Goal: Task Accomplishment & Management: Manage account settings

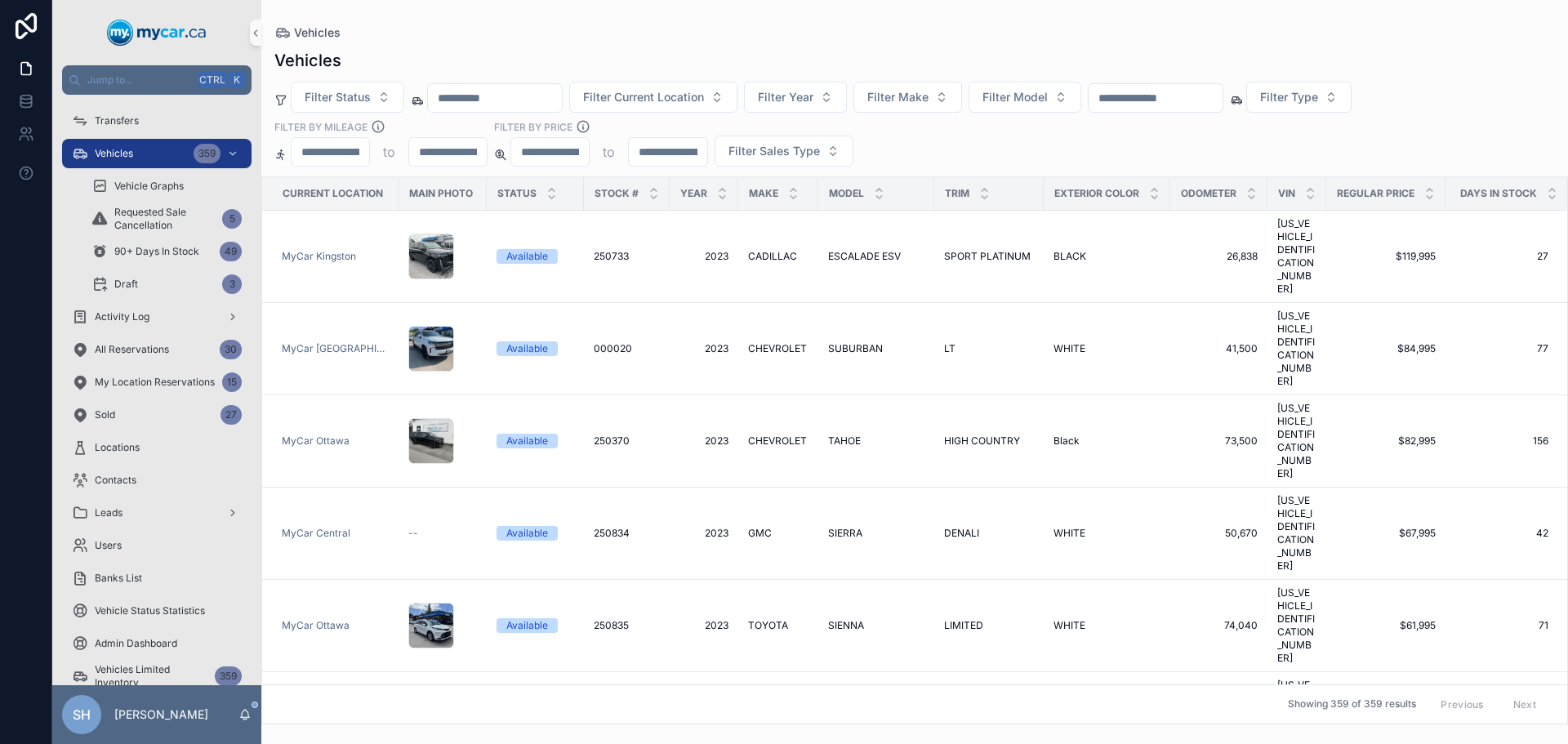
click at [774, 32] on div "Vehicles" at bounding box center [915, 32] width 1281 height 13
click at [324, 108] on button "Filter Status" at bounding box center [348, 97] width 114 height 31
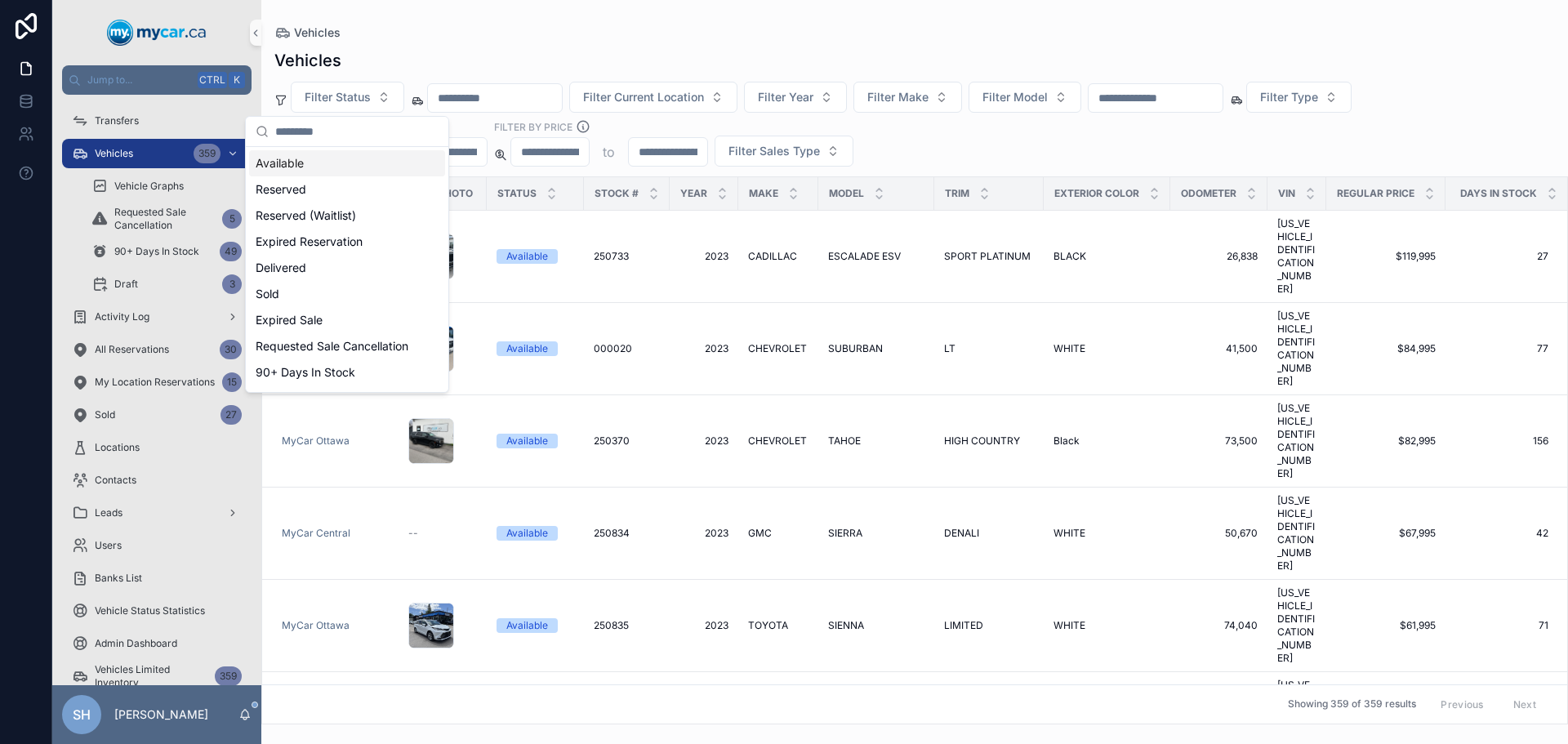
click at [297, 166] on div "Available" at bounding box center [347, 164] width 196 height 26
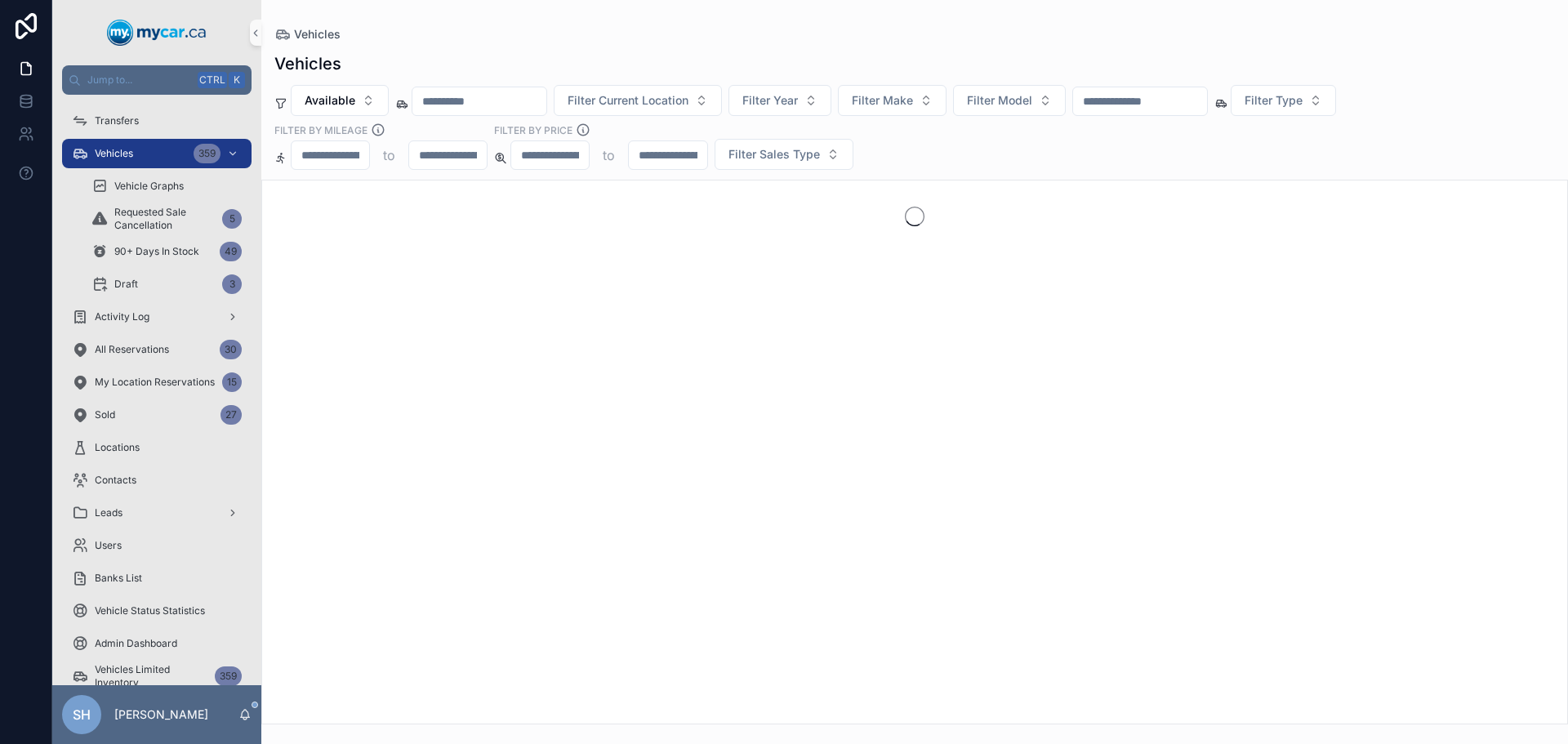
click at [620, 20] on div "Vehicles Vehicles Available Filter Current Location Filter Year Filter Make Fil…" at bounding box center [915, 363] width 1306 height 725
click at [798, 102] on span "Filter Year" at bounding box center [769, 100] width 56 height 16
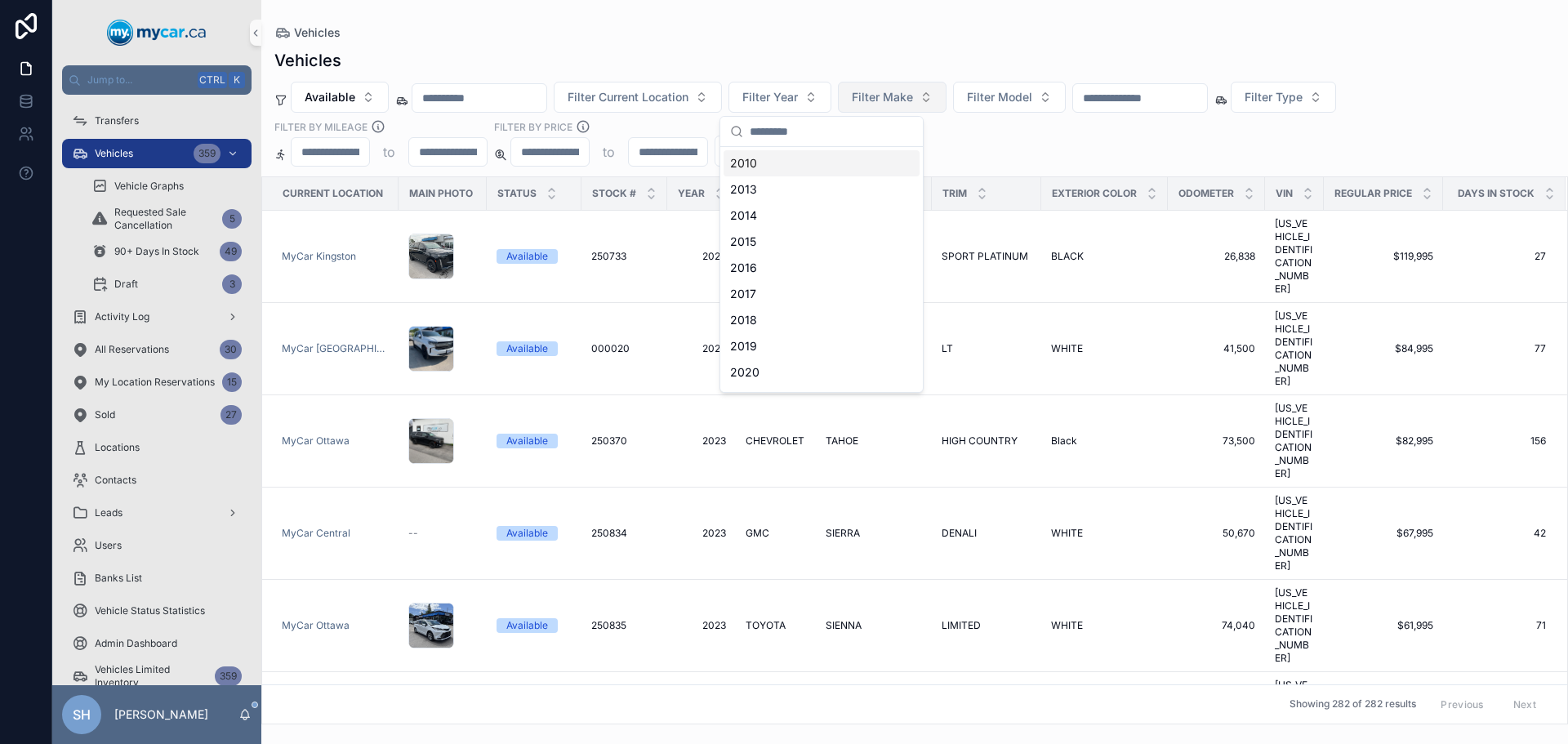
click at [905, 96] on span "Filter Make" at bounding box center [882, 96] width 61 height 16
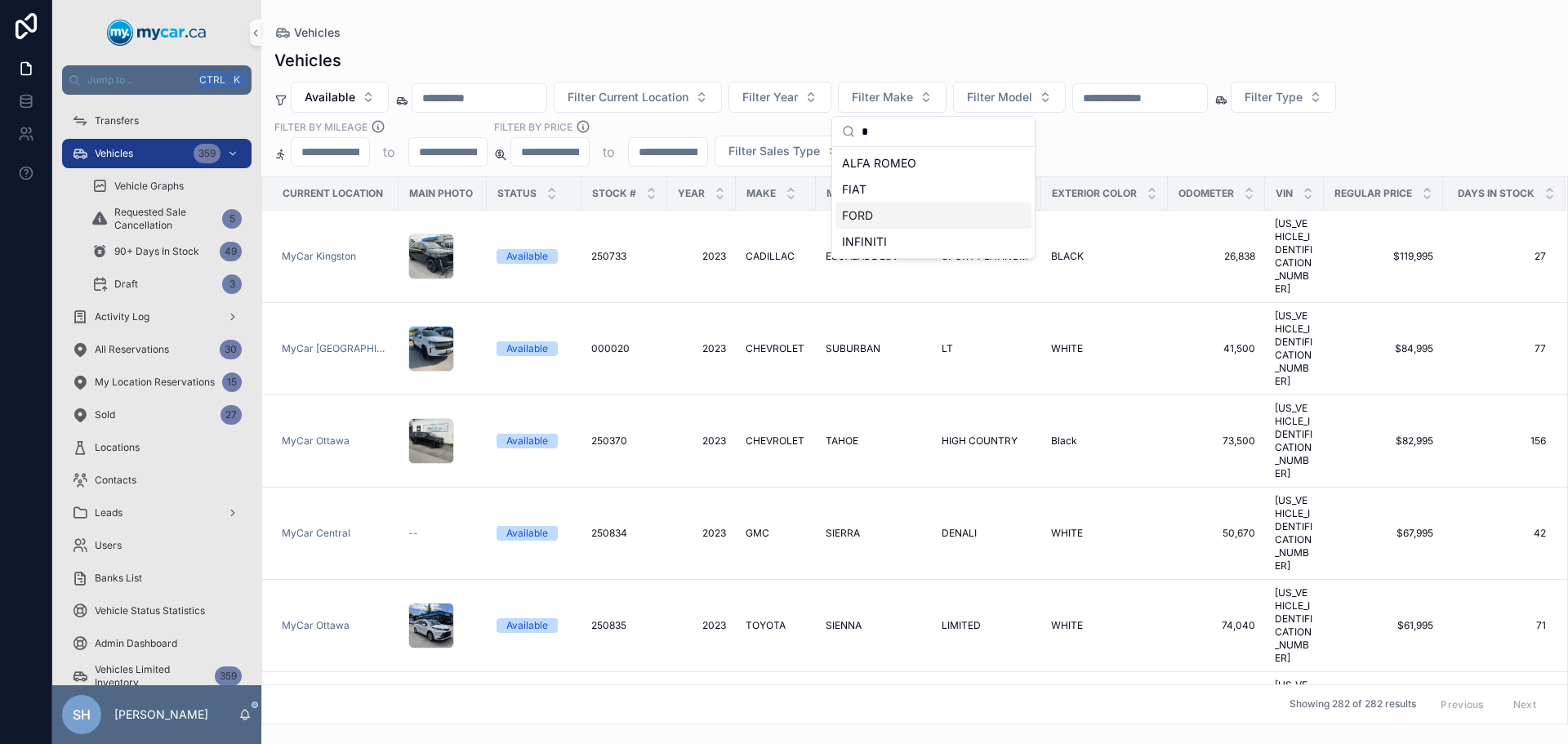
type input "*"
click at [871, 215] on span "FORD" at bounding box center [857, 215] width 31 height 16
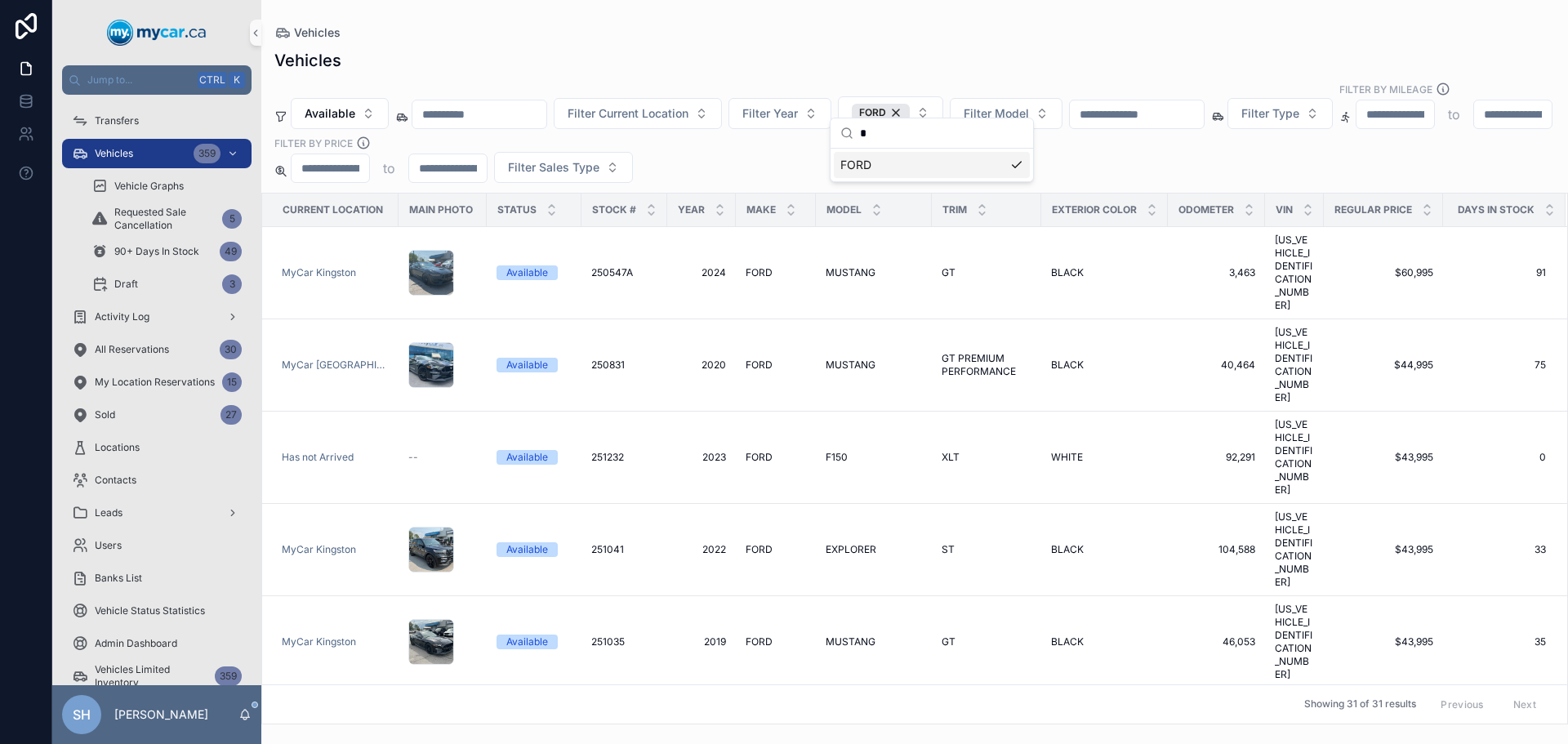
click at [943, 45] on div "Vehicles Available Filter Current Location Filter Year FORD Filter Model Filter…" at bounding box center [915, 382] width 1306 height 685
click at [1028, 105] on span "Filter Model" at bounding box center [997, 113] width 65 height 16
type input "**"
click at [985, 165] on span "EDGE" at bounding box center [970, 164] width 29 height 16
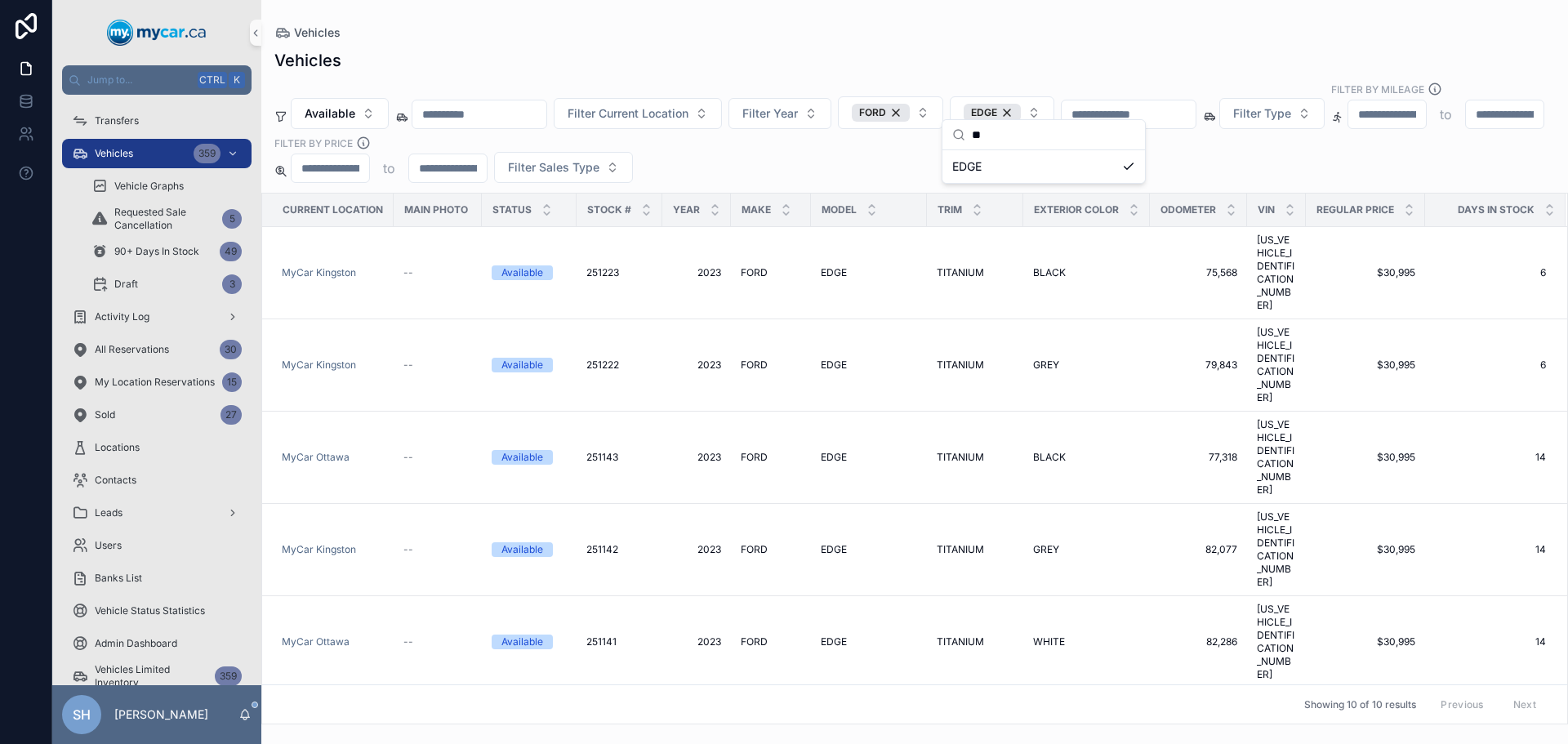
click at [883, 56] on div "Vehicles" at bounding box center [915, 60] width 1281 height 23
click at [599, 159] on span "Filter Sales Type" at bounding box center [553, 167] width 91 height 16
click at [711, 248] on div "Retail" at bounding box center [783, 246] width 196 height 26
click at [677, 53] on div "Vehicles" at bounding box center [915, 60] width 1281 height 23
click at [665, 105] on span "Filter Current Location" at bounding box center [627, 113] width 120 height 16
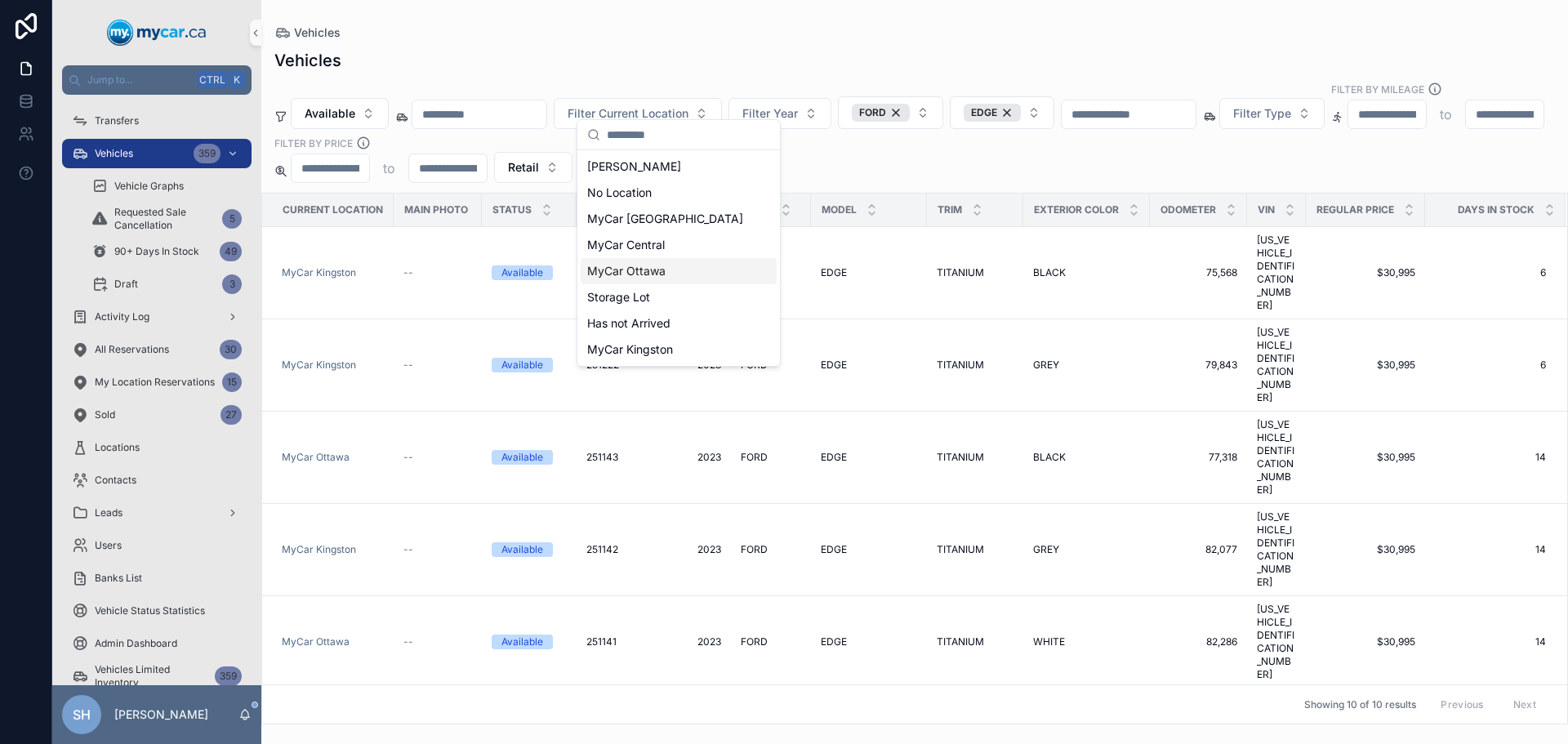
click at [661, 269] on span "MyCar Ottawa" at bounding box center [626, 270] width 78 height 16
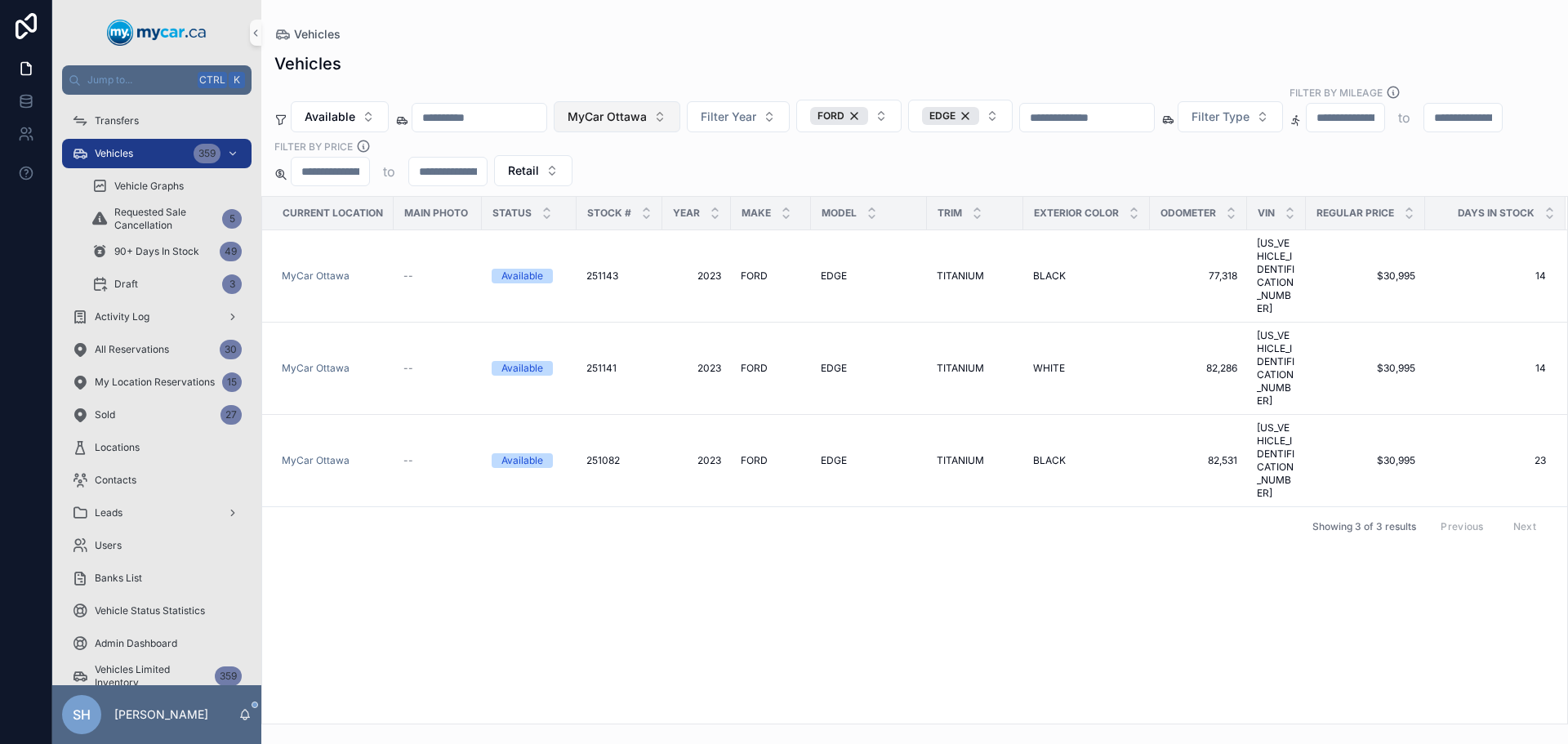
click at [646, 108] on span "MyCar Ottawa" at bounding box center [607, 116] width 79 height 16
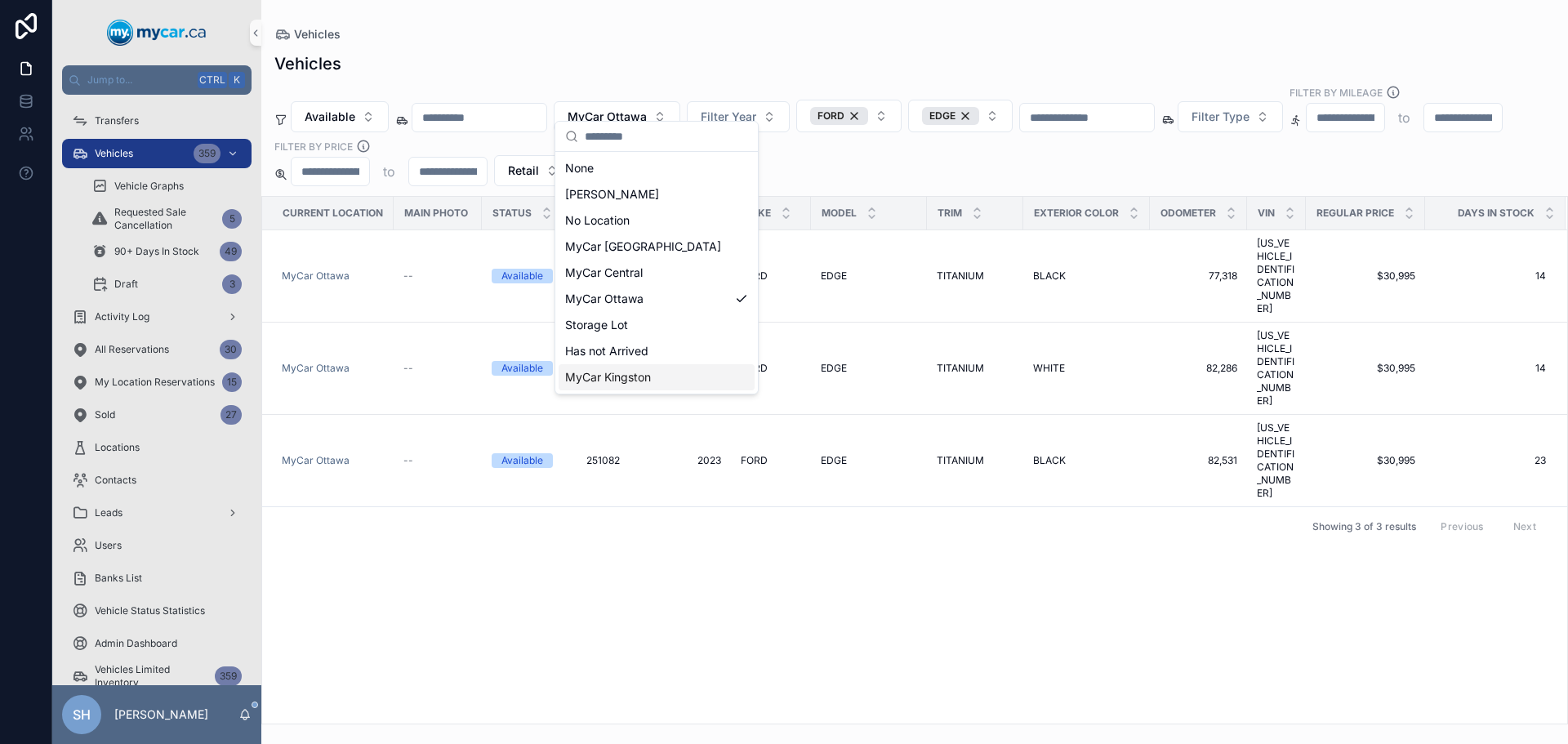
click at [632, 379] on span "MyCar Kingston" at bounding box center [608, 377] width 86 height 16
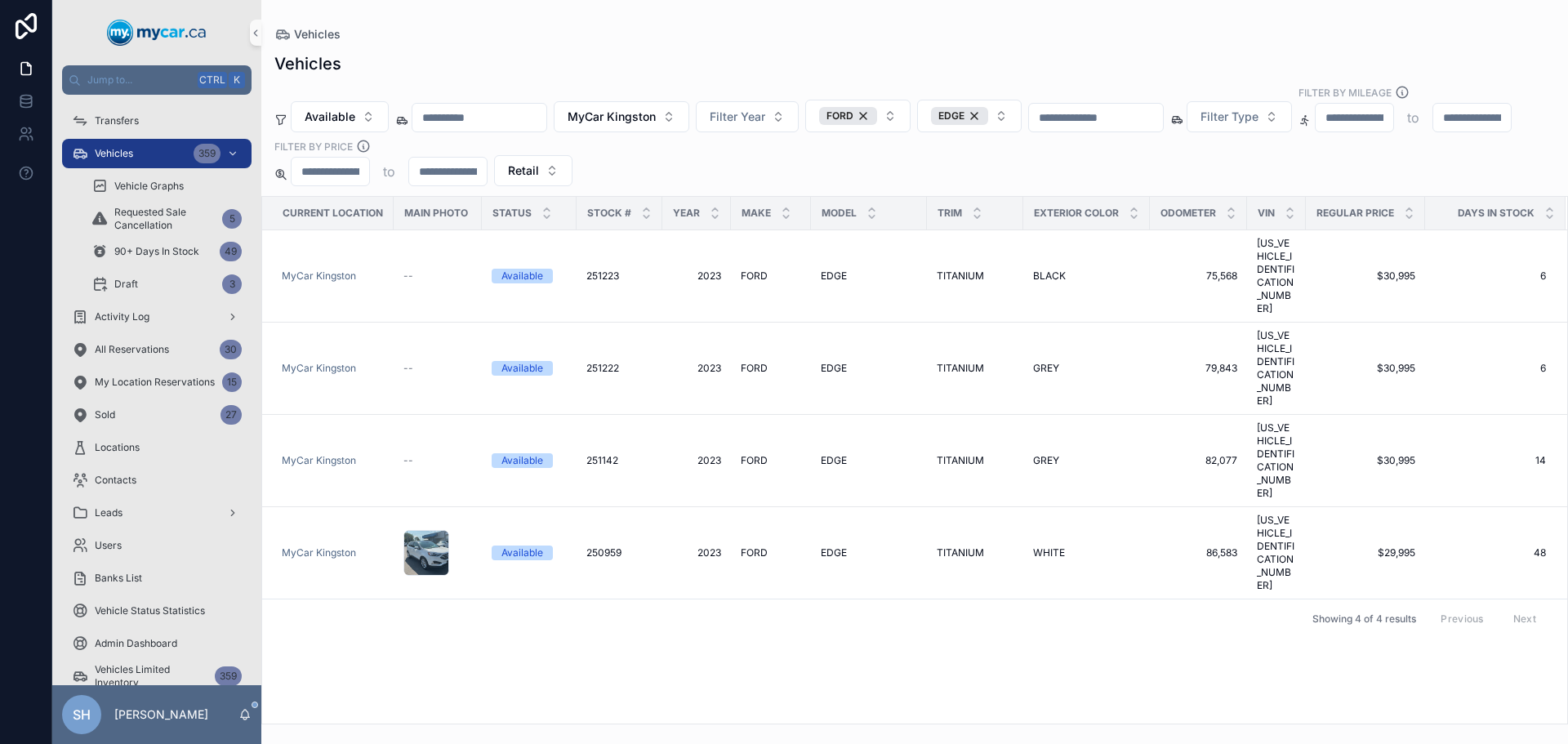
click at [910, 146] on div "Available MyCar Kingston Filter Year FORD EDGE Filter Type Filter By Mileage to…" at bounding box center [915, 136] width 1306 height 102
click at [311, 110] on button "Available" at bounding box center [340, 117] width 98 height 31
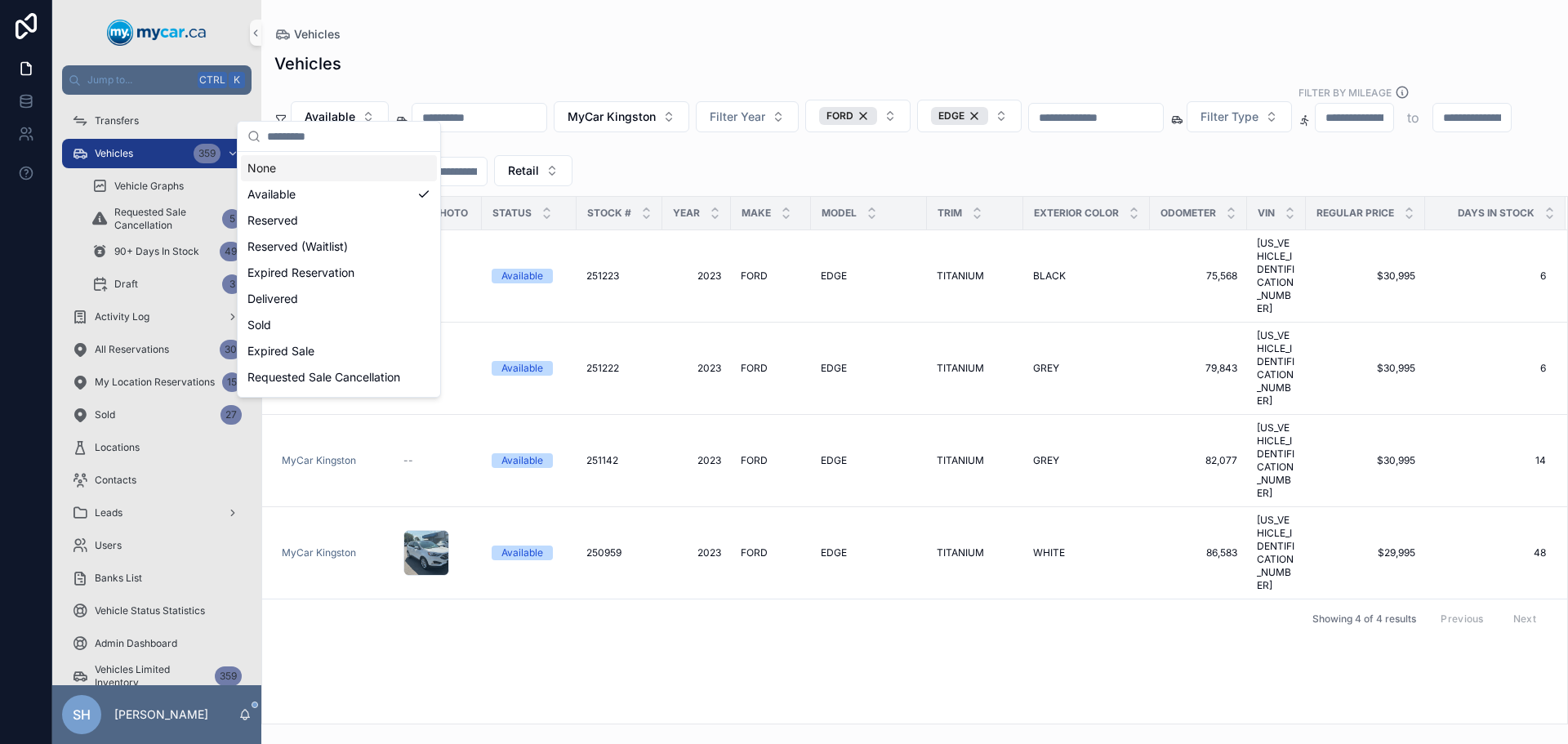
click at [287, 169] on div "None" at bounding box center [339, 168] width 196 height 26
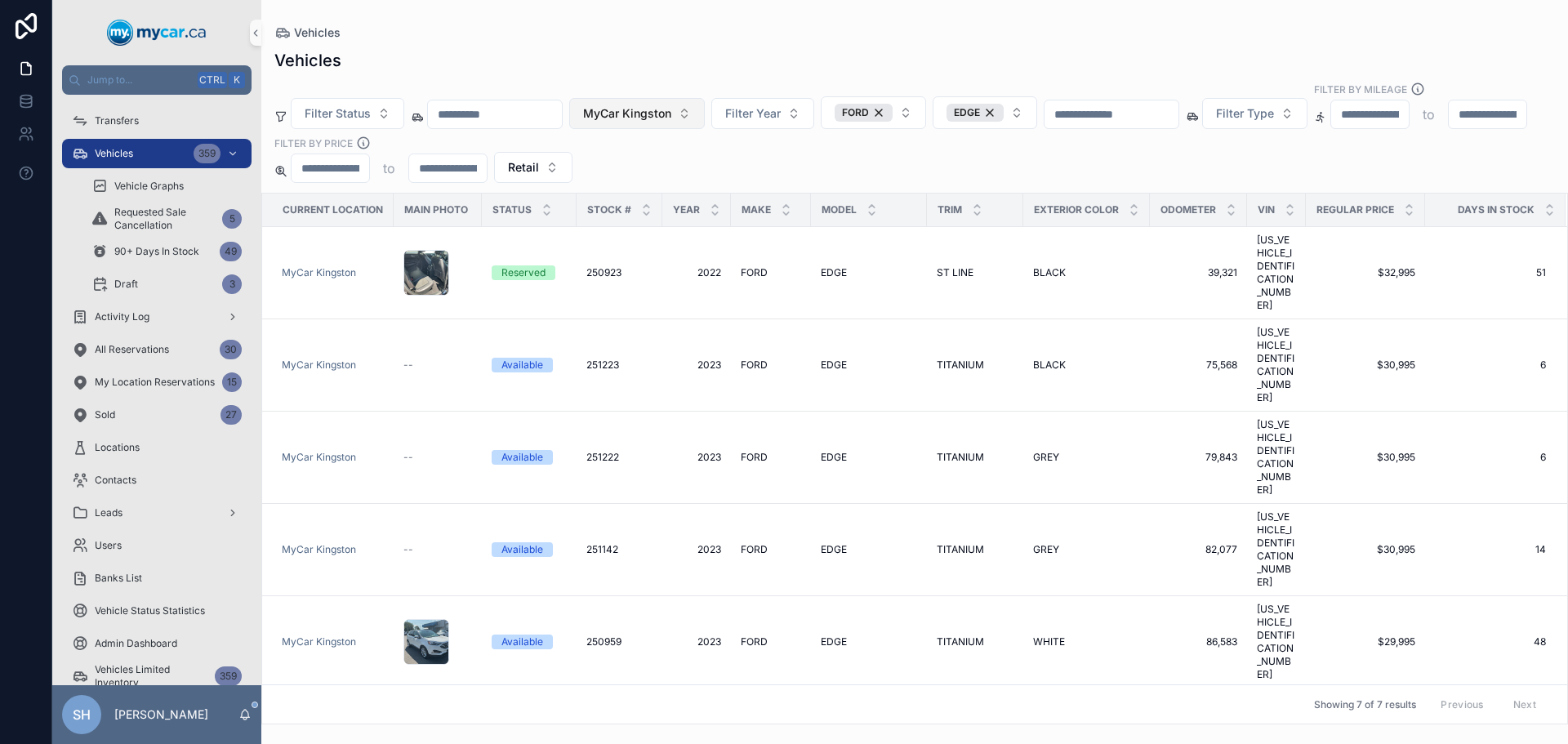
click at [671, 105] on span "MyCar Kingston" at bounding box center [627, 113] width 88 height 16
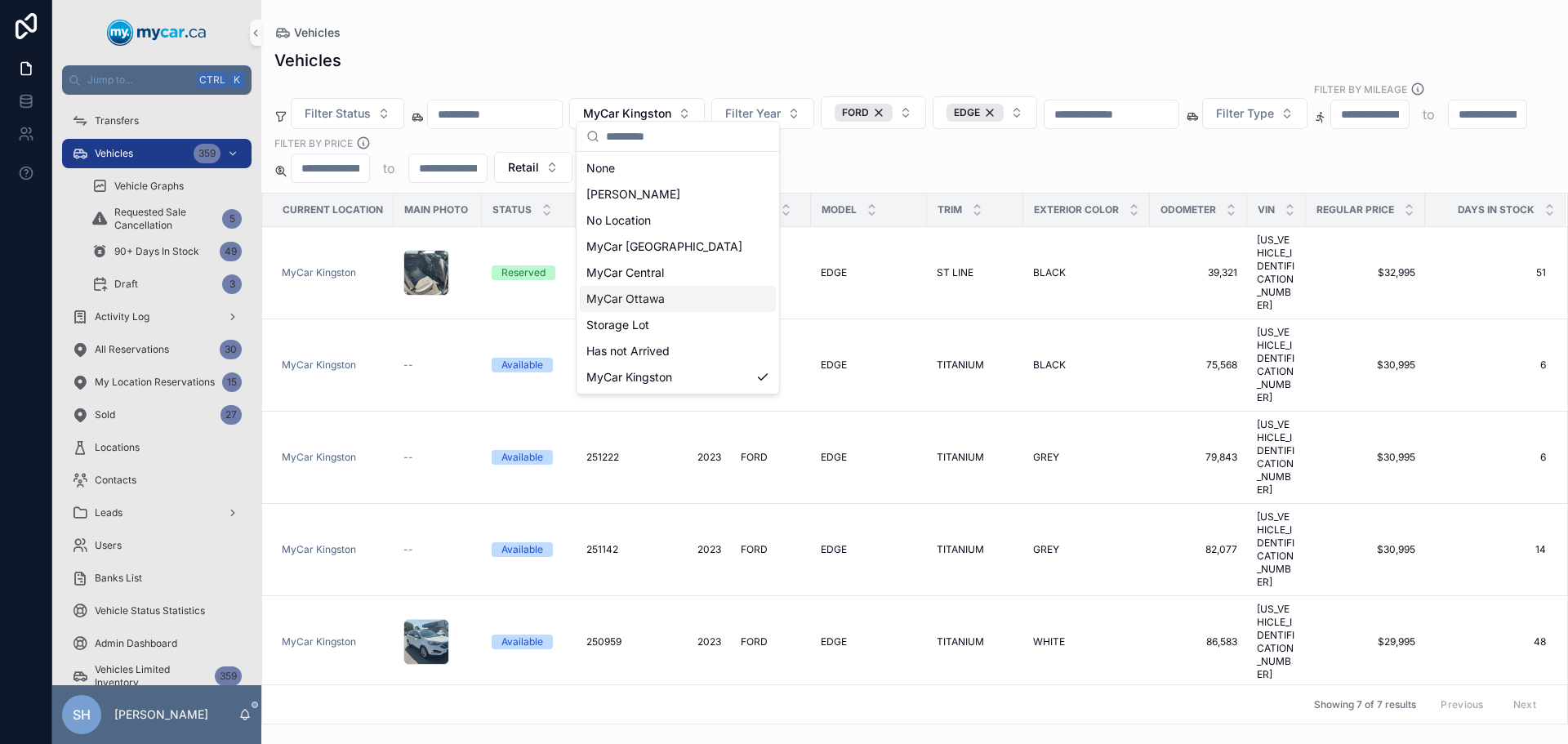
click at [670, 304] on div "MyCar Ottawa" at bounding box center [678, 299] width 196 height 26
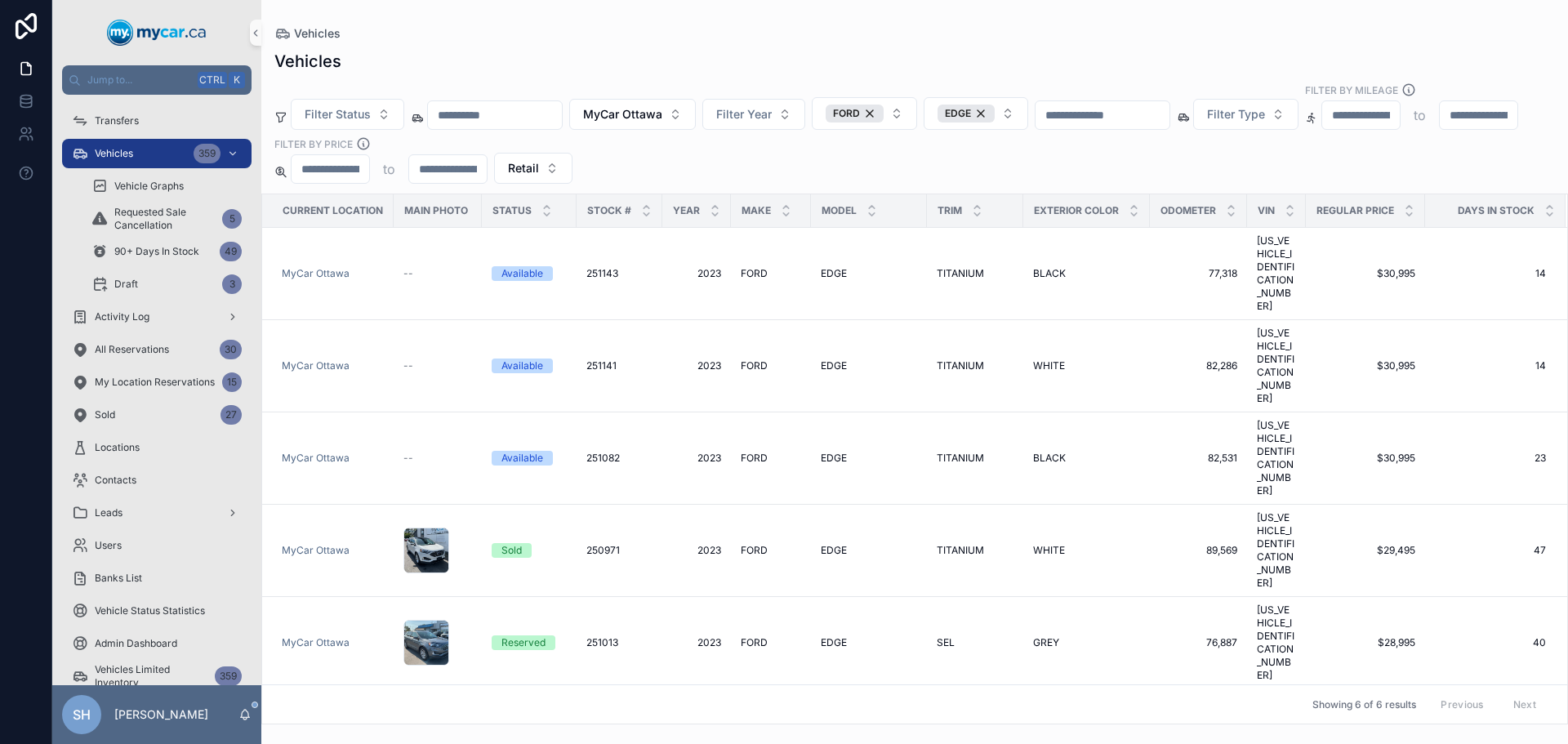
click at [671, 39] on div "Vehicles" at bounding box center [915, 33] width 1281 height 14
click at [633, 106] on span "MyCar Ottawa" at bounding box center [622, 114] width 79 height 16
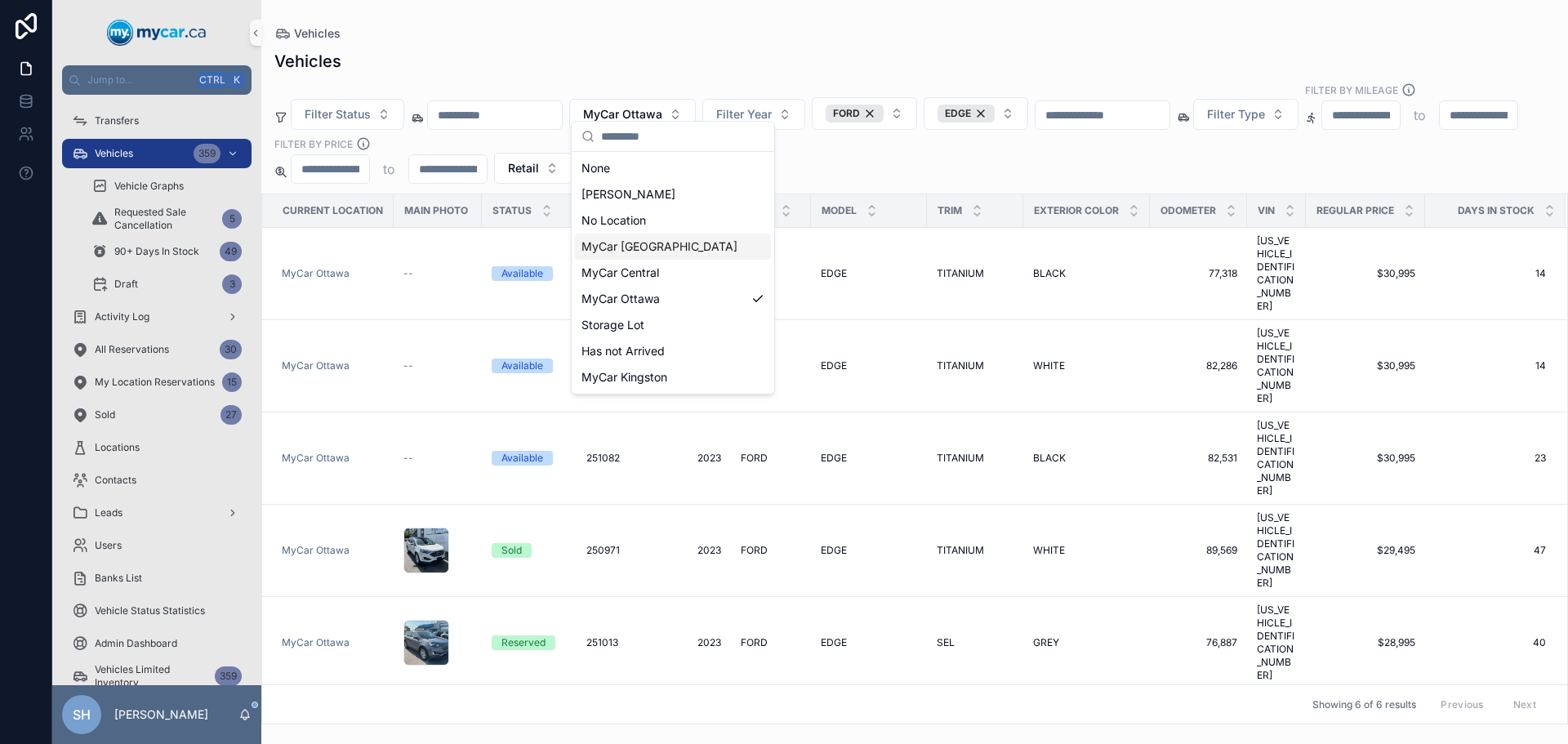
click at [670, 245] on span "MyCar [GEOGRAPHIC_DATA]" at bounding box center [659, 246] width 156 height 16
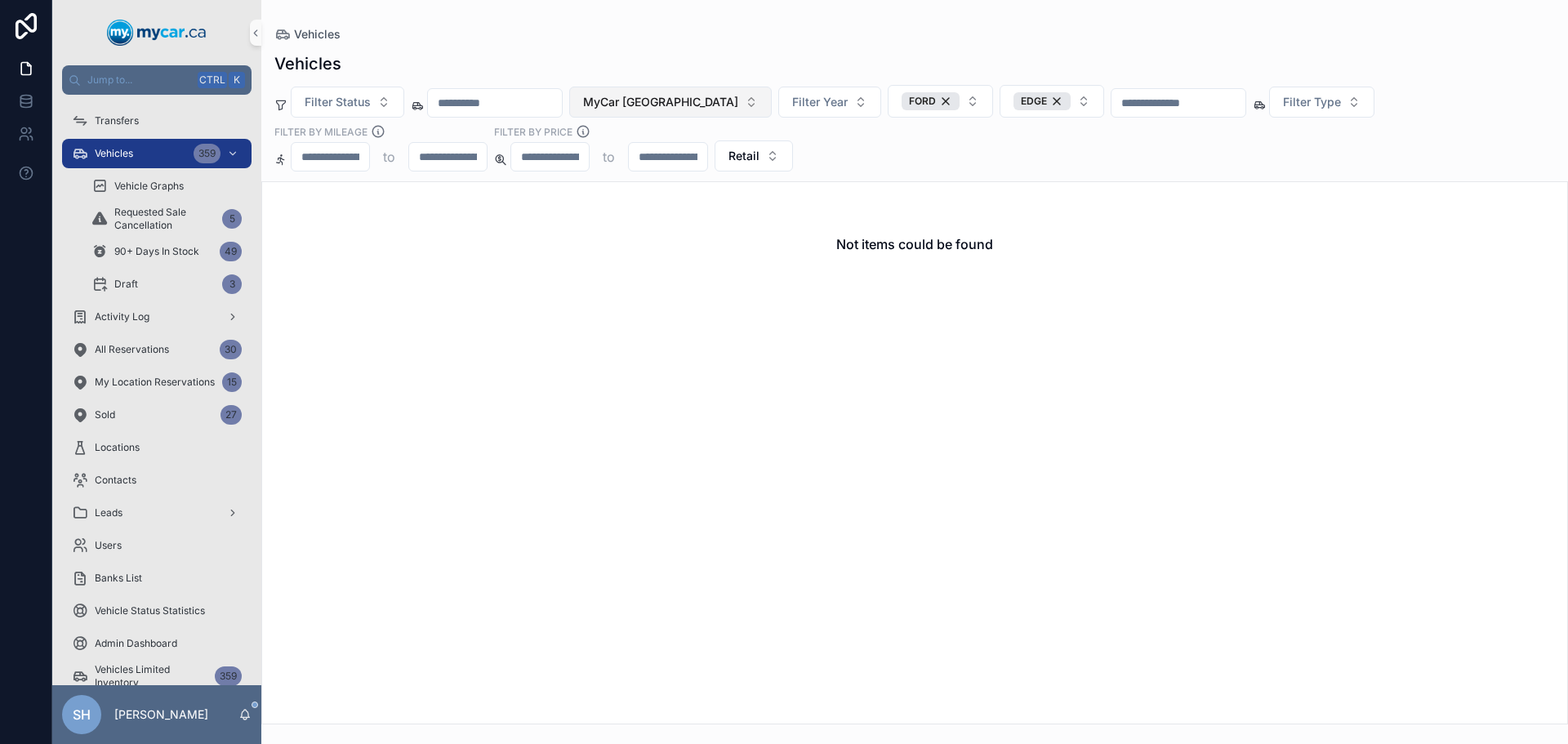
click at [670, 104] on span "MyCar [GEOGRAPHIC_DATA]" at bounding box center [660, 102] width 155 height 16
click at [740, 26] on div "Vehicles" at bounding box center [915, 34] width 1281 height 16
click at [670, 93] on button "MyCar [GEOGRAPHIC_DATA]" at bounding box center [670, 102] width 202 height 31
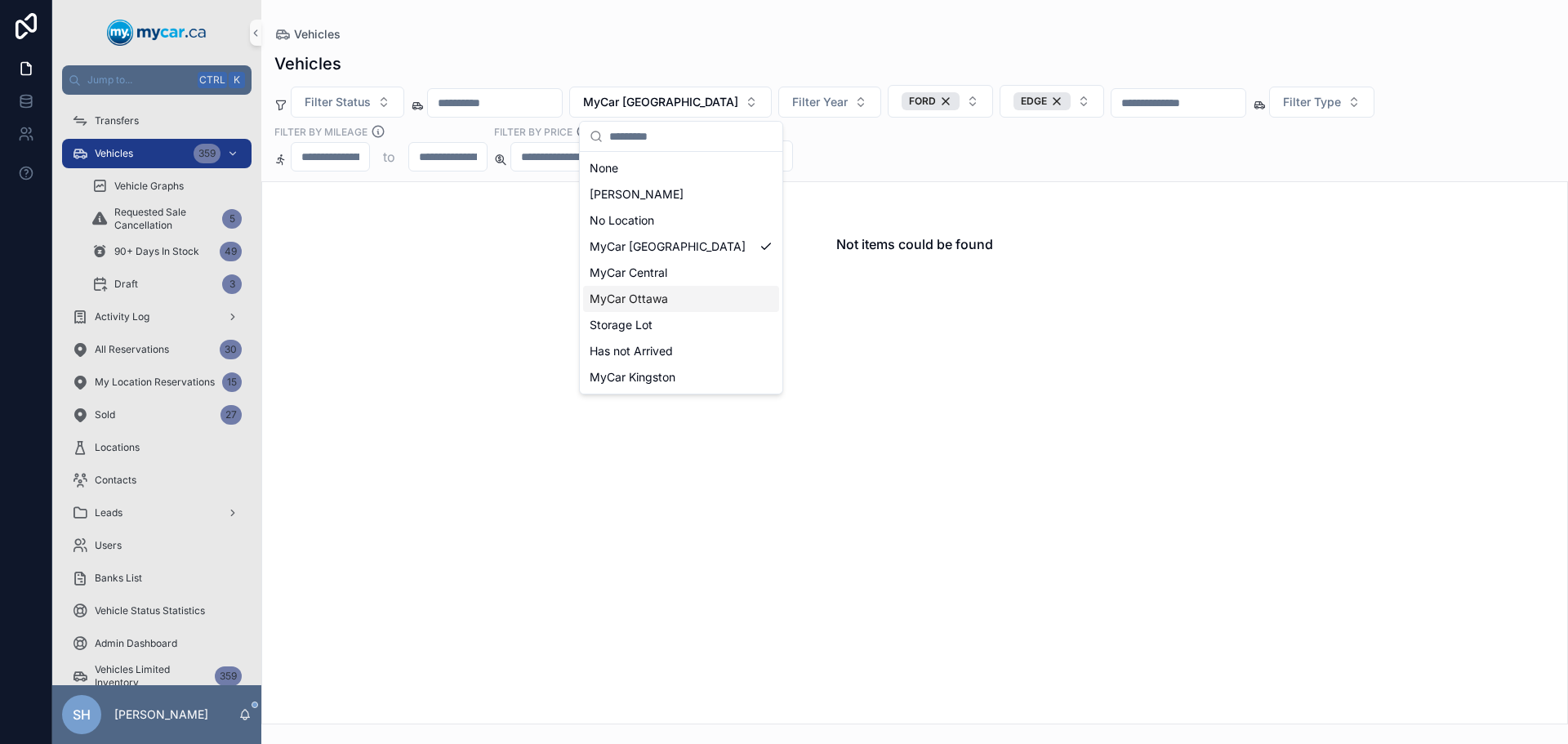
click at [666, 303] on span "MyCar Ottawa" at bounding box center [628, 299] width 78 height 16
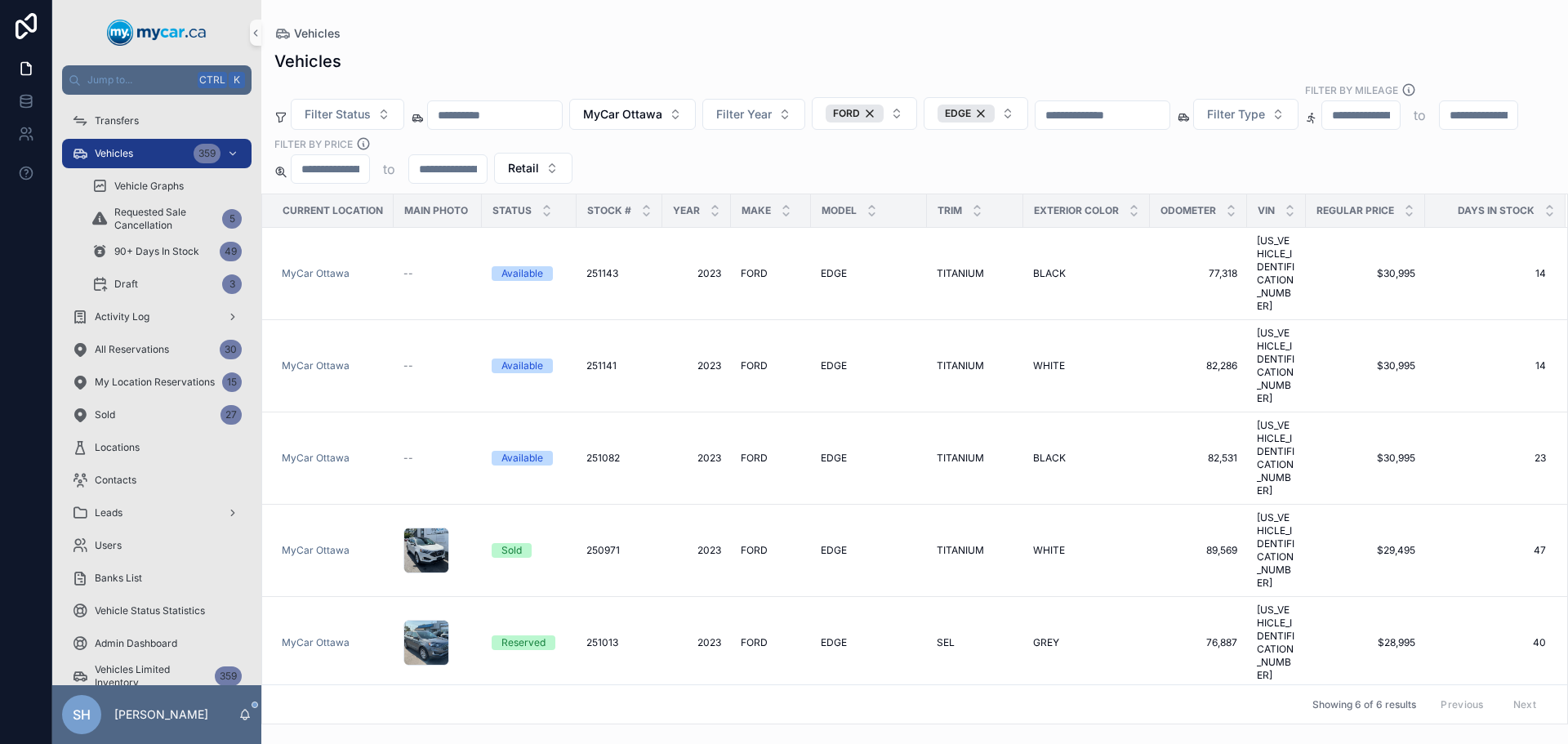
click at [684, 59] on div "Vehicles" at bounding box center [915, 61] width 1281 height 23
click at [662, 106] on span "MyCar Ottawa" at bounding box center [622, 114] width 79 height 16
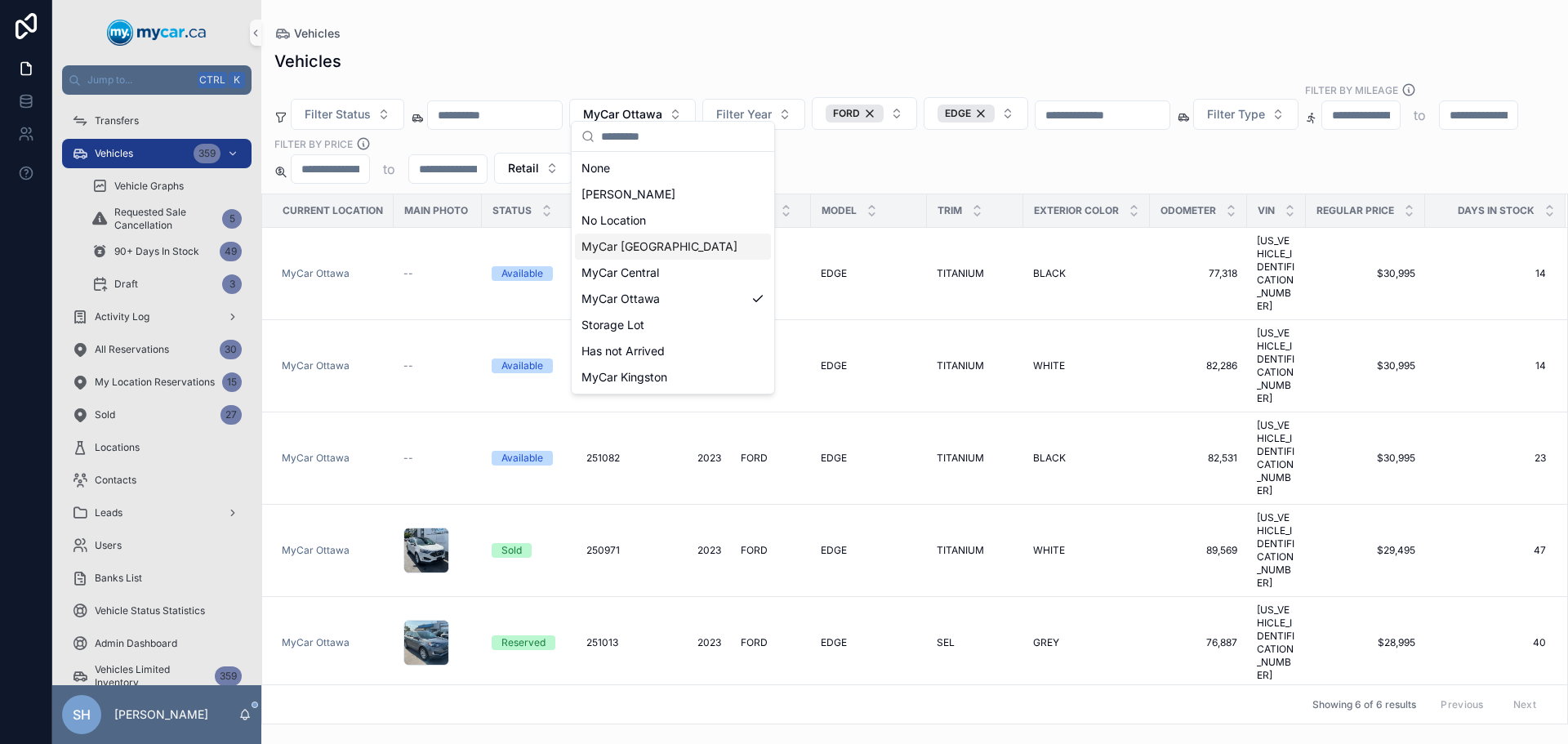
click at [674, 243] on span "MyCar [GEOGRAPHIC_DATA]" at bounding box center [659, 246] width 156 height 16
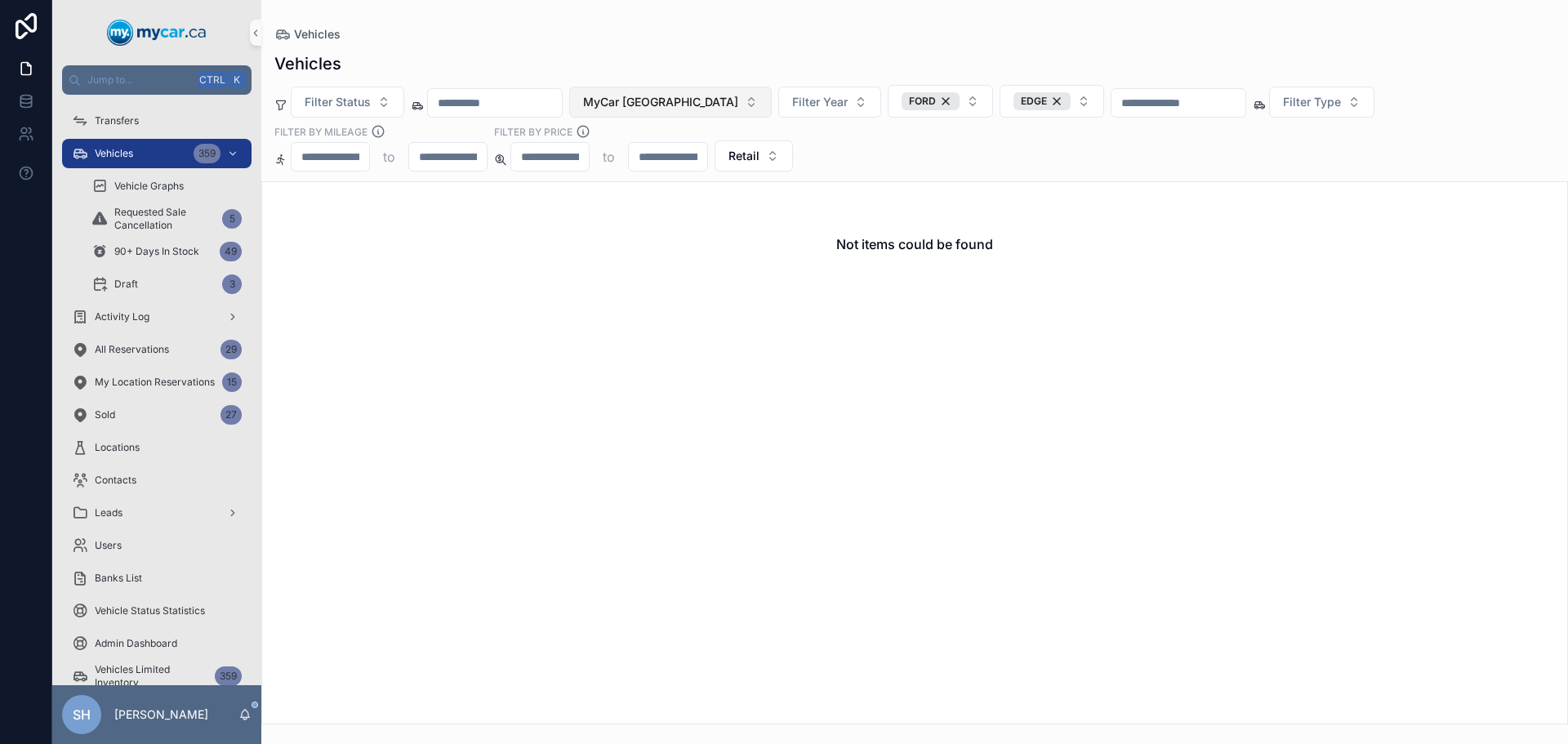
click at [701, 99] on span "MyCar [GEOGRAPHIC_DATA]" at bounding box center [660, 102] width 155 height 16
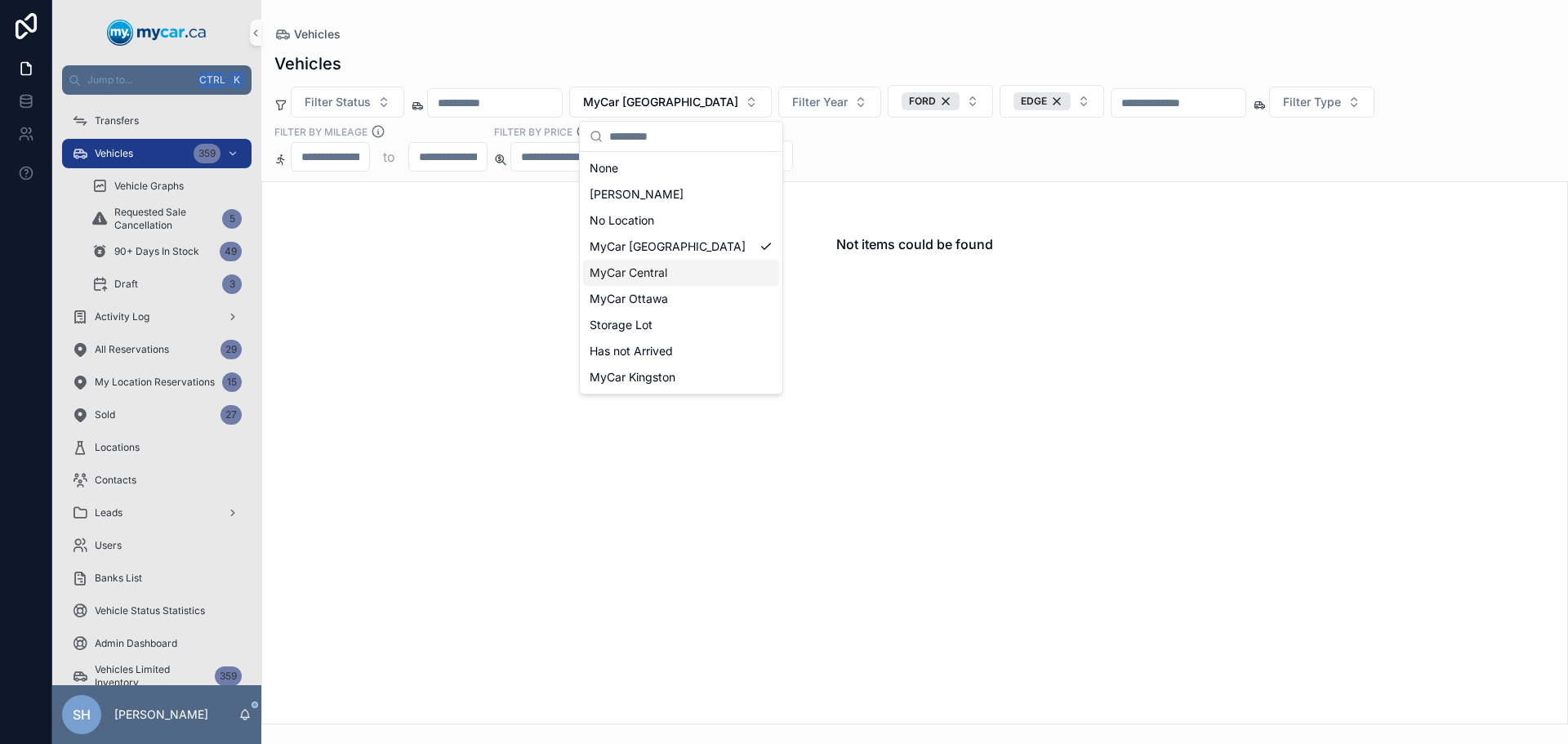
click at [668, 277] on div "MyCar Central" at bounding box center [681, 273] width 196 height 26
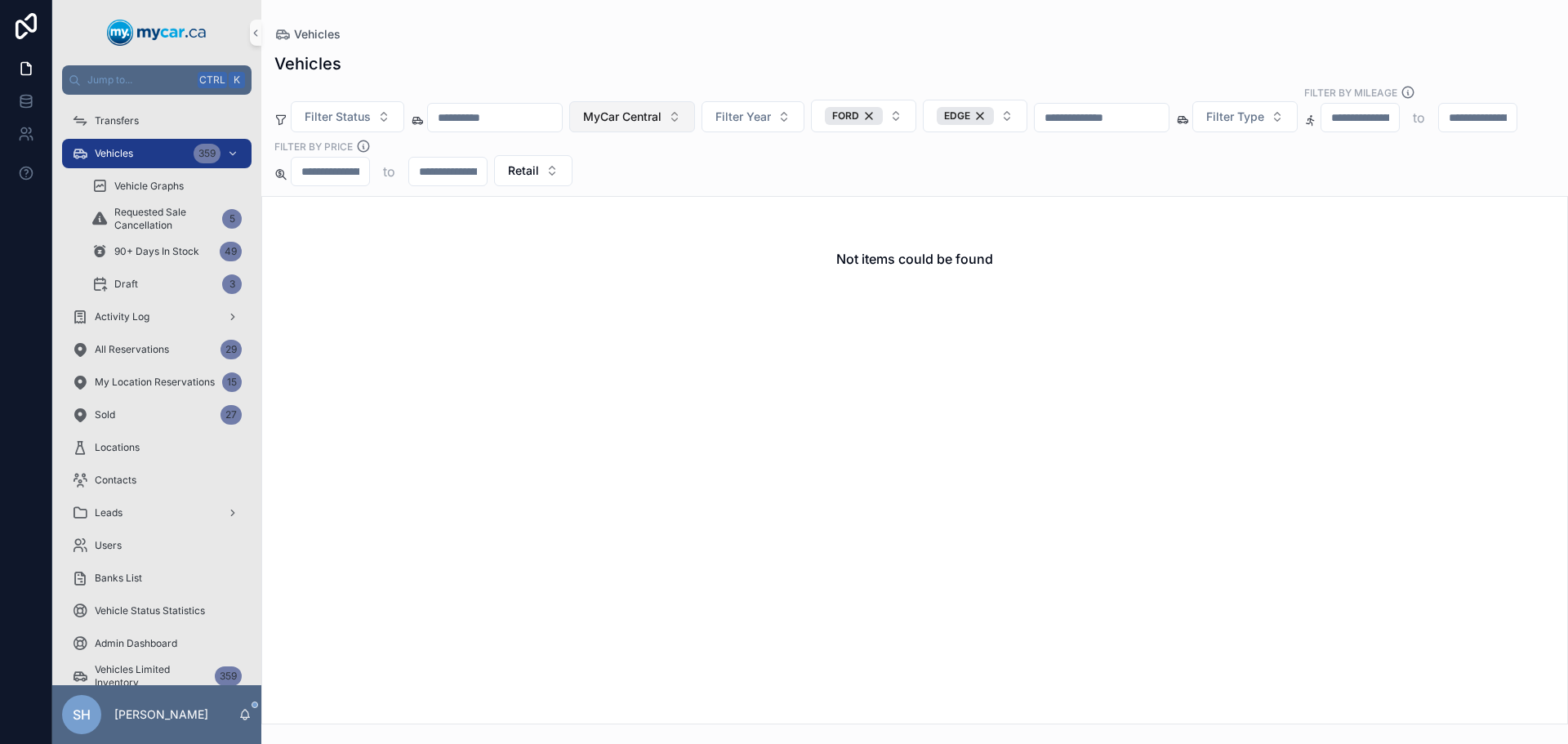
click at [661, 108] on span "MyCar Central" at bounding box center [621, 116] width 78 height 16
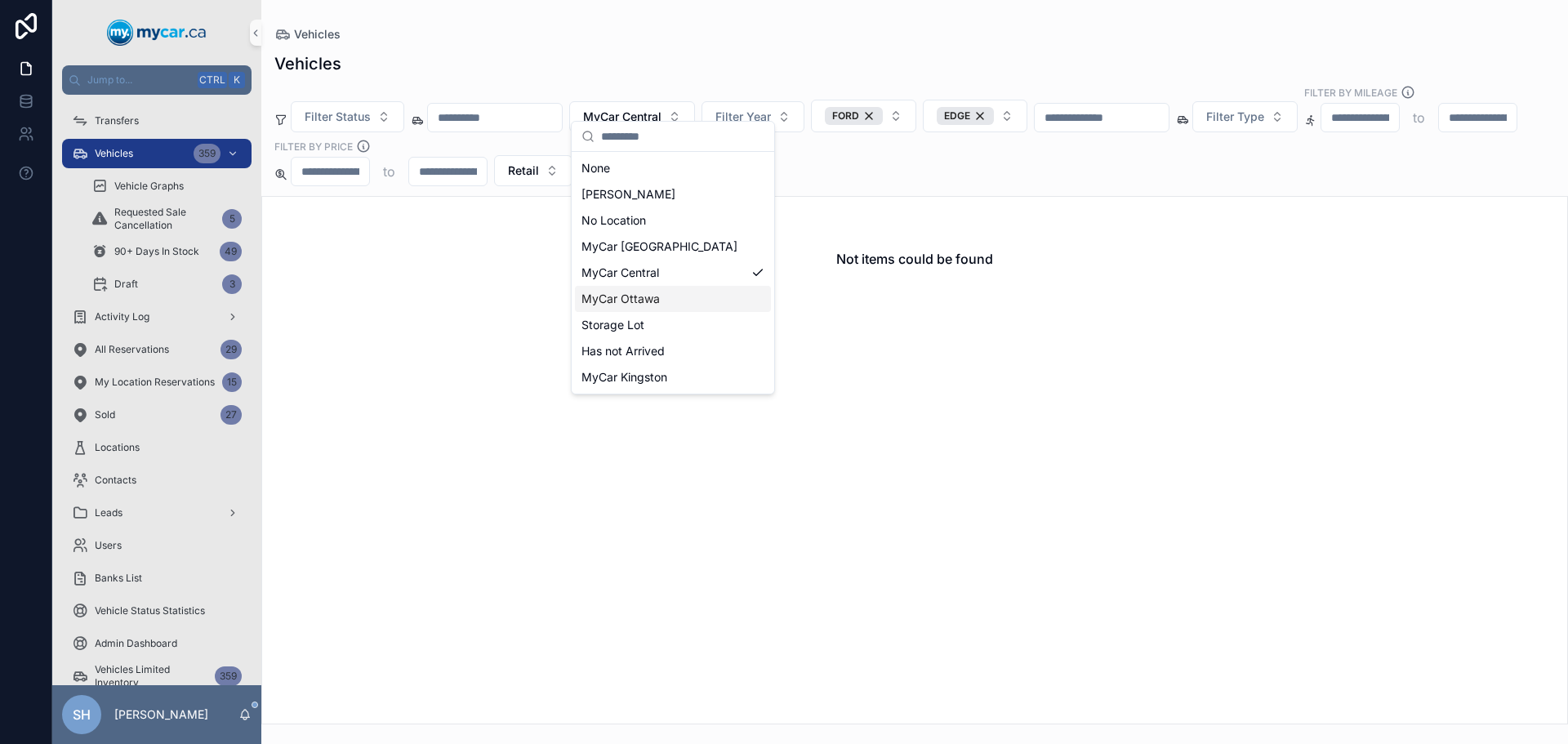
click at [693, 298] on div "MyCar Ottawa" at bounding box center [673, 299] width 196 height 26
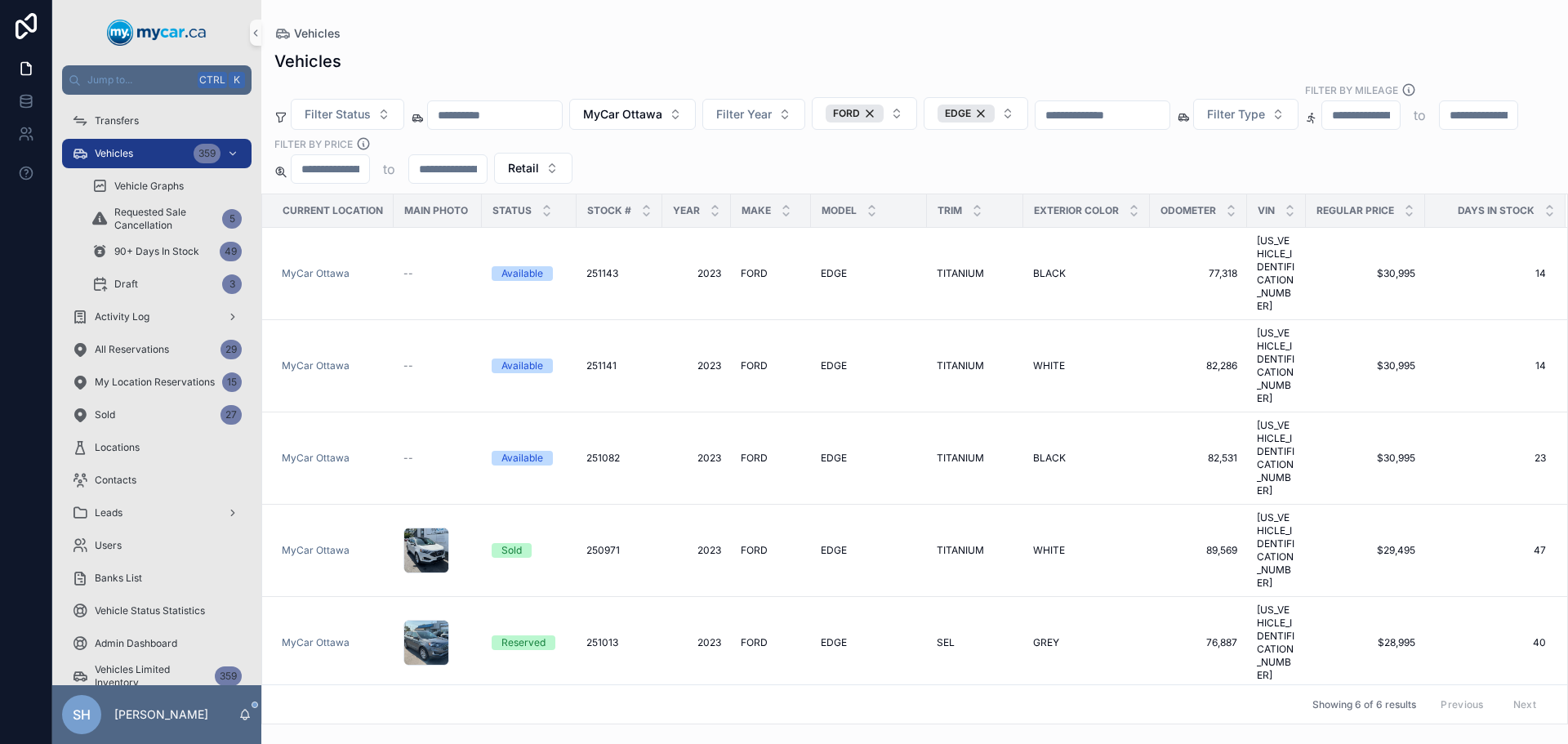
click at [709, 49] on div "Vehicles Filter Status MyCar Ottawa Filter Year FORD EDGE Filter Type Filter By…" at bounding box center [915, 381] width 1306 height 685
click at [634, 106] on span "MyCar Ottawa" at bounding box center [622, 114] width 79 height 16
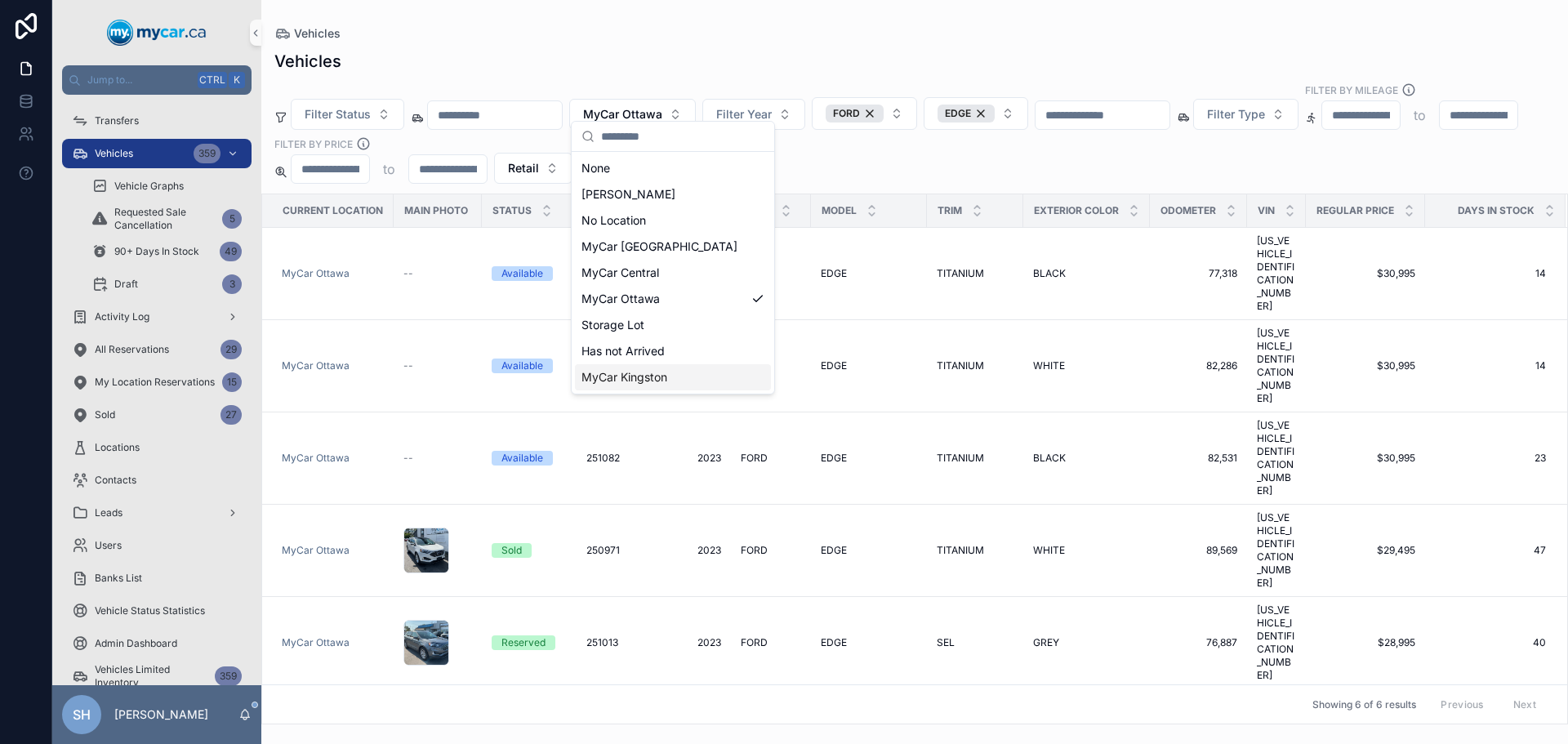
click at [676, 377] on div "MyCar Kingston" at bounding box center [673, 377] width 196 height 26
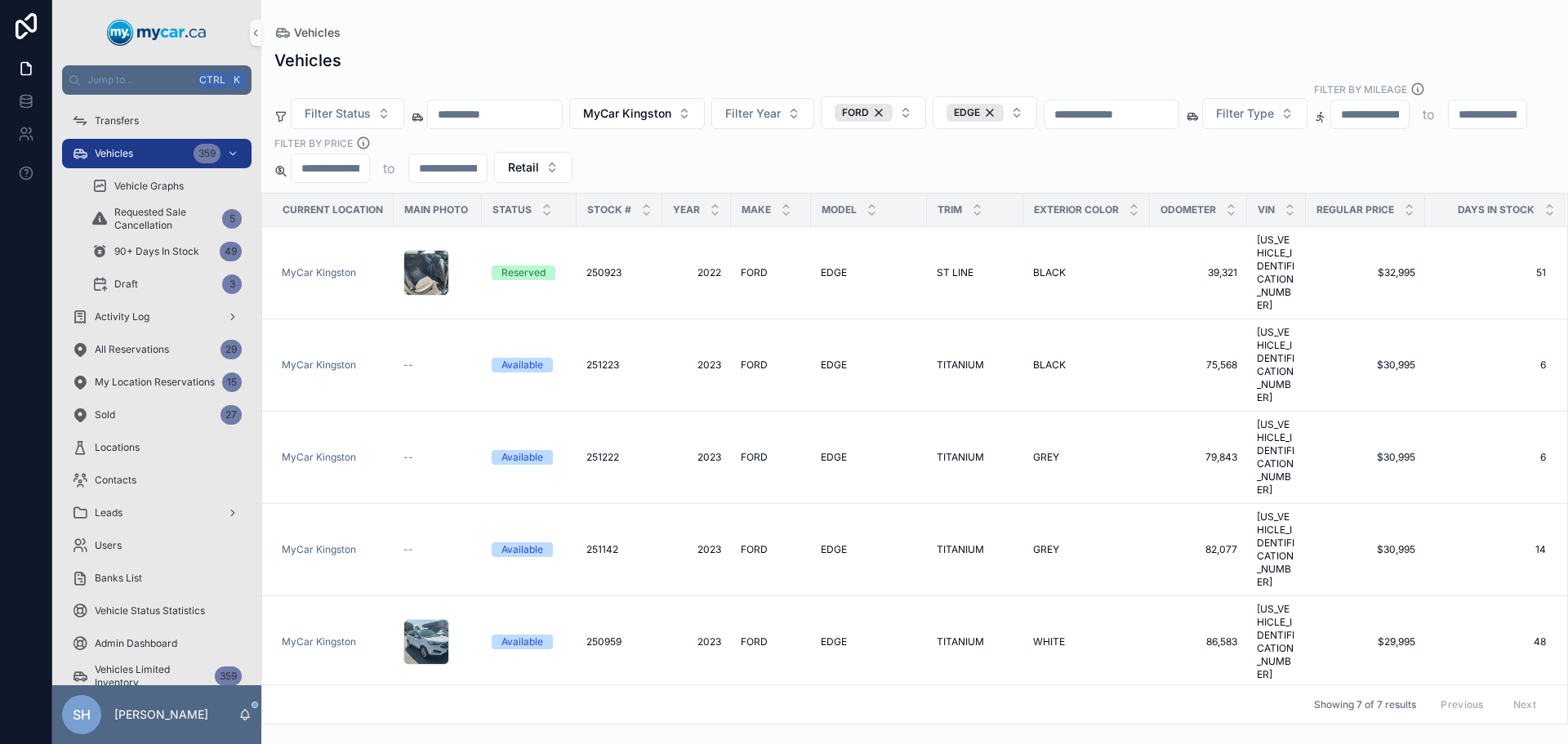
click at [762, 16] on div "Vehicles Vehicles Filter Status MyCar Kingston Filter Year FORD EDGE Filter Typ…" at bounding box center [915, 363] width 1306 height 725
click at [120, 152] on span "Vehicles" at bounding box center [114, 153] width 39 height 13
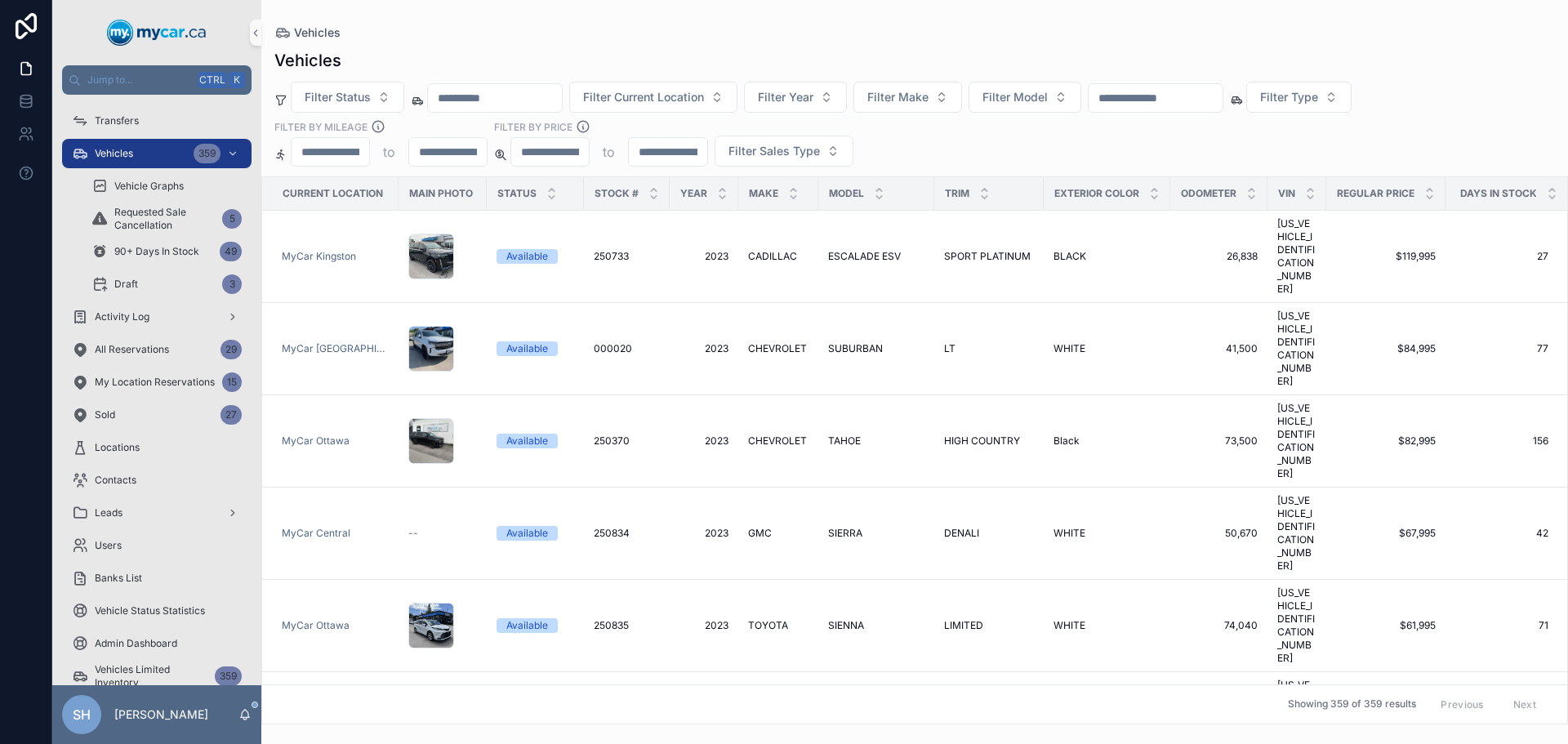
click at [1180, 94] on input "text" at bounding box center [1156, 98] width 134 height 23
type input "******"
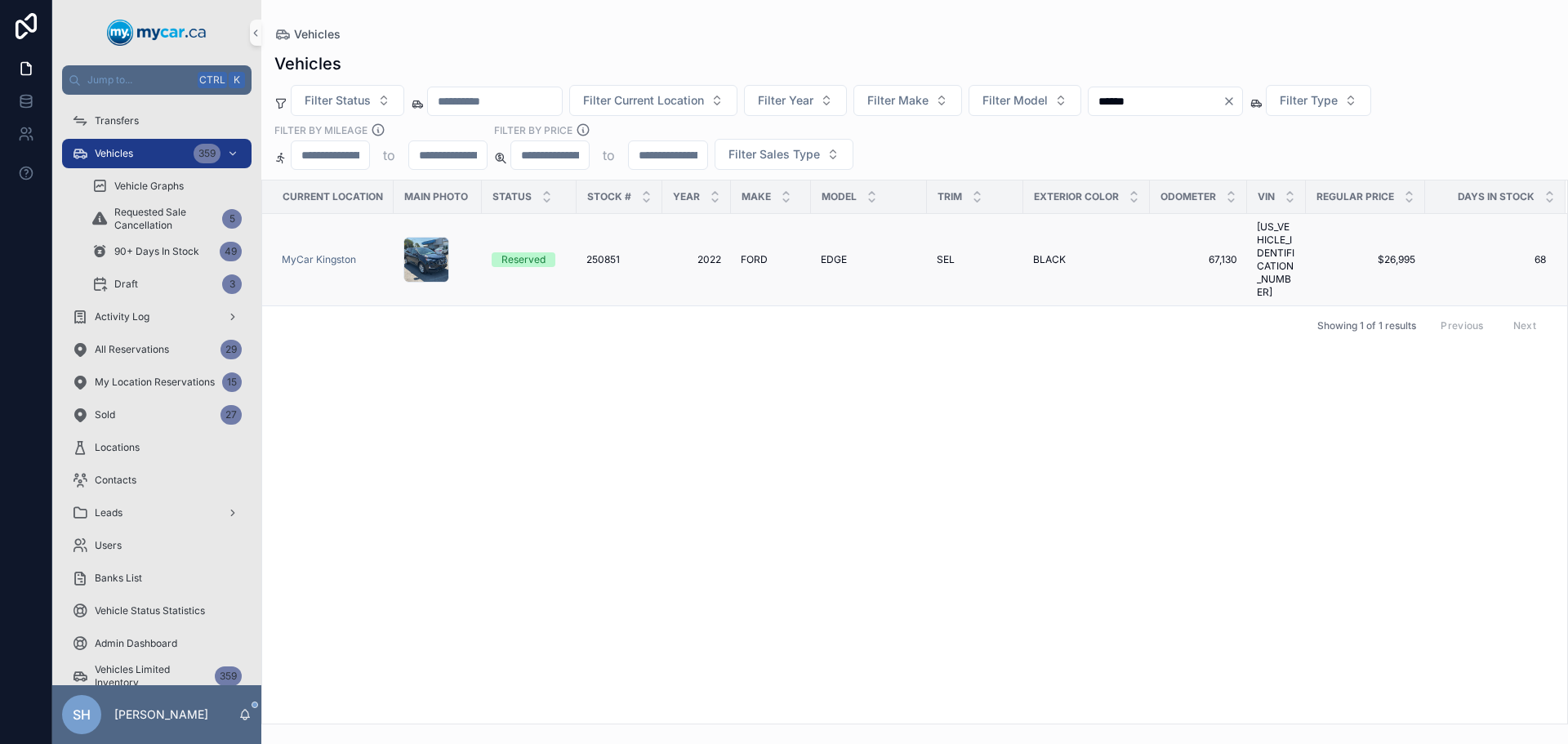
click at [827, 253] on span "EDGE" at bounding box center [833, 259] width 26 height 13
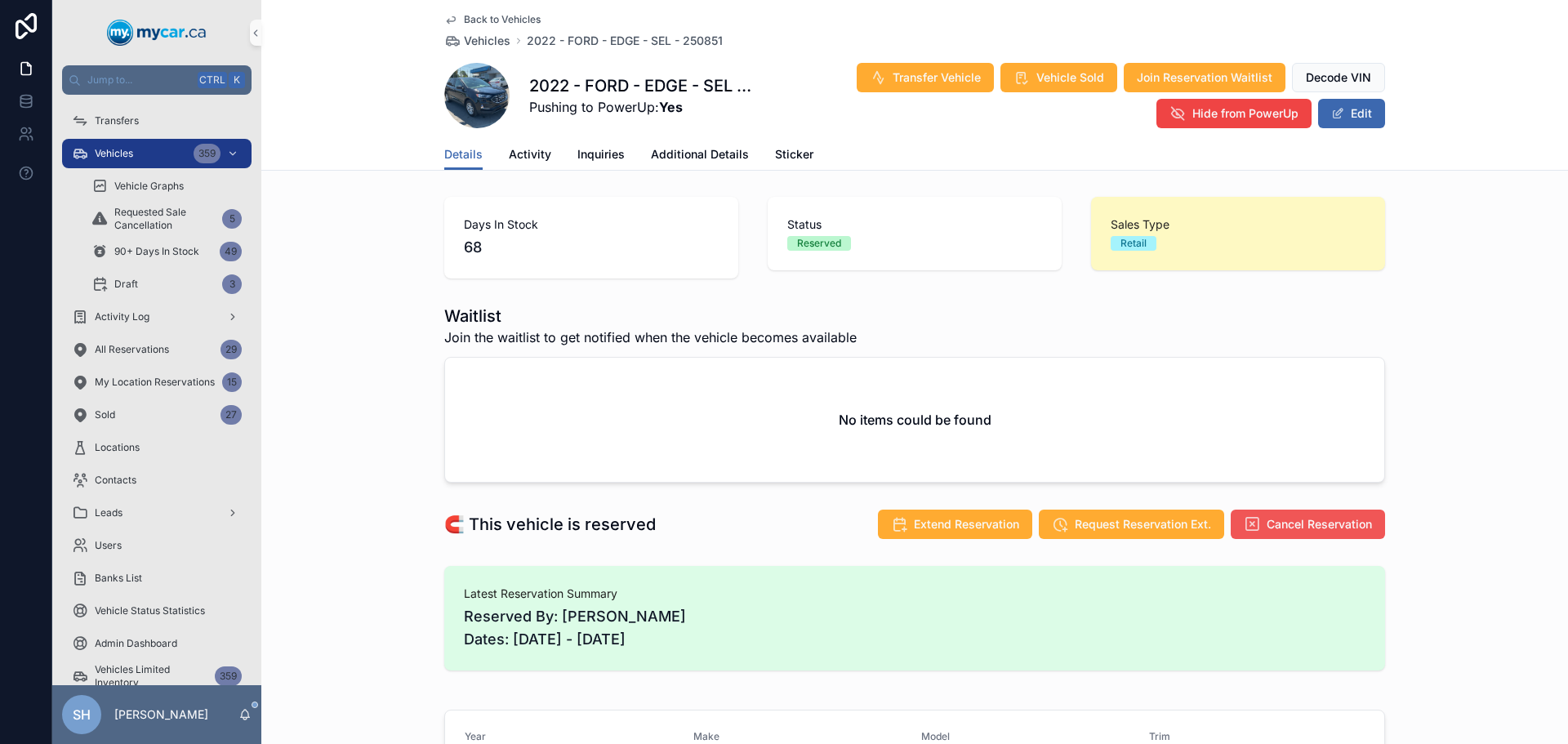
click at [1303, 522] on span "Cancel Reservation" at bounding box center [1319, 524] width 105 height 16
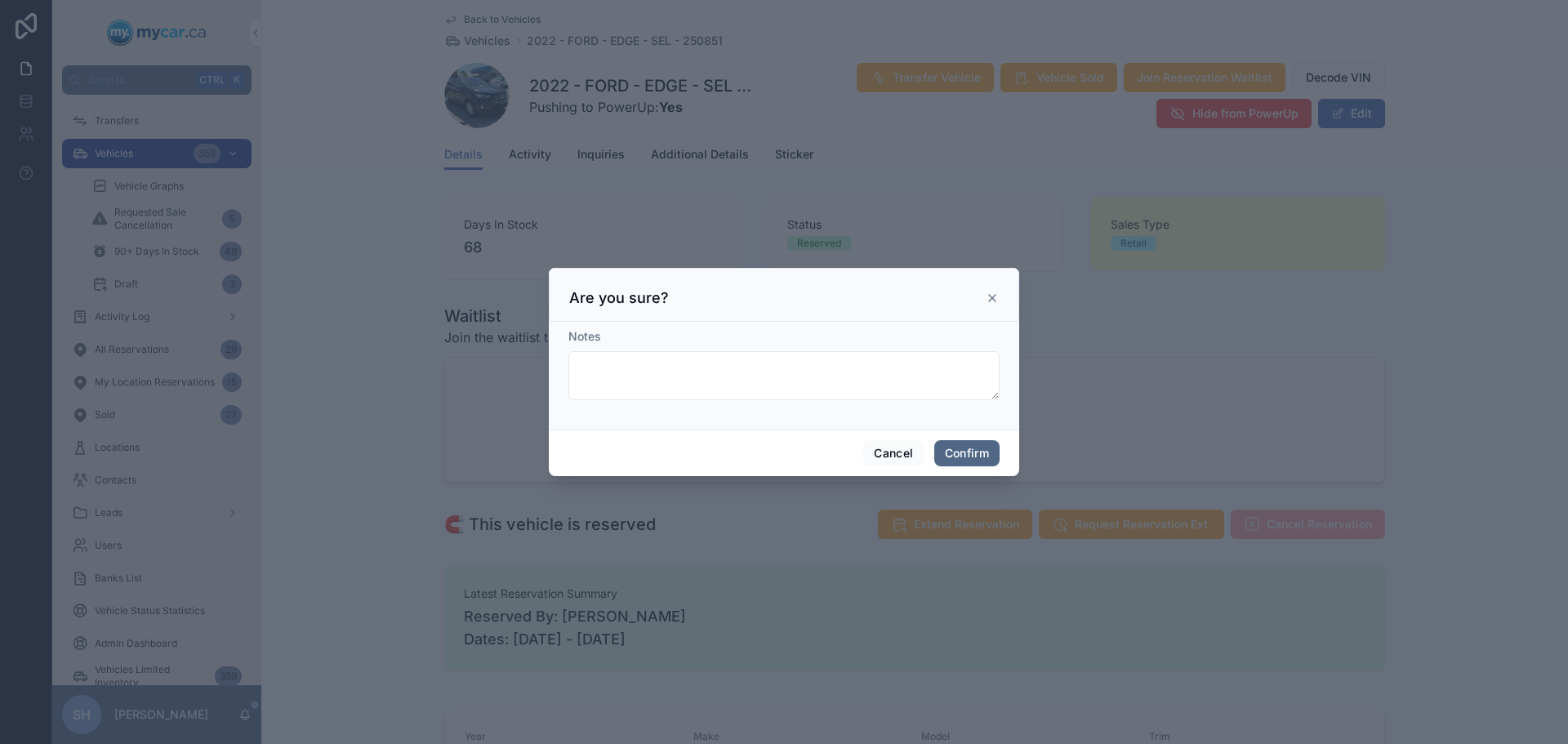
click at [964, 454] on button "Confirm" at bounding box center [966, 453] width 65 height 26
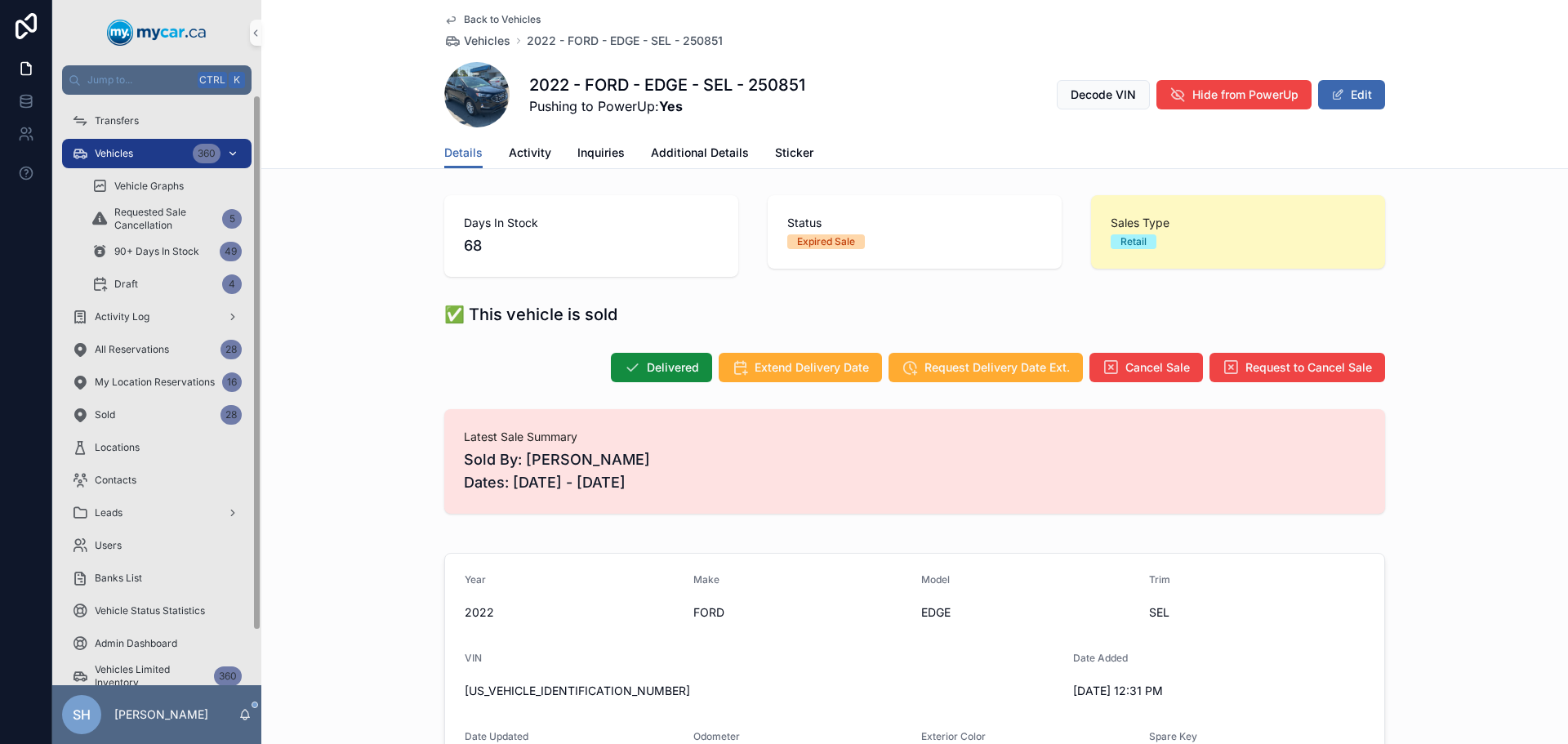
click at [123, 146] on div "Vehicles 360" at bounding box center [156, 153] width 170 height 26
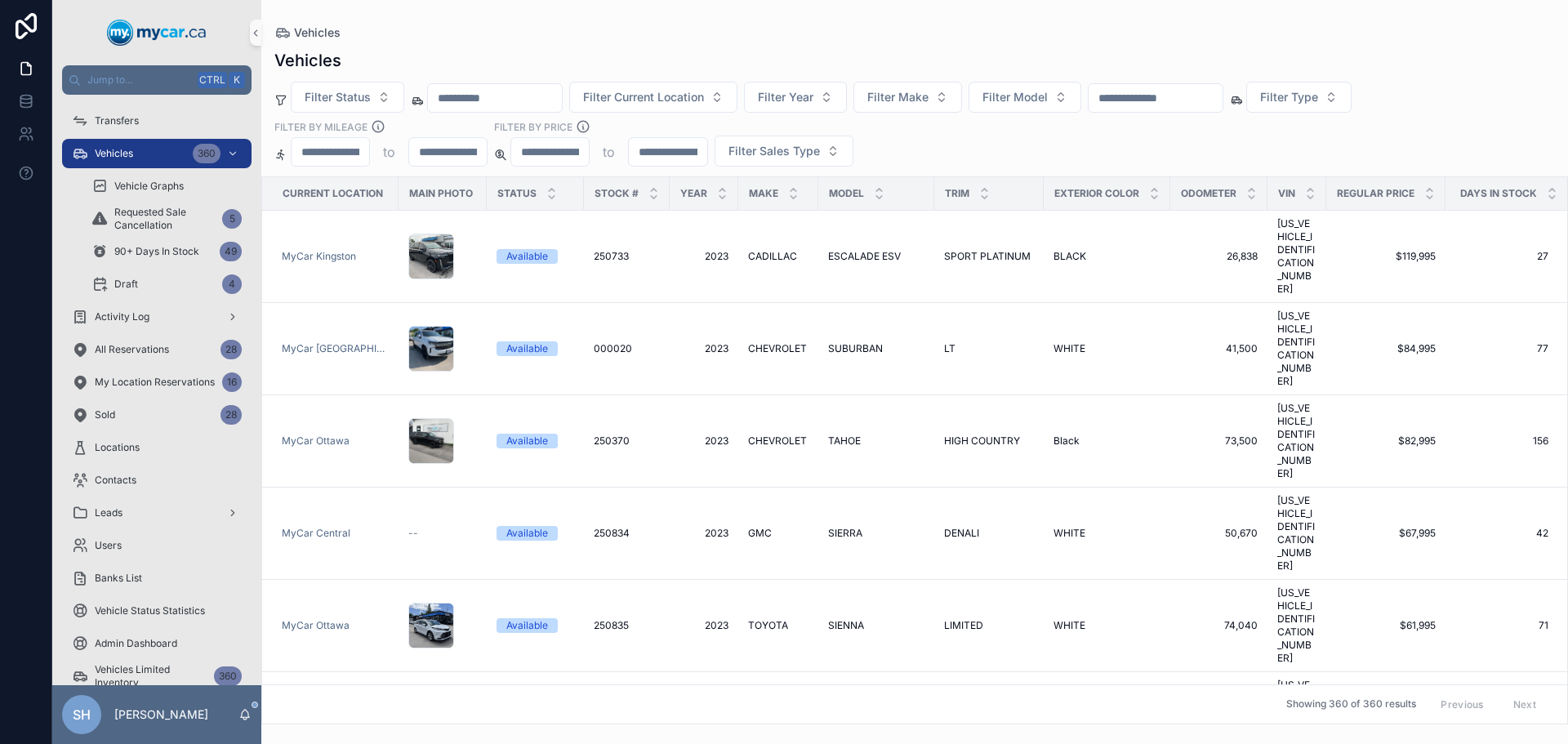
click at [1069, 53] on div "Vehicles" at bounding box center [915, 60] width 1281 height 23
click at [1101, 55] on div "Vehicles" at bounding box center [915, 60] width 1281 height 23
click at [1028, 53] on div "Vehicles" at bounding box center [915, 60] width 1281 height 23
click at [1205, 99] on input "text" at bounding box center [1156, 98] width 134 height 23
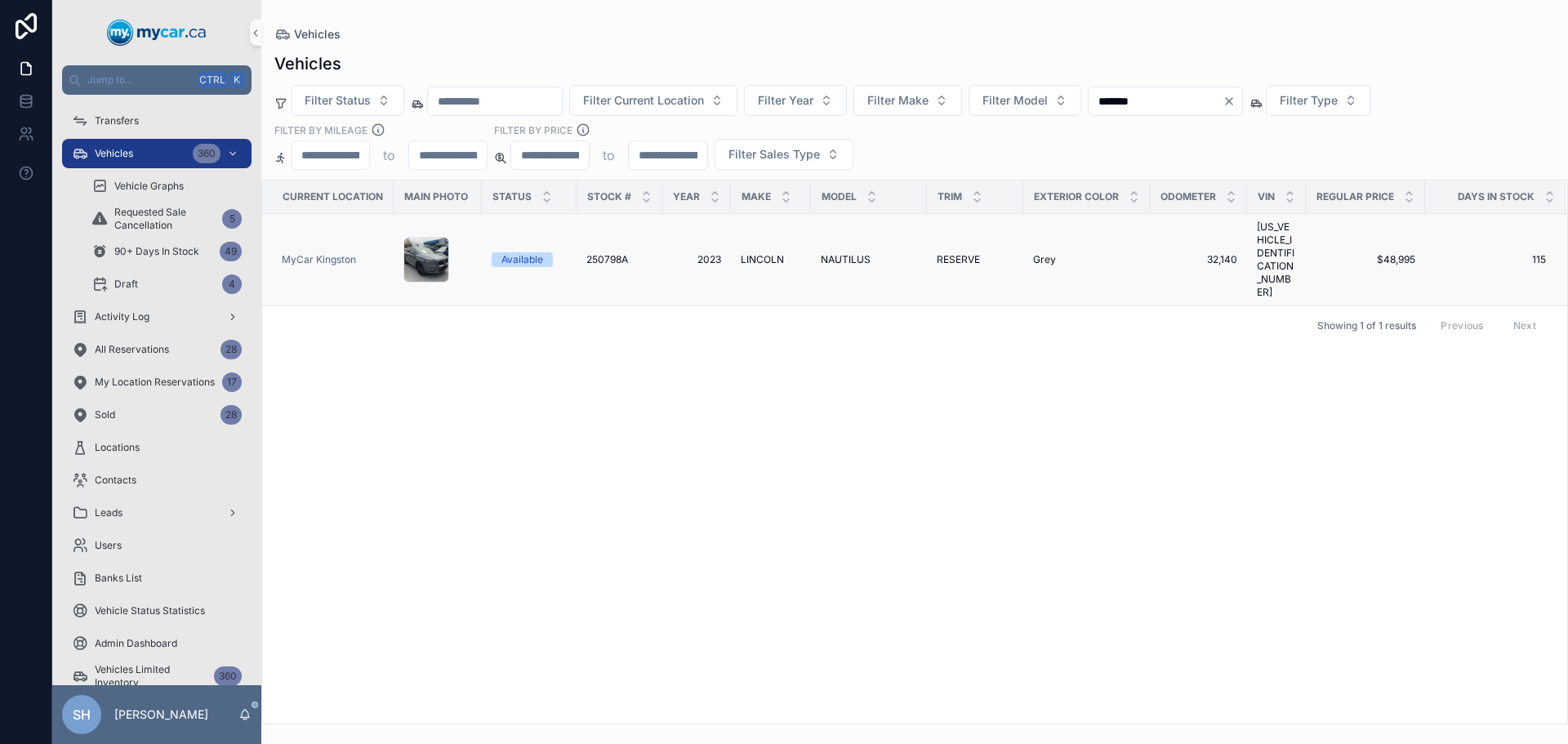
type input "*******"
click at [862, 253] on span "NAUTILUS" at bounding box center [845, 259] width 50 height 13
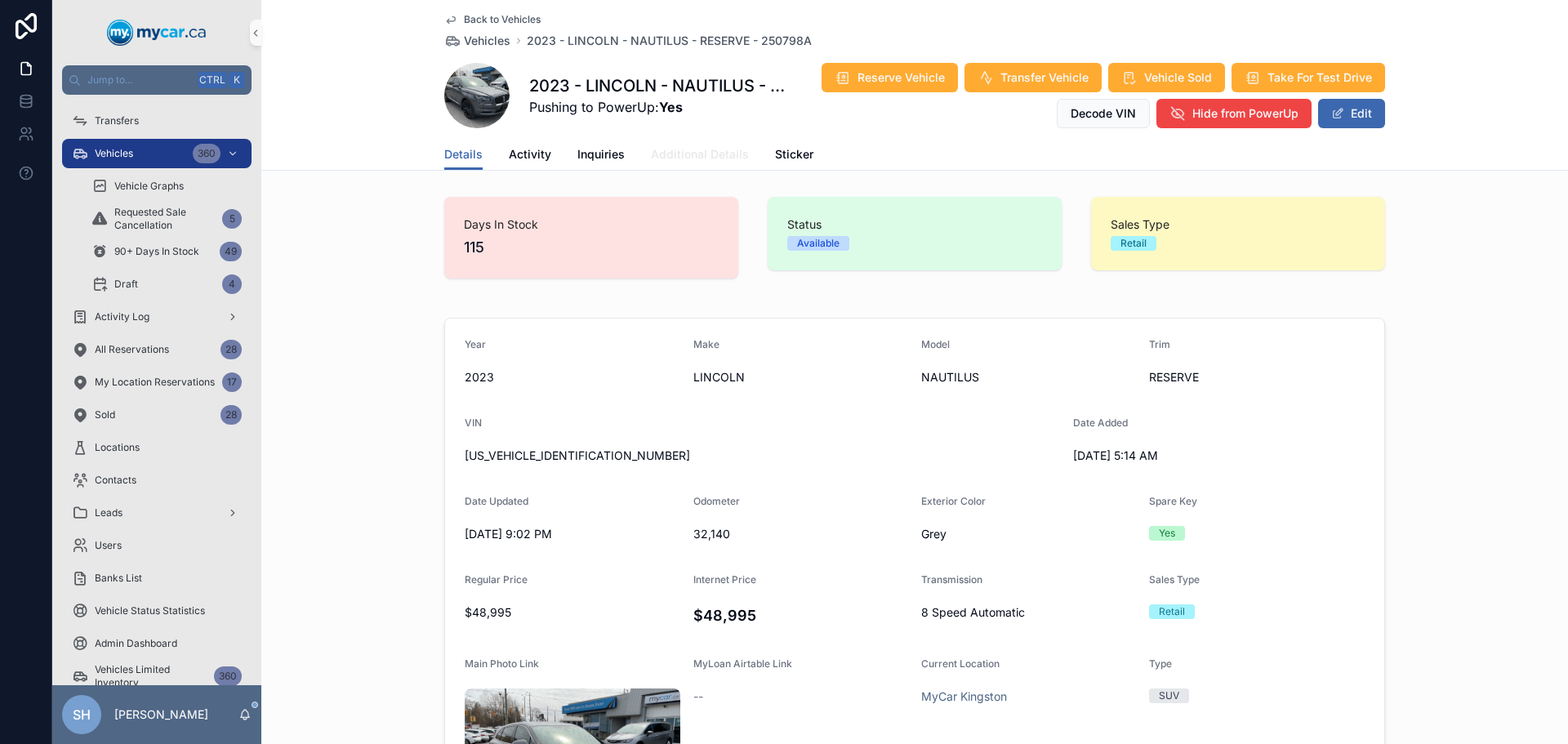
click at [676, 159] on span "Additional Details" at bounding box center [700, 154] width 98 height 16
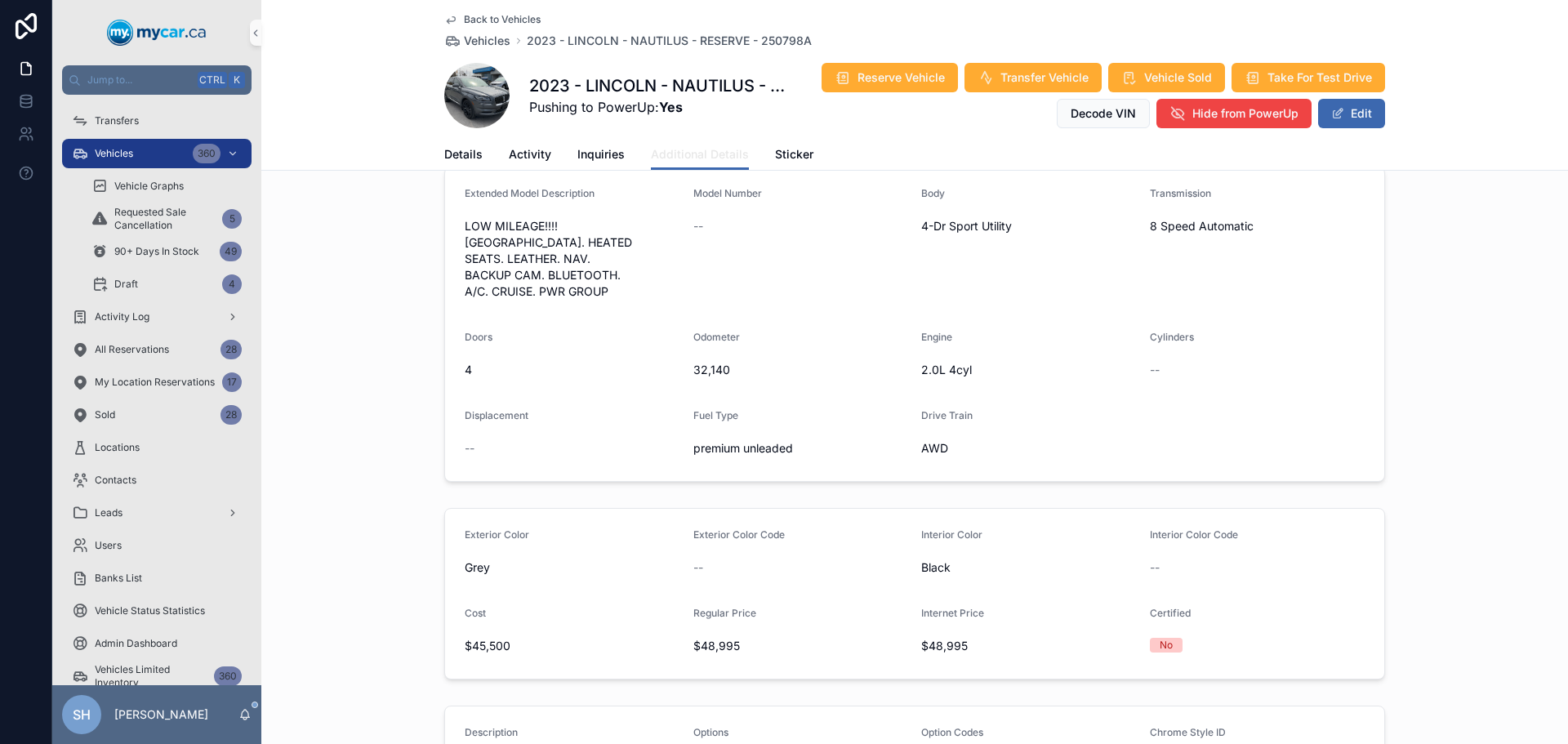
scroll to position [164, 0]
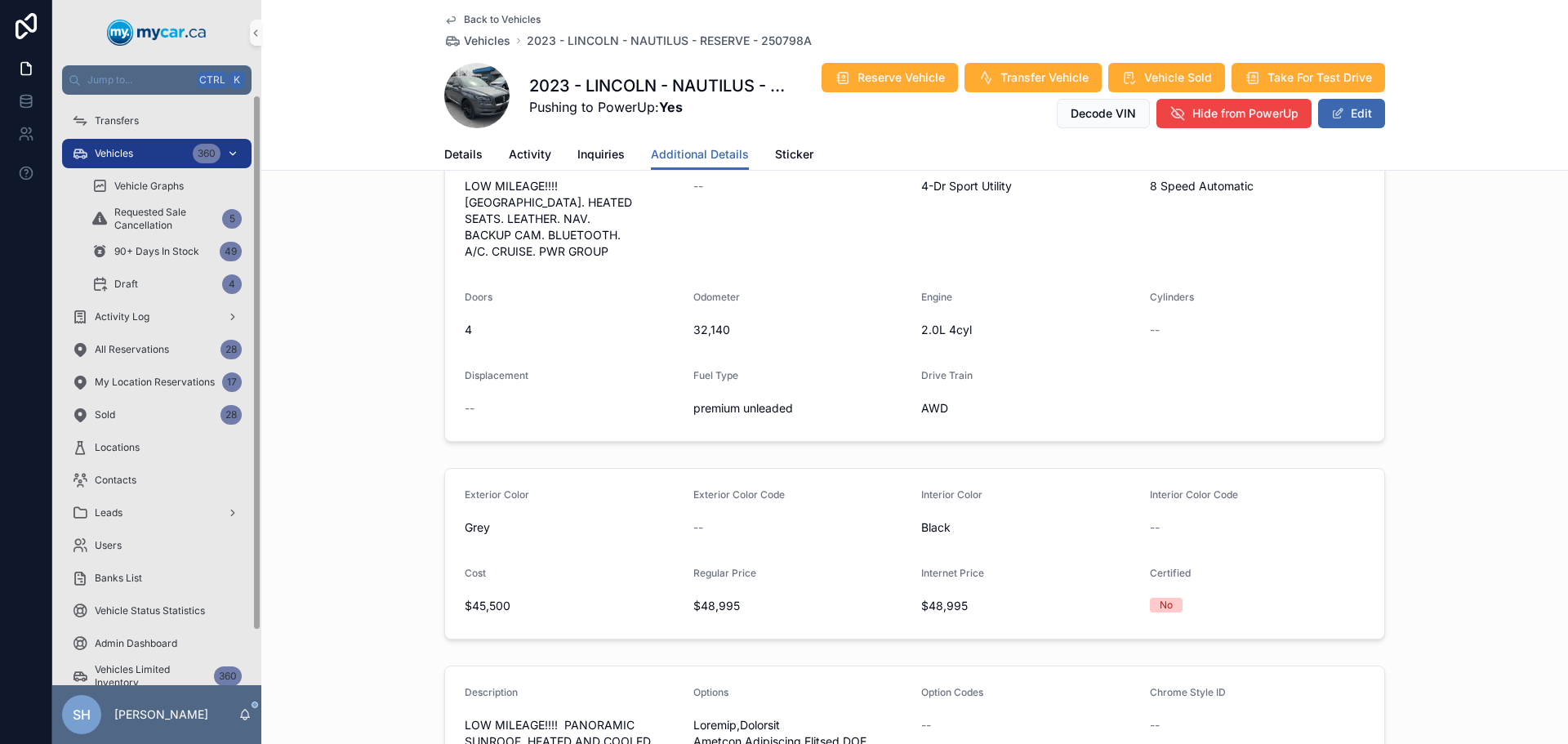
click at [110, 152] on span "Vehicles" at bounding box center [114, 153] width 39 height 13
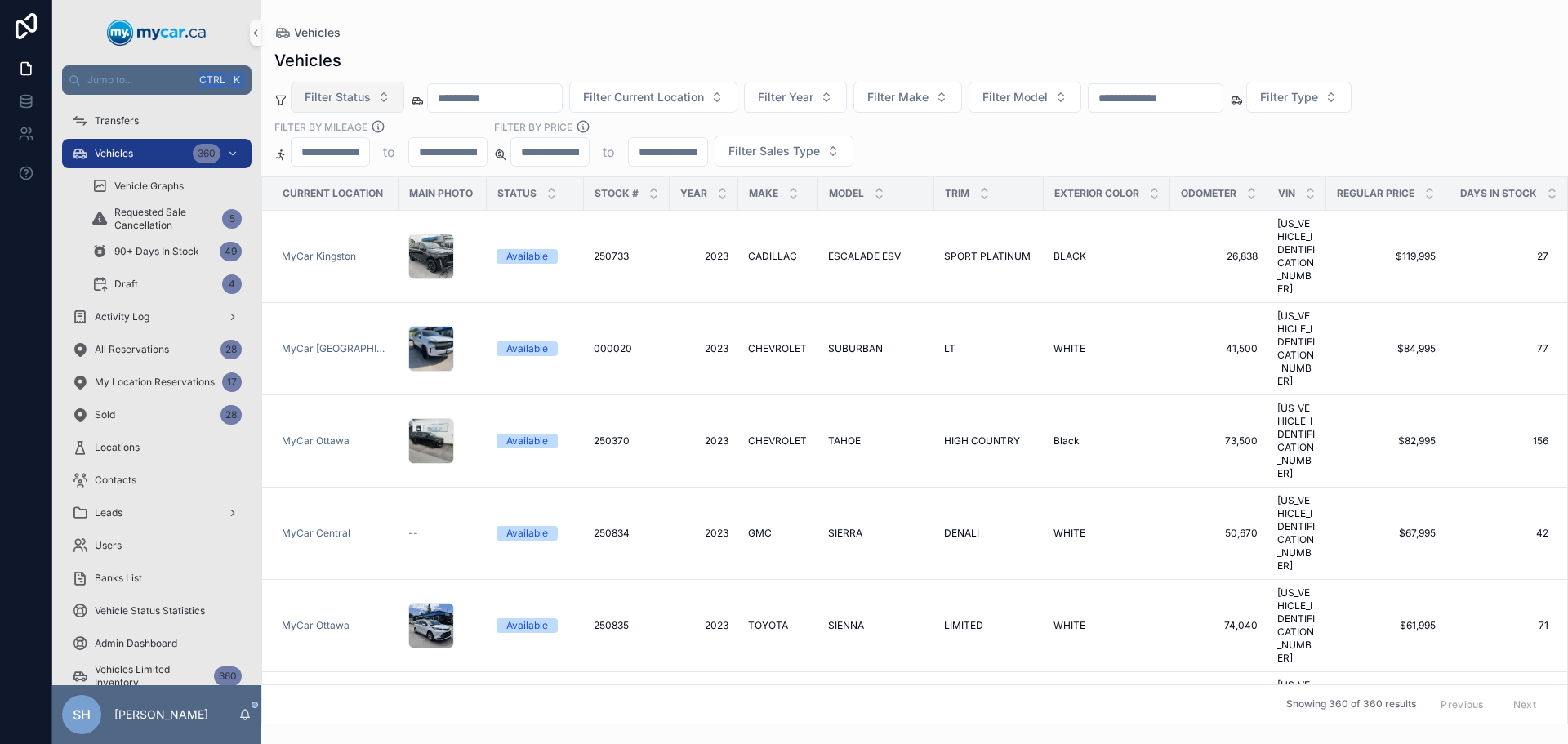
click at [306, 95] on span "Filter Status" at bounding box center [337, 96] width 66 height 16
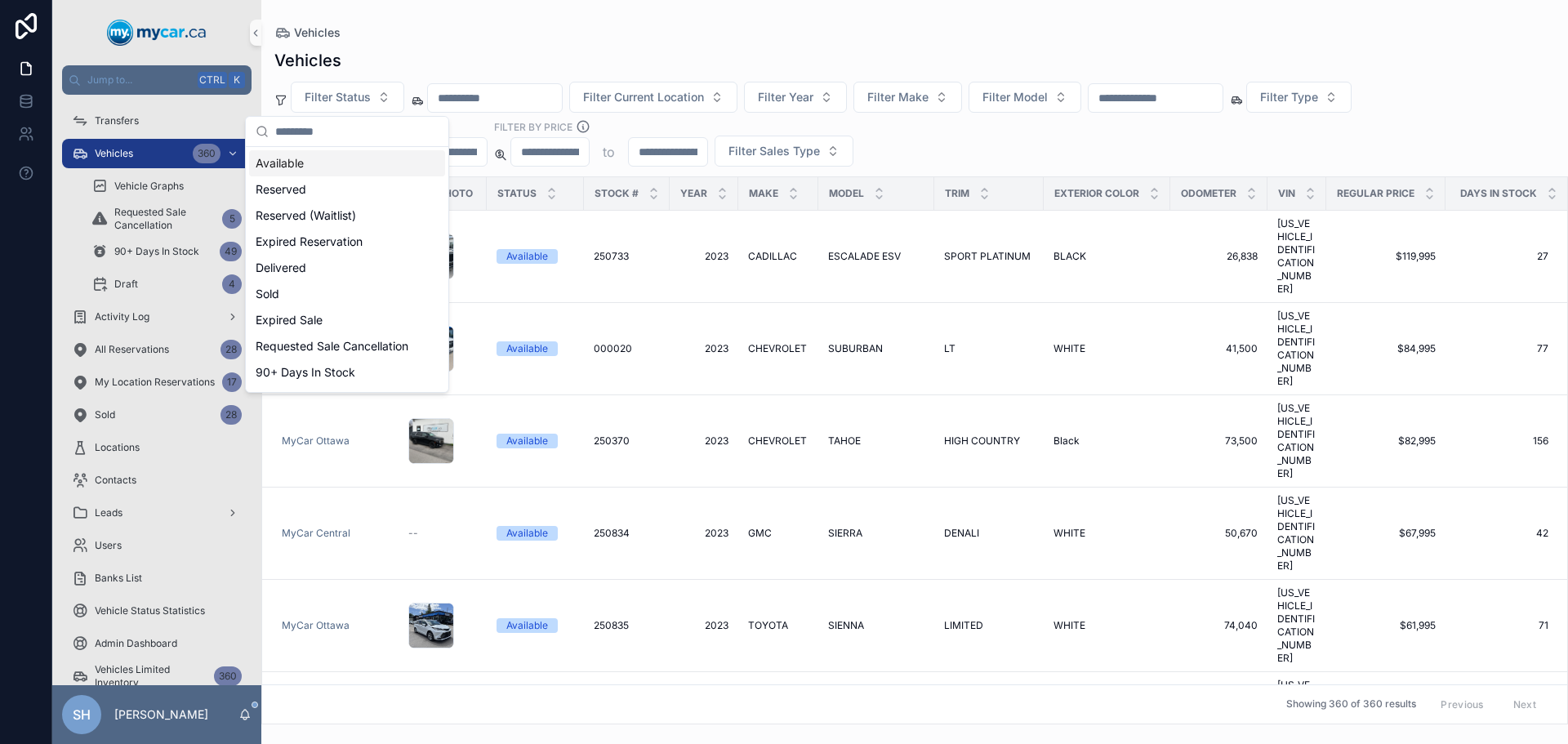
click at [298, 160] on div "Available" at bounding box center [347, 164] width 196 height 26
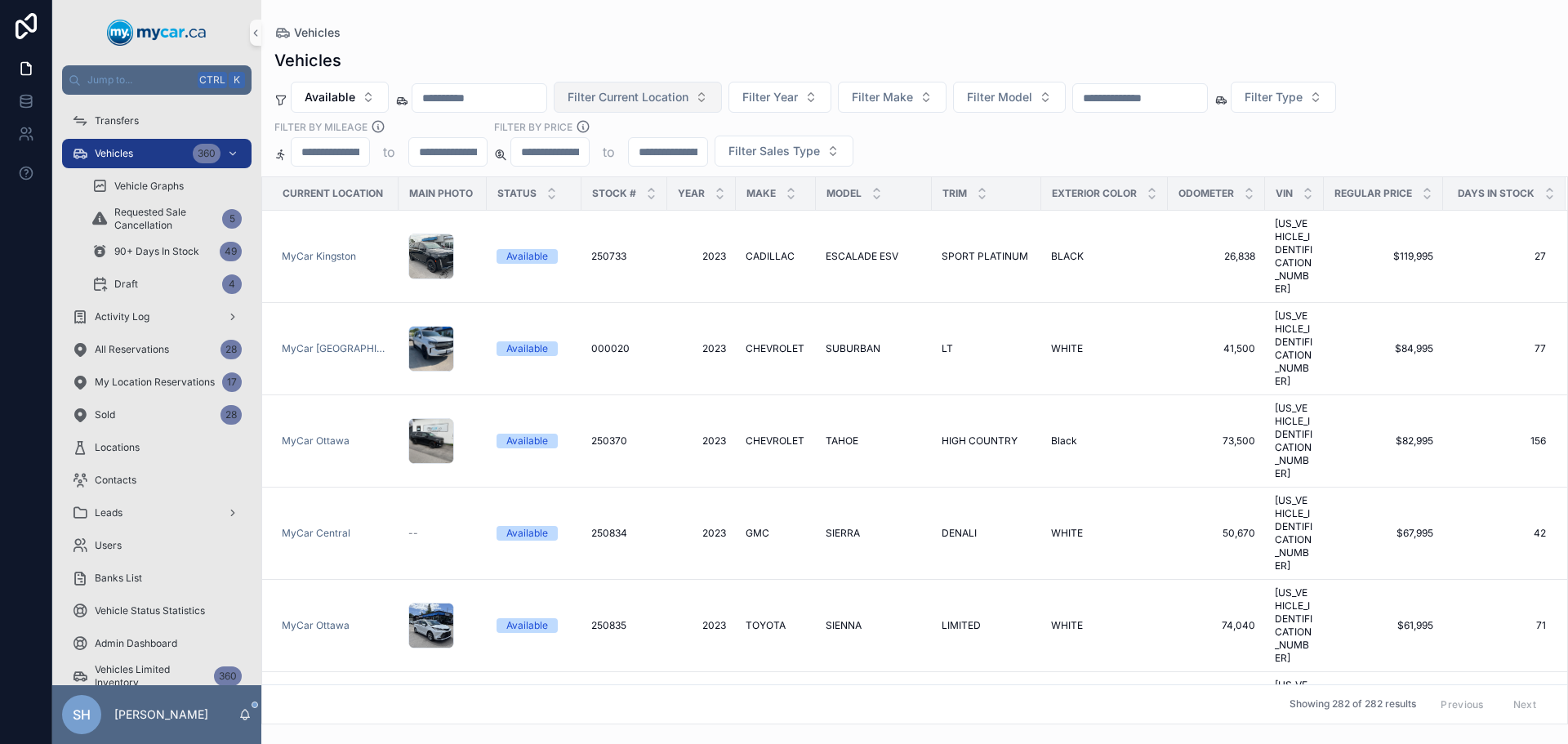
click at [653, 102] on span "Filter Current Location" at bounding box center [627, 96] width 120 height 16
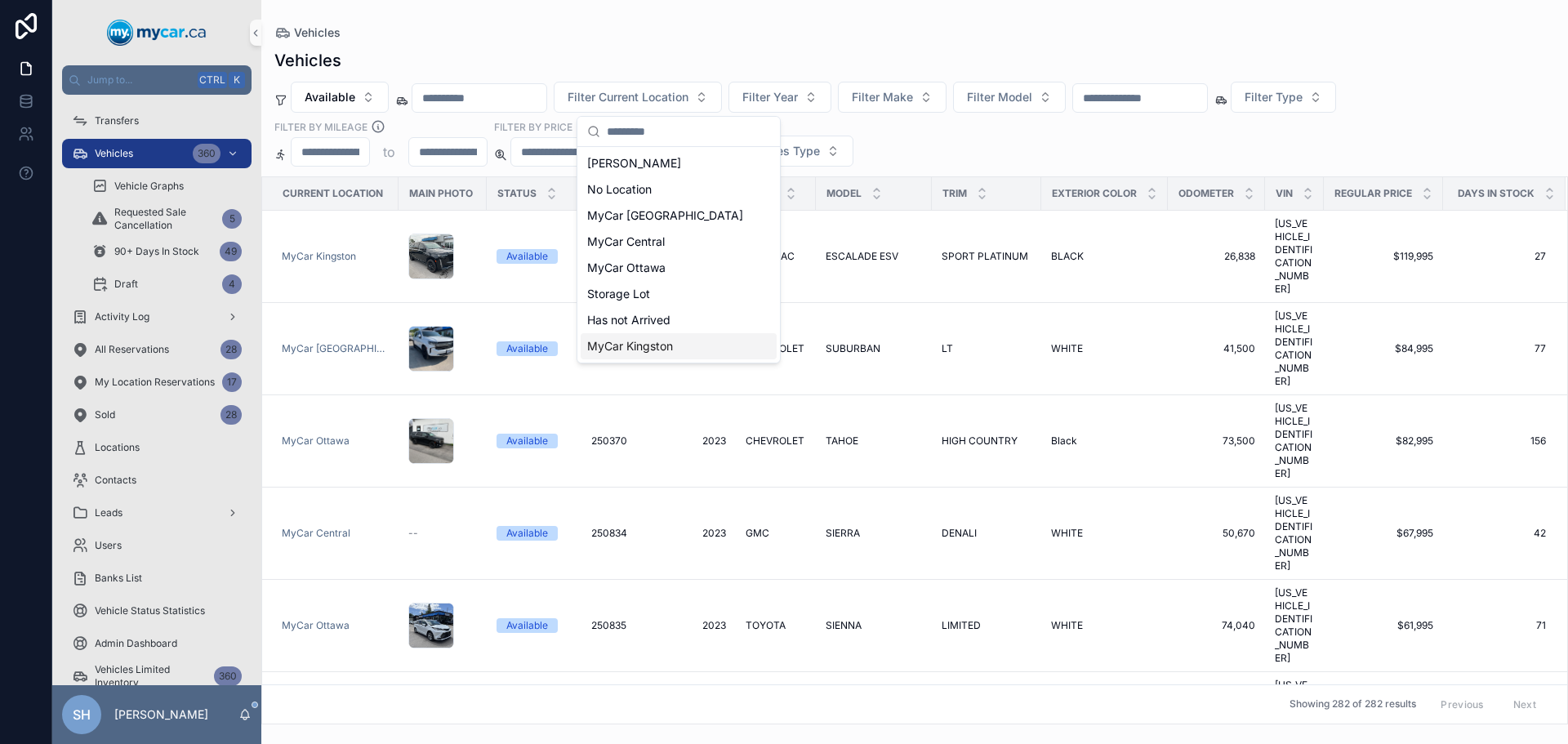
click at [653, 351] on span "MyCar Kingston" at bounding box center [630, 346] width 86 height 16
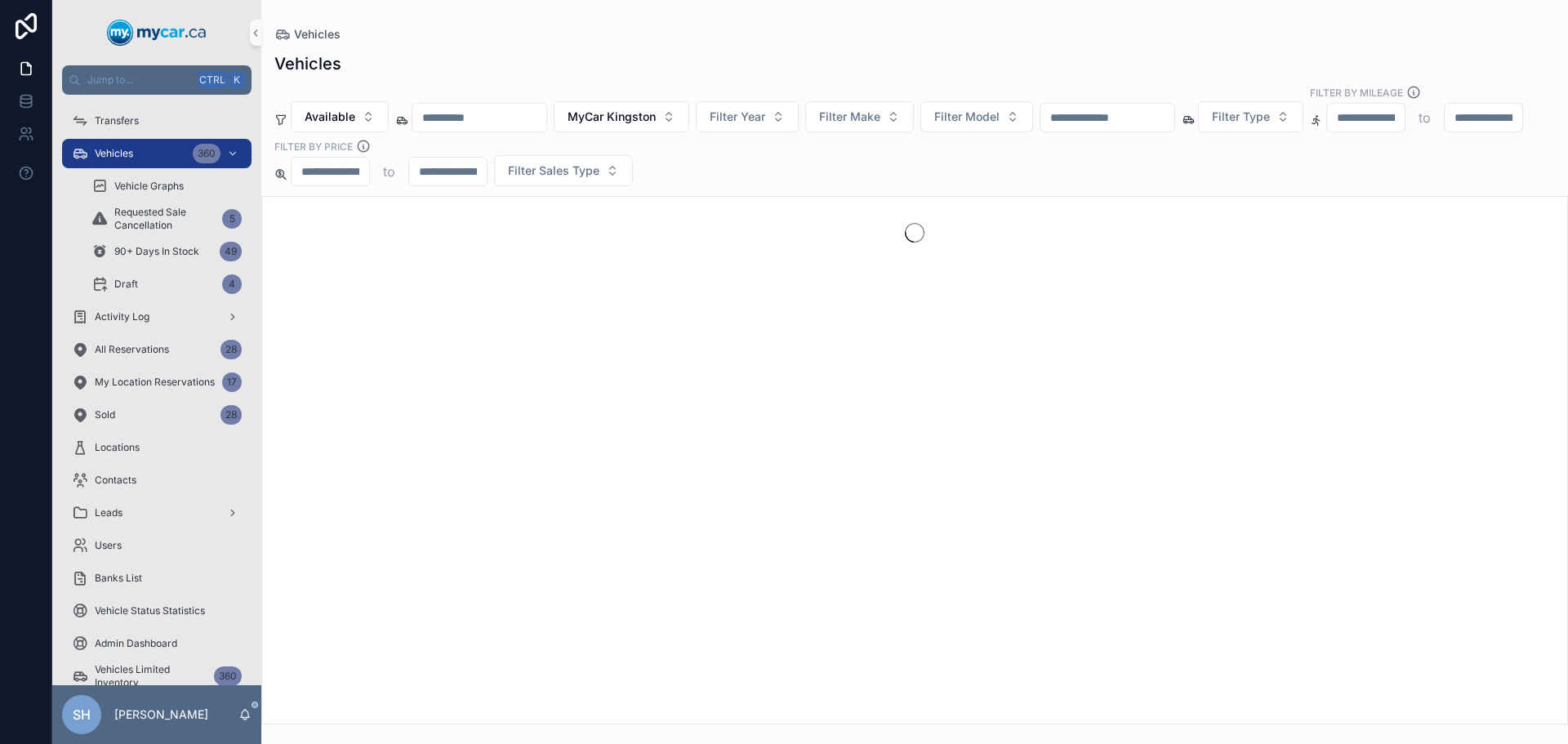
drag, startPoint x: 712, startPoint y: 38, endPoint x: 728, endPoint y: 33, distance: 16.8
click at [713, 38] on div "Vehicles" at bounding box center [915, 34] width 1281 height 16
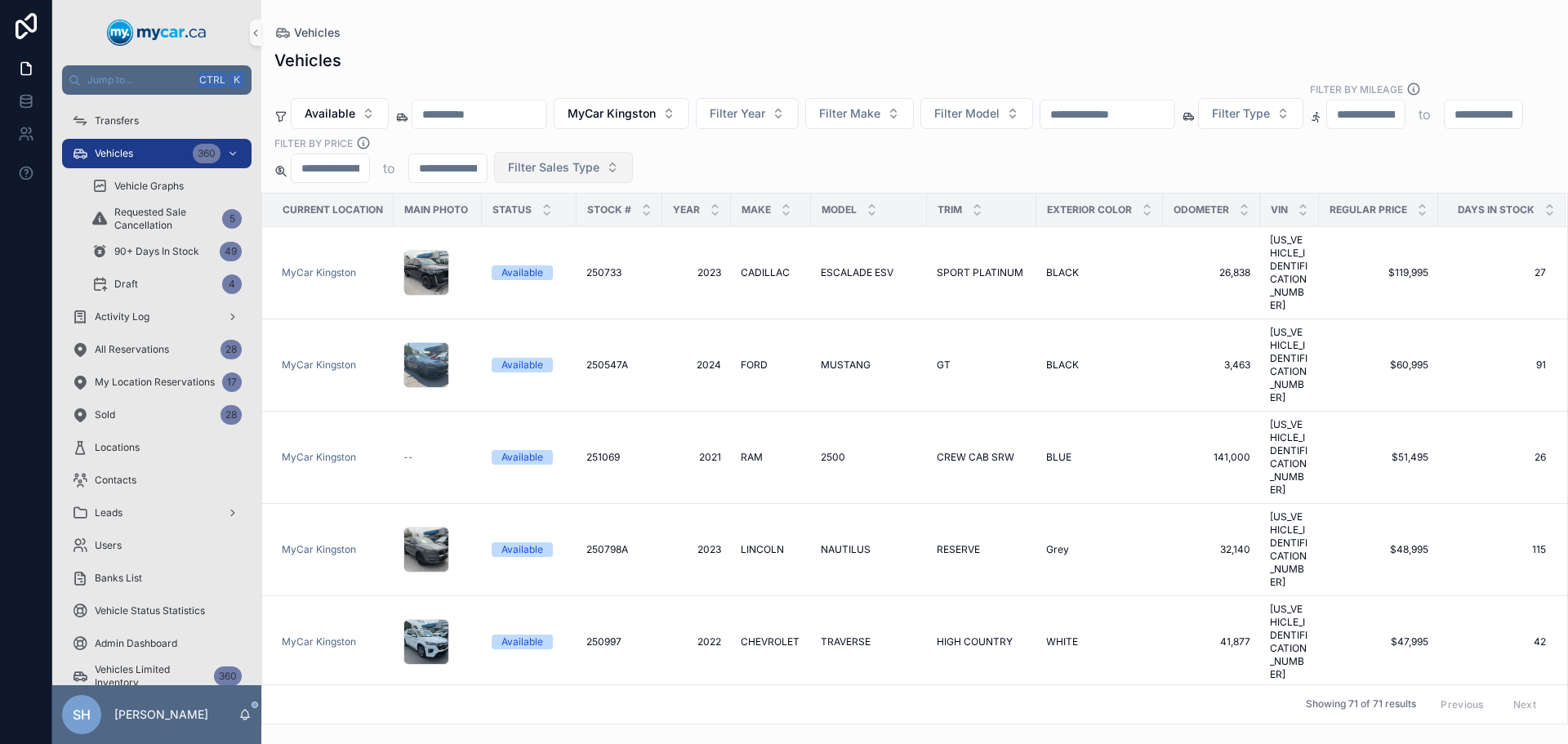
click at [633, 159] on button "Filter Sales Type" at bounding box center [563, 167] width 139 height 31
click at [719, 246] on div "Retail" at bounding box center [783, 244] width 196 height 26
click at [775, 31] on div "Vehicles" at bounding box center [915, 32] width 1281 height 13
click at [927, 33] on div "Vehicles" at bounding box center [915, 32] width 1281 height 13
click at [766, 41] on div "Vehicles Available MyCar Kingston Filter Year Filter Make Filter Model Filter T…" at bounding box center [915, 382] width 1306 height 685
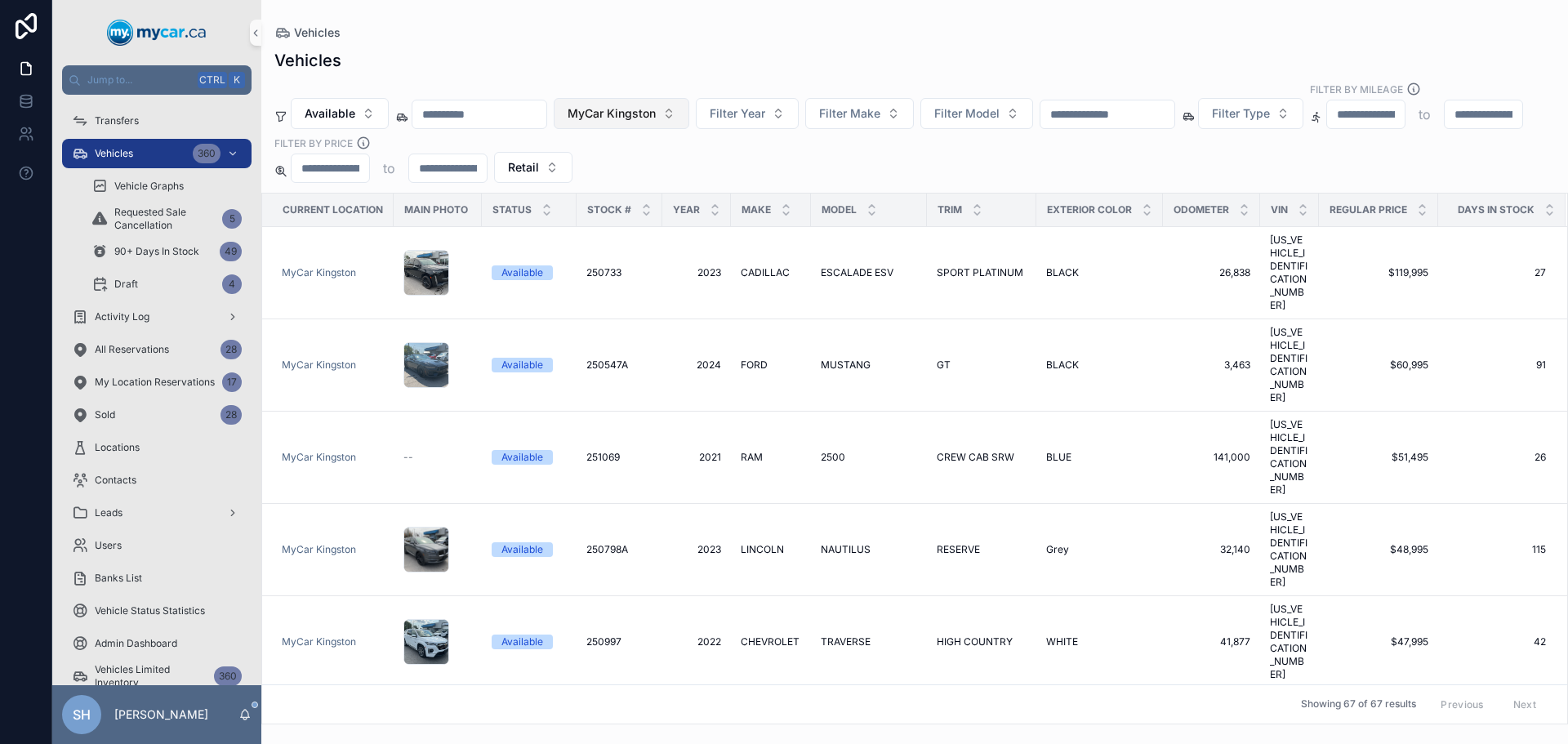
click at [656, 105] on span "MyCar Kingston" at bounding box center [611, 113] width 88 height 16
click at [752, 41] on div "Vehicles Available MyCar Kingston Filter Year Filter Make Filter Model Filter T…" at bounding box center [915, 382] width 1306 height 685
click at [611, 105] on span "MyCar Kingston" at bounding box center [611, 113] width 88 height 16
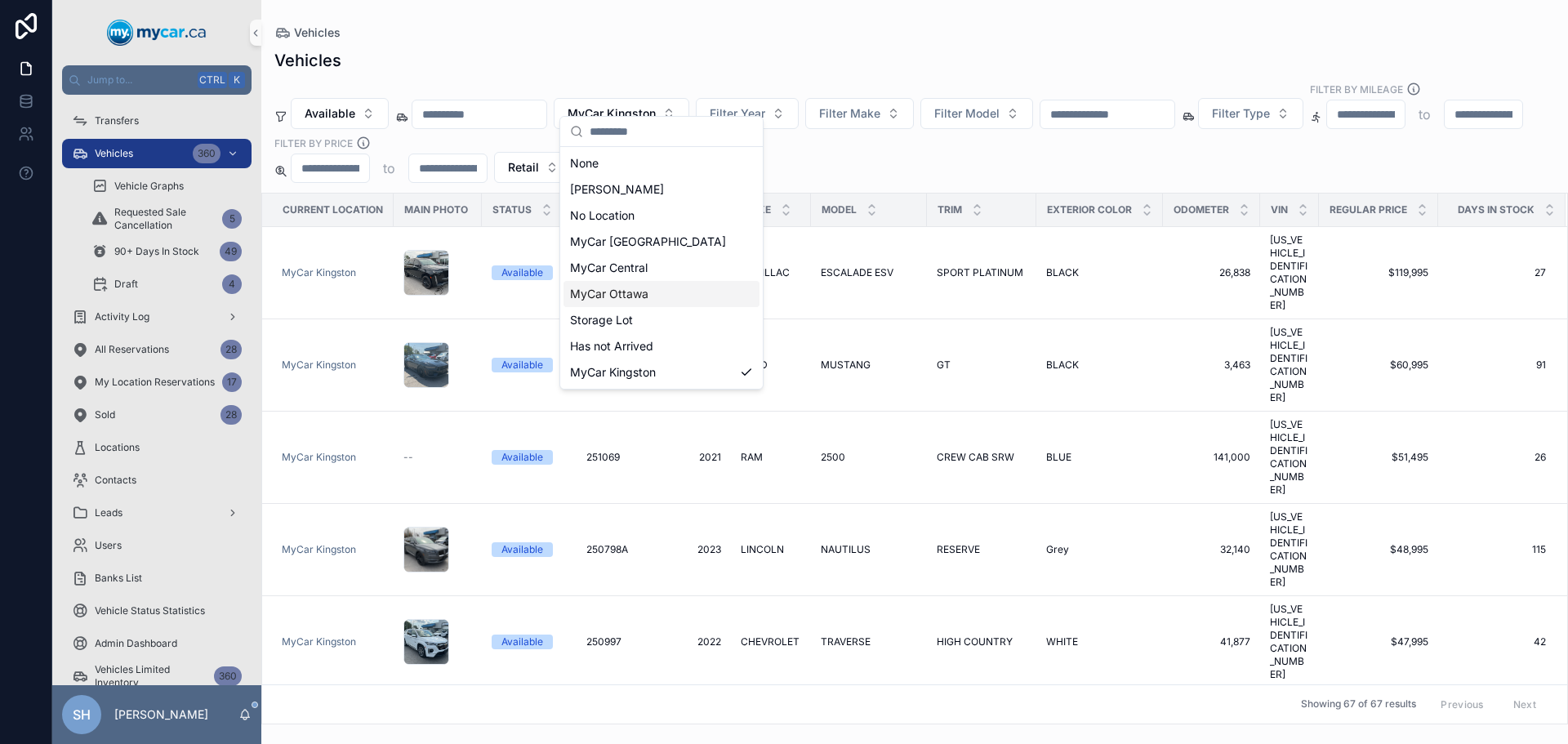
click at [615, 294] on span "MyCar Ottawa" at bounding box center [608, 294] width 78 height 16
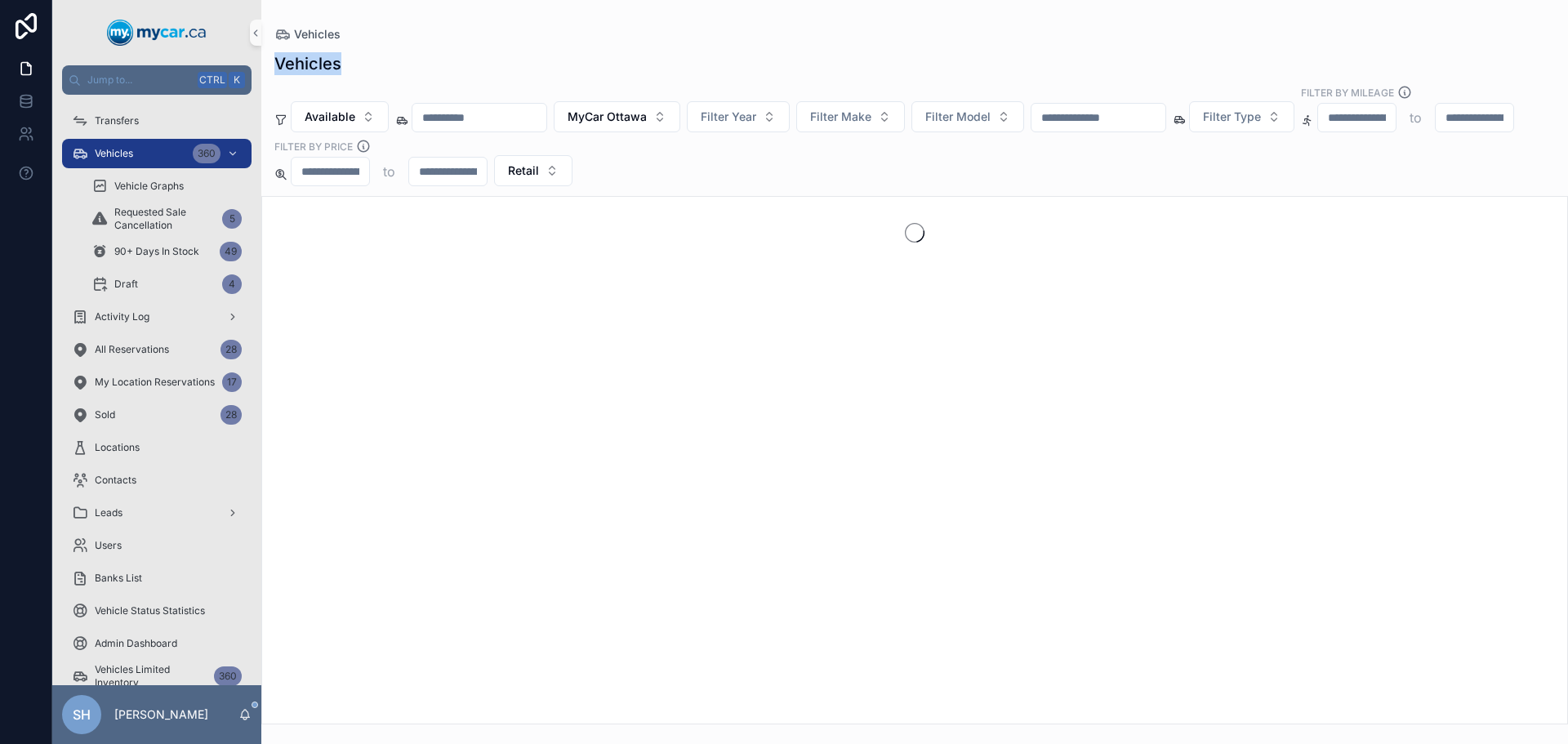
click at [737, 41] on div "Vehicles Vehicles Available MyCar Ottawa Filter Year Filter Make Filter Model F…" at bounding box center [915, 363] width 1306 height 725
click at [756, 108] on span "Filter Year" at bounding box center [728, 116] width 56 height 16
click at [871, 108] on span "Filter Make" at bounding box center [840, 116] width 61 height 16
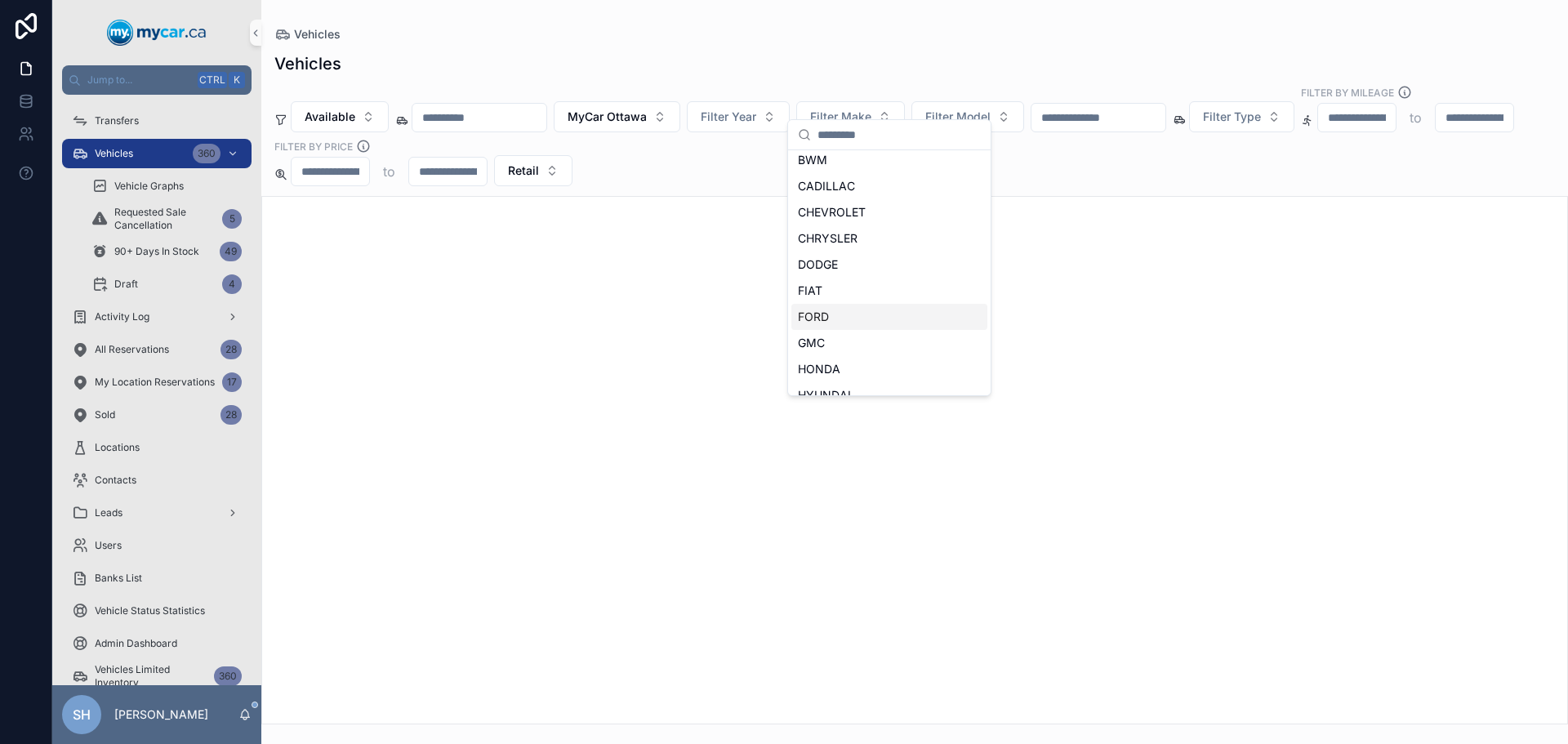
click at [847, 317] on div "FORD" at bounding box center [889, 317] width 196 height 26
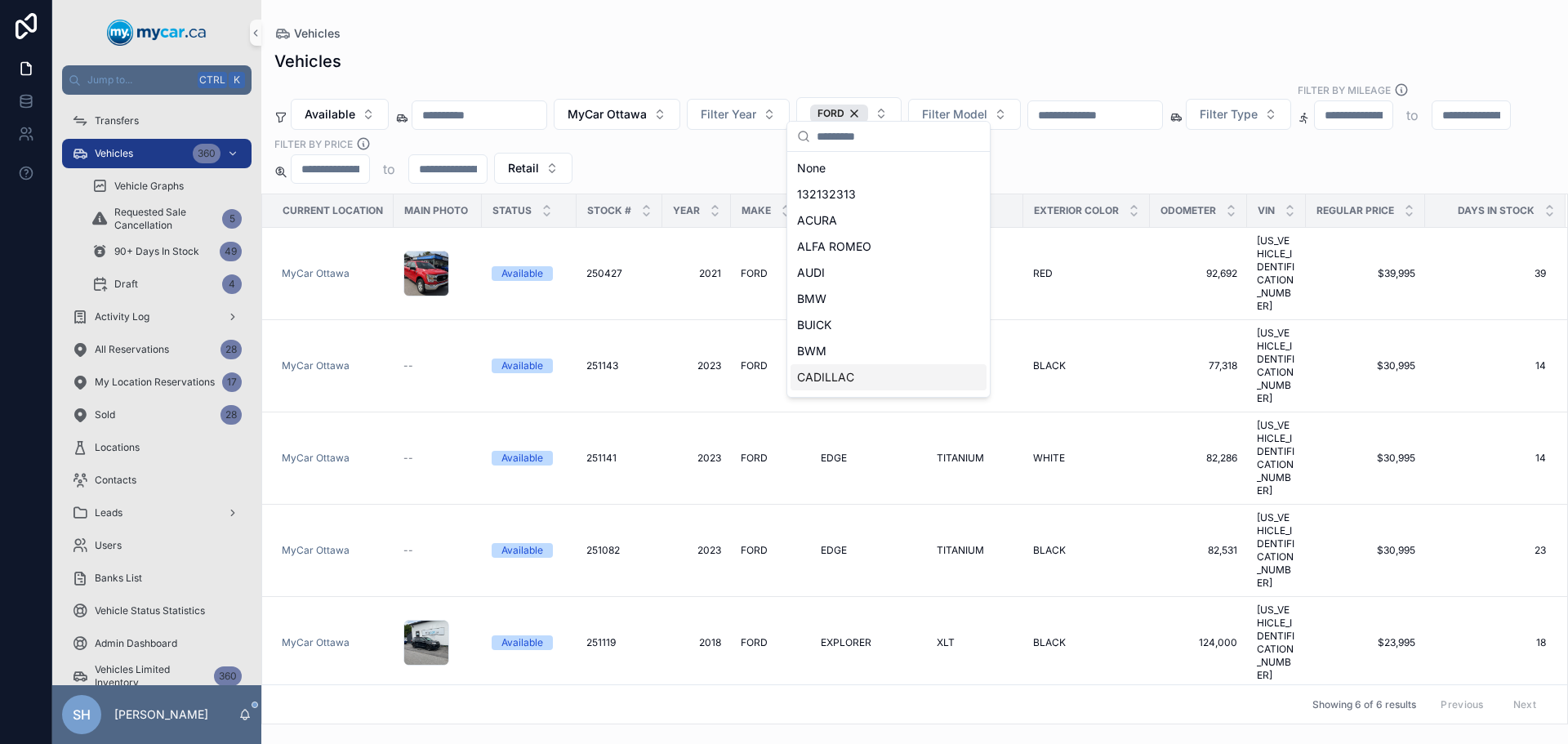
click at [904, 45] on div "Vehicles Available MyCar Ottawa Filter Year FORD Filter Model Filter Type Filte…" at bounding box center [915, 381] width 1306 height 685
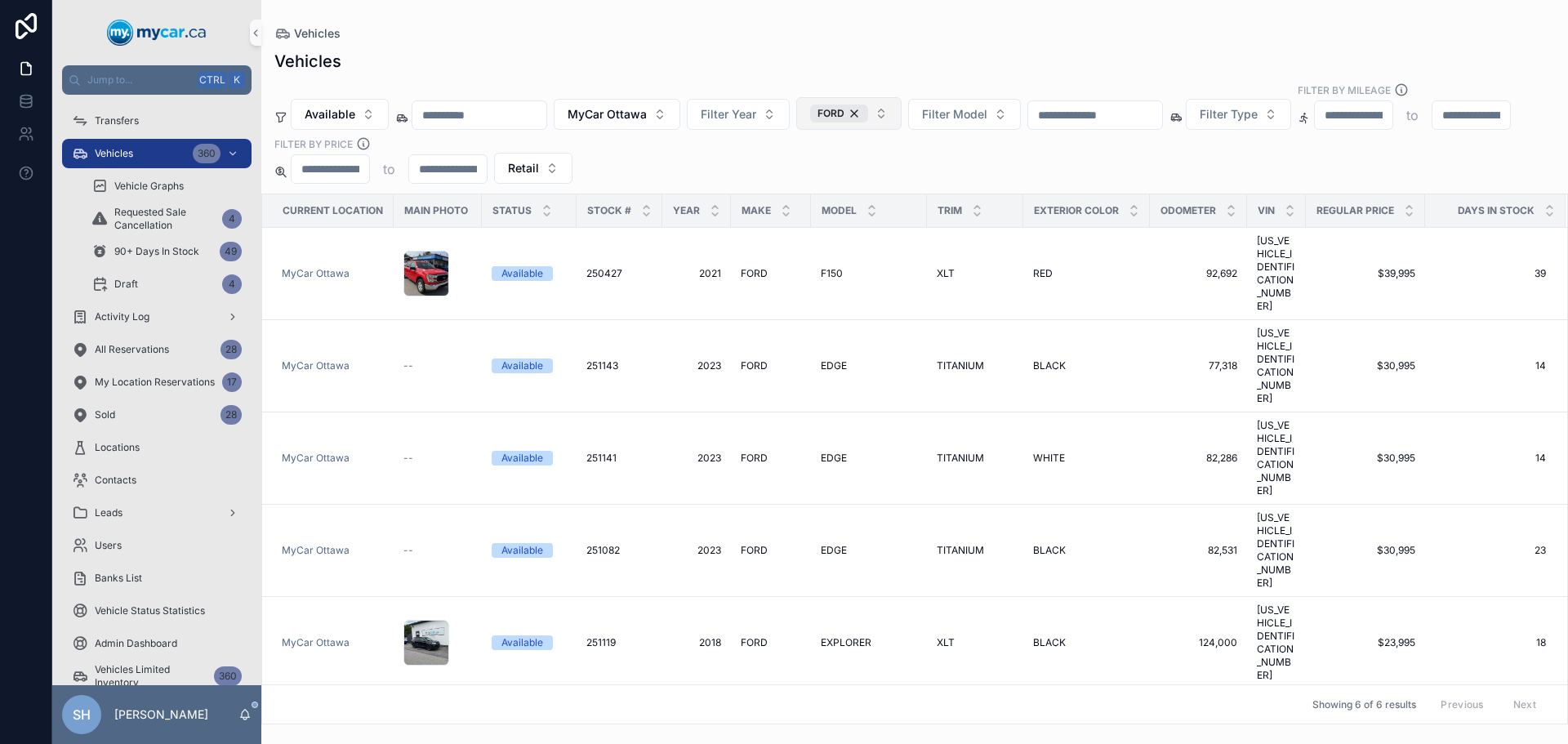
click at [868, 104] on div "FORD" at bounding box center [838, 113] width 58 height 18
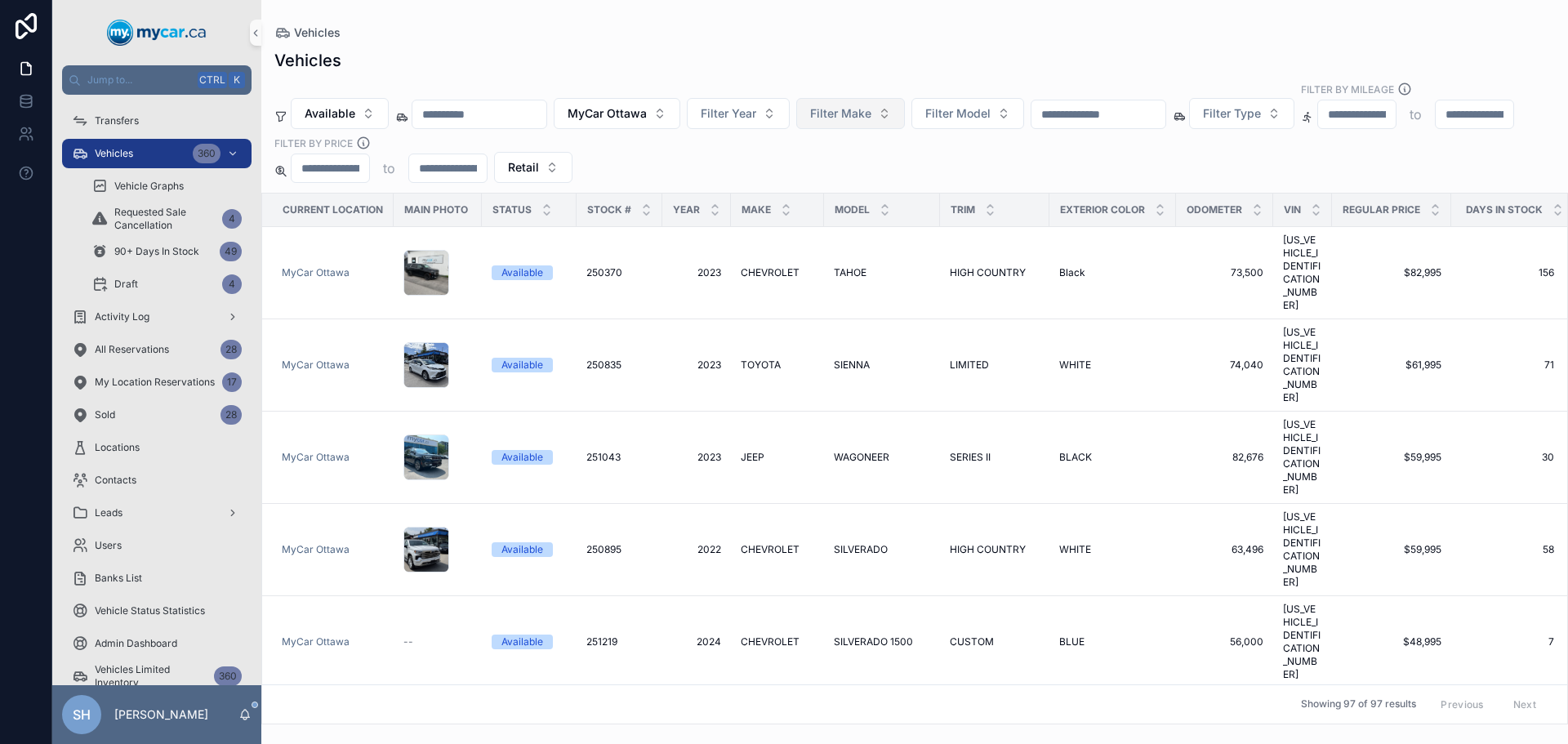
click at [871, 105] on span "Filter Make" at bounding box center [840, 113] width 61 height 16
type input "**"
click at [836, 217] on span "NISSAN" at bounding box center [819, 215] width 44 height 16
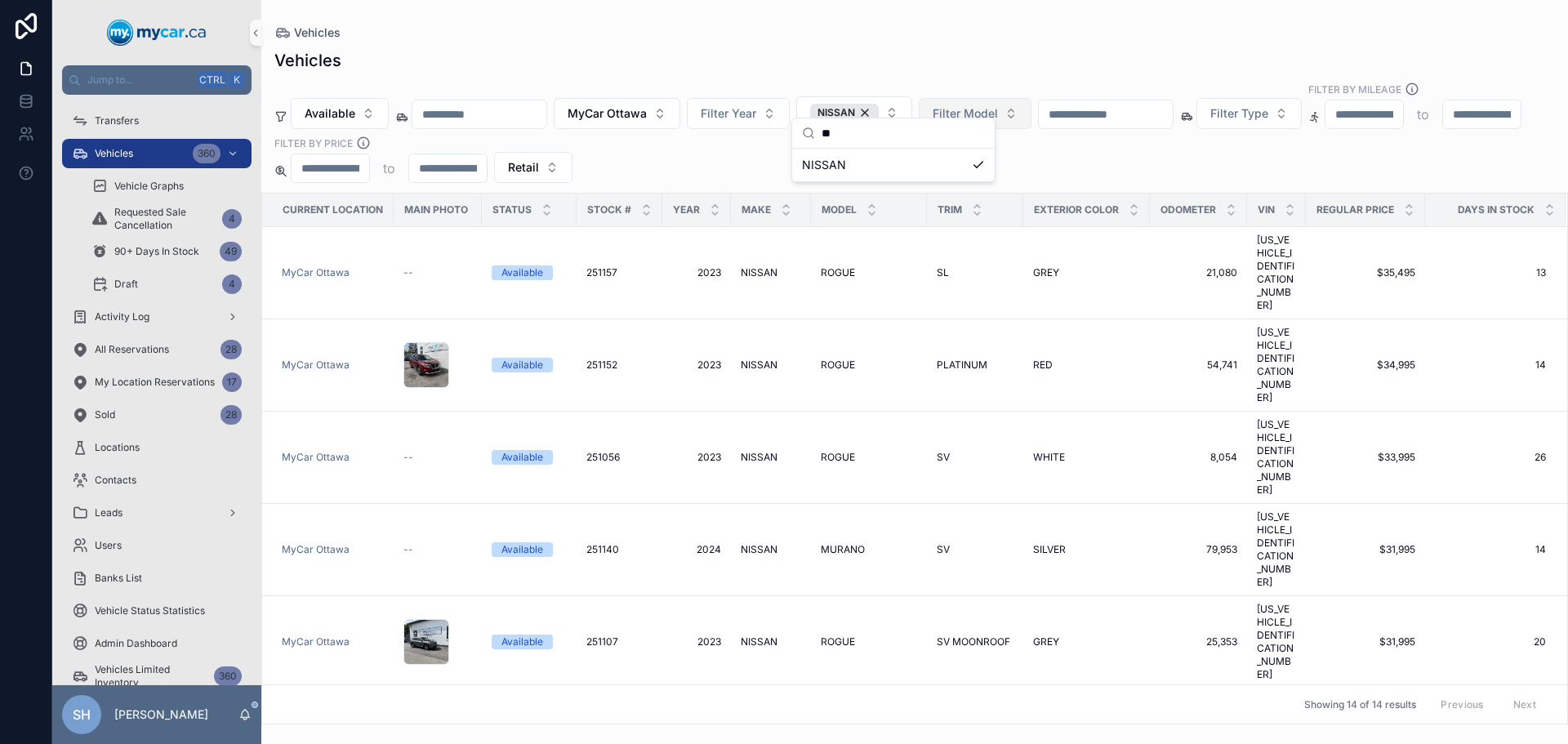
click at [997, 105] on span "Filter Model" at bounding box center [965, 113] width 65 height 16
type input "**"
click at [950, 171] on span "KICKS" at bounding box center [938, 164] width 34 height 16
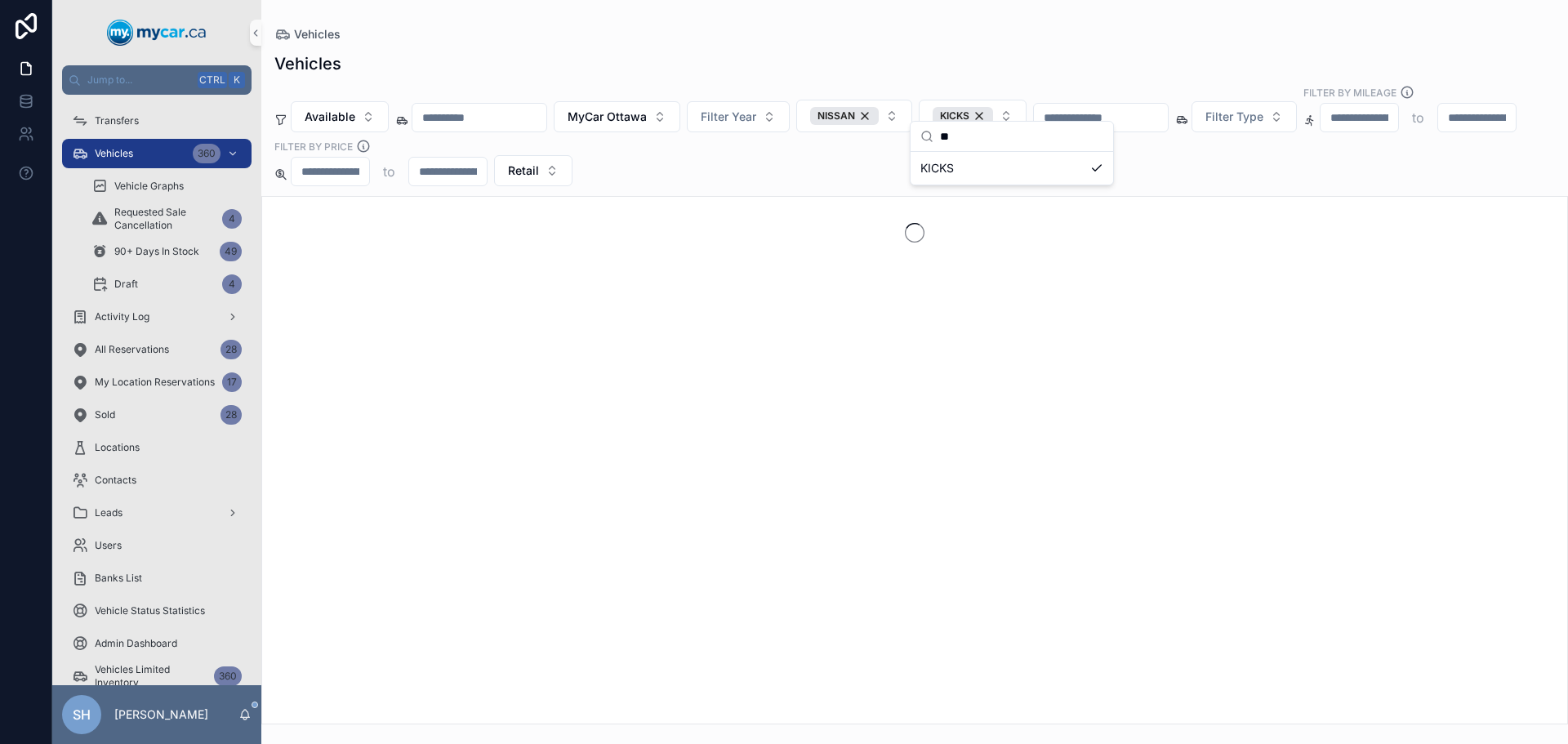
click at [944, 39] on div "Vehicles" at bounding box center [915, 34] width 1281 height 16
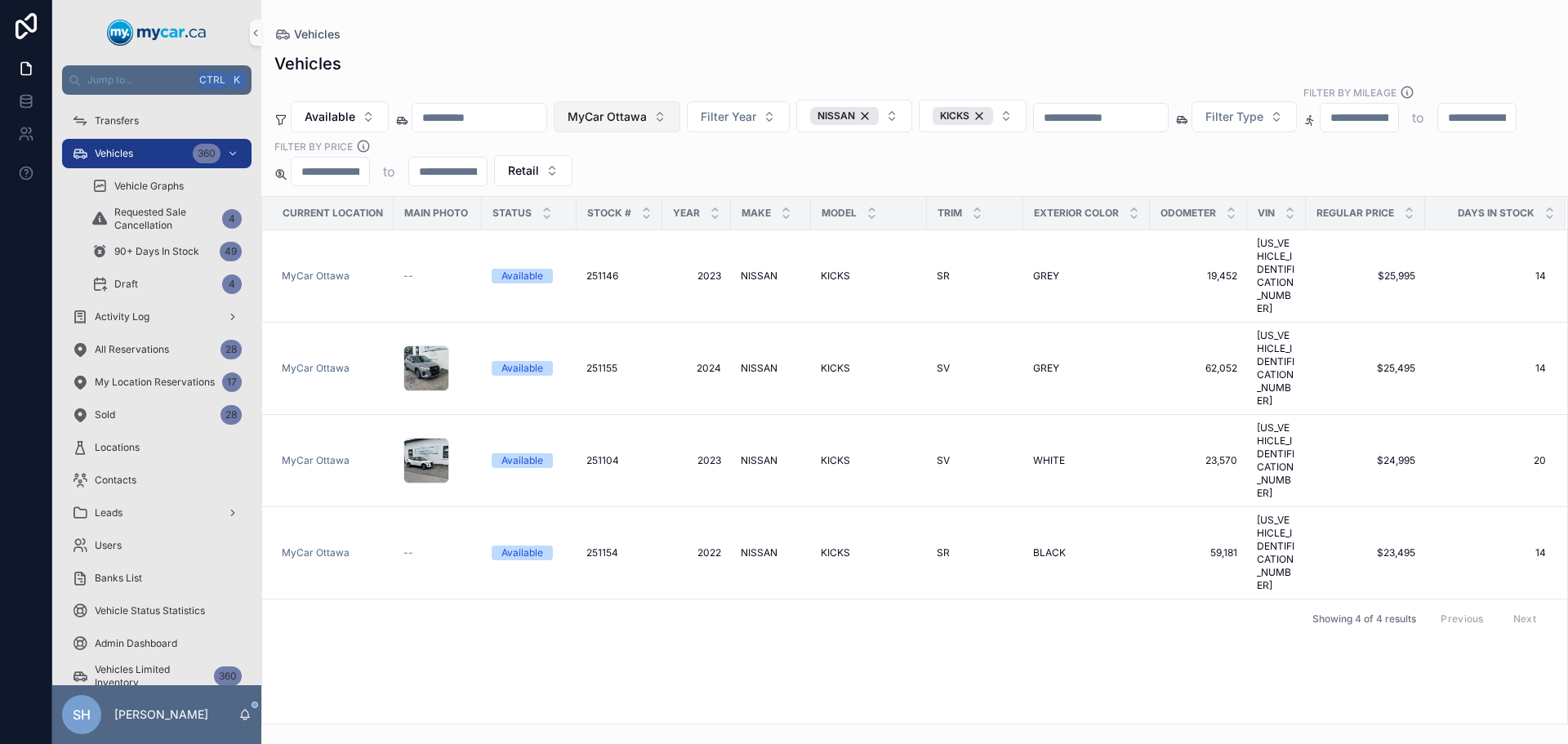
click at [641, 108] on span "MyCar Ottawa" at bounding box center [607, 116] width 79 height 16
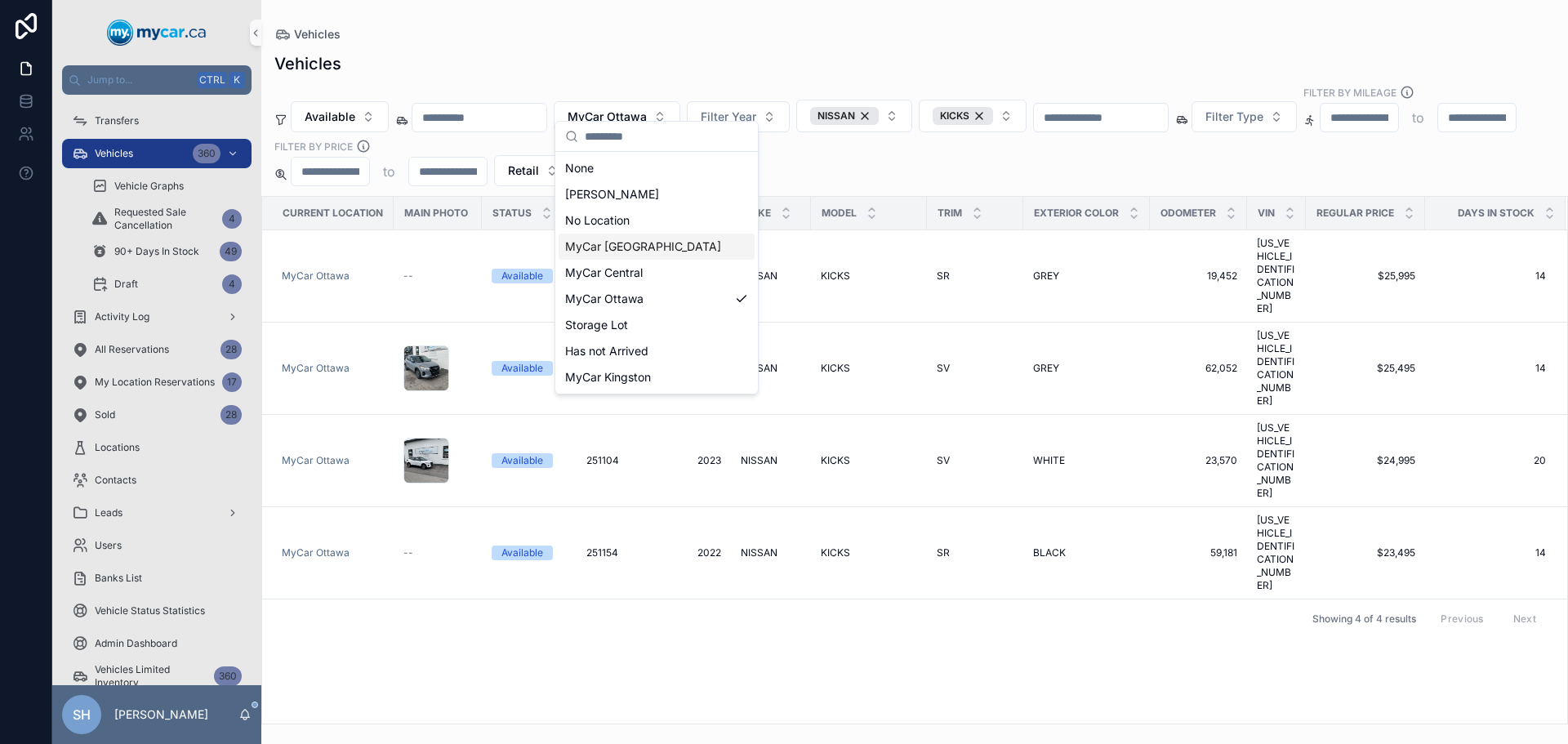
click at [660, 248] on div "MyCar [GEOGRAPHIC_DATA]" at bounding box center [657, 246] width 196 height 26
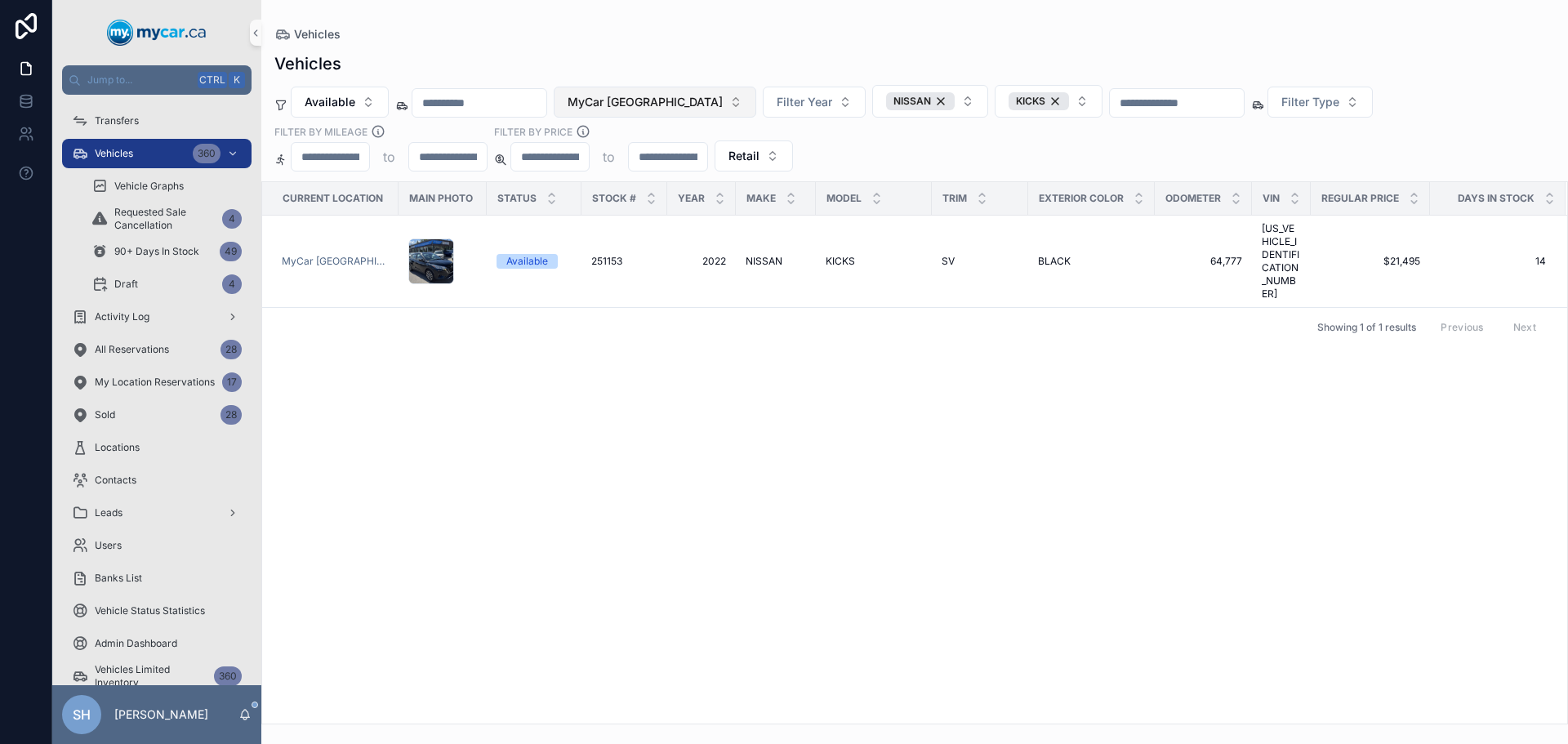
click at [638, 108] on span "MyCar [GEOGRAPHIC_DATA]" at bounding box center [645, 102] width 155 height 16
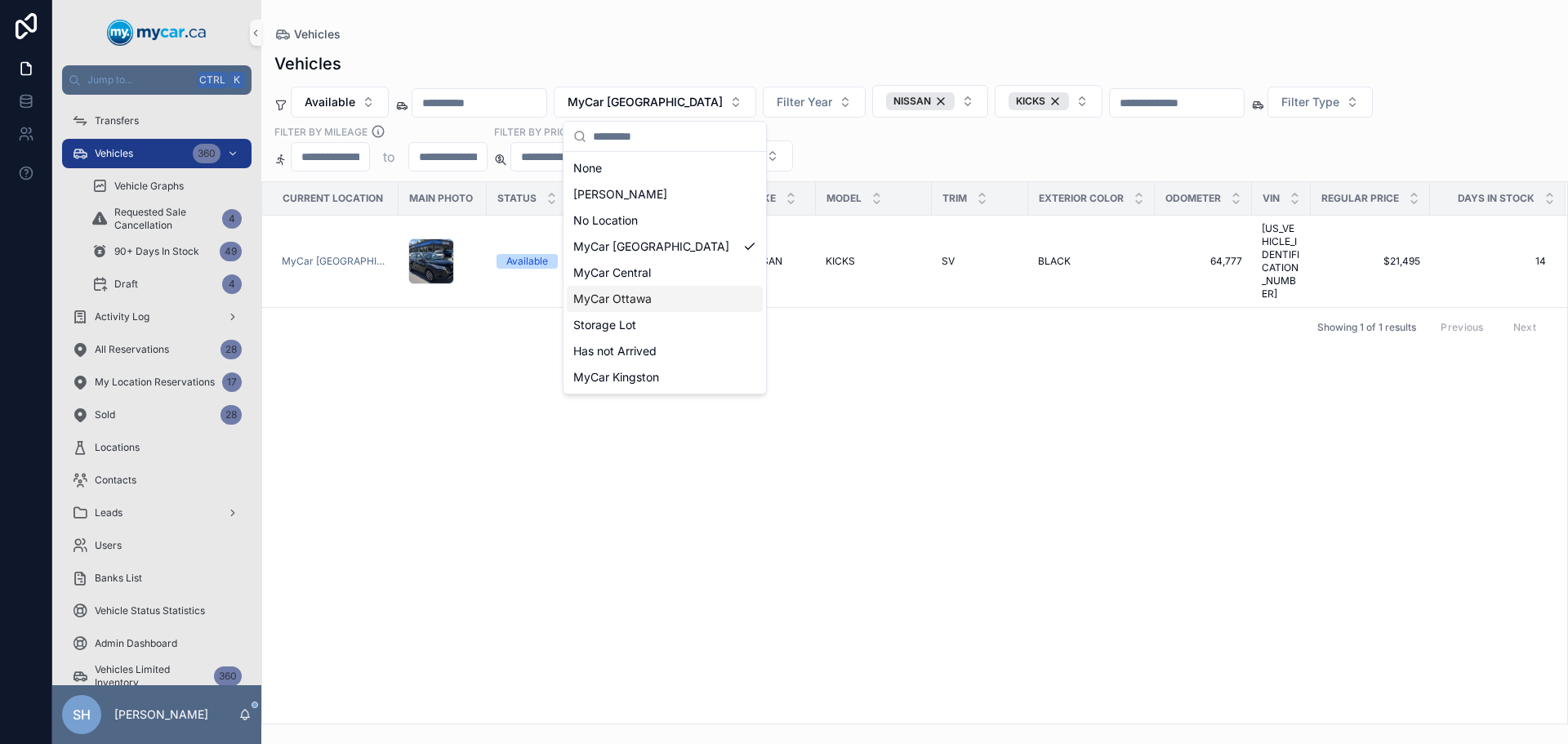
click at [662, 295] on div "MyCar Ottawa" at bounding box center [664, 299] width 196 height 26
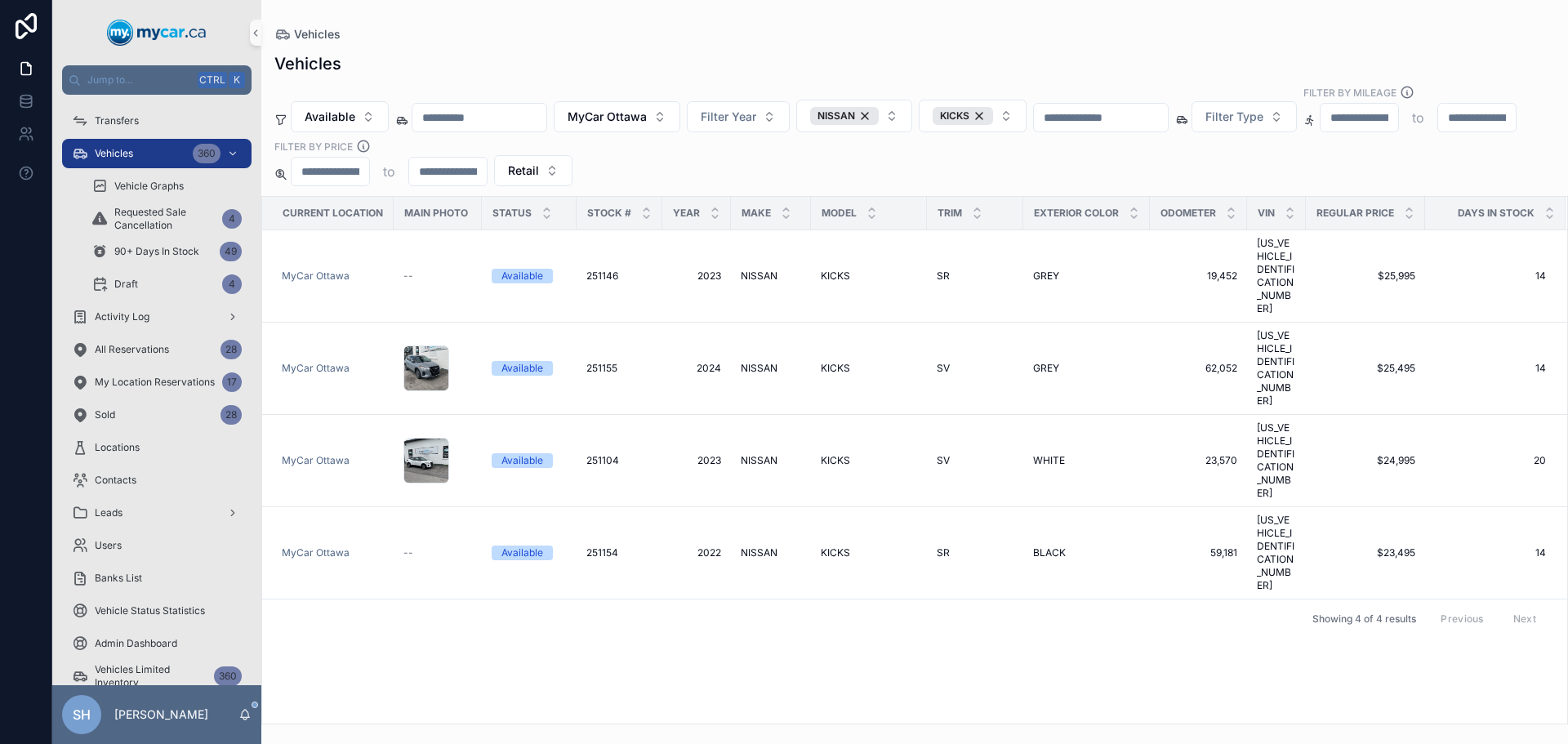
click at [707, 34] on div "Vehicles" at bounding box center [915, 34] width 1281 height 16
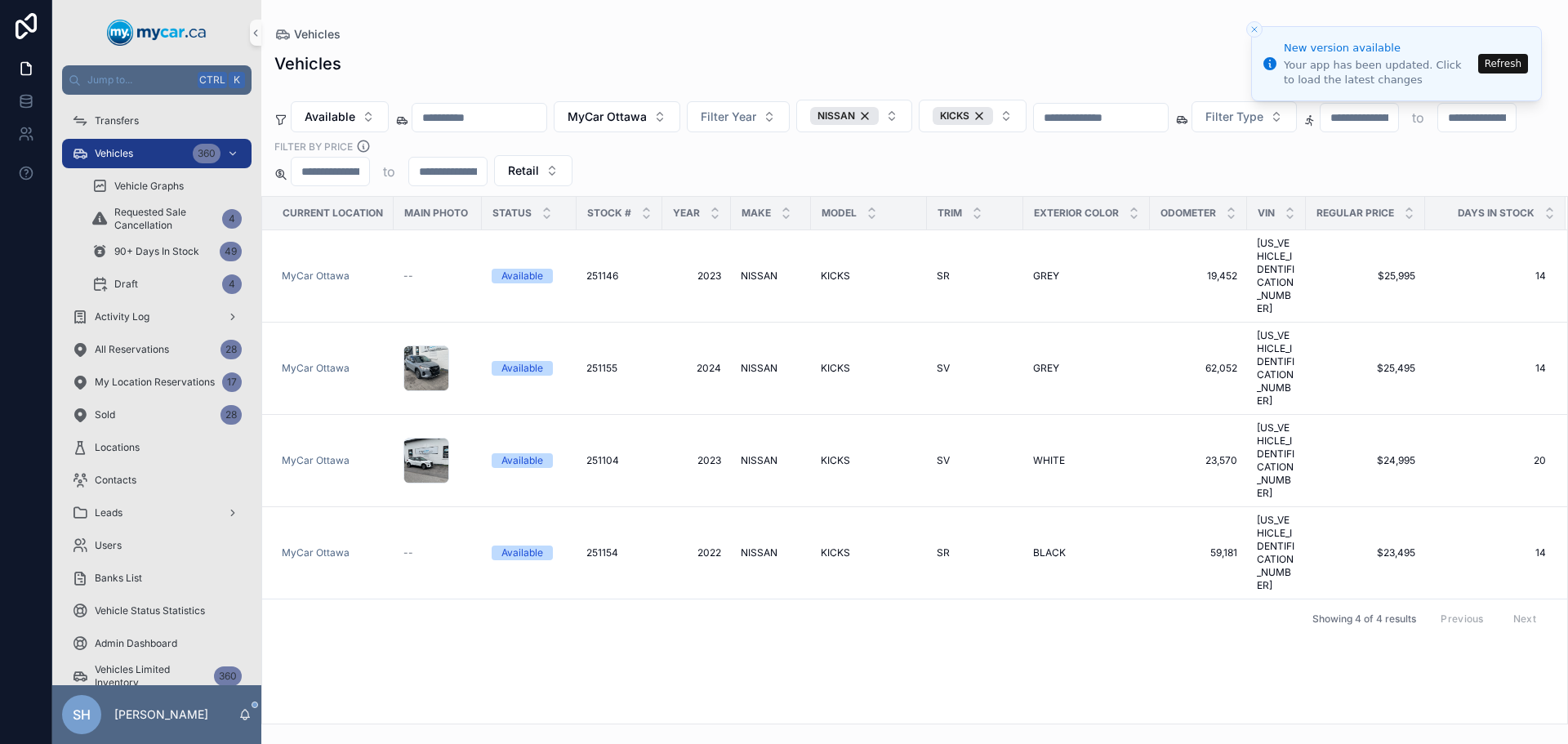
click at [1504, 64] on button "Refresh" at bounding box center [1503, 64] width 50 height 20
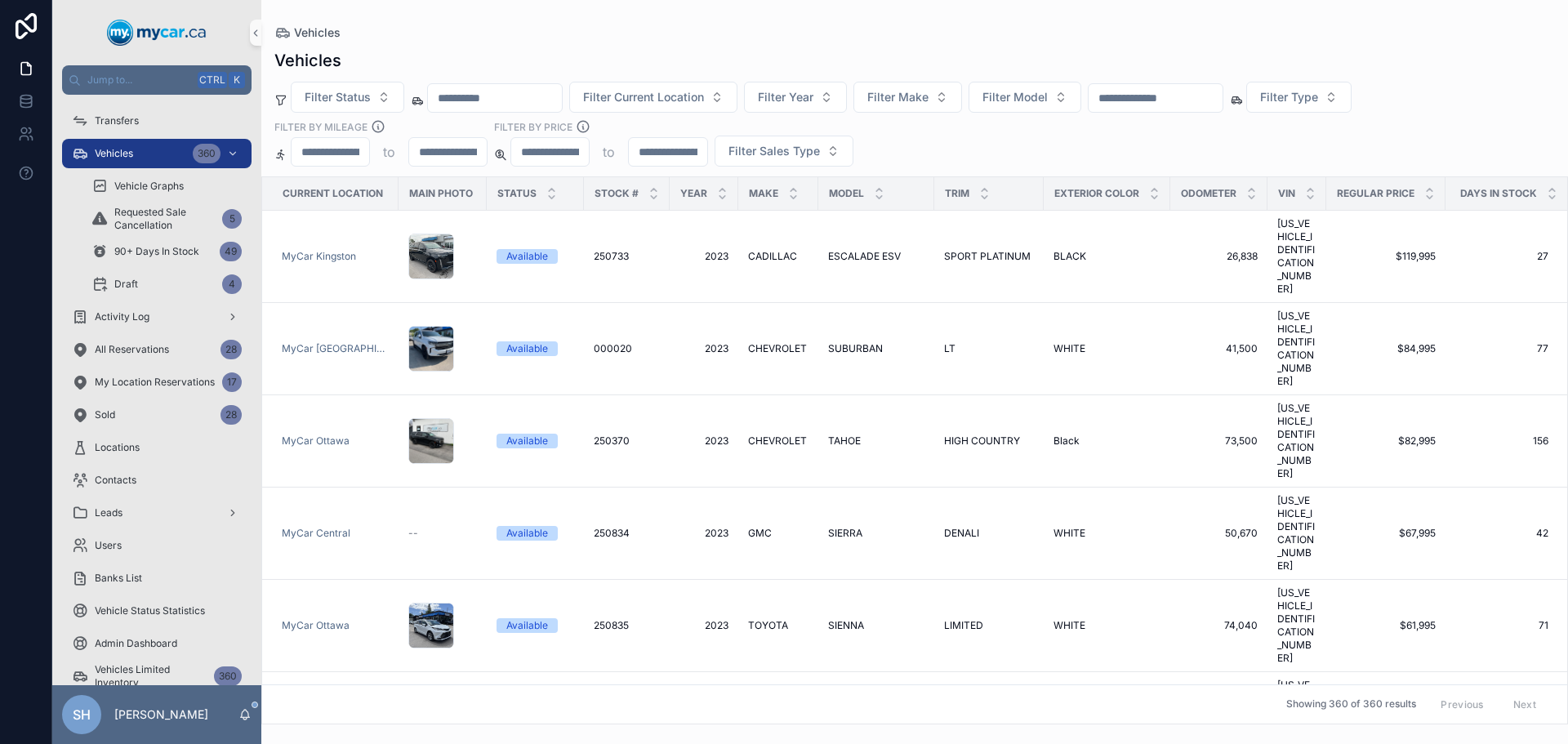
click at [536, 13] on div "Vehicles Vehicles Filter Status Filter Current Location Filter Year Filter Make…" at bounding box center [915, 363] width 1306 height 725
click at [355, 100] on span "Filter Status" at bounding box center [337, 96] width 66 height 16
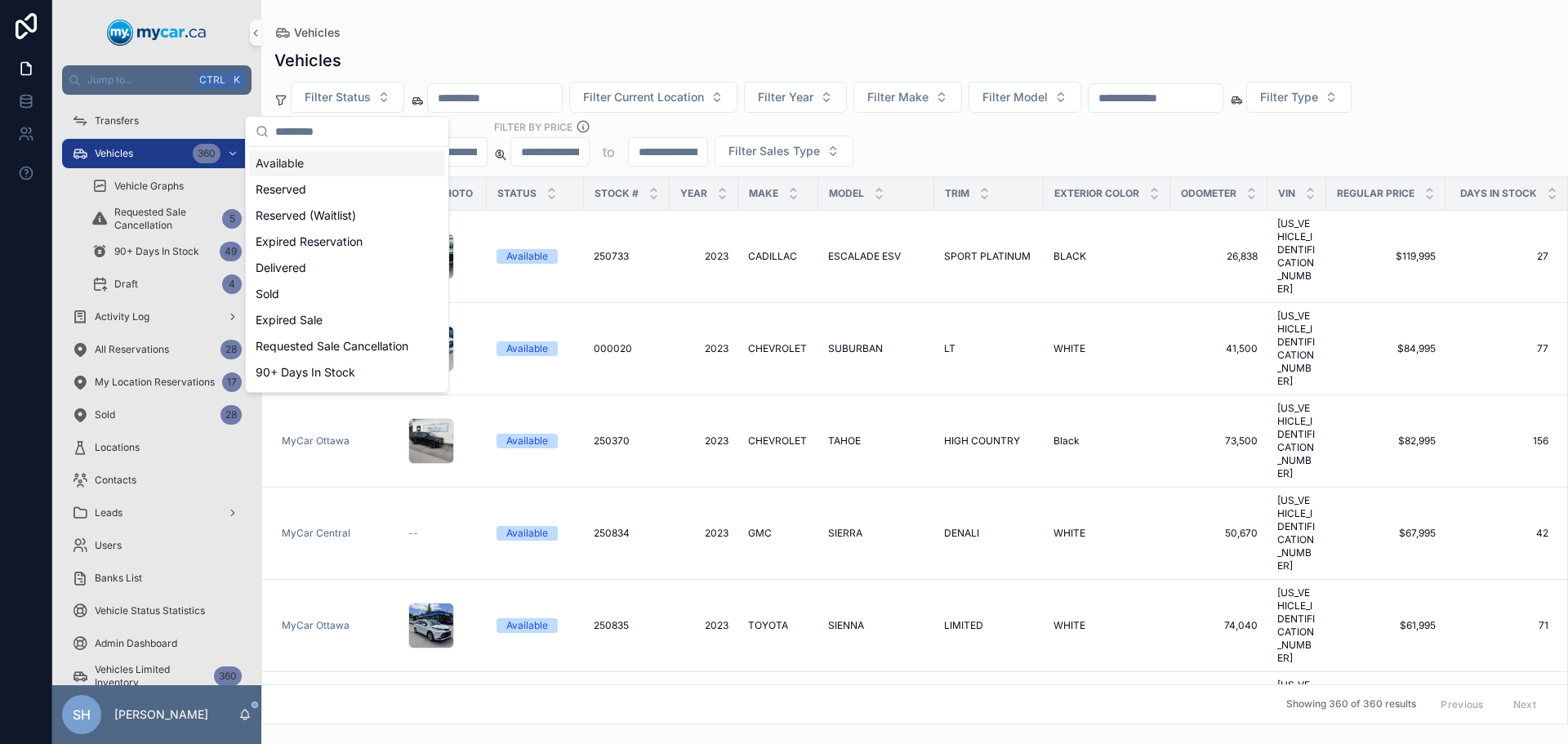
click at [302, 166] on div "Available" at bounding box center [347, 164] width 196 height 26
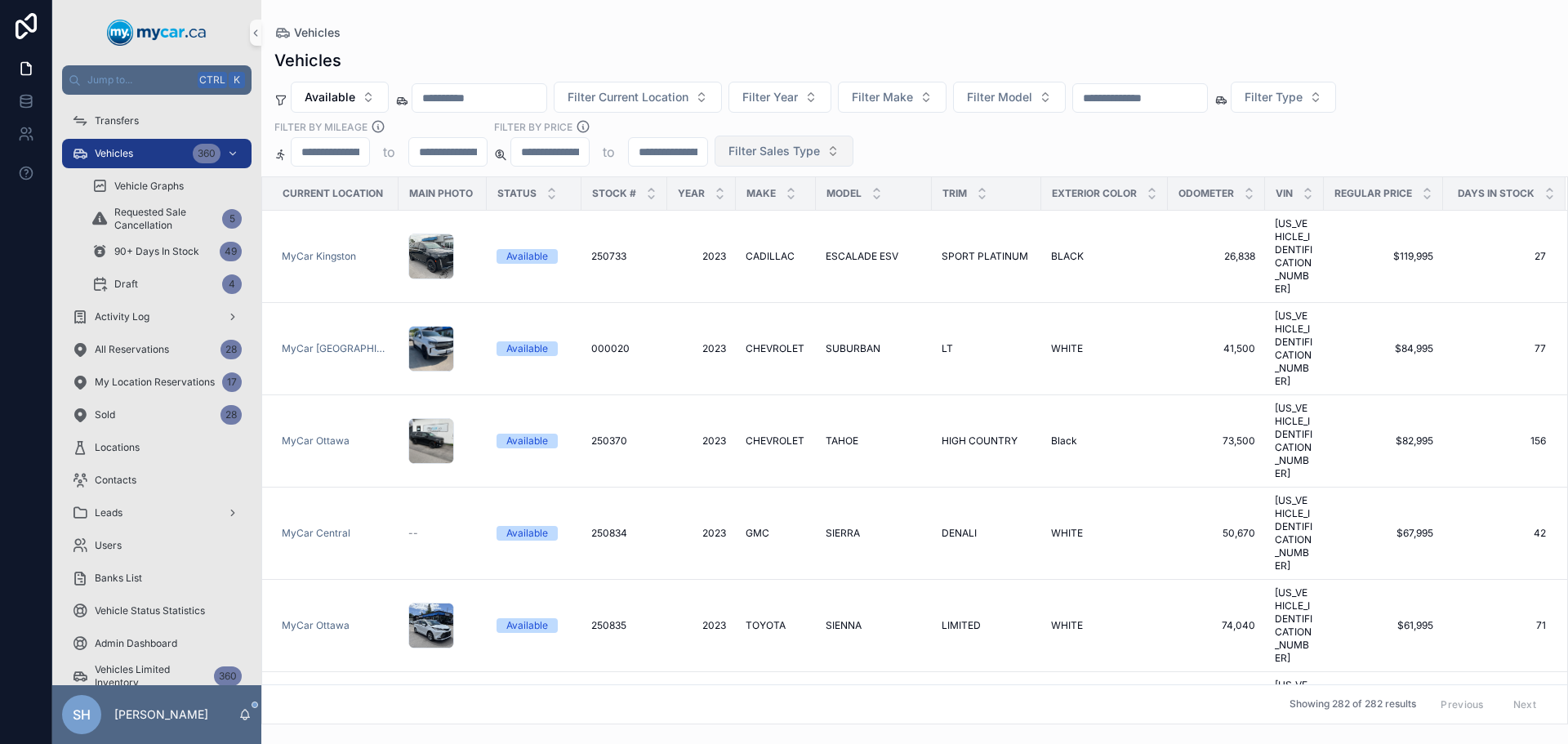
click at [757, 140] on button "Filter Sales Type" at bounding box center [783, 151] width 139 height 31
click at [724, 246] on div "Retail" at bounding box center [783, 244] width 196 height 26
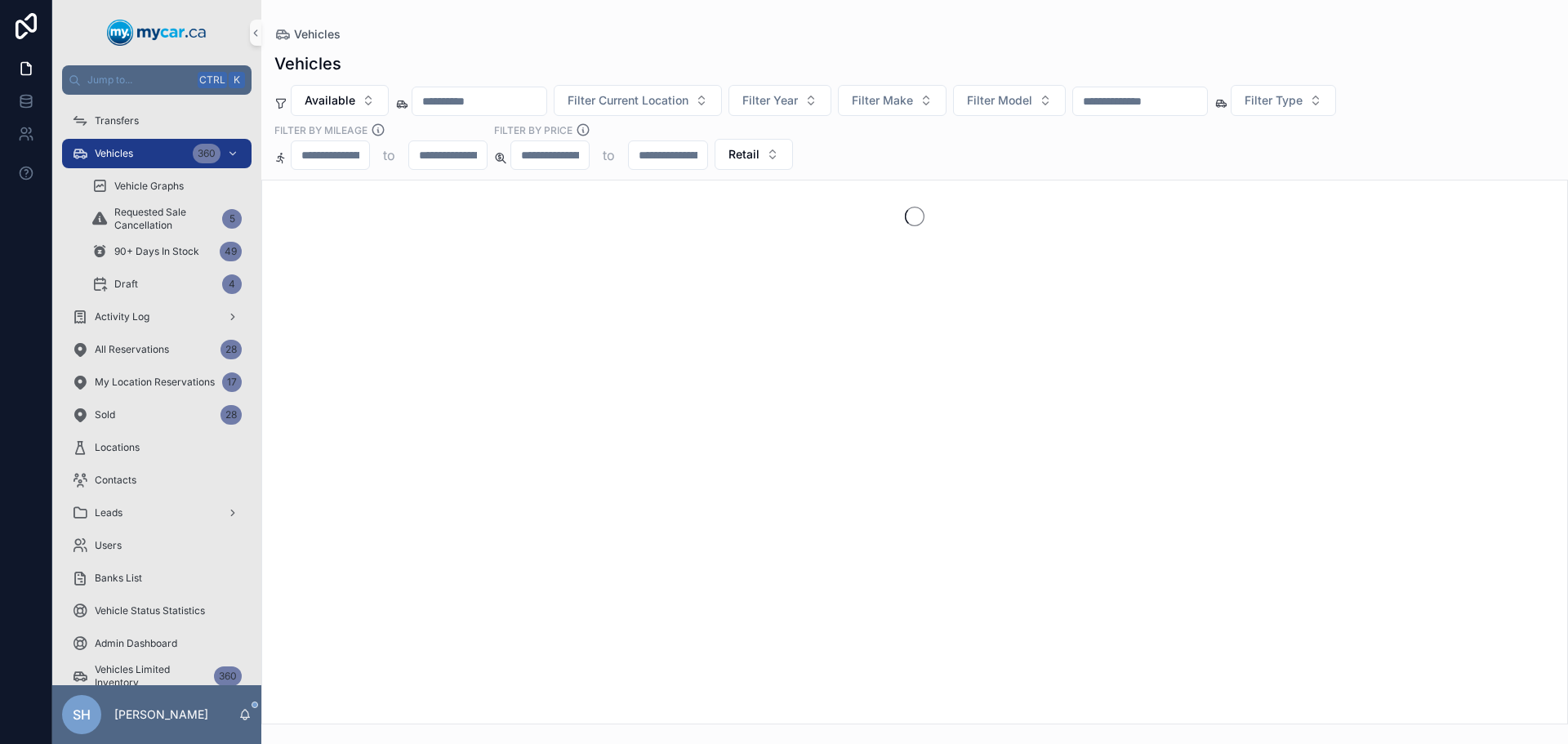
click at [765, 61] on div "Vehicles" at bounding box center [915, 64] width 1281 height 23
click at [913, 106] on span "Filter Make" at bounding box center [882, 100] width 61 height 16
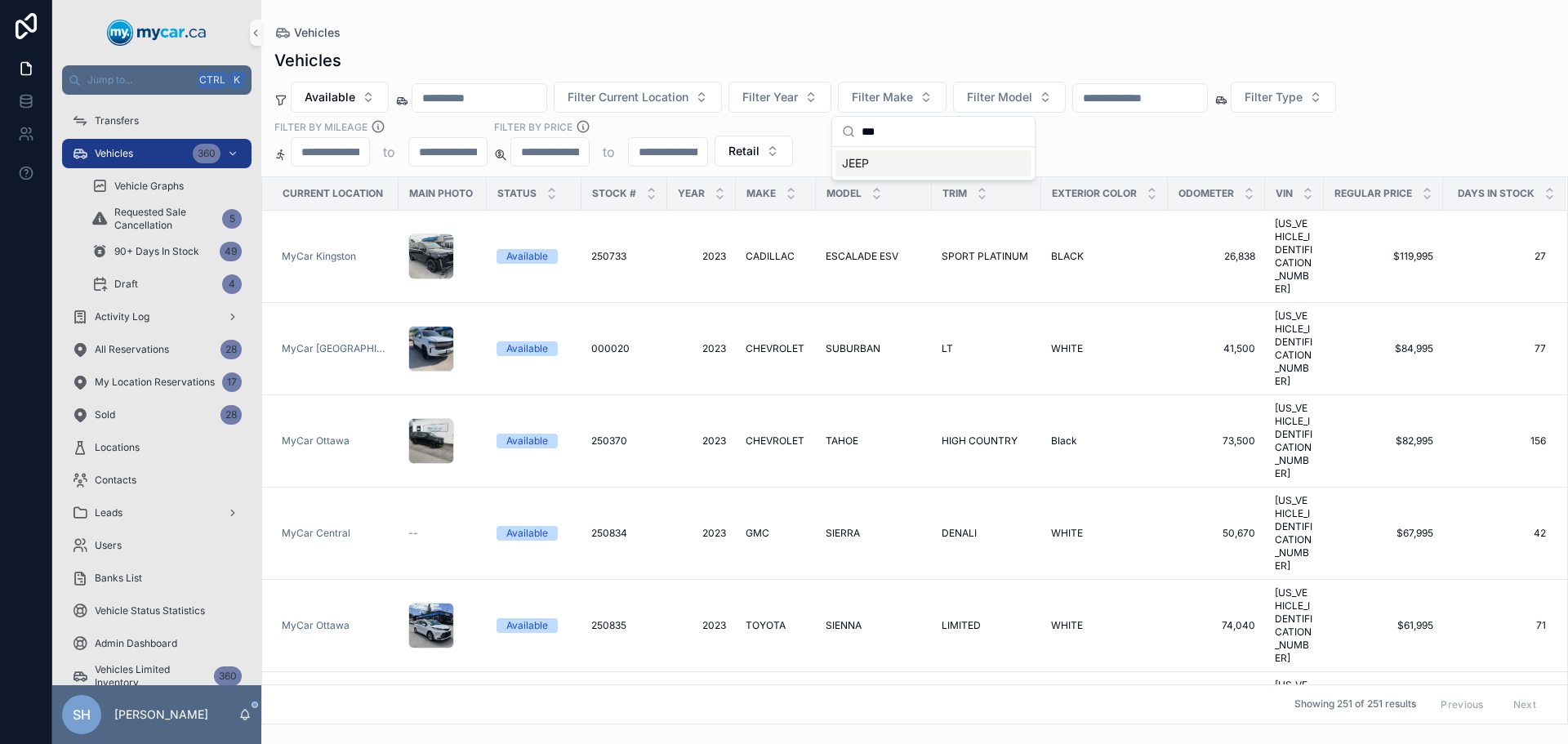
type input "***"
click at [883, 167] on div "JEEP" at bounding box center [934, 164] width 196 height 26
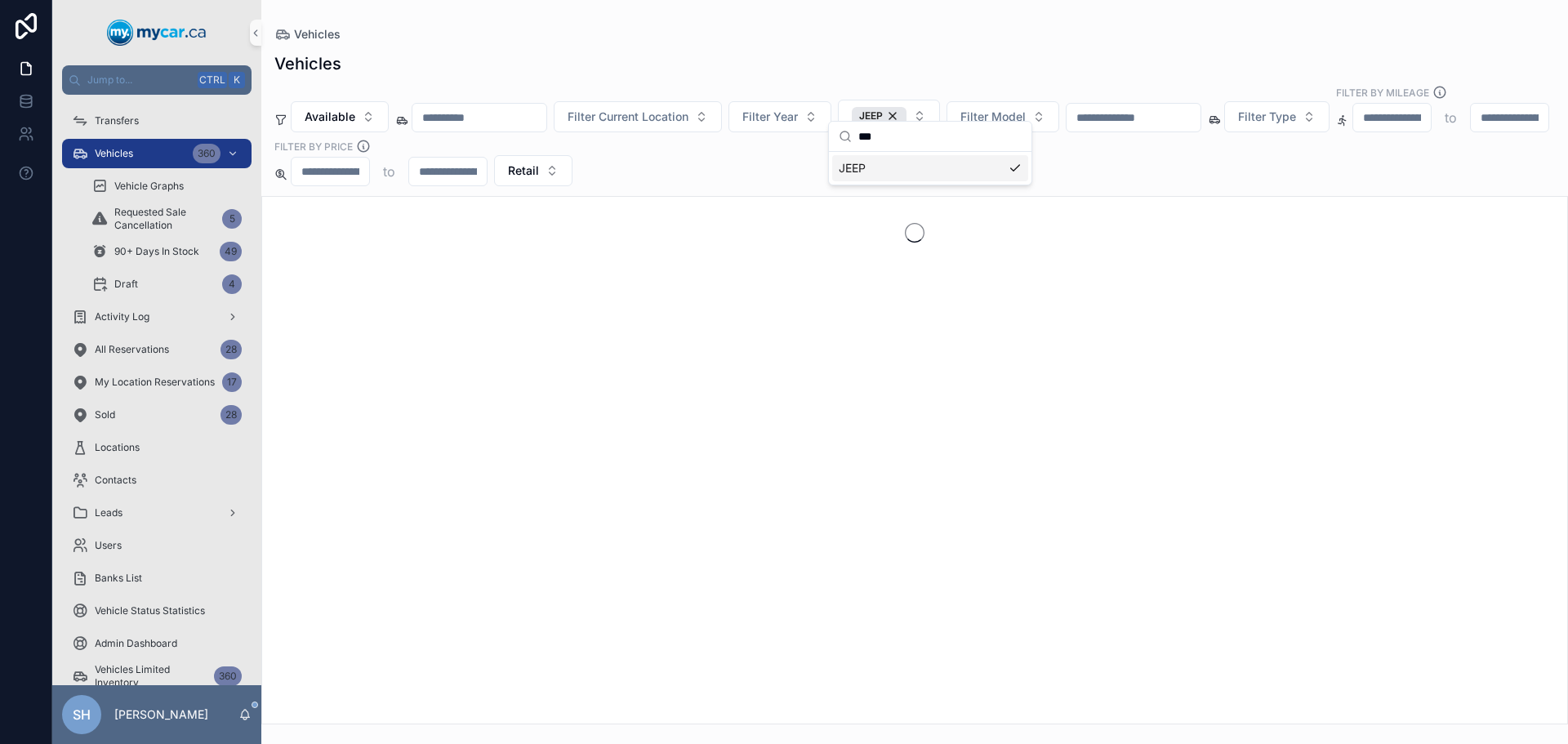
click at [889, 34] on div "Vehicles" at bounding box center [915, 34] width 1281 height 16
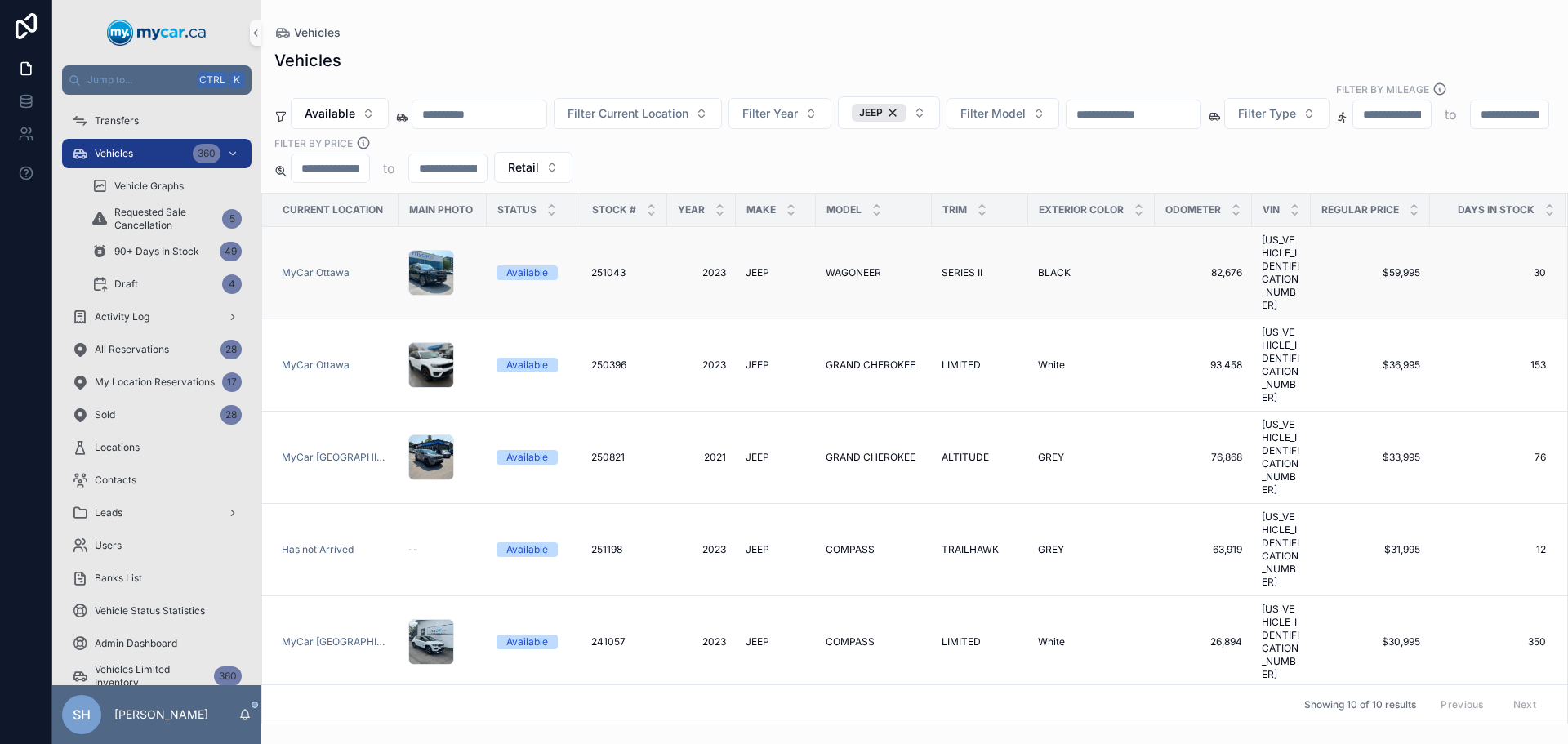
click at [610, 266] on span "251043" at bounding box center [608, 272] width 34 height 13
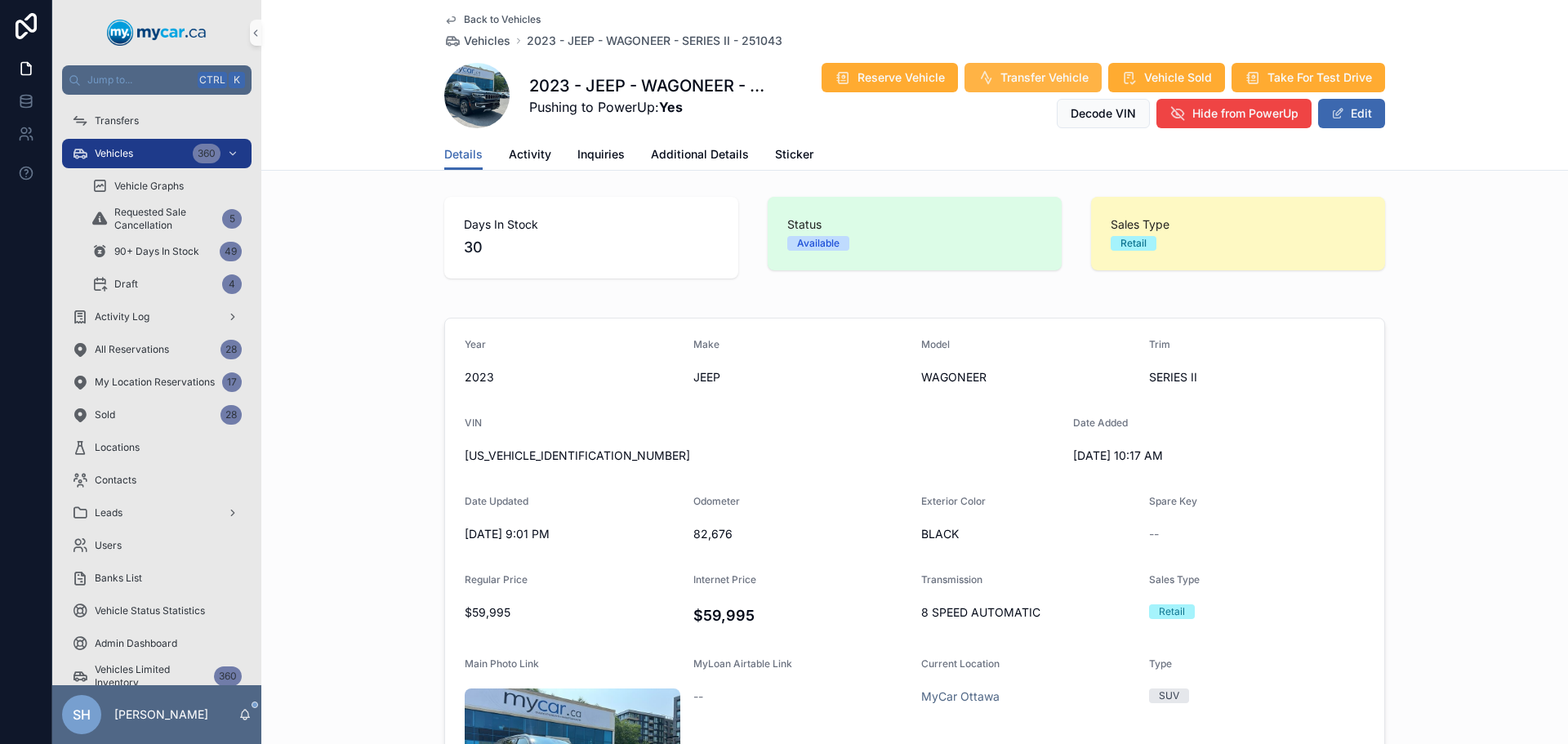
click at [1021, 75] on span "Transfer Vehicle" at bounding box center [1044, 78] width 88 height 16
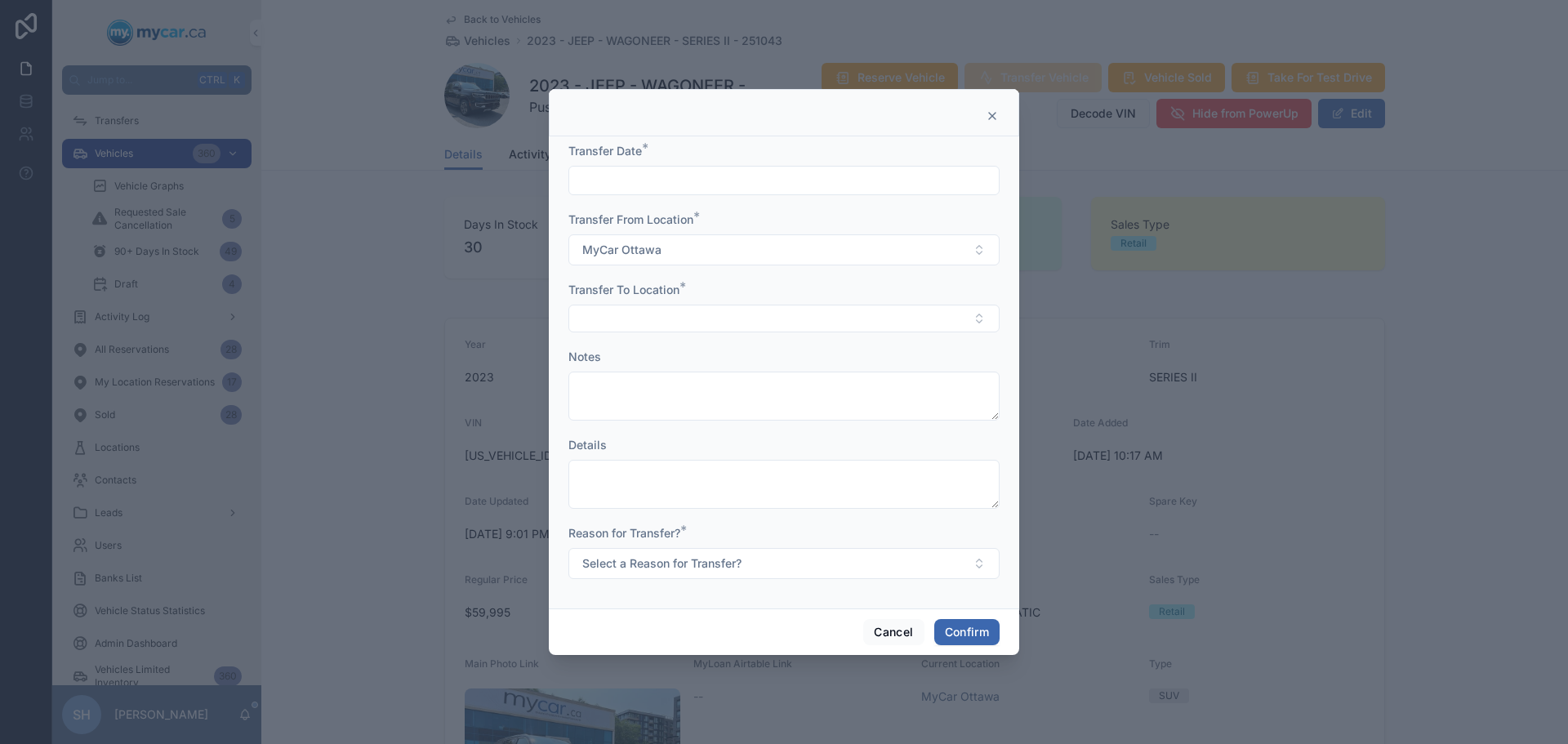
click at [629, 191] on input "text" at bounding box center [783, 180] width 429 height 23
click at [792, 222] on button "Today" at bounding box center [784, 220] width 65 height 29
type input "********"
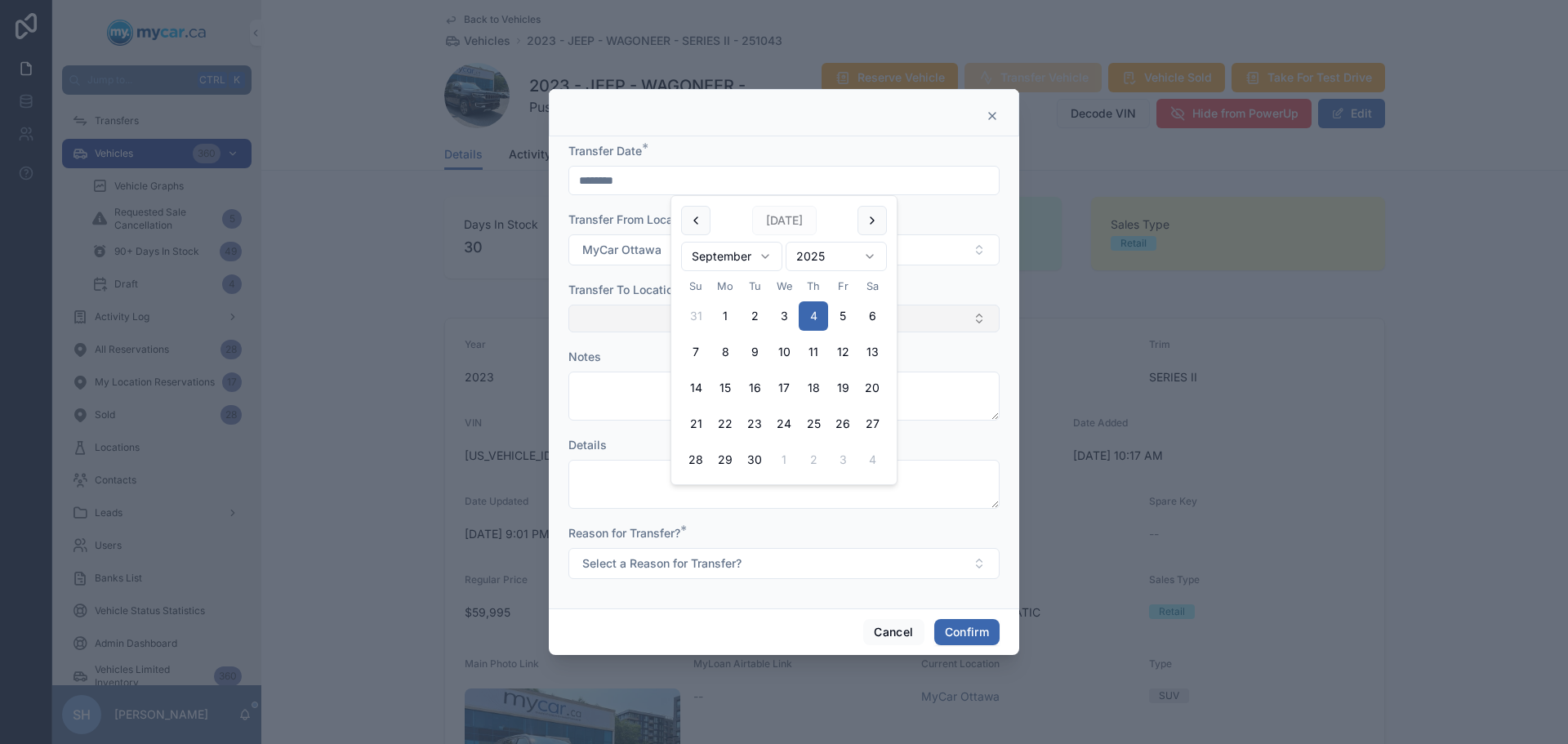
click at [614, 319] on button "Select Button" at bounding box center [783, 319] width 431 height 28
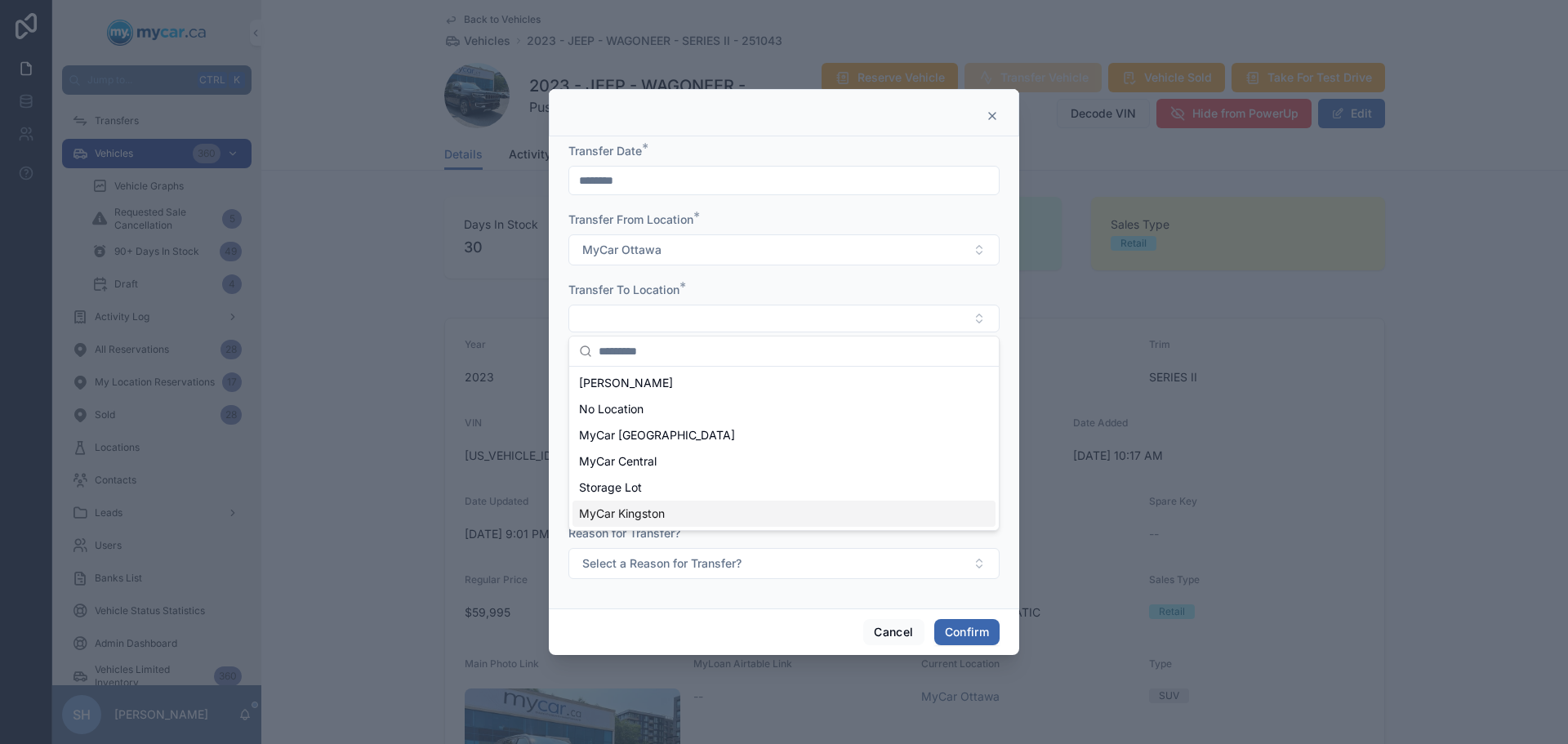
click at [667, 515] on div "MyCar Kingston" at bounding box center [783, 514] width 423 height 26
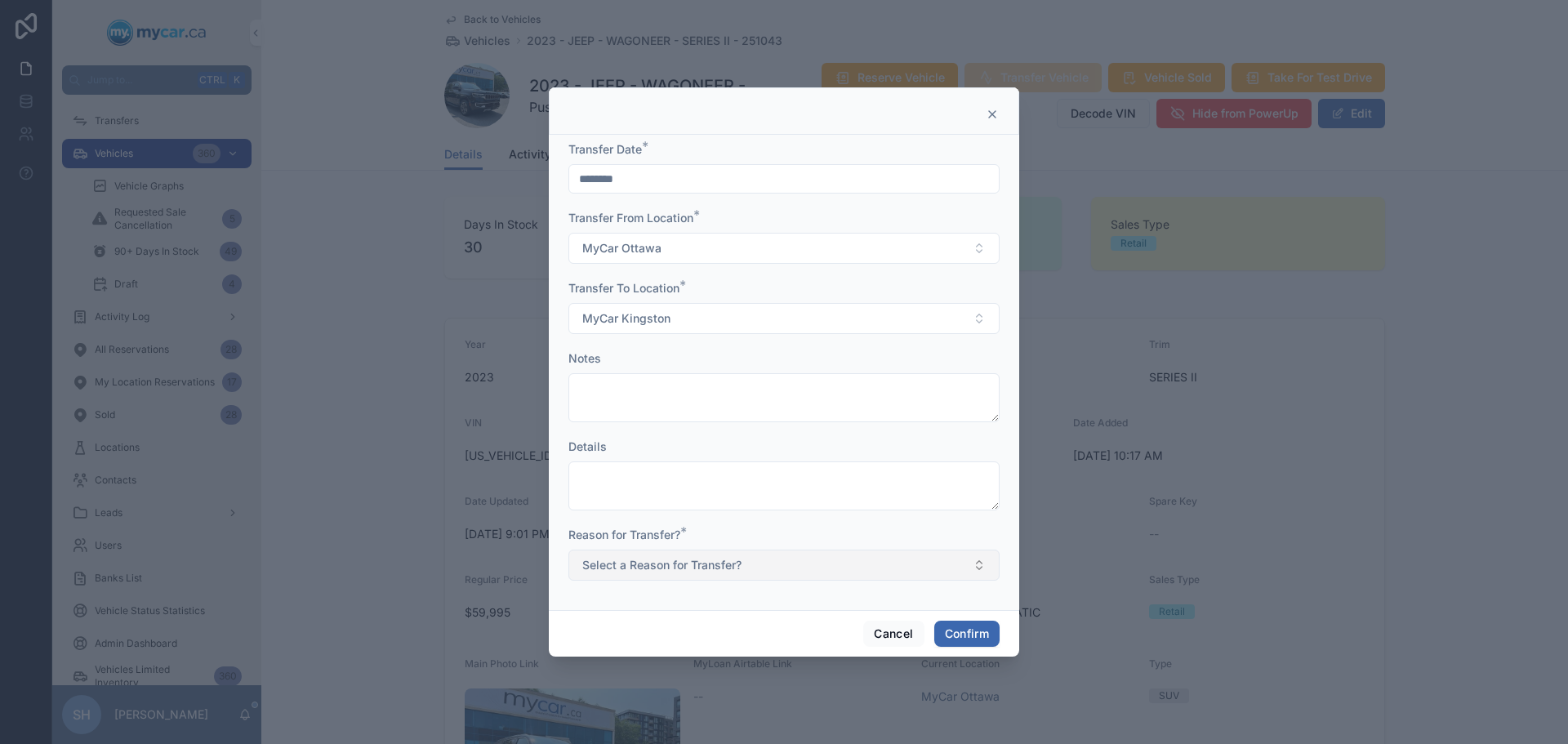
click at [669, 569] on span "Select a Reason for Transfer?" at bounding box center [661, 565] width 159 height 16
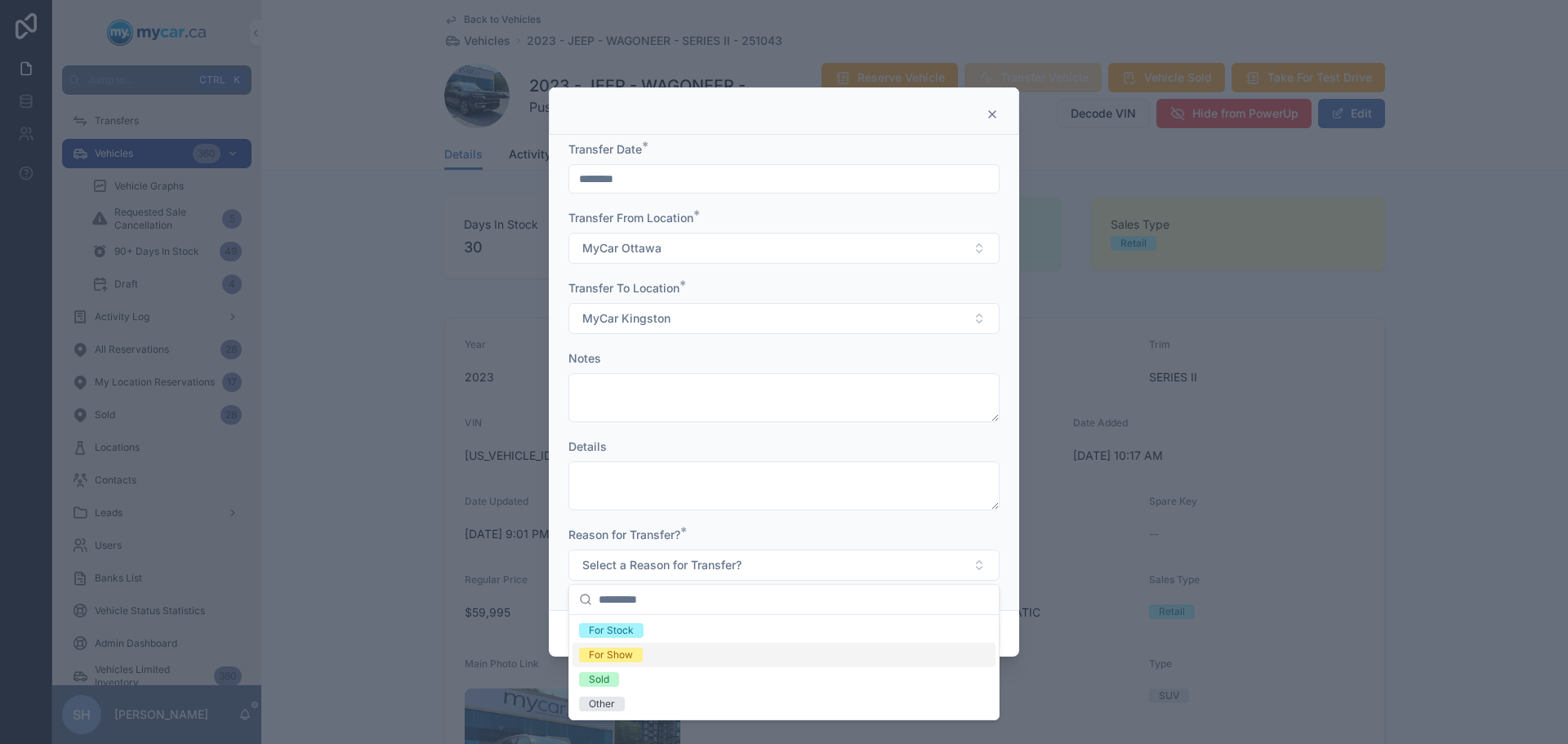
click at [633, 658] on span "For Show" at bounding box center [611, 654] width 64 height 15
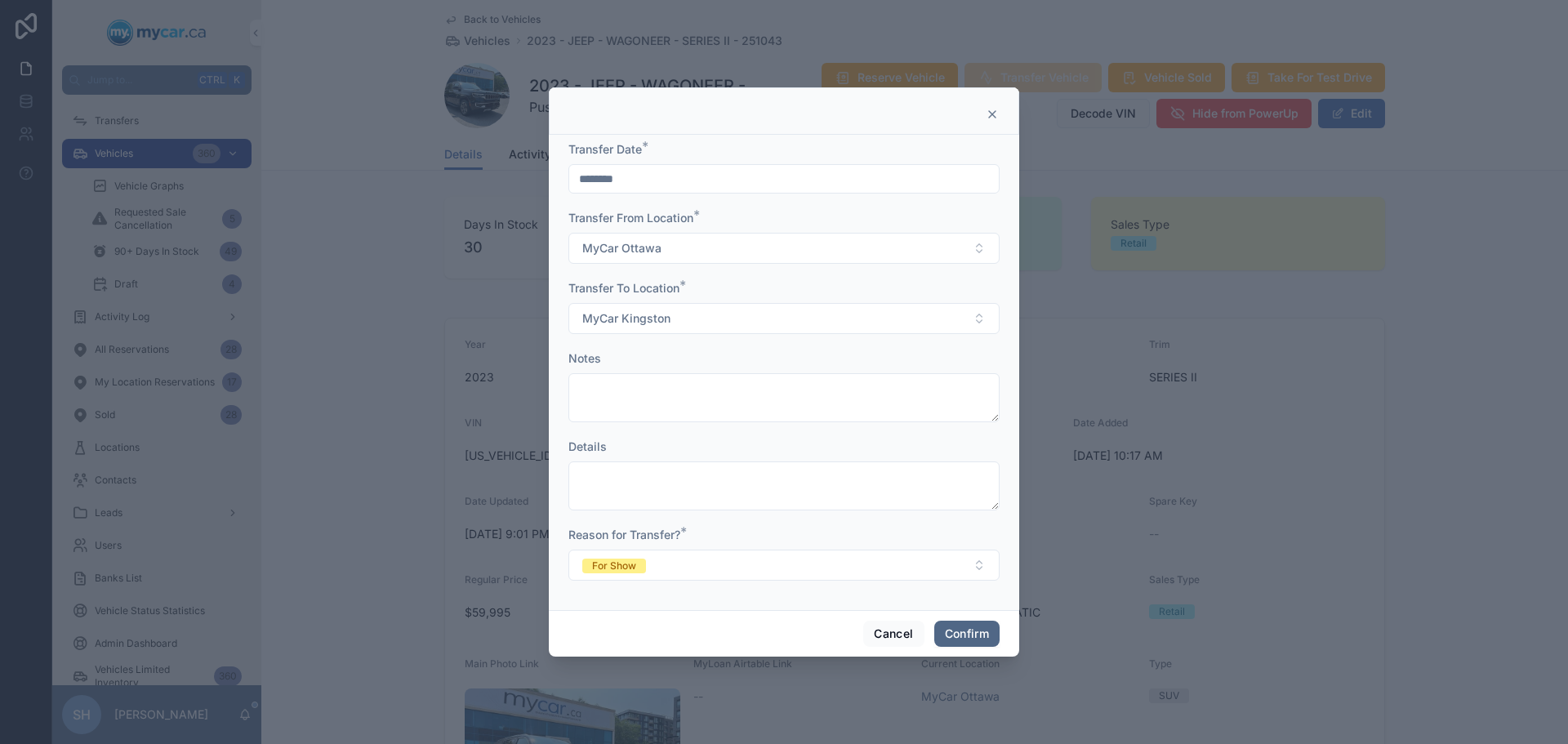
click at [972, 638] on button "Confirm" at bounding box center [966, 634] width 65 height 26
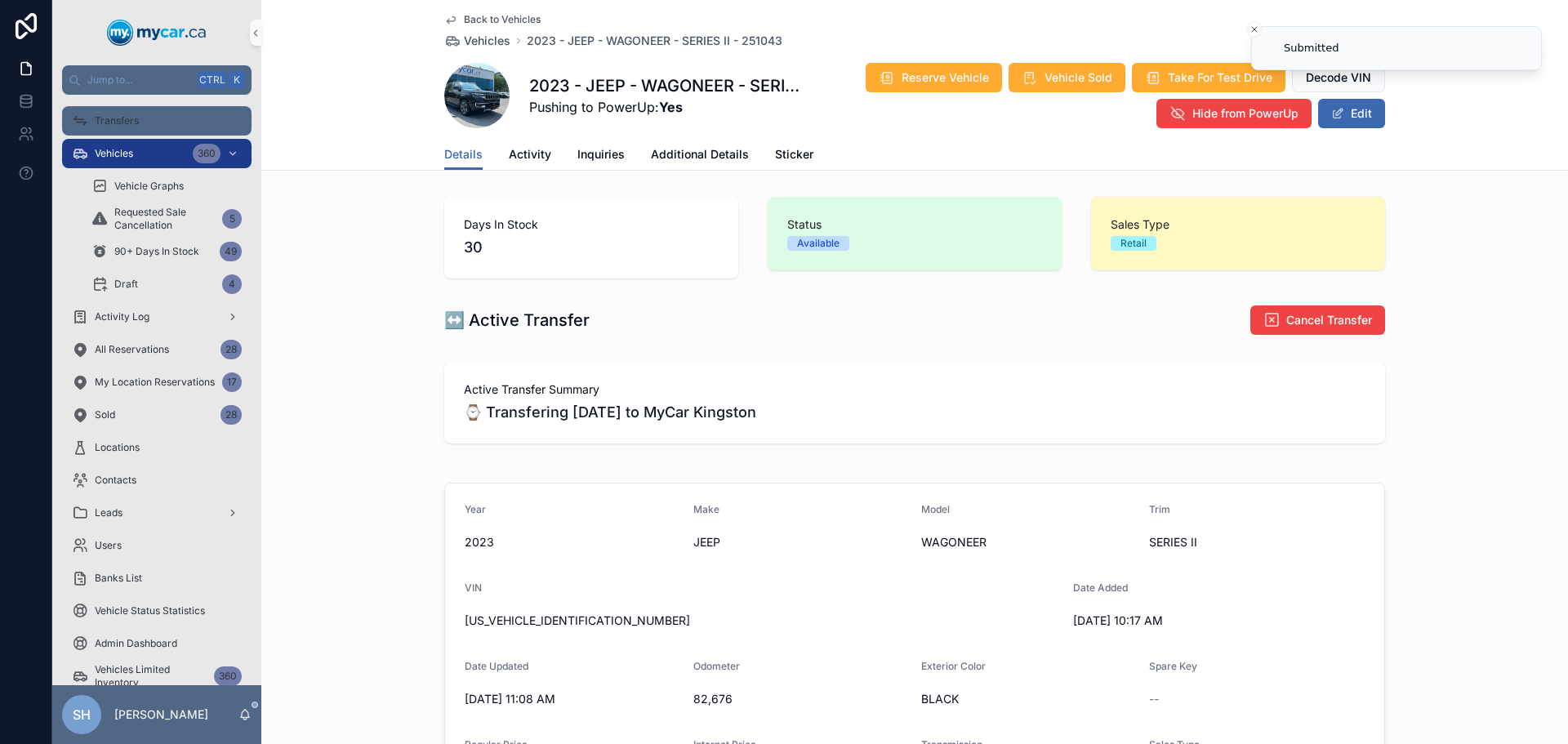
click at [131, 123] on span "Transfers" at bounding box center [116, 121] width 44 height 13
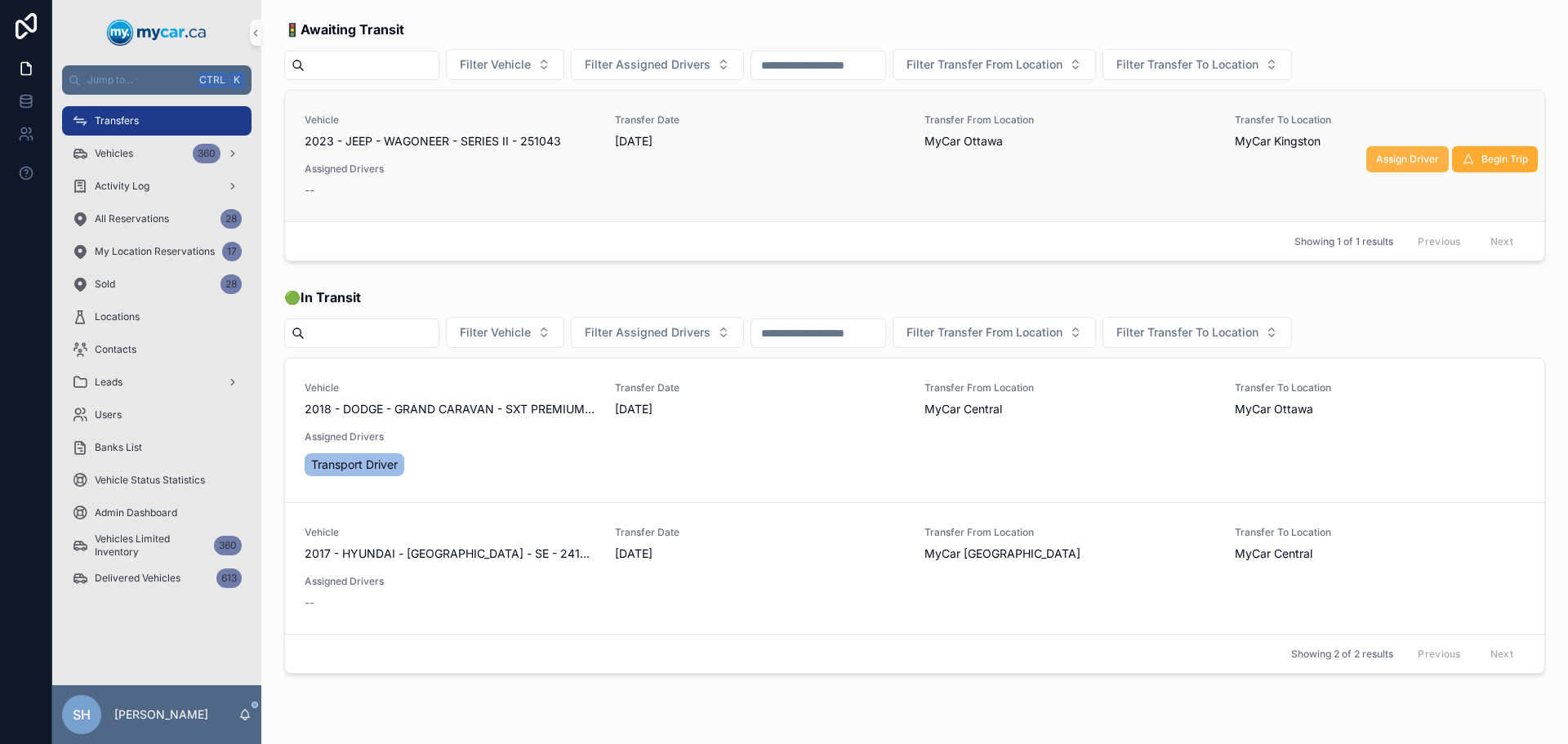
click at [1390, 158] on span "Assign Driver" at bounding box center [1407, 158] width 63 height 13
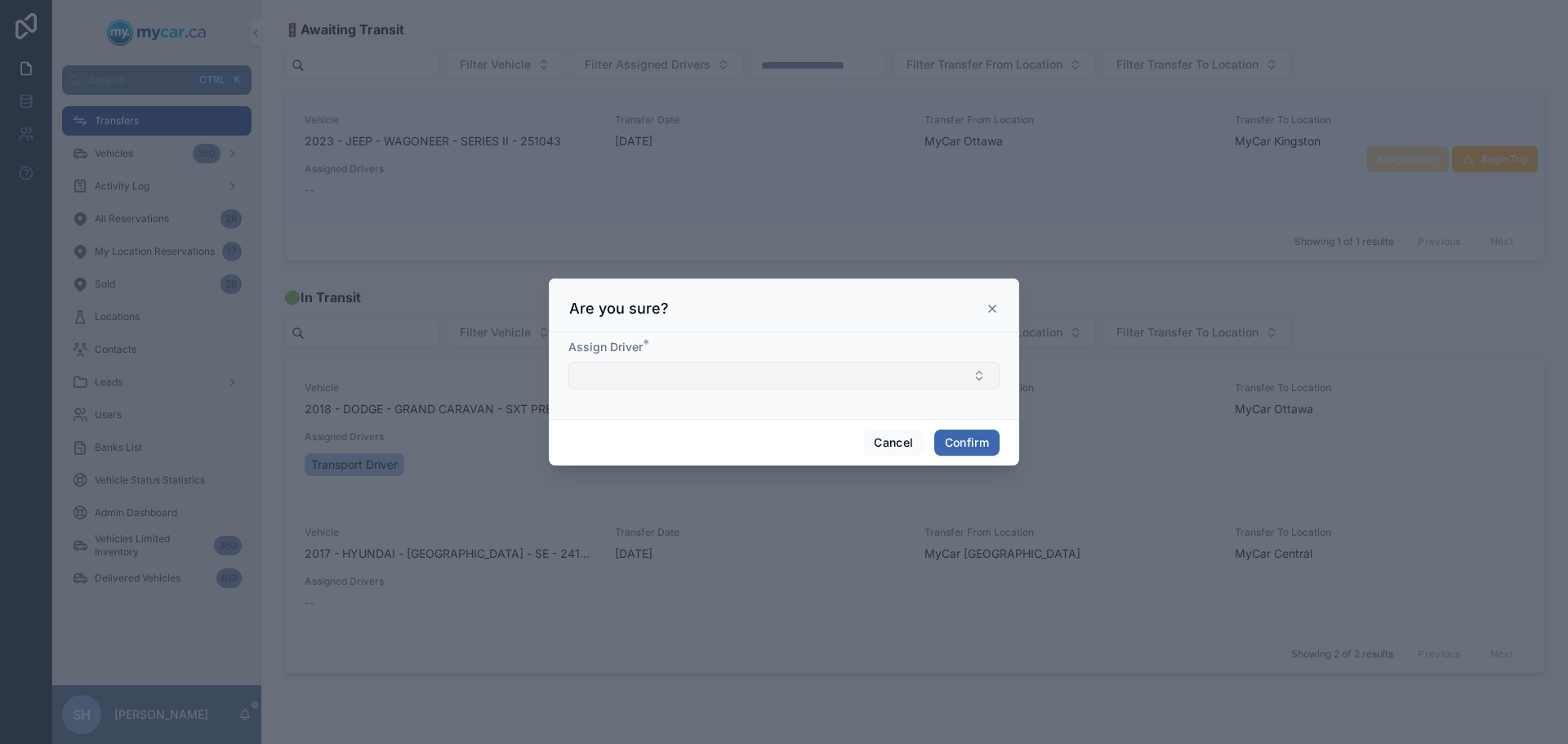
click at [649, 380] on button "Select Button" at bounding box center [783, 375] width 431 height 28
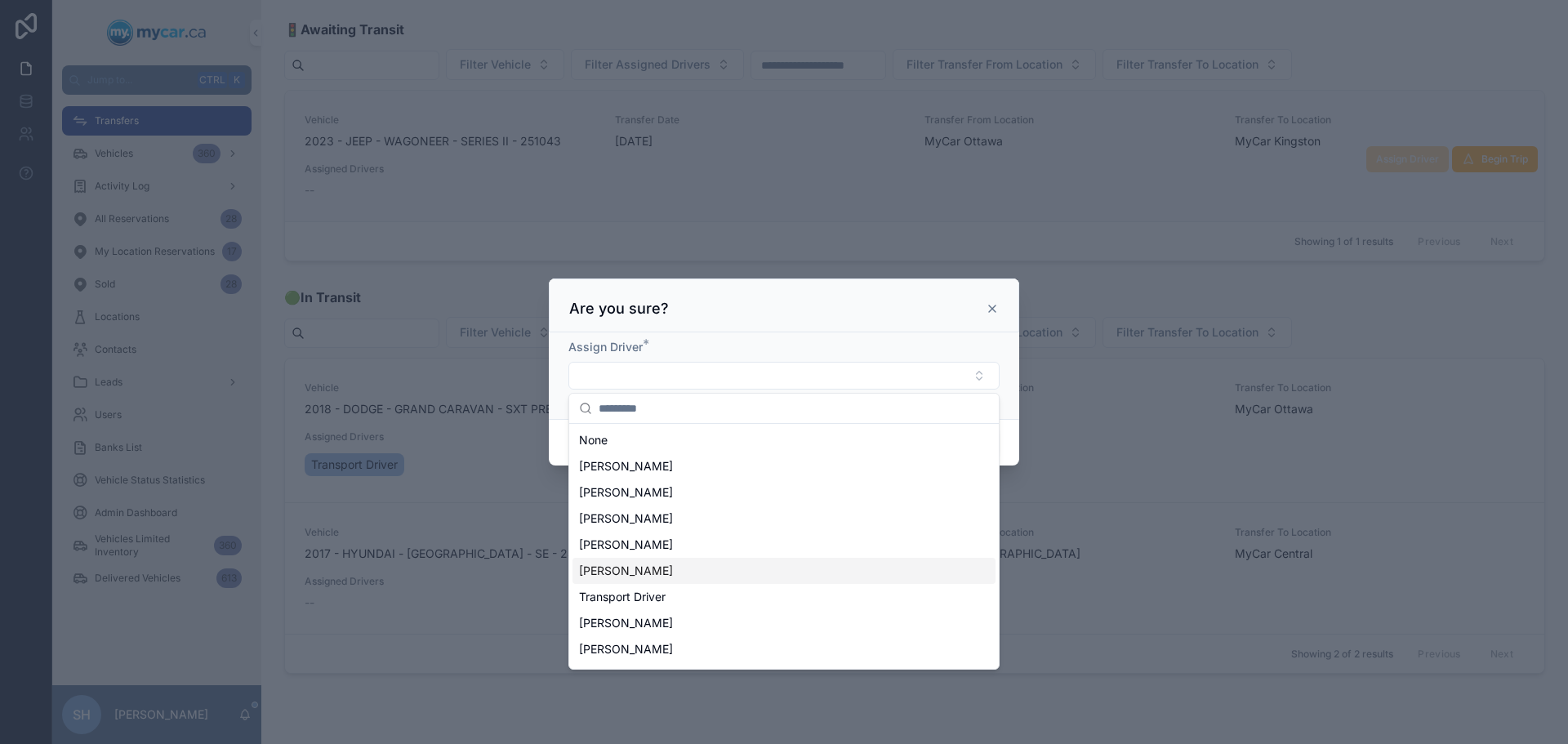
click at [629, 566] on span "Martin Alarie" at bounding box center [626, 571] width 94 height 16
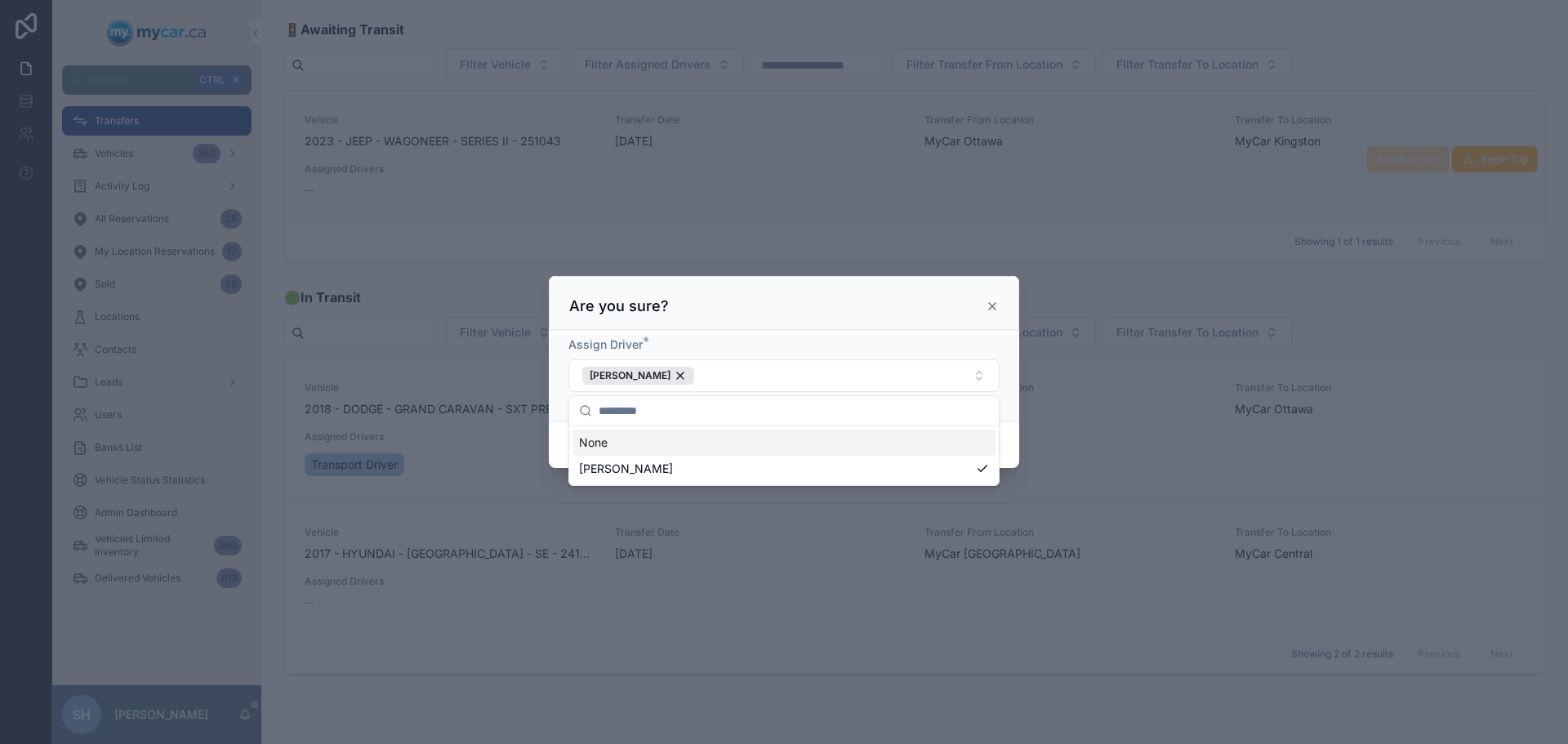
click at [1108, 405] on div at bounding box center [784, 372] width 1568 height 744
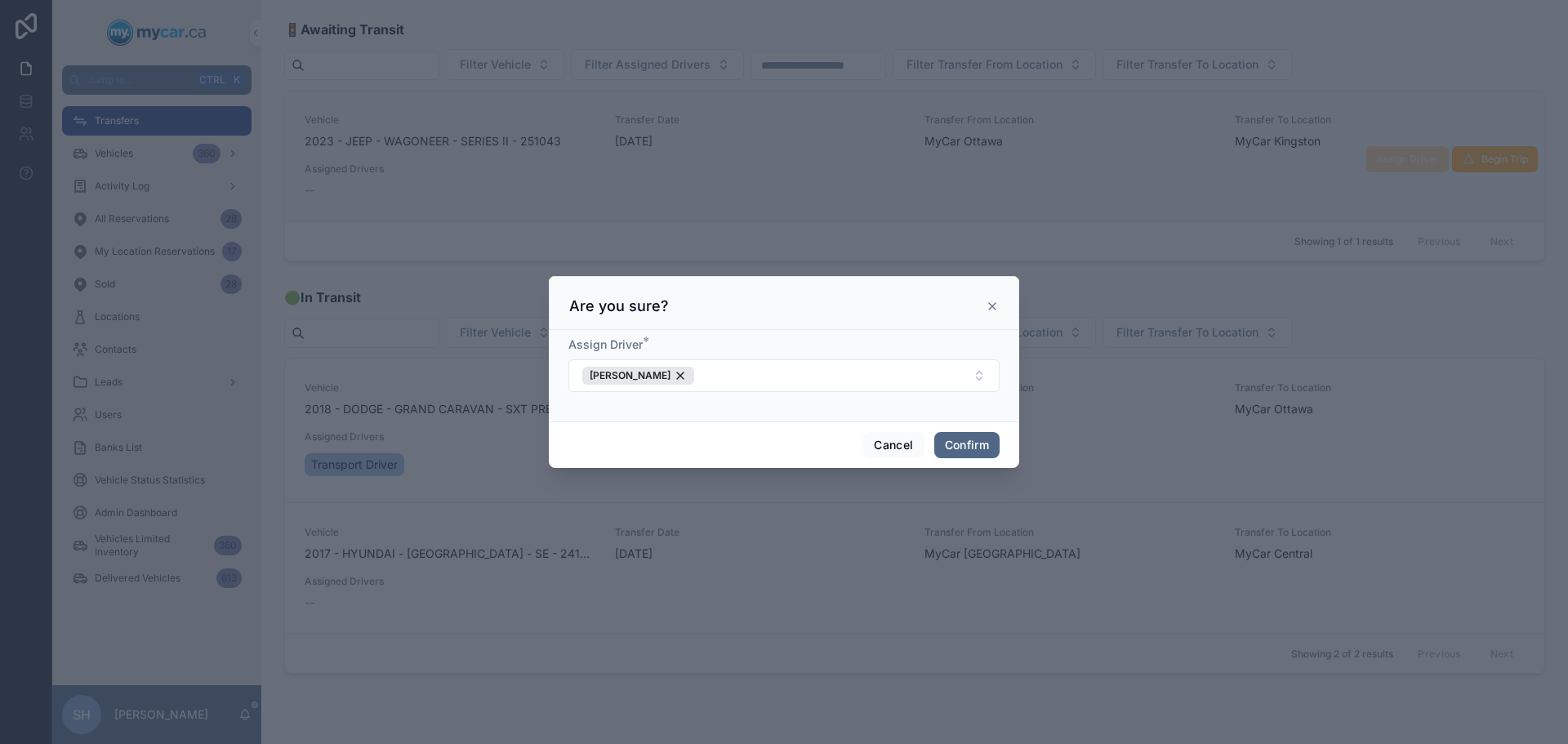
click at [978, 438] on button "Confirm" at bounding box center [966, 445] width 65 height 26
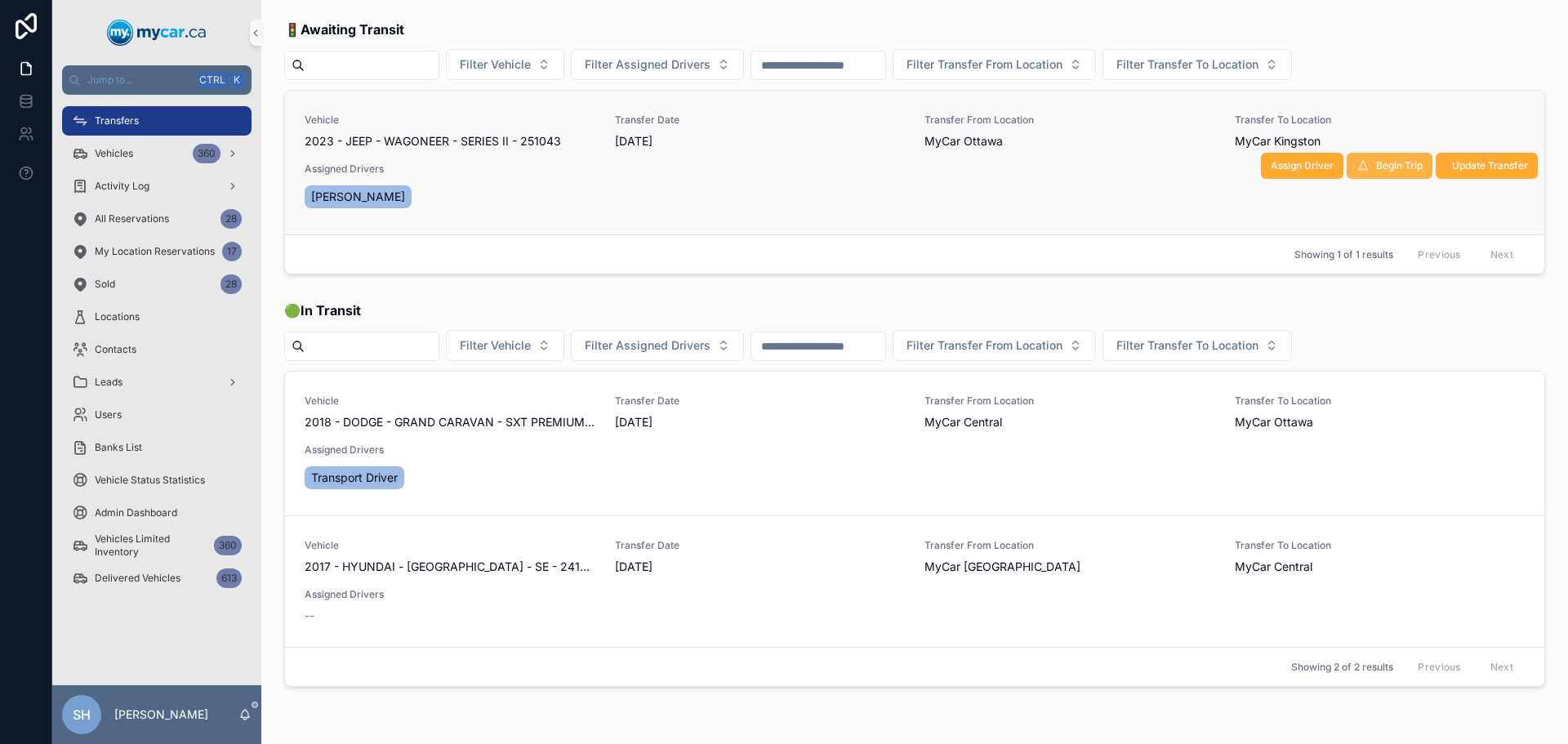
click at [1378, 162] on span "Begin Trip" at bounding box center [1399, 165] width 46 height 13
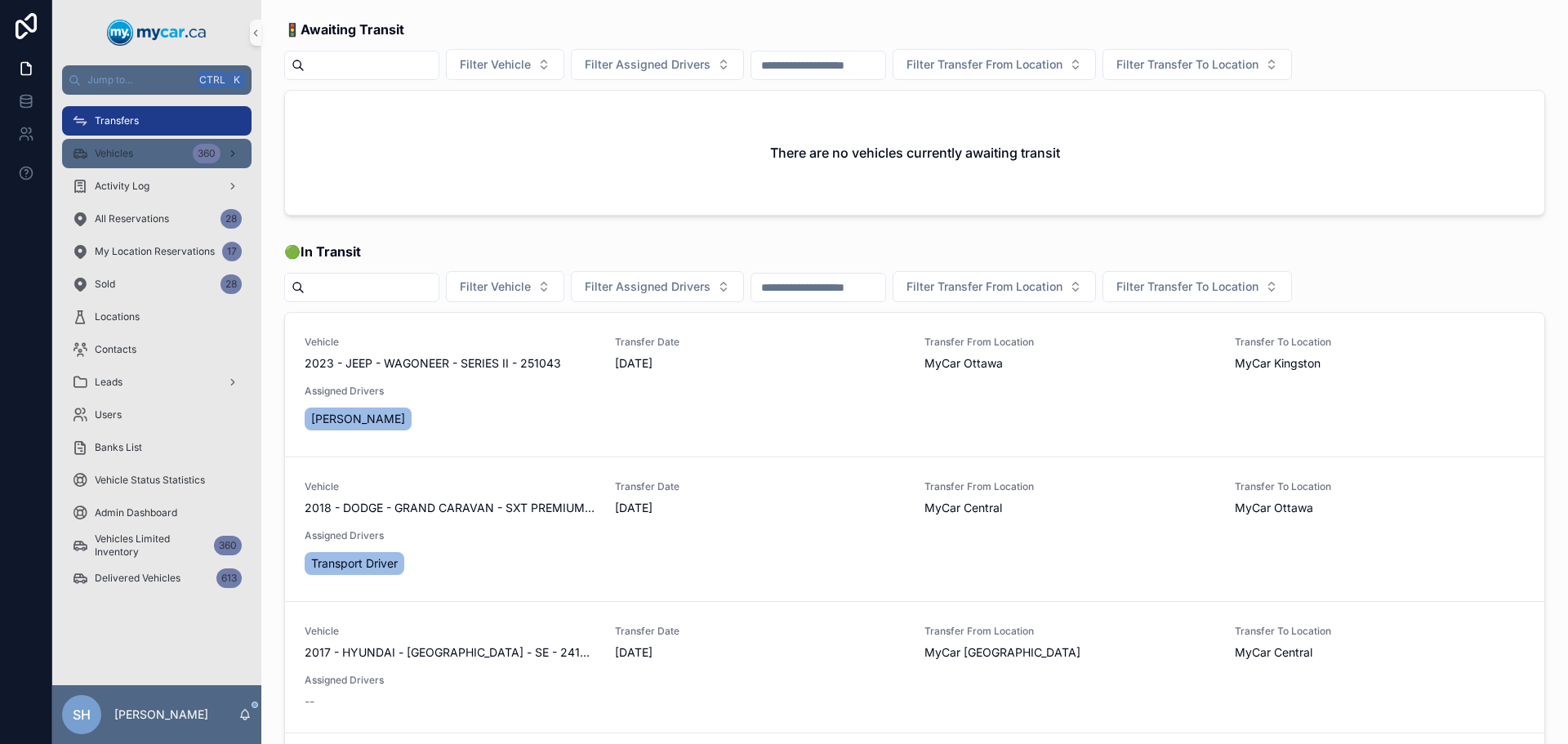
click at [121, 155] on span "Vehicles" at bounding box center [114, 153] width 39 height 13
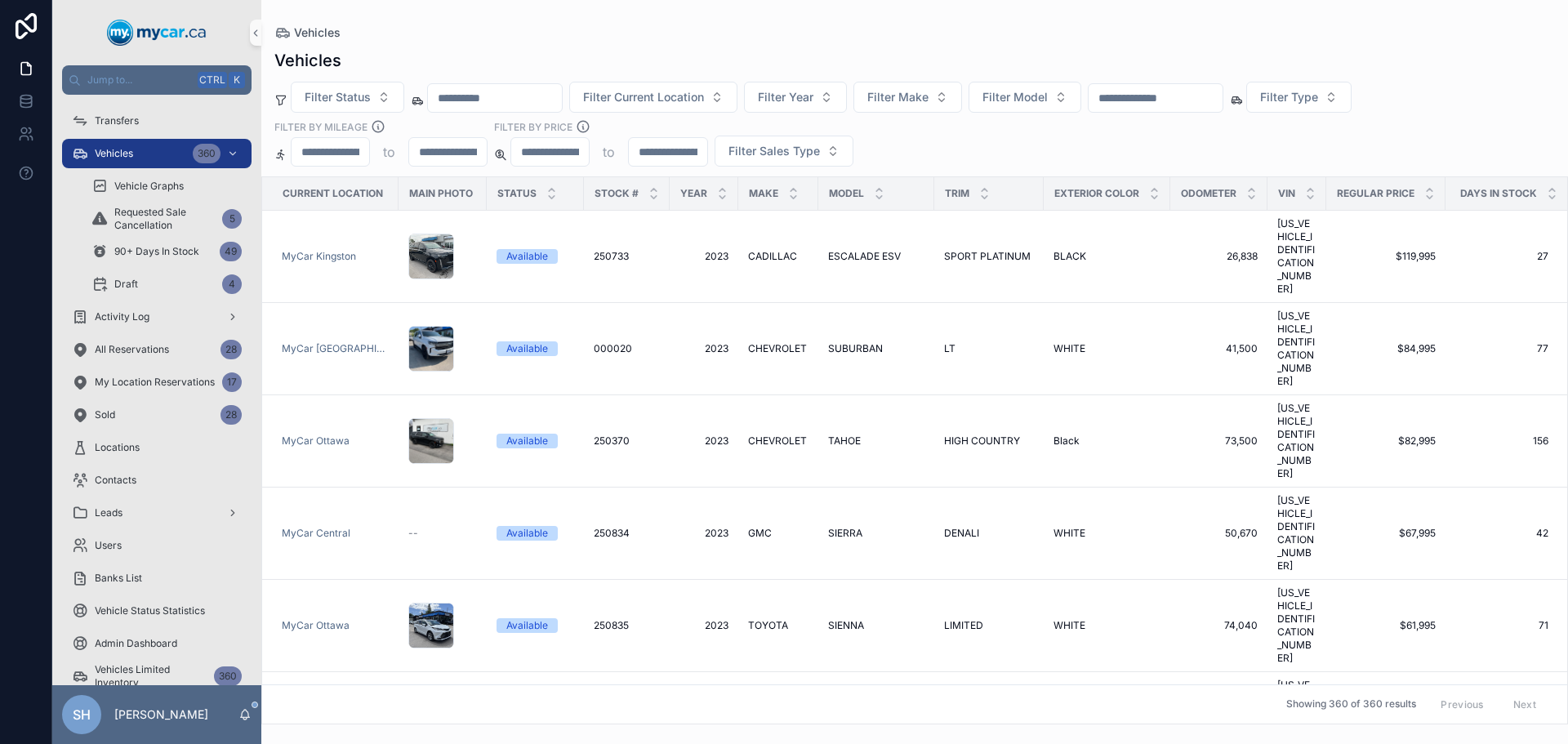
click at [1222, 95] on input "text" at bounding box center [1156, 98] width 134 height 23
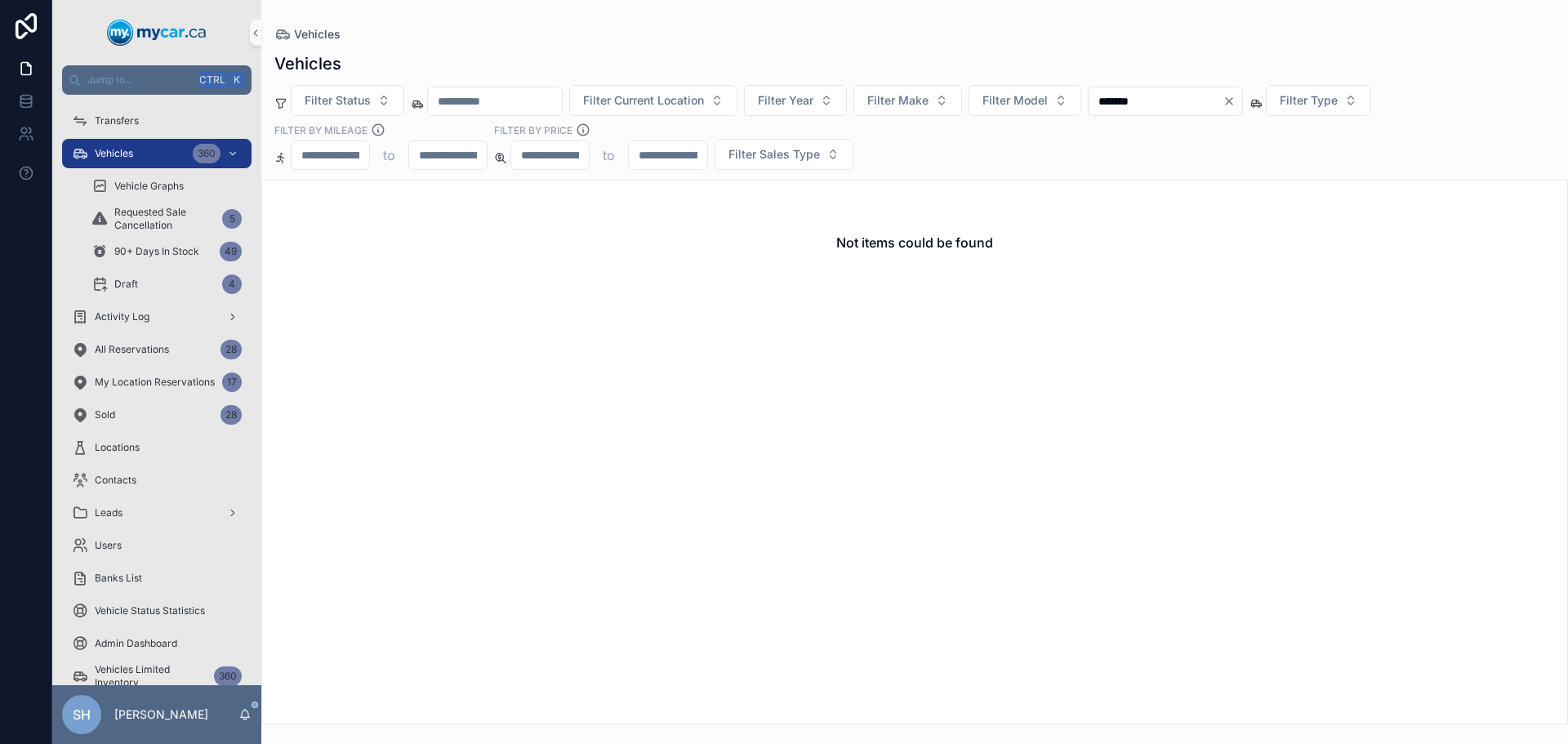
type input "******"
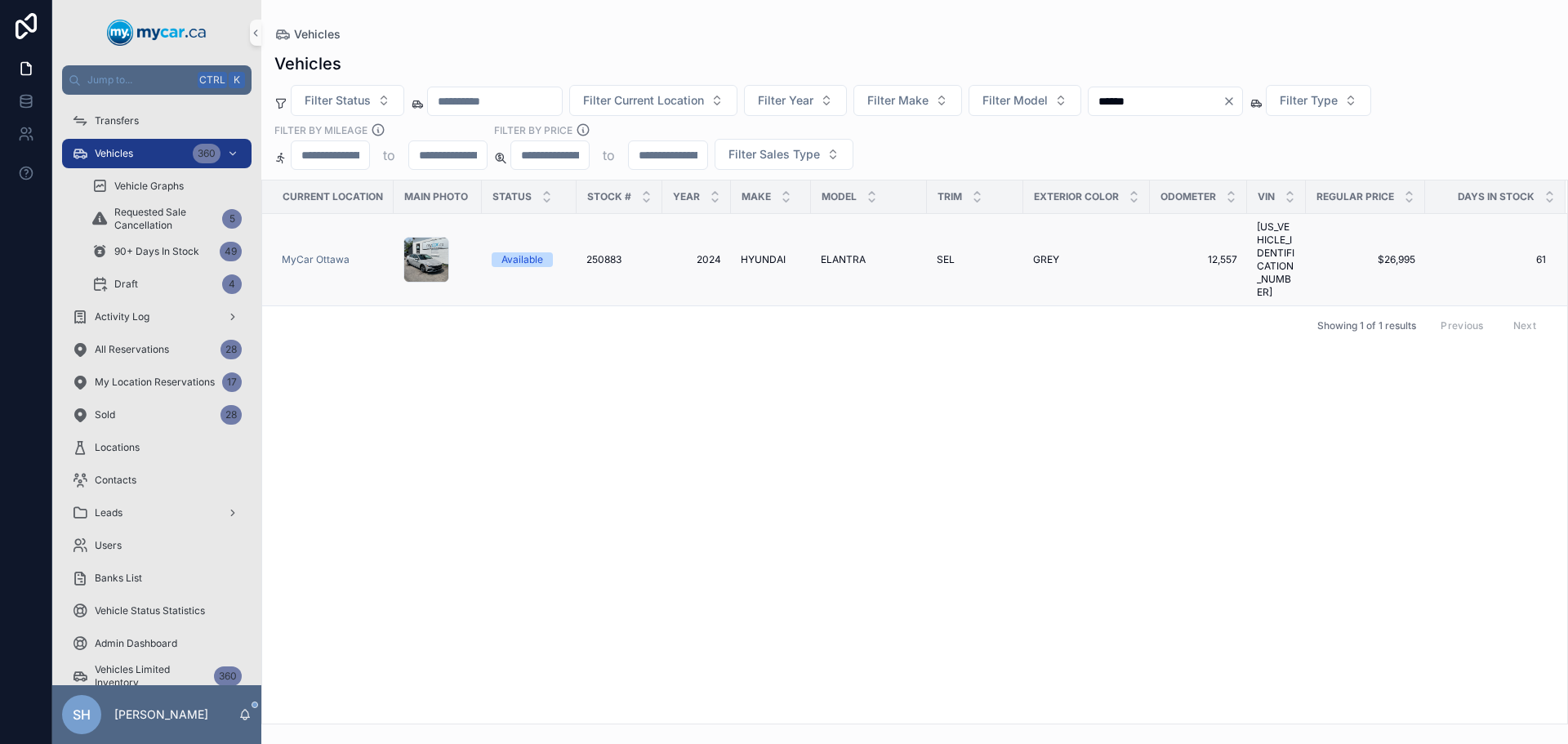
click at [741, 253] on span "HYUNDAI" at bounding box center [763, 259] width 45 height 13
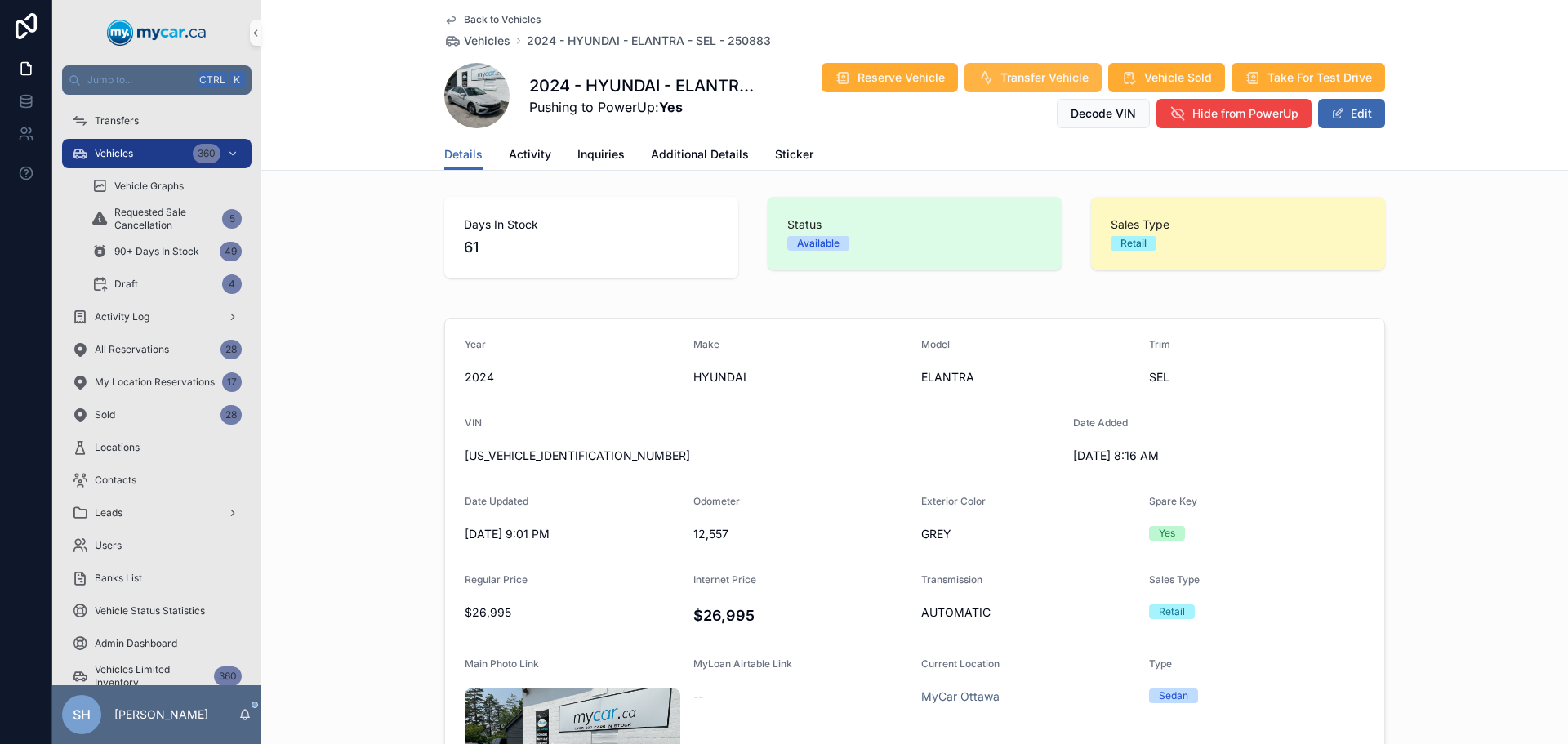
click at [1022, 85] on span "Transfer Vehicle" at bounding box center [1044, 78] width 88 height 16
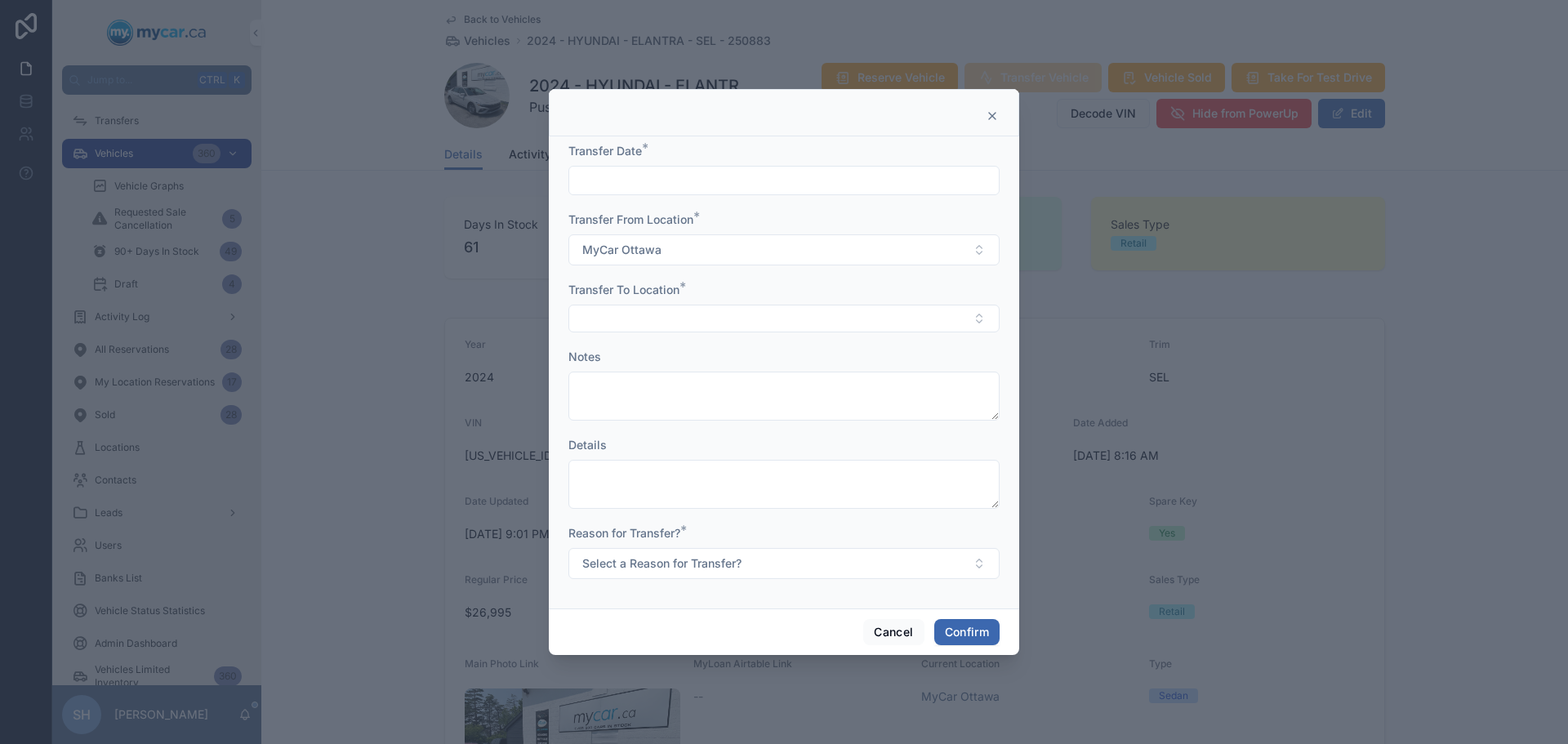
click at [702, 189] on input "text" at bounding box center [783, 180] width 429 height 23
click at [781, 214] on button "Today" at bounding box center [784, 220] width 65 height 29
type input "********"
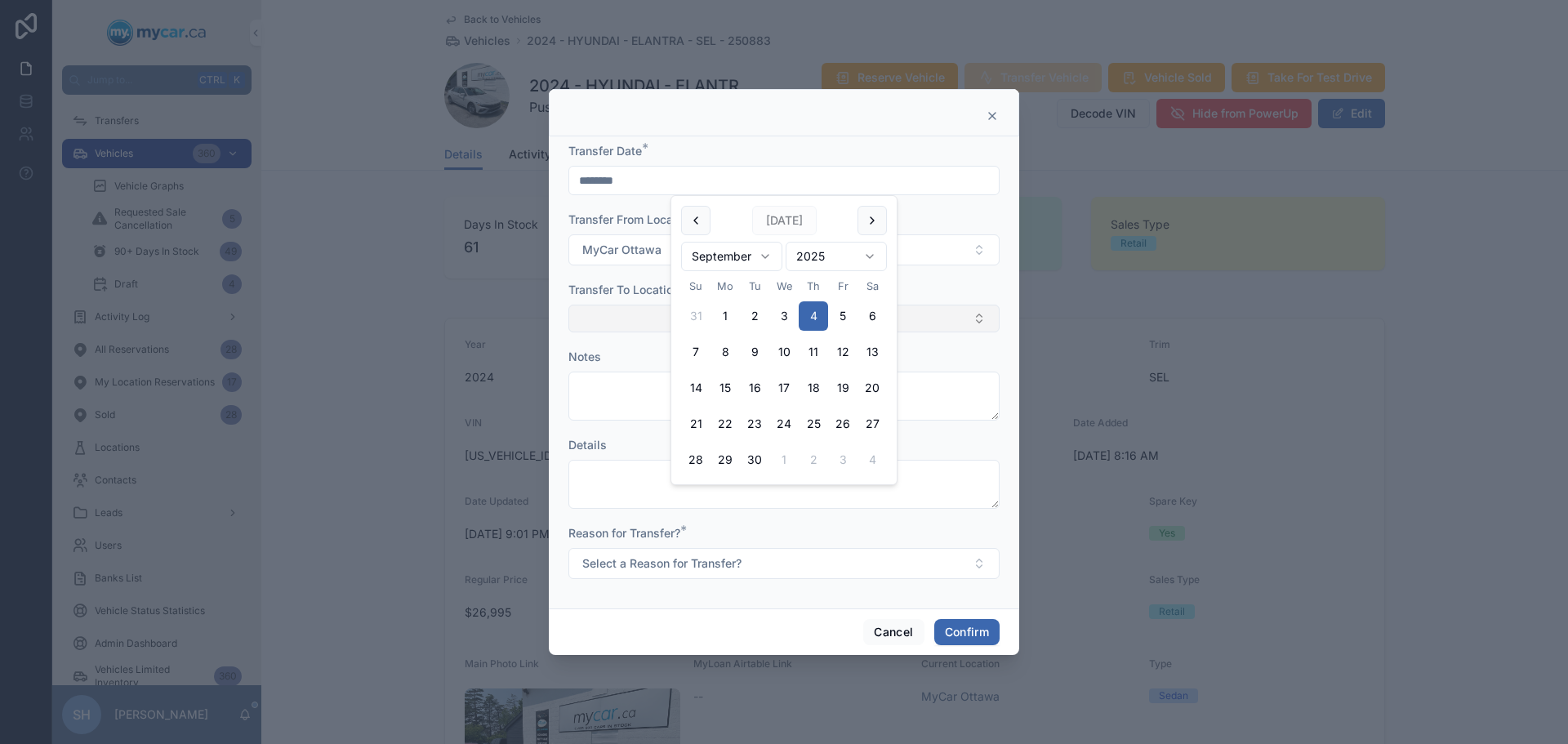
click at [590, 312] on button "Select Button" at bounding box center [783, 319] width 431 height 28
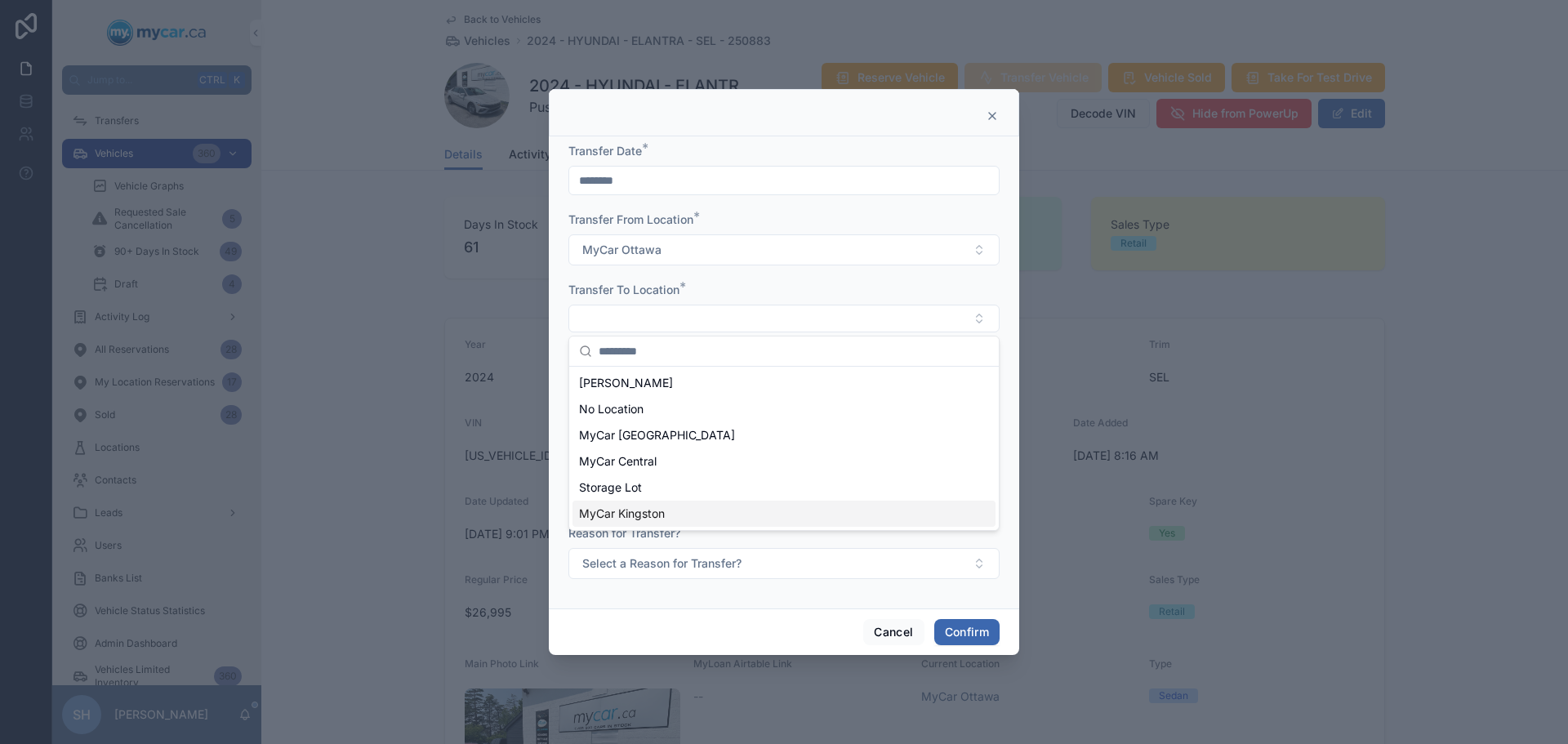
click at [659, 516] on span "MyCar Kingston" at bounding box center [622, 513] width 86 height 16
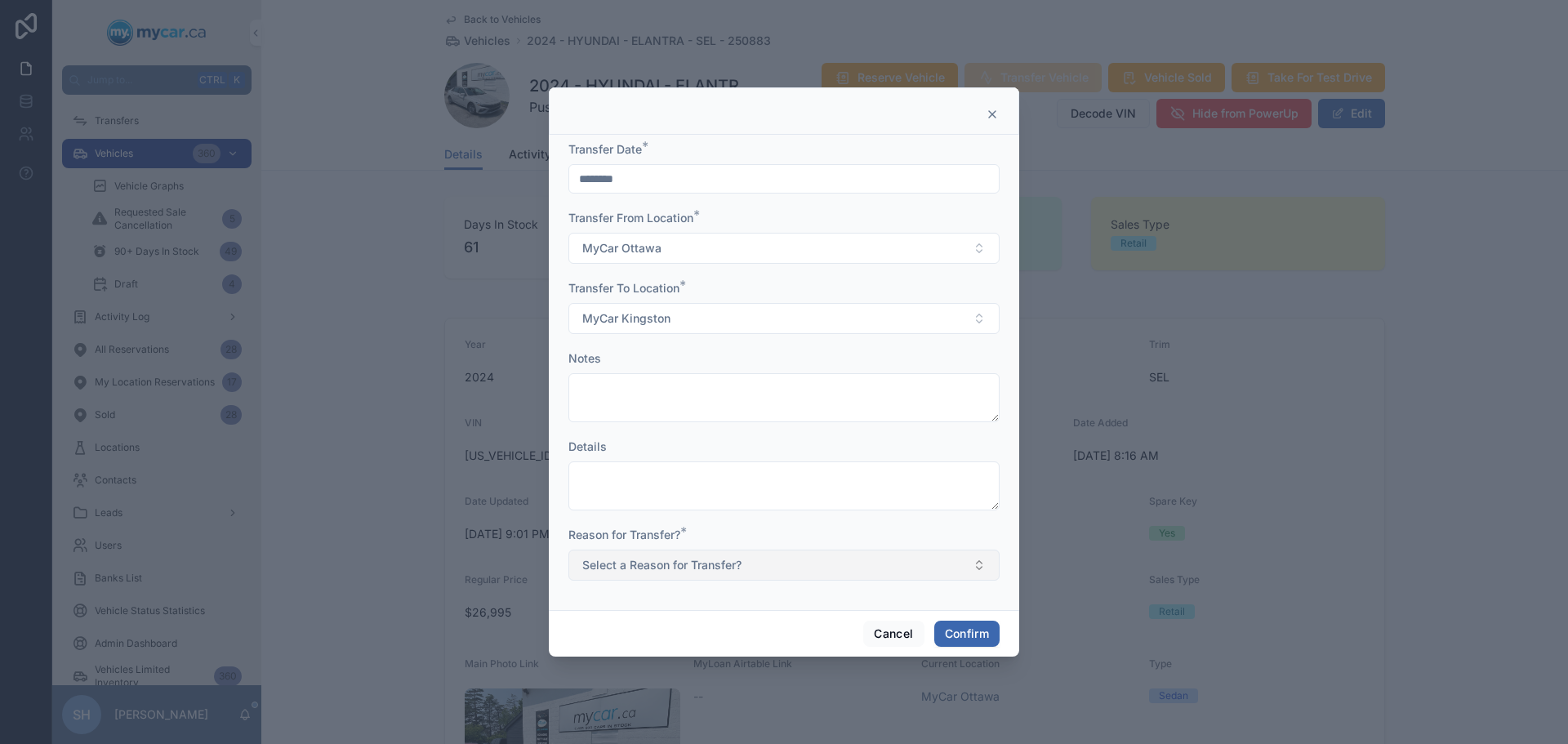
click at [775, 566] on button "Select a Reason for Transfer?" at bounding box center [783, 566] width 431 height 31
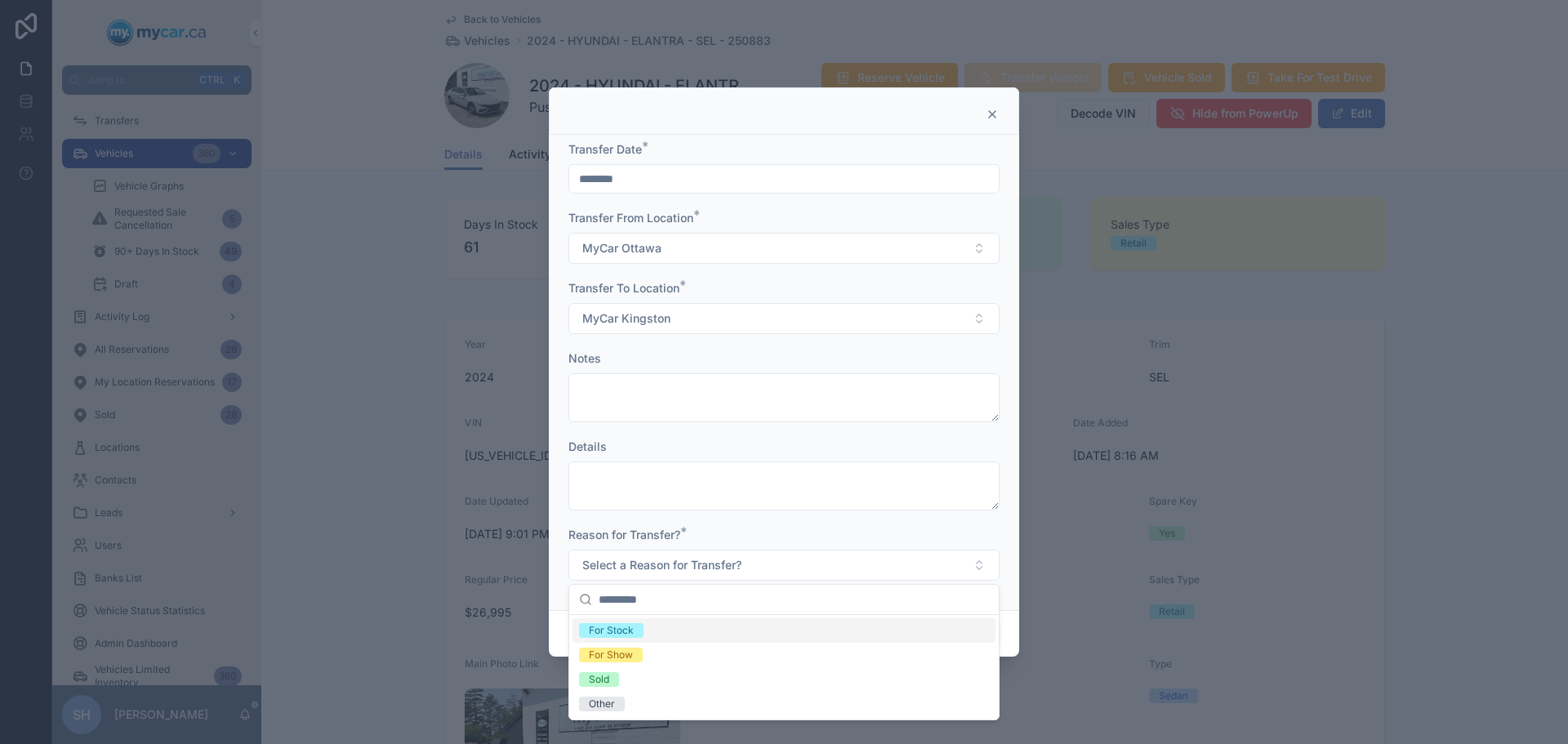
click at [617, 633] on div "For Stock" at bounding box center [611, 630] width 45 height 15
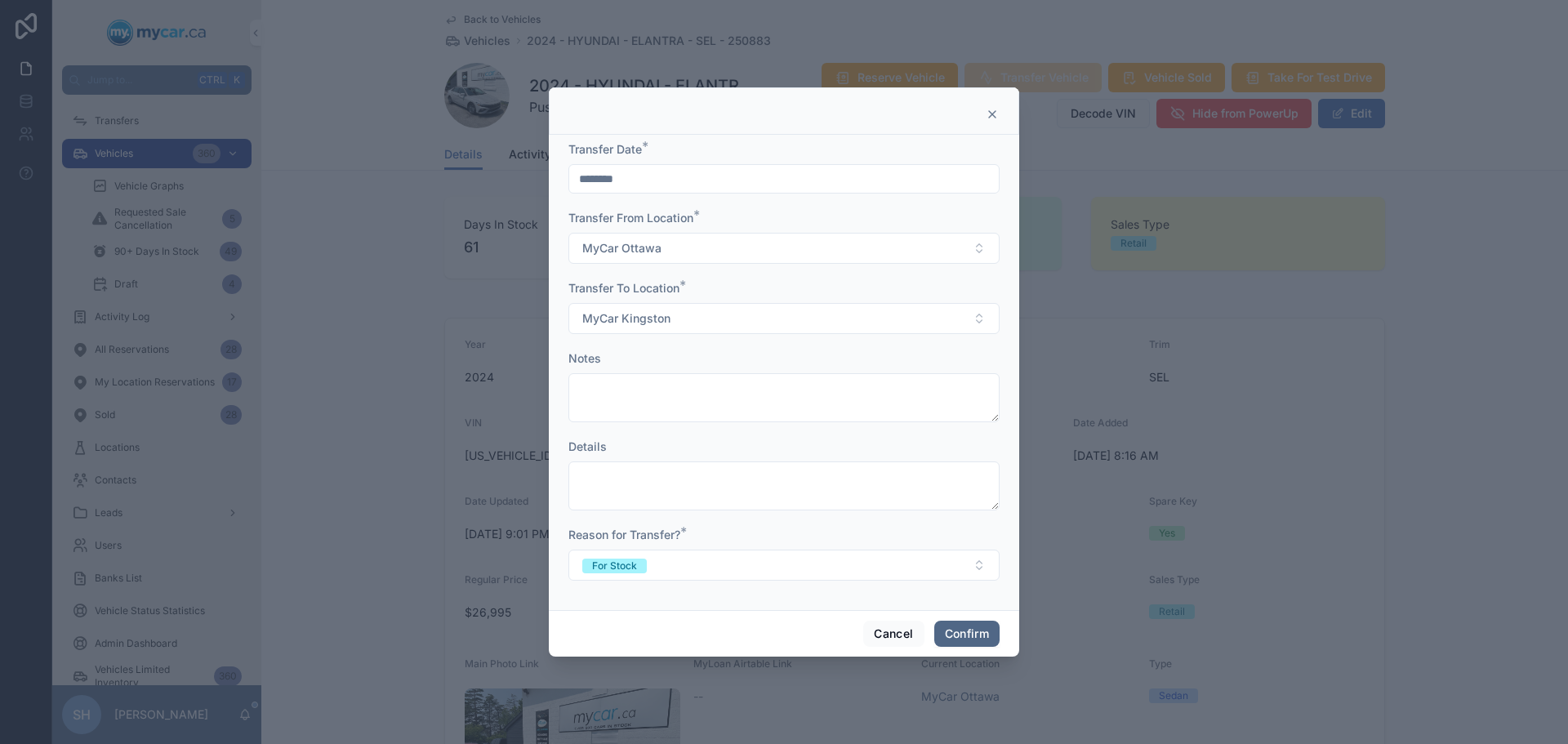
click at [973, 631] on button "Confirm" at bounding box center [966, 634] width 65 height 26
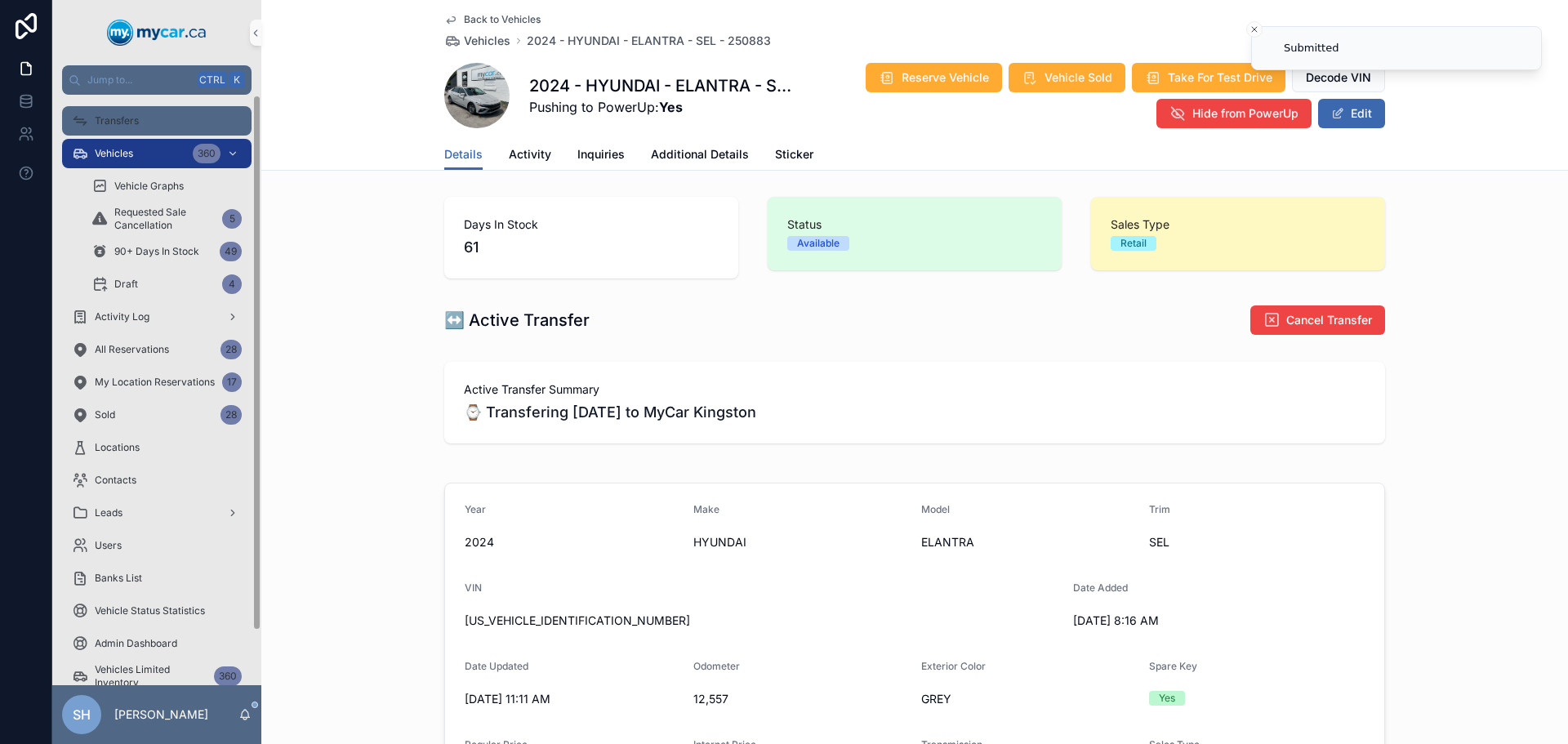
click at [153, 120] on div "Transfers" at bounding box center [156, 121] width 170 height 26
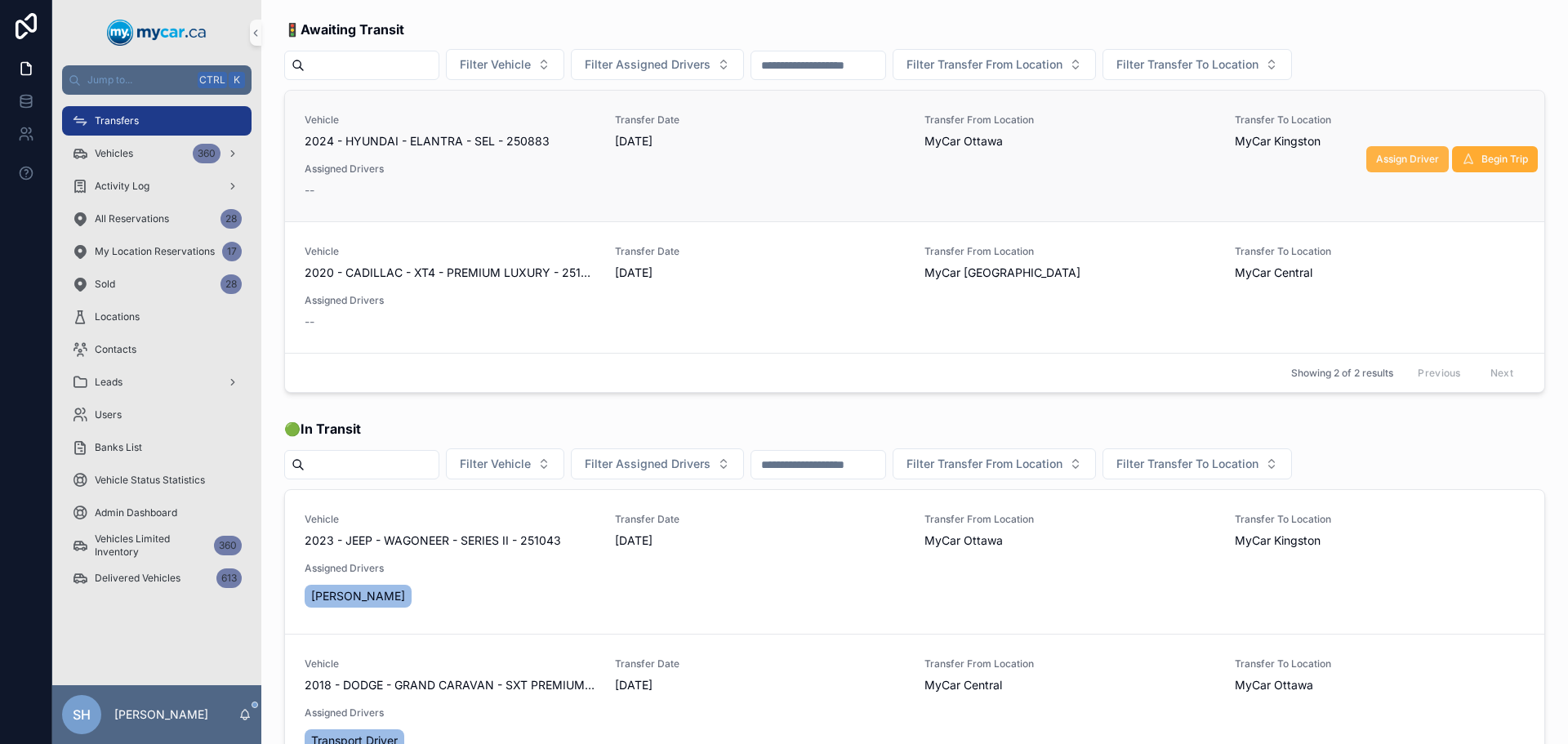
click at [1399, 153] on span "Assign Driver" at bounding box center [1407, 158] width 63 height 13
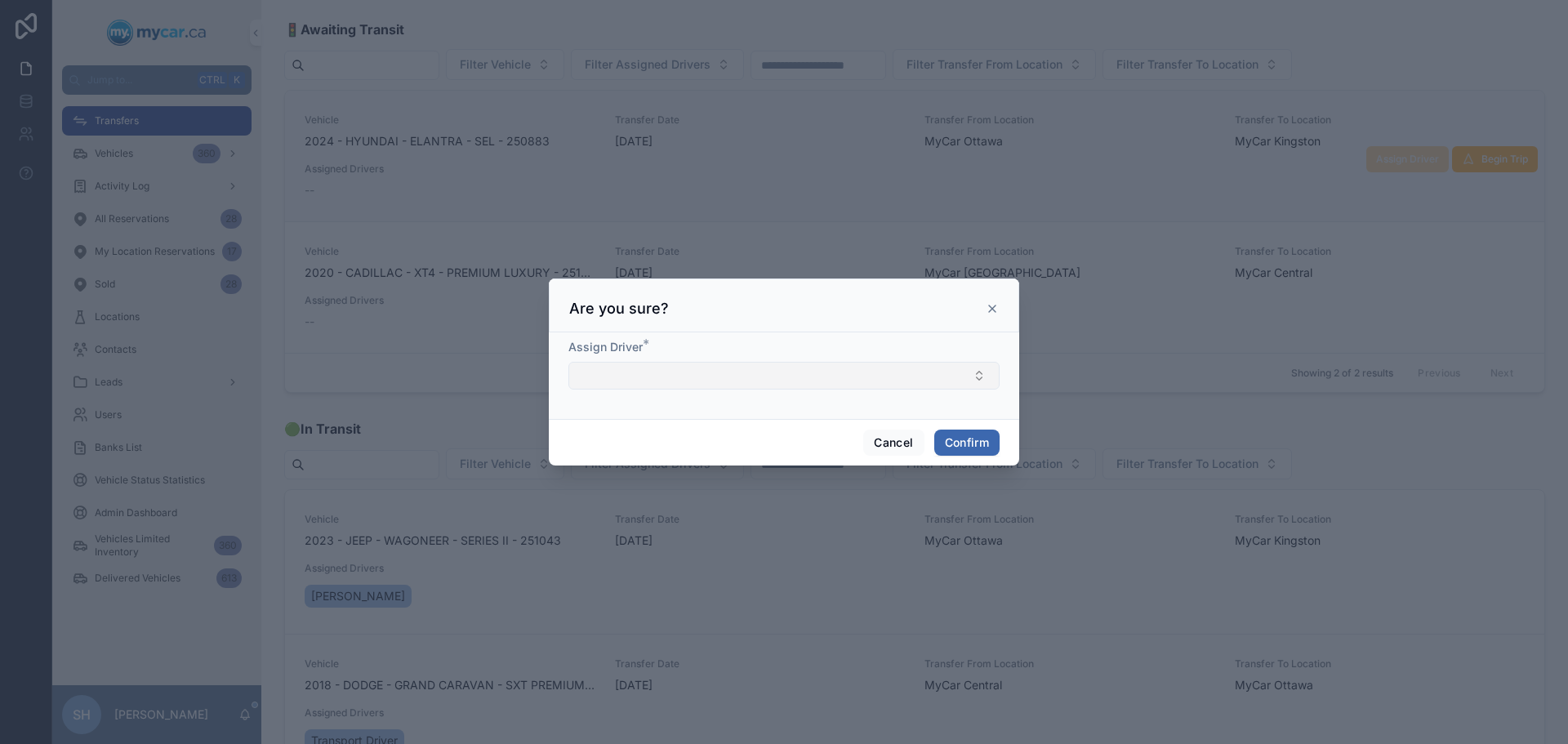
click at [657, 372] on button "Select Button" at bounding box center [783, 375] width 431 height 28
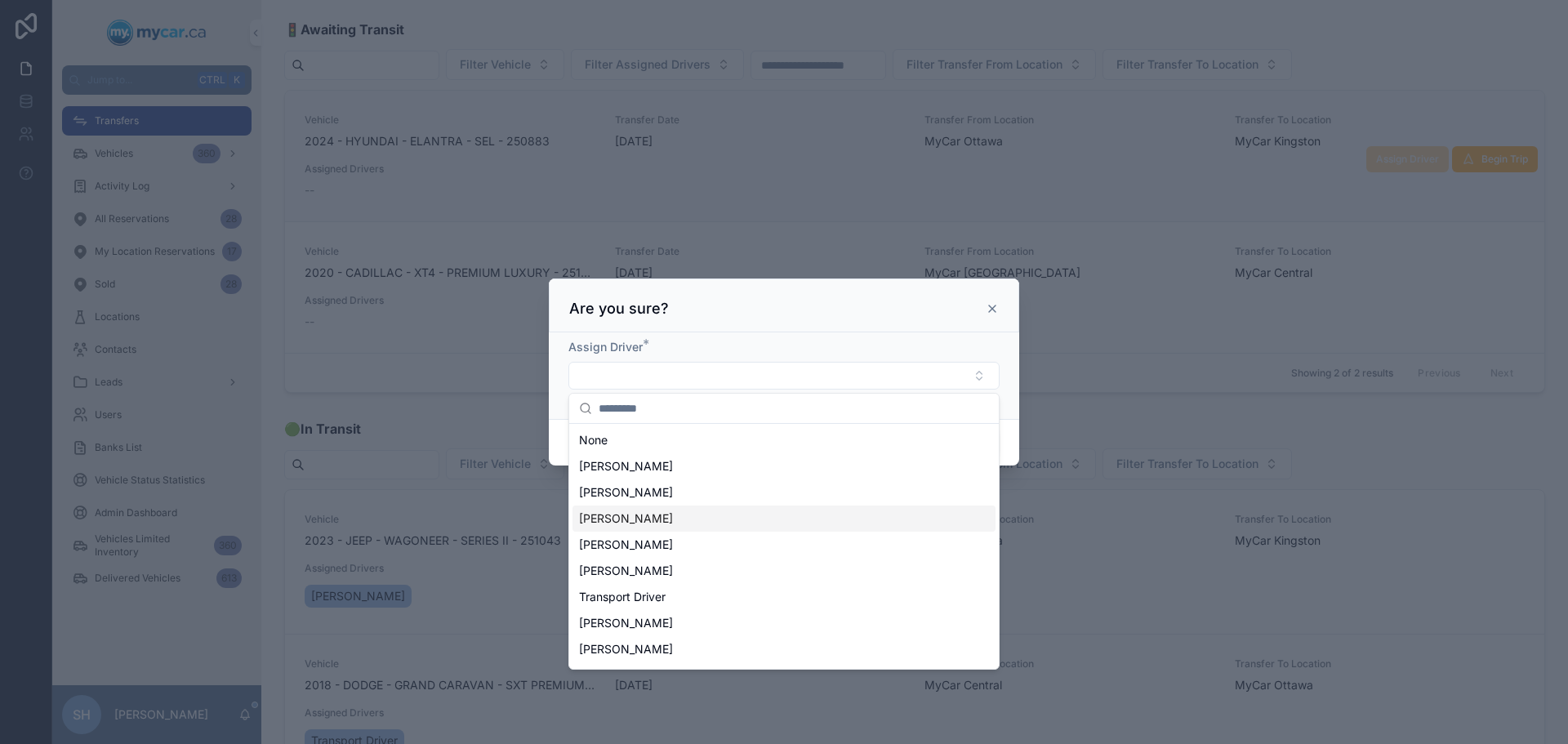
click at [657, 522] on span "Bob Trentadue" at bounding box center [626, 518] width 94 height 16
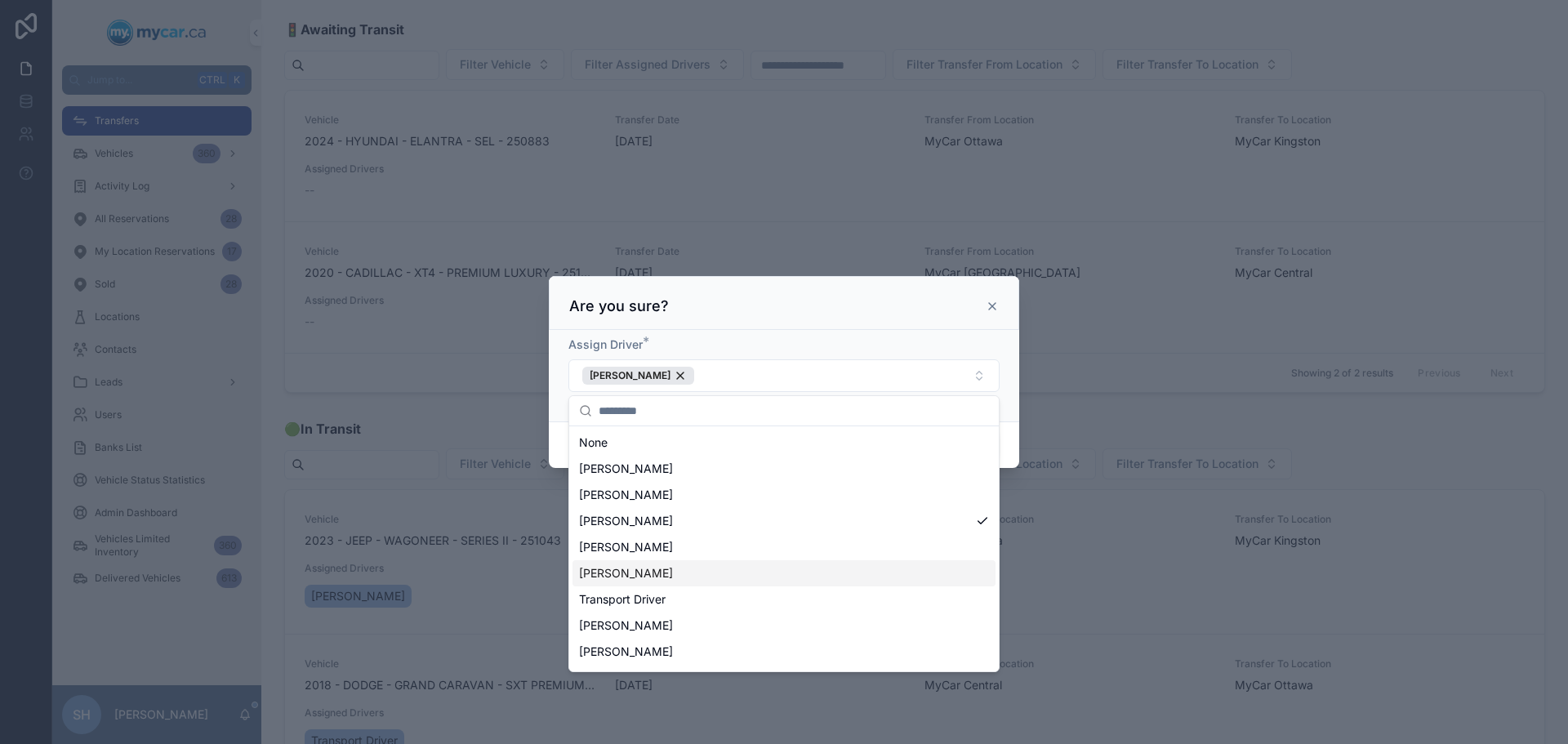
click at [1081, 407] on div at bounding box center [784, 372] width 1568 height 744
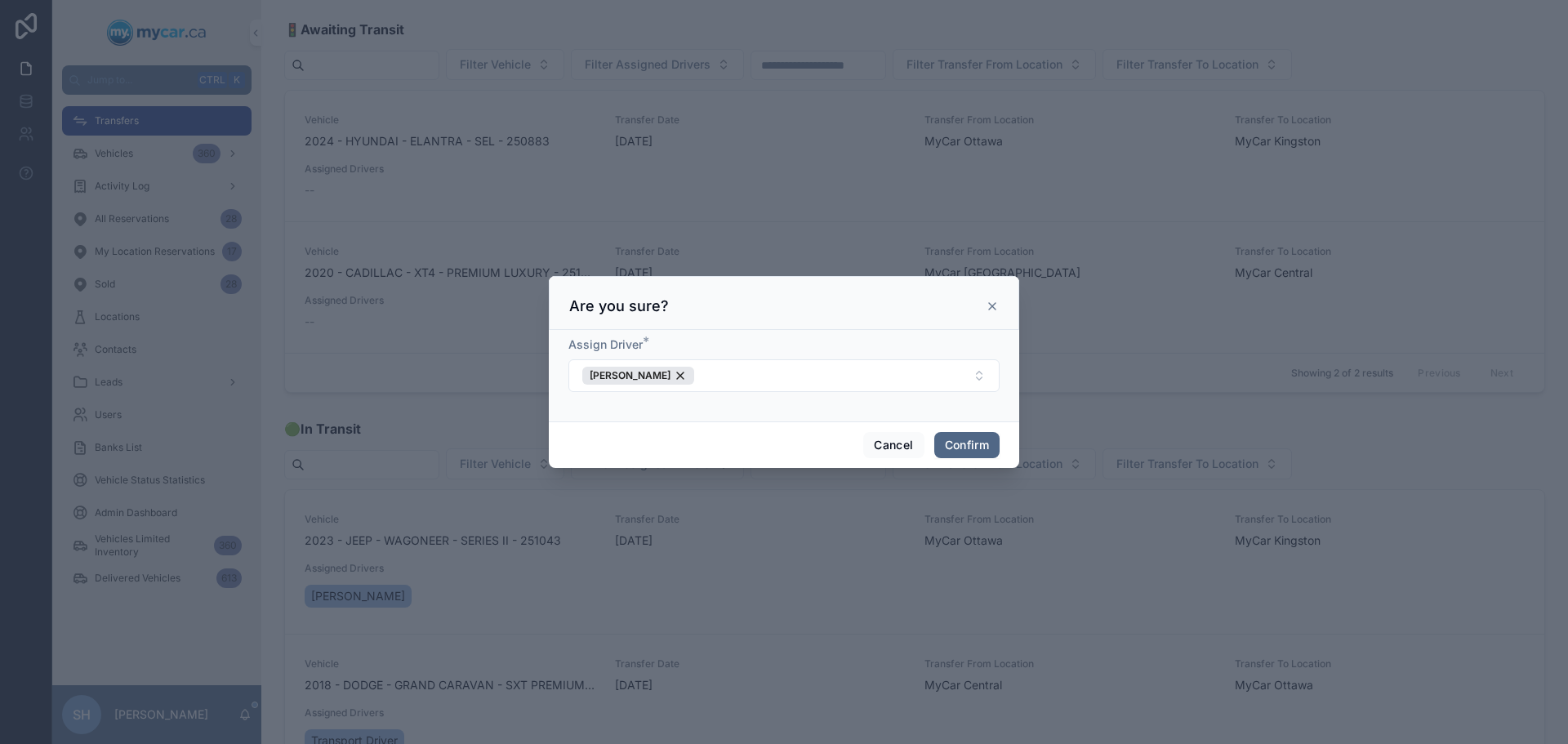
click at [974, 438] on button "Confirm" at bounding box center [966, 445] width 65 height 26
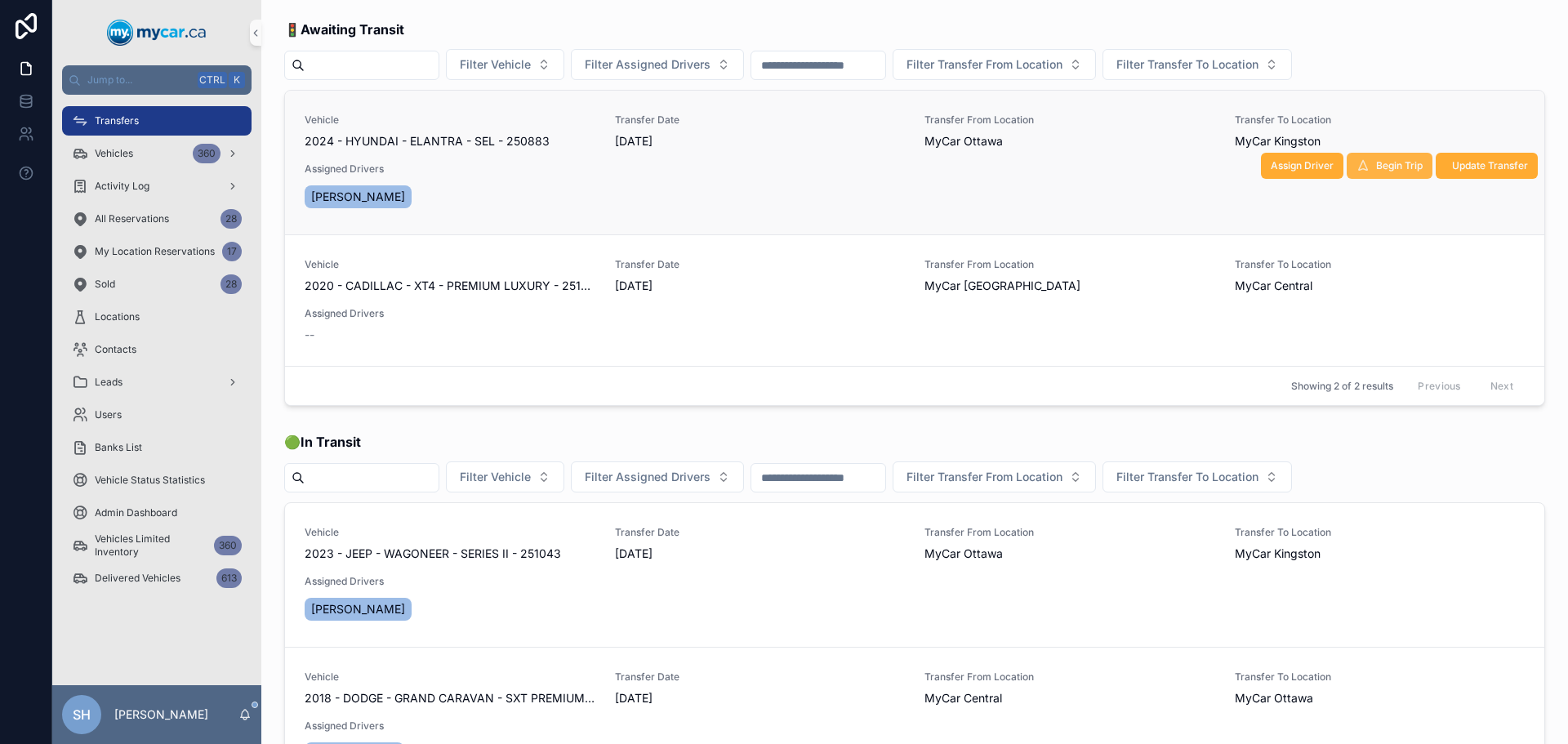
click at [1376, 164] on span "Begin Trip" at bounding box center [1399, 165] width 46 height 13
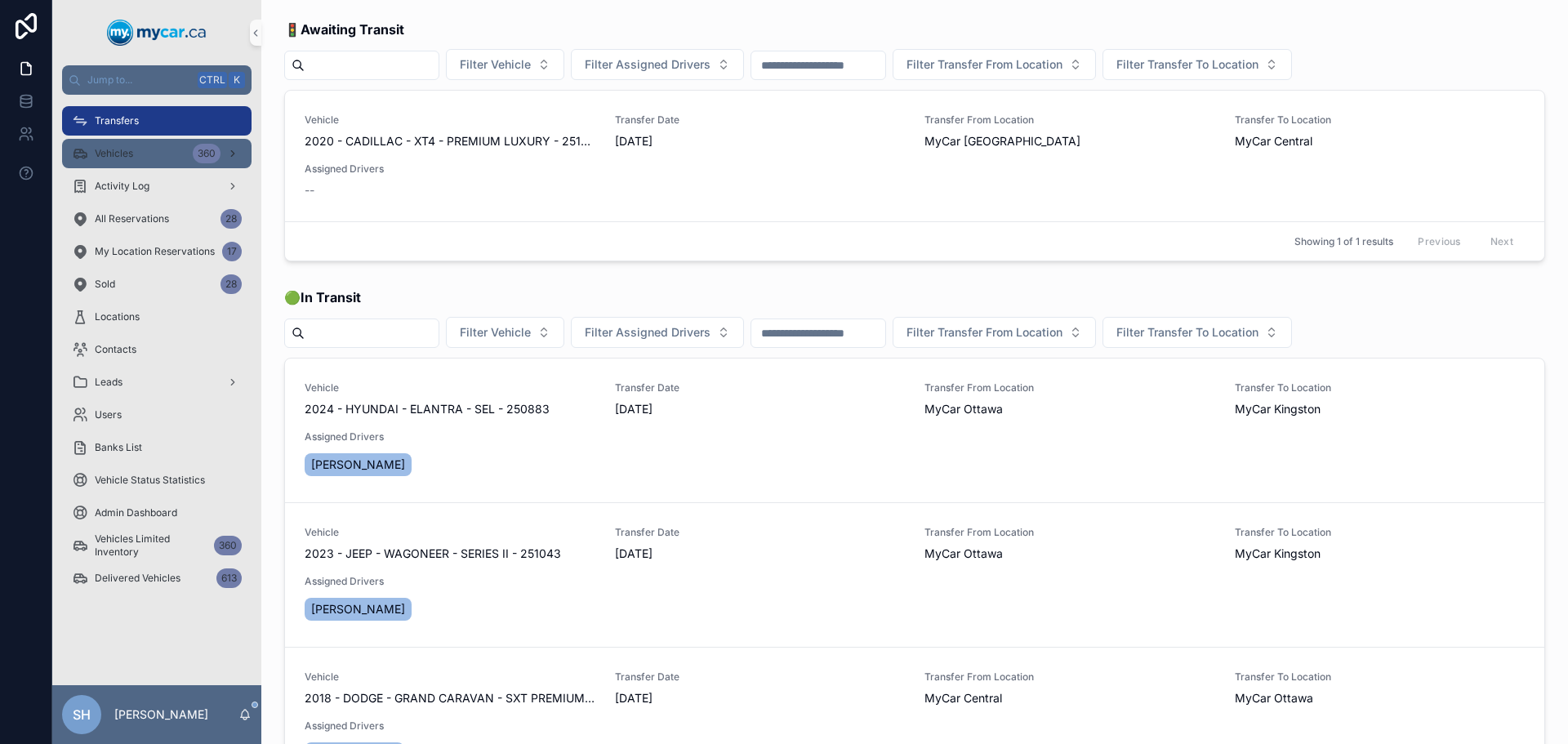
click at [129, 164] on div "Vehicles 360" at bounding box center [156, 153] width 170 height 26
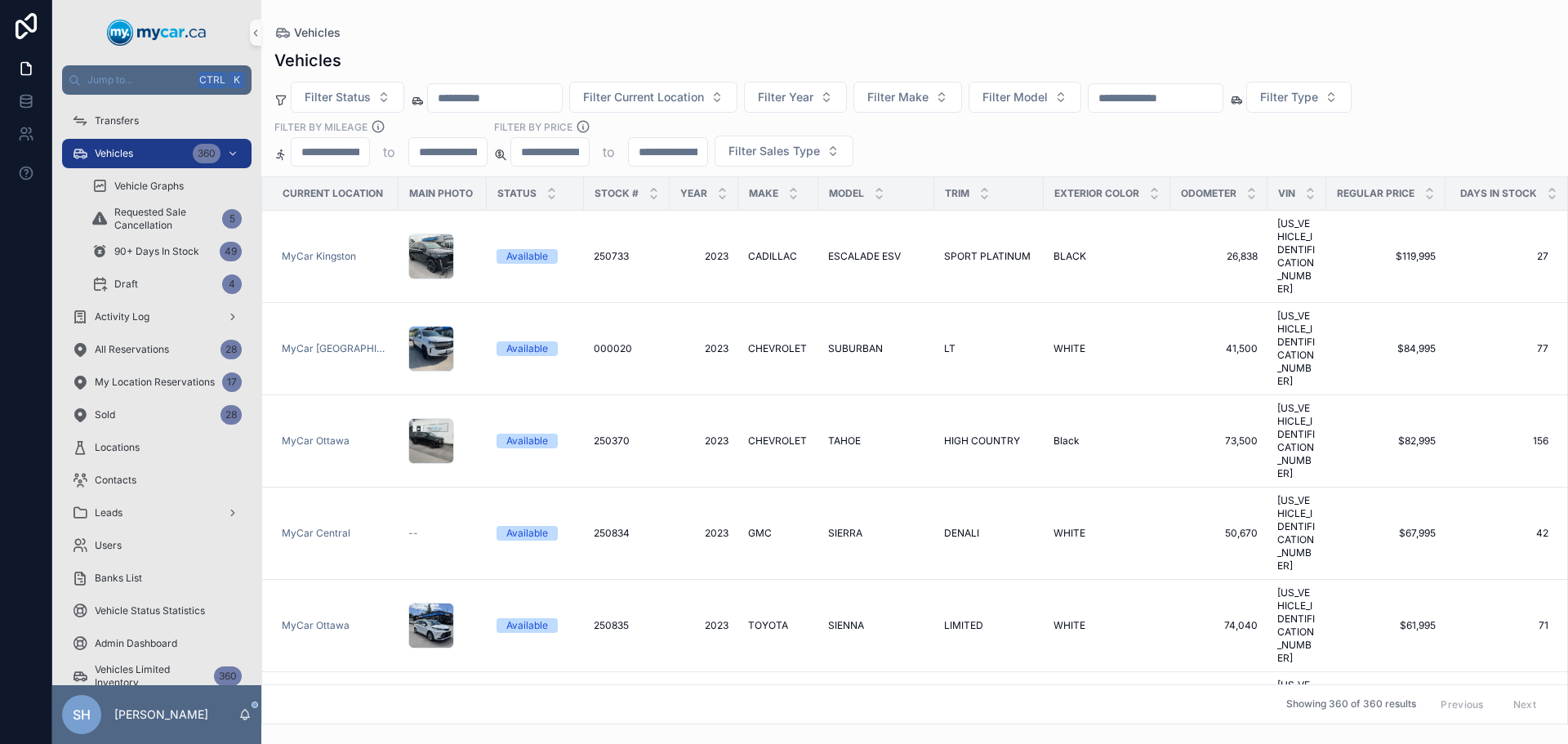
click at [1166, 98] on input "text" at bounding box center [1156, 98] width 134 height 23
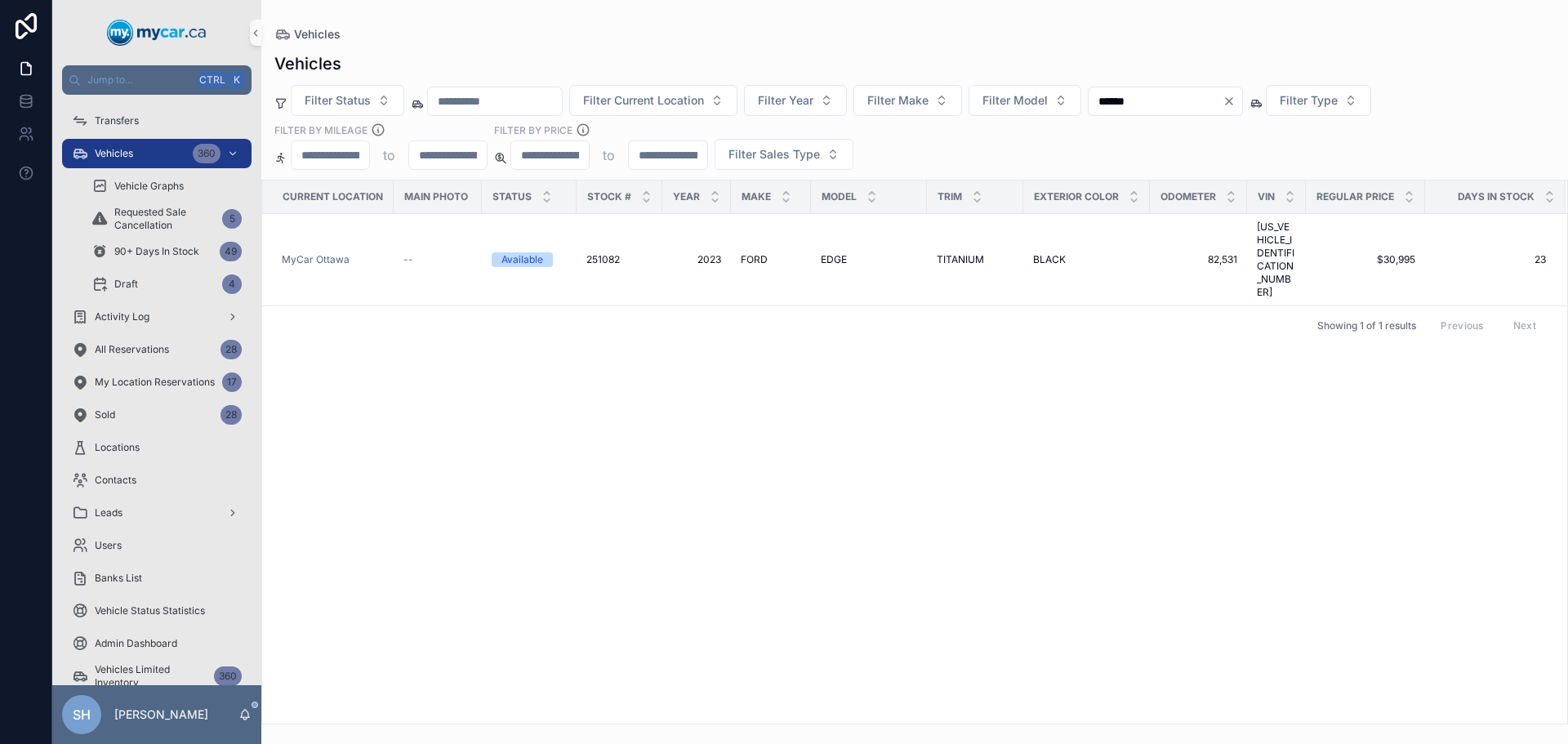
drag, startPoint x: 1195, startPoint y: 96, endPoint x: 1052, endPoint y: 127, distance: 146.3
click at [1052, 127] on div "Filter Status Filter Current Location Filter Year Filter Make Filter Model ****…" at bounding box center [915, 127] width 1306 height 85
type input "*"
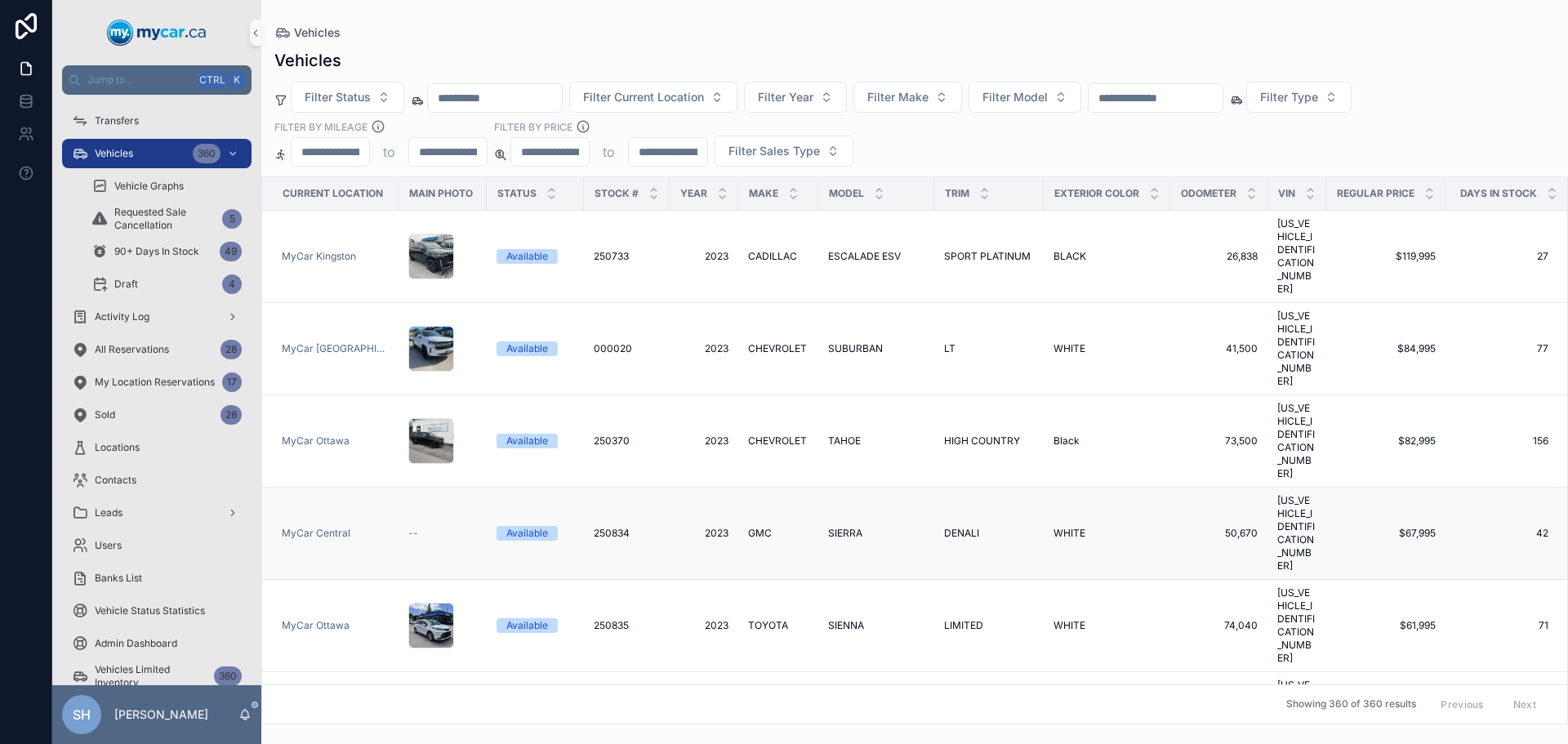
drag, startPoint x: 929, startPoint y: 279, endPoint x: 921, endPoint y: 414, distance: 135.2
click at [921, 487] on td "SIERRA SIERRA" at bounding box center [876, 533] width 116 height 92
click at [929, 103] on span "Filter Make" at bounding box center [898, 96] width 61 height 16
type input "**"
click at [917, 167] on span "CHEVROLET" at bounding box center [892, 163] width 68 height 16
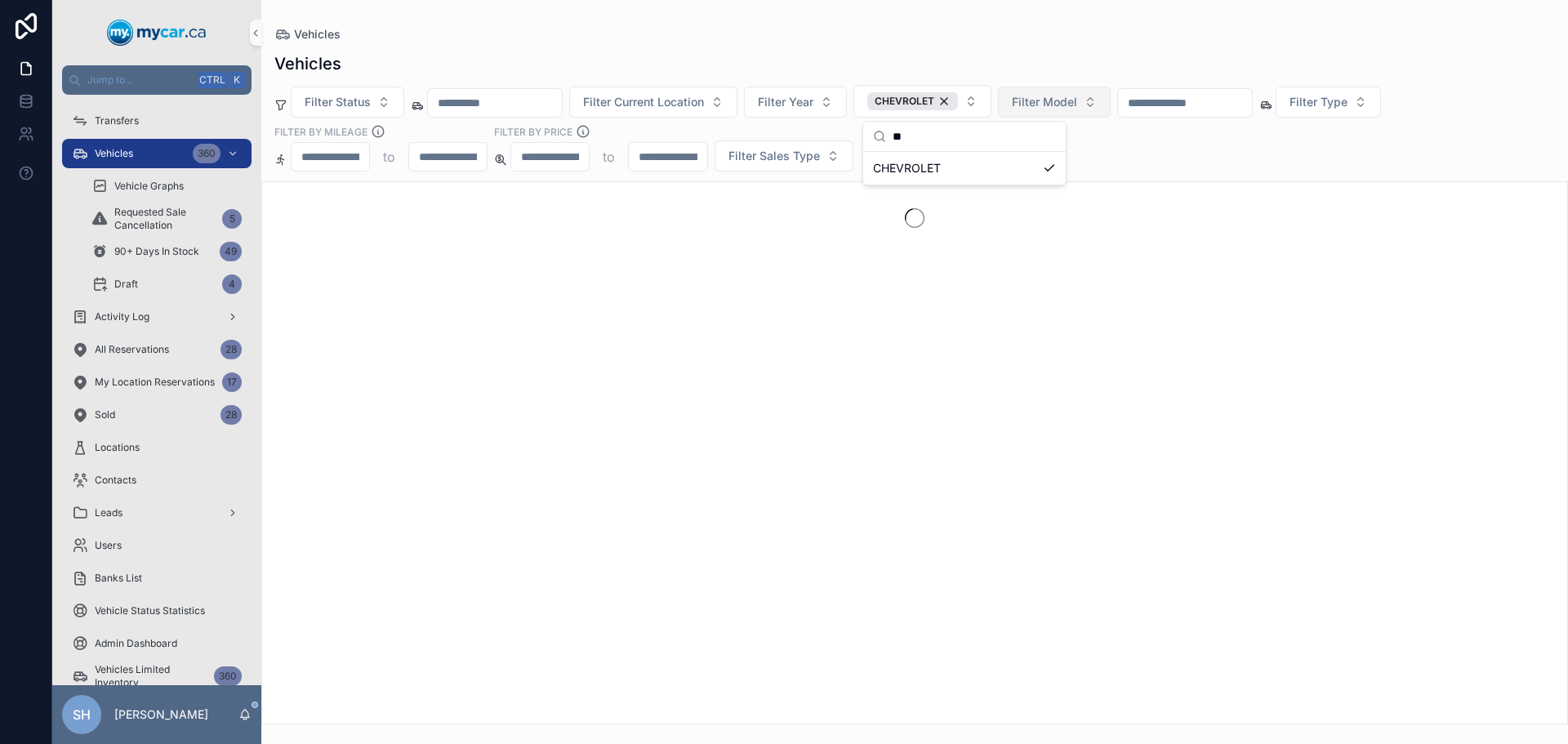
click at [1077, 101] on span "Filter Model" at bounding box center [1045, 102] width 65 height 16
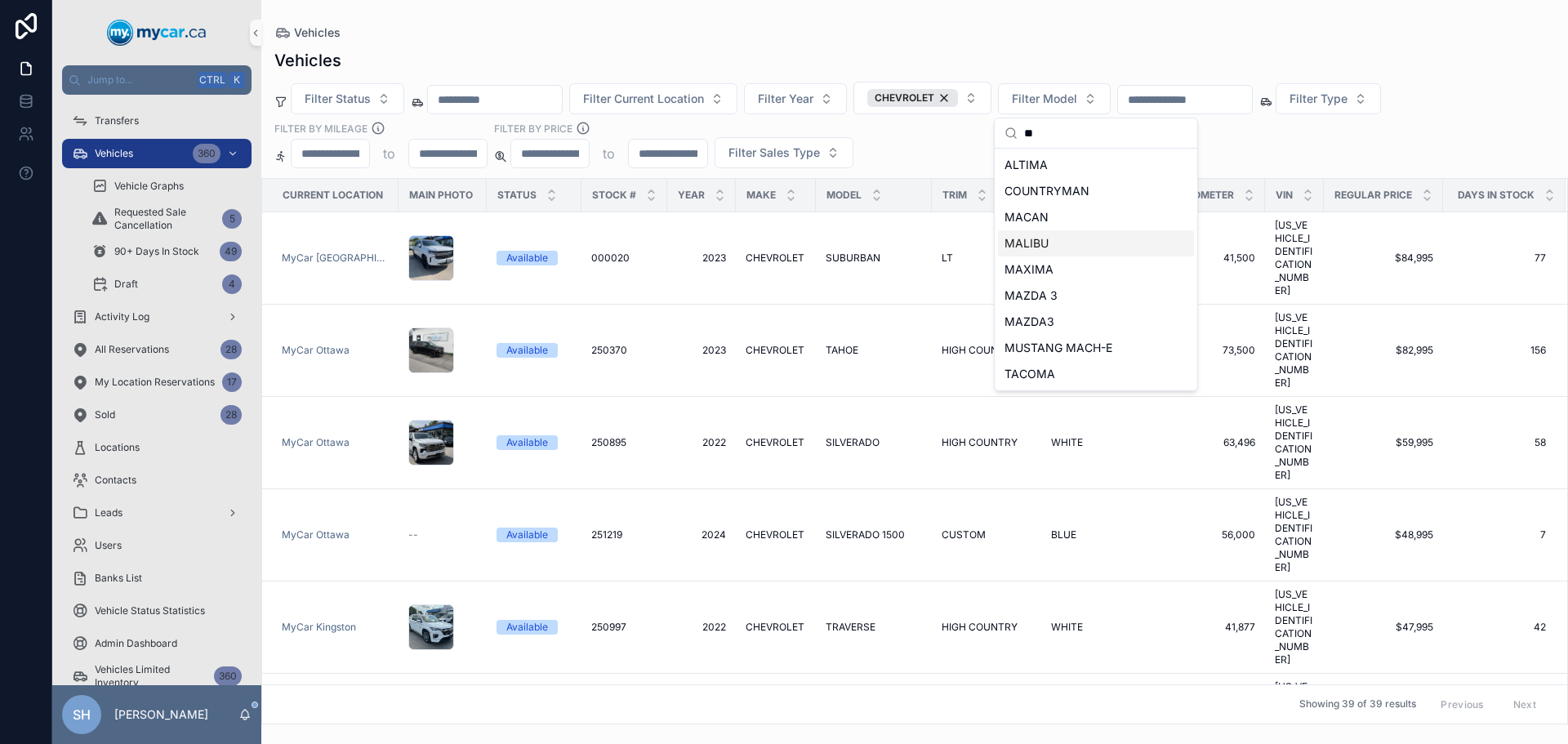
type input "**"
click at [1033, 247] on span "MALIBU" at bounding box center [1026, 243] width 44 height 16
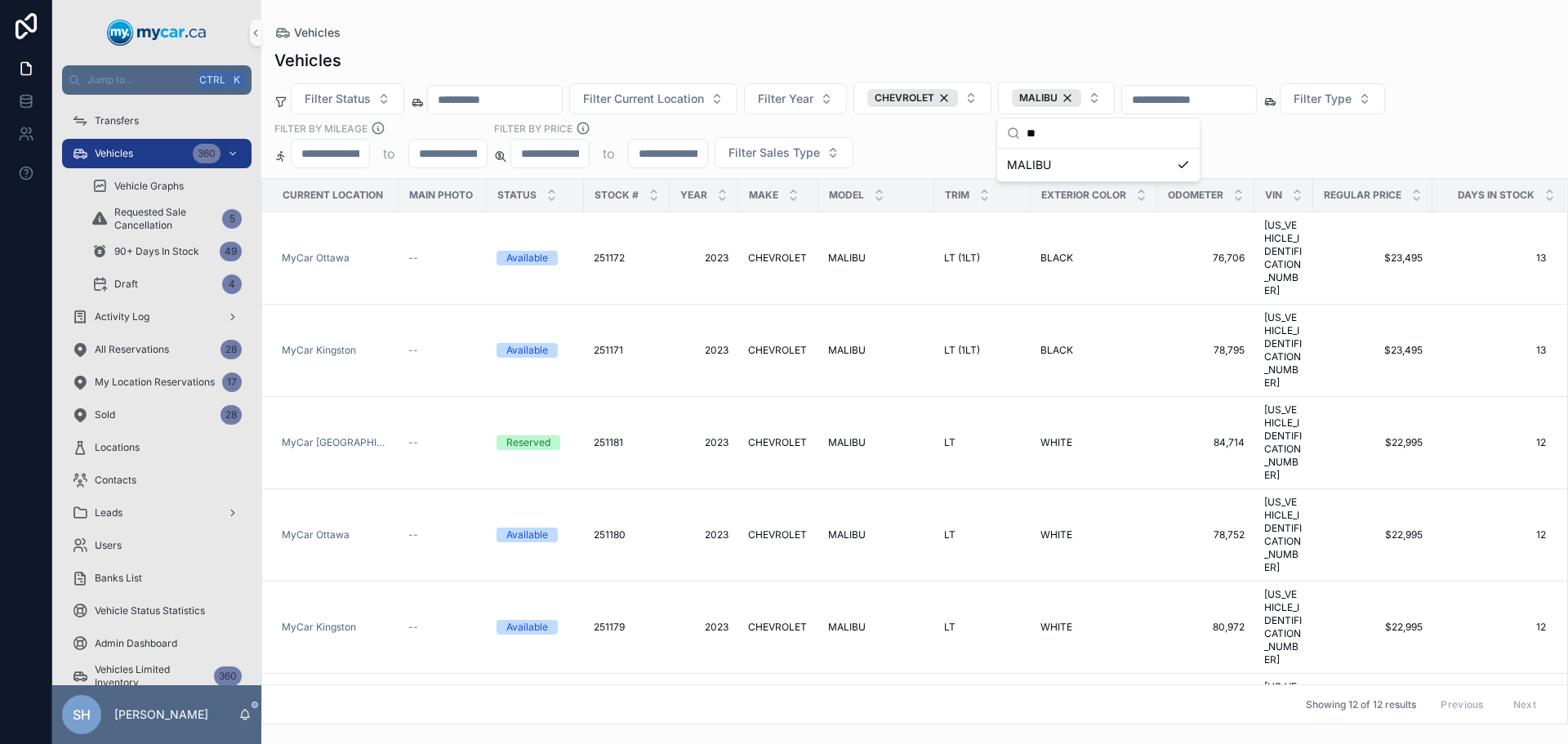
click at [1031, 45] on div "Vehicles Filter Status Filter Current Location Filter Year CHEVROLET MALIBU Fil…" at bounding box center [915, 382] width 1306 height 685
click at [645, 94] on span "Filter Current Location" at bounding box center [643, 98] width 120 height 16
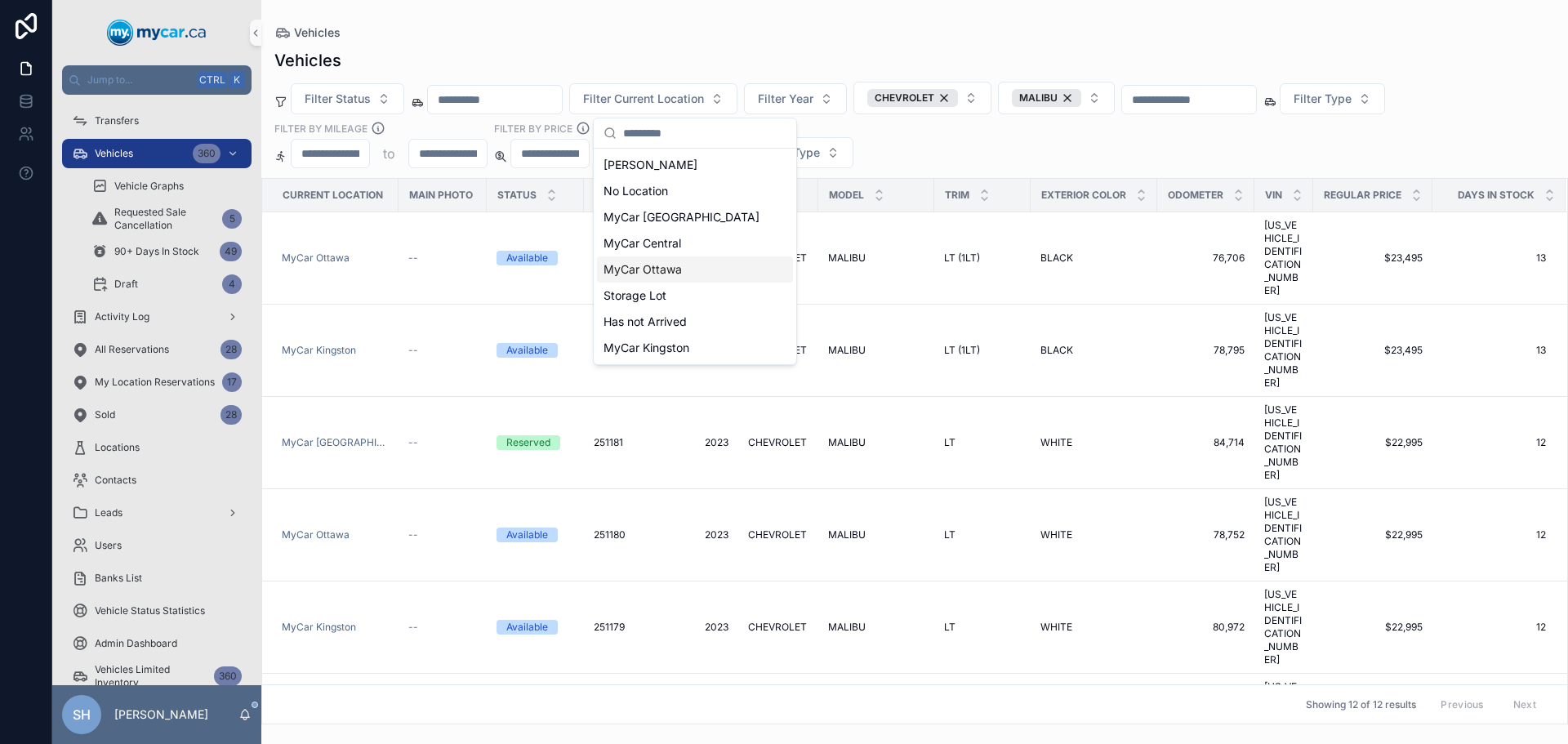
click at [664, 270] on span "MyCar Ottawa" at bounding box center [642, 270] width 78 height 16
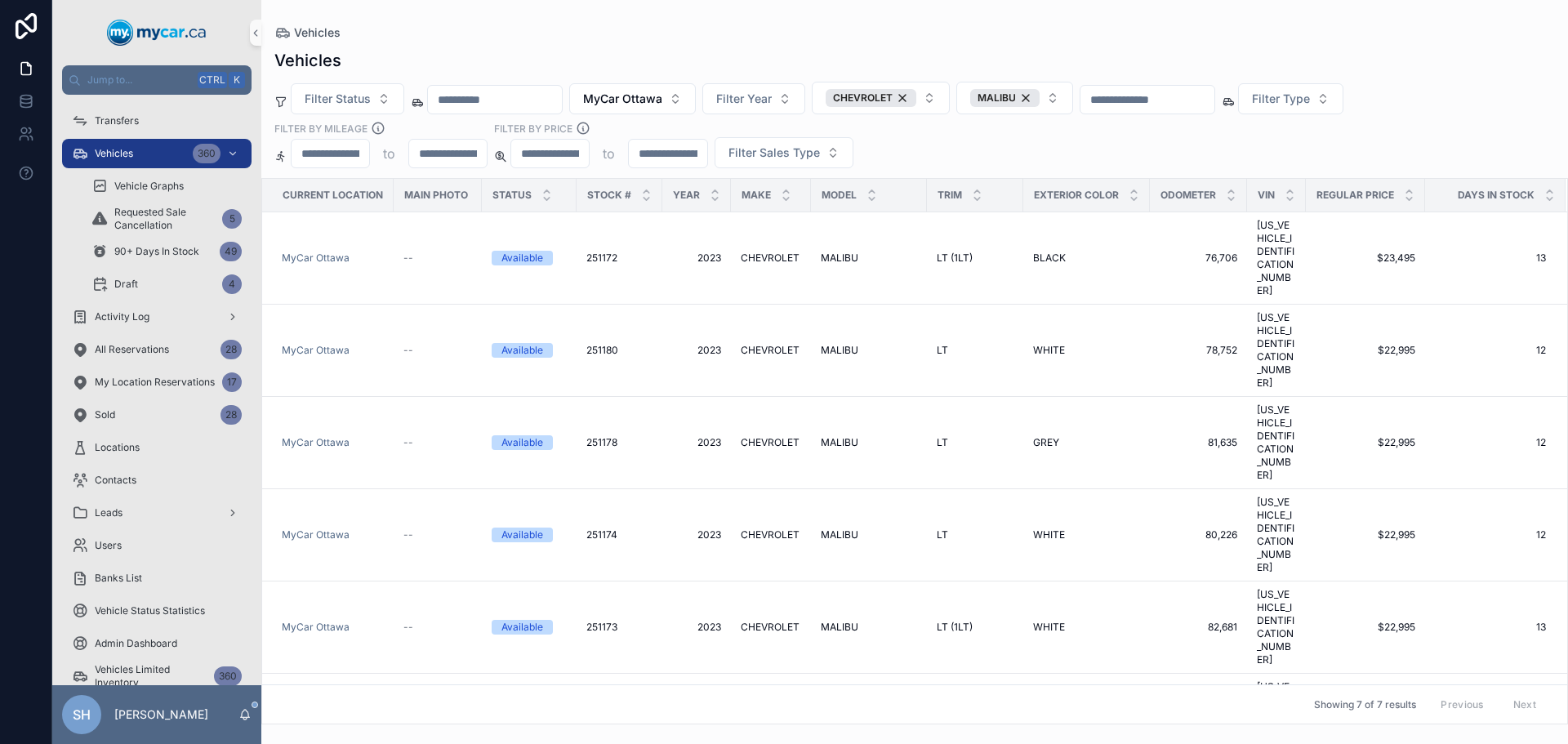
click at [709, 60] on div "Vehicles" at bounding box center [915, 60] width 1281 height 23
click at [347, 103] on span "Filter Status" at bounding box center [337, 98] width 66 height 16
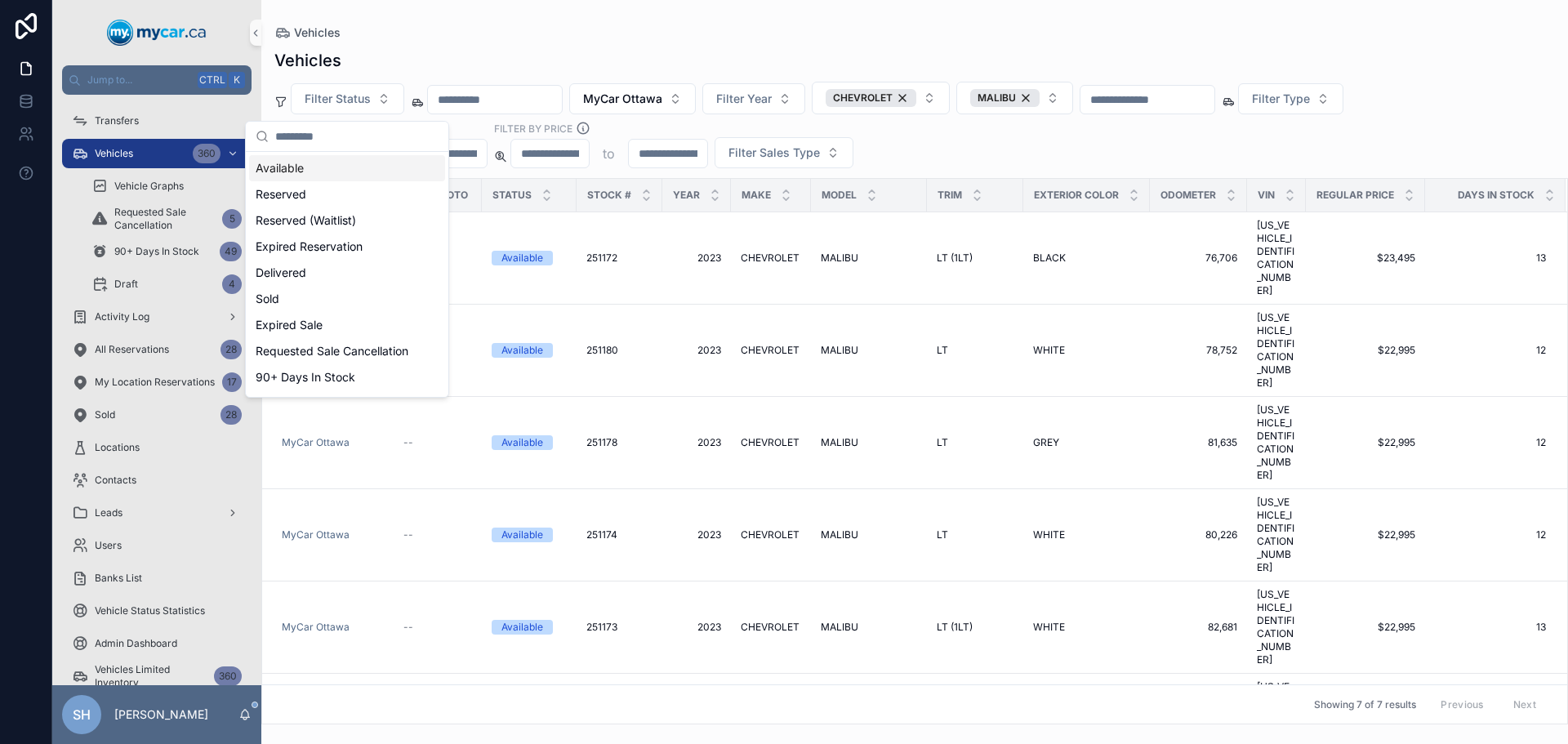
click at [541, 48] on div "Vehicles Filter Status MyCar Ottawa Filter Year CHEVROLET MALIBU Filter Type Fi…" at bounding box center [915, 382] width 1306 height 685
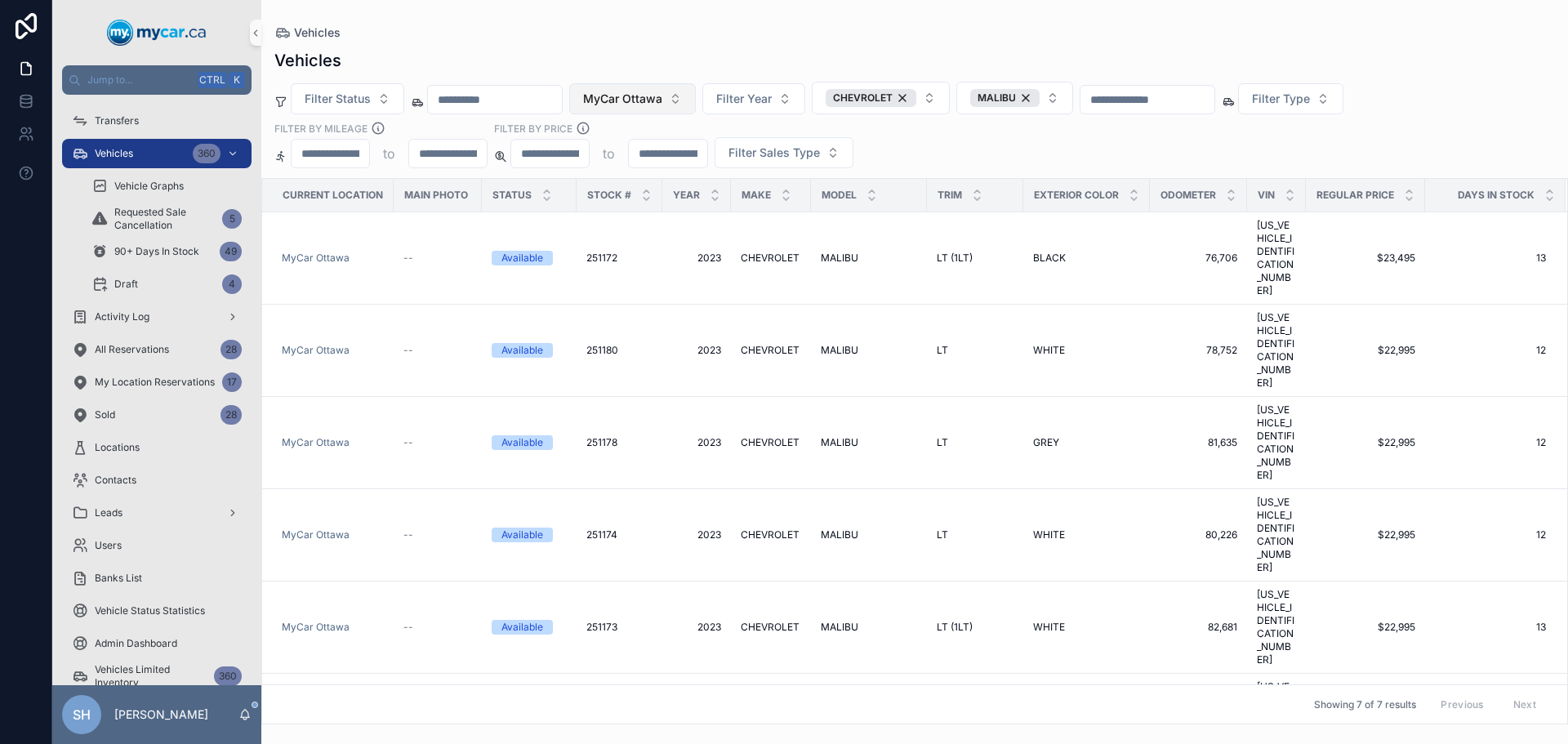
click at [641, 100] on span "MyCar Ottawa" at bounding box center [622, 98] width 79 height 16
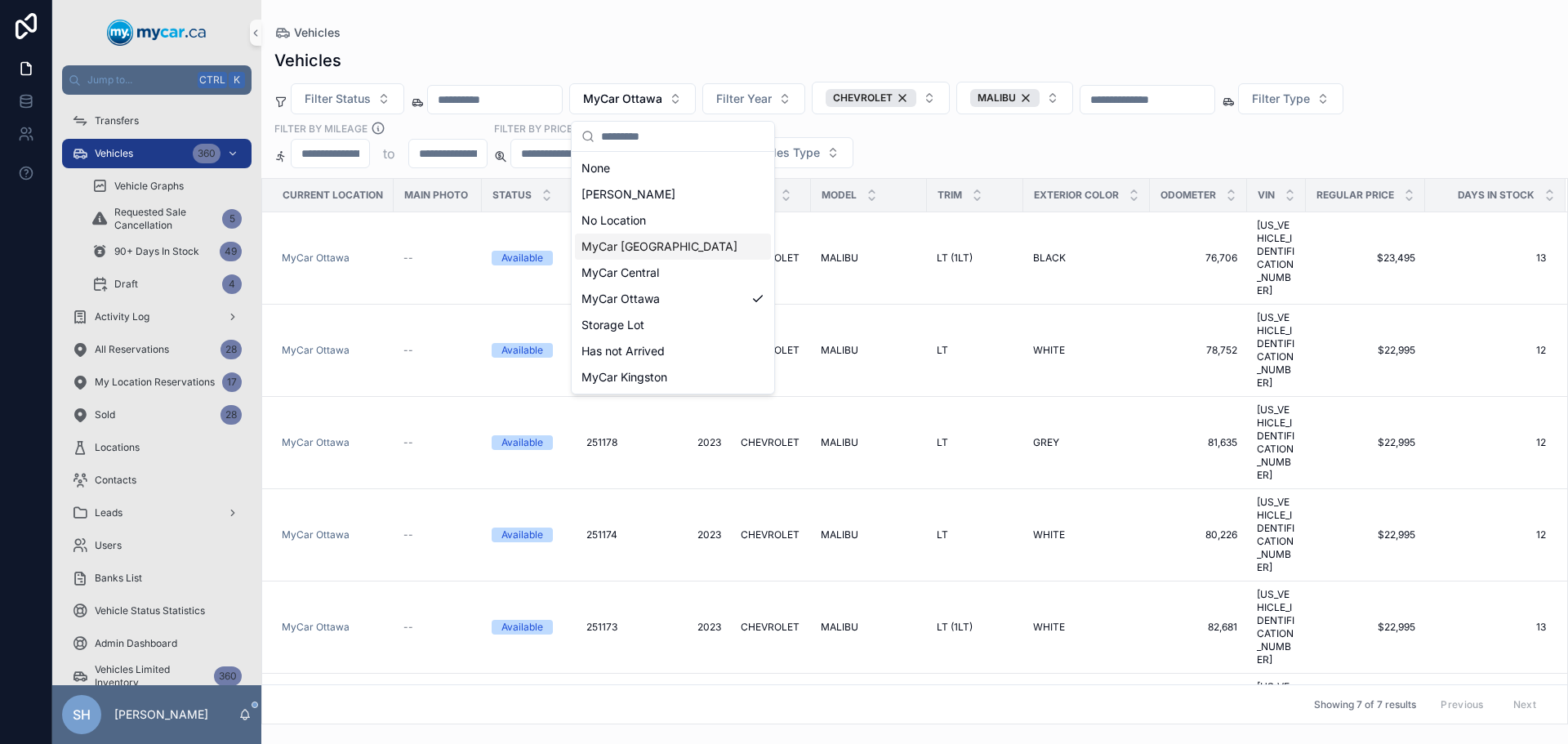
click at [652, 251] on span "MyCar [GEOGRAPHIC_DATA]" at bounding box center [659, 246] width 156 height 16
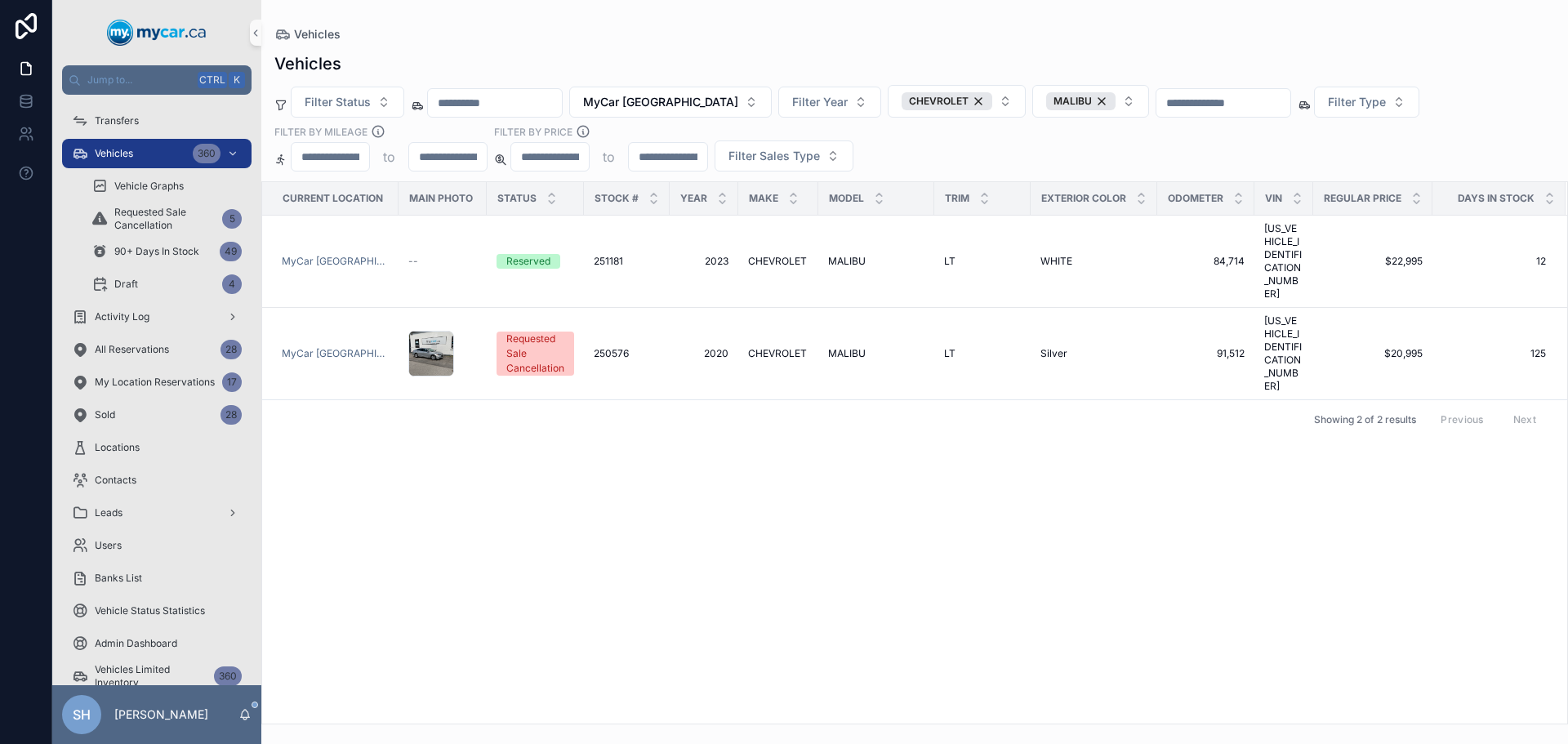
click at [721, 57] on div "Vehicles" at bounding box center [915, 64] width 1281 height 23
click at [531, 332] on div "Requested Sale Cancellation" at bounding box center [534, 353] width 58 height 44
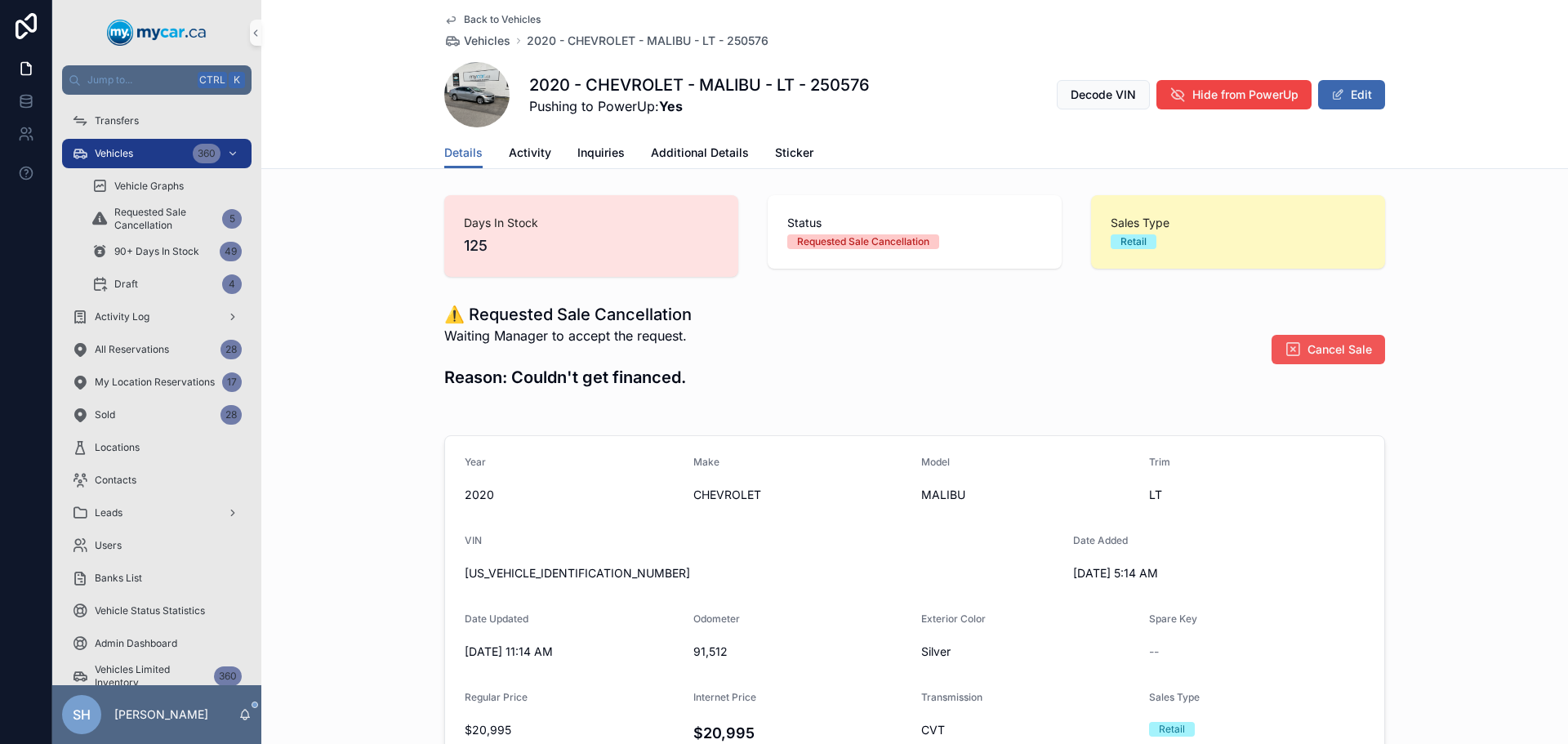
click at [1318, 347] on span "Cancel Sale" at bounding box center [1339, 350] width 65 height 16
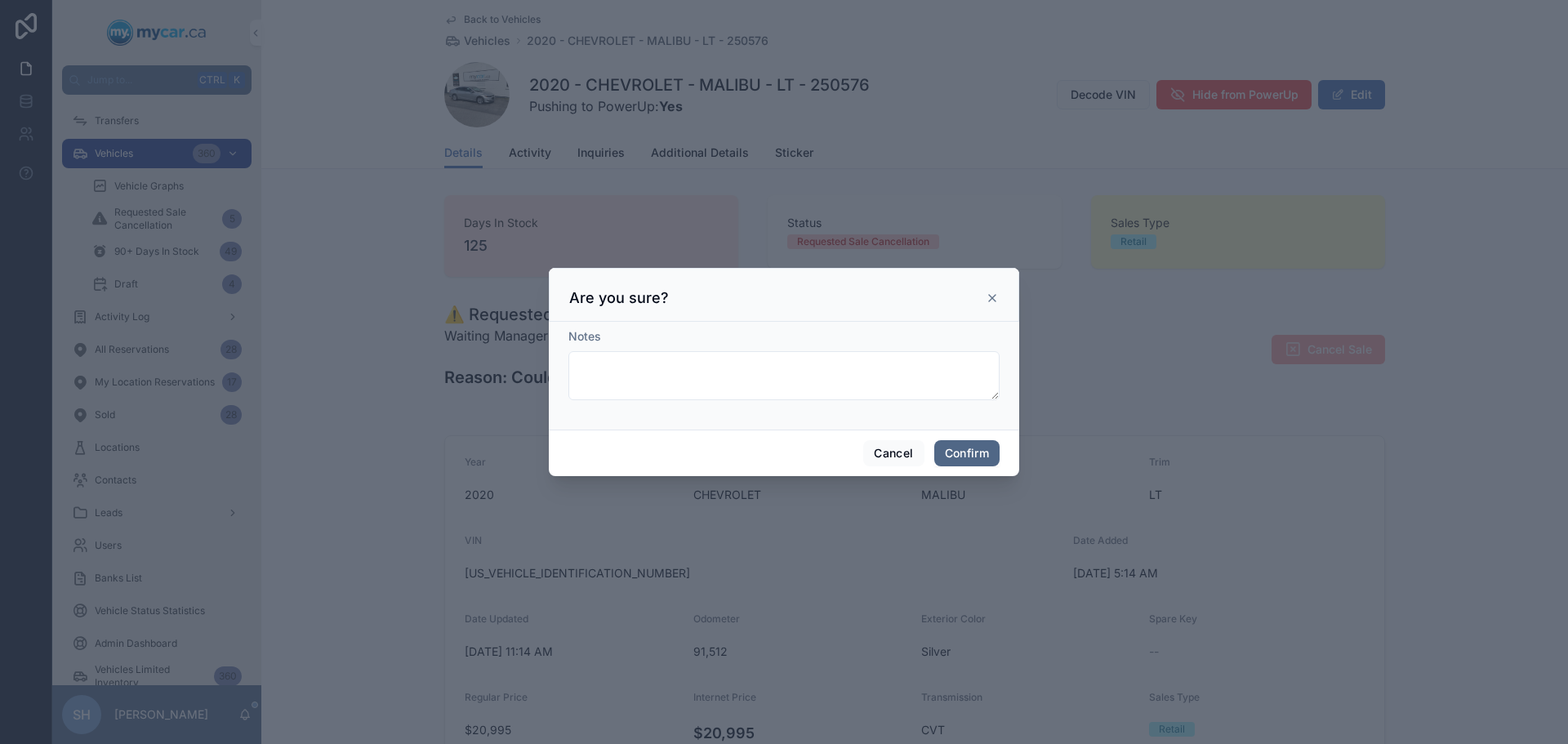
click at [974, 460] on button "Confirm" at bounding box center [966, 453] width 65 height 26
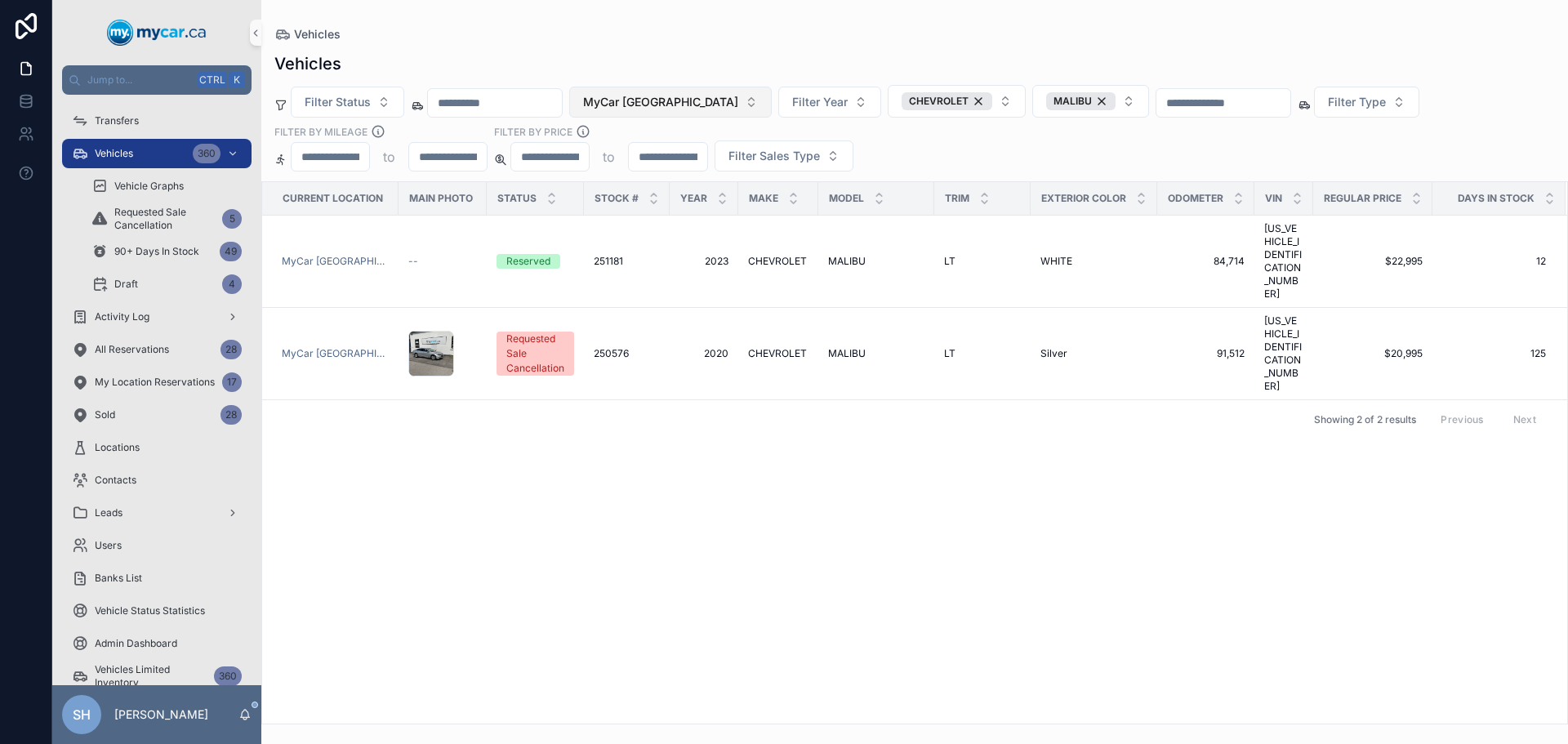
click at [678, 106] on span "MyCar [GEOGRAPHIC_DATA]" at bounding box center [660, 102] width 155 height 16
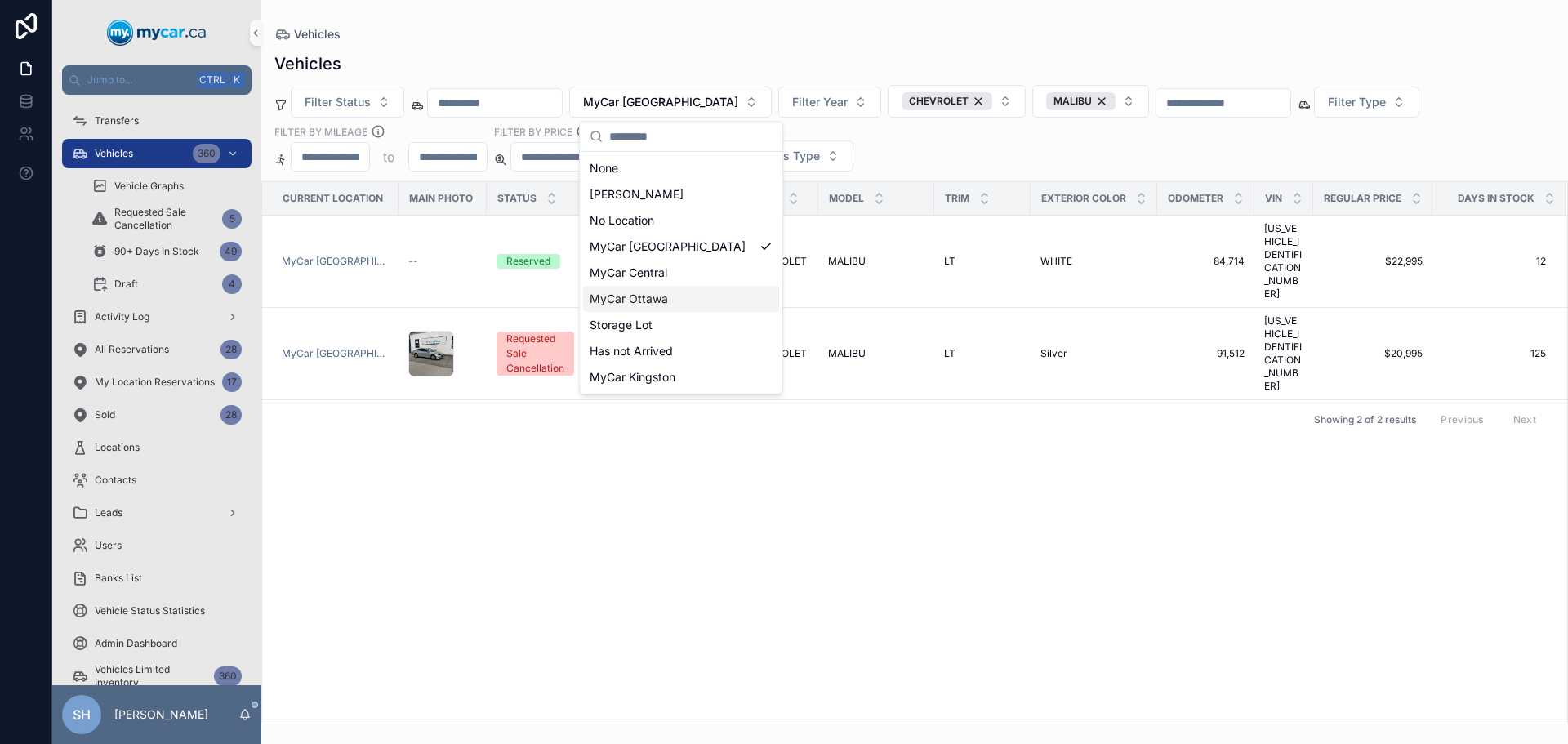
click at [670, 298] on div "MyCar Ottawa" at bounding box center [681, 299] width 196 height 26
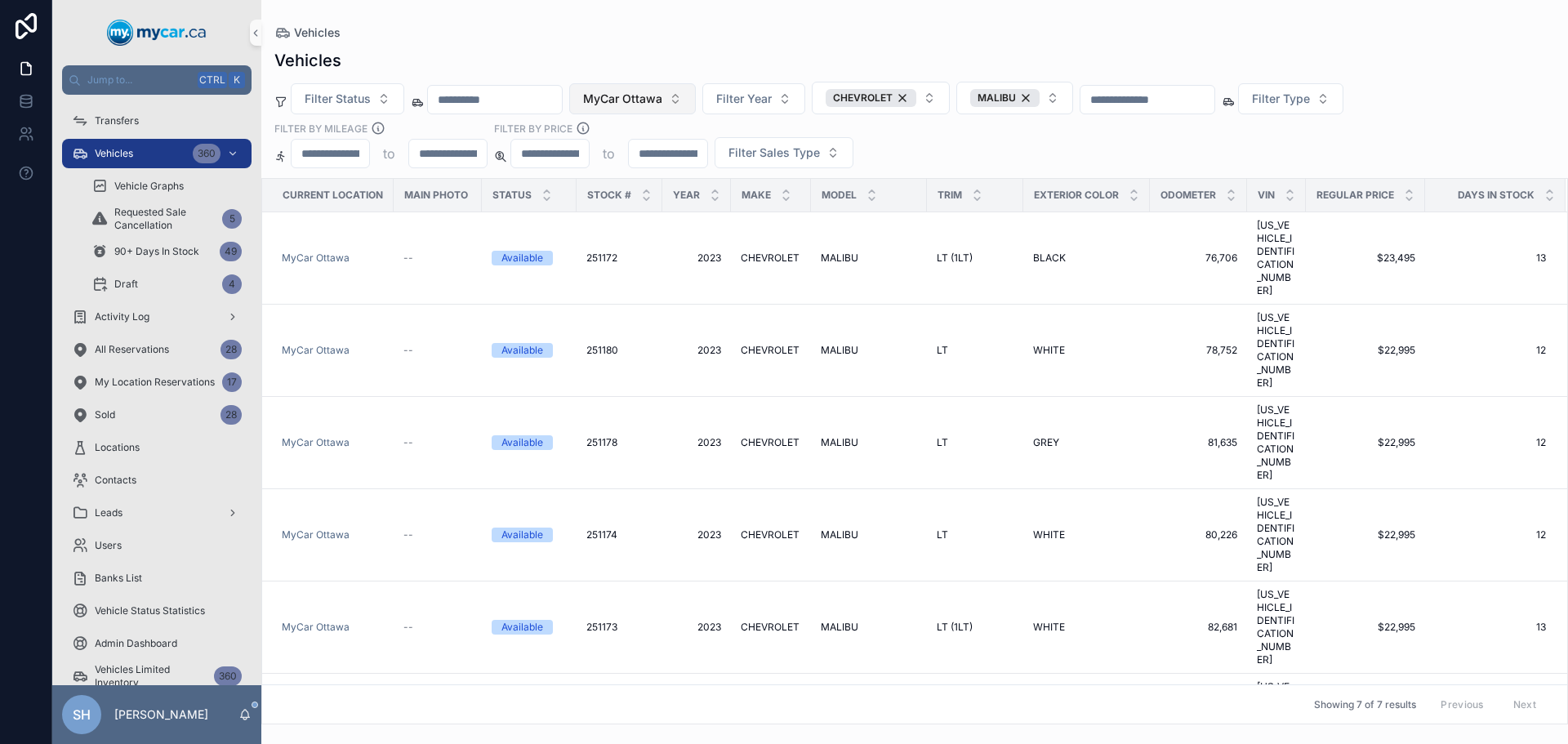
click at [662, 102] on span "MyCar Ottawa" at bounding box center [622, 98] width 79 height 16
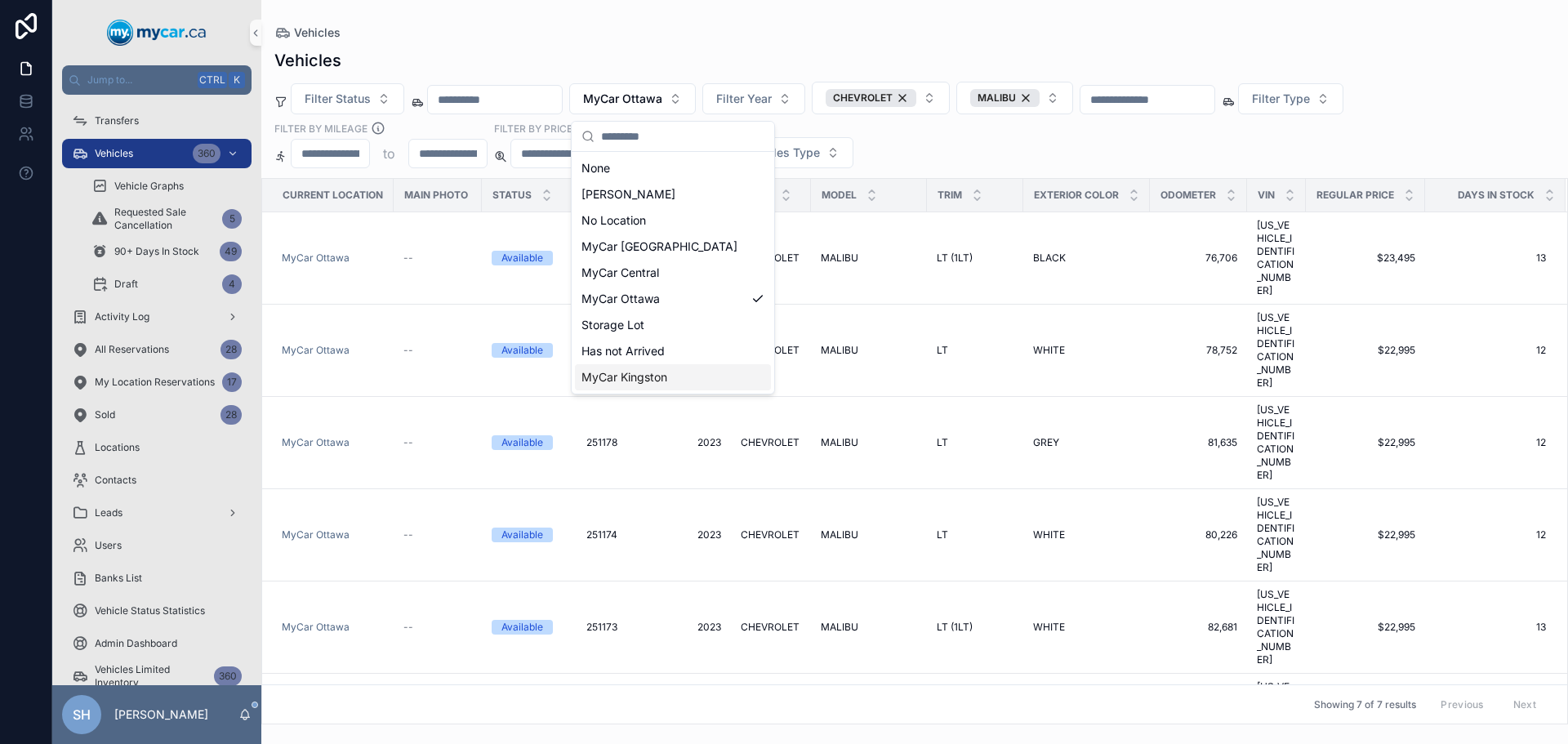
click at [676, 378] on div "MyCar Kingston" at bounding box center [673, 377] width 196 height 26
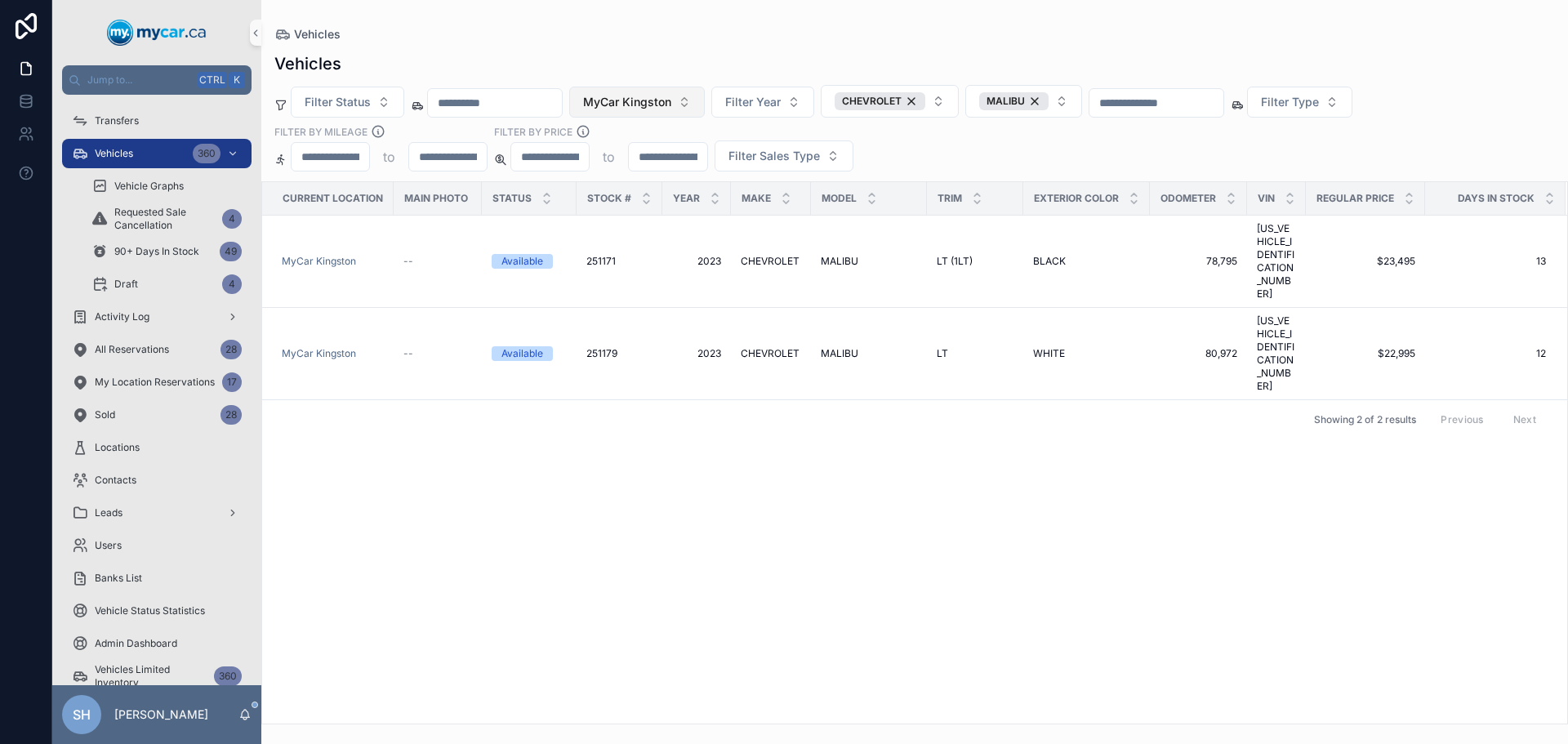
click at [662, 109] on span "MyCar Kingston" at bounding box center [627, 102] width 88 height 16
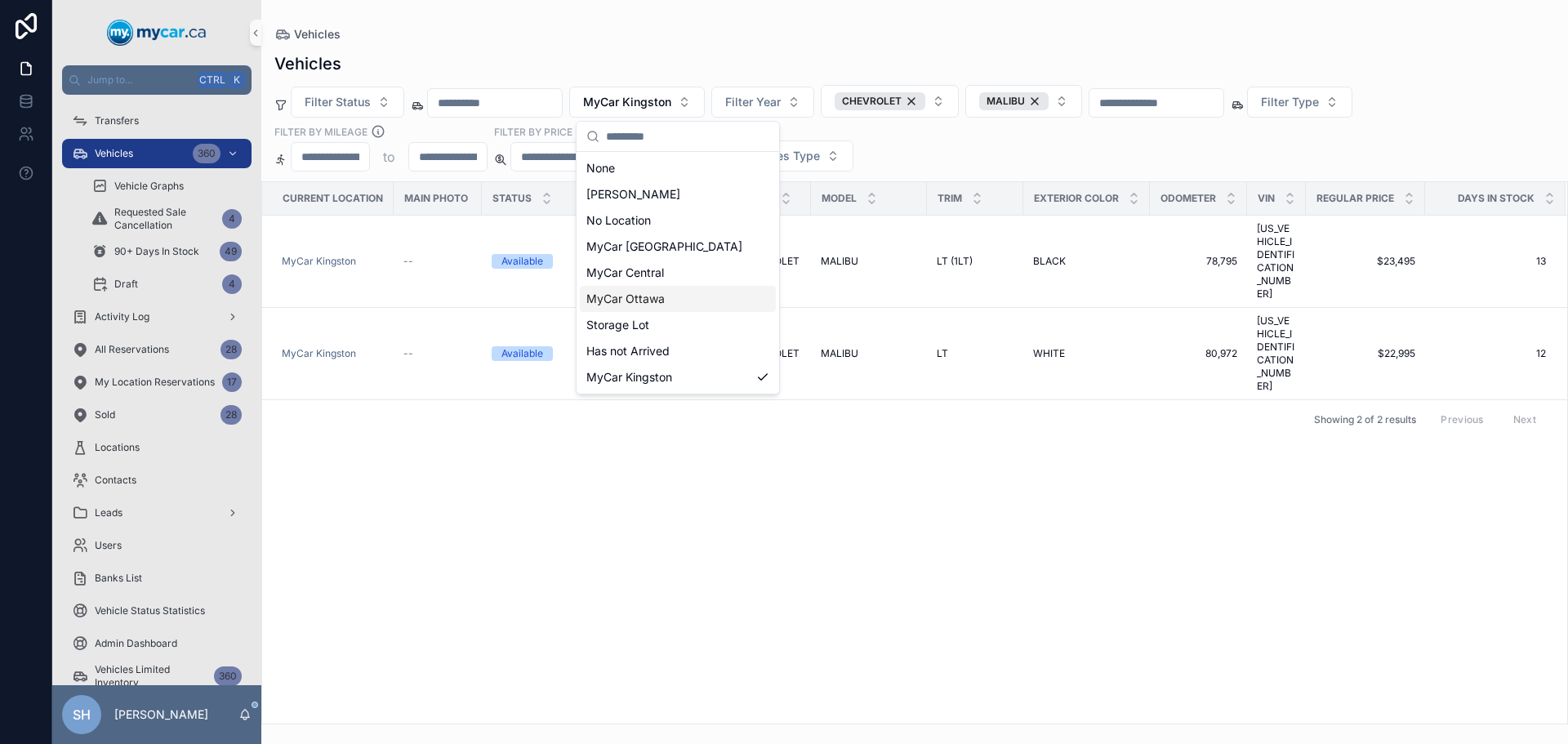
click at [657, 307] on div "MyCar Ottawa" at bounding box center [678, 299] width 196 height 26
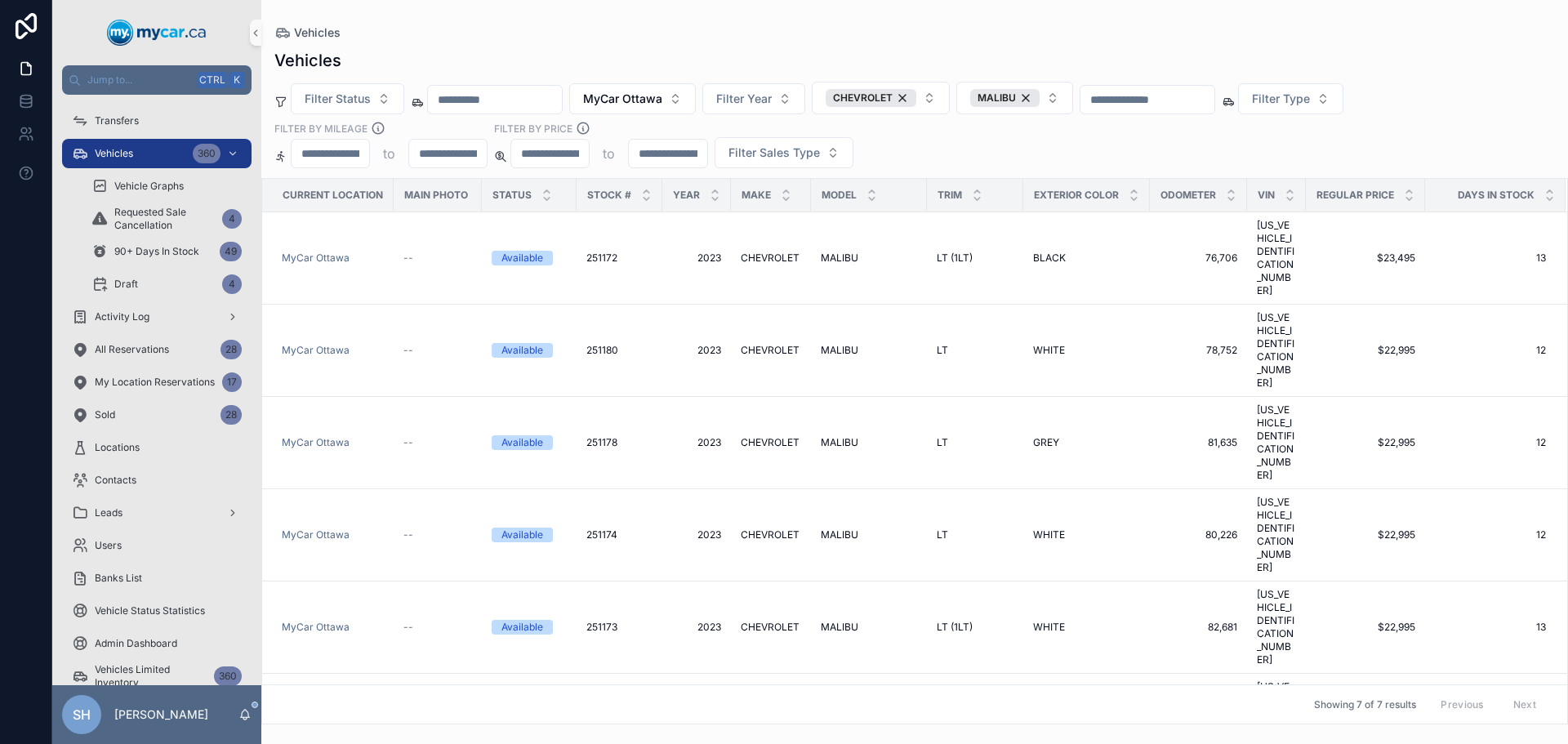
click at [772, 30] on div "Vehicles" at bounding box center [915, 32] width 1281 height 13
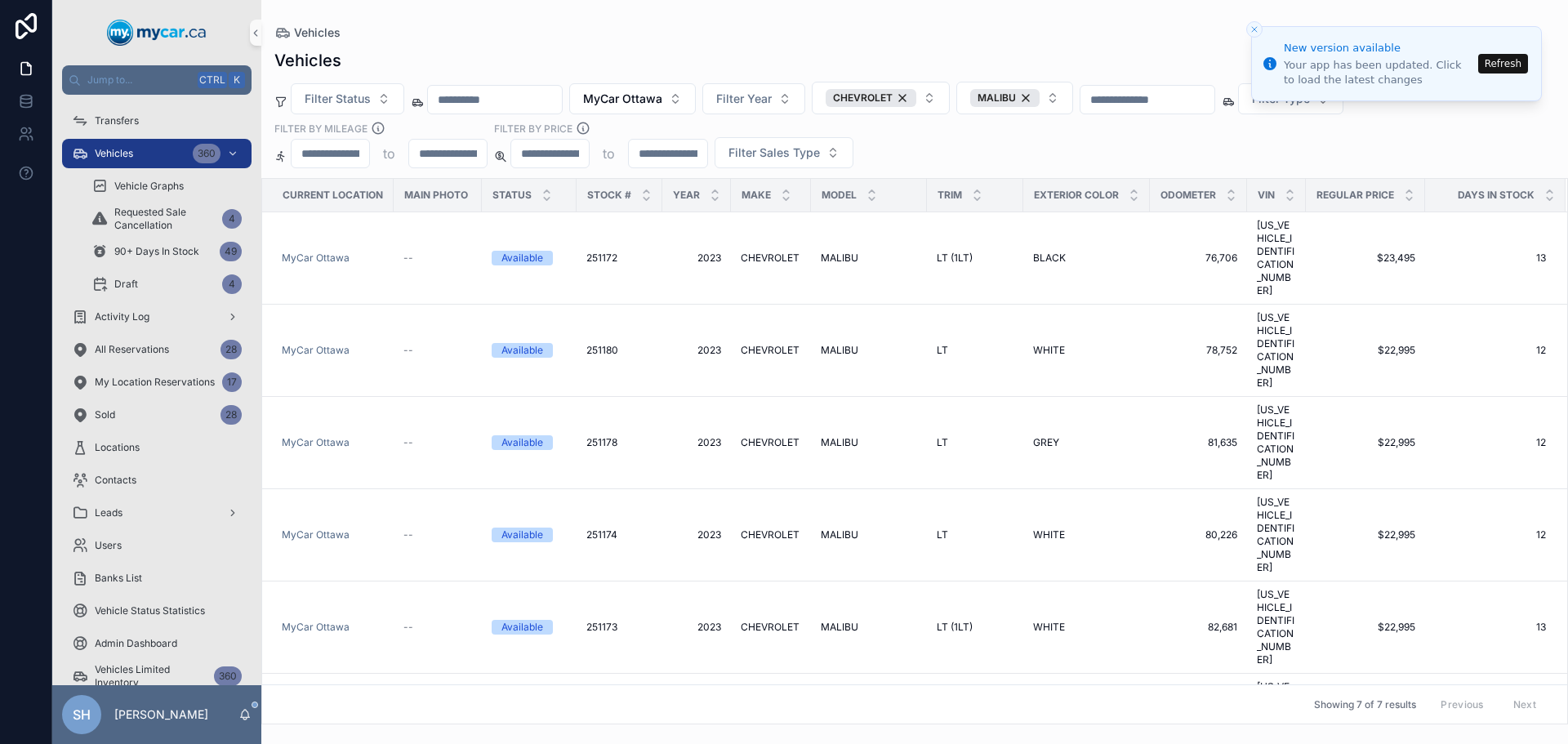
click at [1503, 58] on button "Refresh" at bounding box center [1503, 64] width 50 height 20
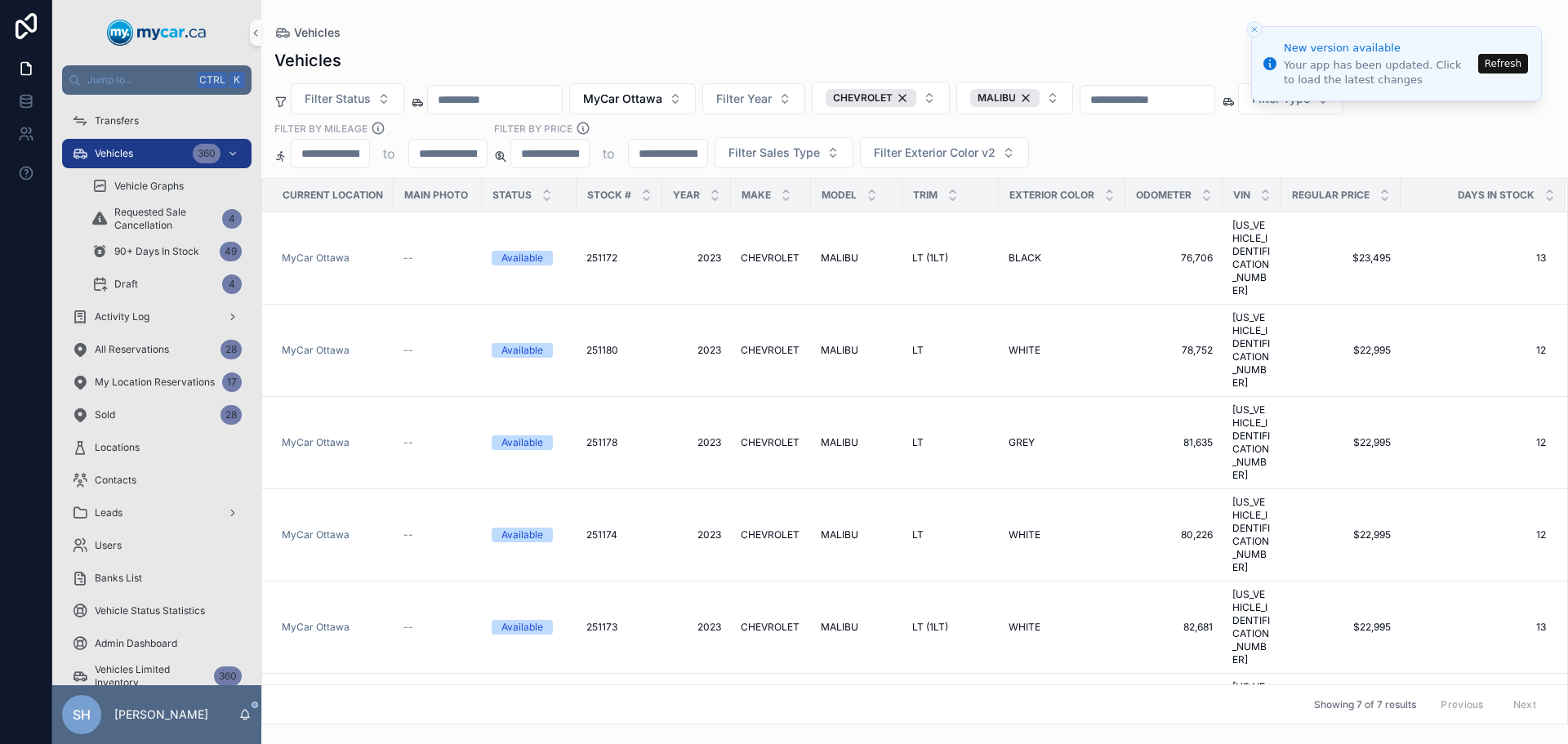
click at [735, 37] on div "Vehicles" at bounding box center [915, 32] width 1281 height 13
click at [917, 102] on div "CHEVROLET" at bounding box center [870, 97] width 90 height 18
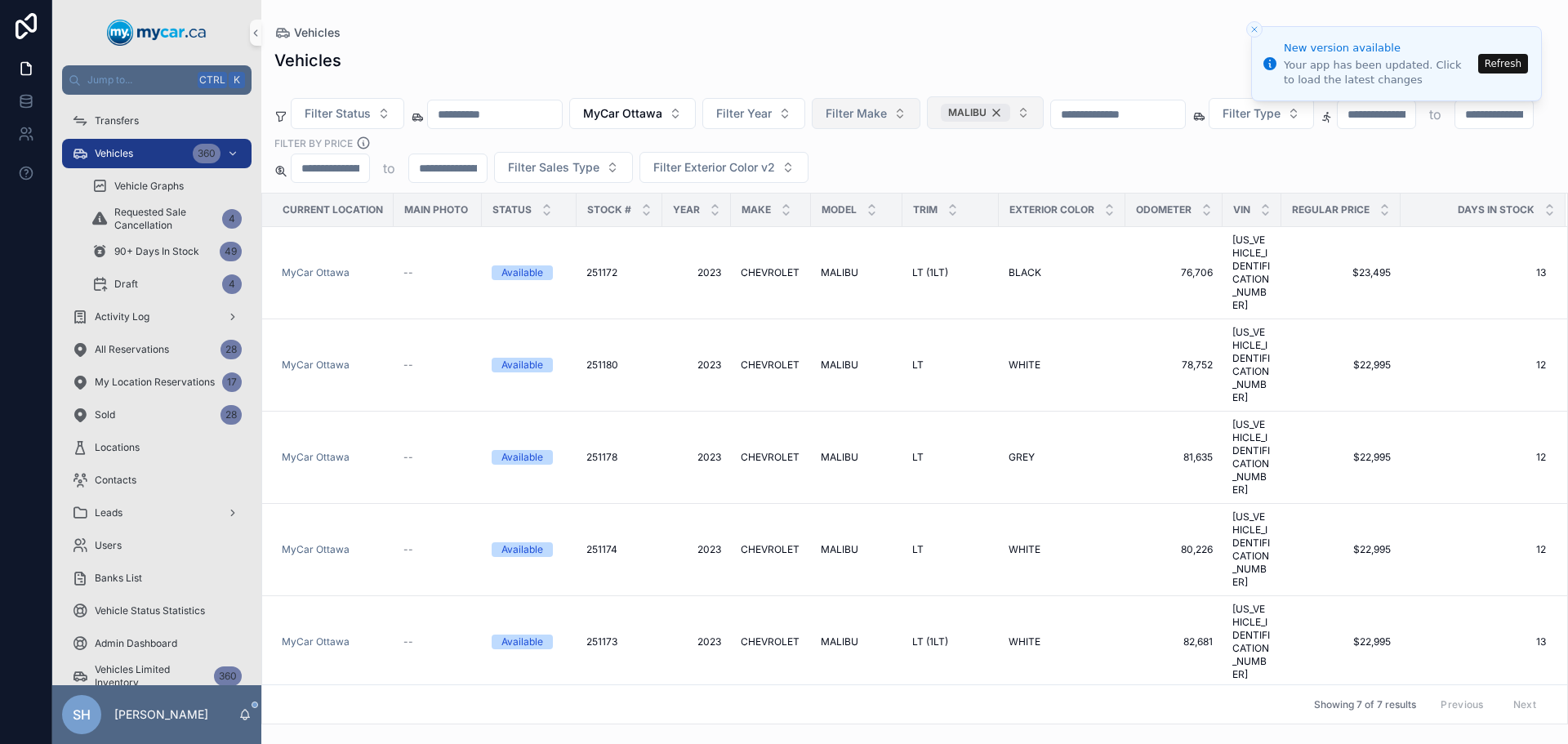
click at [1010, 103] on div "MALIBU" at bounding box center [975, 112] width 70 height 18
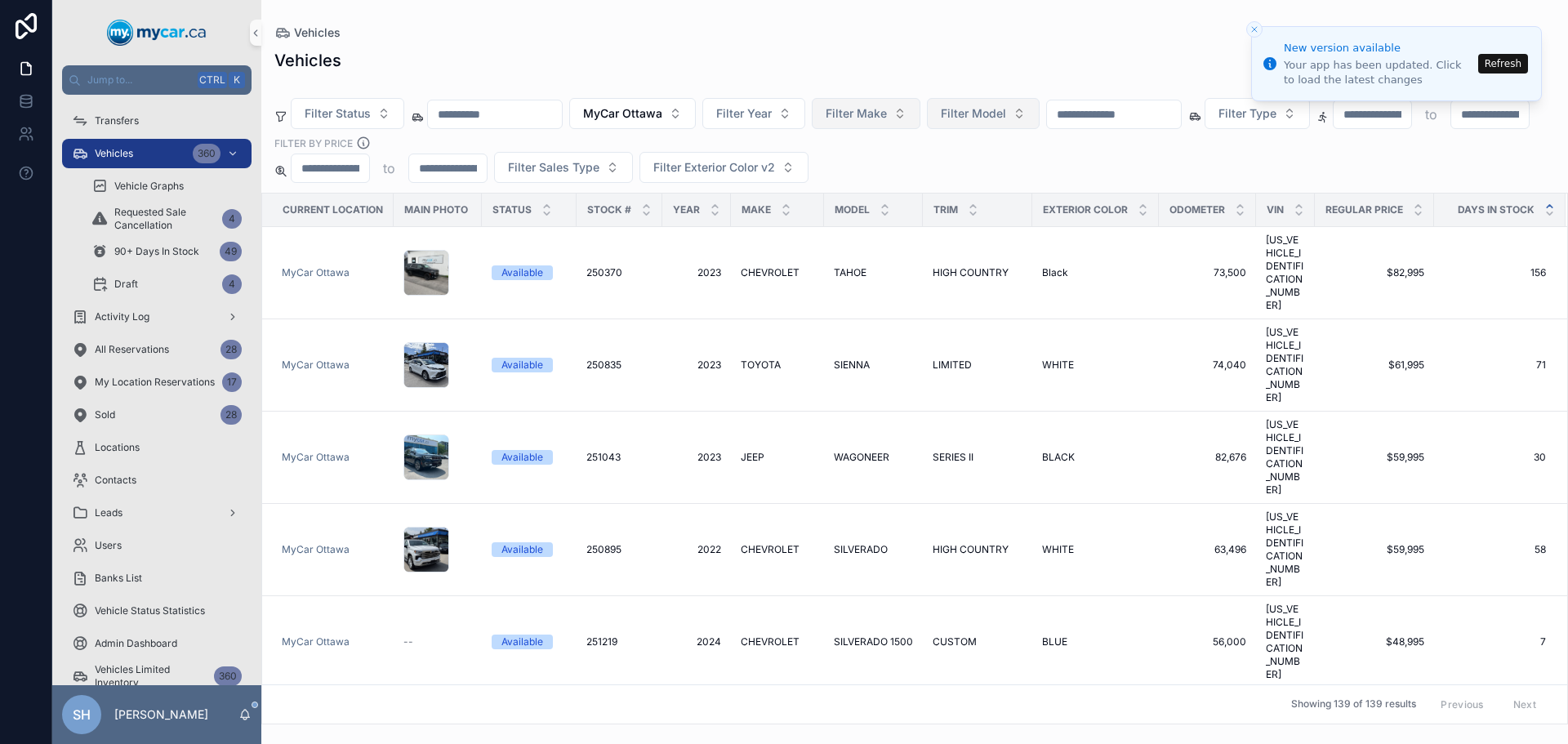
click at [1544, 201] on icon at bounding box center [1549, 206] width 10 height 10
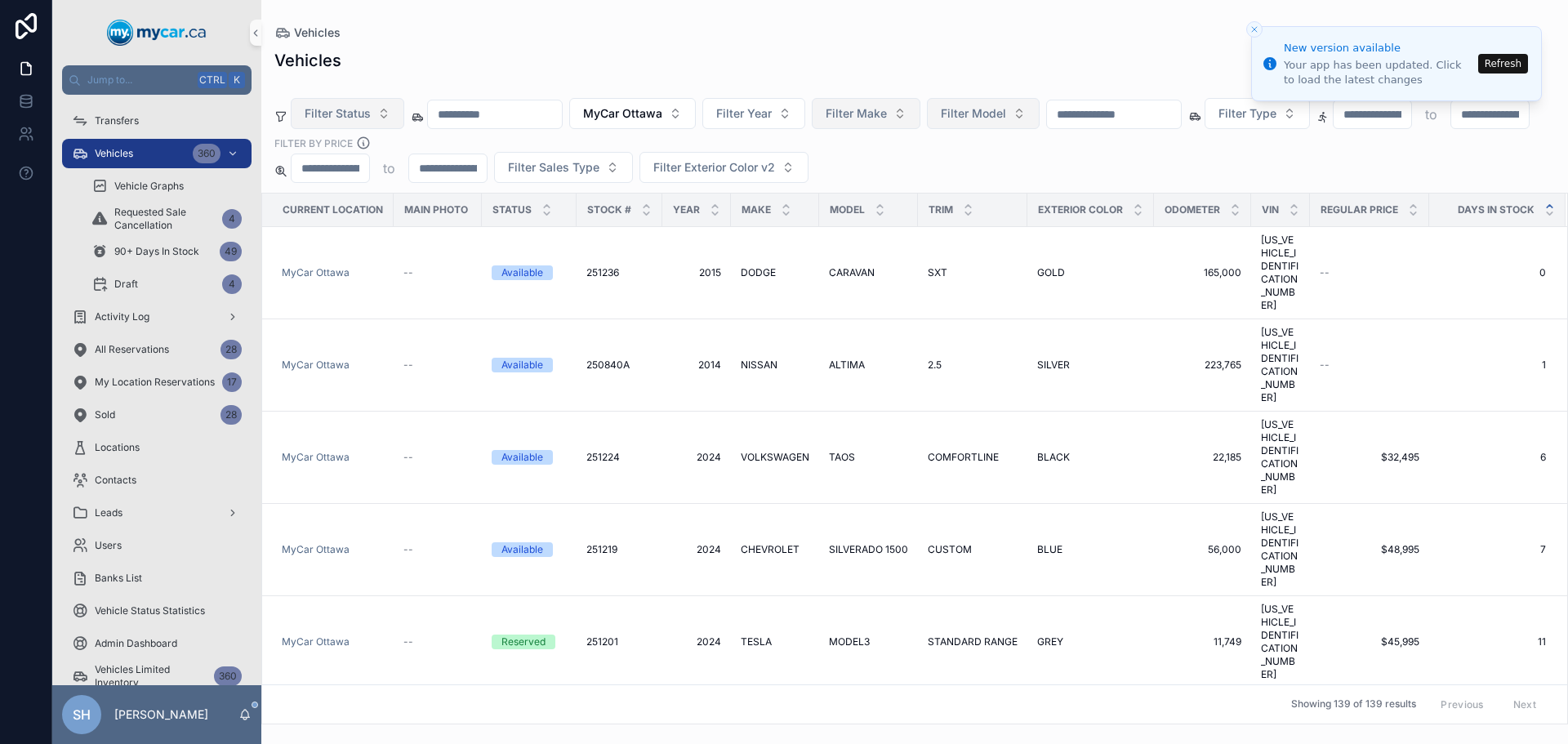
click at [327, 105] on button "Filter Status" at bounding box center [348, 114] width 114 height 31
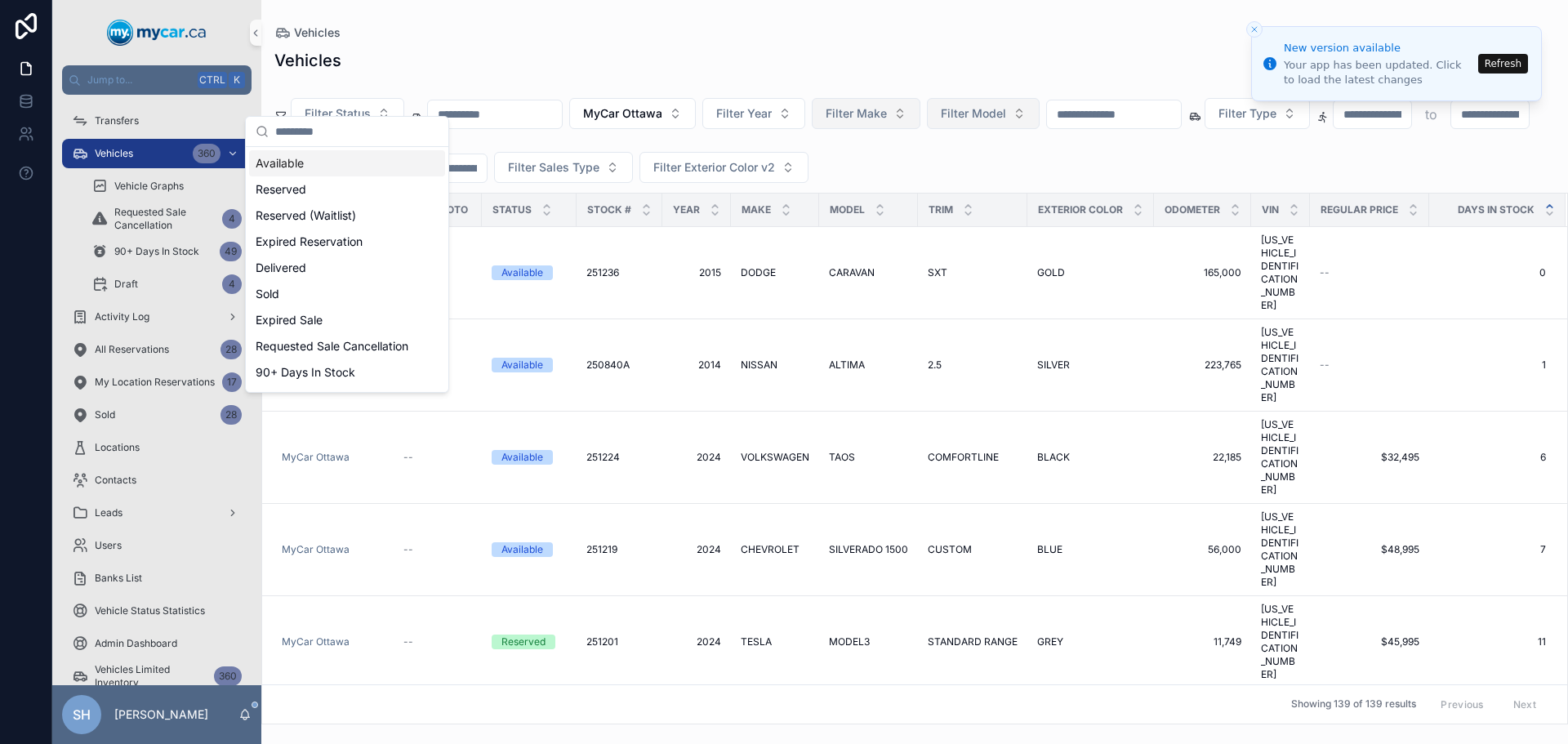
click at [299, 164] on div "Available" at bounding box center [347, 164] width 196 height 26
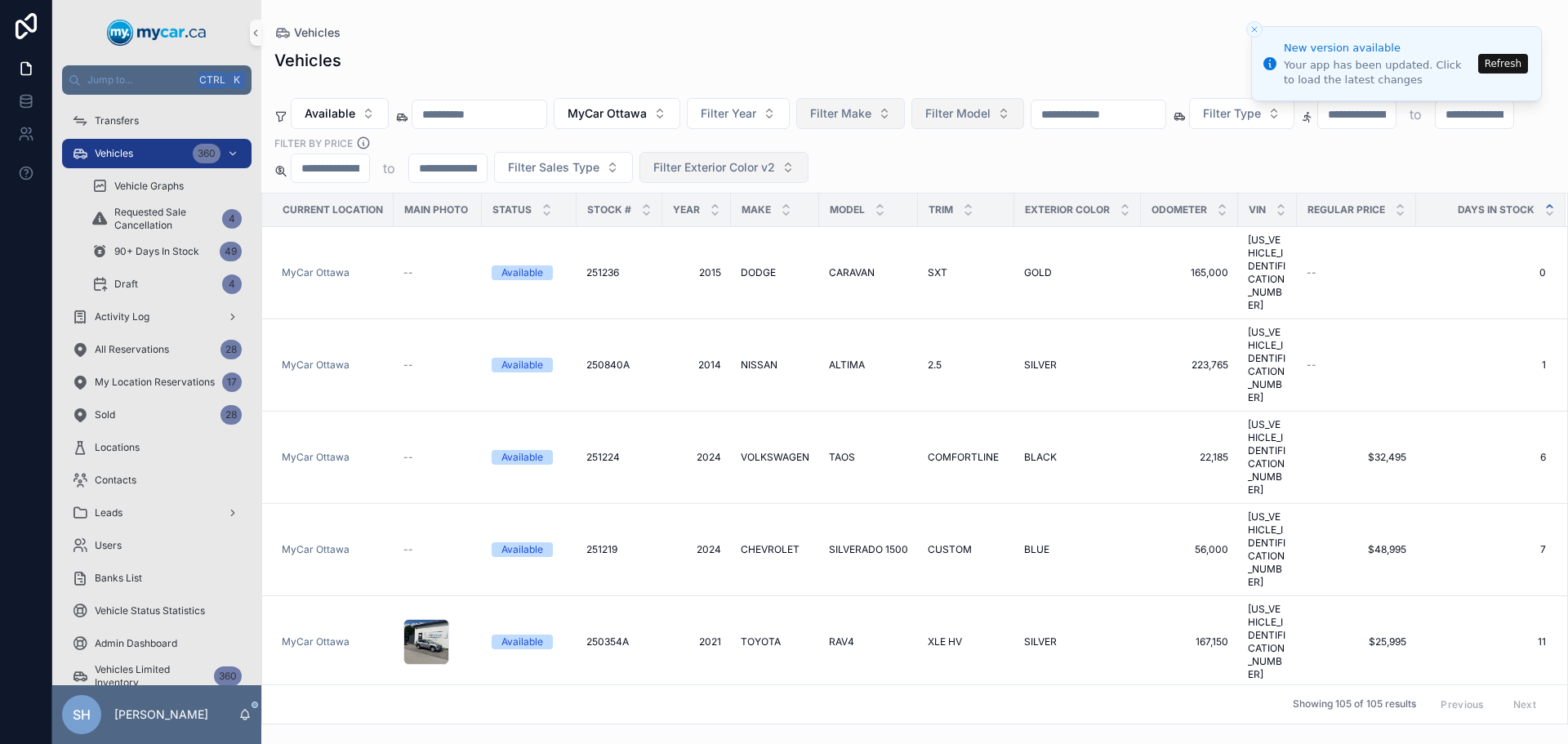
click at [775, 159] on span "Filter Exterior Color v2" at bounding box center [713, 167] width 121 height 16
click at [1099, 134] on div "Available MyCar Ottawa Filter Year Filter Make Filter Model Filter Type Filter …" at bounding box center [915, 133] width 1306 height 102
click at [599, 159] on span "Filter Sales Type" at bounding box center [553, 167] width 91 height 16
click at [723, 245] on div "Retail" at bounding box center [783, 244] width 196 height 26
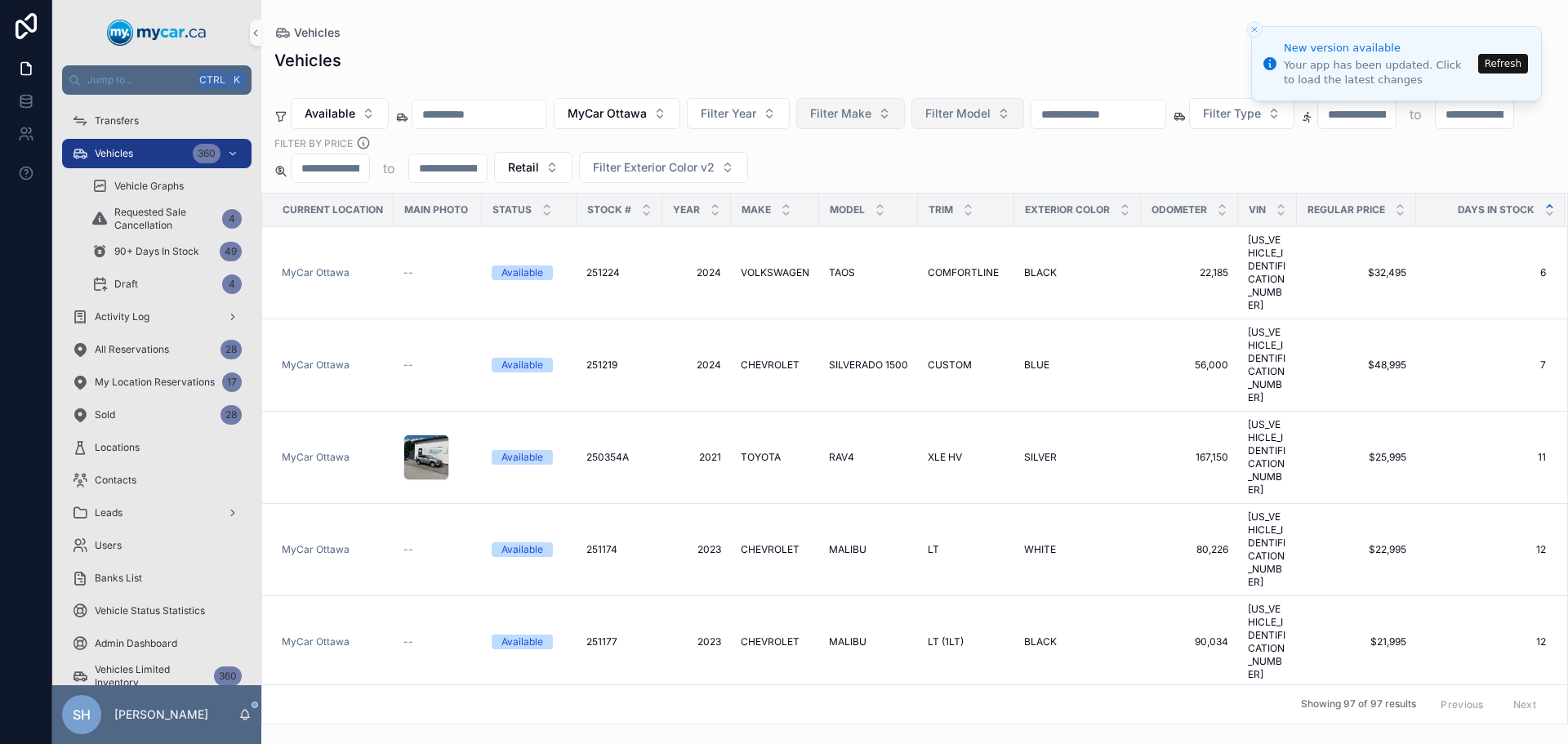
click at [1121, 151] on div "Available MyCar Ottawa Filter Year Filter Make Filter Model Filter Type Filter …" at bounding box center [915, 133] width 1306 height 102
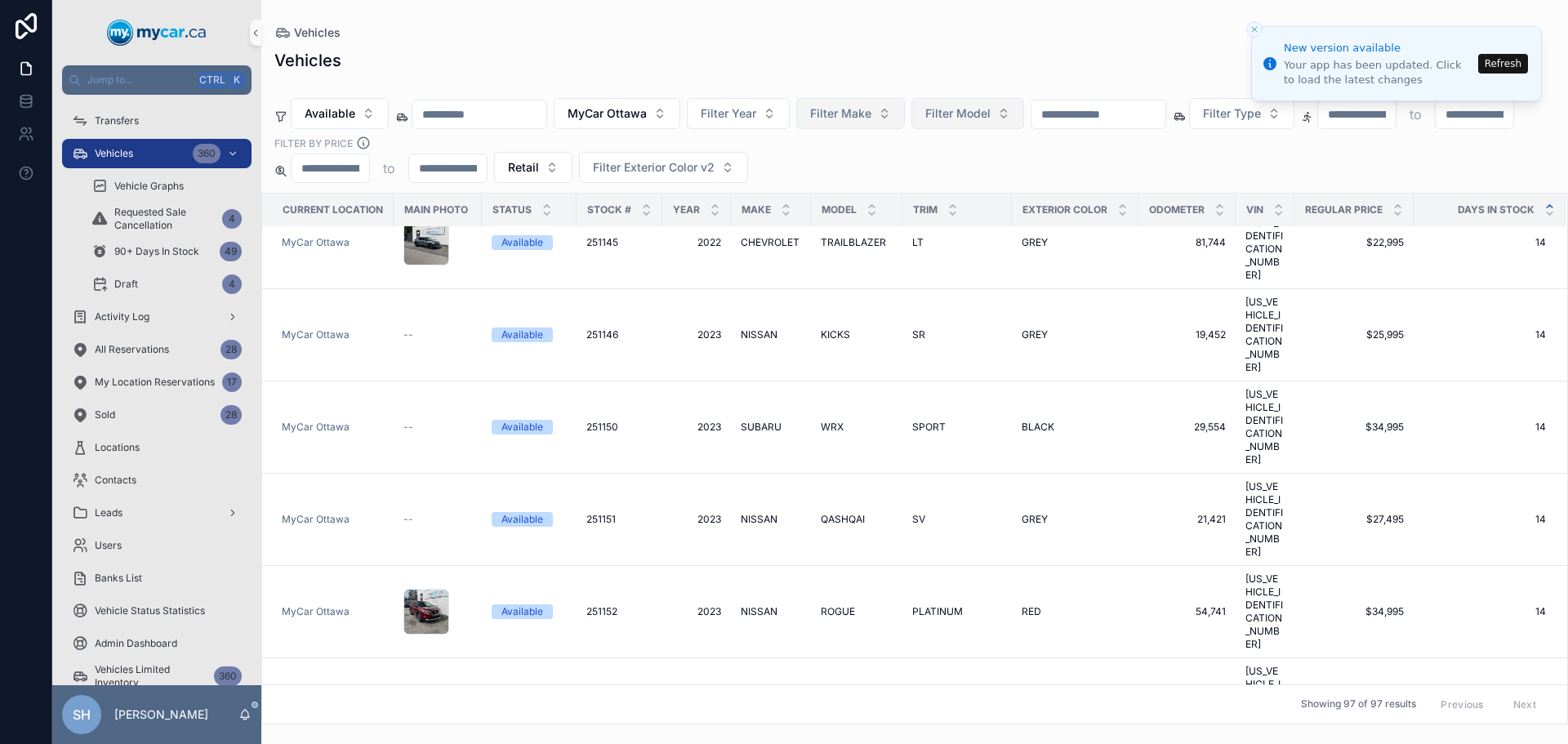
scroll to position [1314, 0]
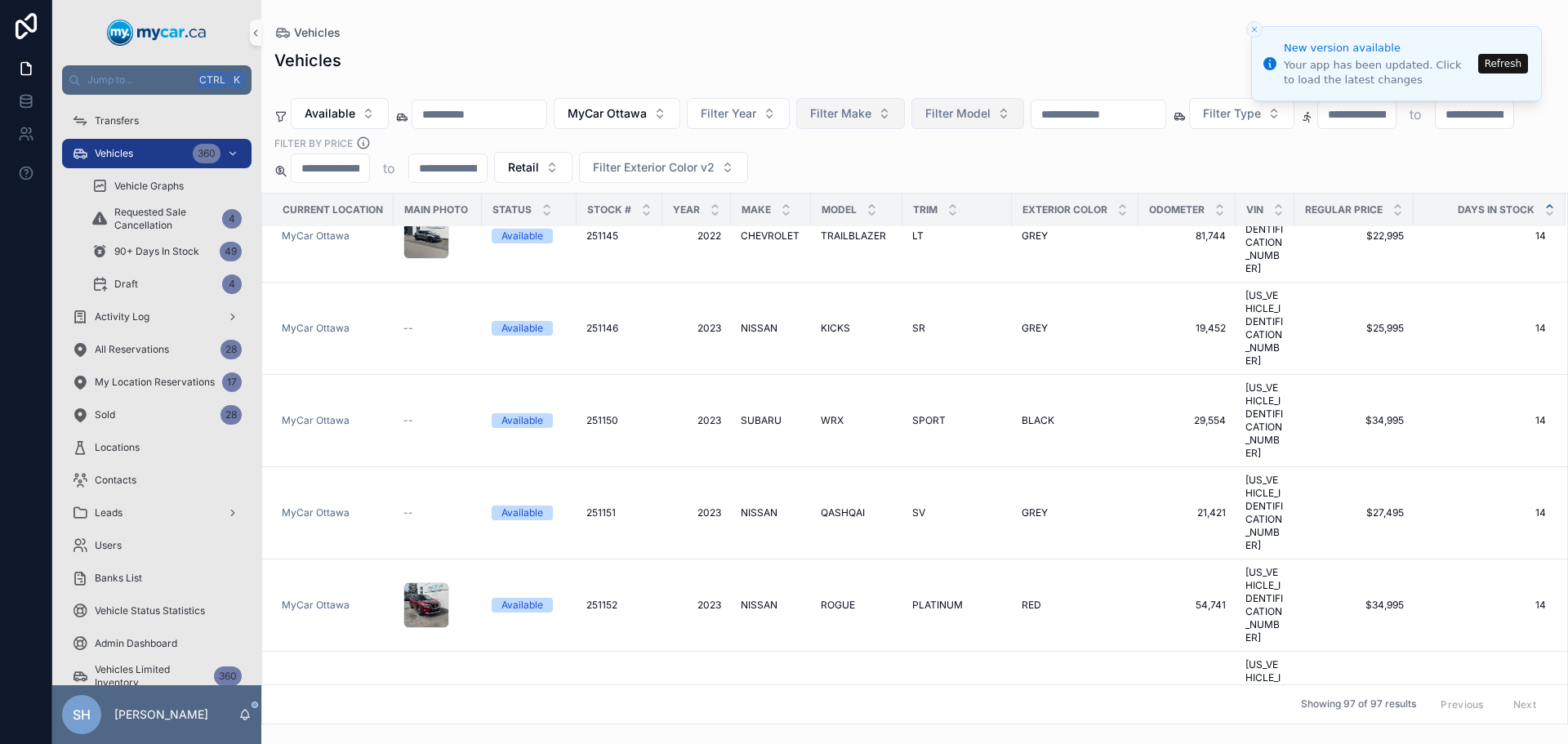
click at [1358, 120] on div "Available MyCar Ottawa Filter Year Filter Make Filter Model Filter Type Filter …" at bounding box center [915, 133] width 1306 height 102
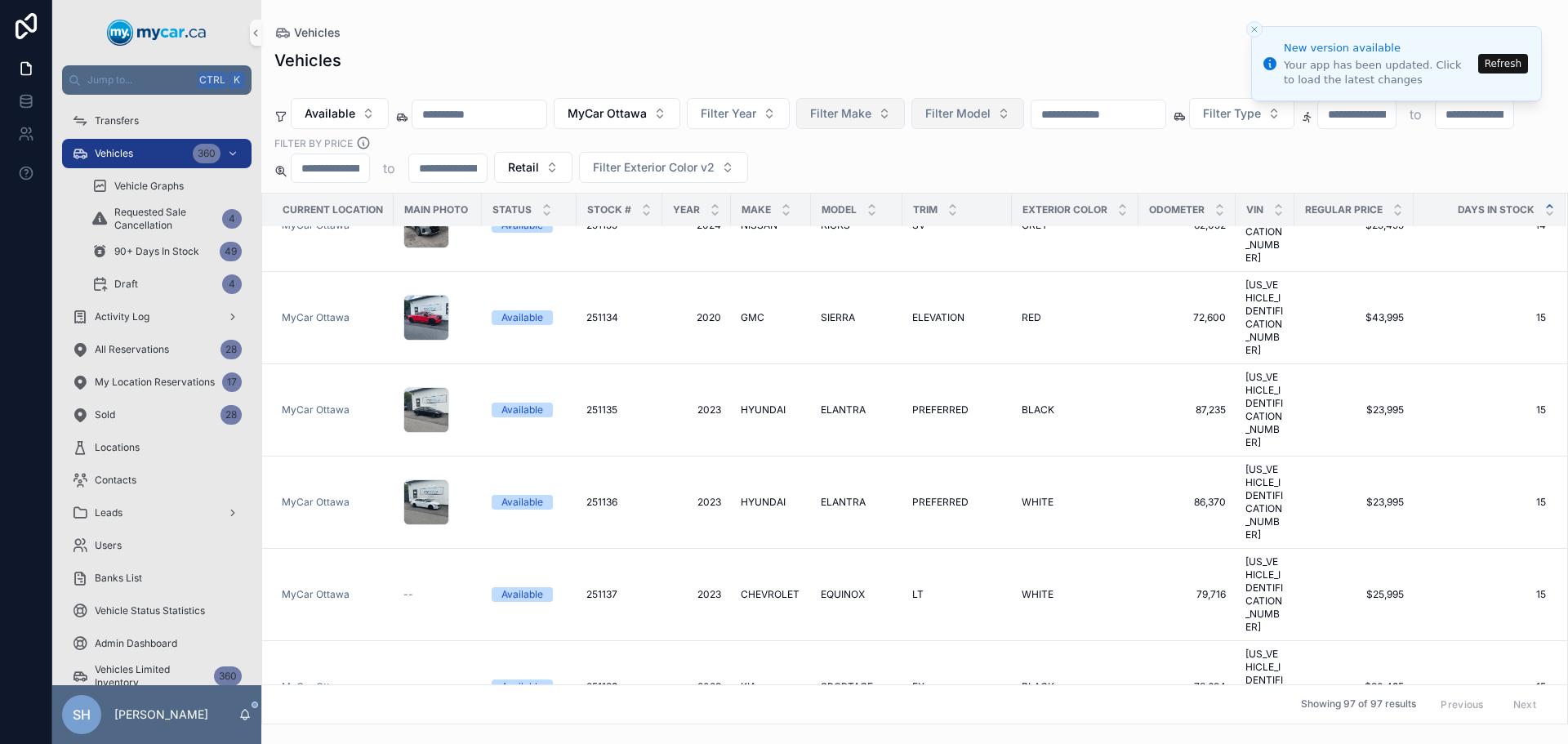
scroll to position [1477, 0]
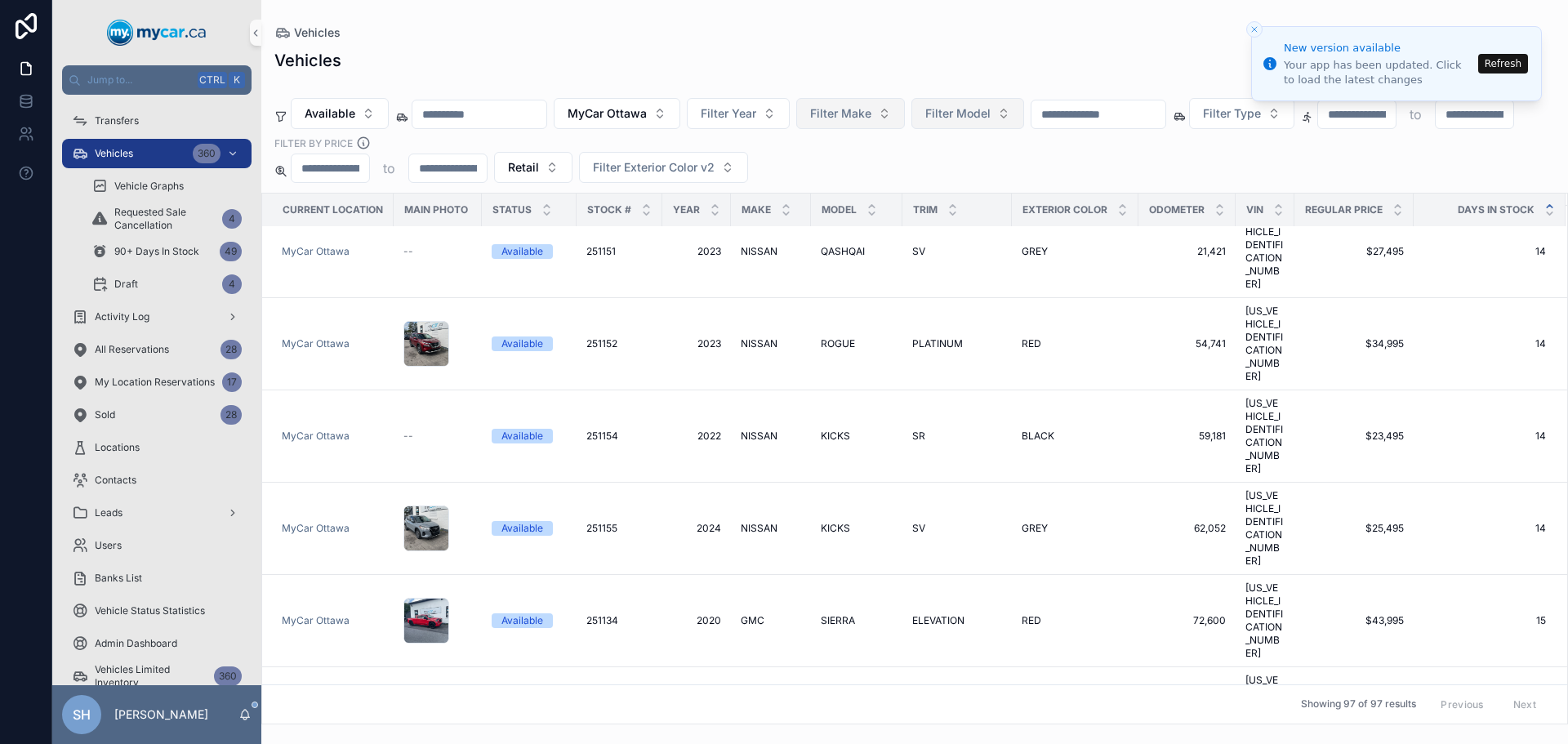
click at [871, 105] on span "Filter Make" at bounding box center [840, 113] width 61 height 16
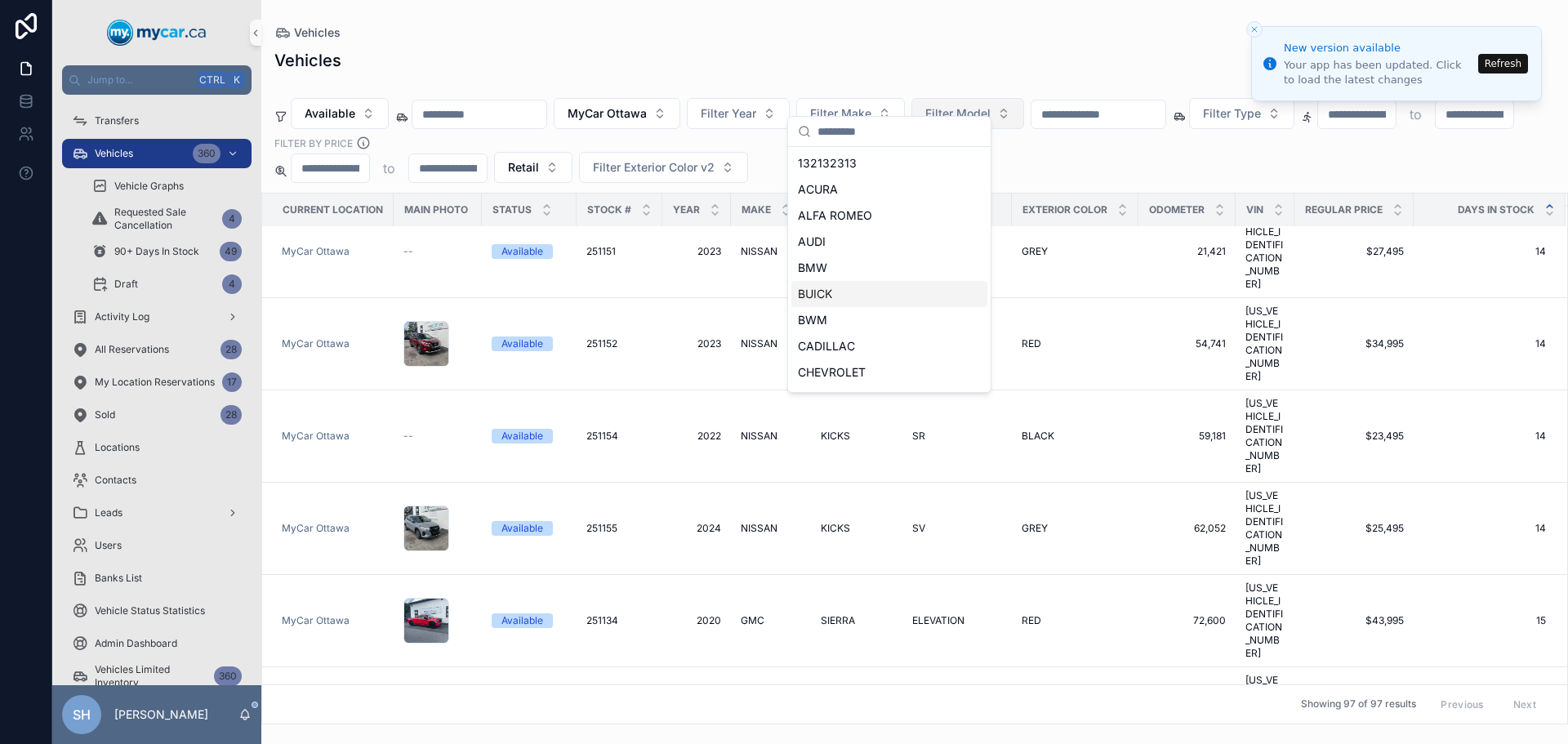
click at [833, 296] on div "BUICK" at bounding box center [889, 294] width 196 height 26
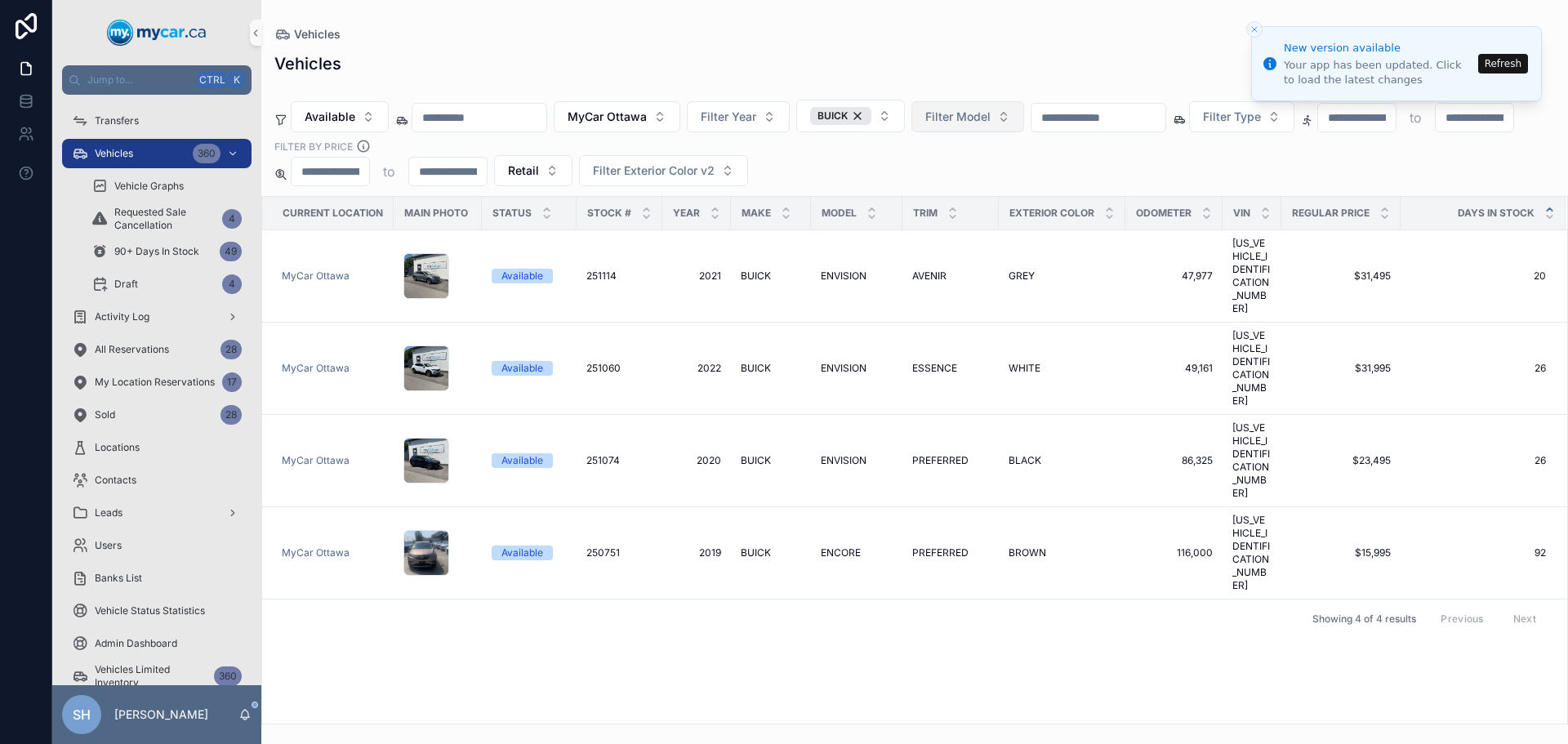
click at [866, 25] on div "Vehicles Vehicles Available MyCar Ottawa Filter Year BUICK Filter Model Filter …" at bounding box center [915, 363] width 1306 height 725
click at [631, 108] on span "MyCar Ottawa" at bounding box center [607, 116] width 79 height 16
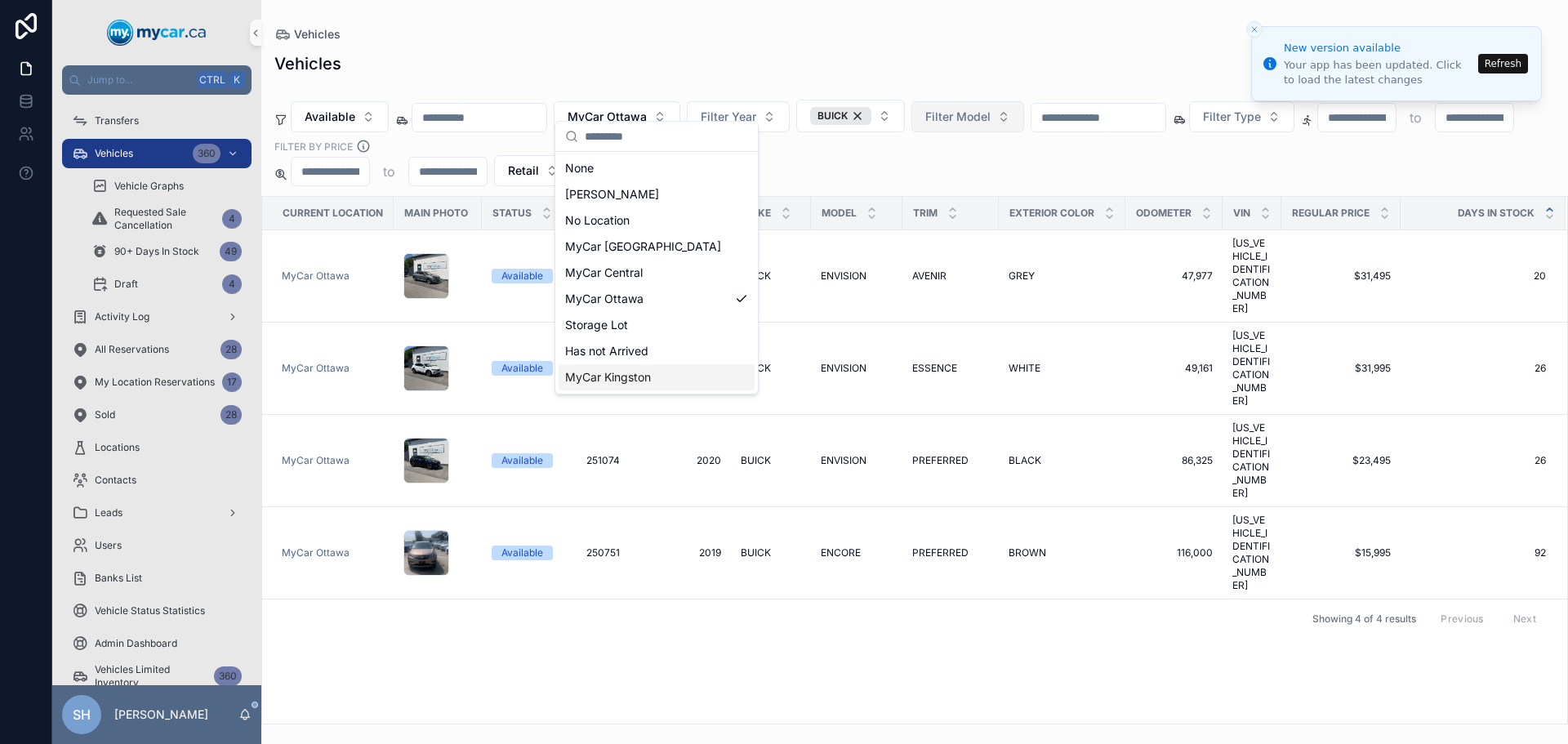
click at [659, 376] on div "MyCar Kingston" at bounding box center [657, 377] width 196 height 26
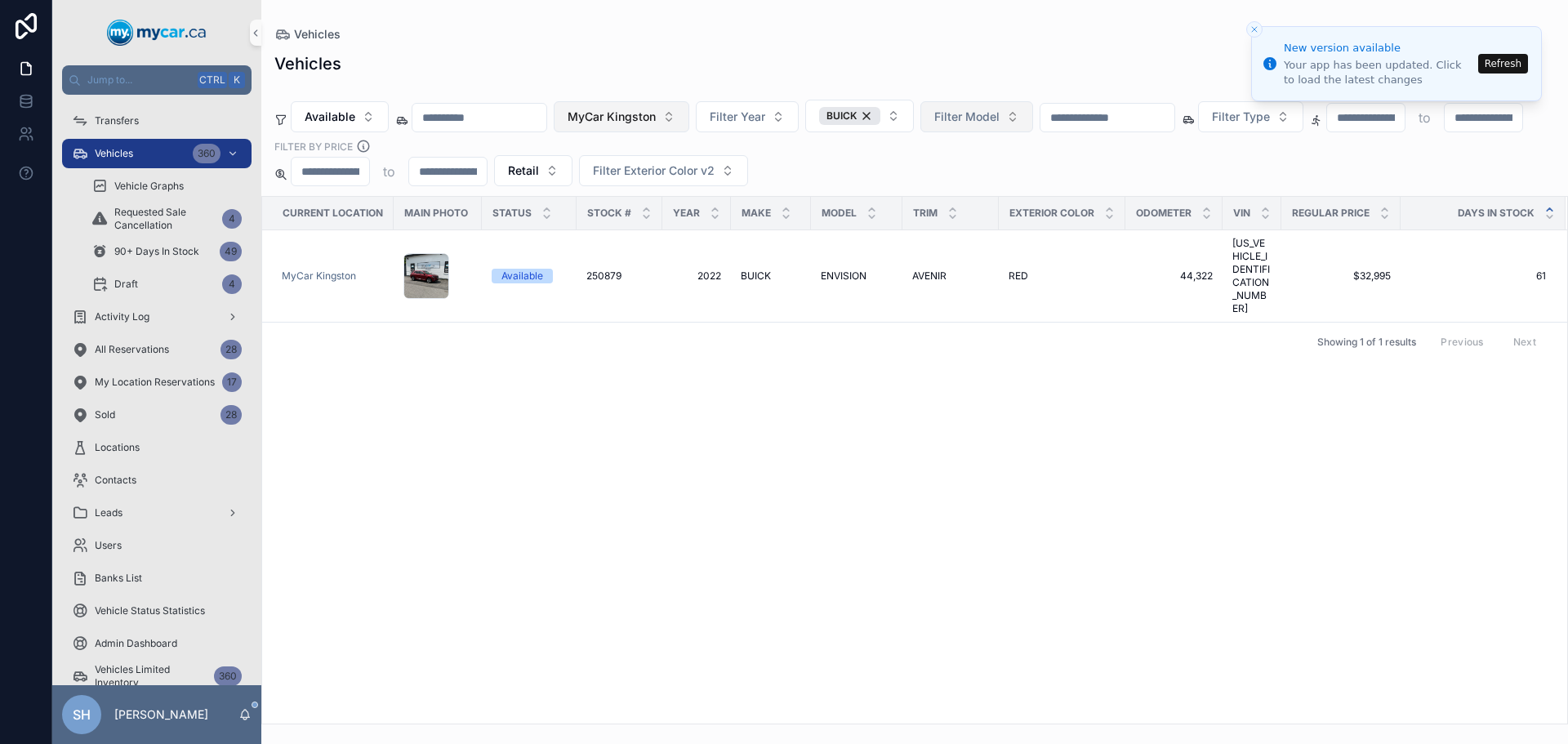
click at [656, 108] on span "MyCar Kingston" at bounding box center [611, 116] width 88 height 16
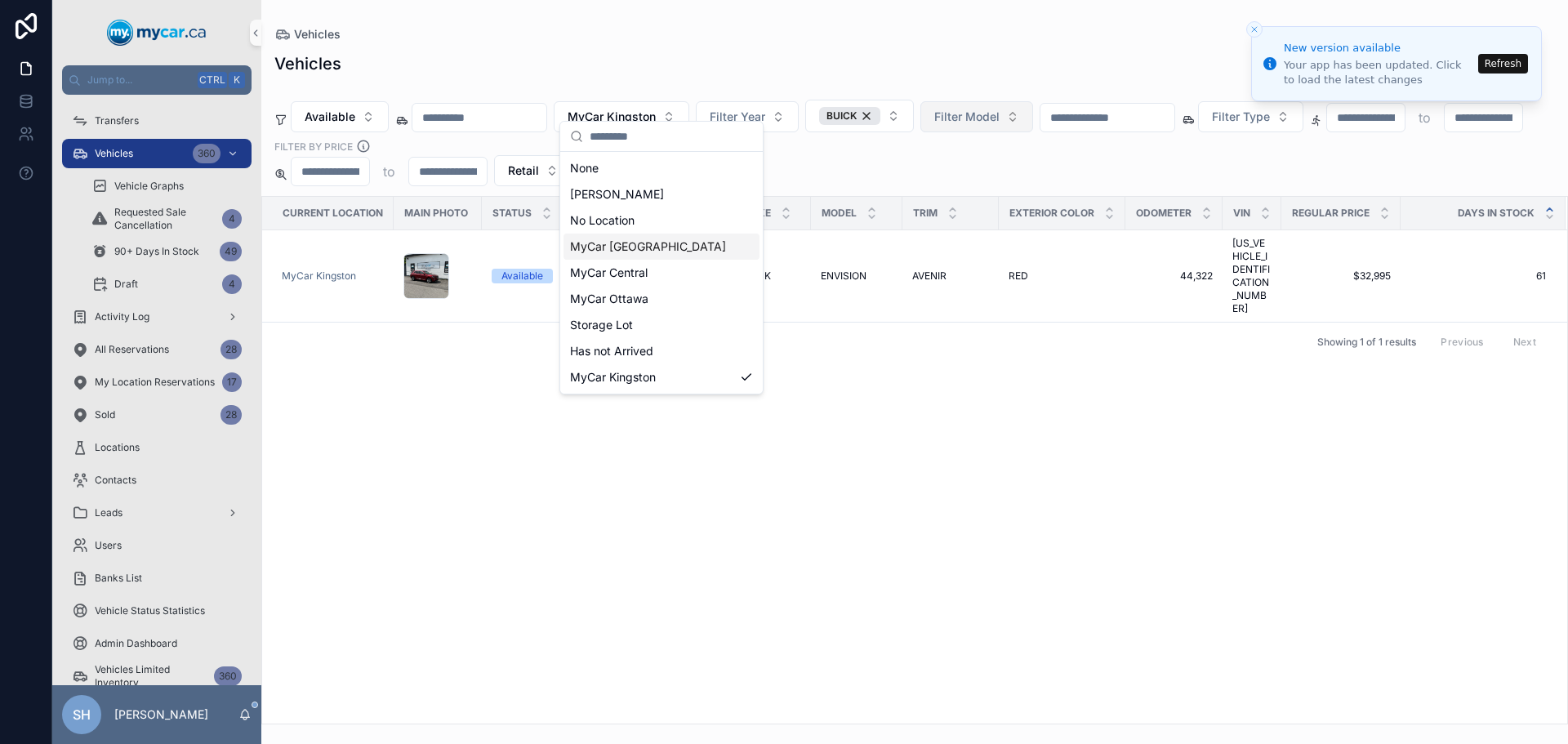
click at [643, 246] on span "MyCar [GEOGRAPHIC_DATA]" at bounding box center [647, 246] width 156 height 16
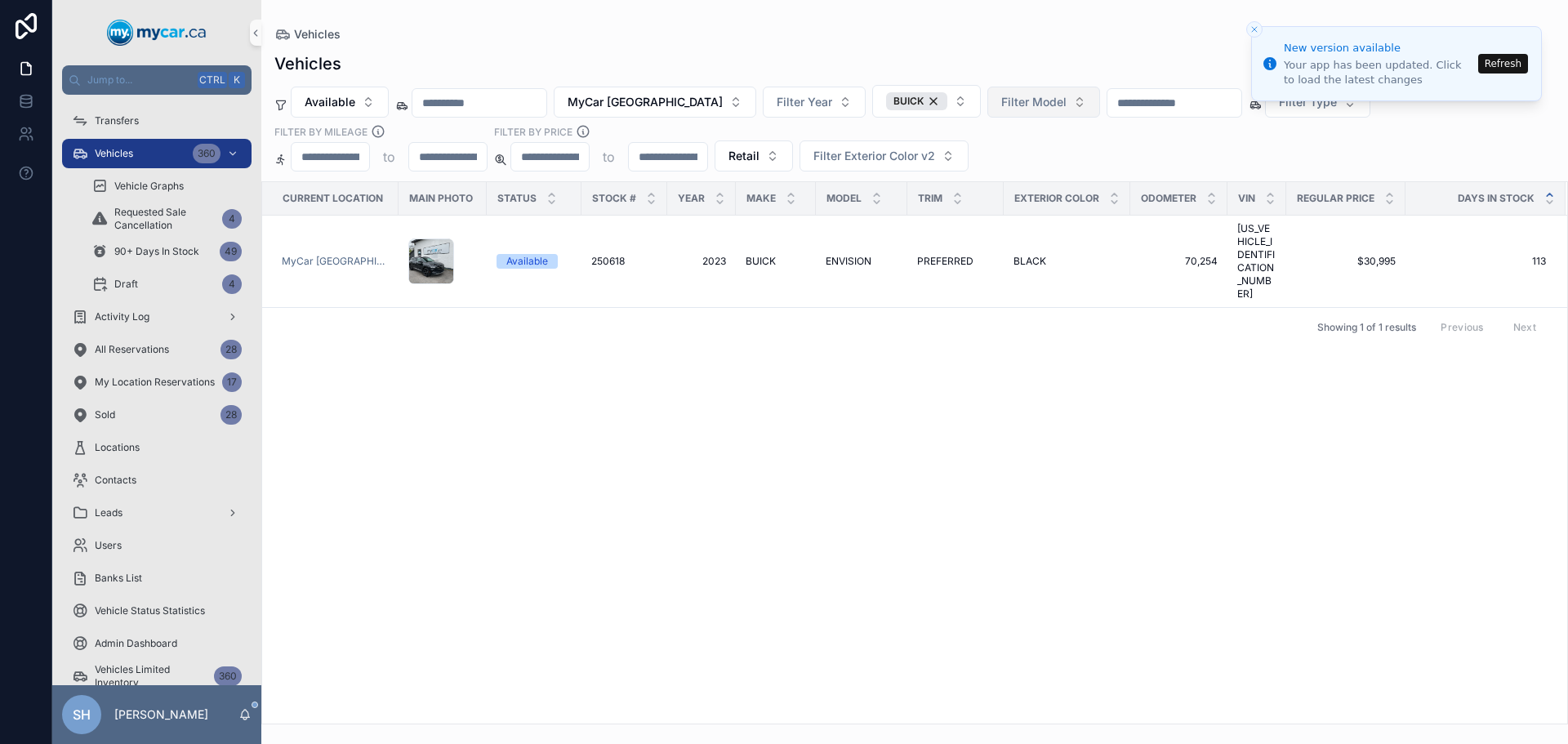
click at [713, 9] on div "Vehicles Vehicles Available MyCar North Bay Filter Year BUICK Filter Model Filt…" at bounding box center [915, 363] width 1306 height 725
click at [666, 98] on span "MyCar [GEOGRAPHIC_DATA]" at bounding box center [645, 102] width 155 height 16
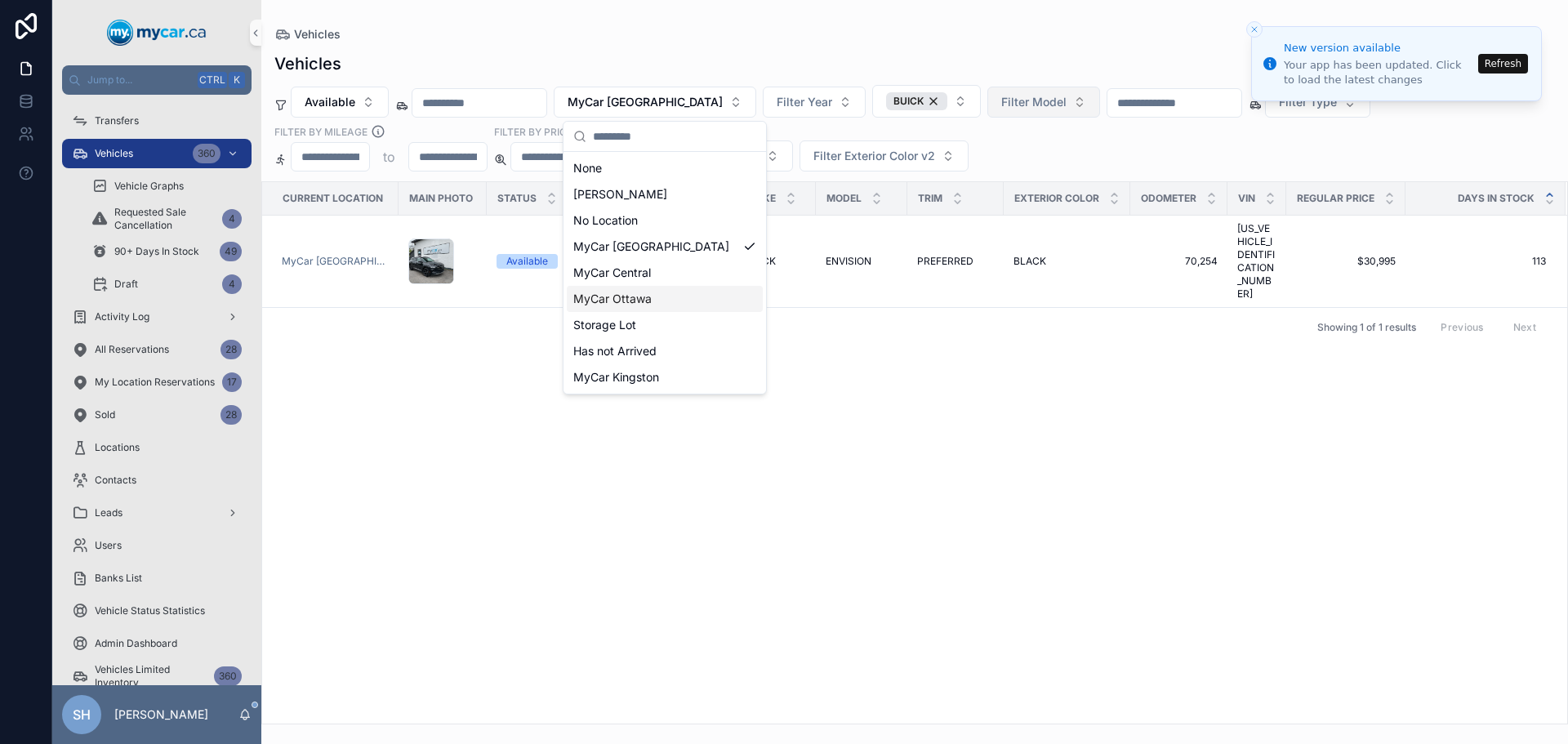
click at [645, 301] on span "MyCar Ottawa" at bounding box center [612, 299] width 78 height 16
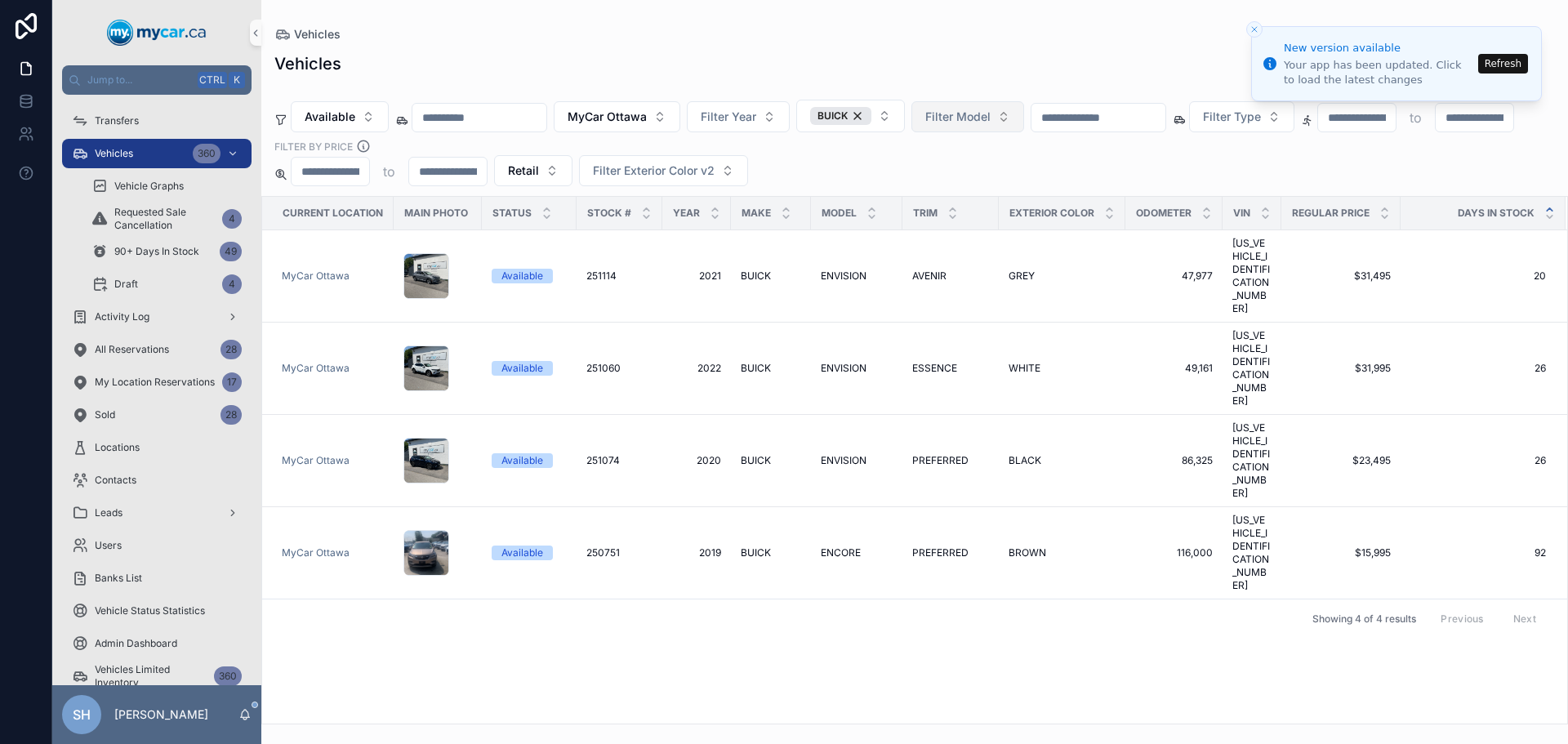
click at [680, 50] on div "Vehicles Available MyCar Ottawa Filter Year BUICK Filter Model Filter Type Filt…" at bounding box center [915, 383] width 1306 height 682
click at [615, 108] on span "MyCar Ottawa" at bounding box center [607, 116] width 79 height 16
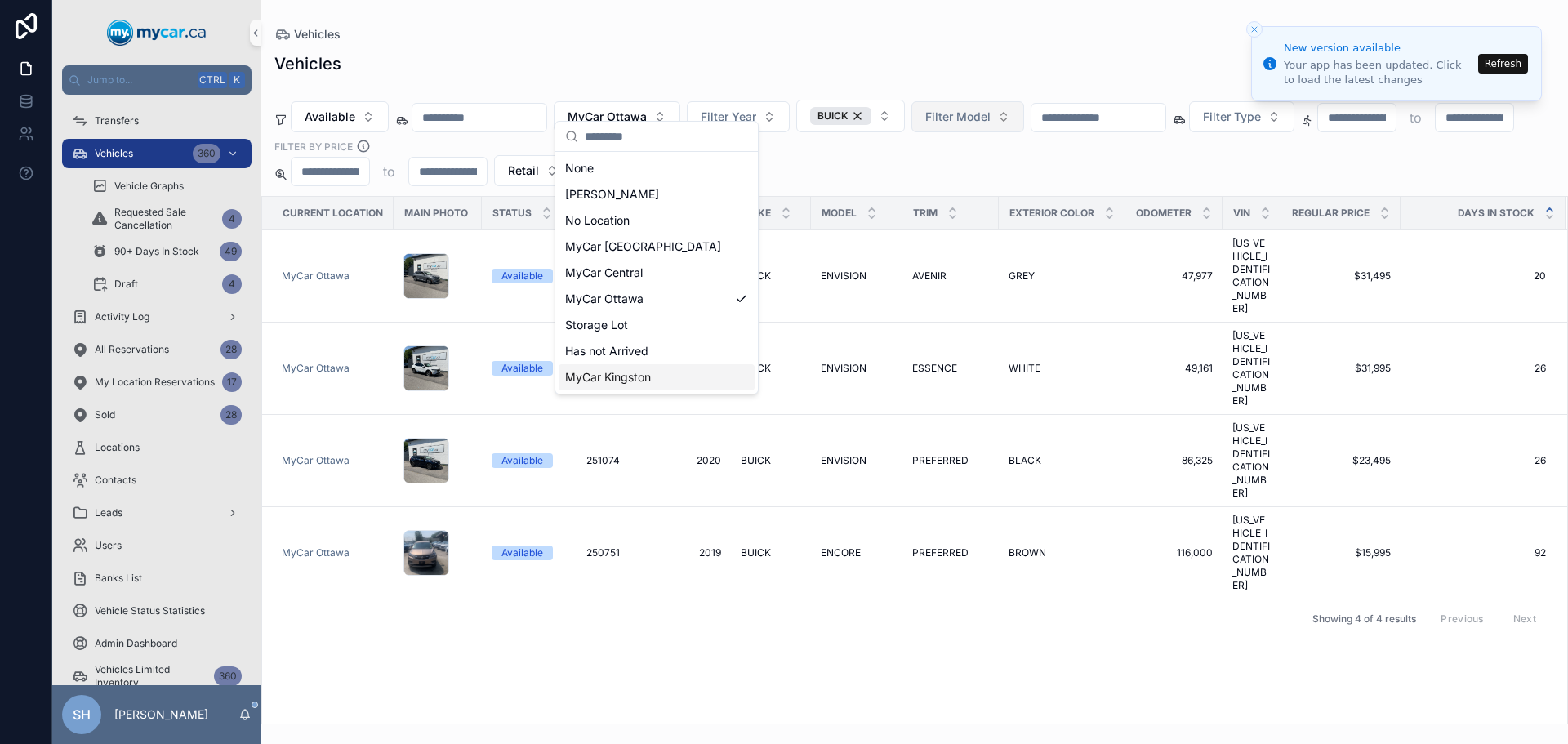
click at [661, 377] on div "MyCar Kingston" at bounding box center [657, 377] width 196 height 26
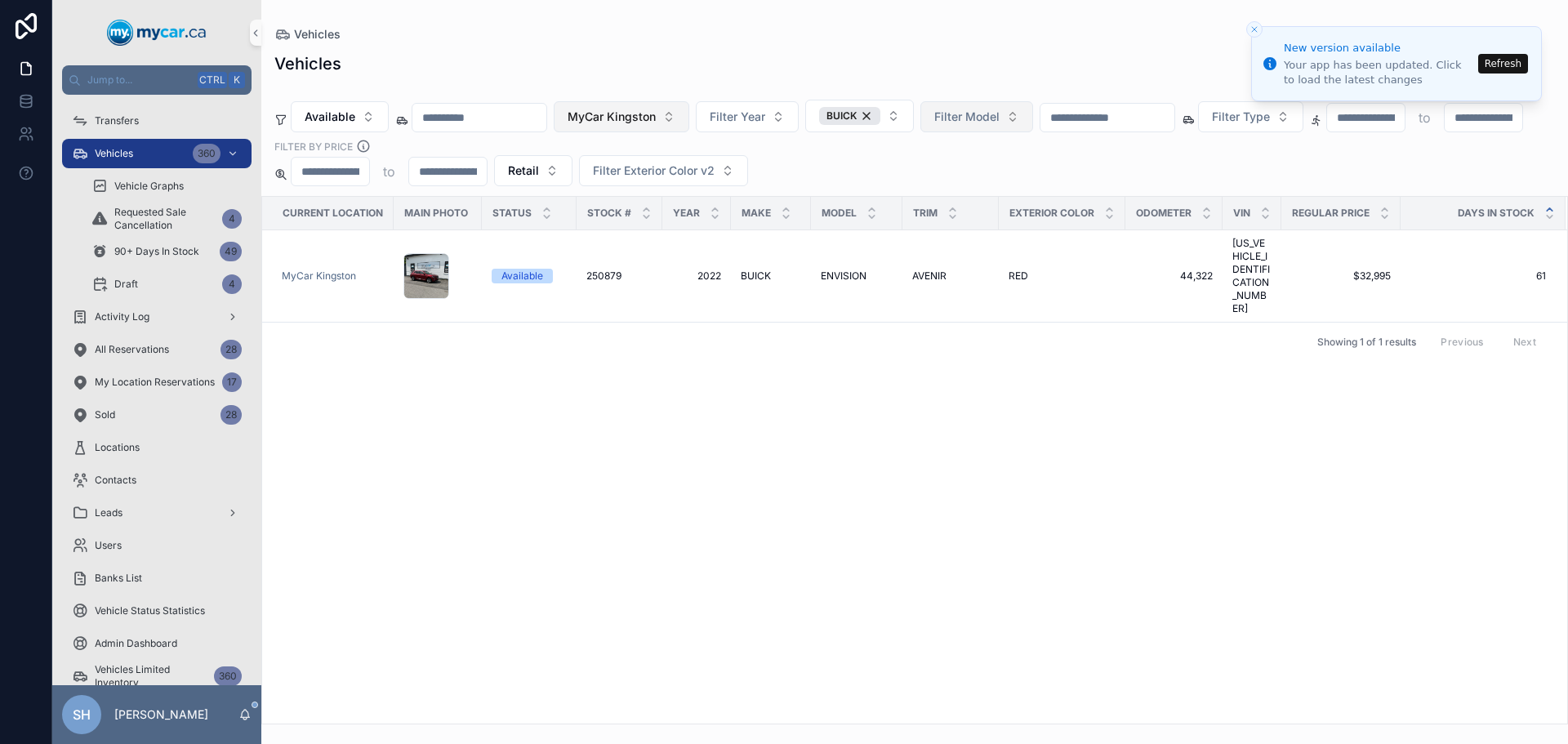
click at [650, 108] on span "MyCar Kingston" at bounding box center [611, 116] width 88 height 16
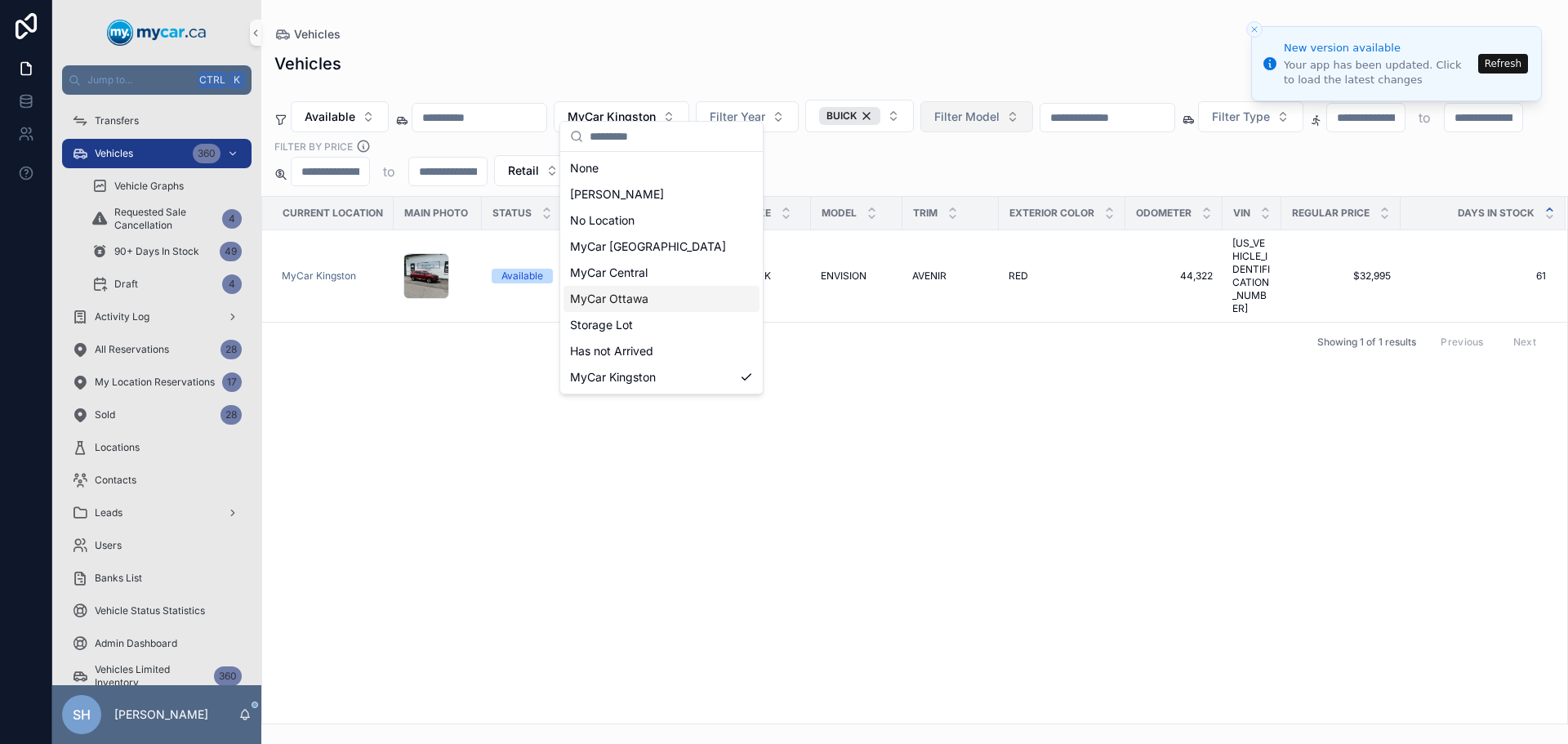
click at [642, 301] on span "MyCar Ottawa" at bounding box center [608, 299] width 78 height 16
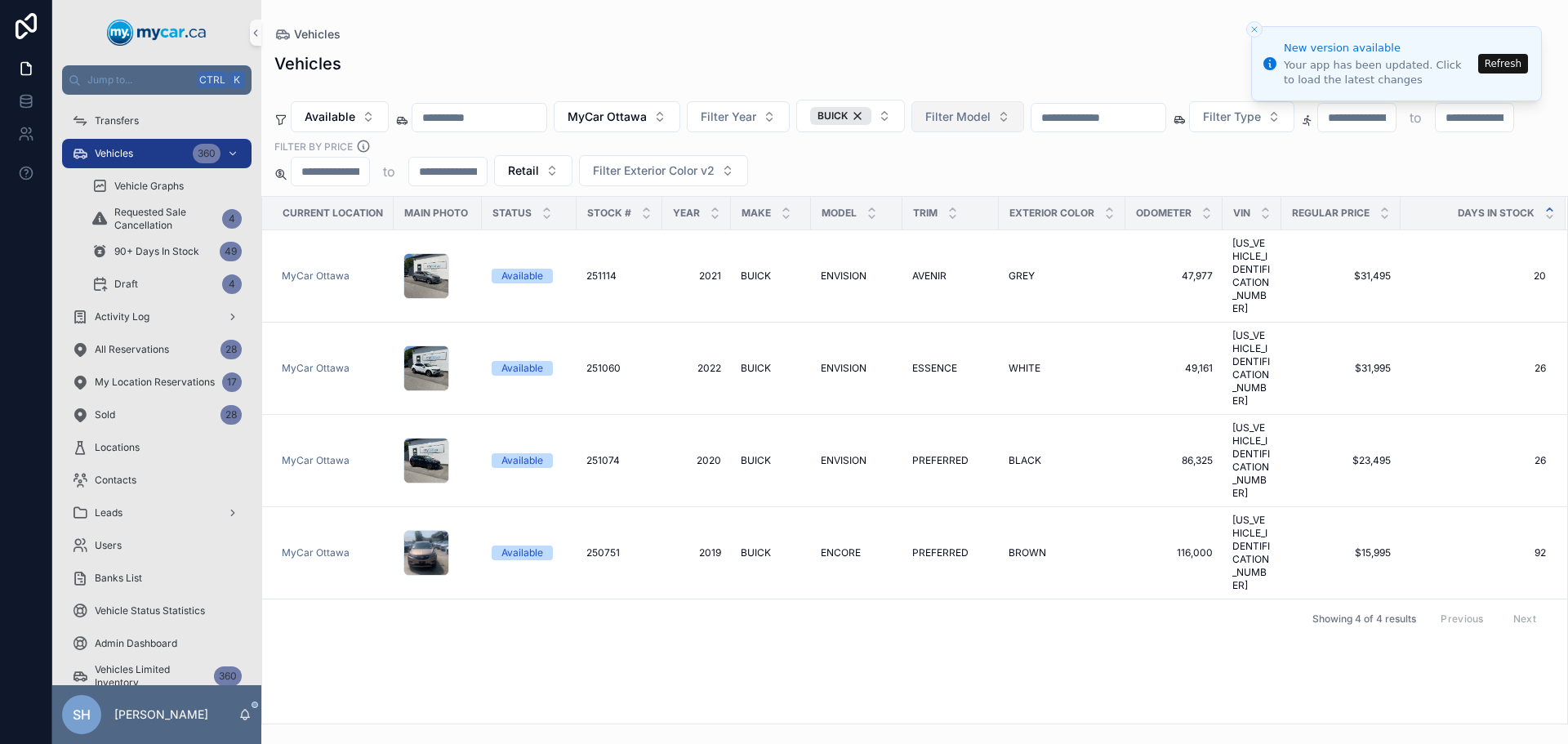
click at [731, 40] on div "Vehicles" at bounding box center [915, 34] width 1281 height 16
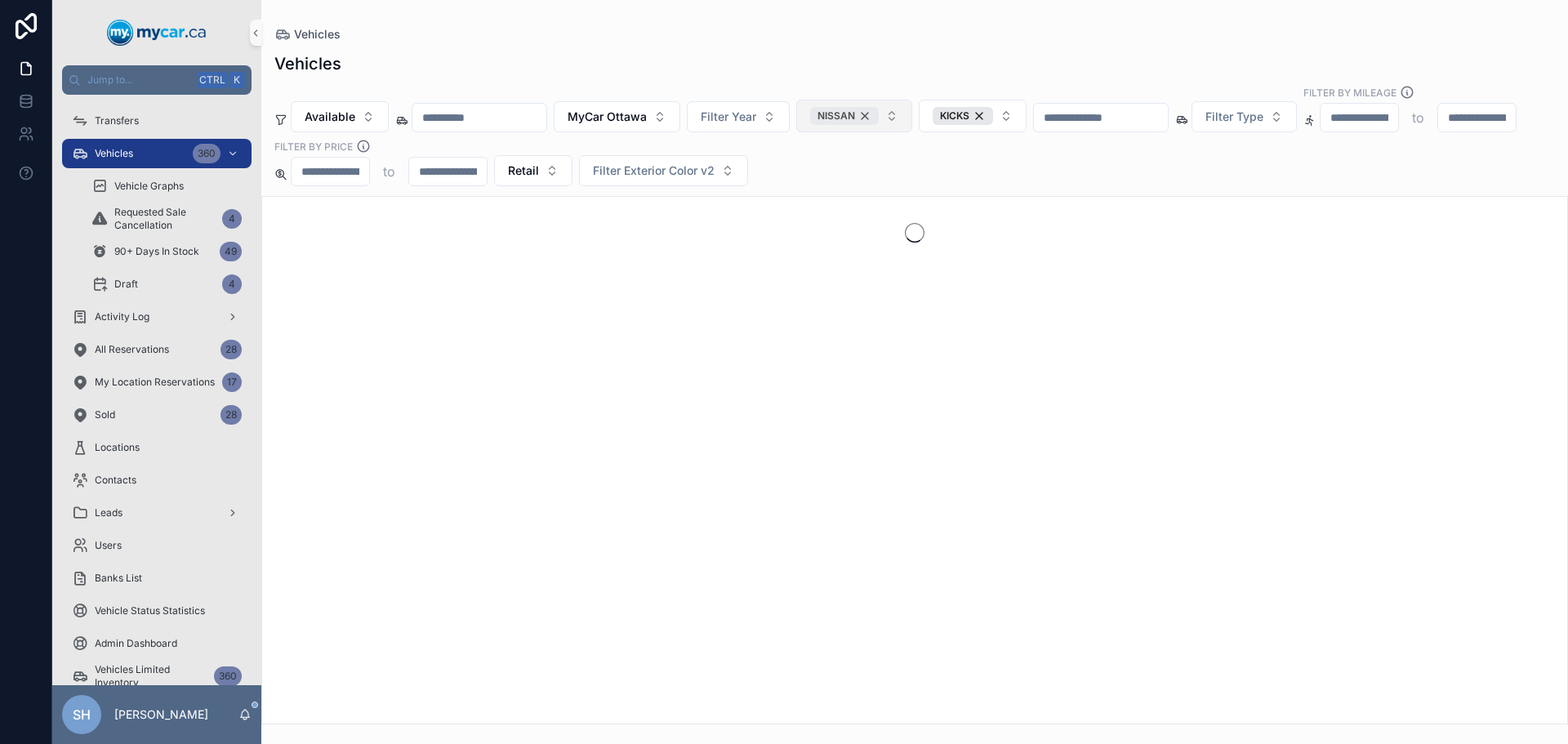
click at [879, 107] on div "NISSAN" at bounding box center [844, 115] width 69 height 18
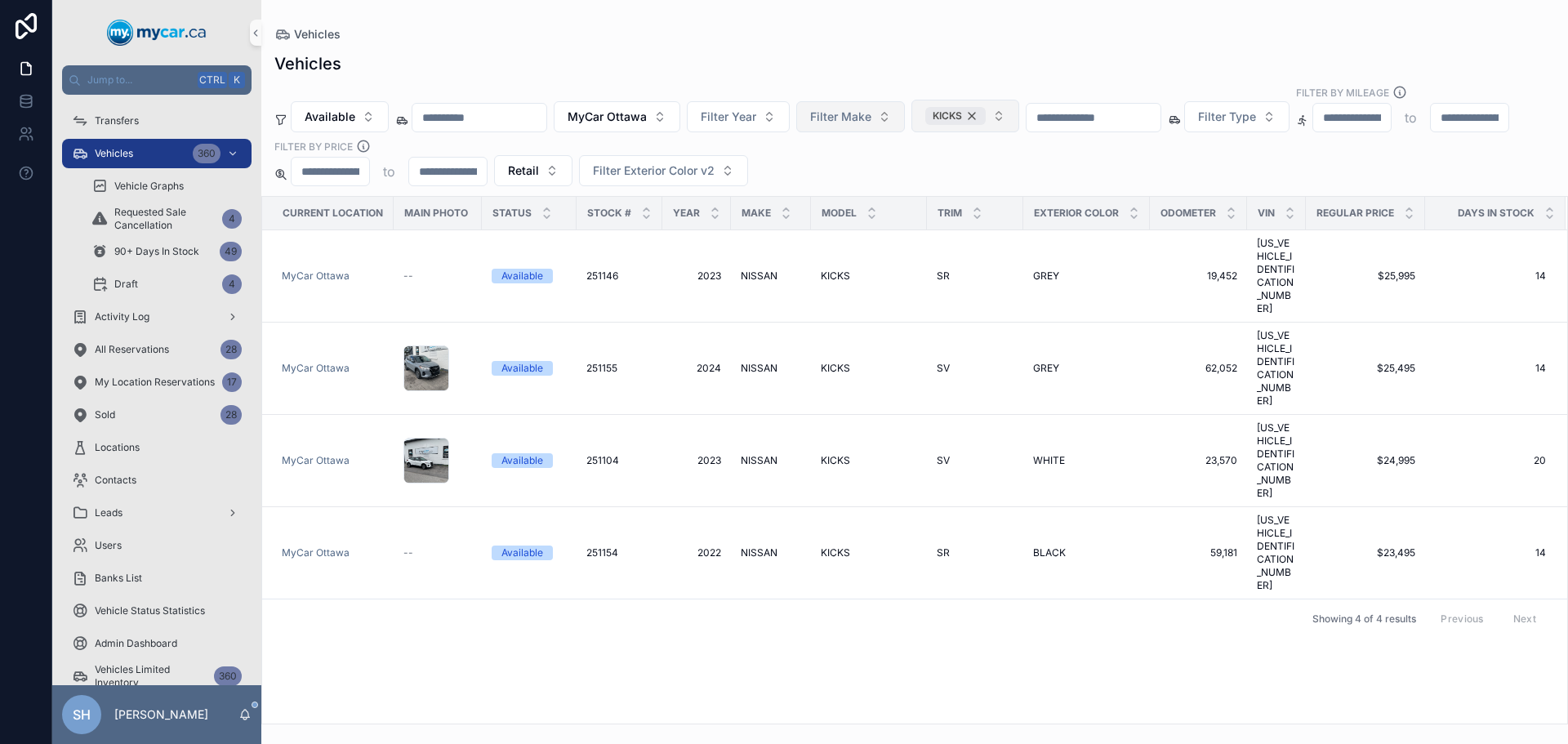
click at [985, 107] on div "KICKS" at bounding box center [955, 115] width 60 height 18
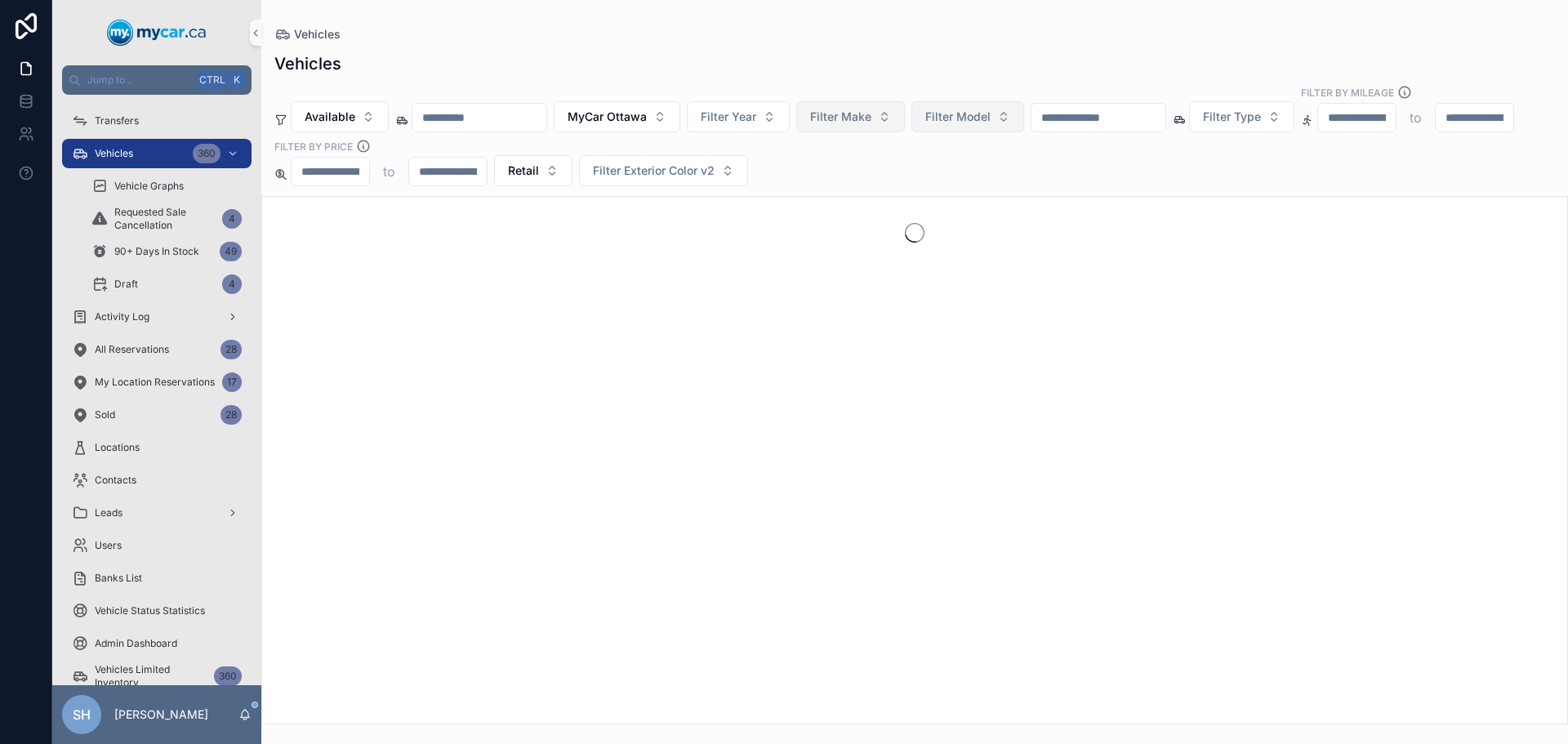
click at [897, 47] on div "Vehicles Available MyCar Ottawa Filter Year Filter Make Filter Model Filter Typ…" at bounding box center [915, 383] width 1306 height 682
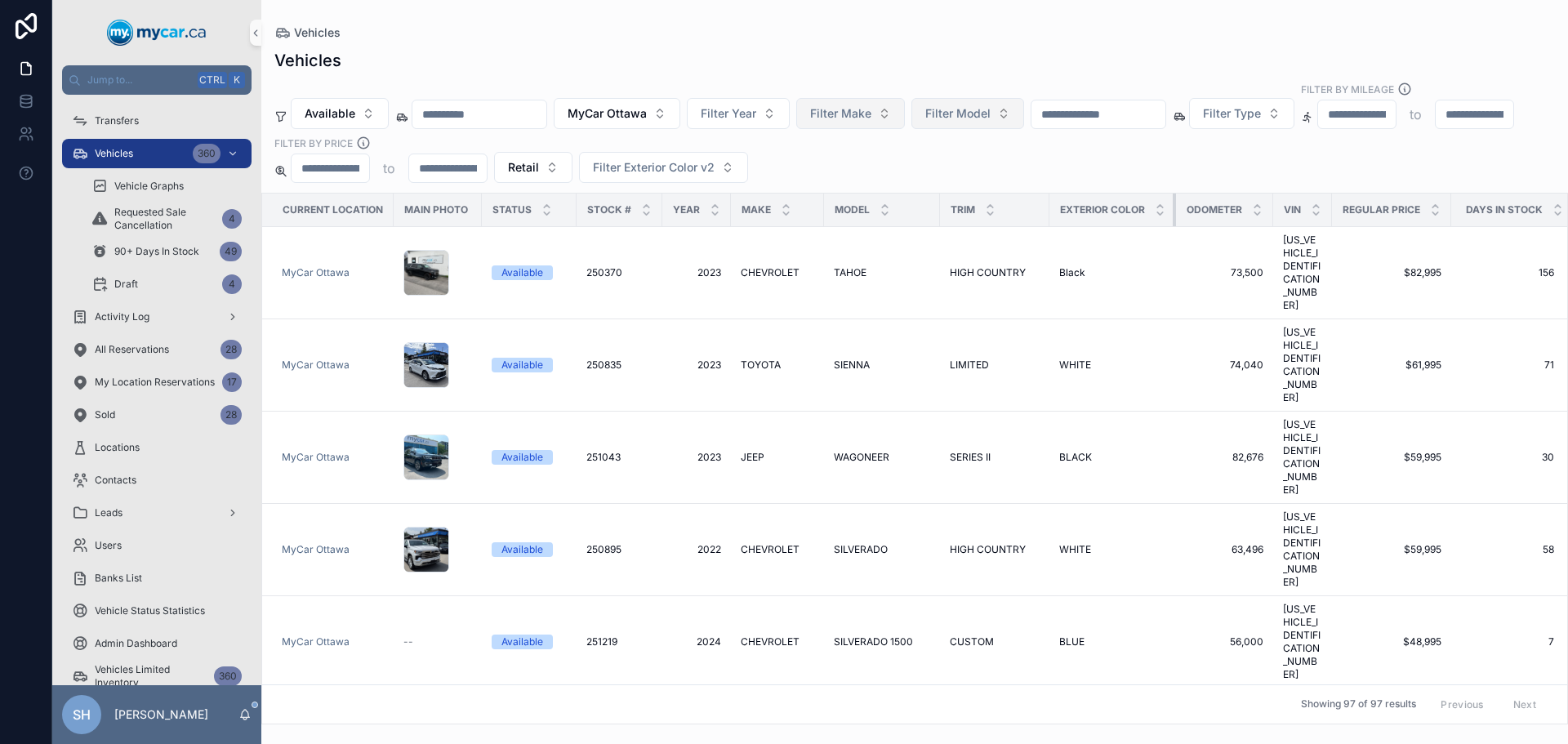
drag, startPoint x: 1171, startPoint y: 183, endPoint x: 1135, endPoint y: 184, distance: 36.0
click at [1135, 194] on th "Exterior Color" at bounding box center [1112, 210] width 127 height 34
drag, startPoint x: 1330, startPoint y: 185, endPoint x: 1318, endPoint y: 188, distance: 12.4
click at [1318, 194] on th "VIN" at bounding box center [1302, 210] width 59 height 34
drag, startPoint x: 1270, startPoint y: 186, endPoint x: 1262, endPoint y: 187, distance: 8.1
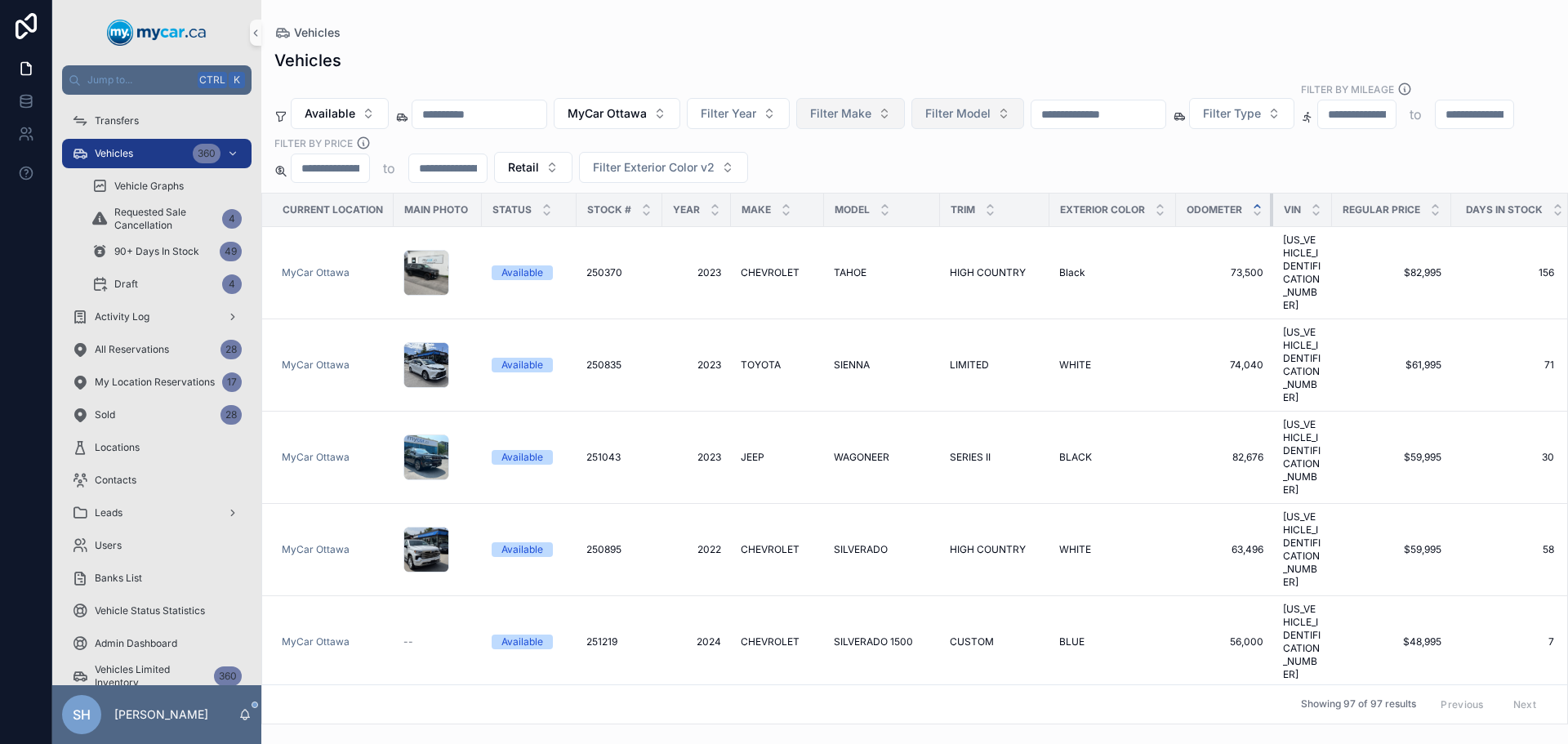
click at [1262, 194] on th "Odometer" at bounding box center [1224, 210] width 97 height 34
click at [935, 194] on th "Model" at bounding box center [881, 210] width 116 height 34
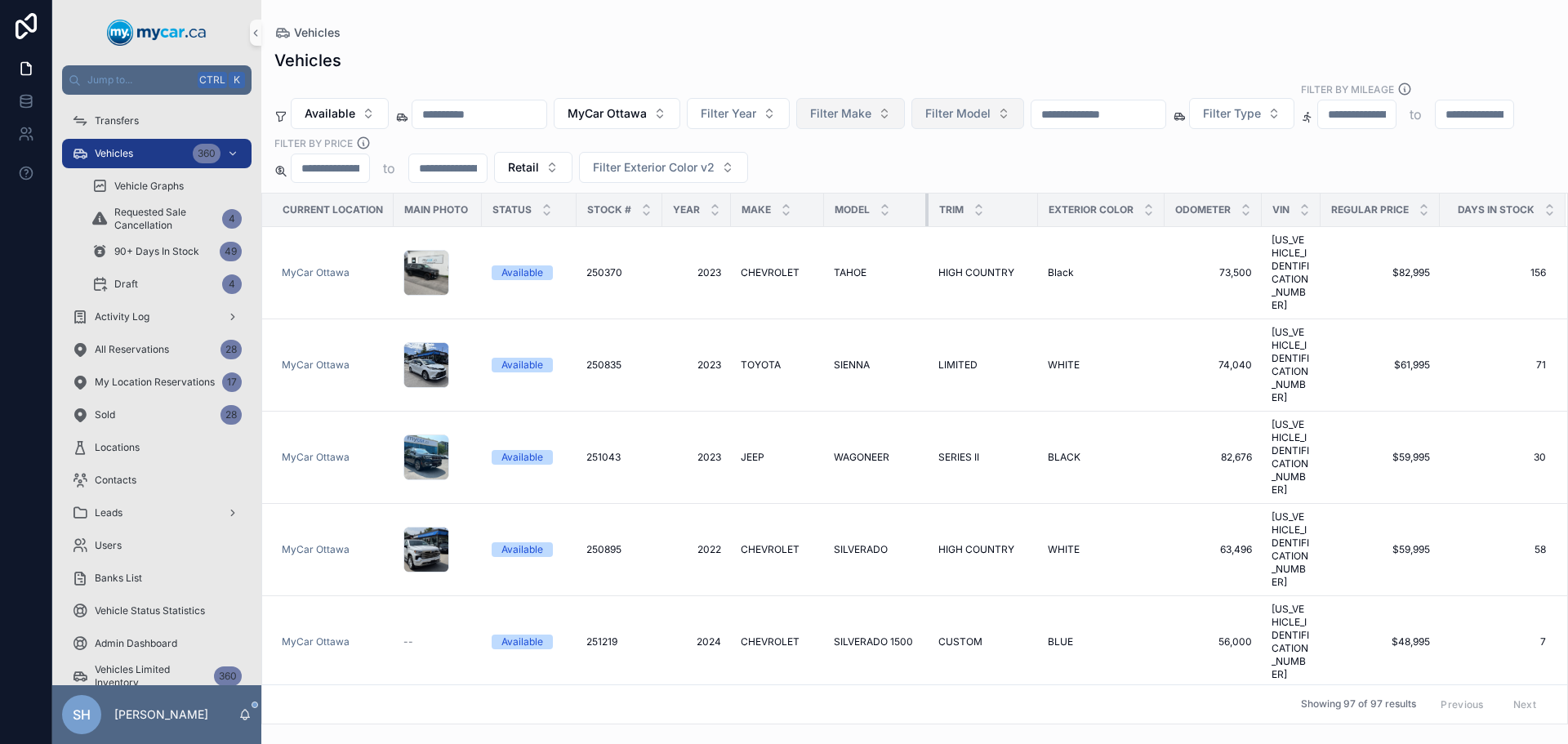
drag, startPoint x: 937, startPoint y: 189, endPoint x: 913, endPoint y: 193, distance: 24.3
click at [913, 194] on th "Model" at bounding box center [875, 210] width 104 height 34
click at [1548, 201] on icon at bounding box center [1549, 206] width 10 height 10
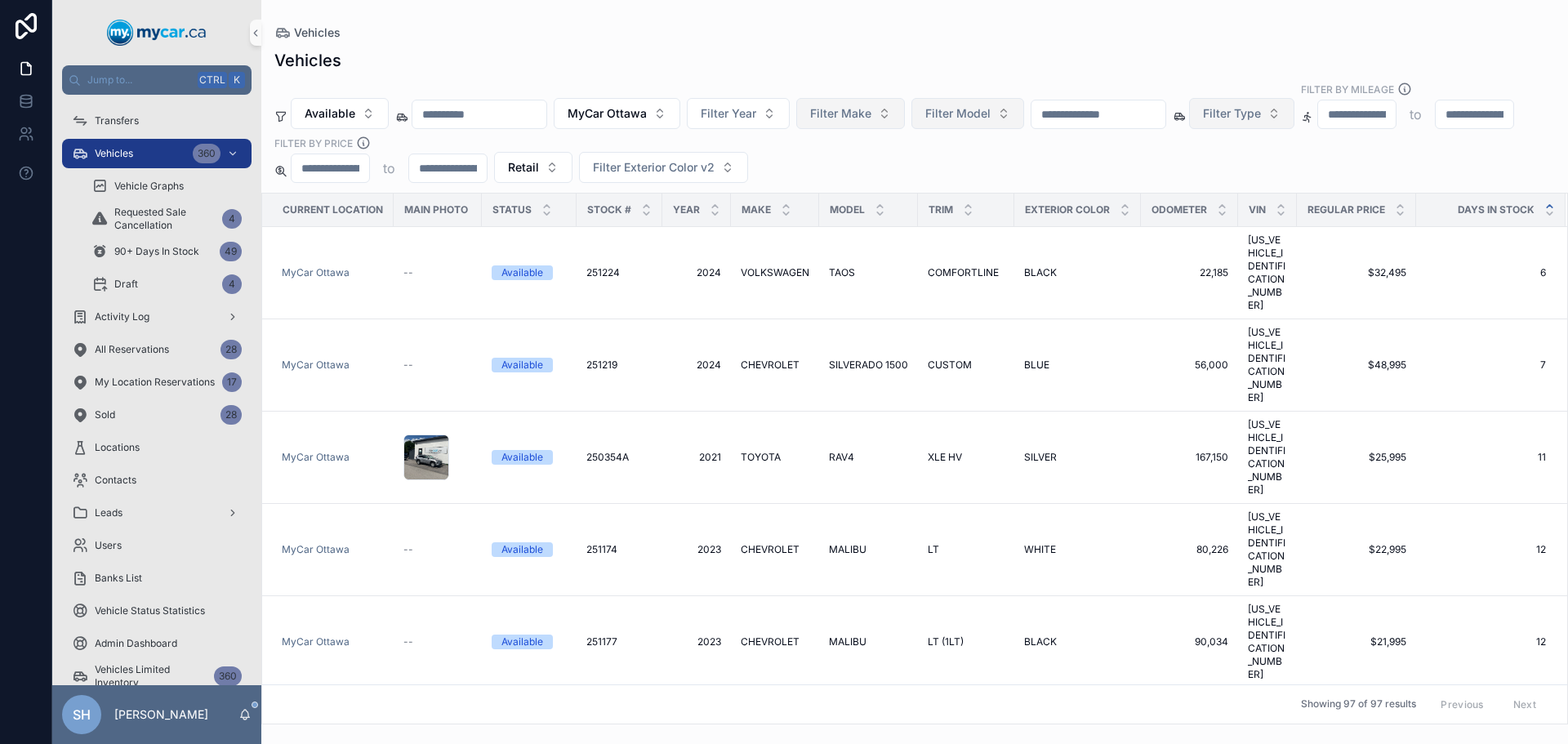
click at [1261, 105] on span "Filter Type" at bounding box center [1232, 113] width 58 height 16
click at [1250, 219] on div "Pickup Truck" at bounding box center [1321, 215] width 196 height 26
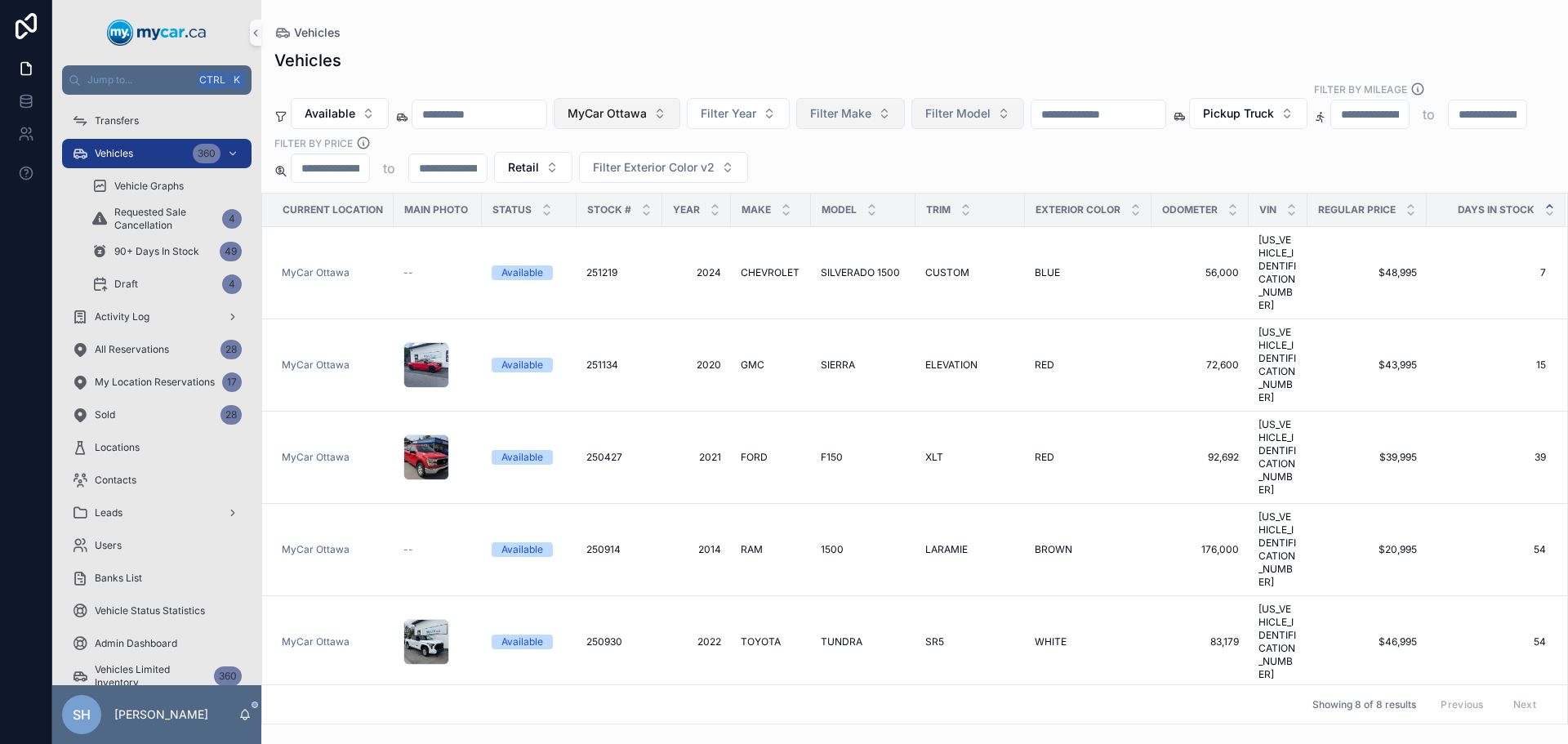
click at [646, 107] on span "MyCar Ottawa" at bounding box center [607, 113] width 79 height 16
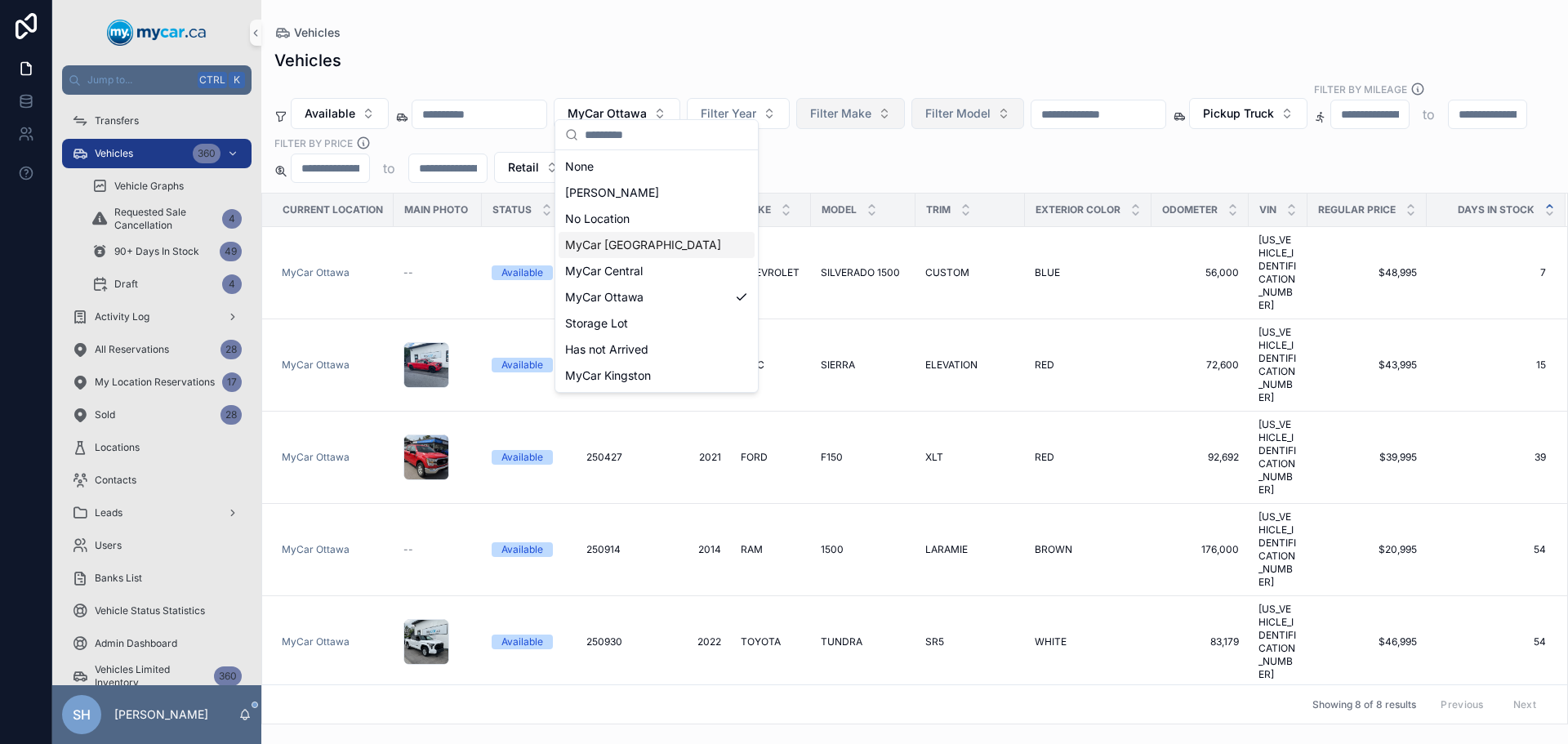
click at [624, 247] on span "MyCar [GEOGRAPHIC_DATA]" at bounding box center [643, 245] width 156 height 16
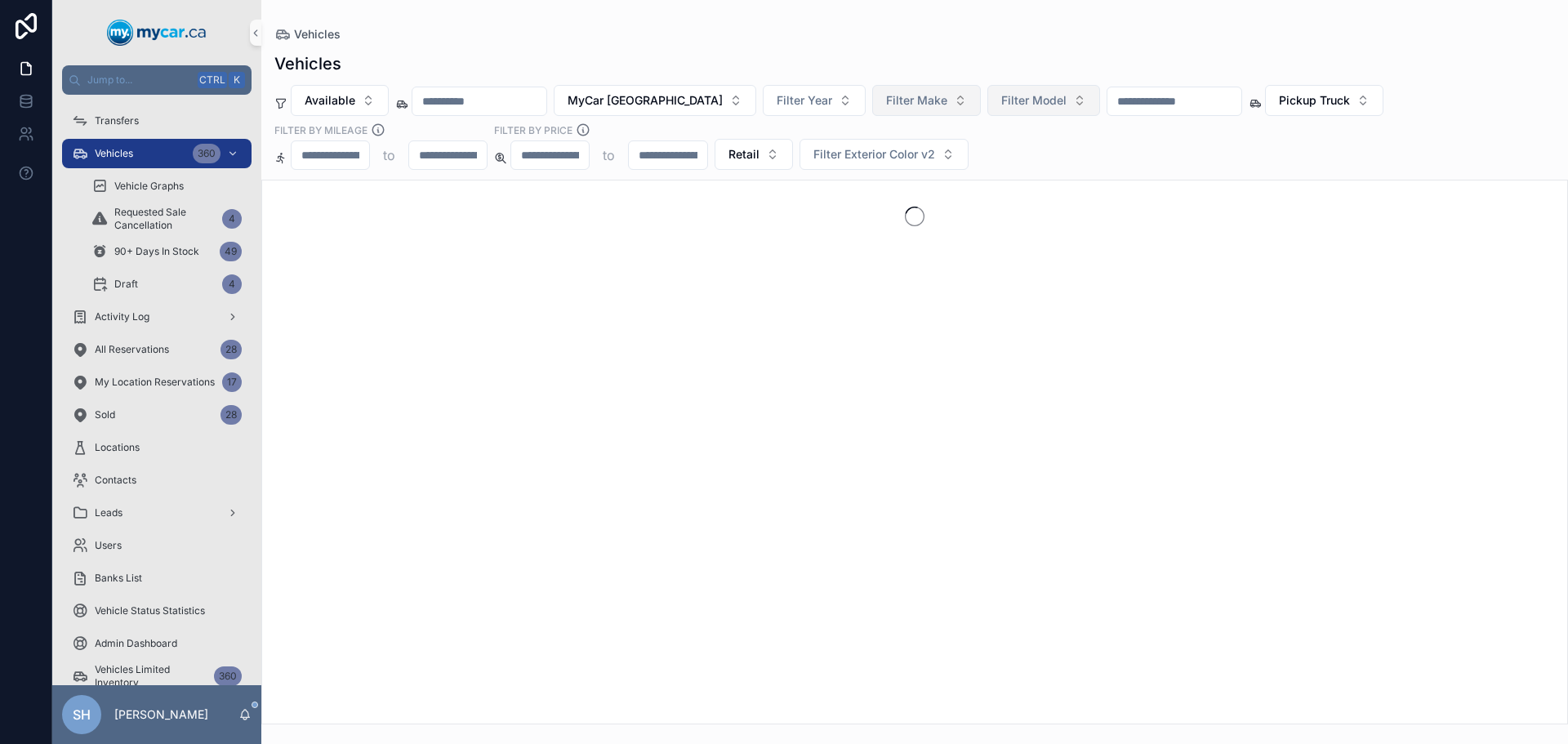
click at [727, 37] on div "Vehicles" at bounding box center [915, 34] width 1281 height 16
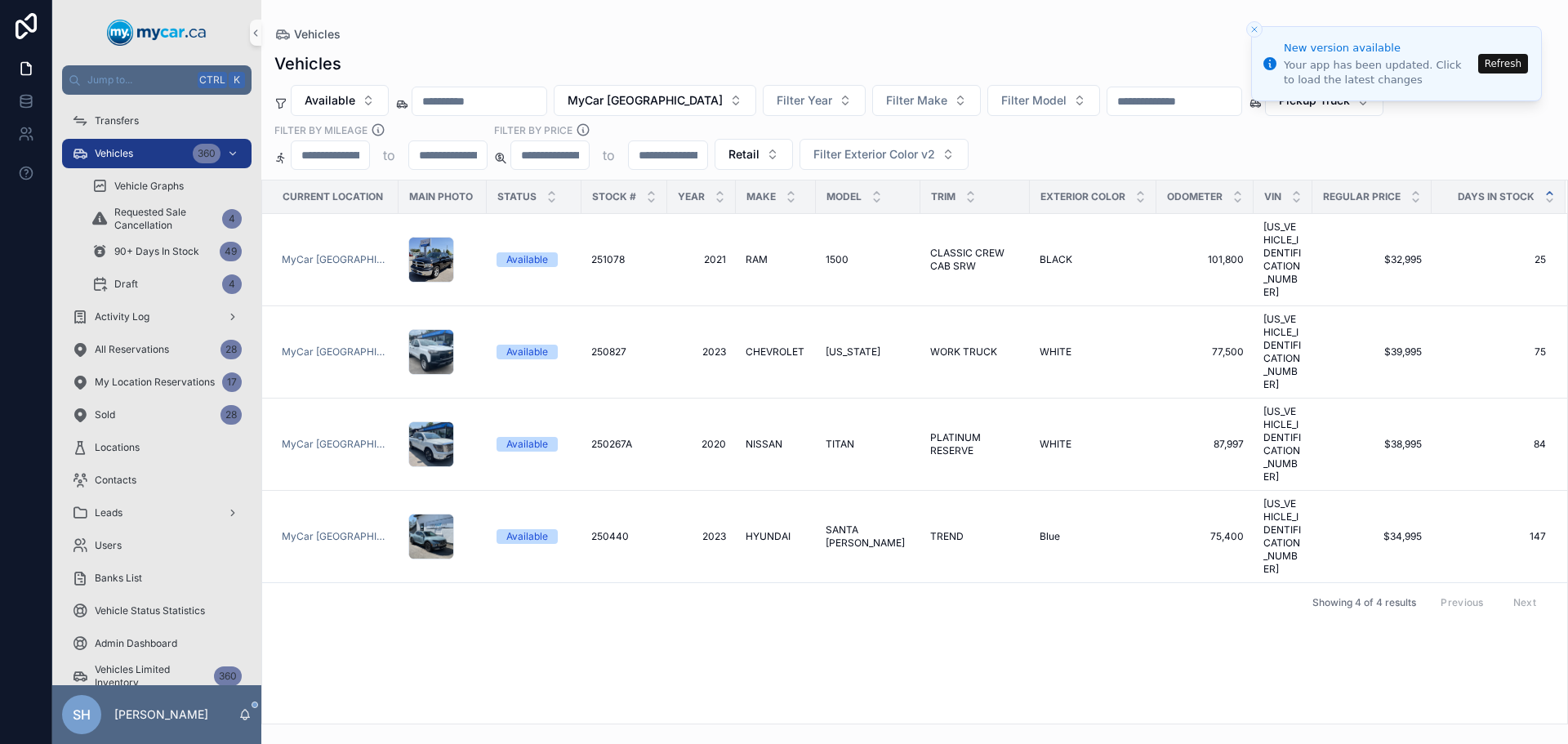
click at [1509, 60] on button "Refresh" at bounding box center [1503, 64] width 50 height 20
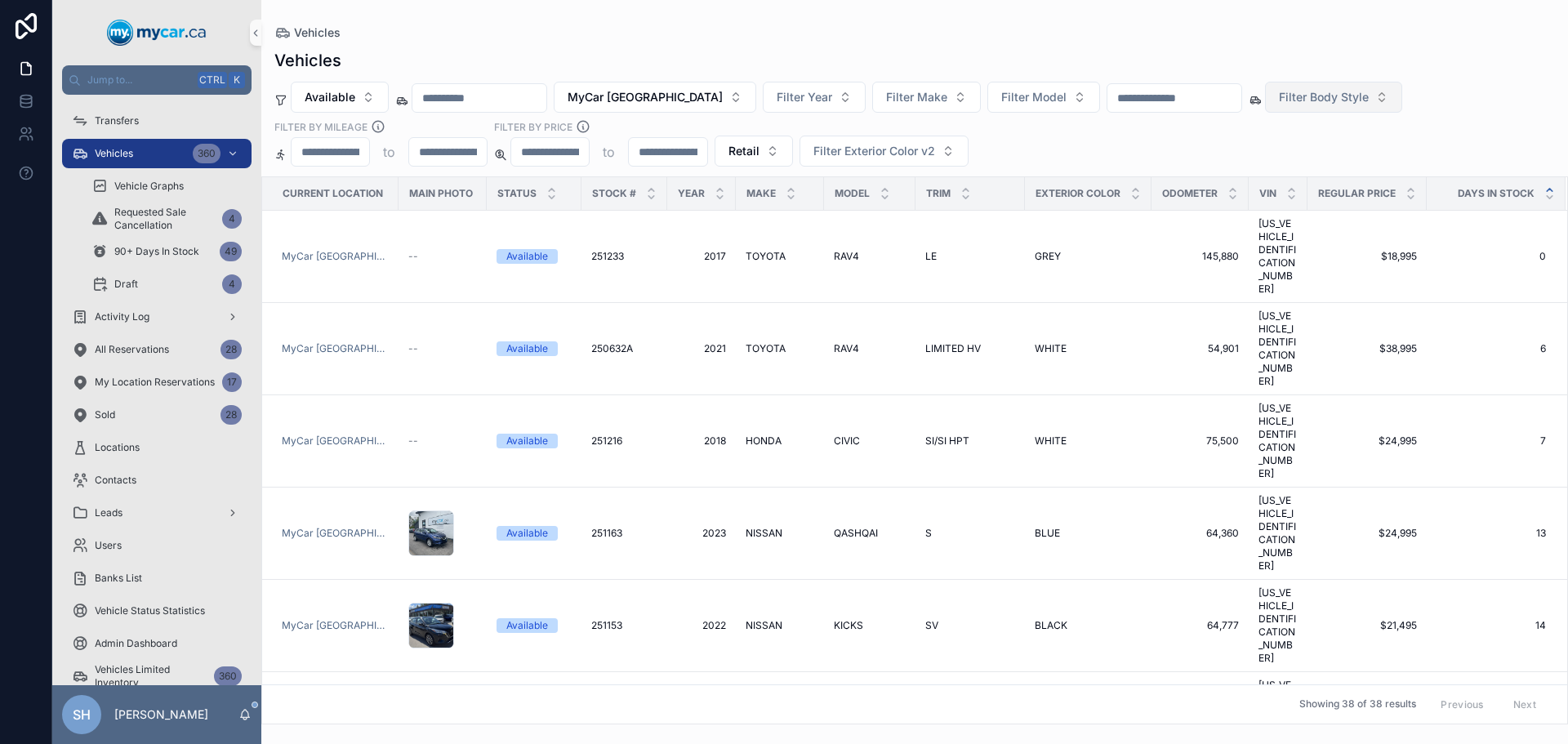
click at [1334, 106] on button "Filter Body Style" at bounding box center [1333, 97] width 137 height 31
click at [1462, 84] on div "Available MyCar North Bay Filter Year Filter Make Filter Model Filter Body Styl…" at bounding box center [915, 124] width 1306 height 85
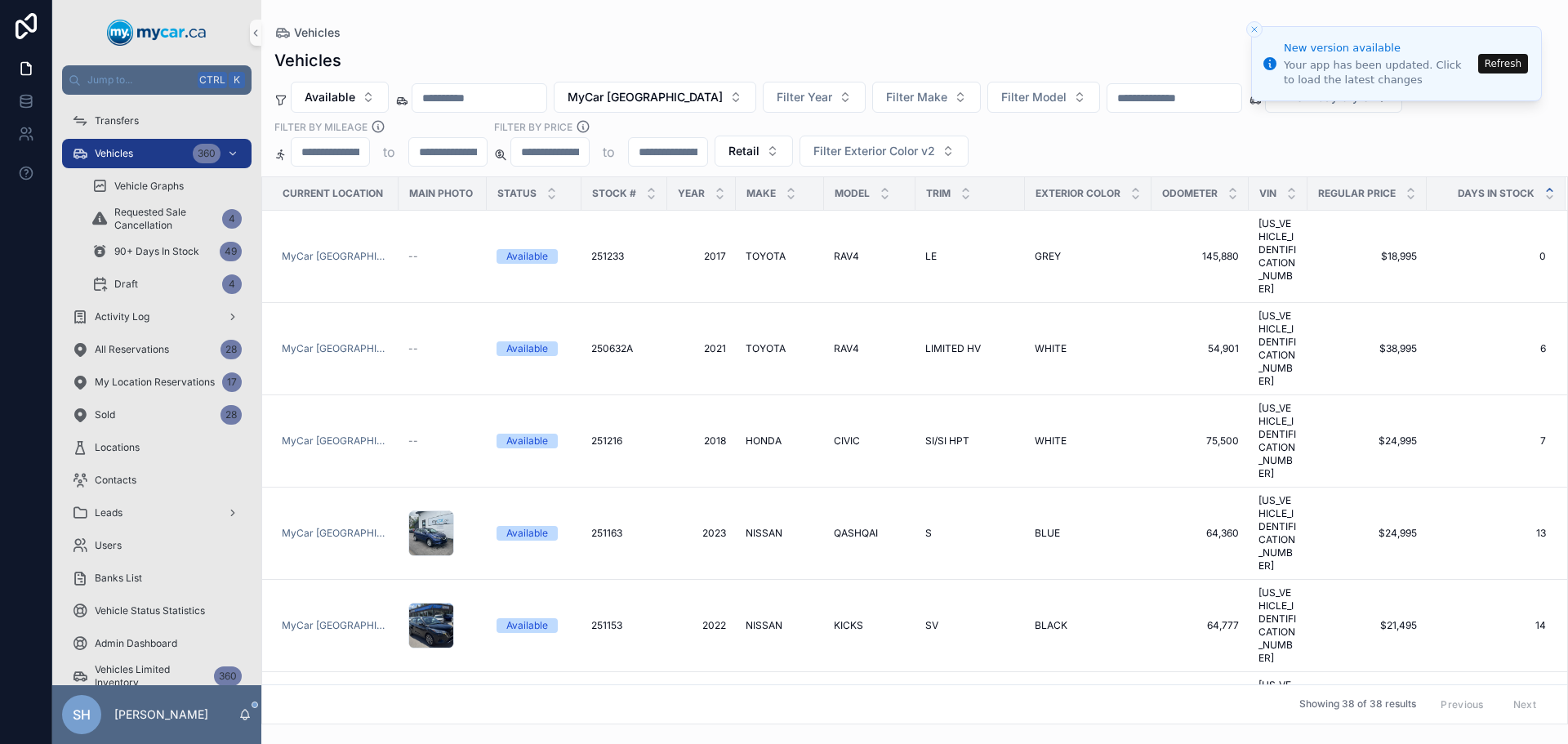
click at [689, 45] on div "Vehicles Available MyCar [GEOGRAPHIC_DATA] Filter Year Filter Make Filter Model…" at bounding box center [915, 382] width 1306 height 685
click at [686, 85] on button "MyCar [GEOGRAPHIC_DATA]" at bounding box center [654, 97] width 202 height 31
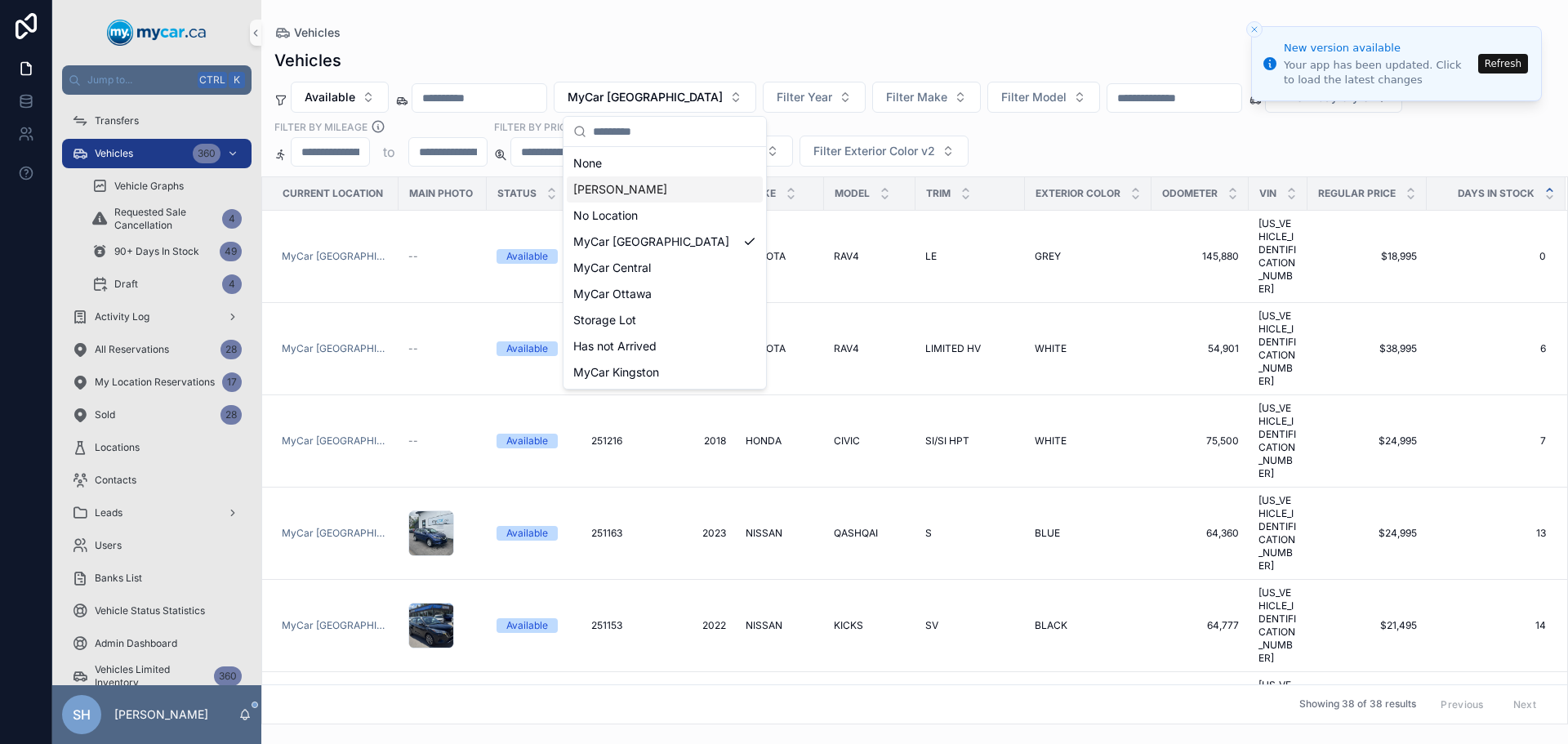
click at [664, 46] on div "Vehicles Available MyCar [GEOGRAPHIC_DATA] Filter Year Filter Make Filter Model…" at bounding box center [915, 382] width 1306 height 685
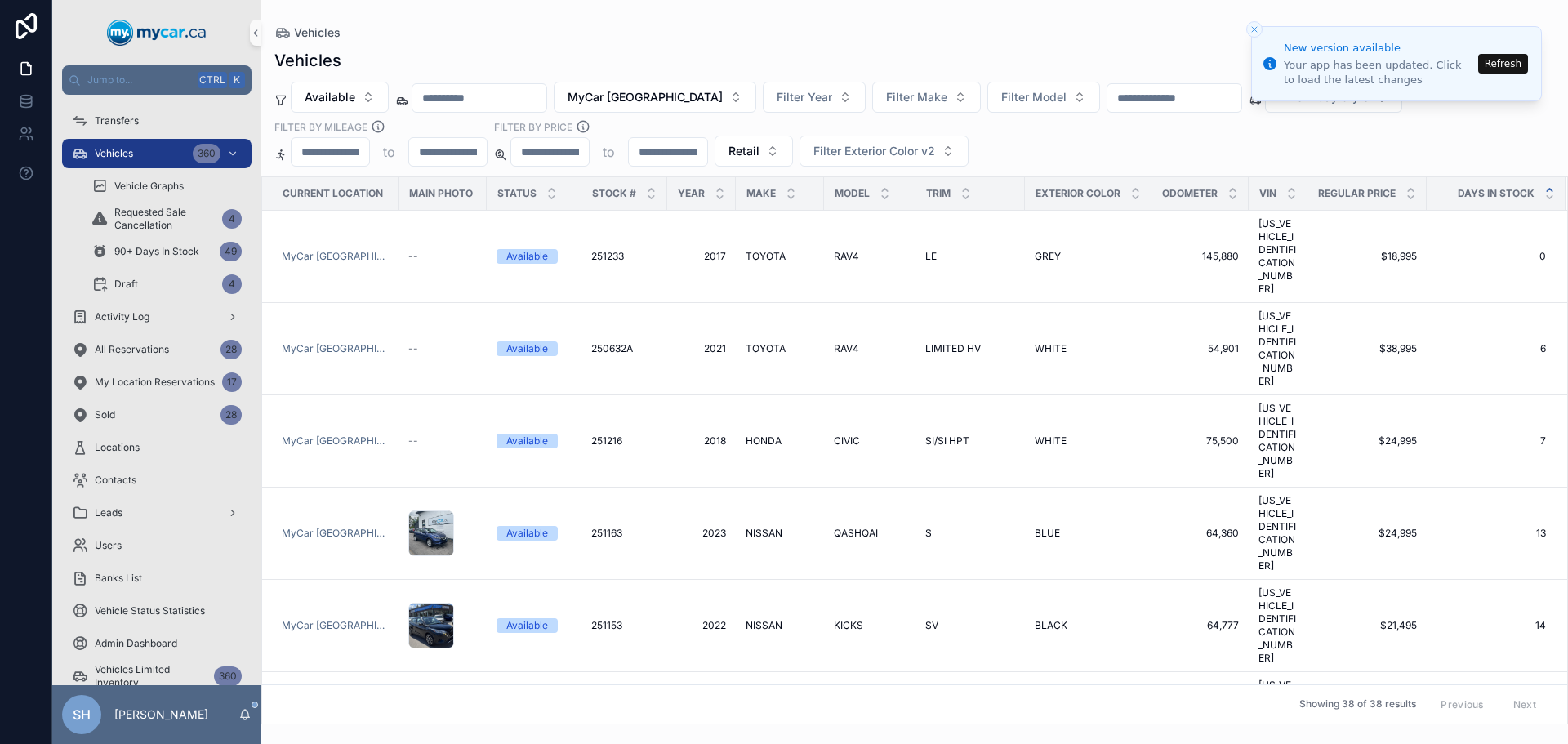
click at [1488, 66] on button "Refresh" at bounding box center [1503, 64] width 50 height 20
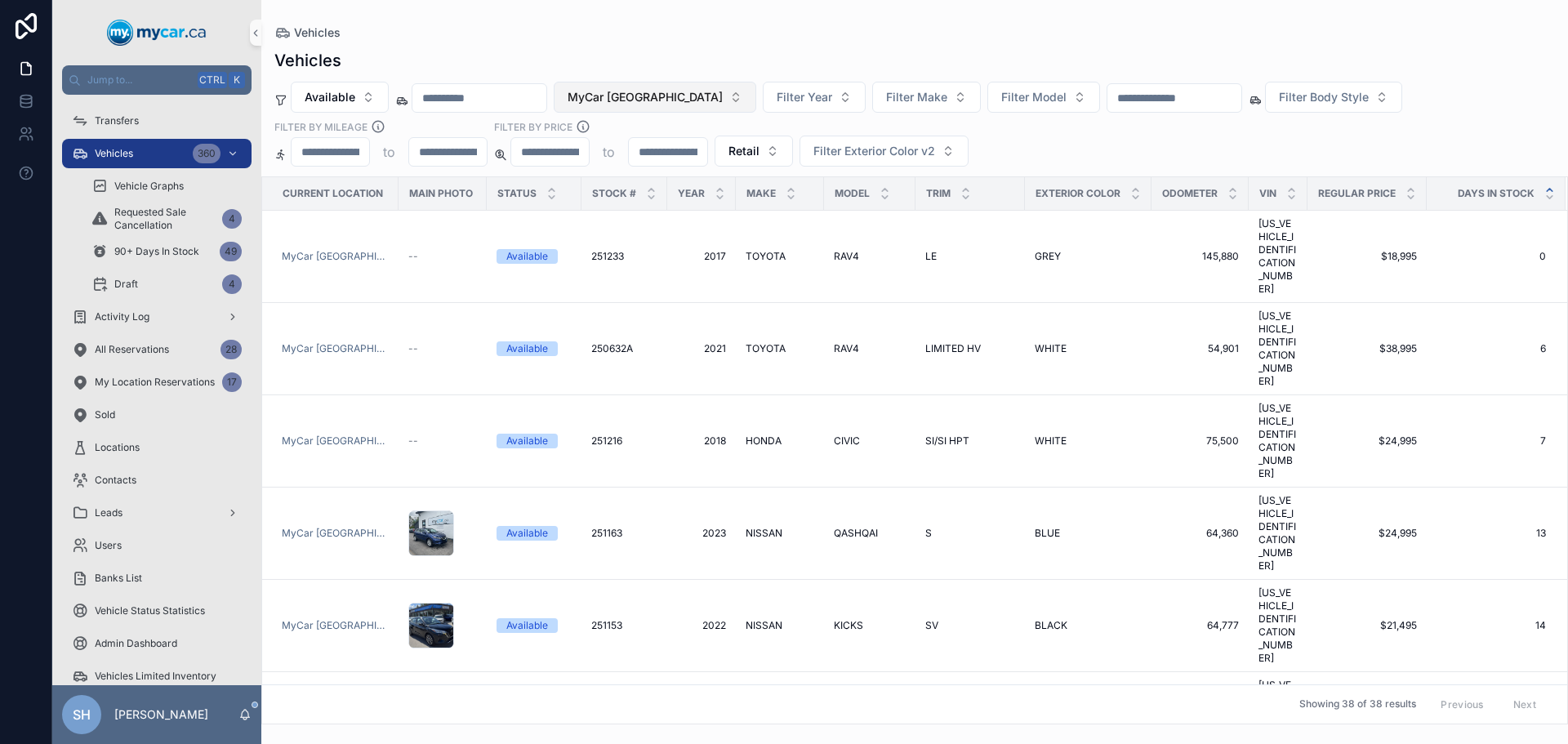
click at [675, 97] on span "MyCar [GEOGRAPHIC_DATA]" at bounding box center [645, 96] width 155 height 16
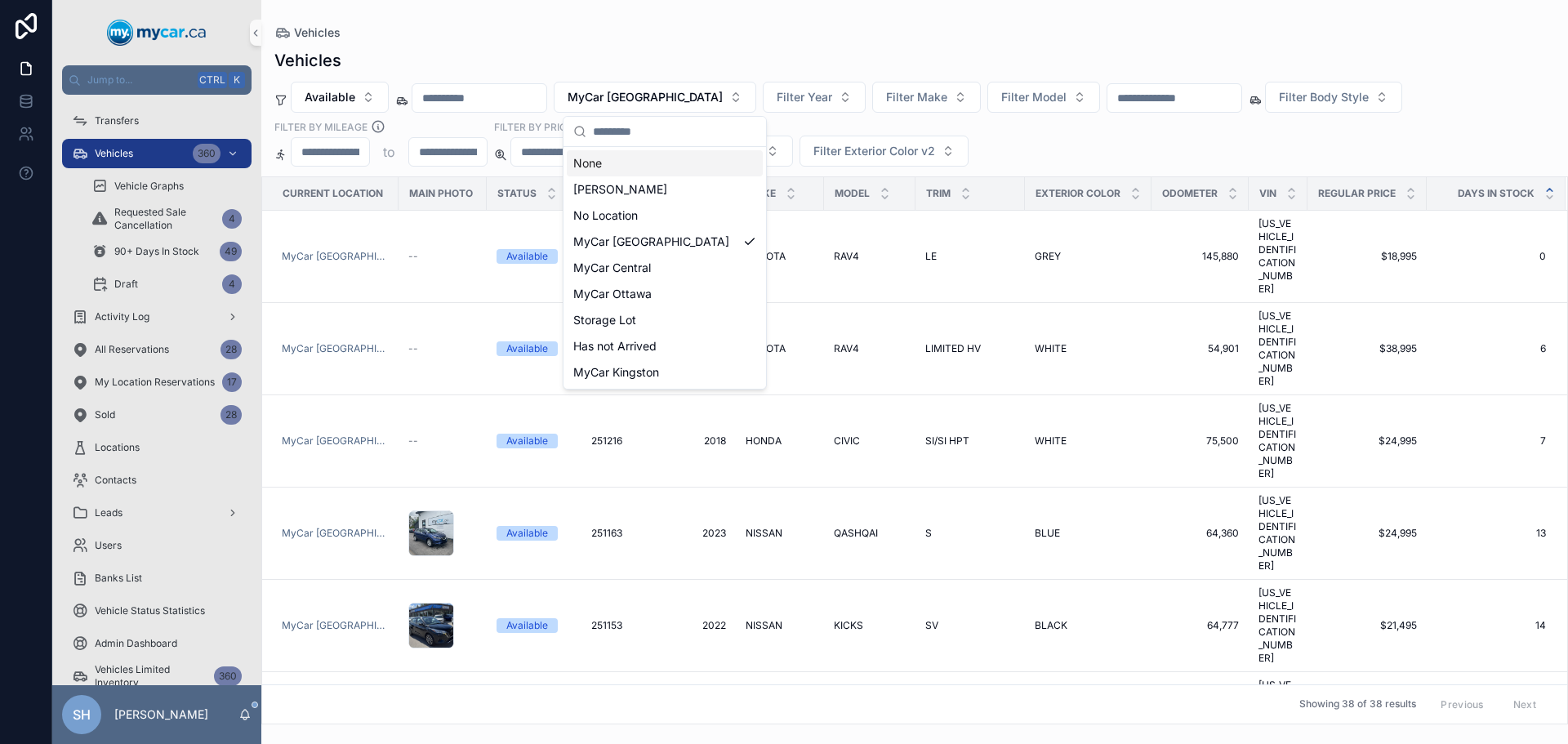
click at [604, 164] on div "None" at bounding box center [664, 164] width 196 height 26
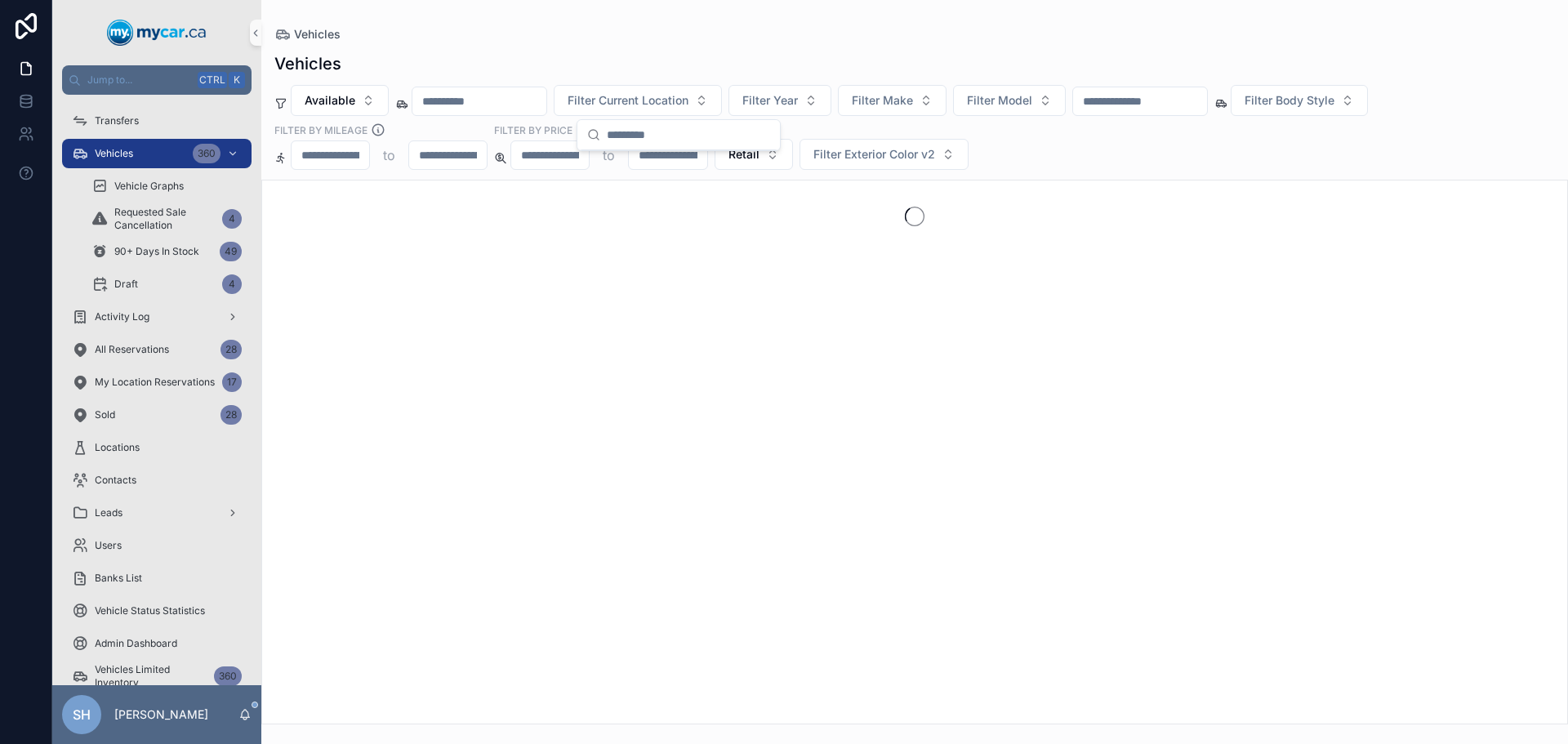
click at [738, 31] on div "Vehicles" at bounding box center [915, 34] width 1281 height 16
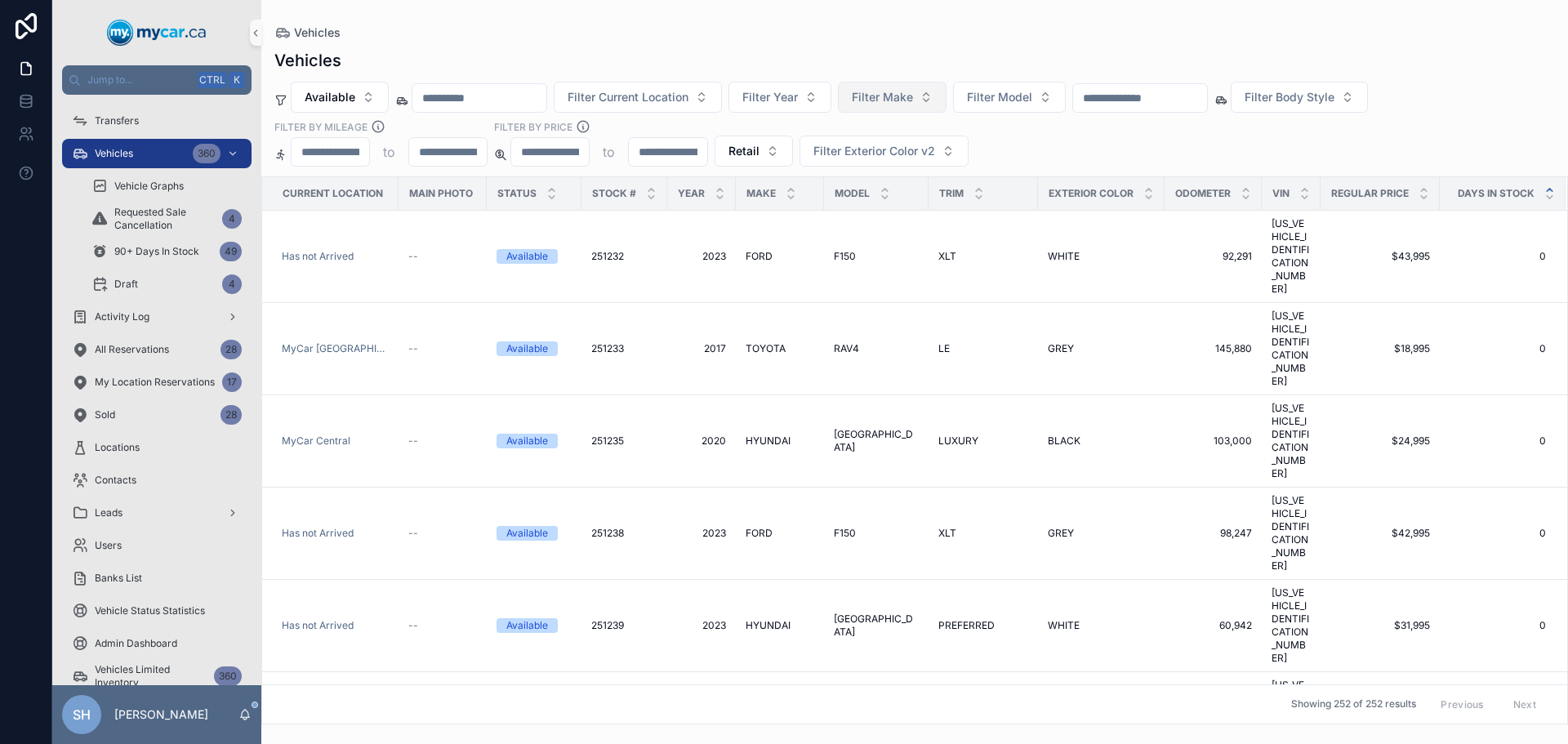
click at [913, 95] on span "Filter Make" at bounding box center [882, 96] width 61 height 16
type input "***"
click at [904, 158] on div "MAZDA" at bounding box center [934, 164] width 196 height 26
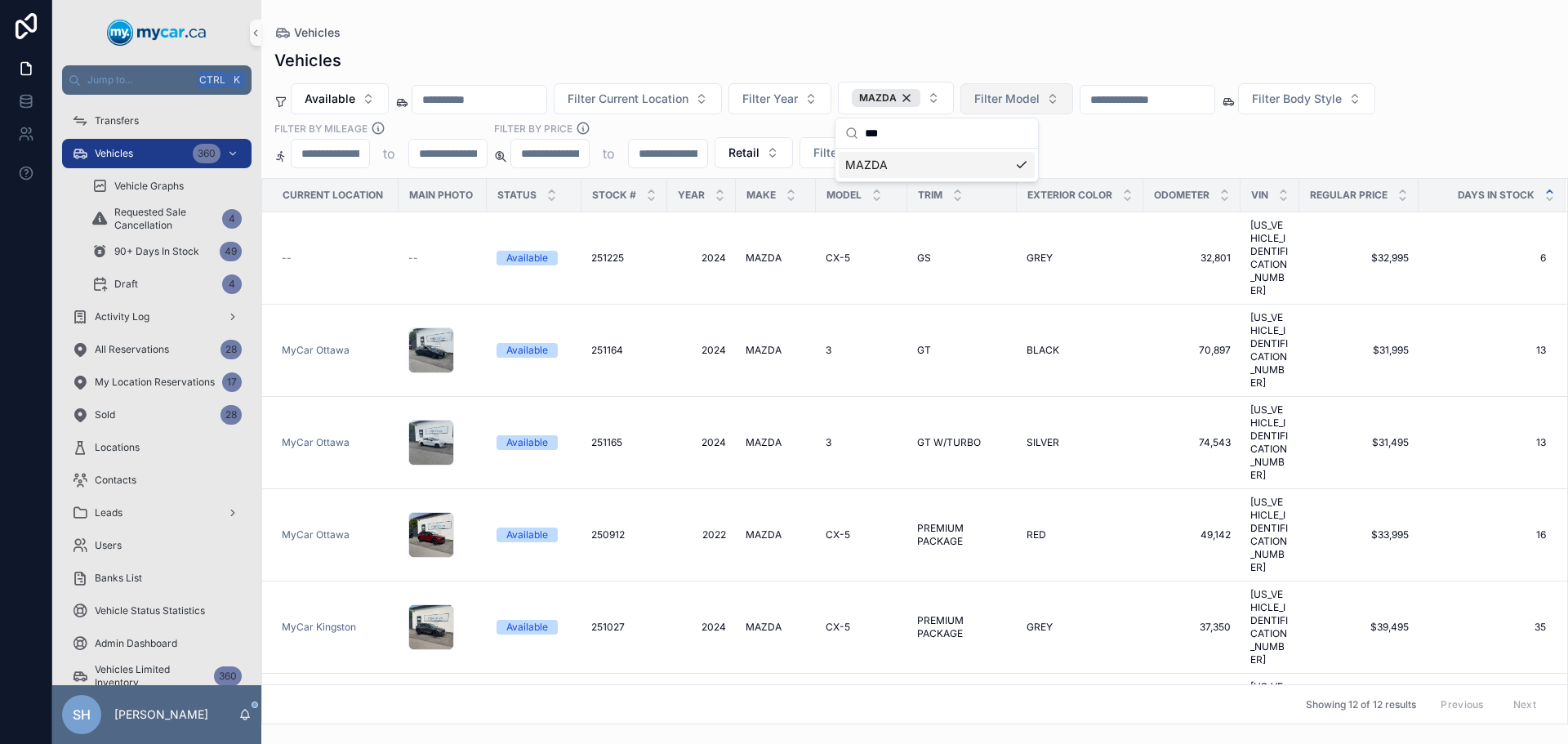
click at [1040, 99] on span "Filter Model" at bounding box center [1007, 98] width 65 height 16
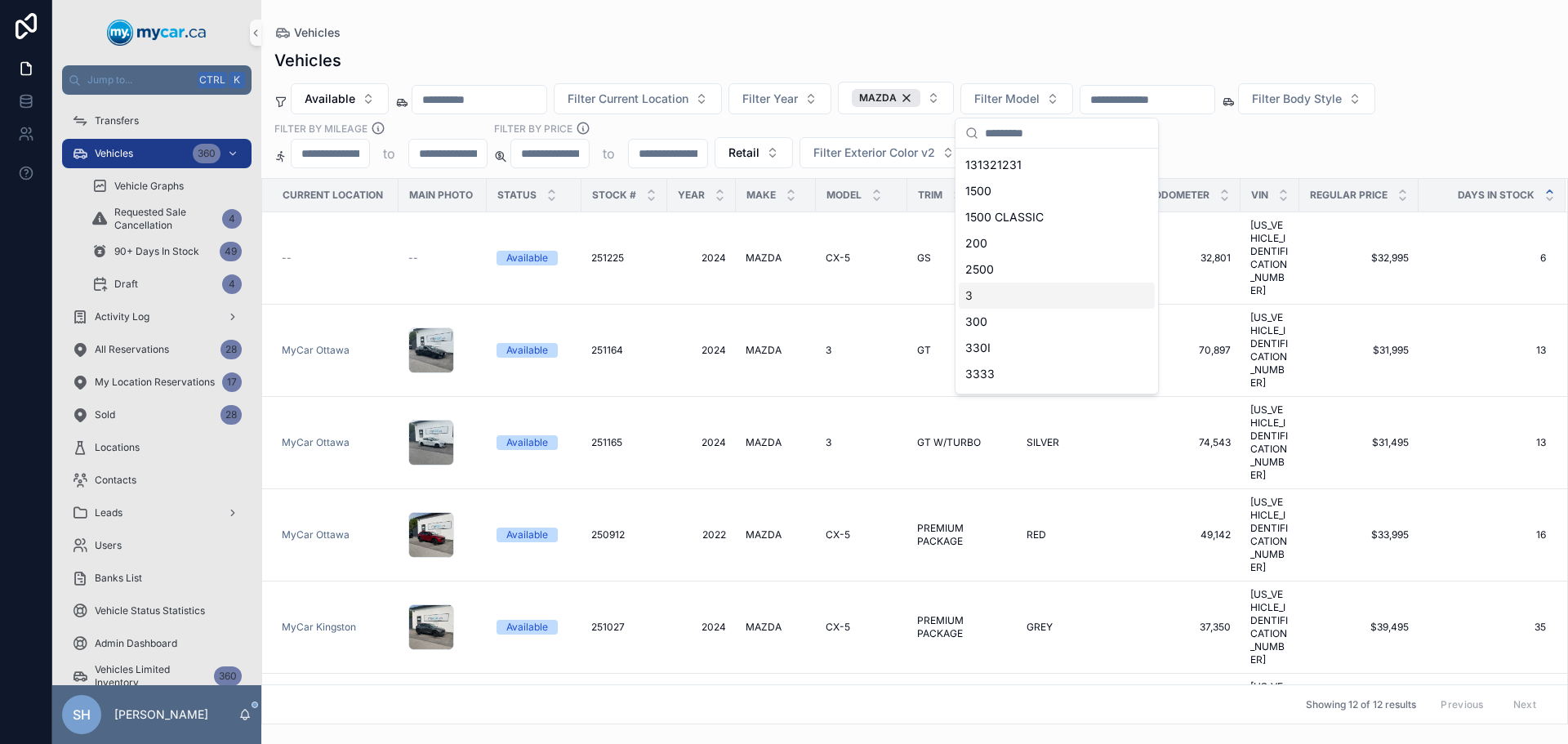
click at [1016, 299] on div "3" at bounding box center [1057, 295] width 196 height 26
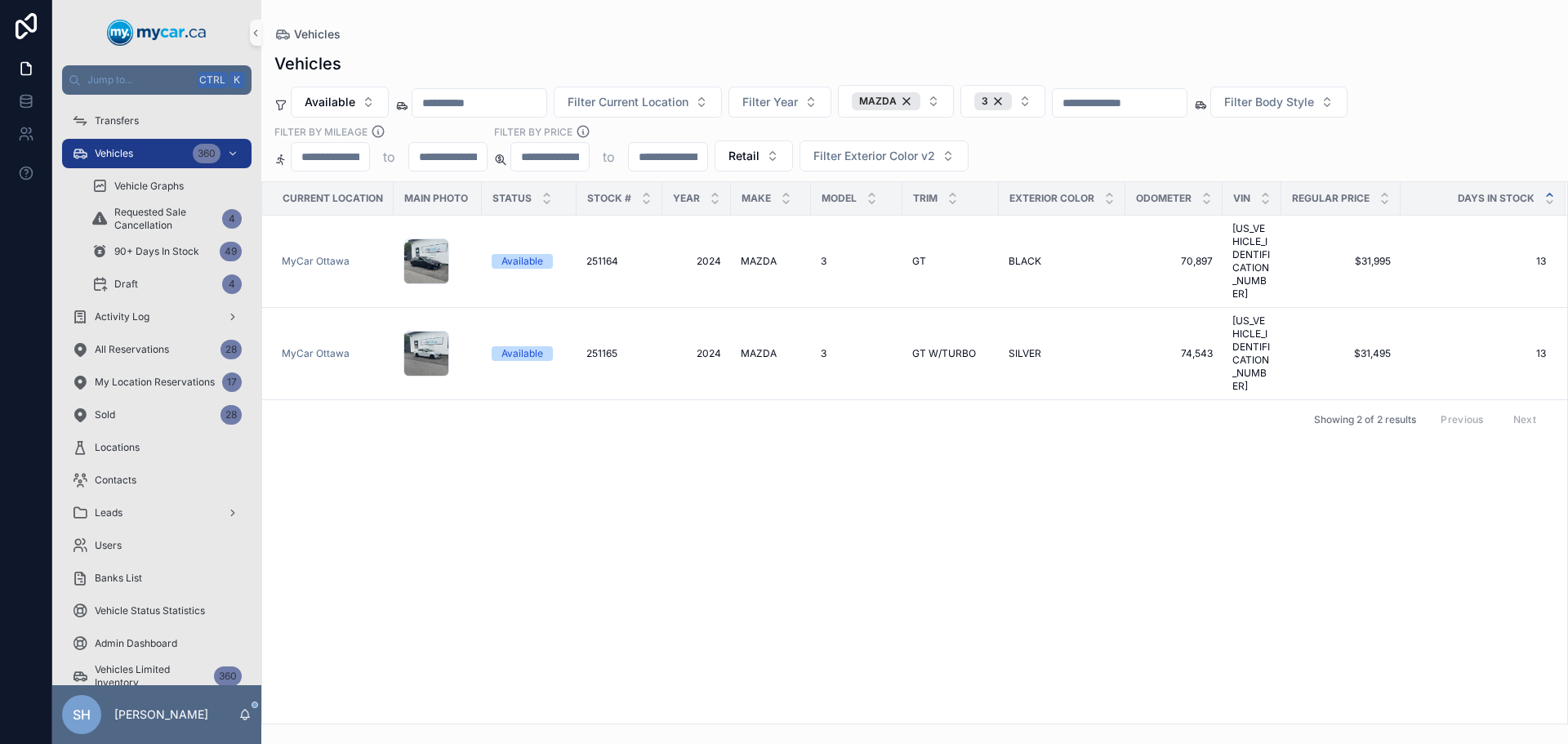
click at [1026, 39] on div "Vehicles" at bounding box center [915, 34] width 1281 height 16
click at [687, 95] on span "Filter Current Location" at bounding box center [627, 102] width 120 height 16
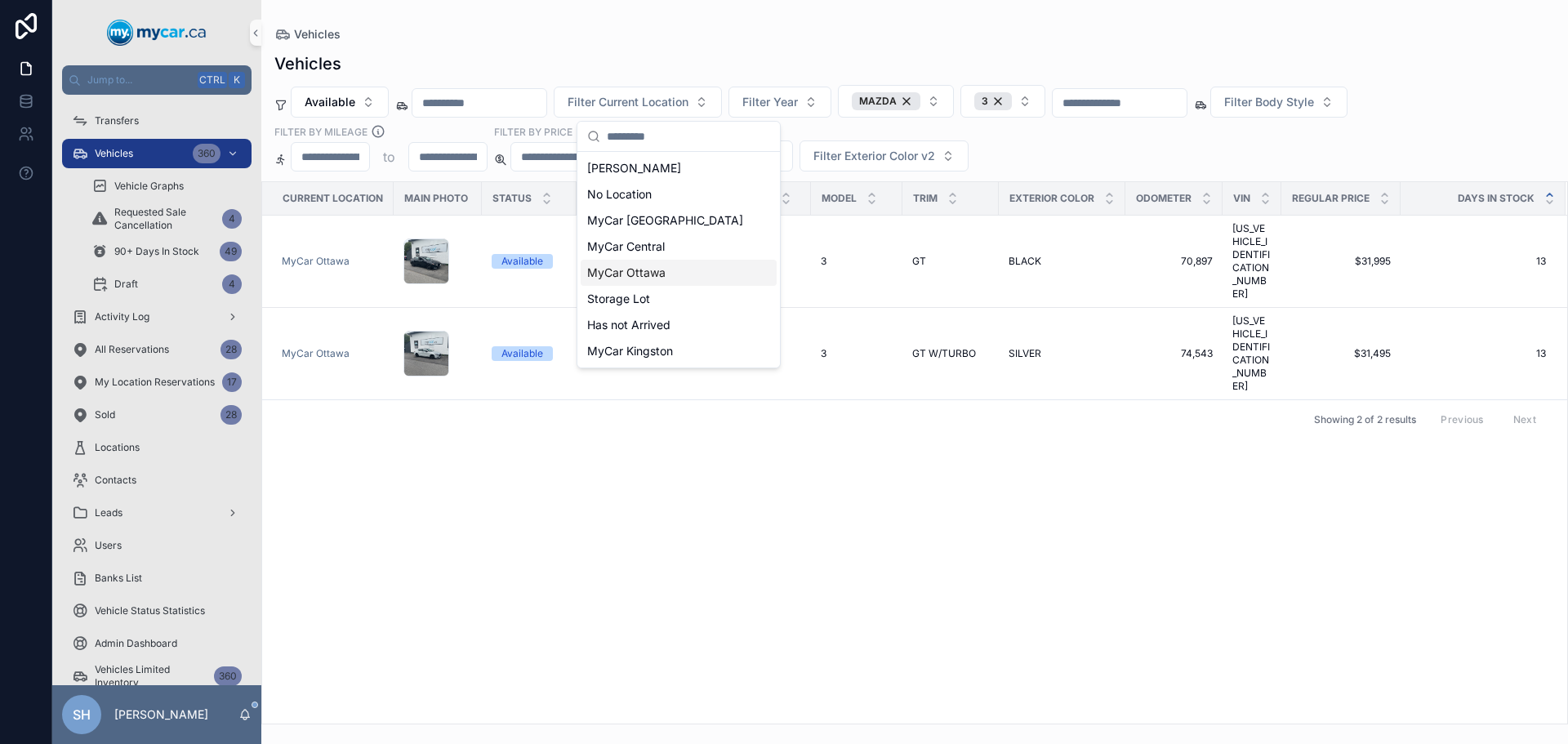
click at [678, 278] on div "MyCar Ottawa" at bounding box center [679, 273] width 196 height 26
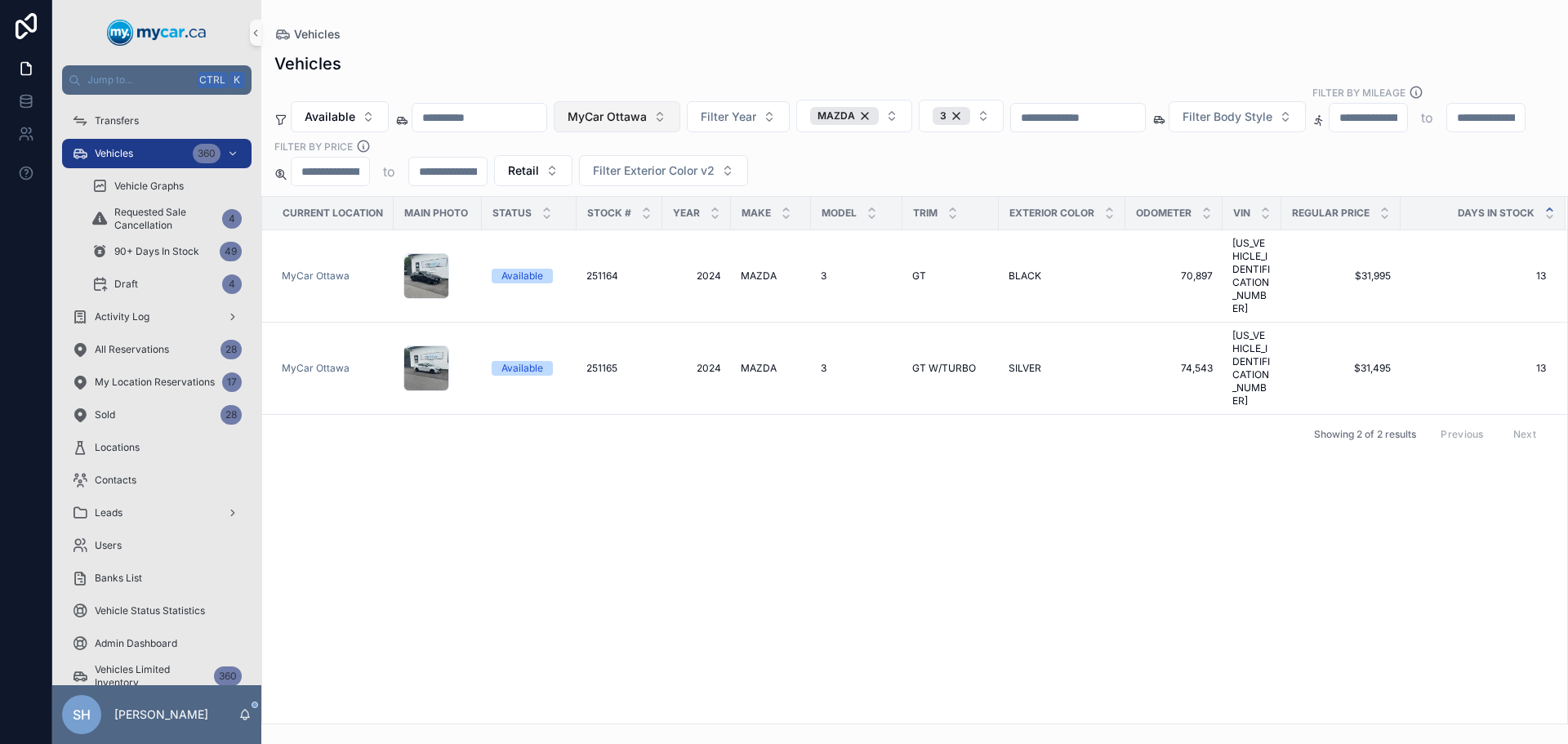
click at [637, 108] on span "MyCar Ottawa" at bounding box center [607, 116] width 79 height 16
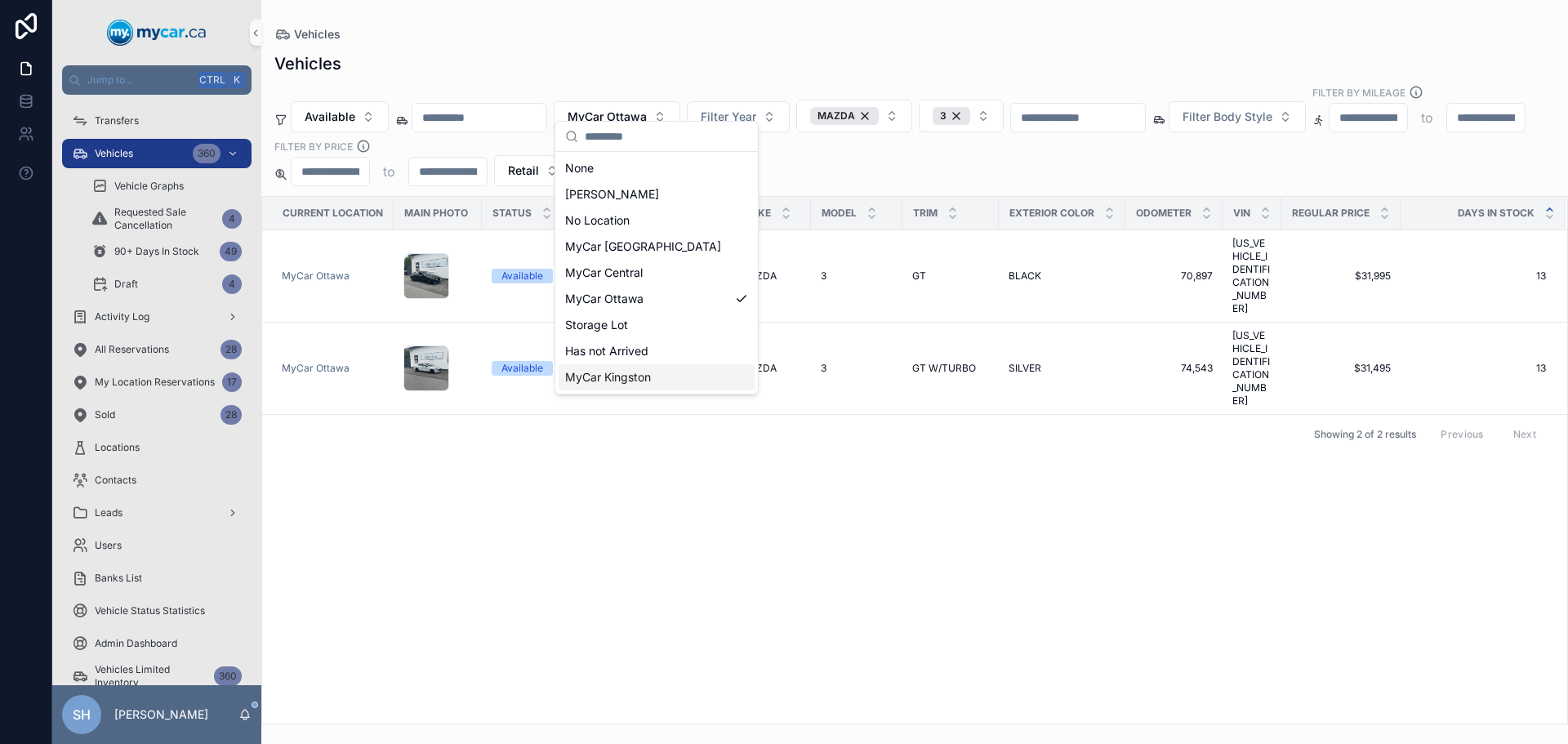
click at [673, 372] on div "MyCar Kingston" at bounding box center [657, 377] width 196 height 26
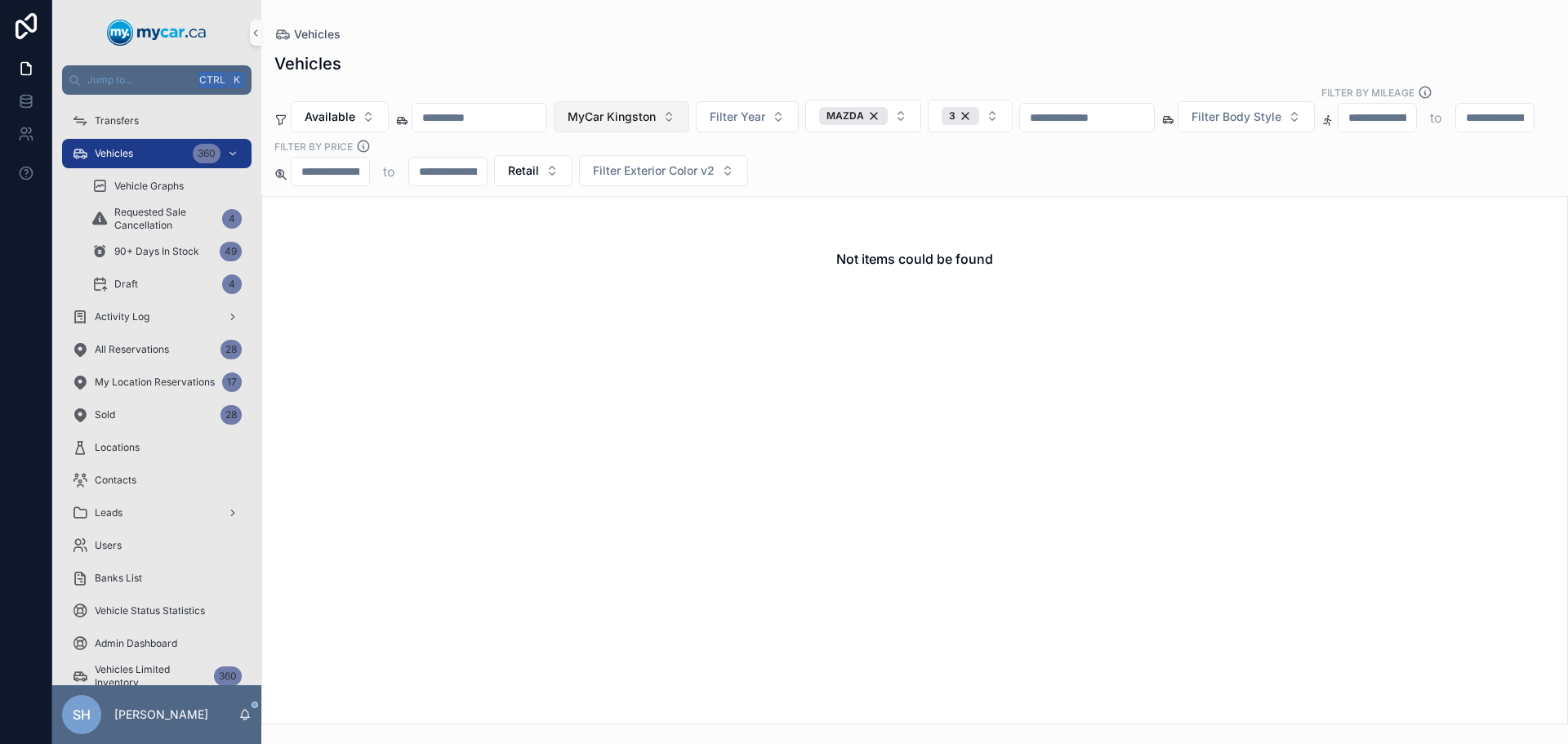
click at [656, 108] on span "MyCar Kingston" at bounding box center [611, 116] width 88 height 16
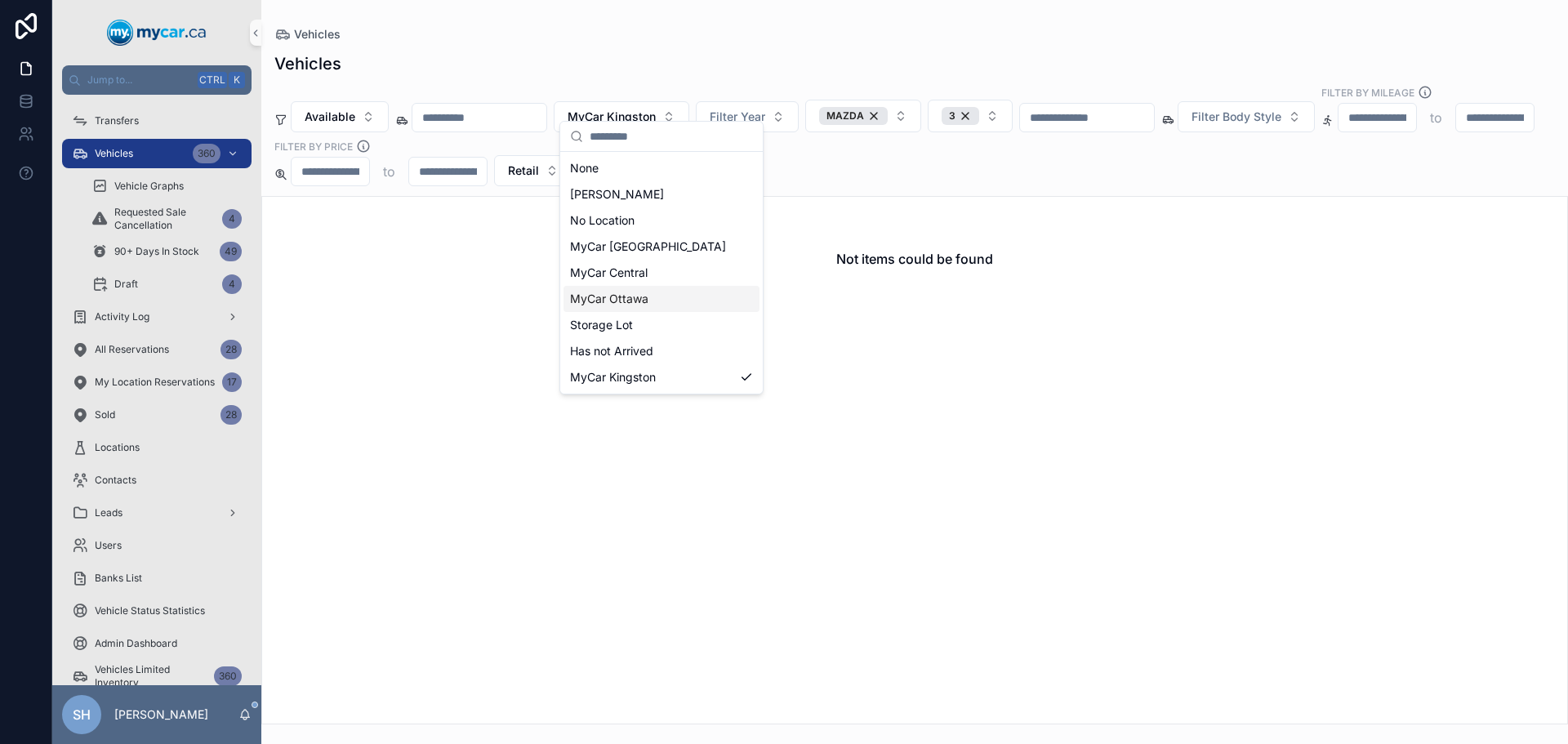
click at [660, 299] on div "MyCar Ottawa" at bounding box center [662, 299] width 196 height 26
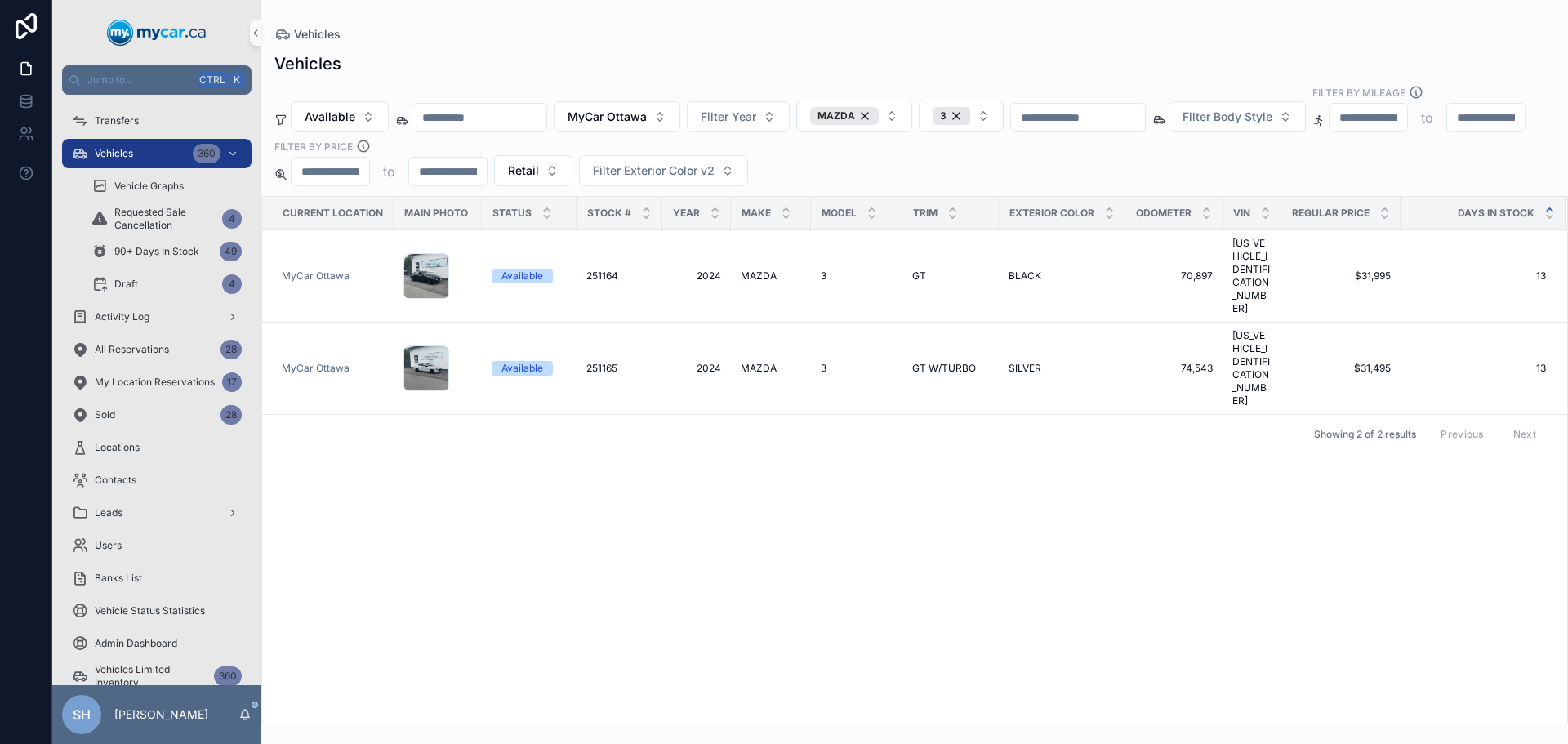
click at [709, 37] on div "Vehicles" at bounding box center [915, 34] width 1281 height 16
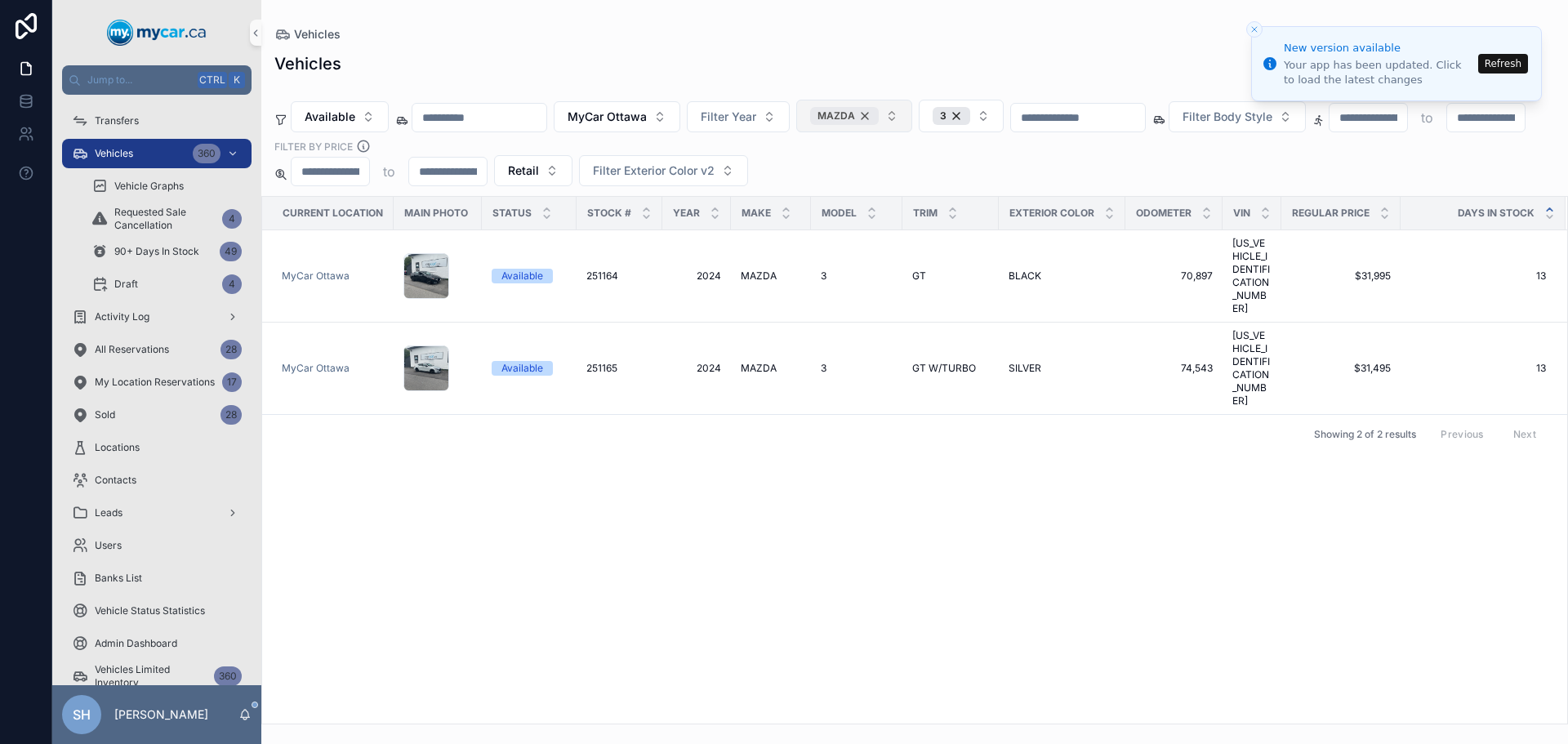
click at [879, 107] on div "MAZDA" at bounding box center [844, 115] width 69 height 18
click at [963, 107] on div "3" at bounding box center [944, 115] width 38 height 18
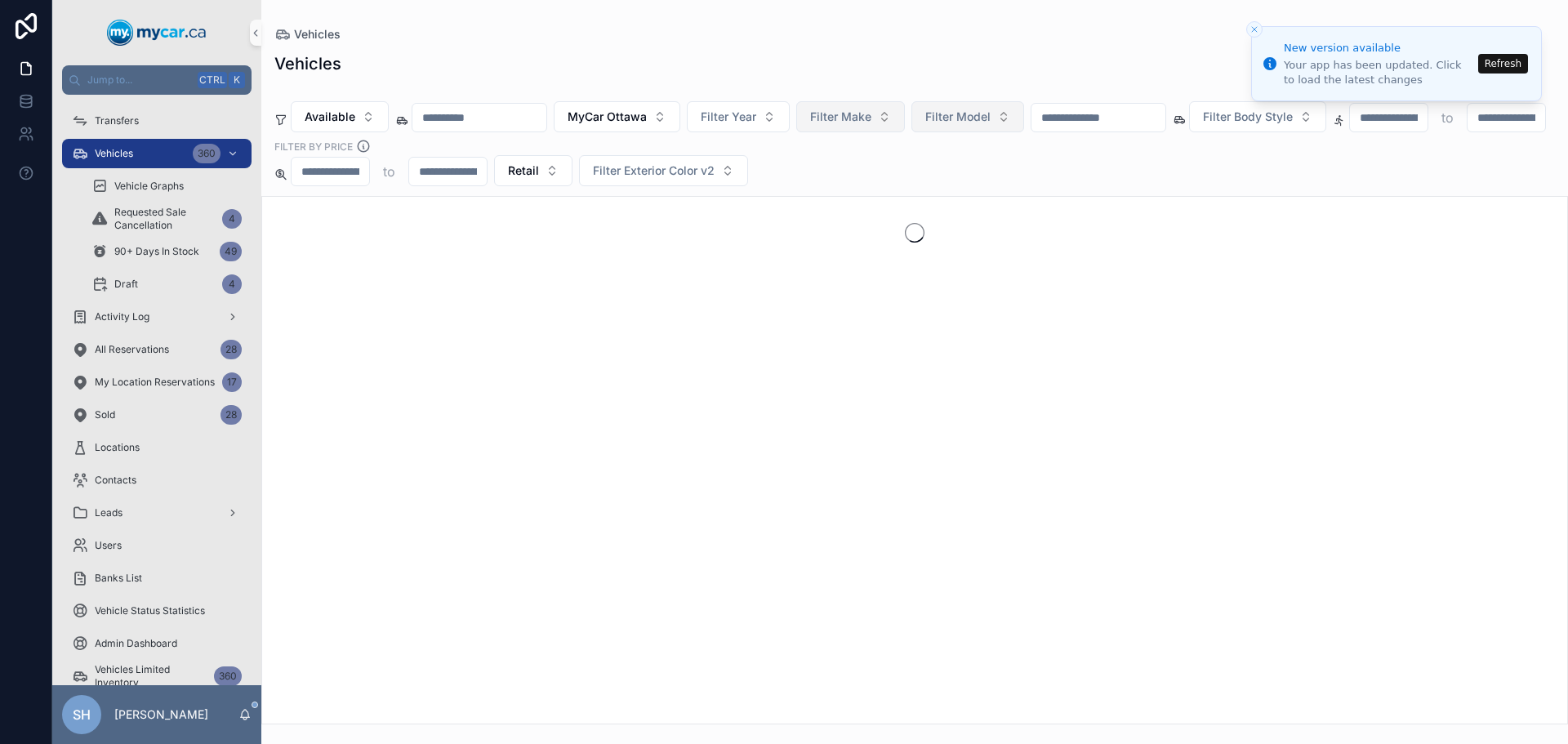
click at [802, 45] on div "Vehicles Available MyCar Ottawa Filter Year Filter Make Filter Model Filter Bod…" at bounding box center [915, 383] width 1306 height 682
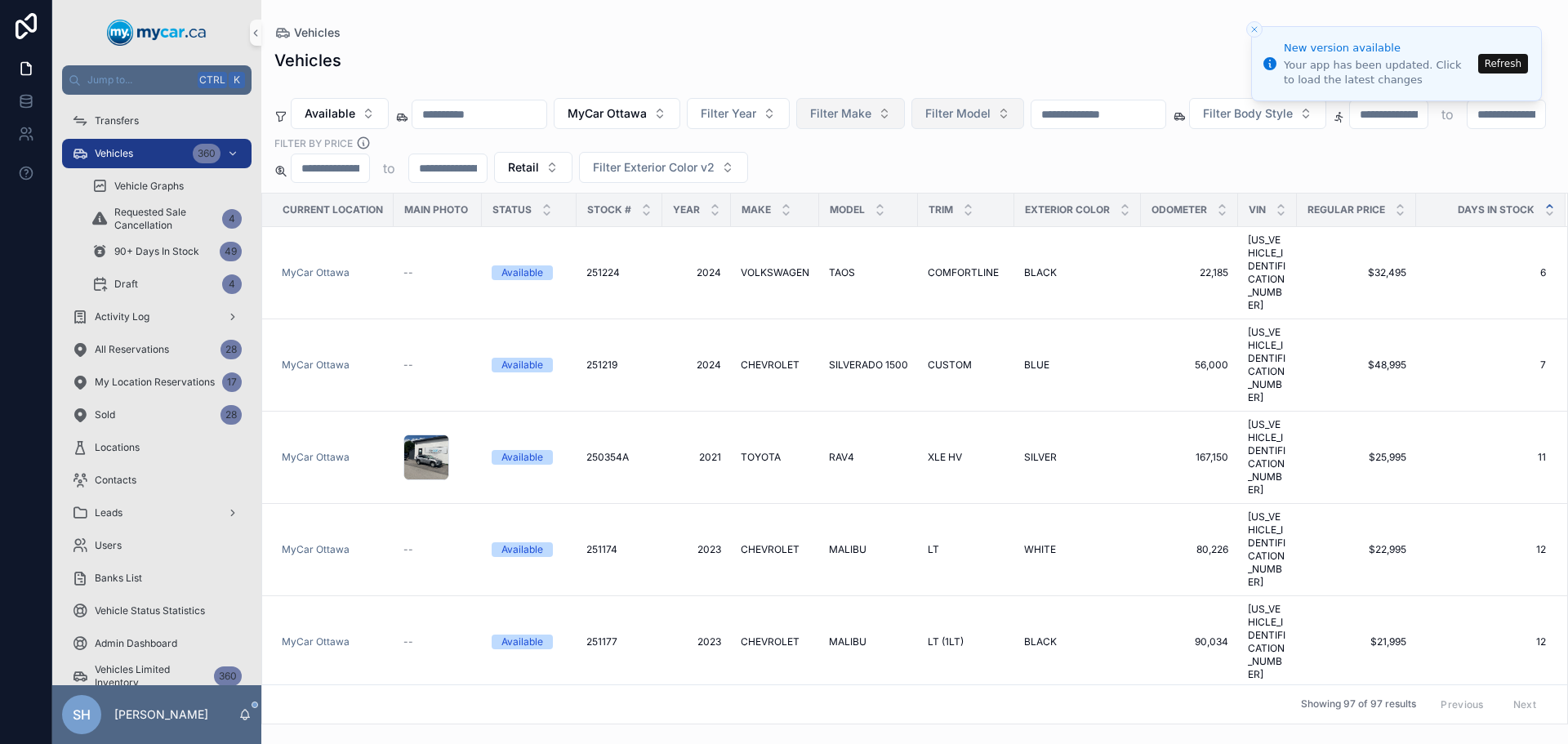
click at [1506, 60] on button "Refresh" at bounding box center [1503, 64] width 50 height 20
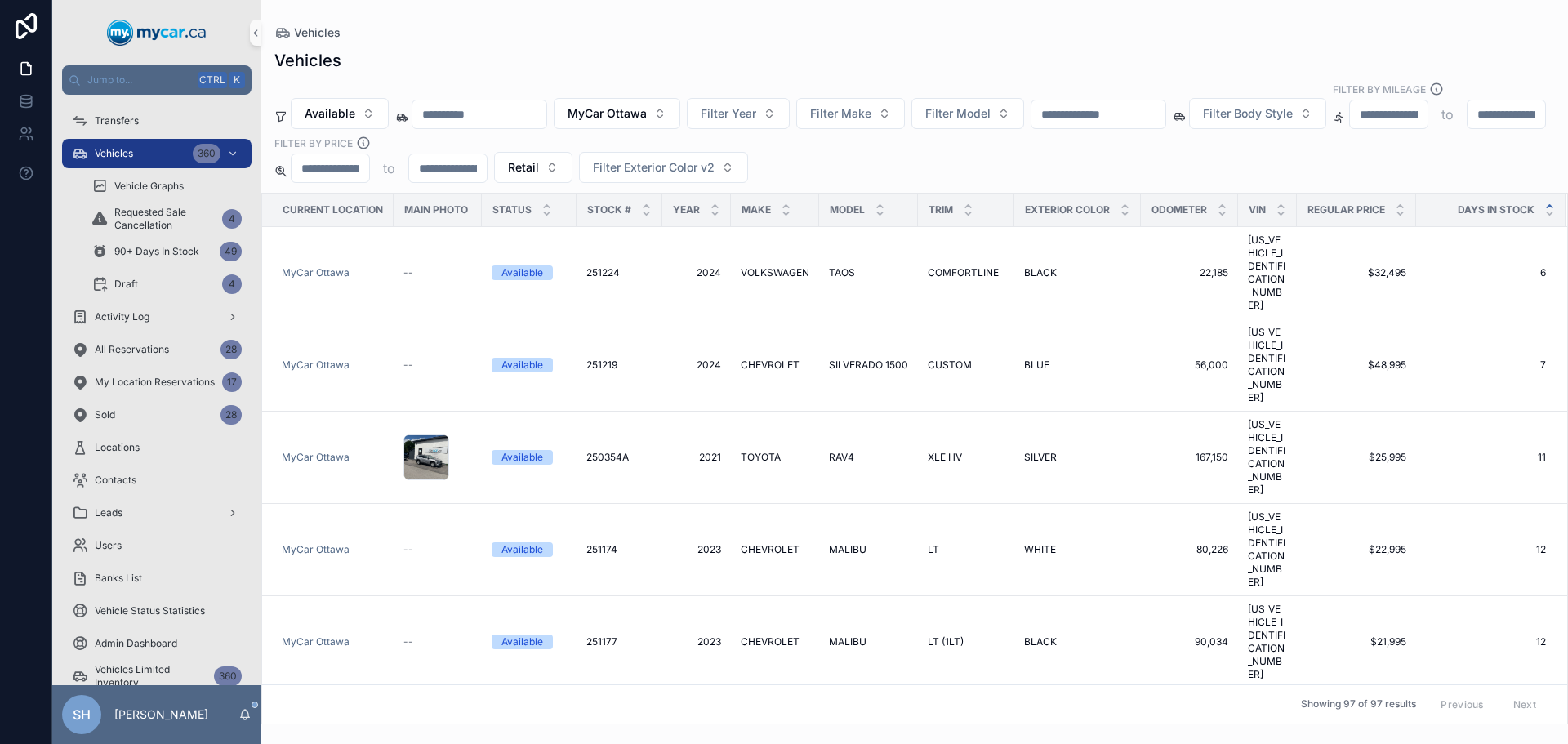
click at [917, 37] on div "Vehicles" at bounding box center [915, 32] width 1281 height 13
click at [1105, 103] on input "text" at bounding box center [1098, 115] width 134 height 23
click at [861, 105] on span "Filter Make" at bounding box center [840, 113] width 61 height 16
type input "**"
click at [848, 167] on span "HYUNDAI" at bounding box center [824, 163] width 53 height 16
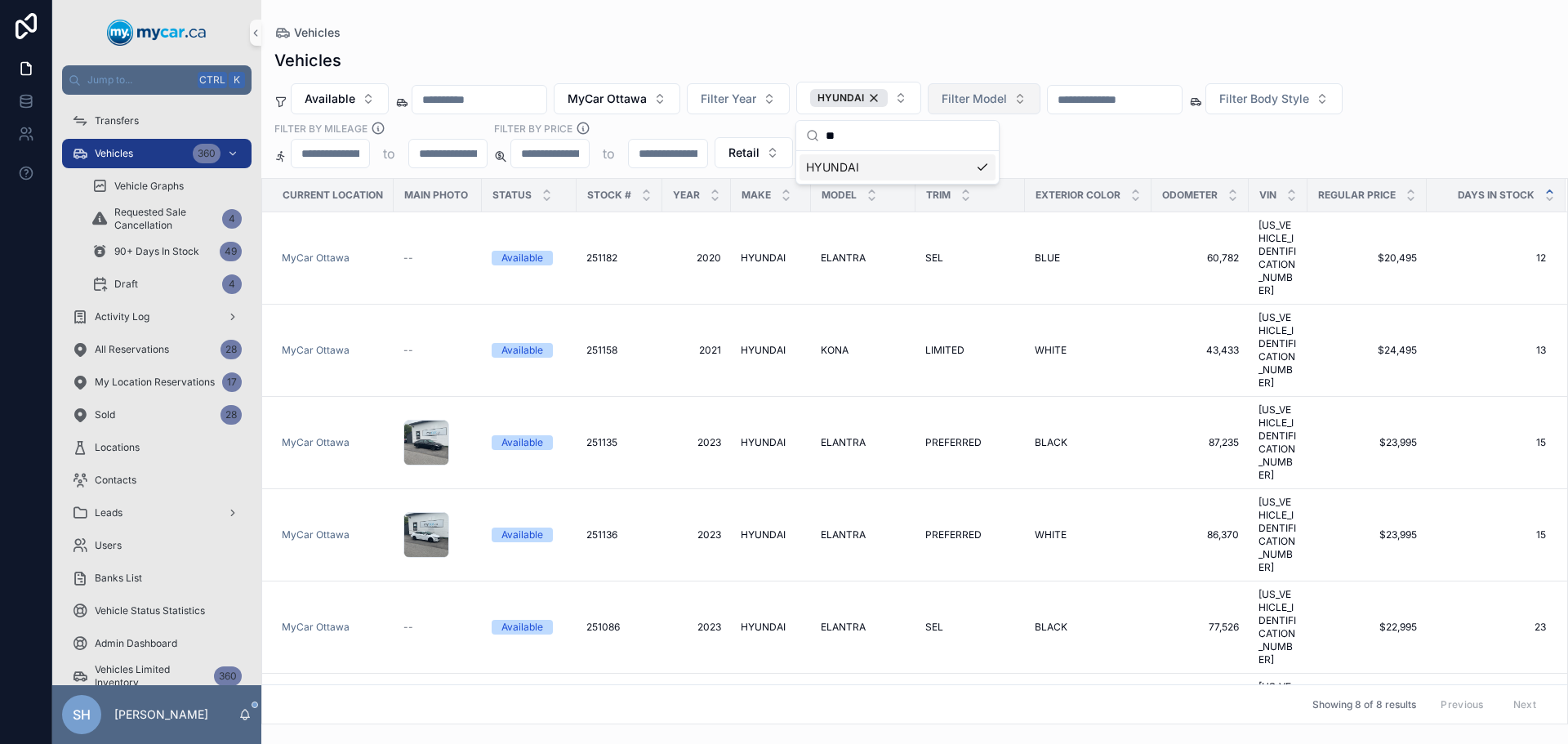
click at [1007, 103] on span "Filter Model" at bounding box center [974, 98] width 65 height 16
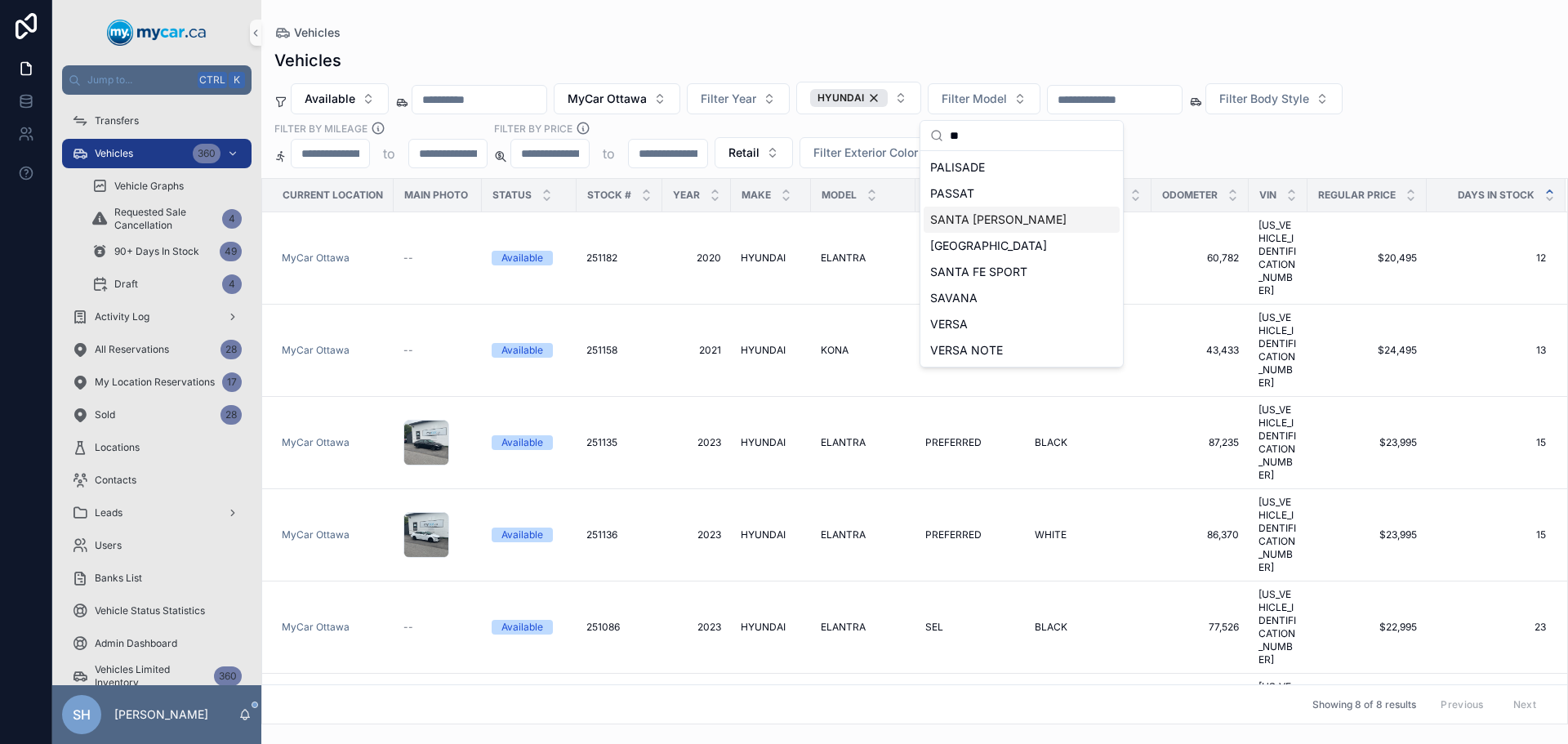
type input "**"
click at [986, 220] on span "SANTA [PERSON_NAME]" at bounding box center [998, 220] width 136 height 16
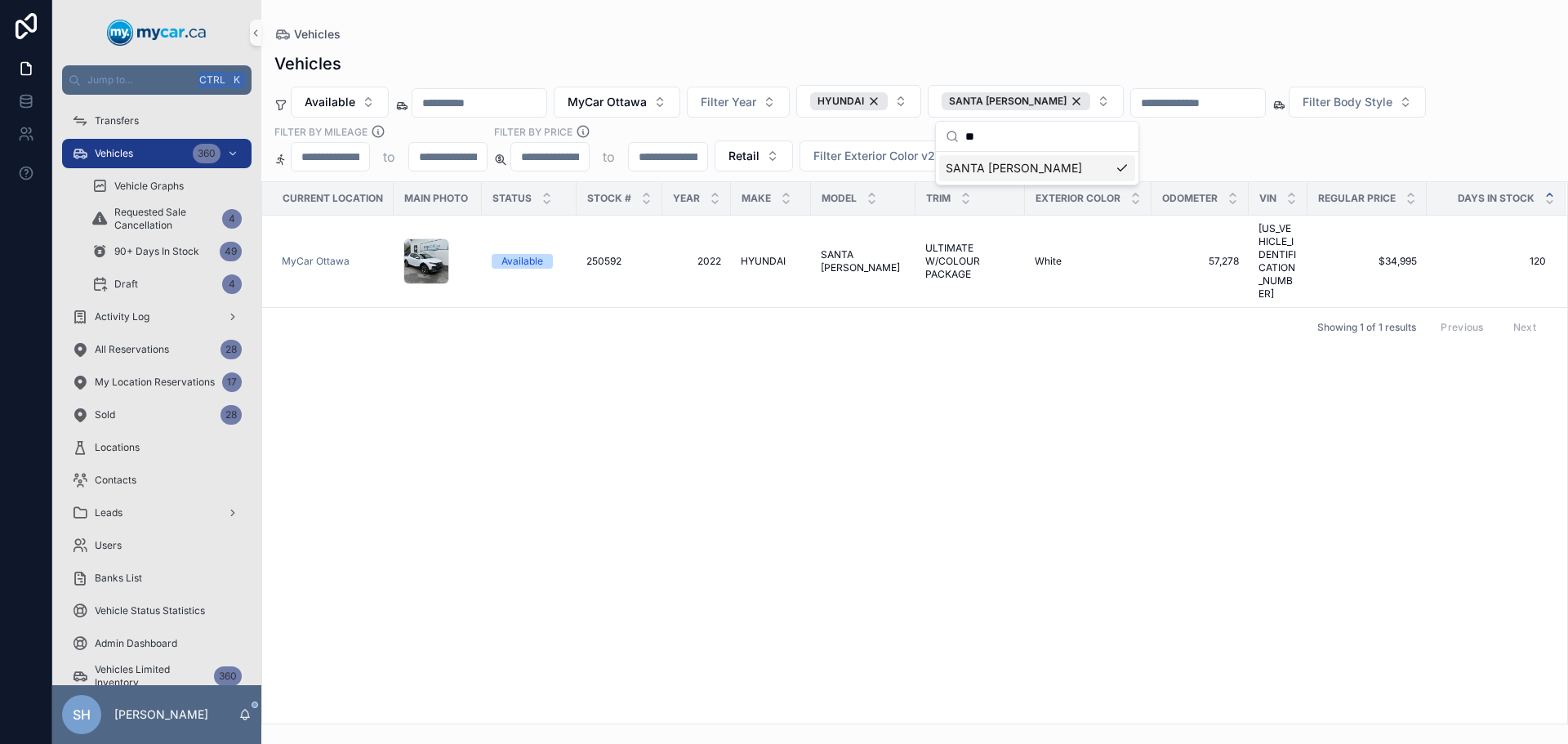
click at [985, 67] on div "Vehicles" at bounding box center [915, 64] width 1281 height 23
click at [651, 113] on button "MyCar Ottawa" at bounding box center [616, 102] width 127 height 31
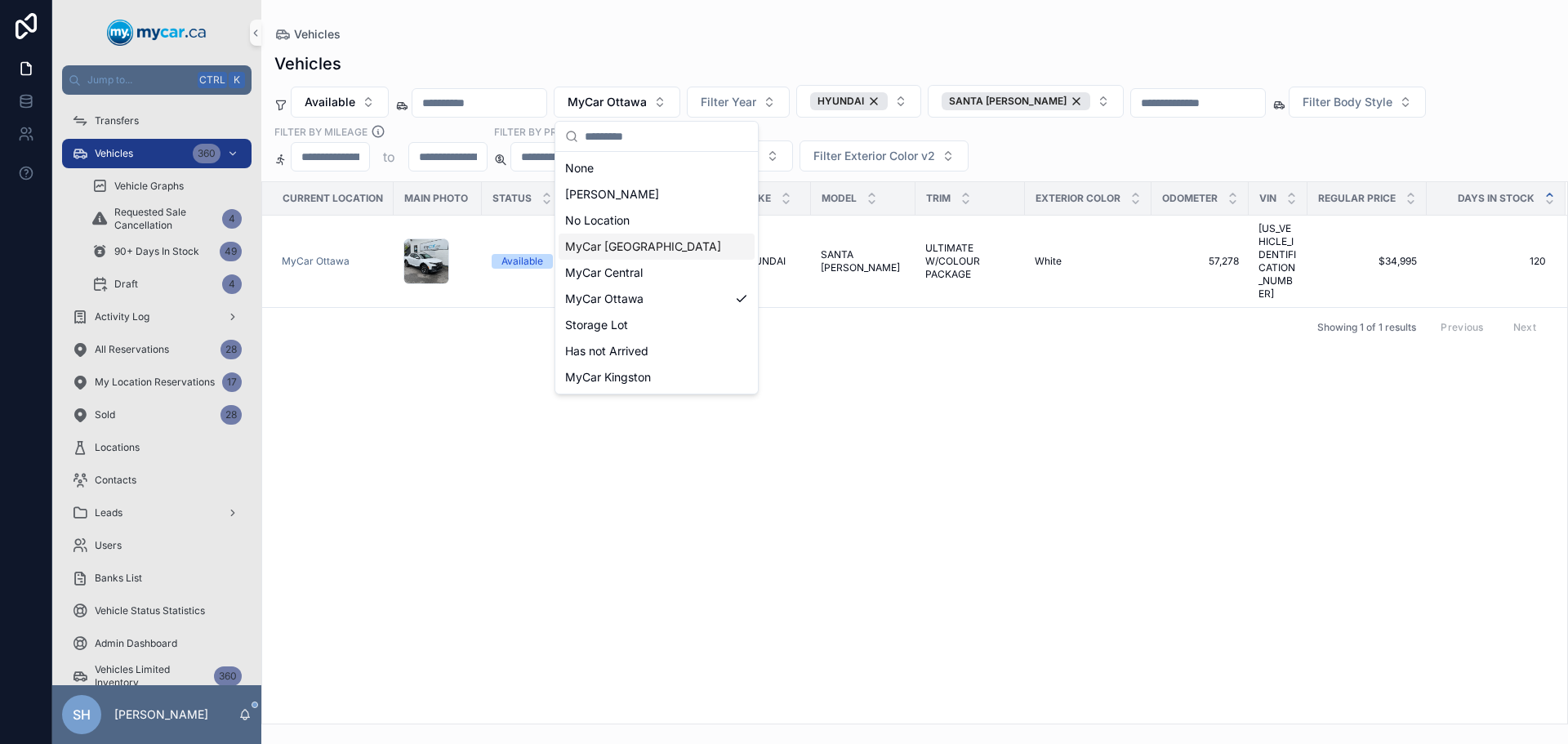
click at [635, 247] on span "MyCar [GEOGRAPHIC_DATA]" at bounding box center [643, 246] width 156 height 16
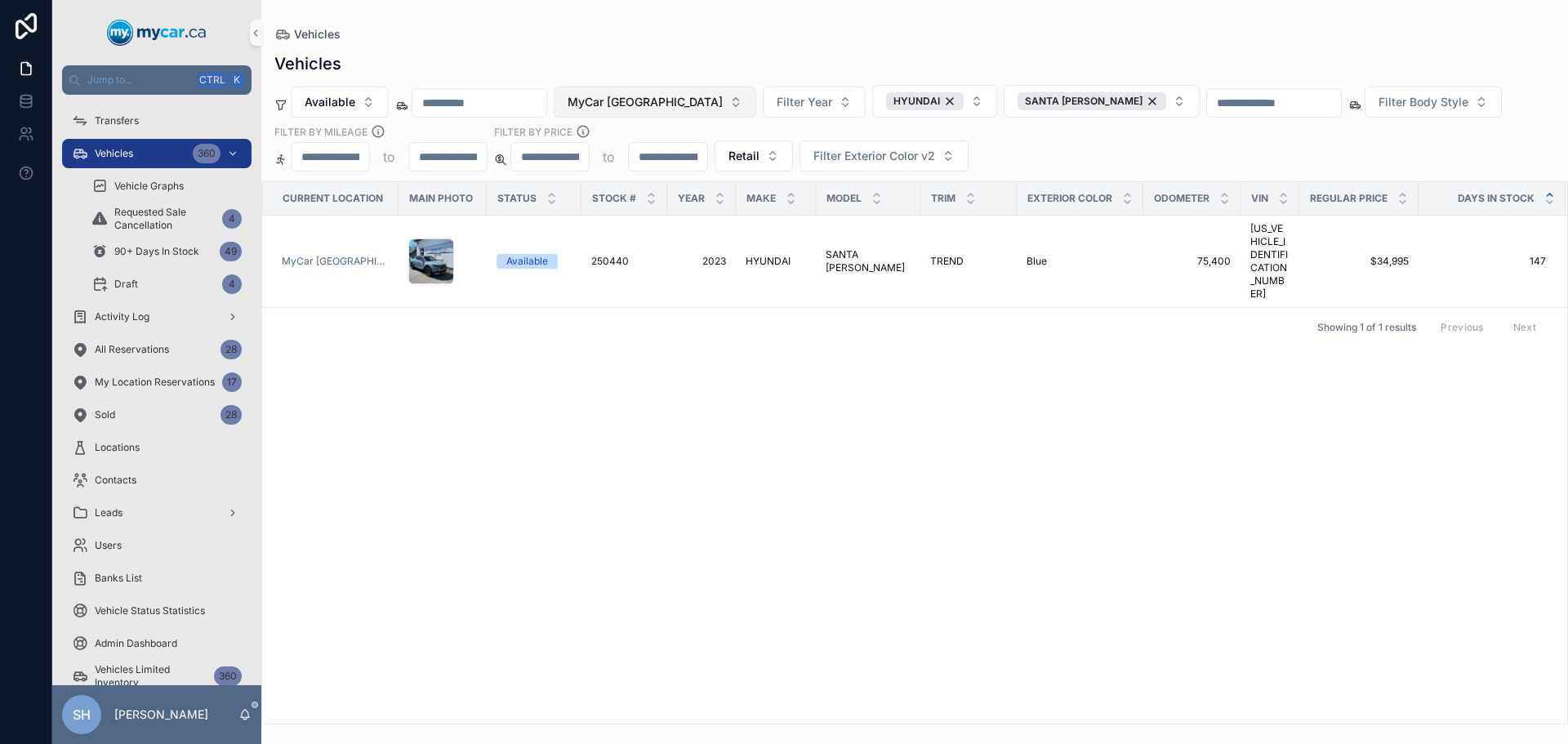
click at [676, 93] on button "MyCar [GEOGRAPHIC_DATA]" at bounding box center [654, 102] width 202 height 31
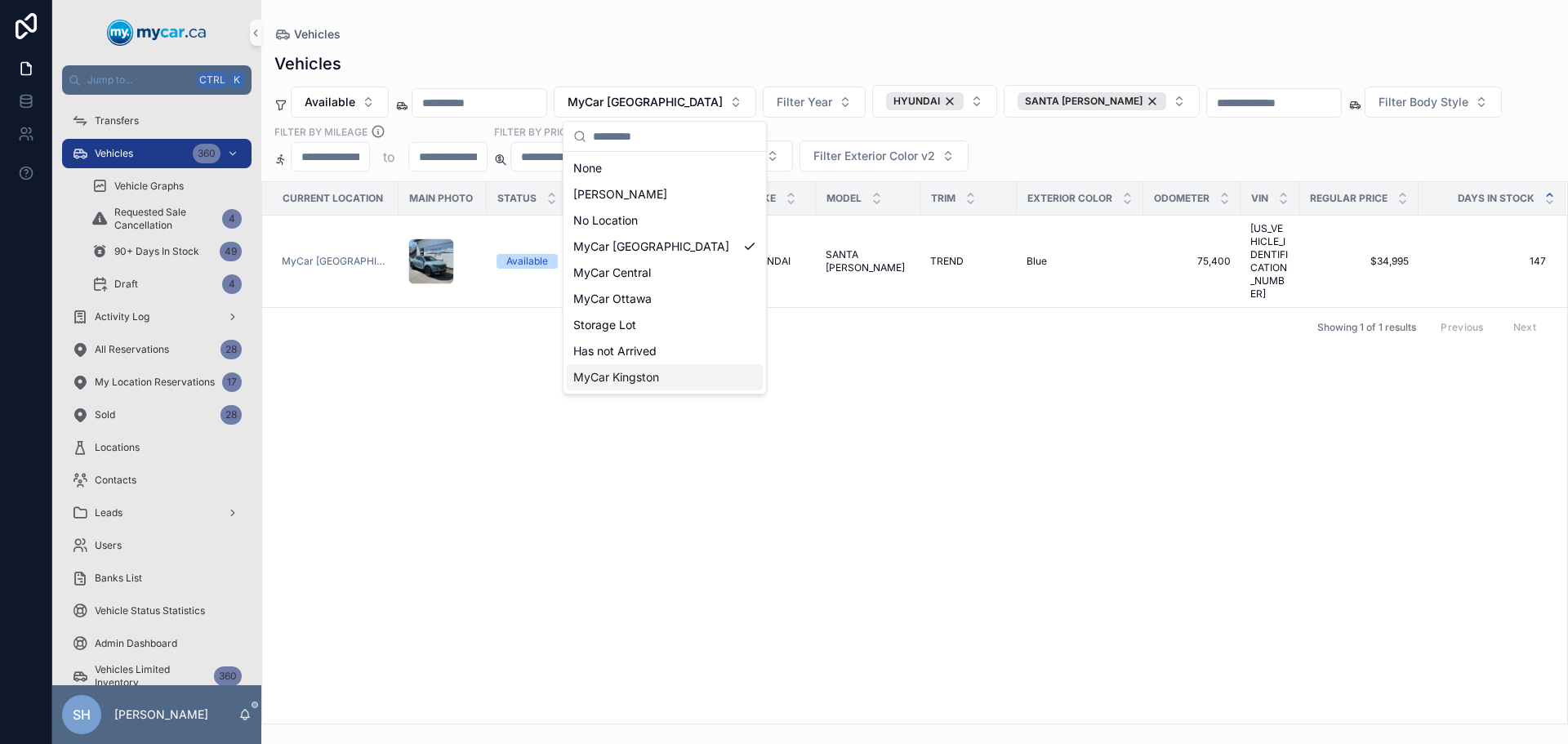
click at [658, 372] on span "MyCar Kingston" at bounding box center [616, 377] width 86 height 16
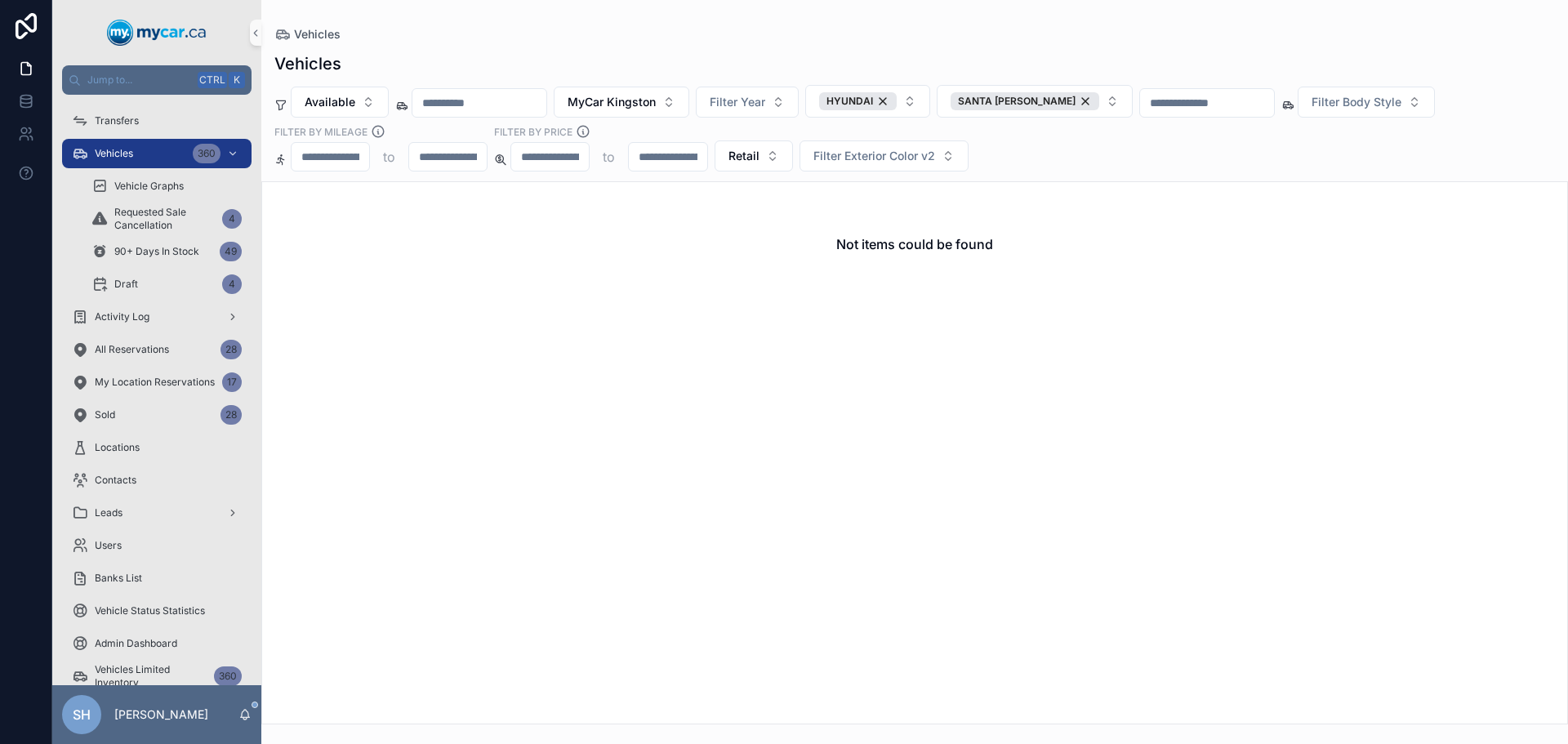
click at [674, 3] on div "Vehicles Vehicles Available MyCar Kingston Filter Year HYUNDAI SANTA [PERSON_NA…" at bounding box center [915, 363] width 1306 height 725
click at [638, 109] on span "MyCar Kingston" at bounding box center [611, 102] width 88 height 16
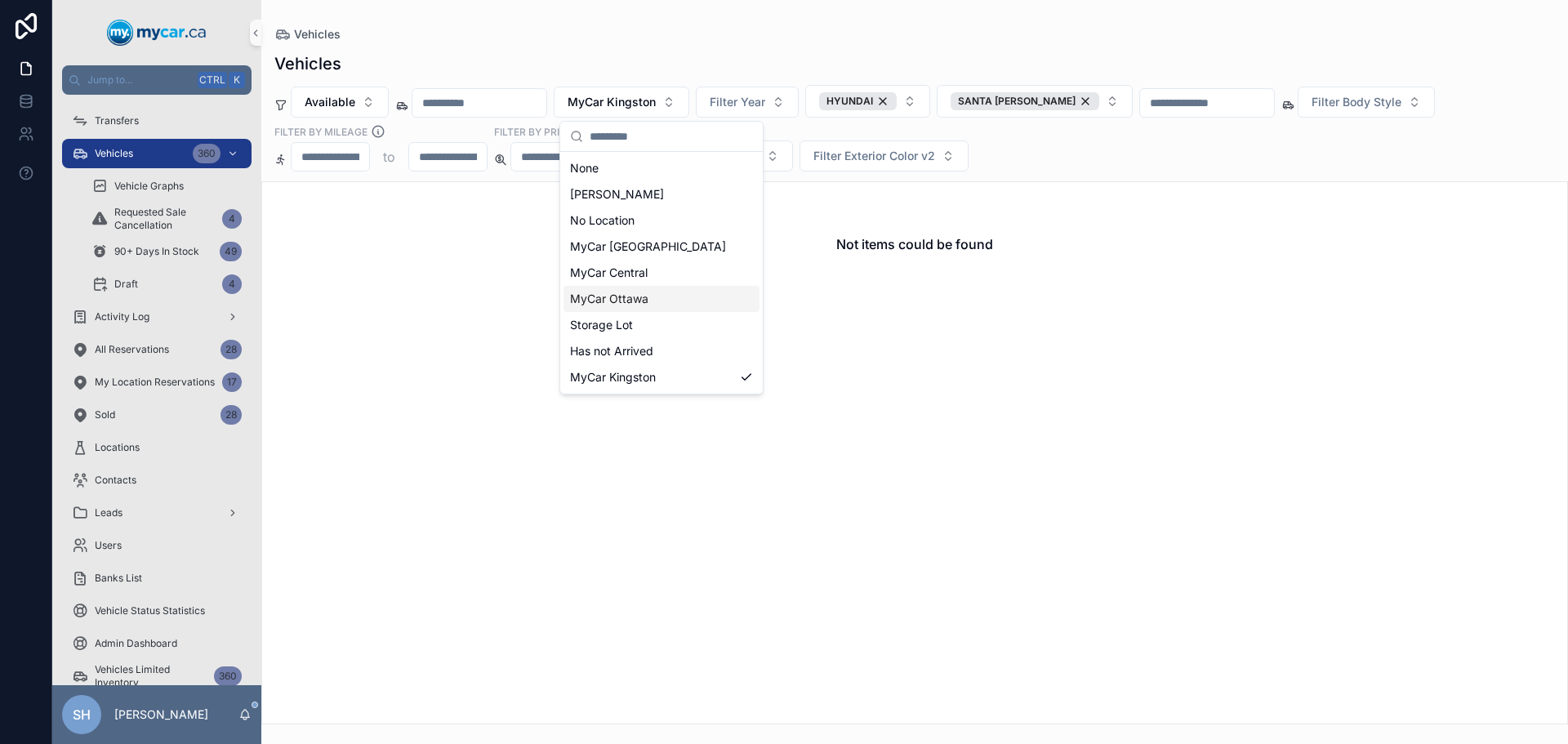
click at [643, 296] on span "MyCar Ottawa" at bounding box center [608, 299] width 78 height 16
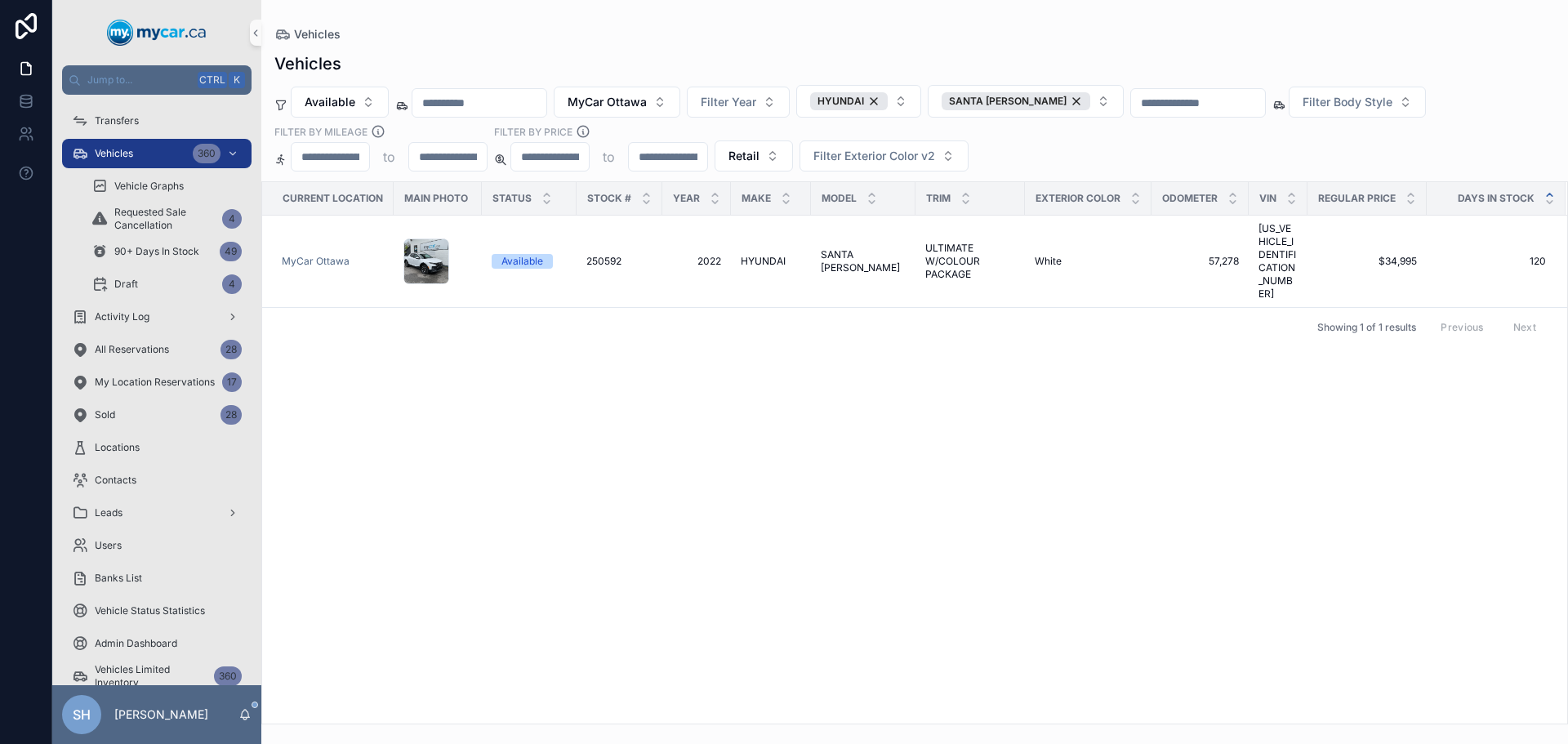
click at [768, 9] on div "Vehicles Vehicles Available MyCar Ottawa Filter Year HYUNDAI SANTA [PERSON_NAME…" at bounding box center [915, 363] width 1306 height 725
click at [763, 253] on td "HYUNDAI HYUNDAI" at bounding box center [770, 261] width 80 height 92
click at [762, 255] on span "HYUNDAI" at bounding box center [763, 261] width 45 height 13
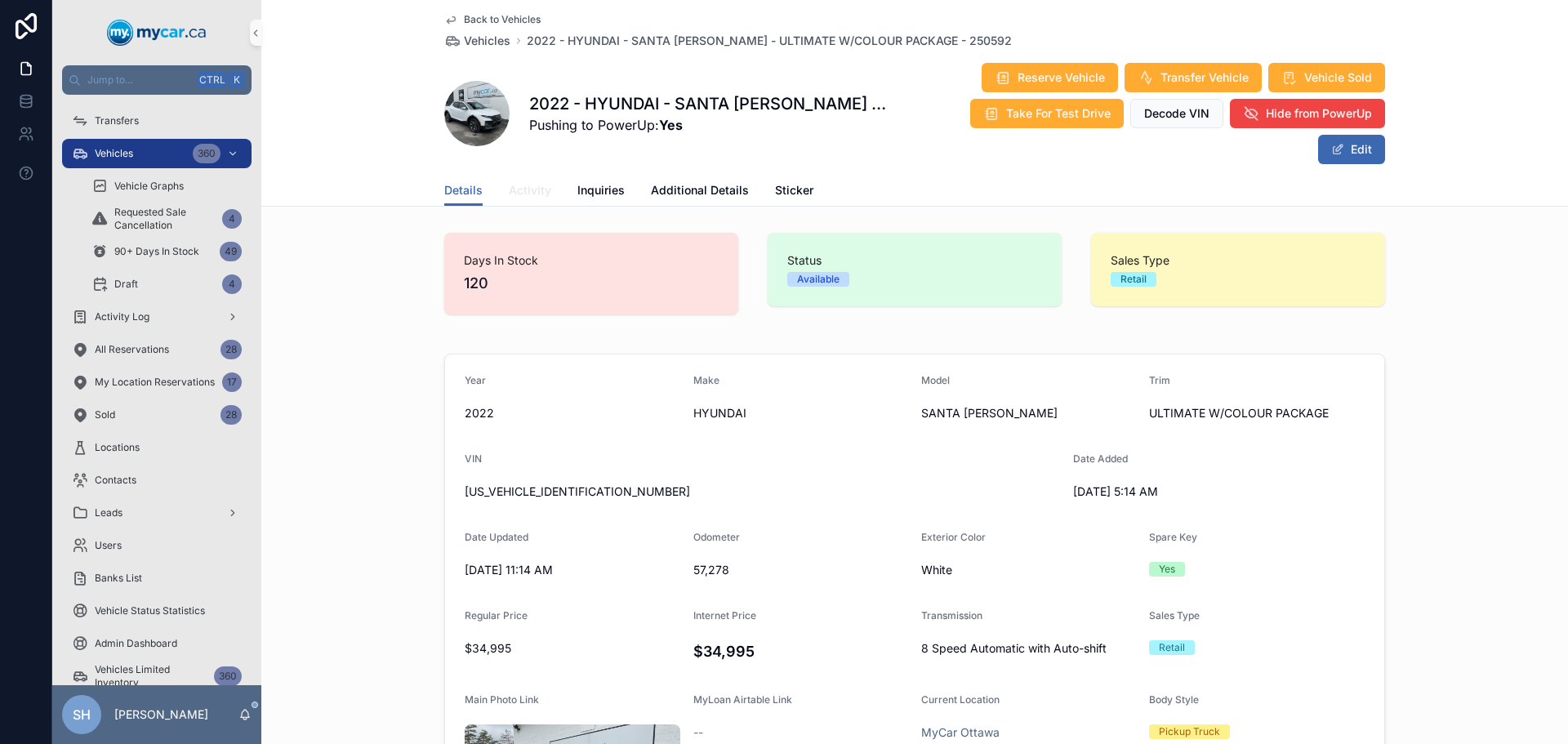
click at [513, 183] on span "Activity" at bounding box center [529, 190] width 42 height 16
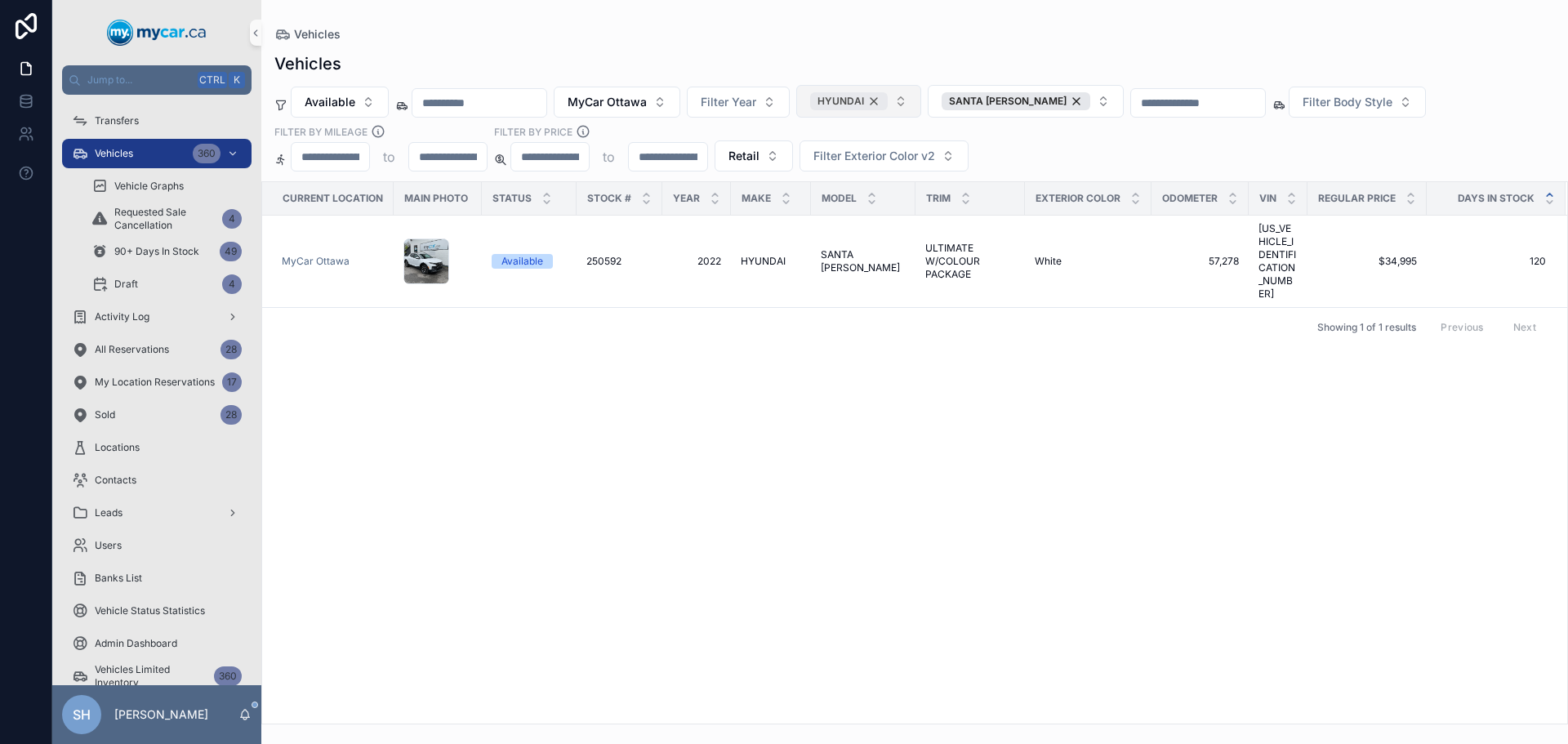
click at [887, 102] on div "HYUNDAI" at bounding box center [849, 101] width 77 height 18
drag, startPoint x: 1044, startPoint y: 102, endPoint x: 1090, endPoint y: 6, distance: 106.5
click at [1046, 102] on div "SANTA CRUZ" at bounding box center [999, 101] width 149 height 18
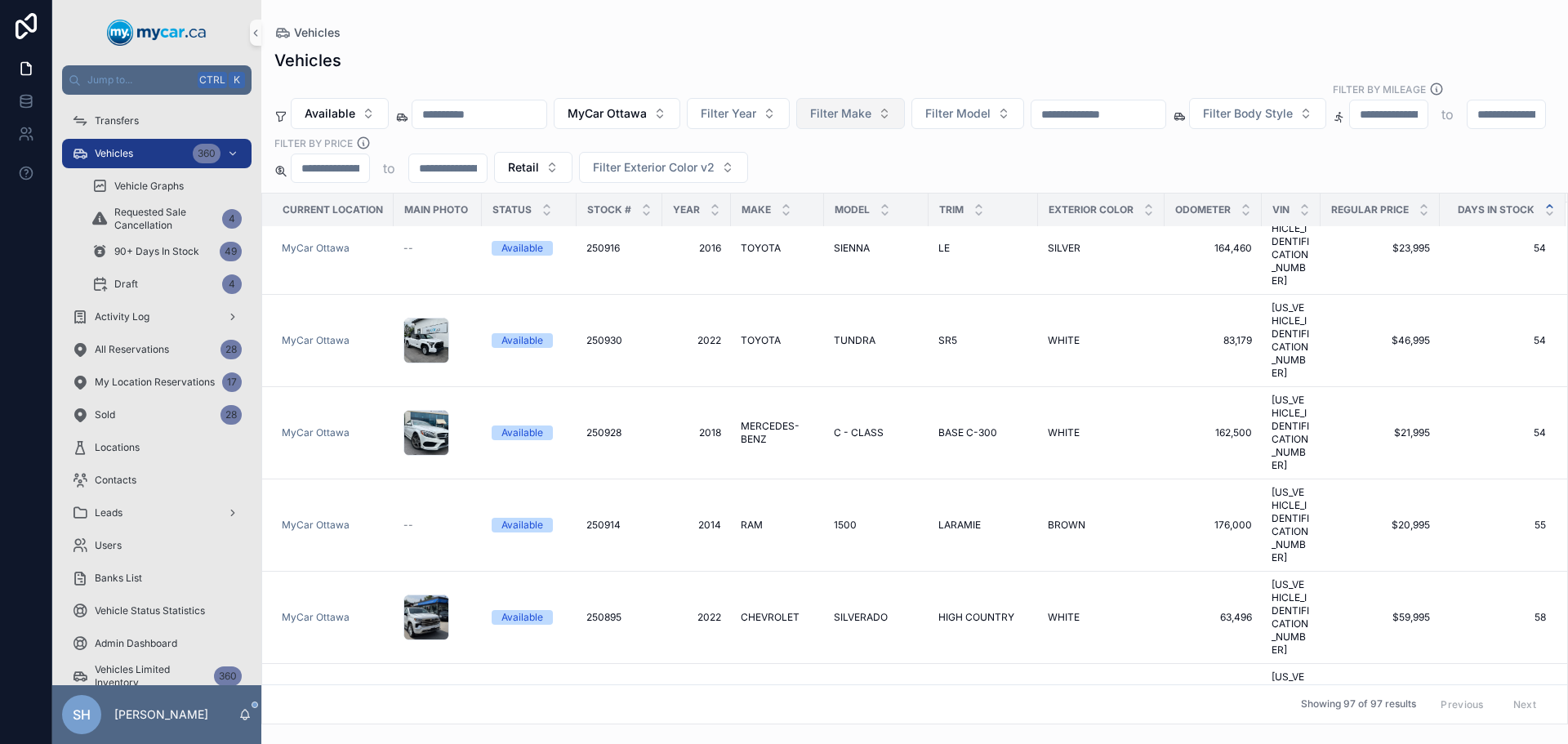
scroll to position [4085, 0]
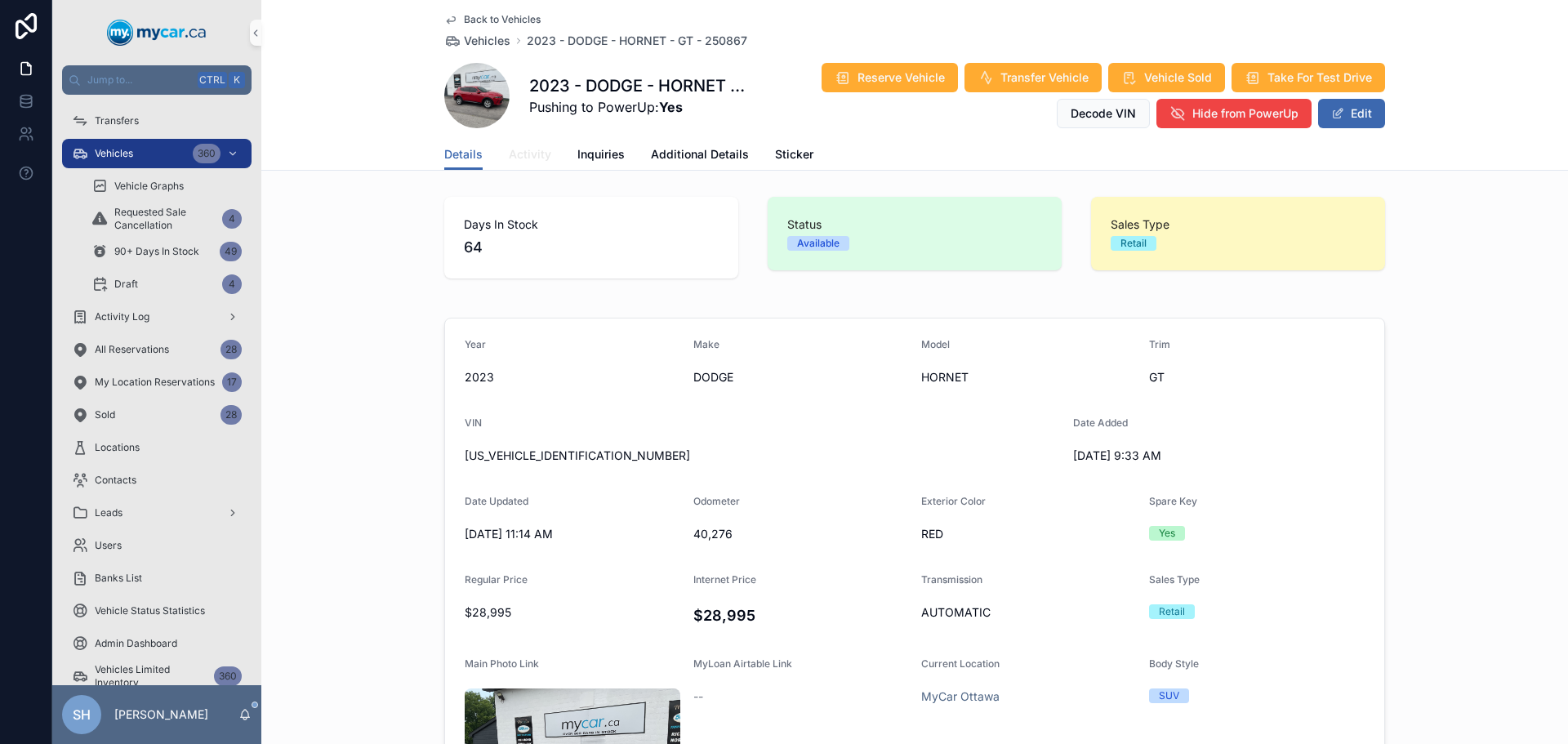
scroll to position [38, 0]
click at [521, 152] on span "Activity" at bounding box center [529, 154] width 42 height 16
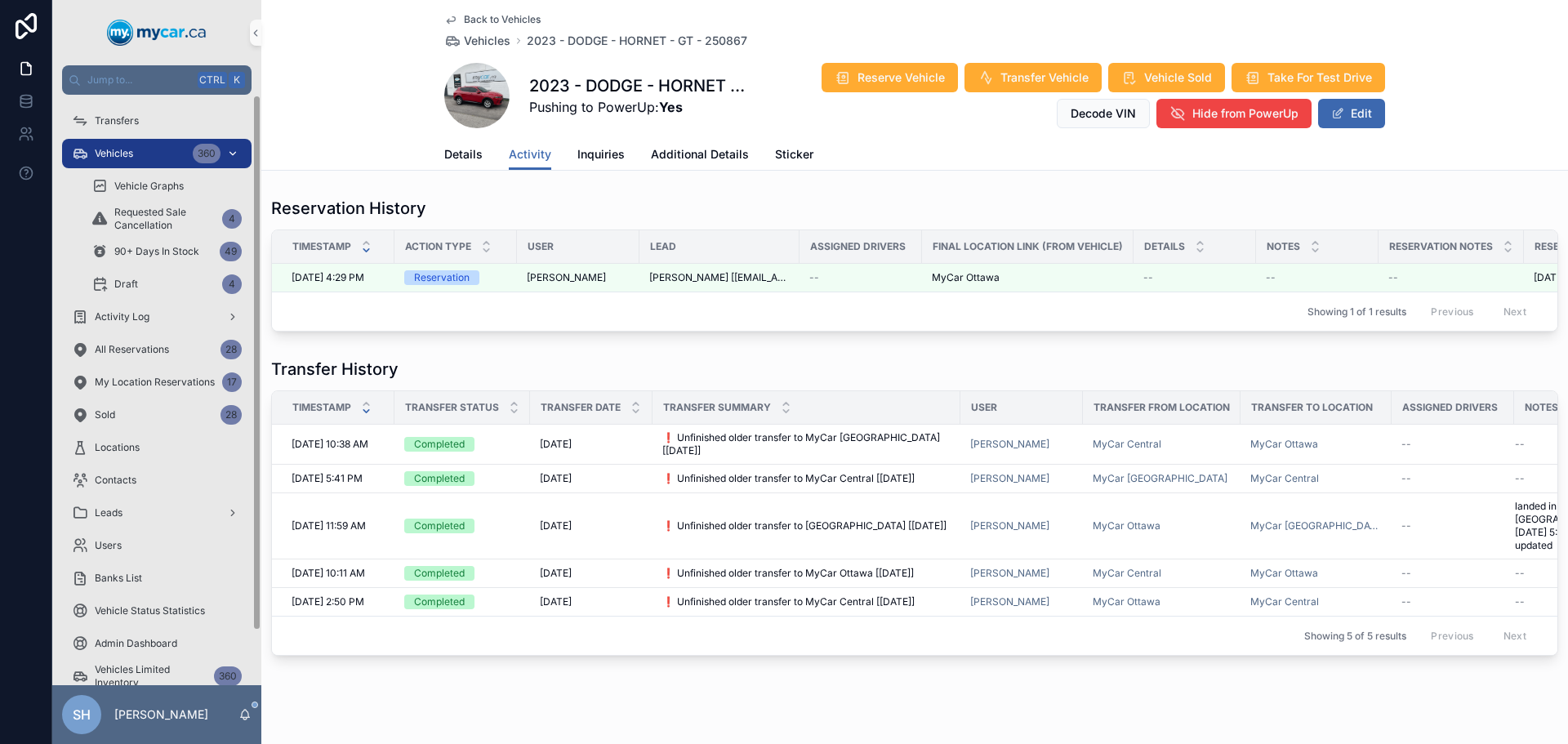
click at [108, 144] on div "Vehicles 360" at bounding box center [156, 153] width 170 height 26
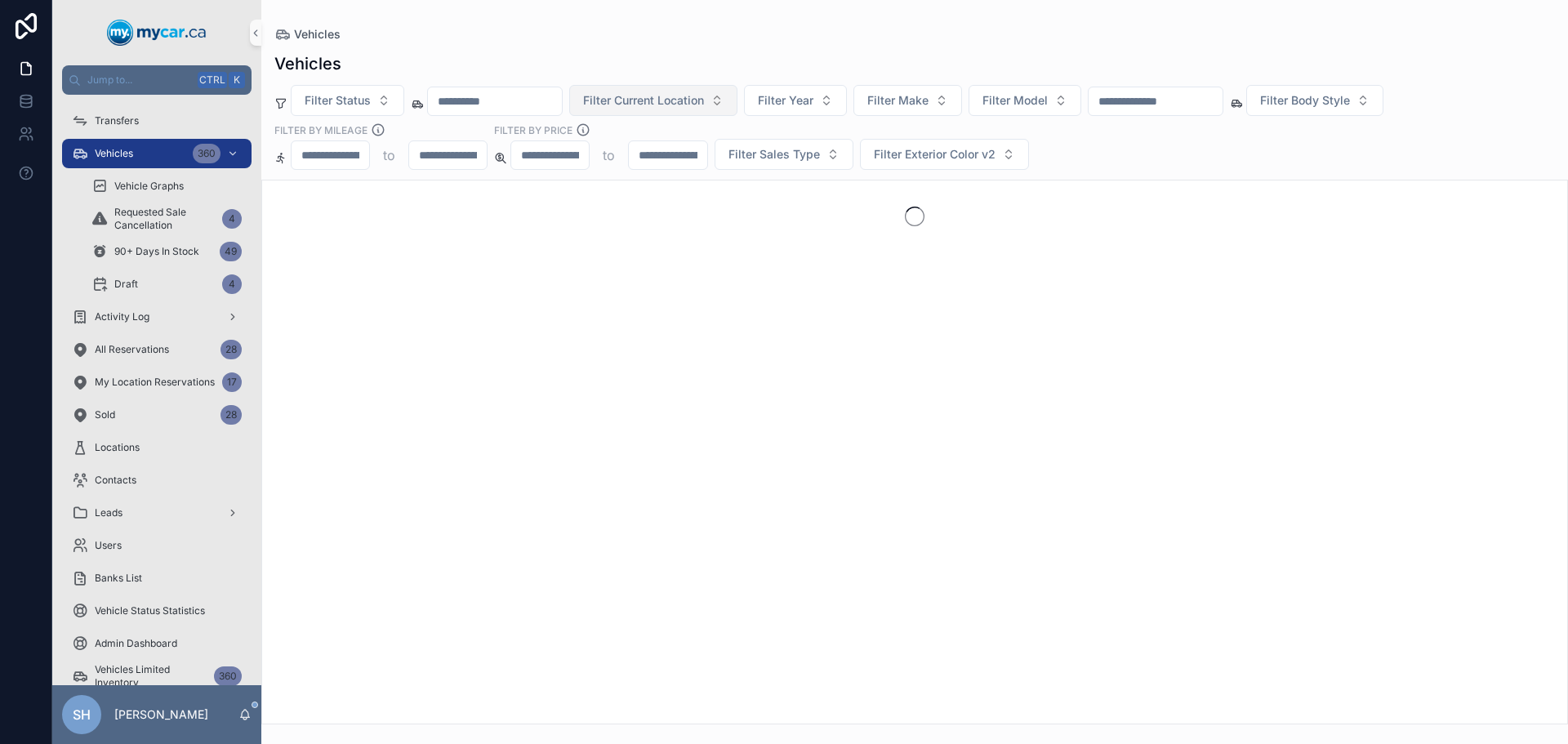
click at [657, 85] on button "Filter Current Location" at bounding box center [652, 101] width 168 height 31
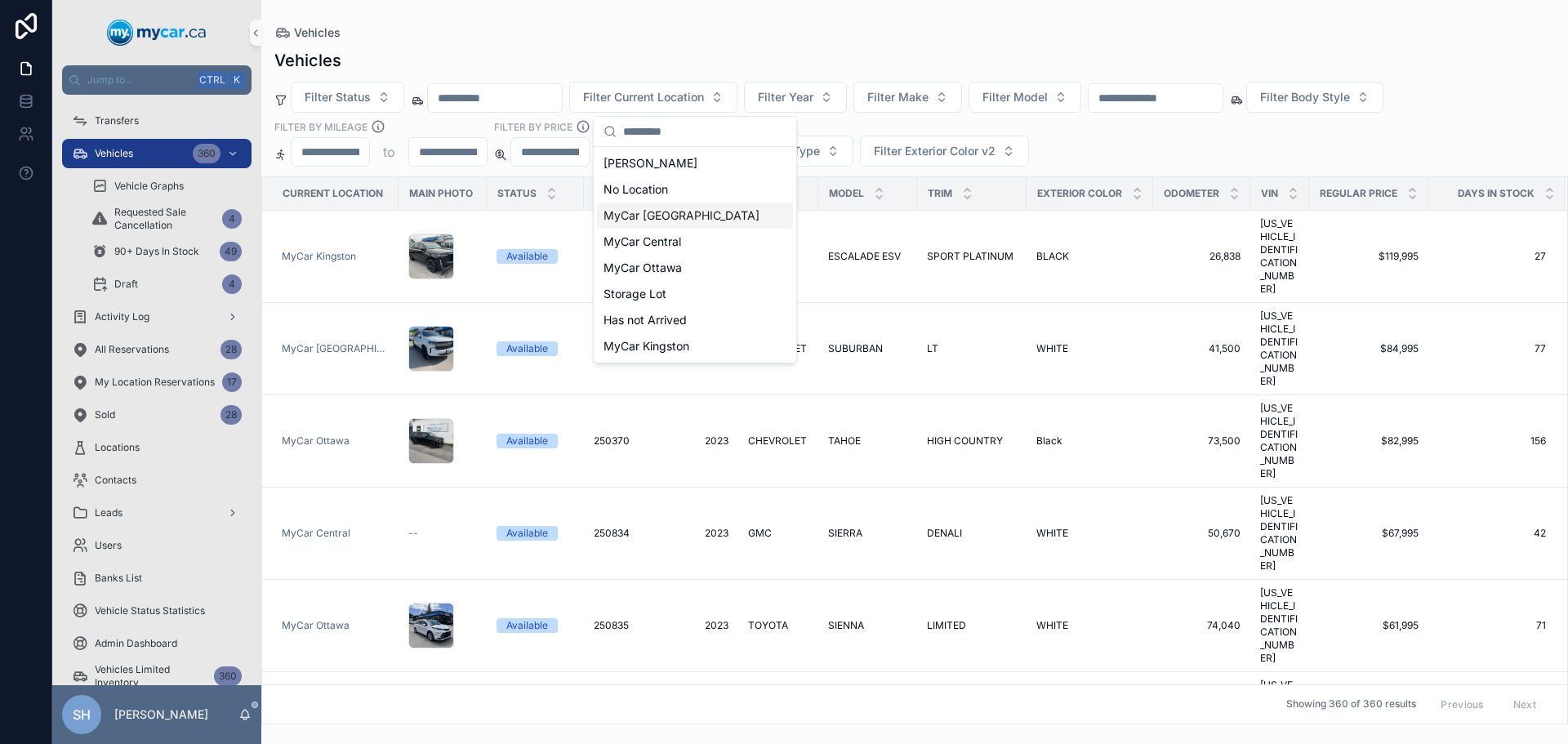
click at [680, 215] on span "MyCar [GEOGRAPHIC_DATA]" at bounding box center [681, 215] width 156 height 16
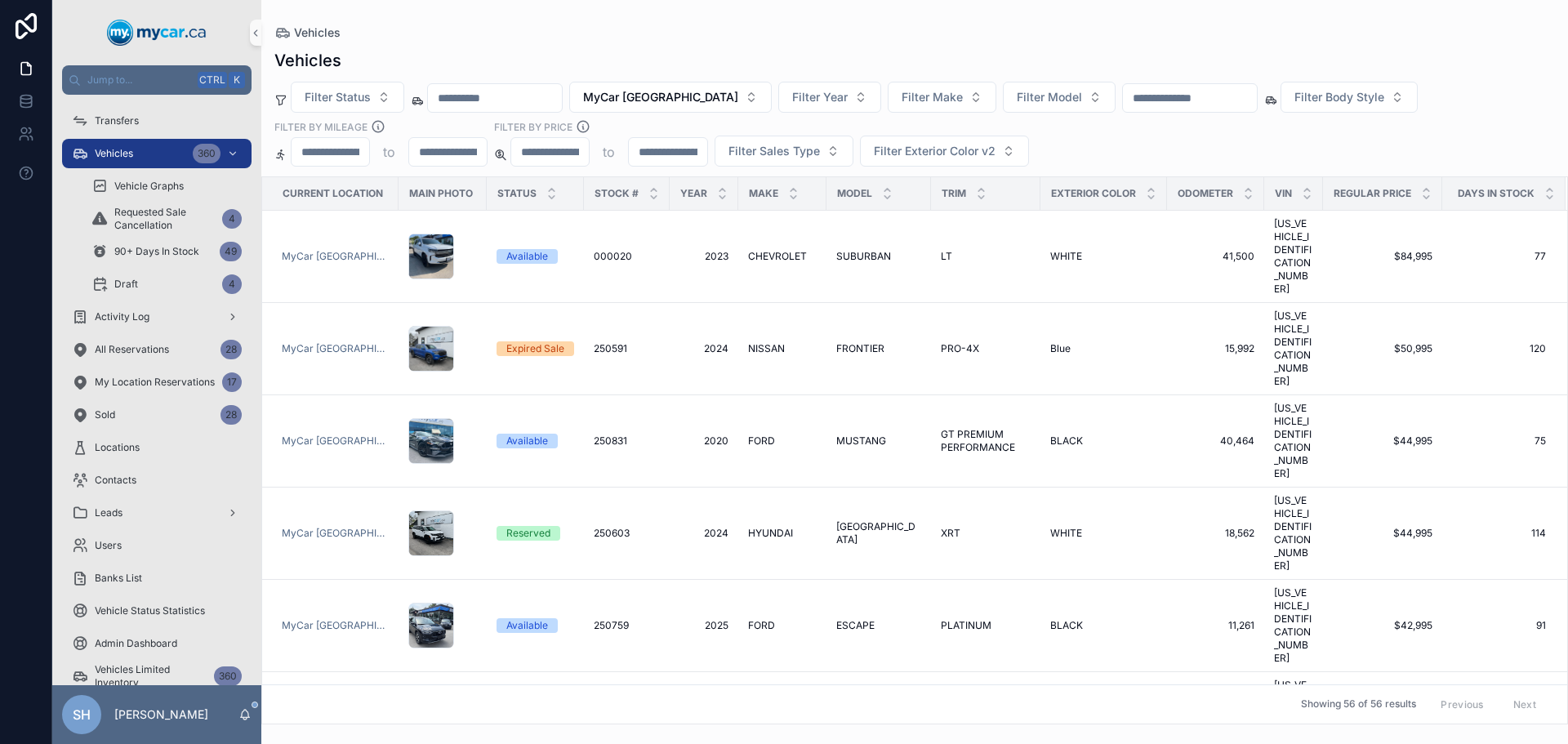
click at [720, 37] on div "Vehicles" at bounding box center [915, 32] width 1281 height 13
click at [341, 95] on span "Filter Status" at bounding box center [337, 96] width 66 height 16
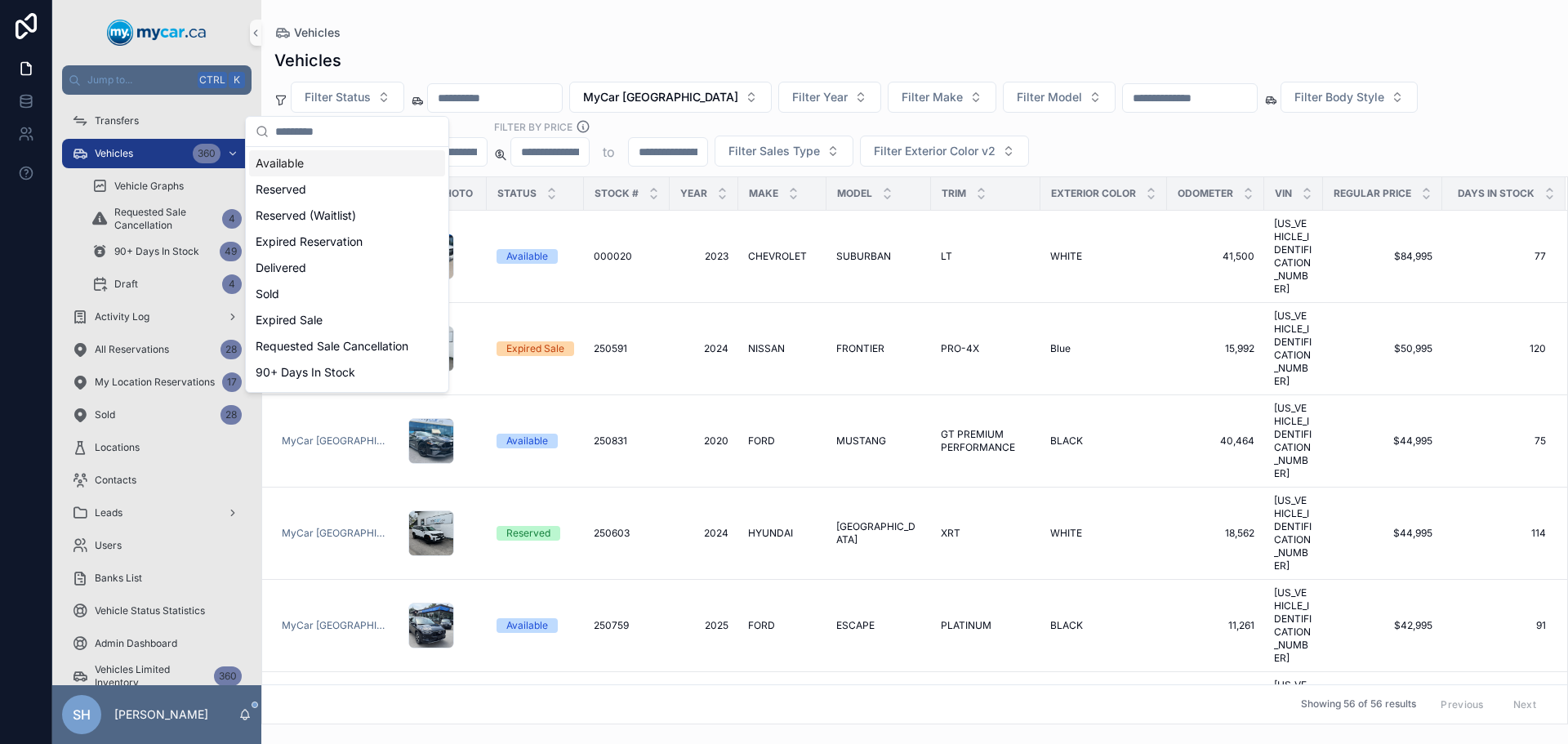
click at [298, 167] on div "Available" at bounding box center [347, 164] width 196 height 26
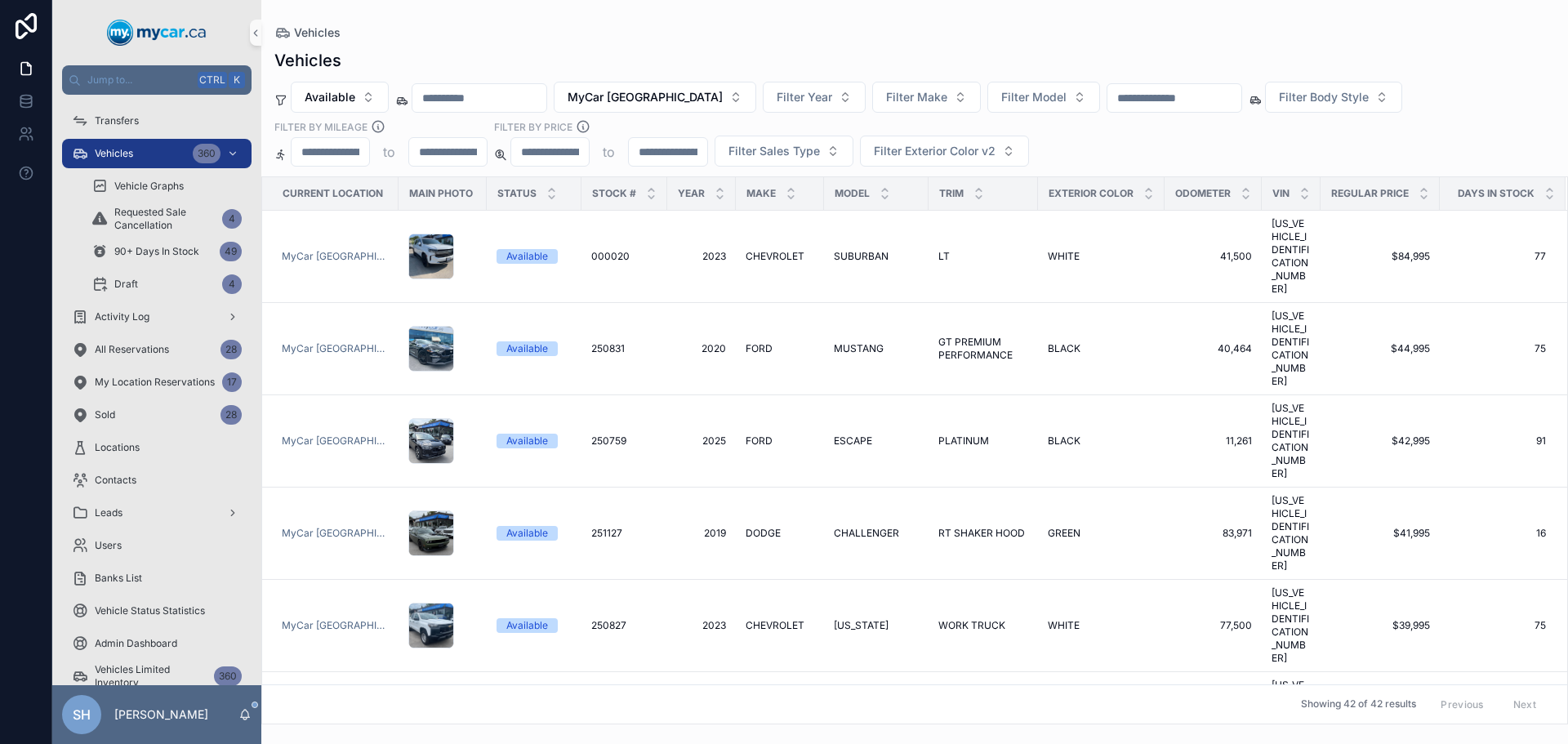
click at [491, 41] on div "Vehicles Available MyCar North Bay Filter Year Filter Make Filter Model Filter …" at bounding box center [915, 382] width 1306 height 685
click at [658, 99] on span "MyCar [GEOGRAPHIC_DATA]" at bounding box center [645, 96] width 155 height 16
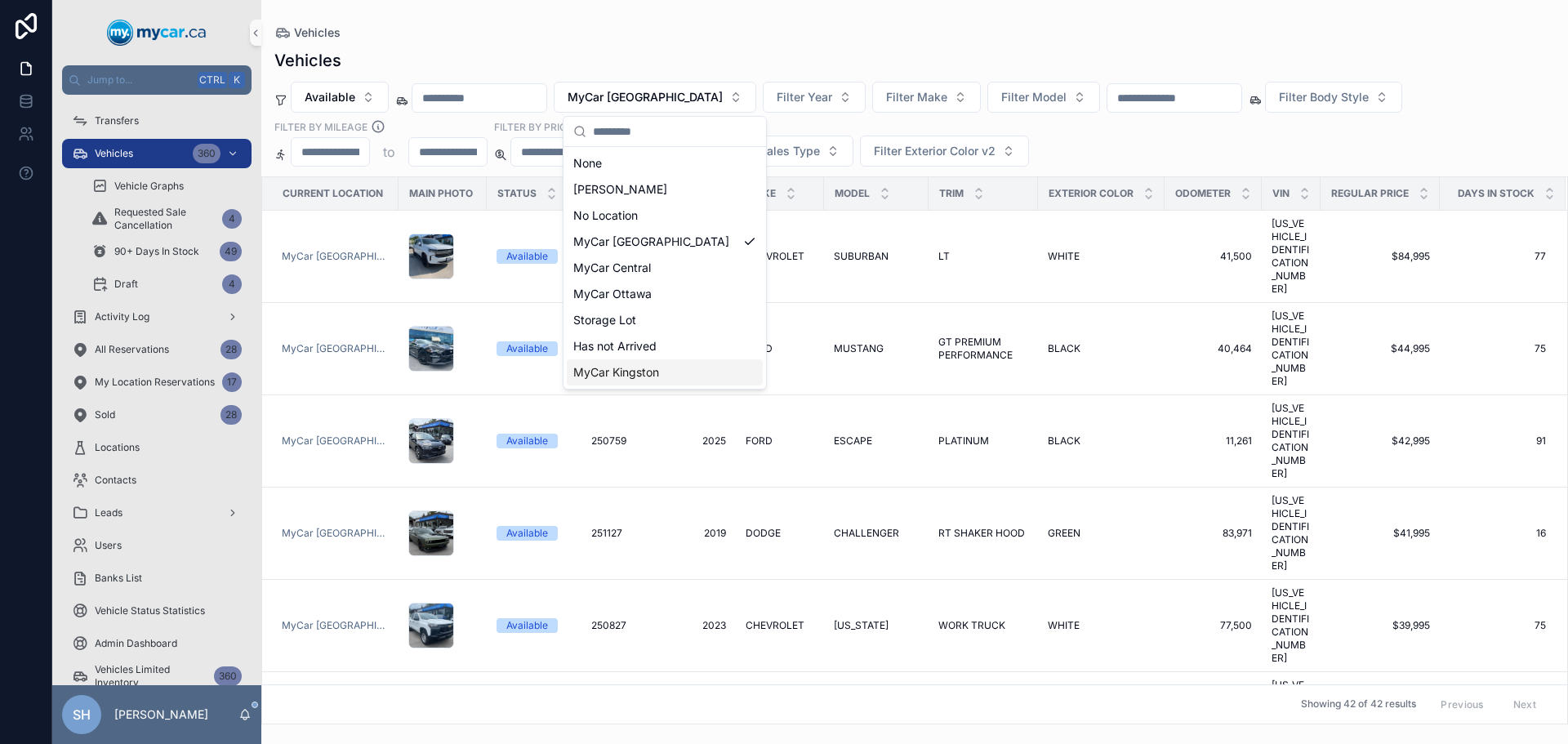
click at [659, 369] on span "MyCar Kingston" at bounding box center [616, 372] width 86 height 16
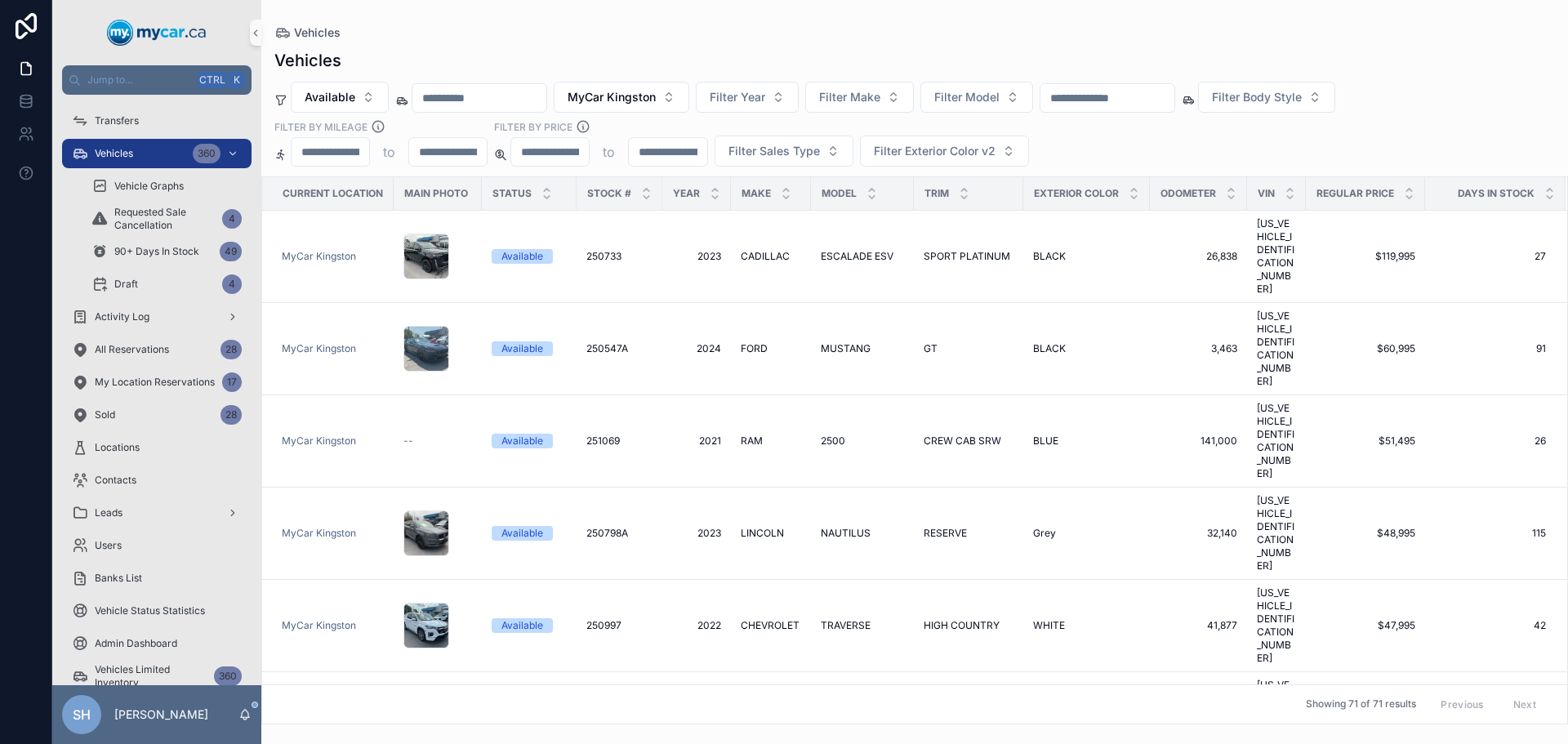
click at [756, 54] on div "Vehicles" at bounding box center [915, 60] width 1281 height 23
click at [880, 101] on span "Filter Make" at bounding box center [849, 96] width 61 height 16
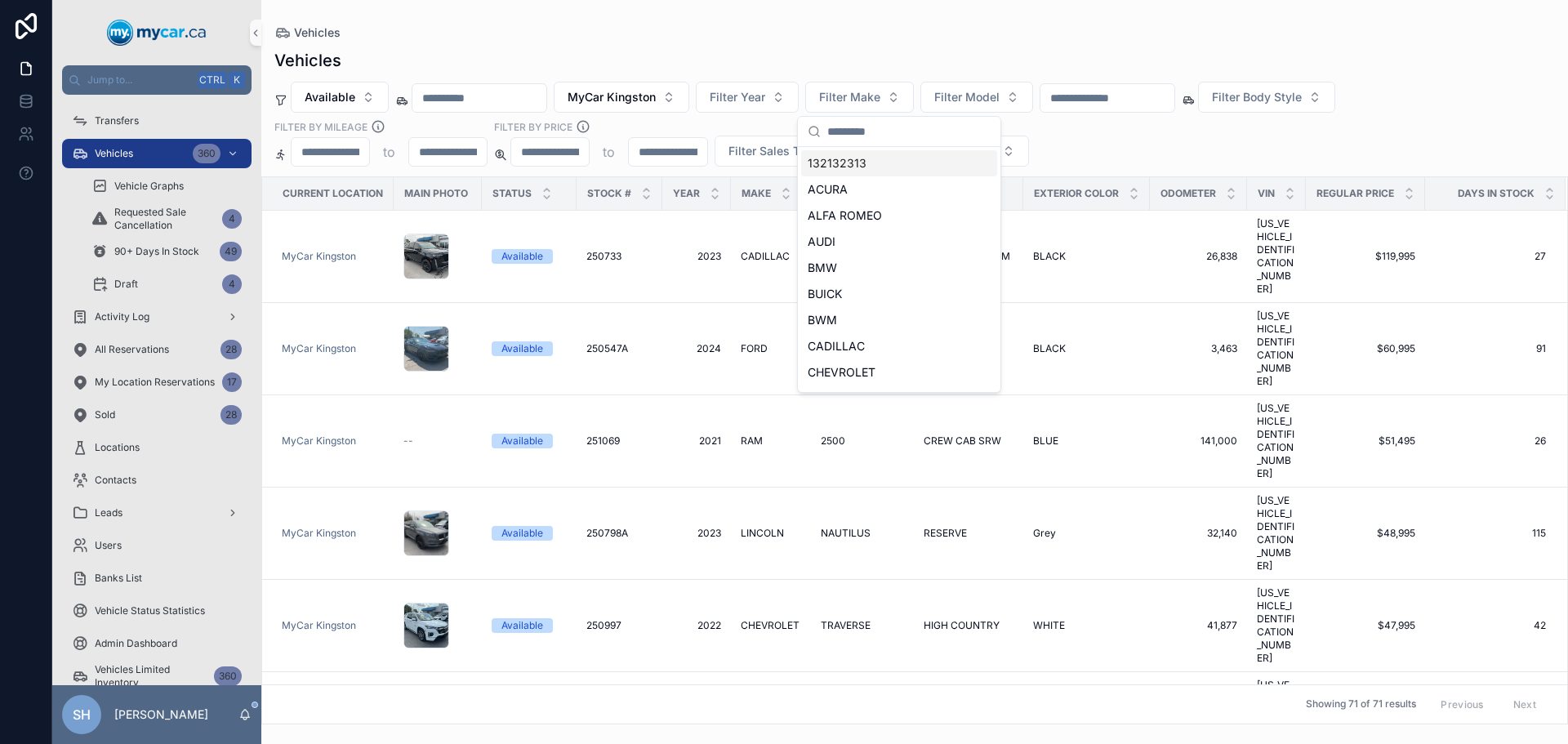
click at [824, 34] on div "Vehicles" at bounding box center [915, 32] width 1281 height 13
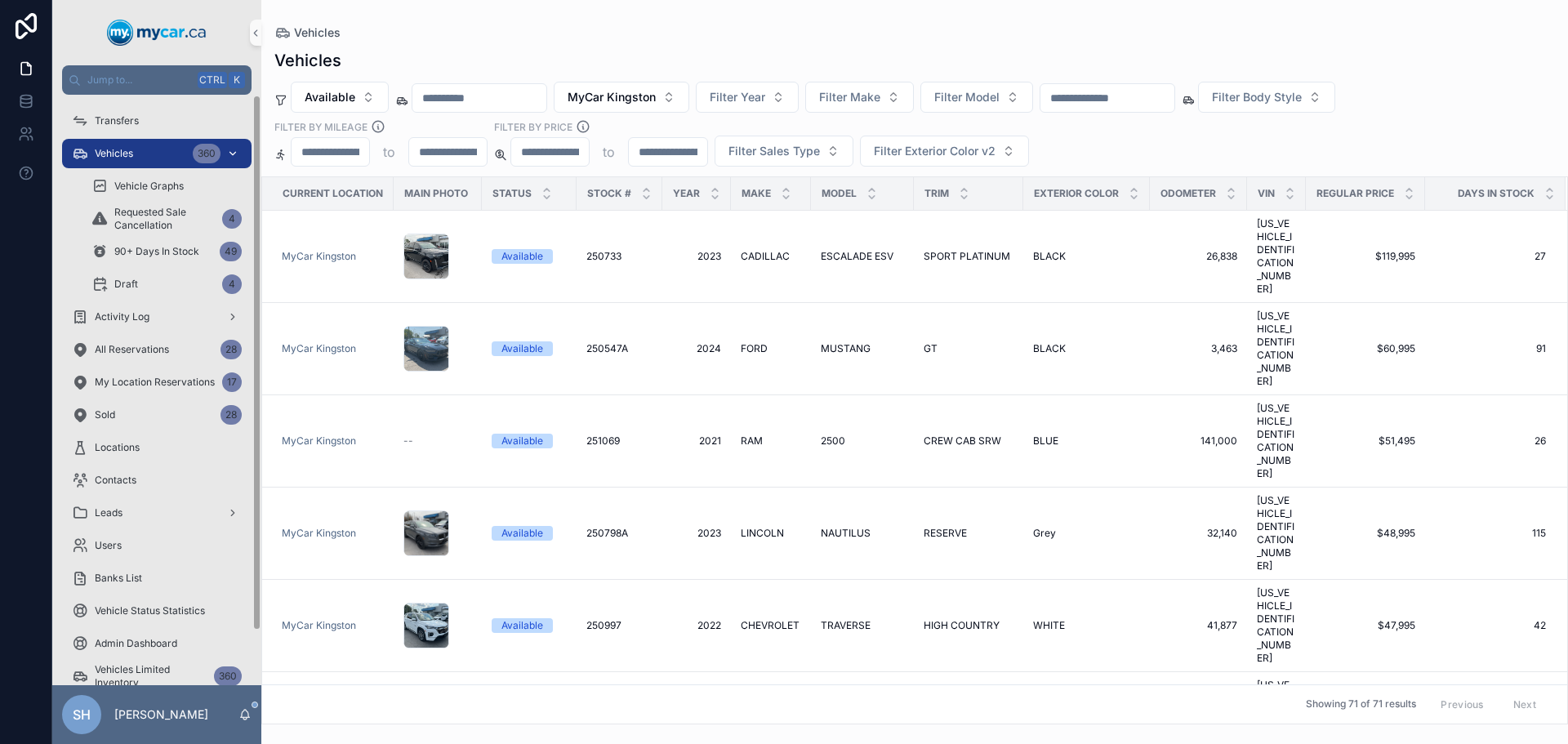
click at [142, 158] on div "Vehicles 360" at bounding box center [156, 153] width 170 height 26
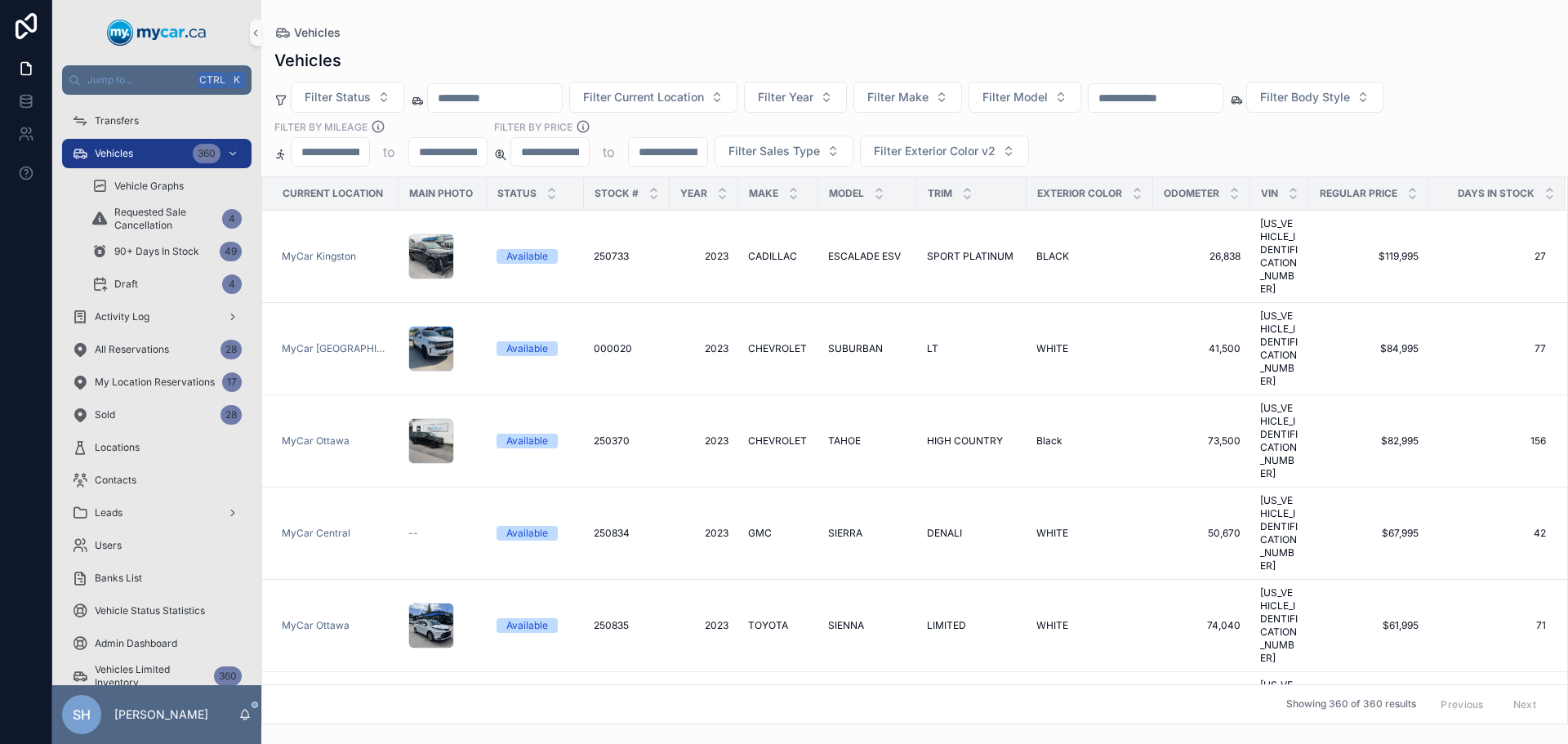
click at [1158, 99] on input "text" at bounding box center [1156, 98] width 134 height 23
type input "*******"
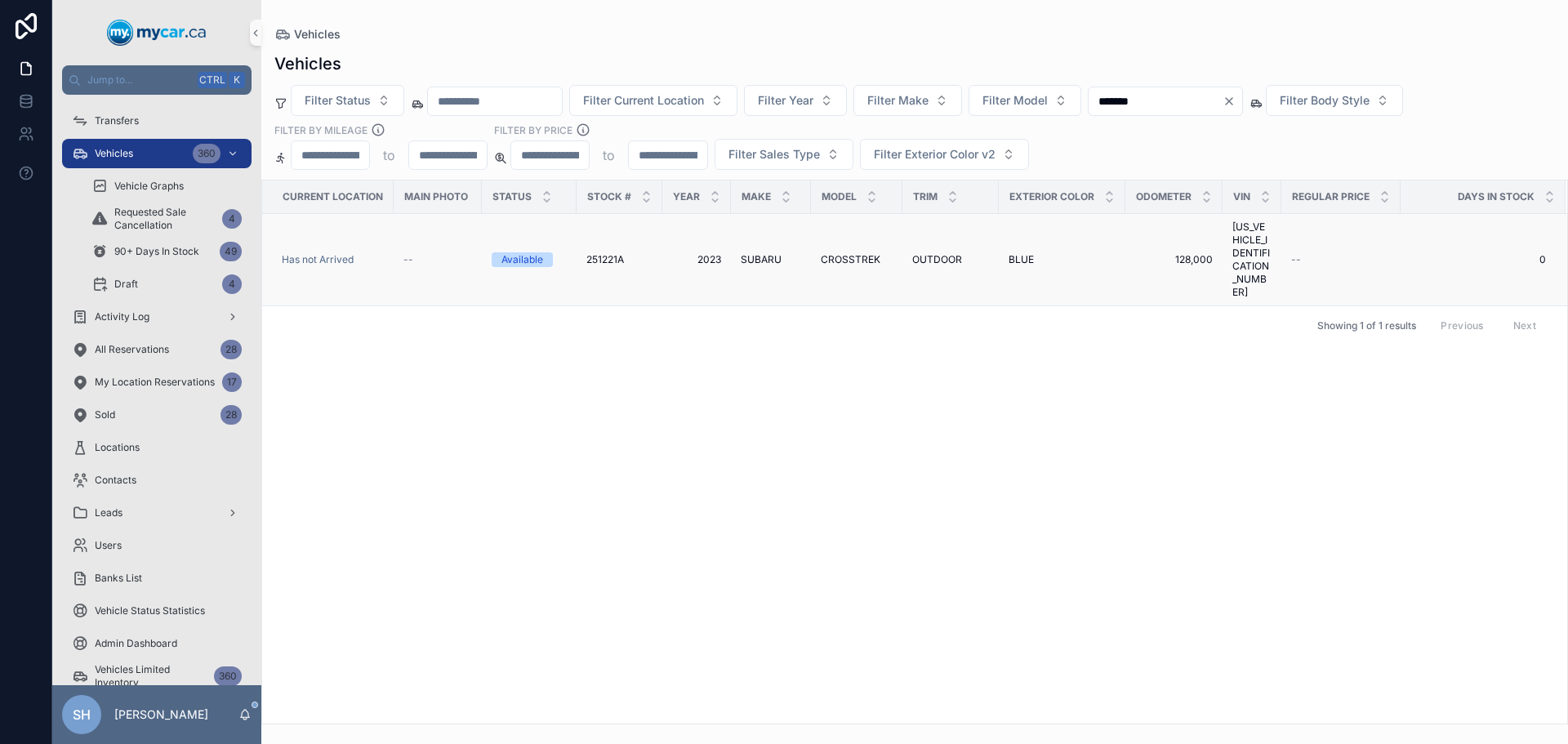
click at [863, 253] on span "CROSSTREK" at bounding box center [849, 259] width 59 height 13
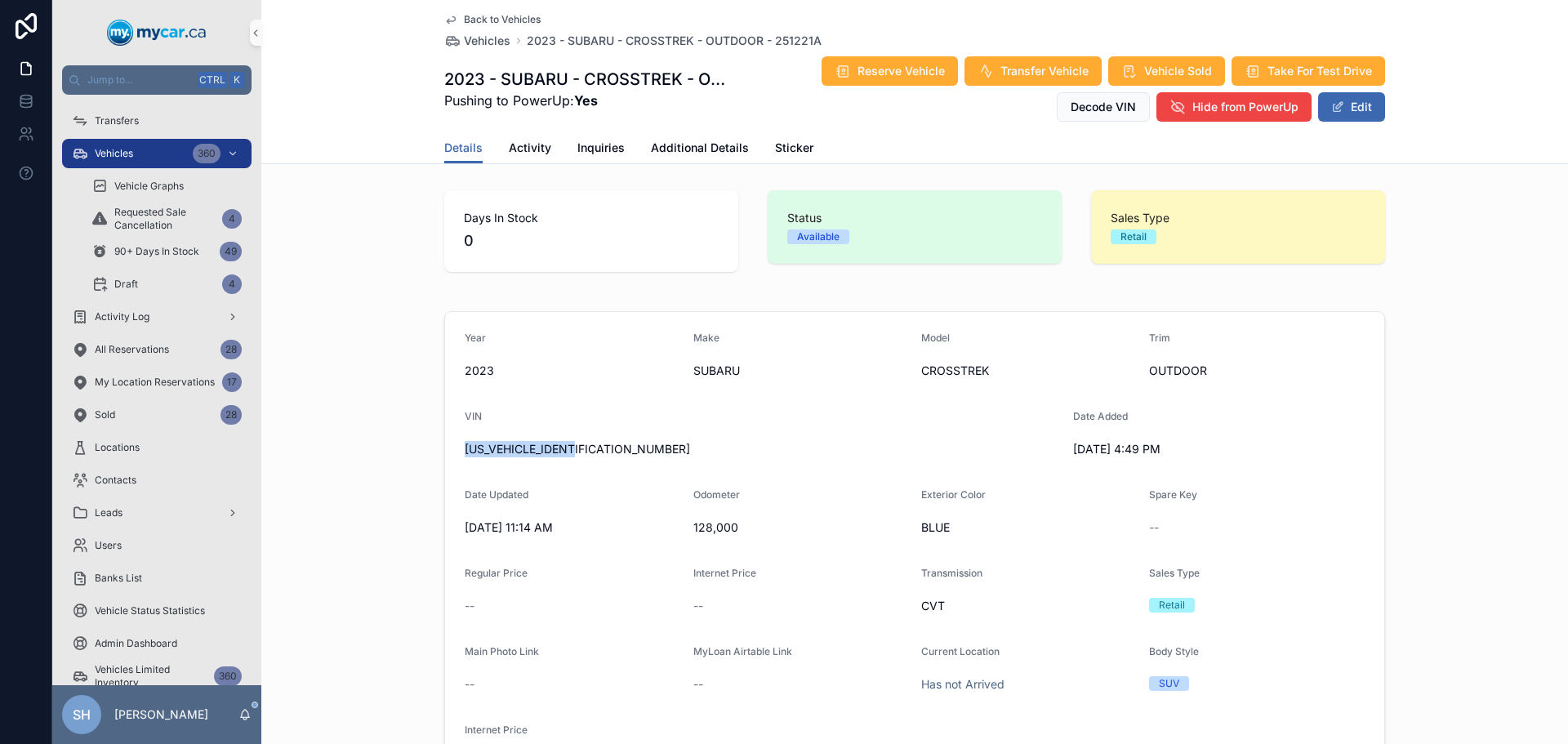
drag, startPoint x: 592, startPoint y: 446, endPoint x: 426, endPoint y: 466, distance: 167.2
click at [426, 466] on div "Year 2023 Make SUBARU Model CROSSTREK Trim OUTDOOR VIN JF2GTHSC0PH244580 Date A…" at bounding box center [915, 554] width 1306 height 499
copy span "JF2GTHSC0PH244580"
click at [1373, 101] on button "Edit" at bounding box center [1351, 107] width 67 height 29
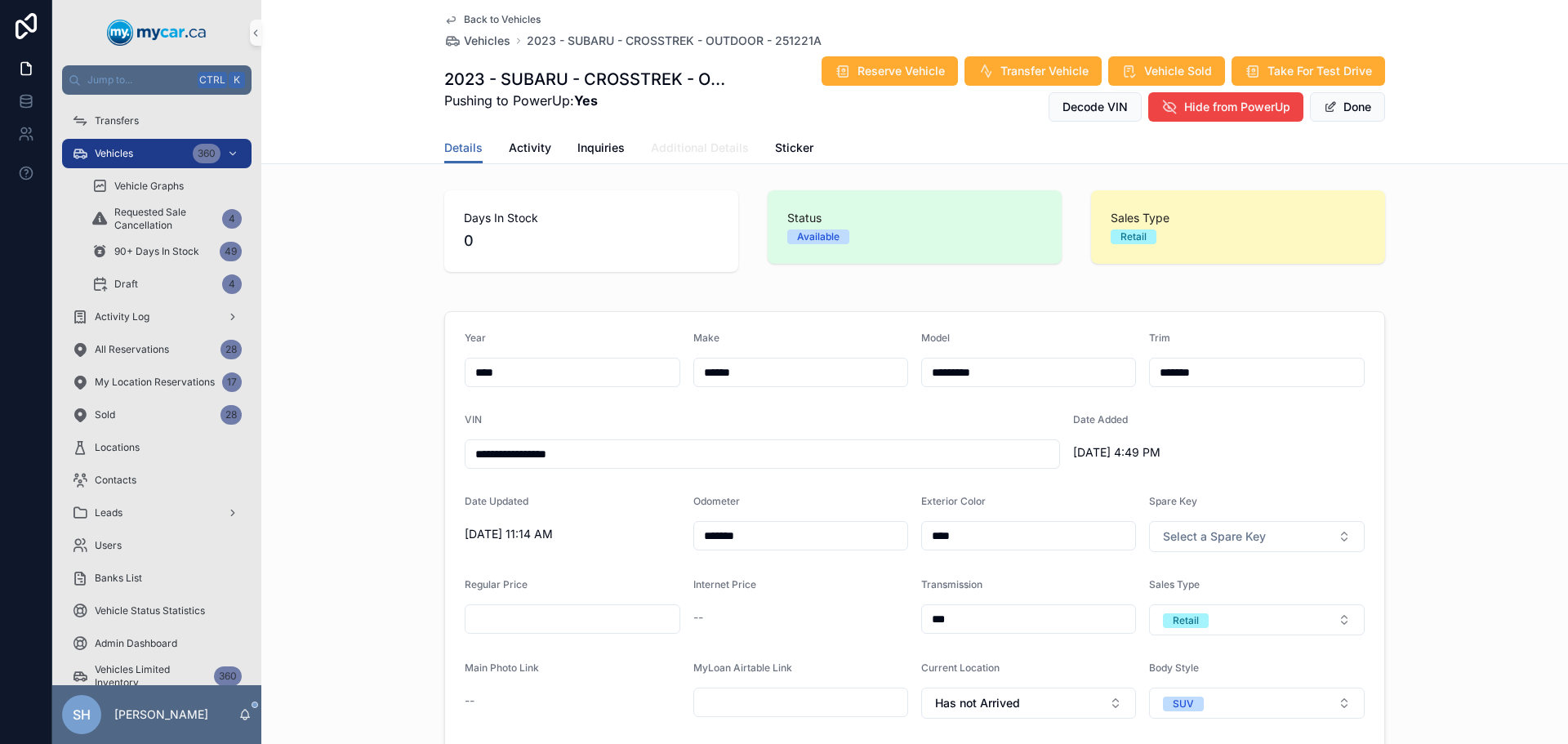
click at [661, 152] on span "Additional Details" at bounding box center [700, 147] width 98 height 16
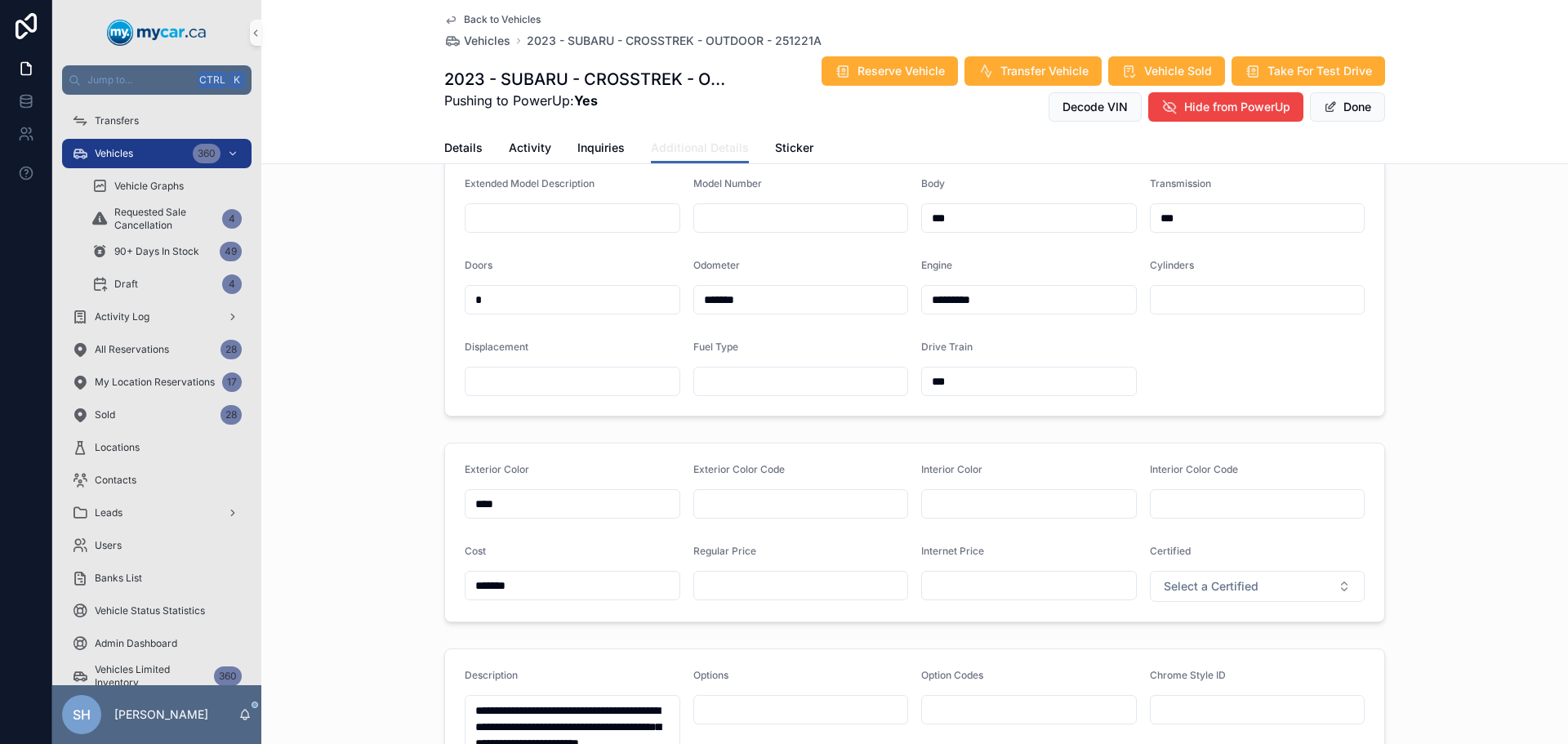
scroll to position [164, 0]
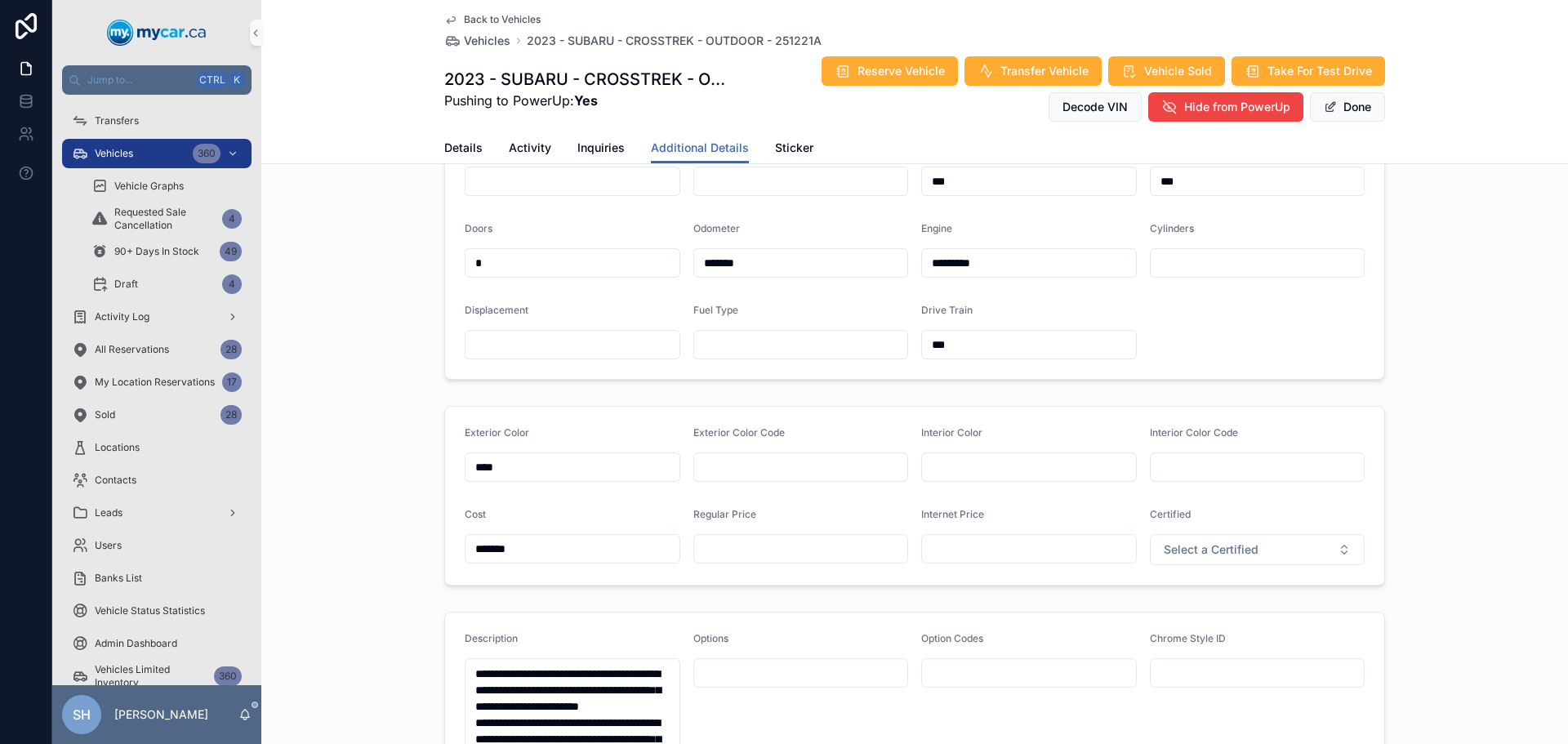
click at [762, 541] on input "text" at bounding box center [800, 549] width 214 height 23
type input "*******"
click at [1417, 247] on div "Extended Model Description Model Number Body *** Transmission *** Doors * Odome…" at bounding box center [915, 250] width 1306 height 273
click at [1347, 106] on button "Done" at bounding box center [1347, 107] width 75 height 29
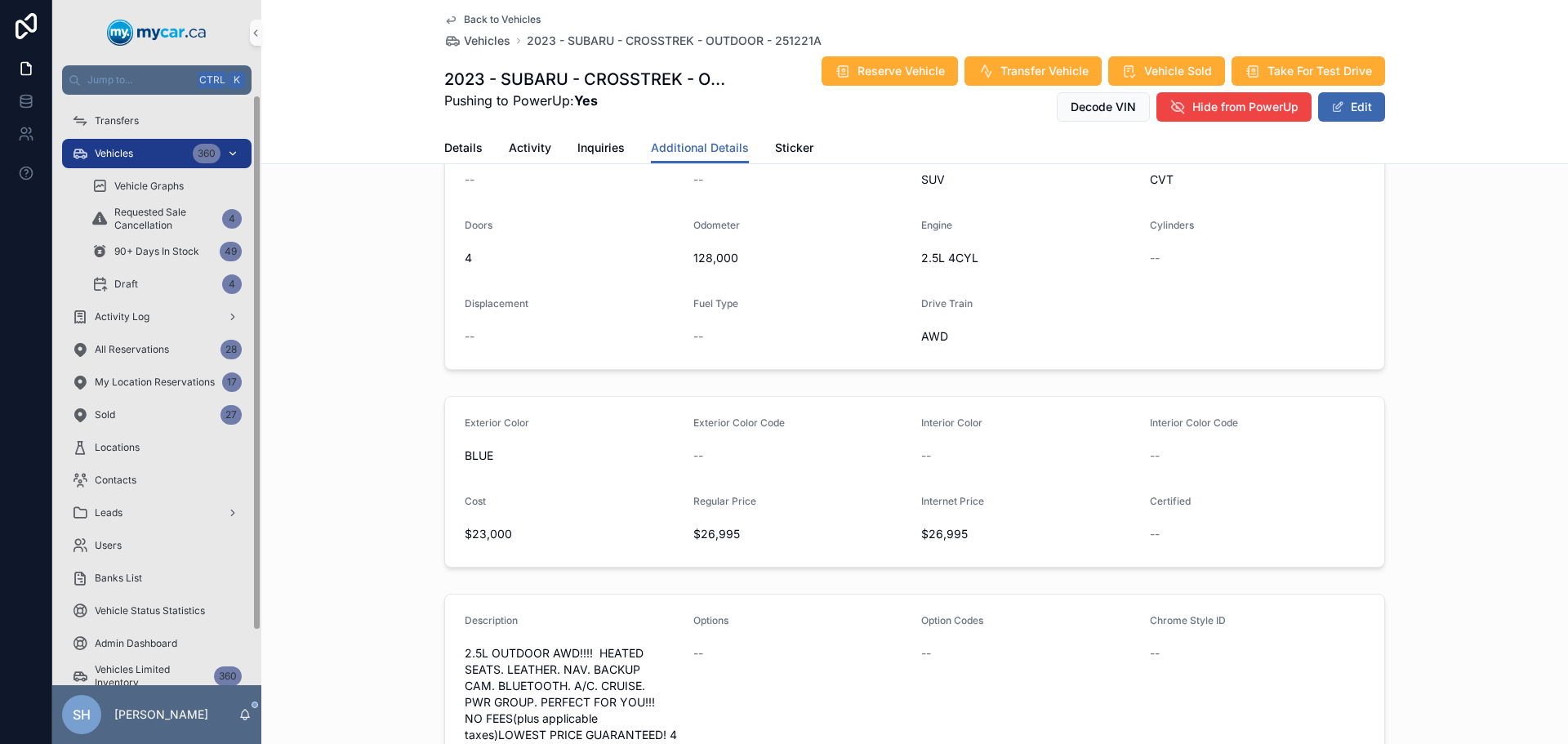
click at [151, 158] on div "Vehicles 360" at bounding box center [156, 153] width 170 height 26
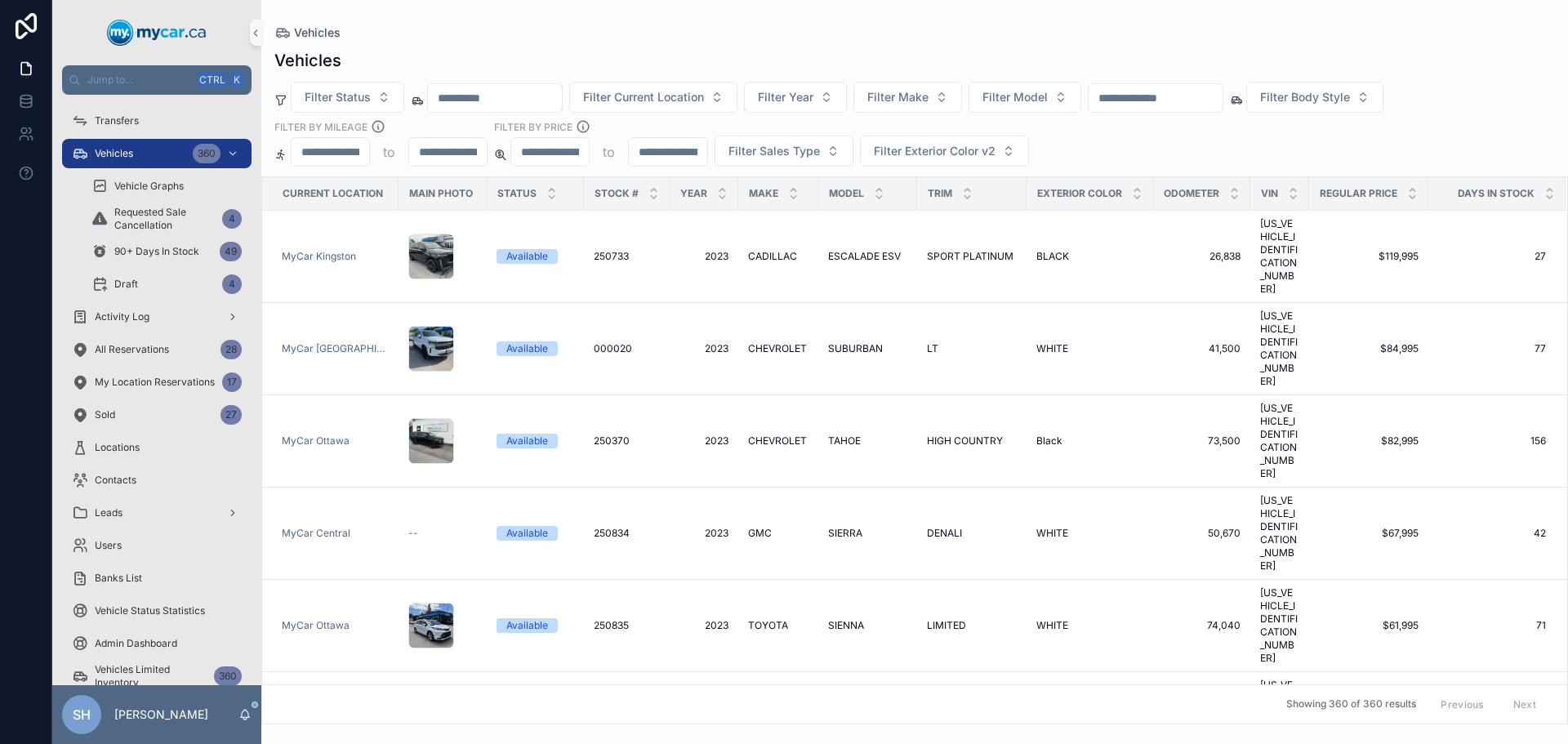
click at [1170, 93] on input "text" at bounding box center [1156, 98] width 134 height 23
type input "*******"
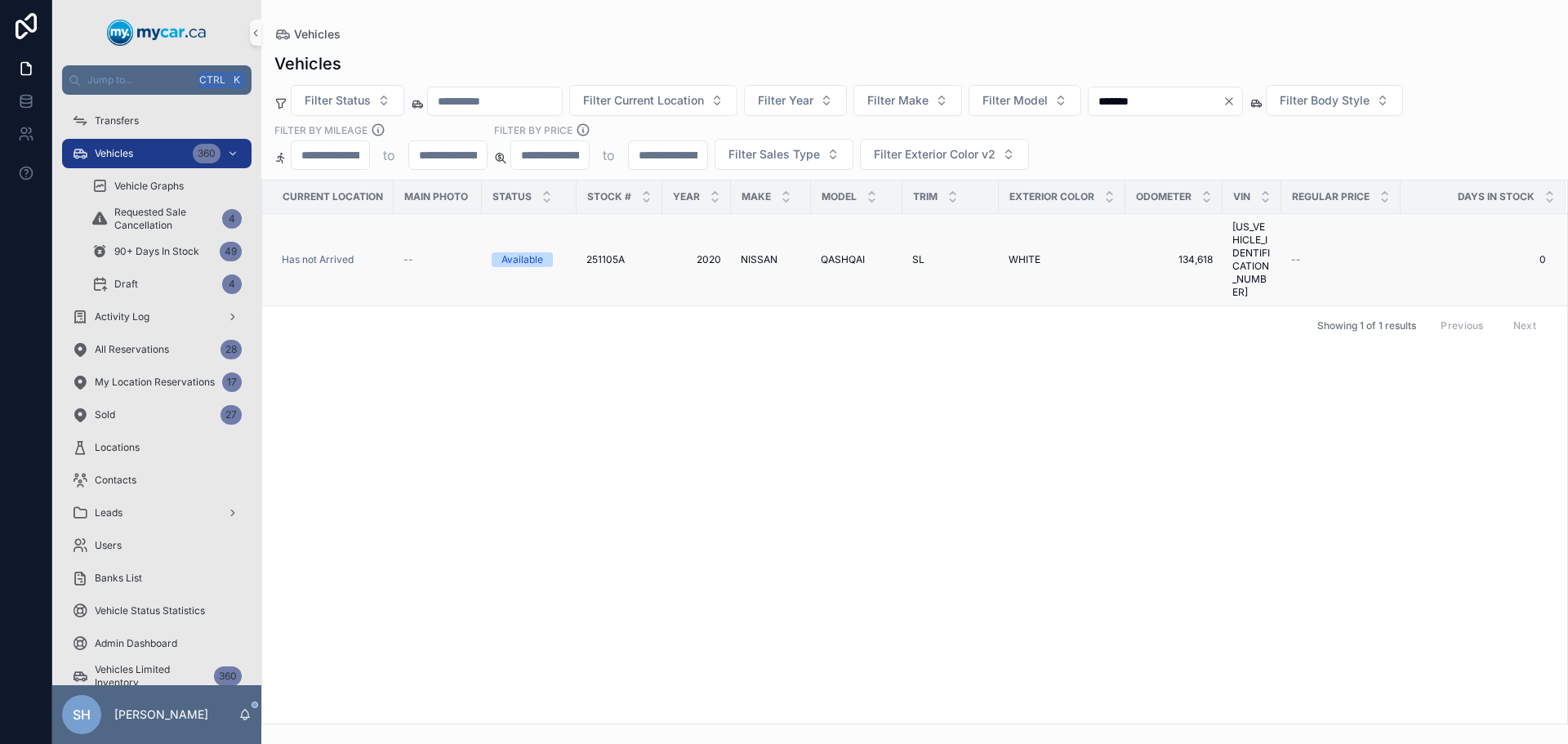
click at [839, 253] on span "QASHQAI" at bounding box center [842, 259] width 44 height 13
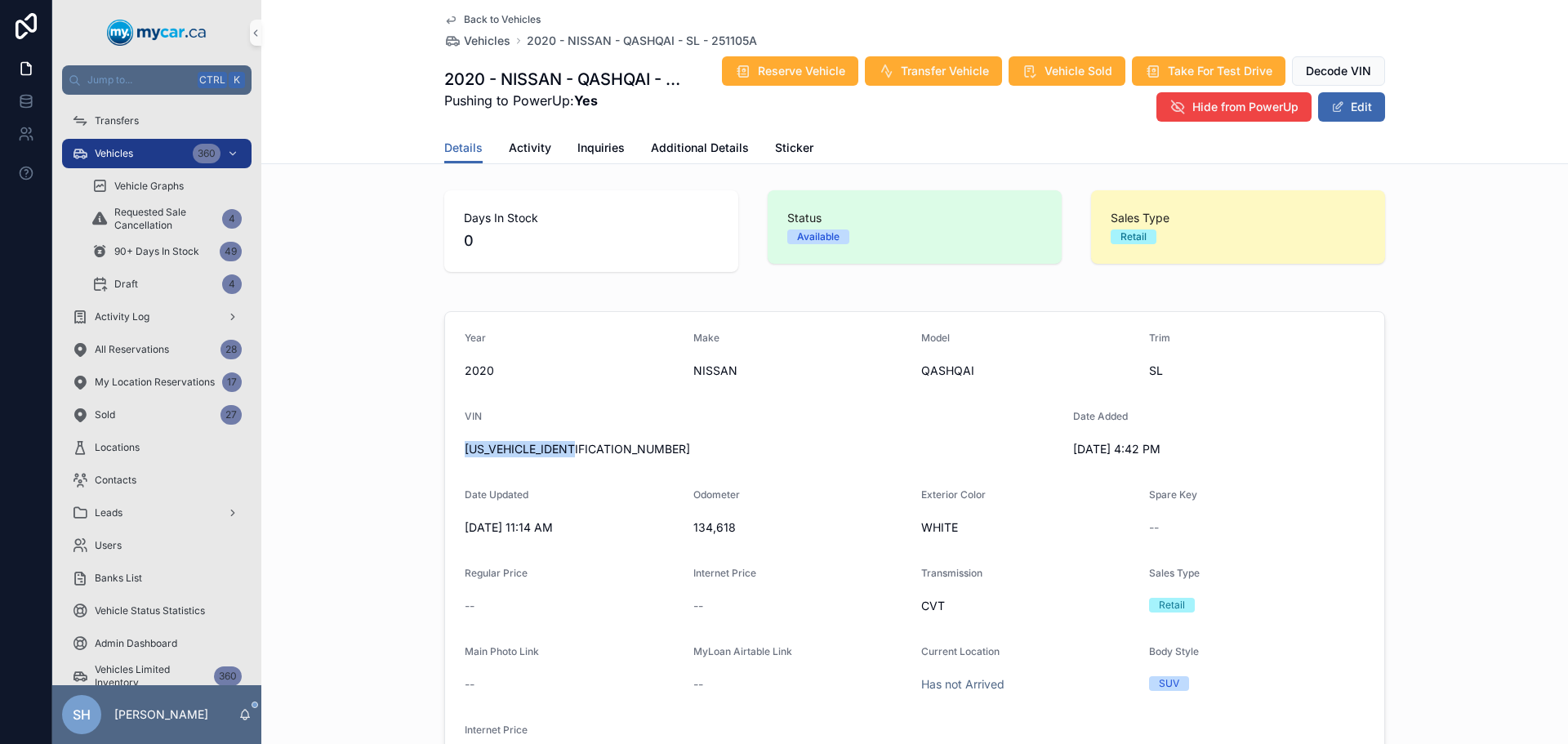
drag, startPoint x: 597, startPoint y: 451, endPoint x: 459, endPoint y: 470, distance: 139.3
click at [459, 470] on form "Year 2020 Make NISSAN Model QASHQAI Trim SL VIN JN1BJ1CWXLW373529 Date Added 9/…" at bounding box center [914, 554] width 939 height 484
copy span "JN1BJ1CWXLW373529"
click at [1350, 102] on button "Edit" at bounding box center [1351, 107] width 67 height 29
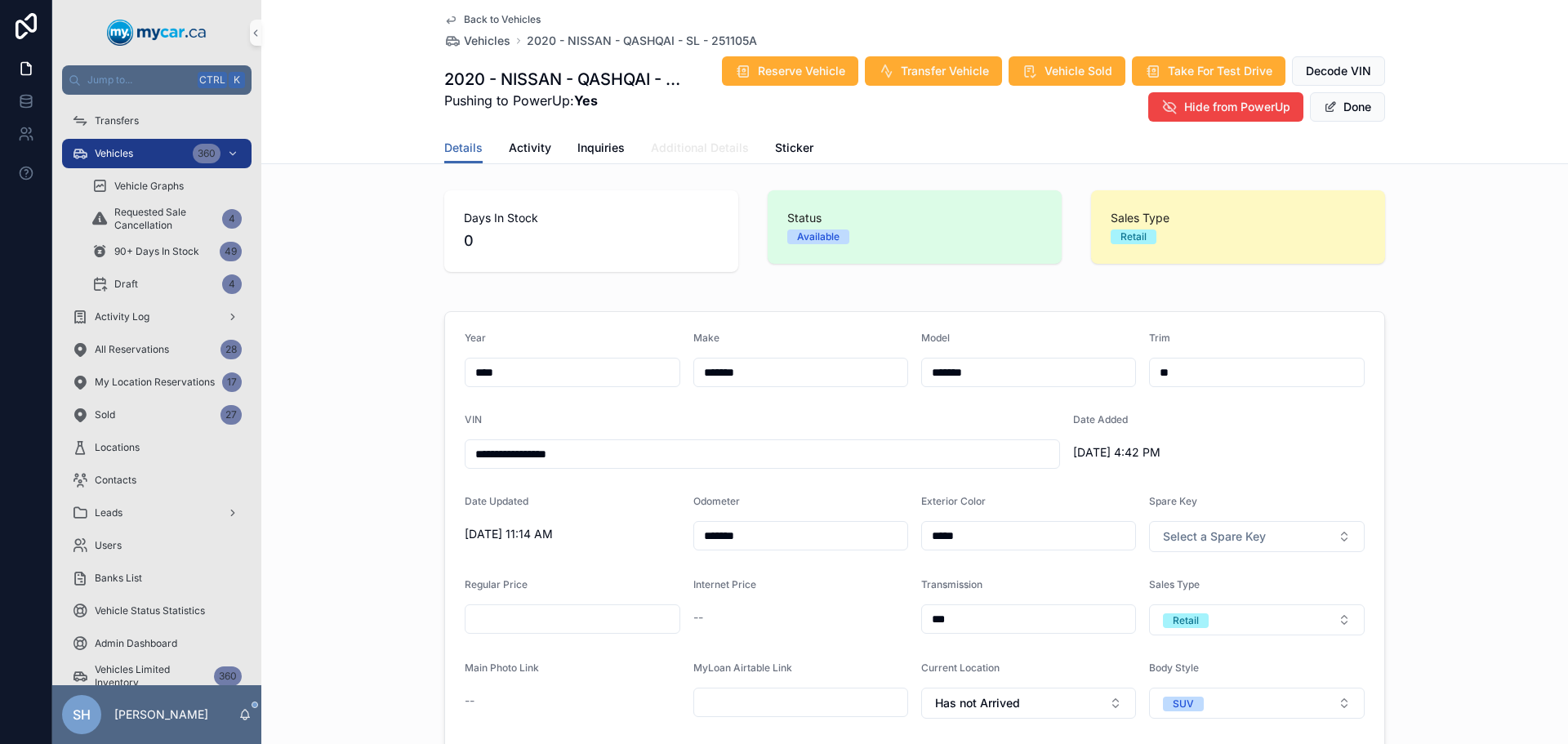
click at [697, 147] on span "Additional Details" at bounding box center [700, 147] width 98 height 16
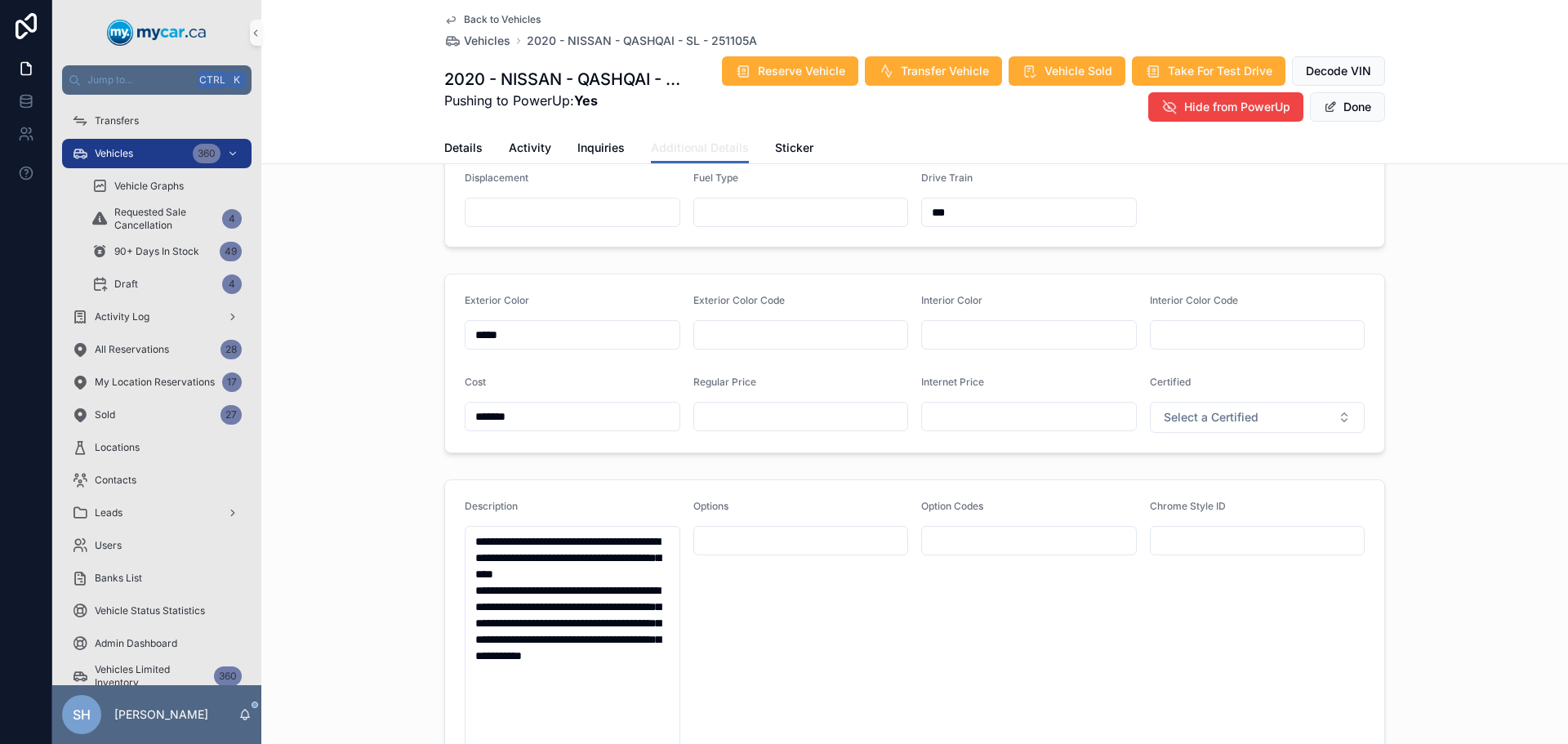
scroll to position [408, 0]
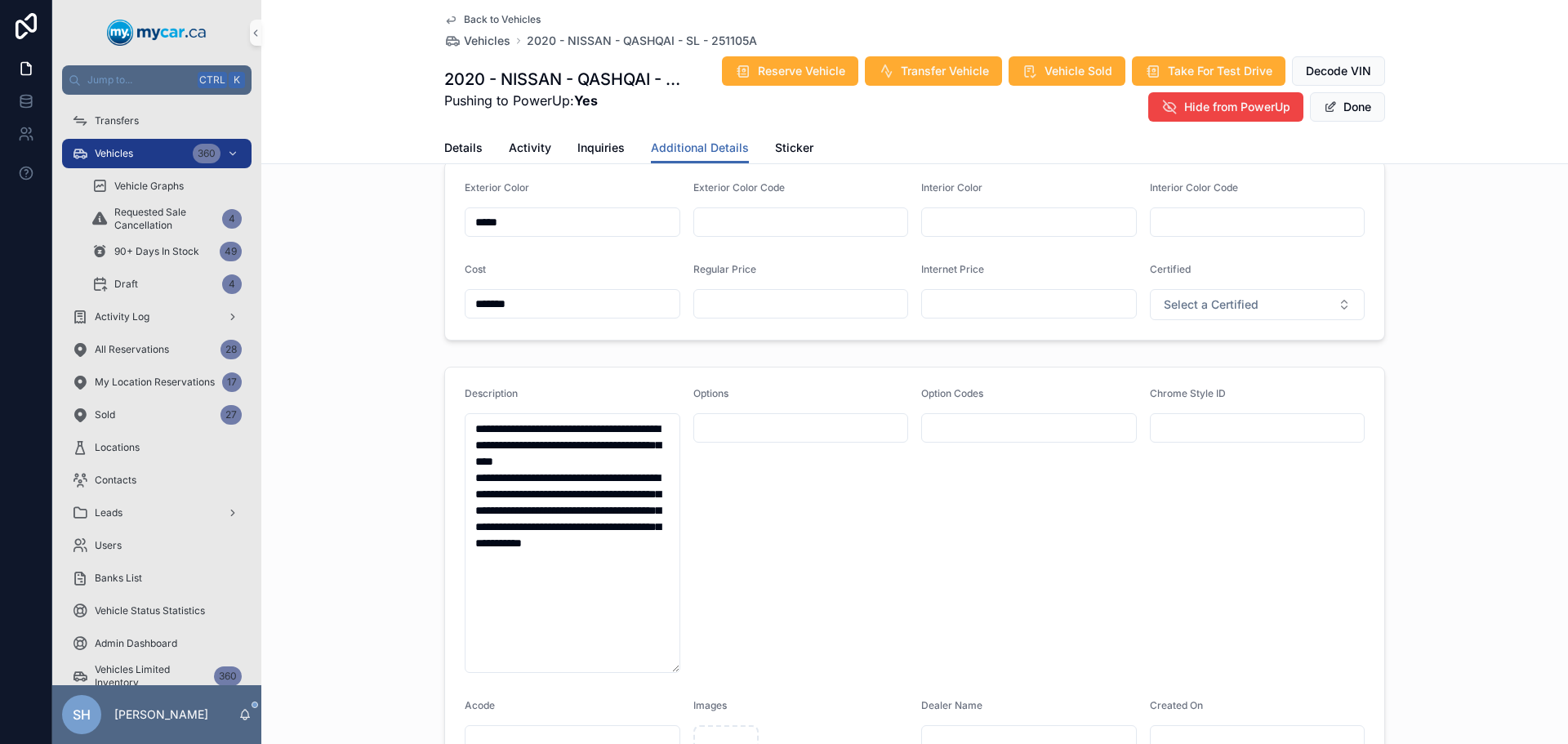
click at [703, 302] on input "text" at bounding box center [800, 304] width 214 height 23
type input "*******"
click at [1357, 102] on button "Done" at bounding box center [1347, 107] width 75 height 29
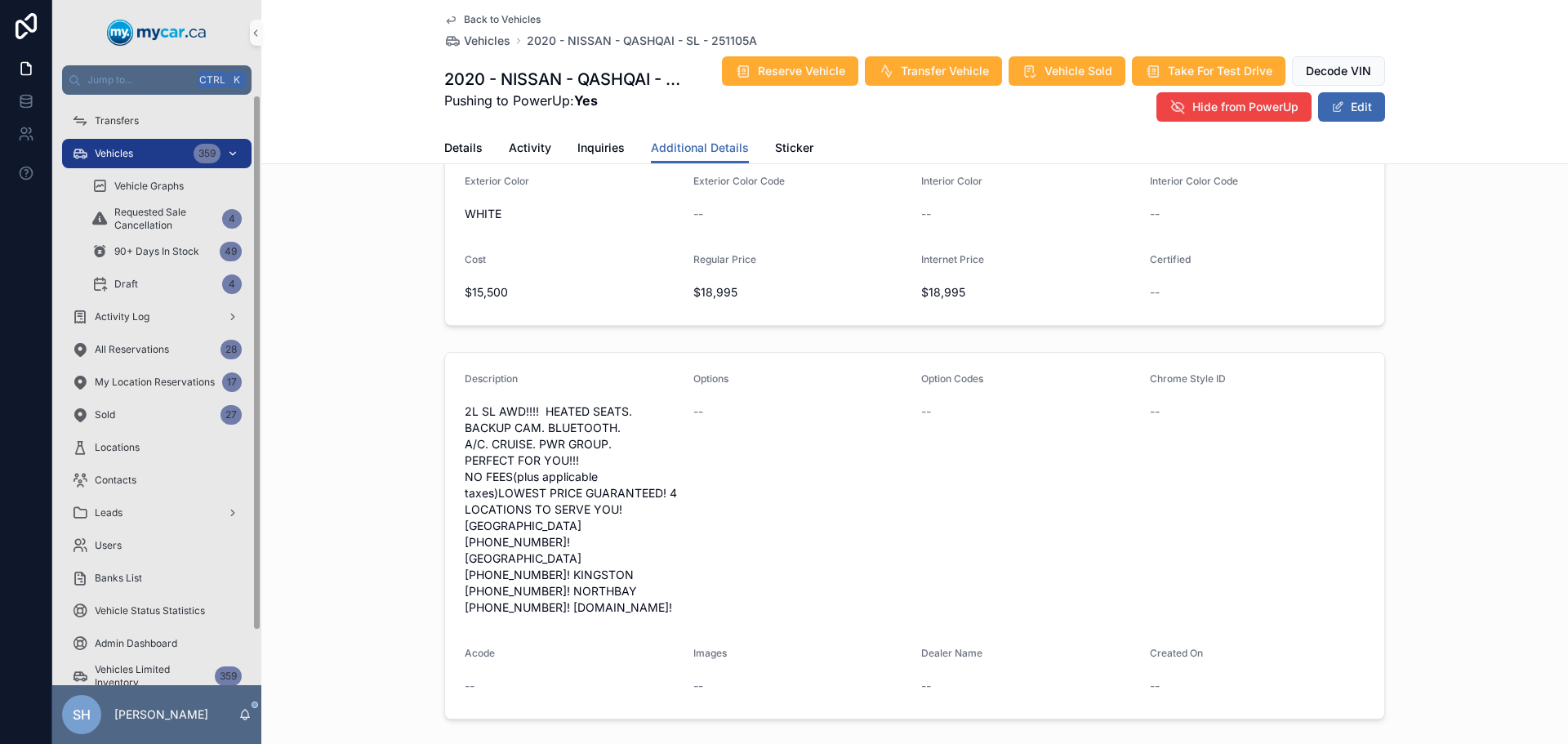
click at [124, 149] on span "Vehicles" at bounding box center [114, 153] width 39 height 13
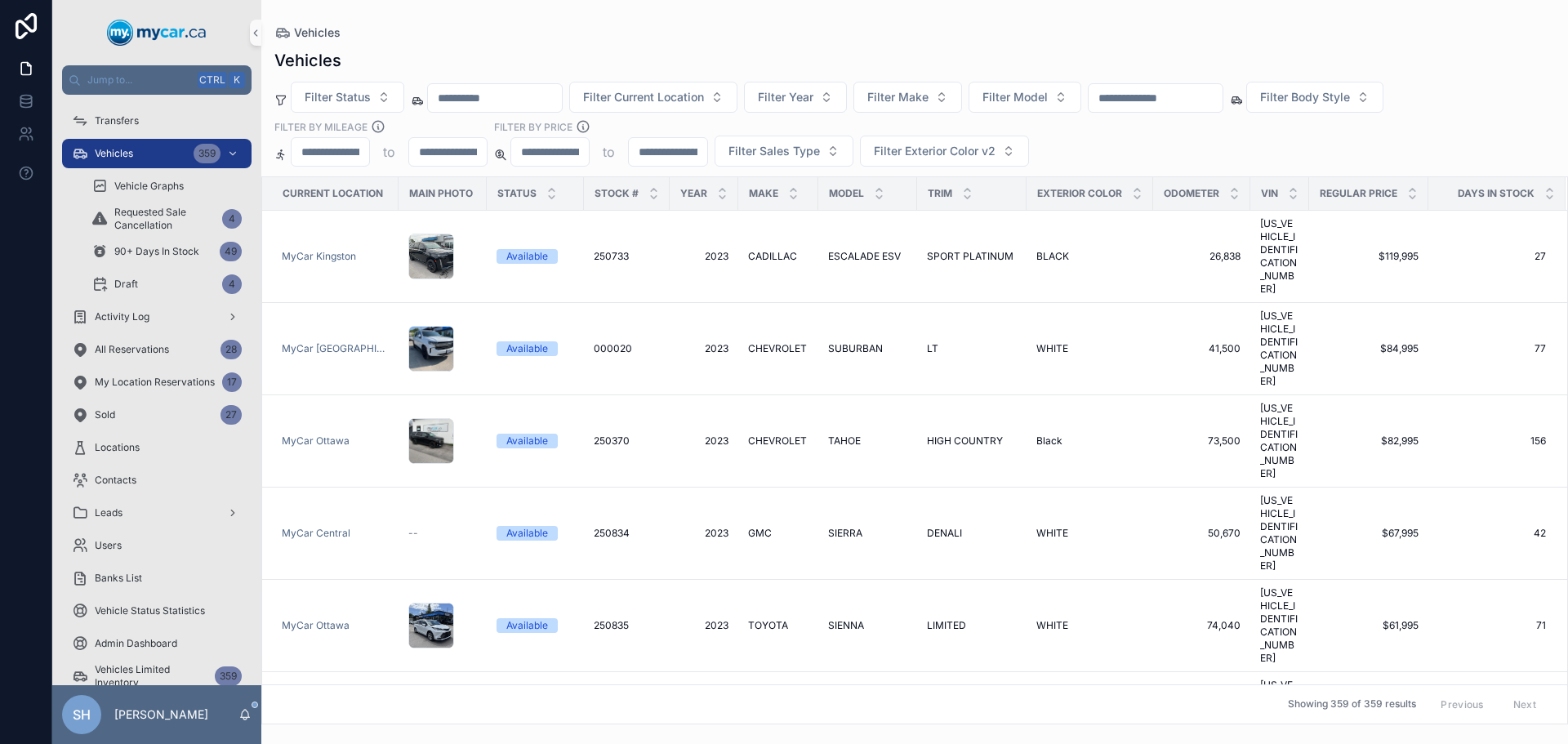
click at [1190, 88] on input "text" at bounding box center [1156, 98] width 134 height 23
type input "*******"
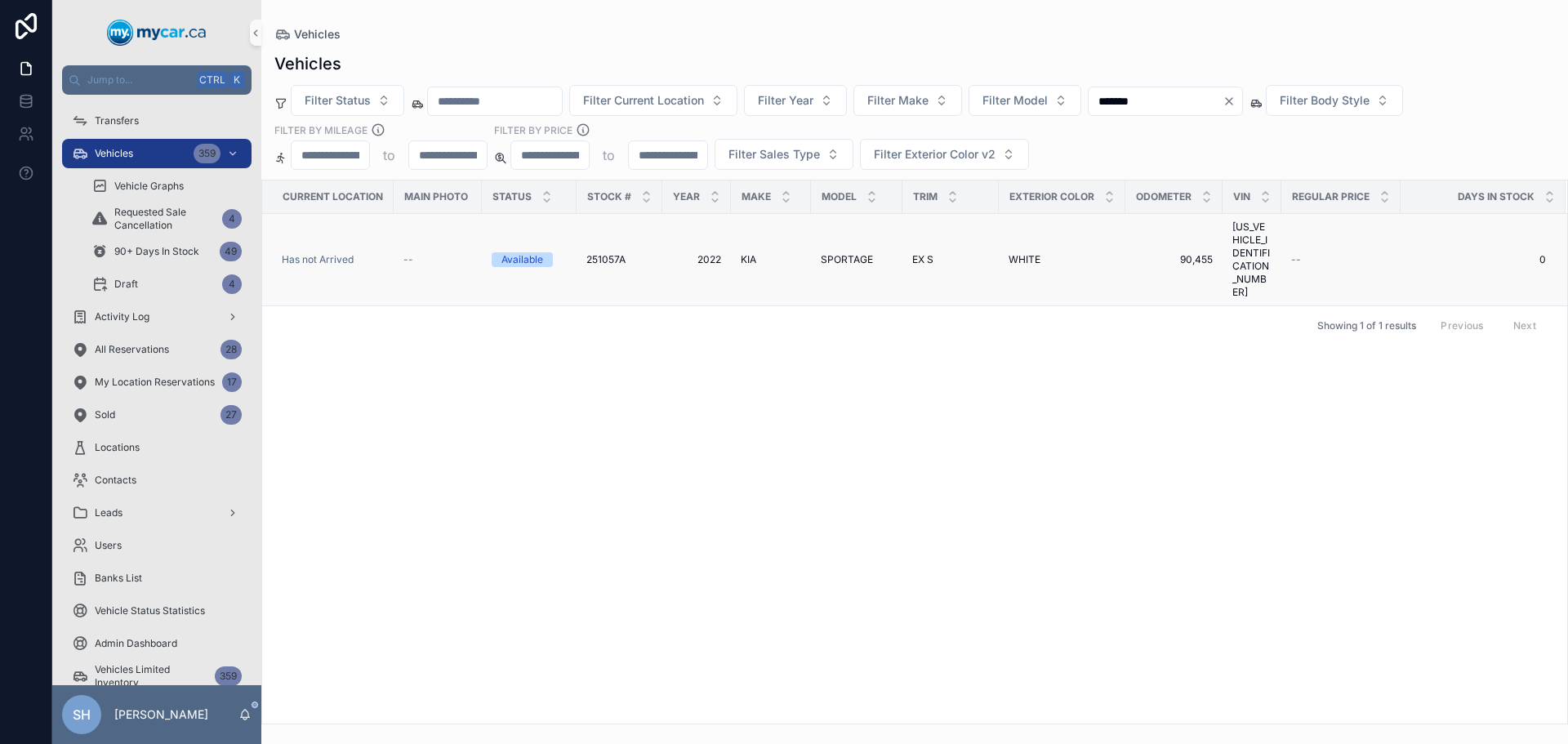
click at [838, 253] on span "SPORTAGE" at bounding box center [846, 259] width 52 height 13
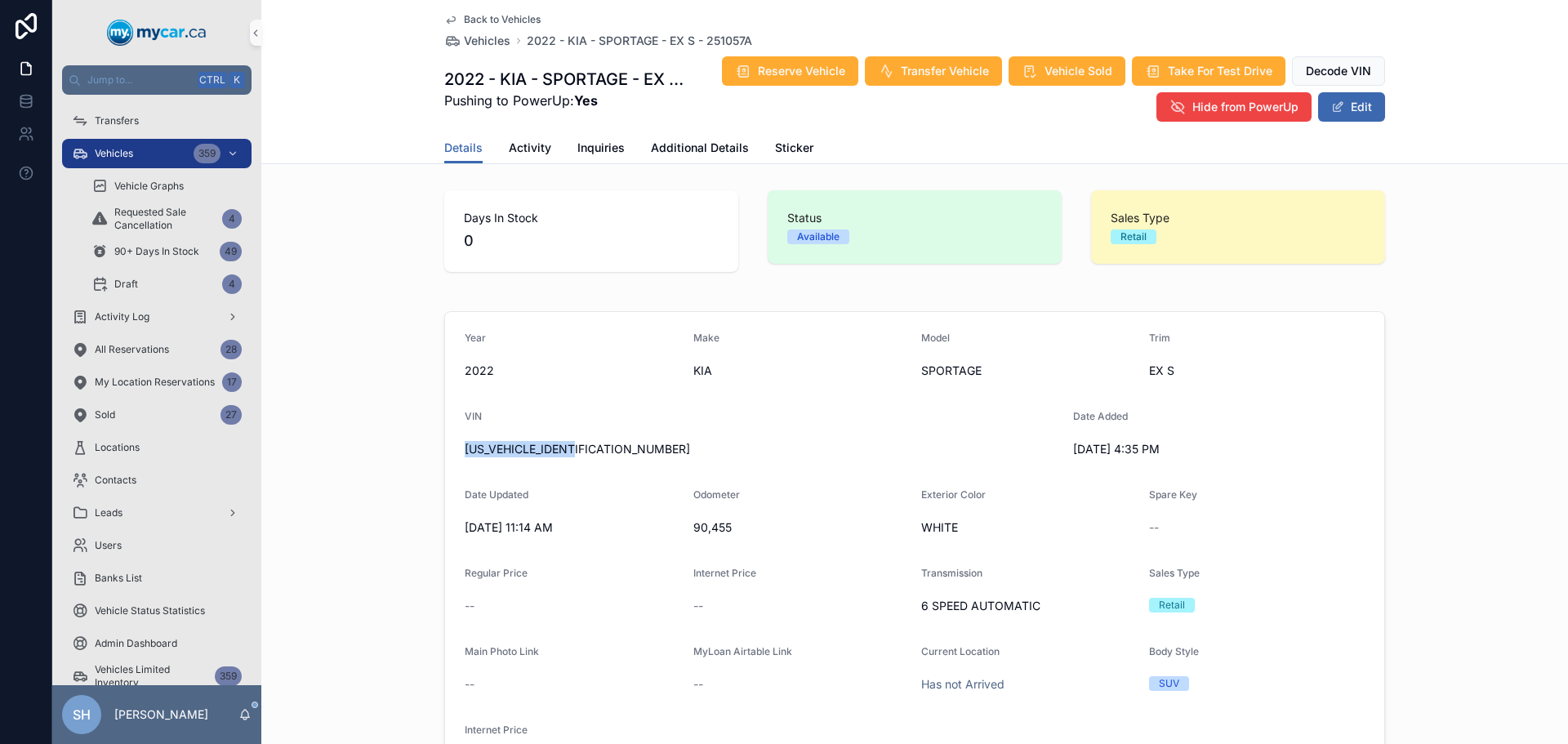
drag, startPoint x: 536, startPoint y: 450, endPoint x: 450, endPoint y: 457, distance: 86.3
click at [450, 457] on form "Year 2022 Make KIA Model SPORTAGE Trim EX S VIN KNDPNCACXN7972617 Date Added 9/…" at bounding box center [914, 554] width 939 height 484
copy span "KNDPNCACXN7972617"
click at [662, 152] on span "Additional Details" at bounding box center [700, 147] width 98 height 16
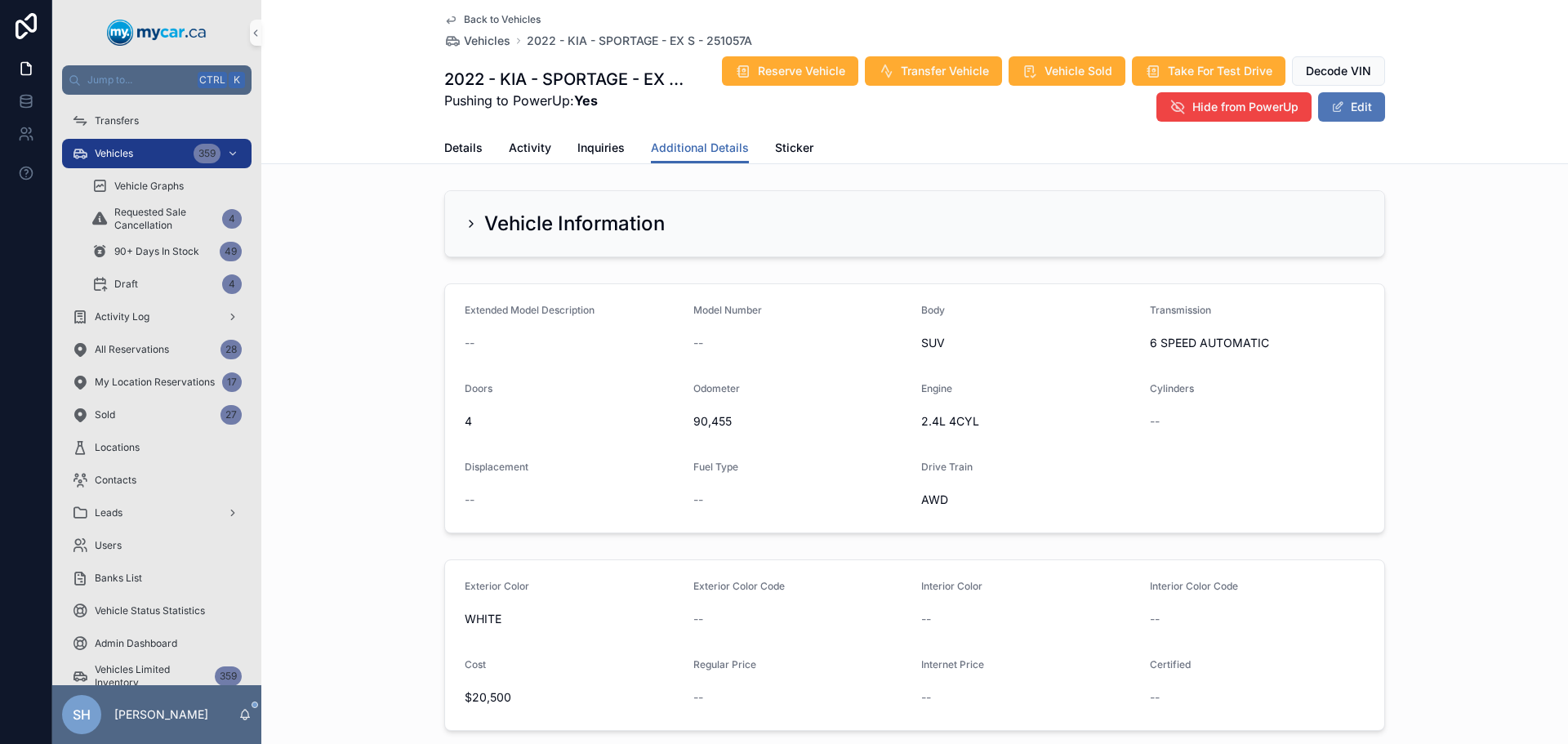
click at [1359, 99] on button "Edit" at bounding box center [1351, 107] width 67 height 29
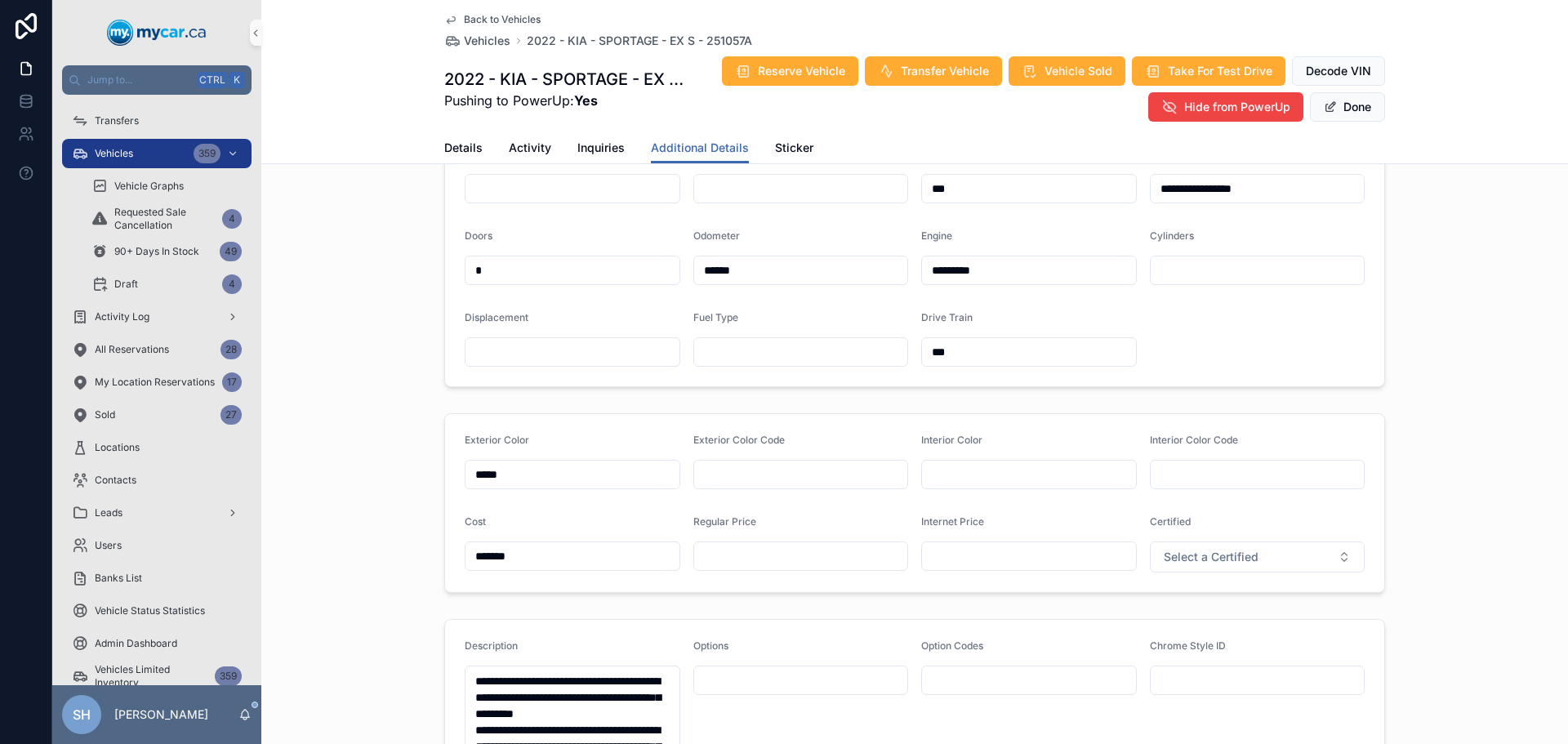
scroll to position [245, 0]
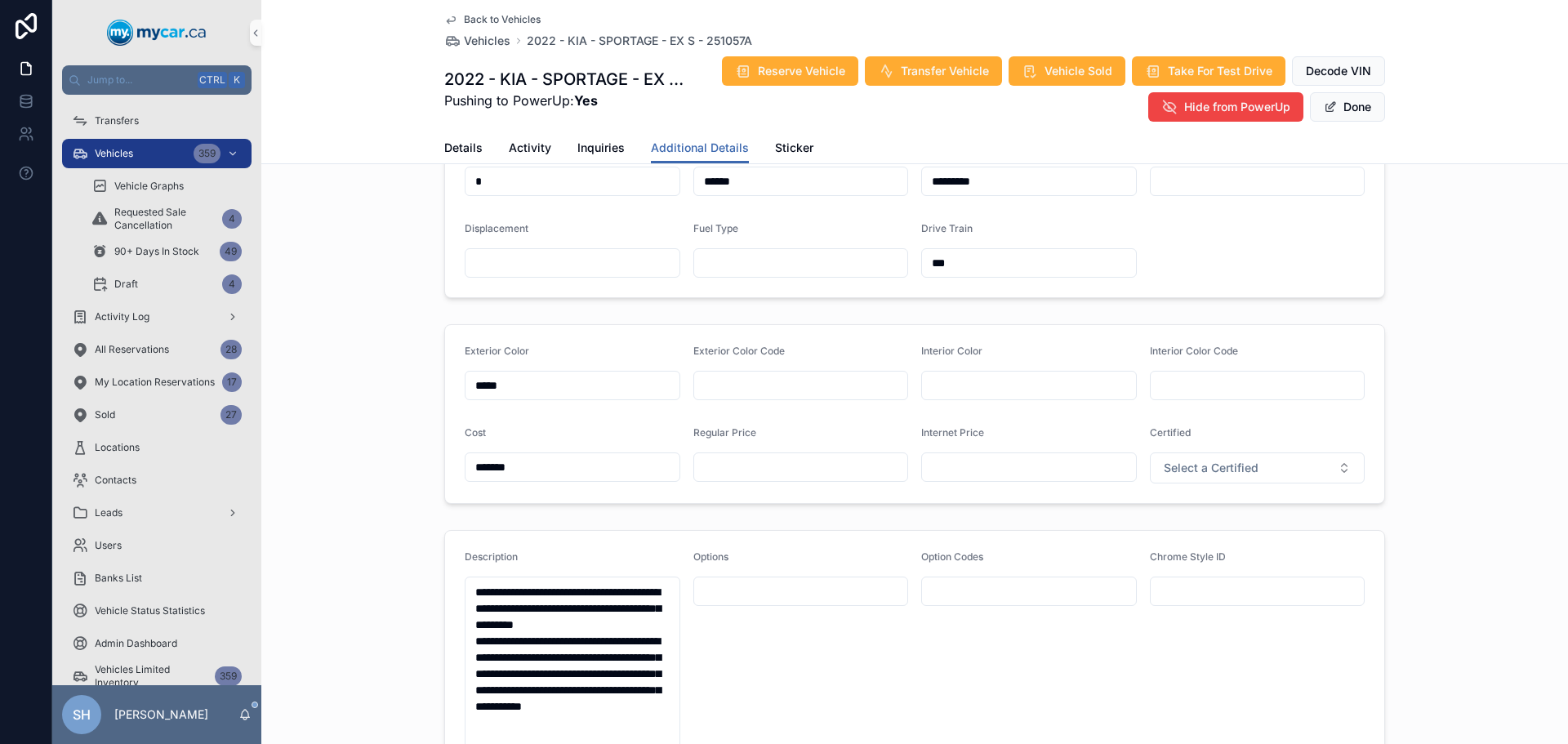
click at [717, 457] on input "text" at bounding box center [800, 467] width 214 height 23
type input "*******"
click at [1348, 100] on button "Done" at bounding box center [1347, 107] width 75 height 29
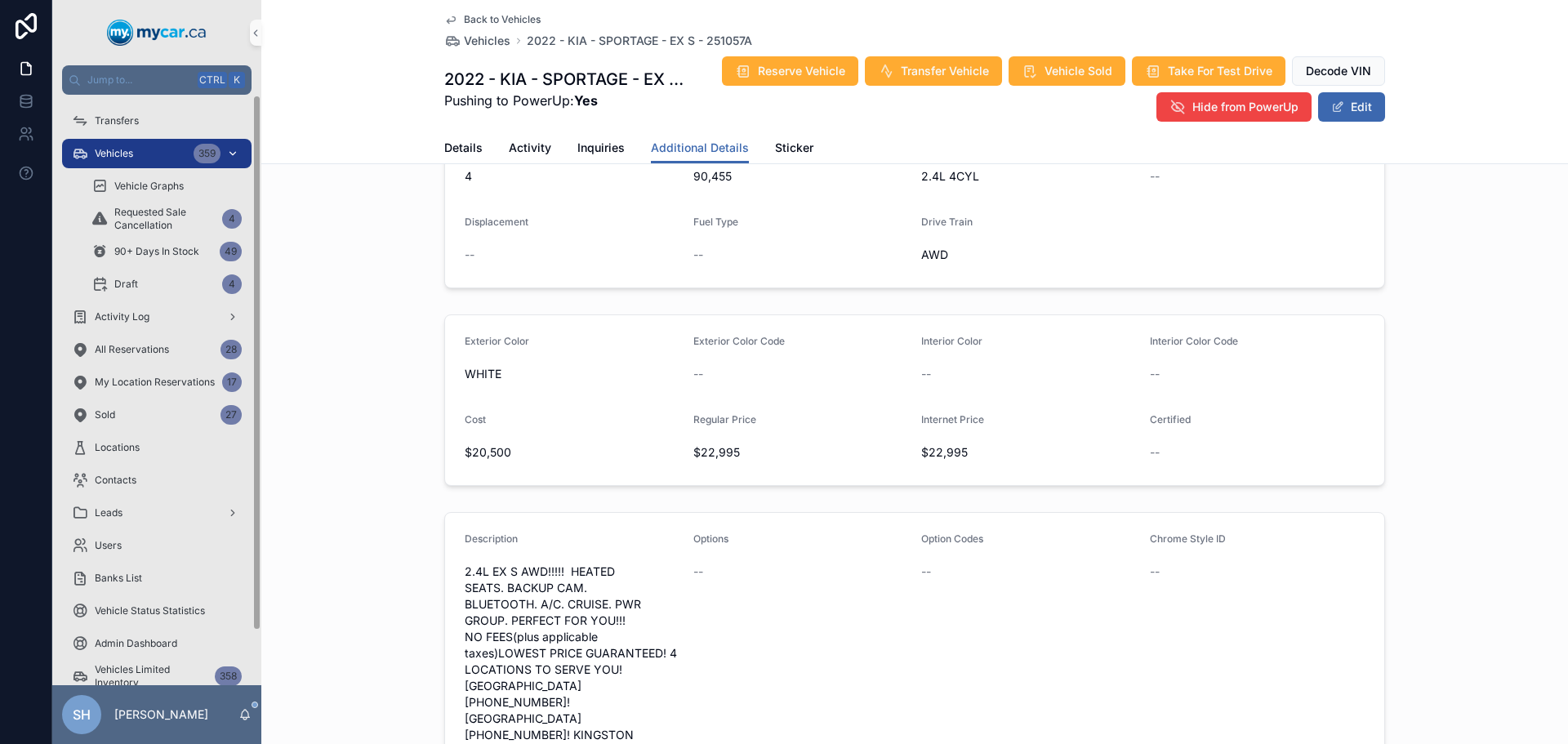
click at [130, 150] on span "Vehicles" at bounding box center [114, 153] width 39 height 13
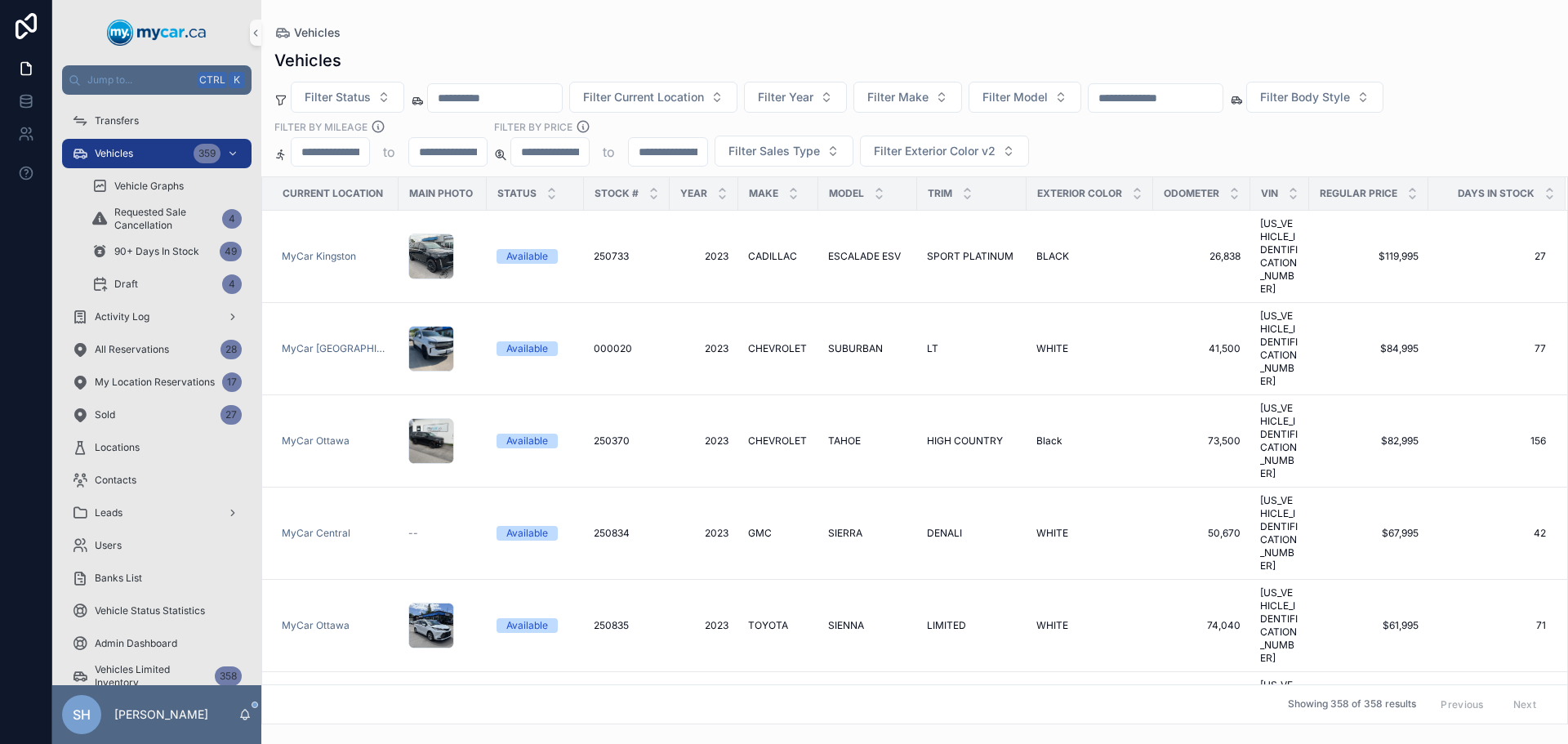
click at [1151, 96] on input "text" at bounding box center [1156, 98] width 134 height 23
type input "*******"
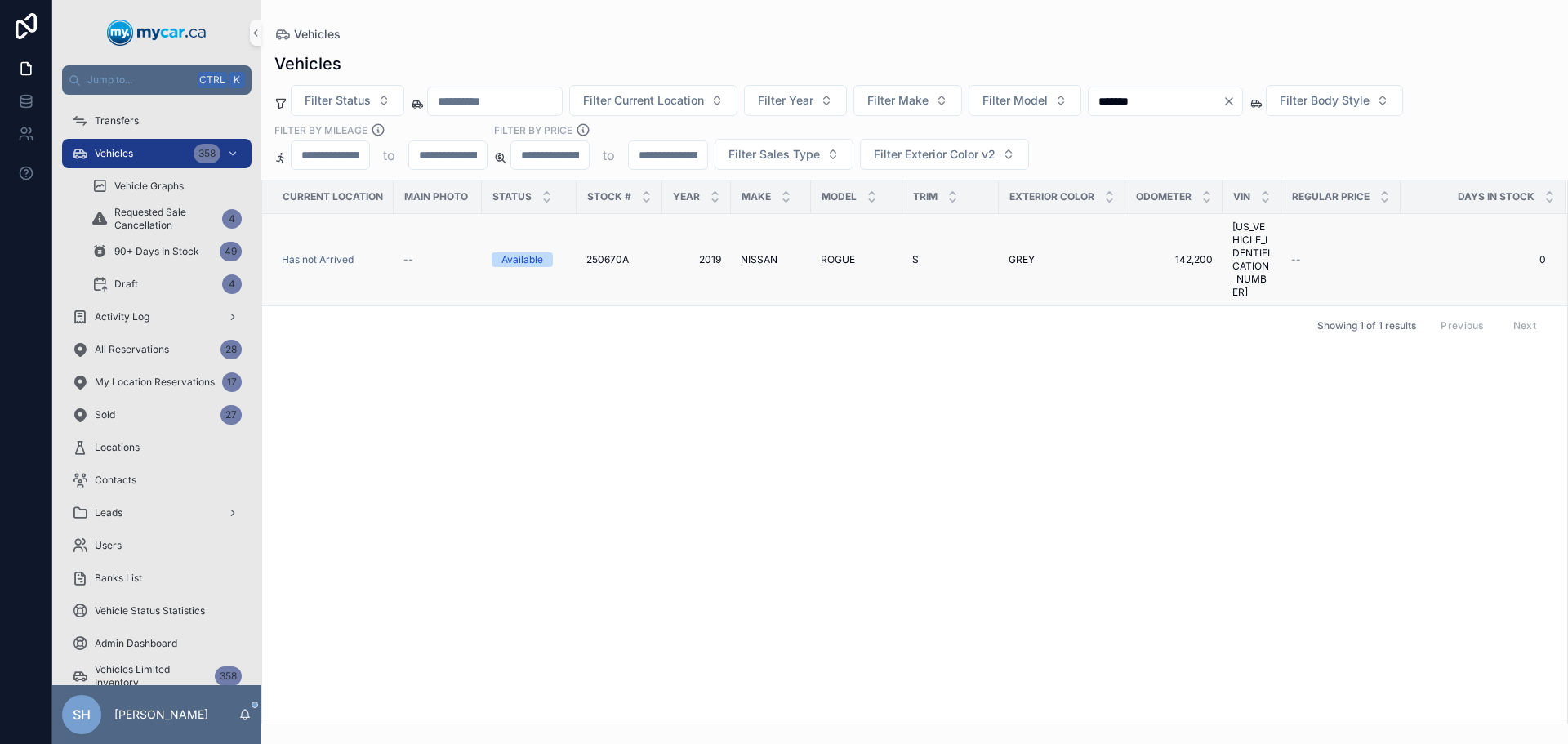
click at [827, 253] on span "ROGUE" at bounding box center [837, 259] width 34 height 13
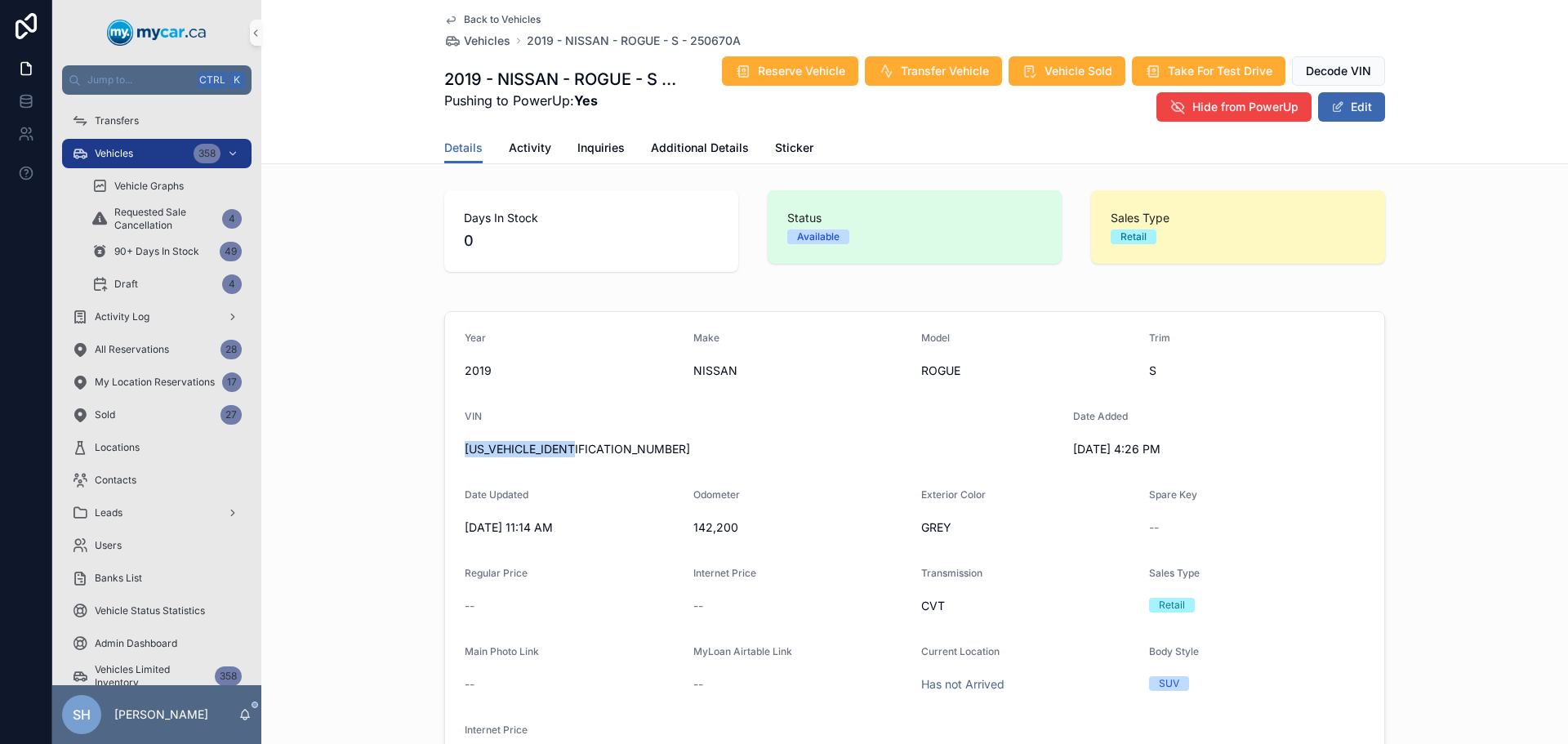
drag, startPoint x: 585, startPoint y: 451, endPoint x: 433, endPoint y: 456, distance: 152.1
click at [423, 460] on div "Year 2019 Make NISSAN Model ROGUE Trim S VIN 5N1AT2MT2KC711496 Date Added 9/3/2…" at bounding box center [915, 554] width 1306 height 499
copy span "5N1AT2MT2KC711496"
click at [1360, 98] on button "Edit" at bounding box center [1351, 107] width 67 height 29
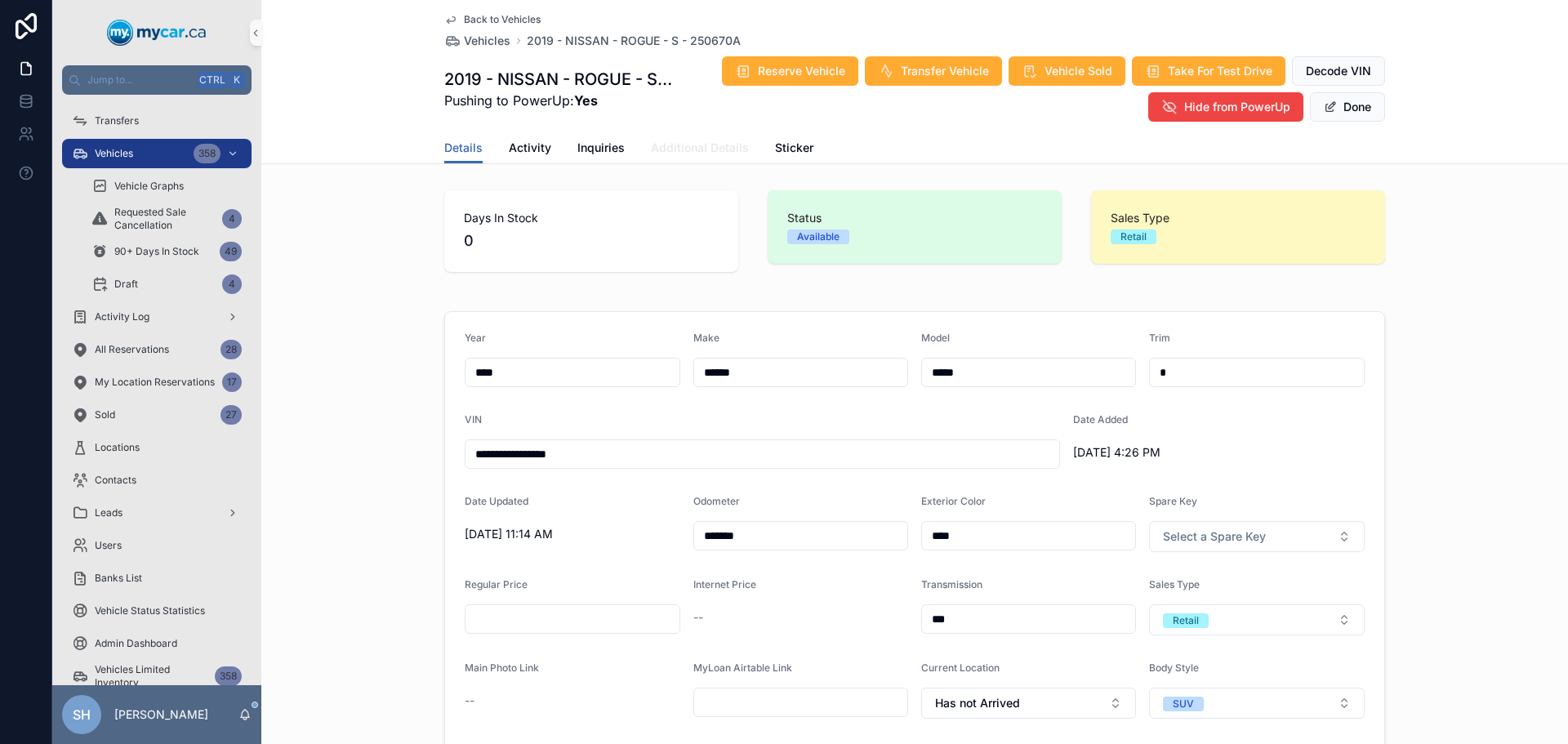
click at [677, 147] on span "Additional Details" at bounding box center [700, 147] width 98 height 16
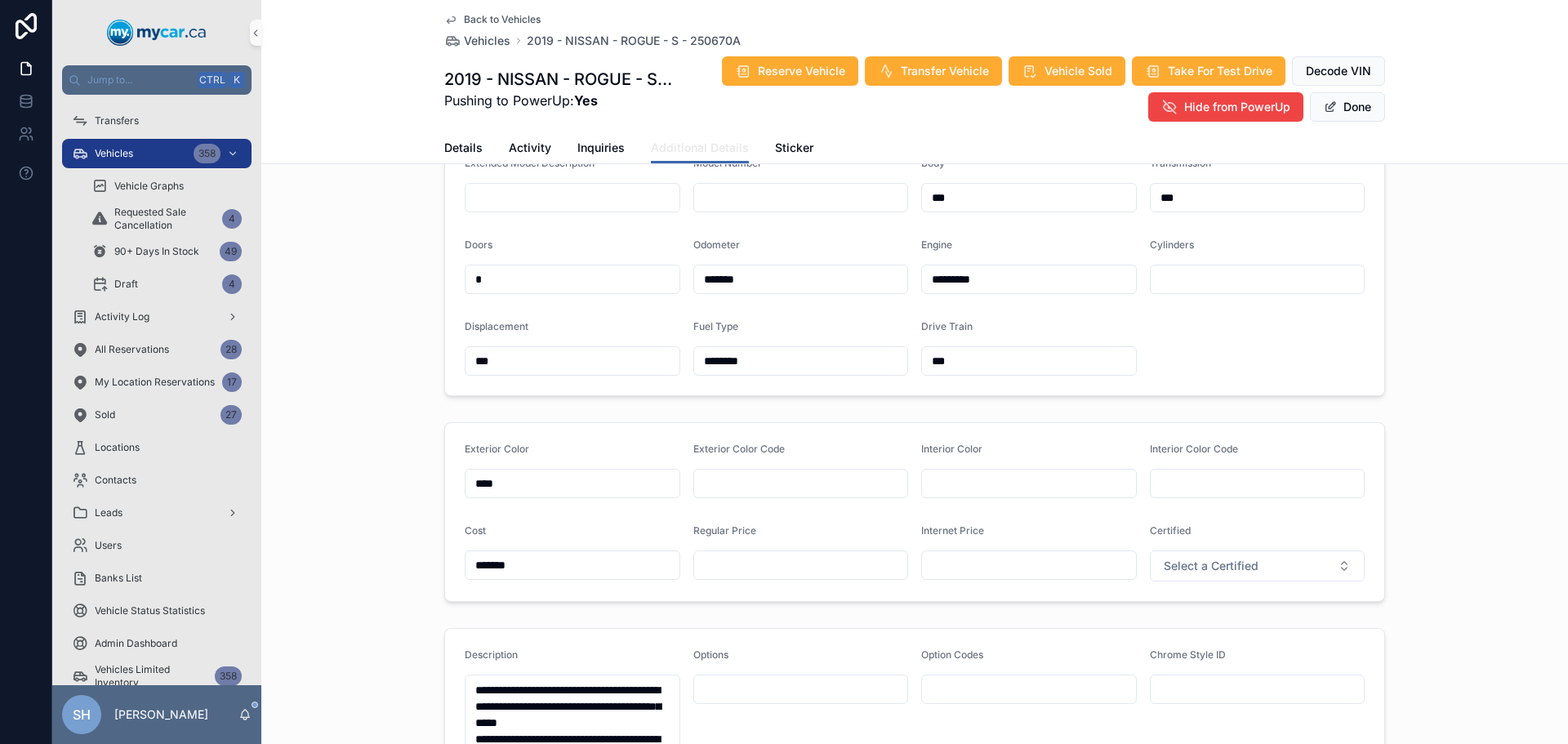
scroll to position [408, 0]
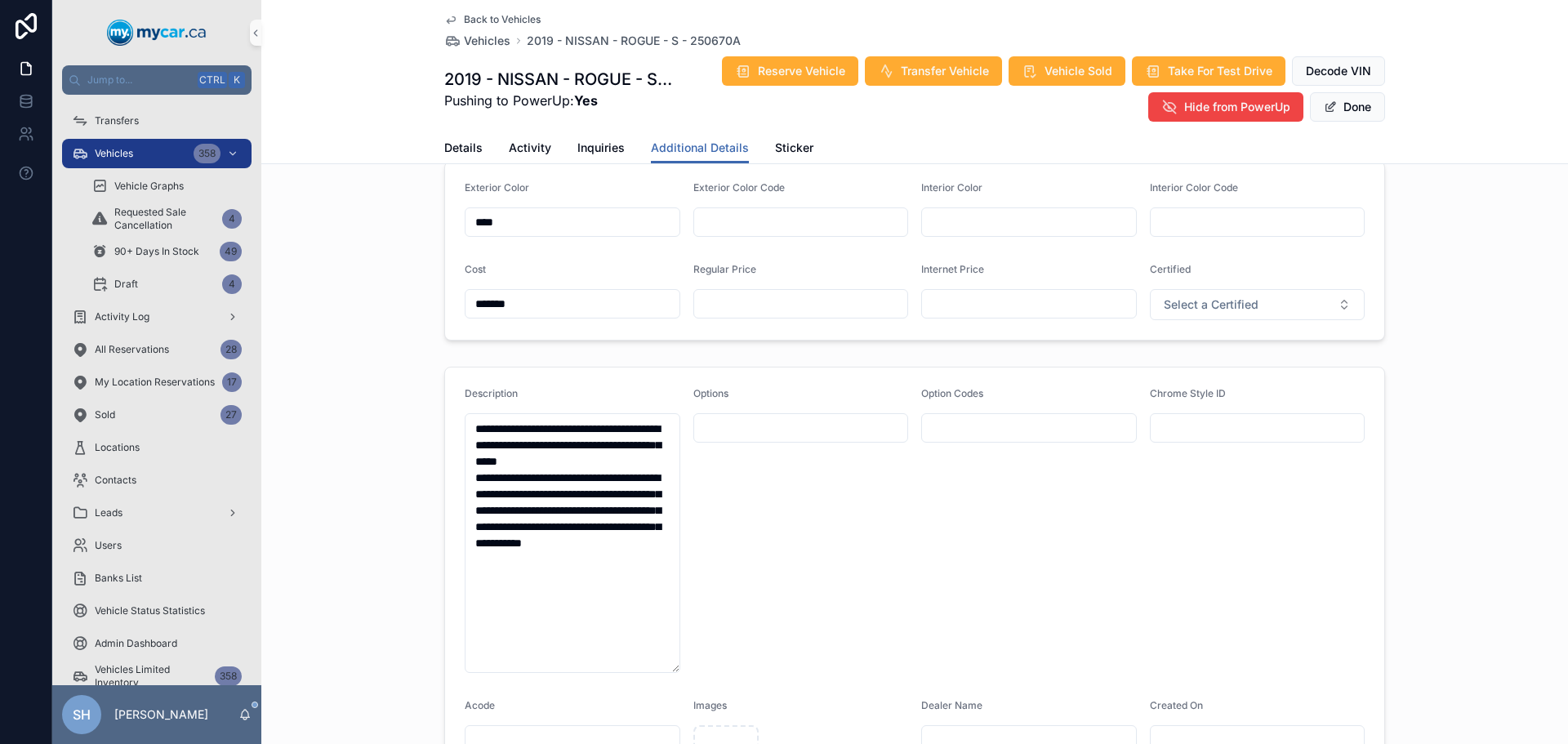
click at [730, 295] on input "text" at bounding box center [800, 304] width 214 height 23
type input "*******"
click at [1333, 115] on span "Done" at bounding box center [1347, 107] width 75 height 29
click at [1338, 107] on button "Done" at bounding box center [1347, 107] width 75 height 29
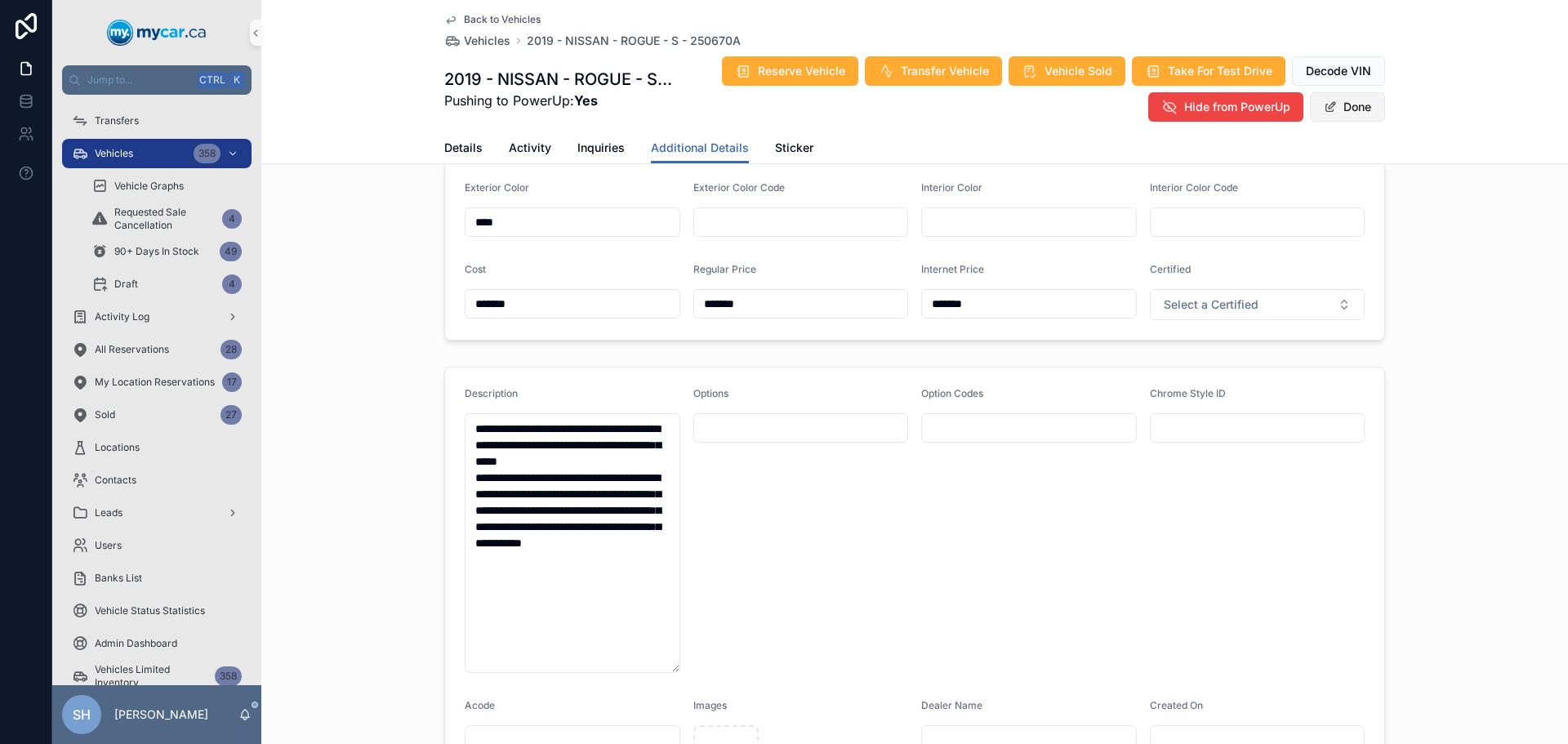
scroll to position [406, 0]
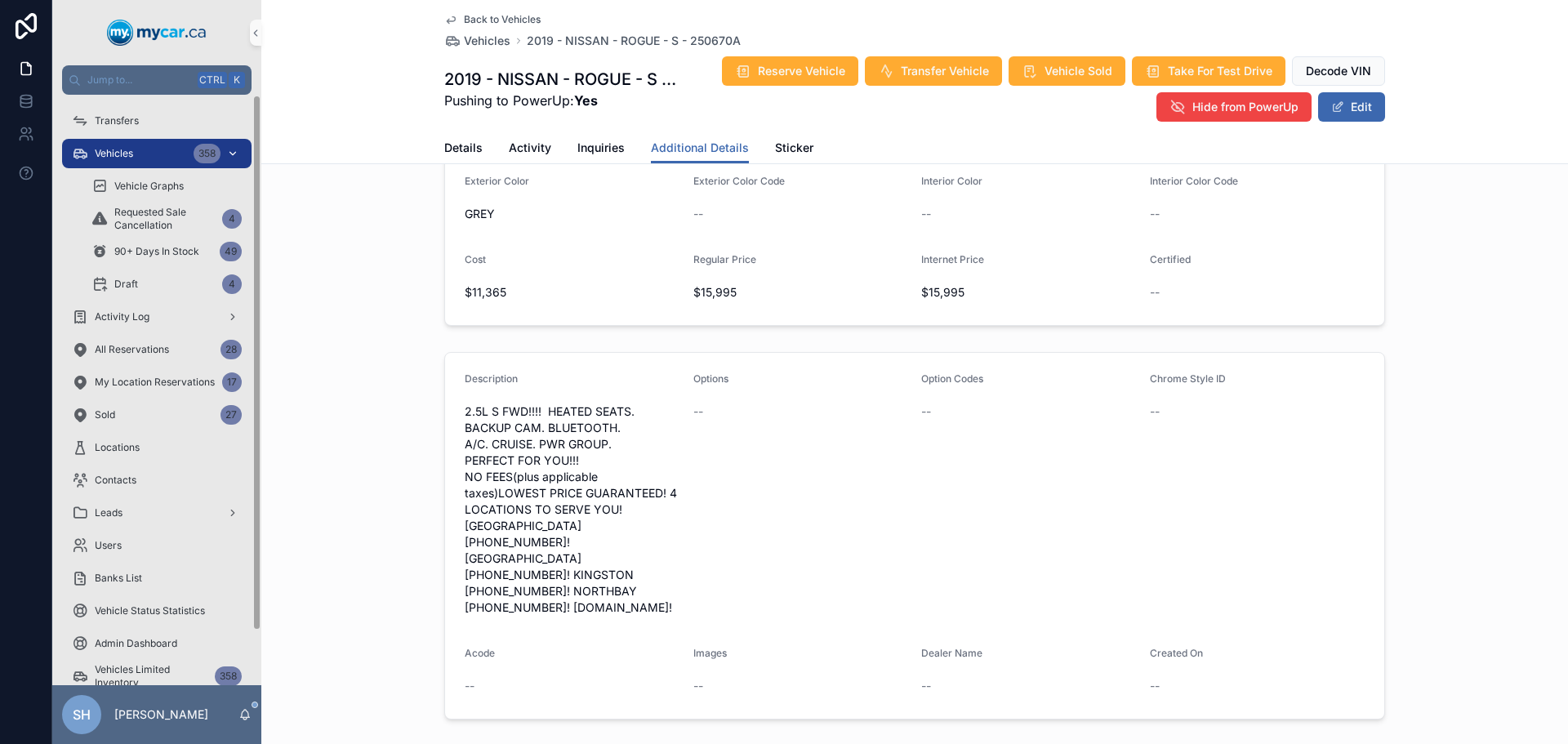
drag, startPoint x: 94, startPoint y: 153, endPoint x: 107, endPoint y: 151, distance: 13.2
click at [94, 152] on div "Vehicles 358" at bounding box center [156, 153] width 170 height 26
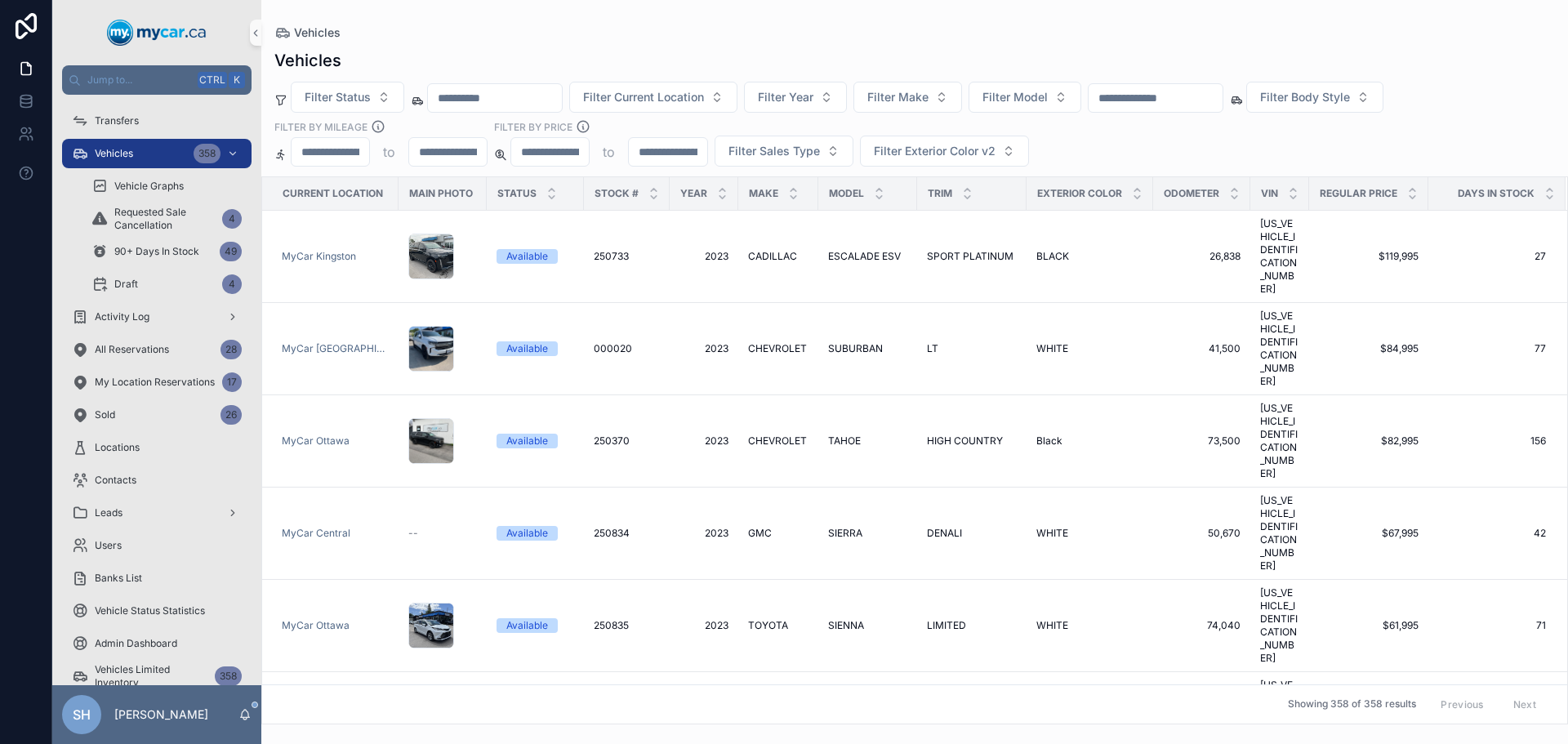
click at [1145, 94] on input "text" at bounding box center [1156, 98] width 134 height 23
type input "******"
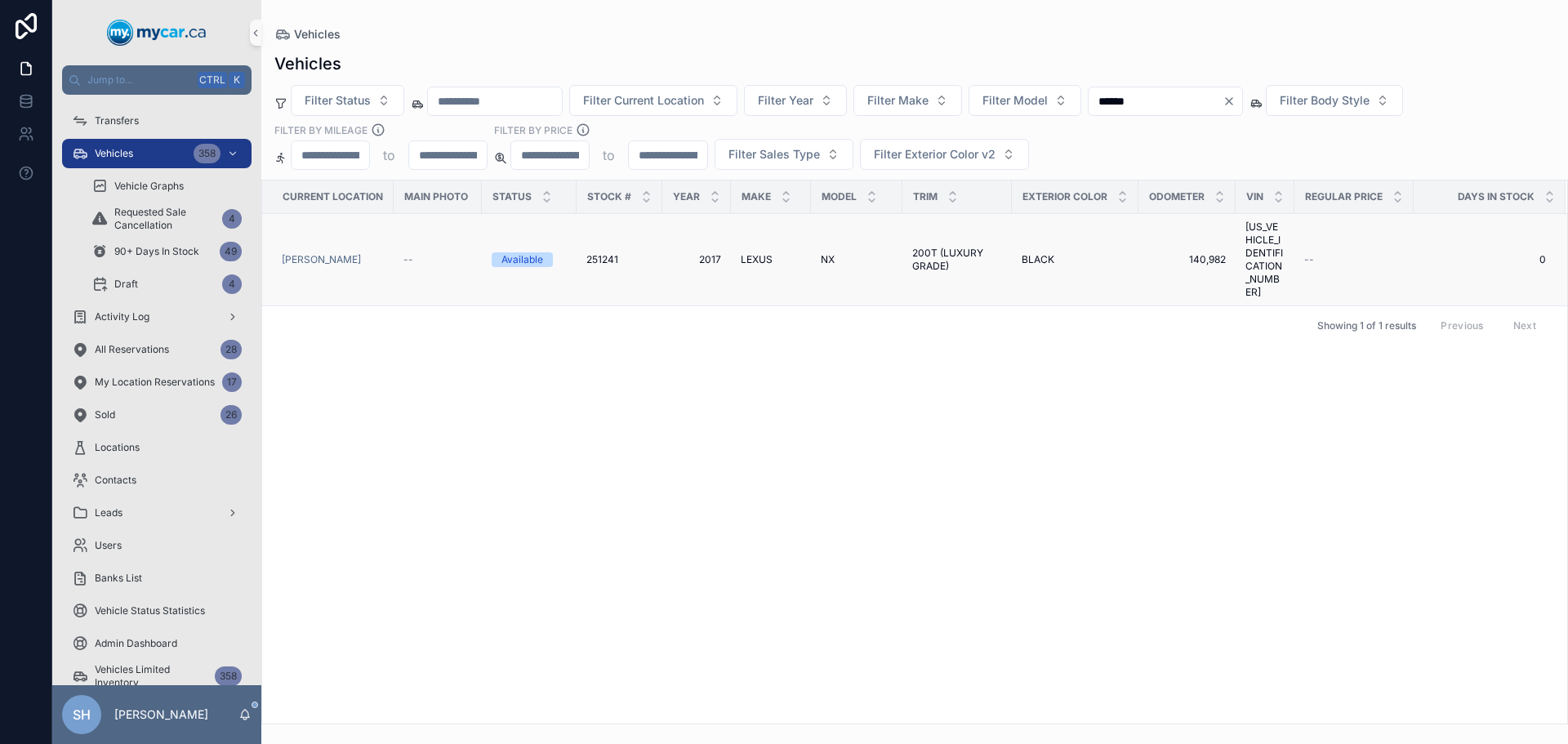
click at [756, 253] on span "LEXUS" at bounding box center [756, 259] width 32 height 13
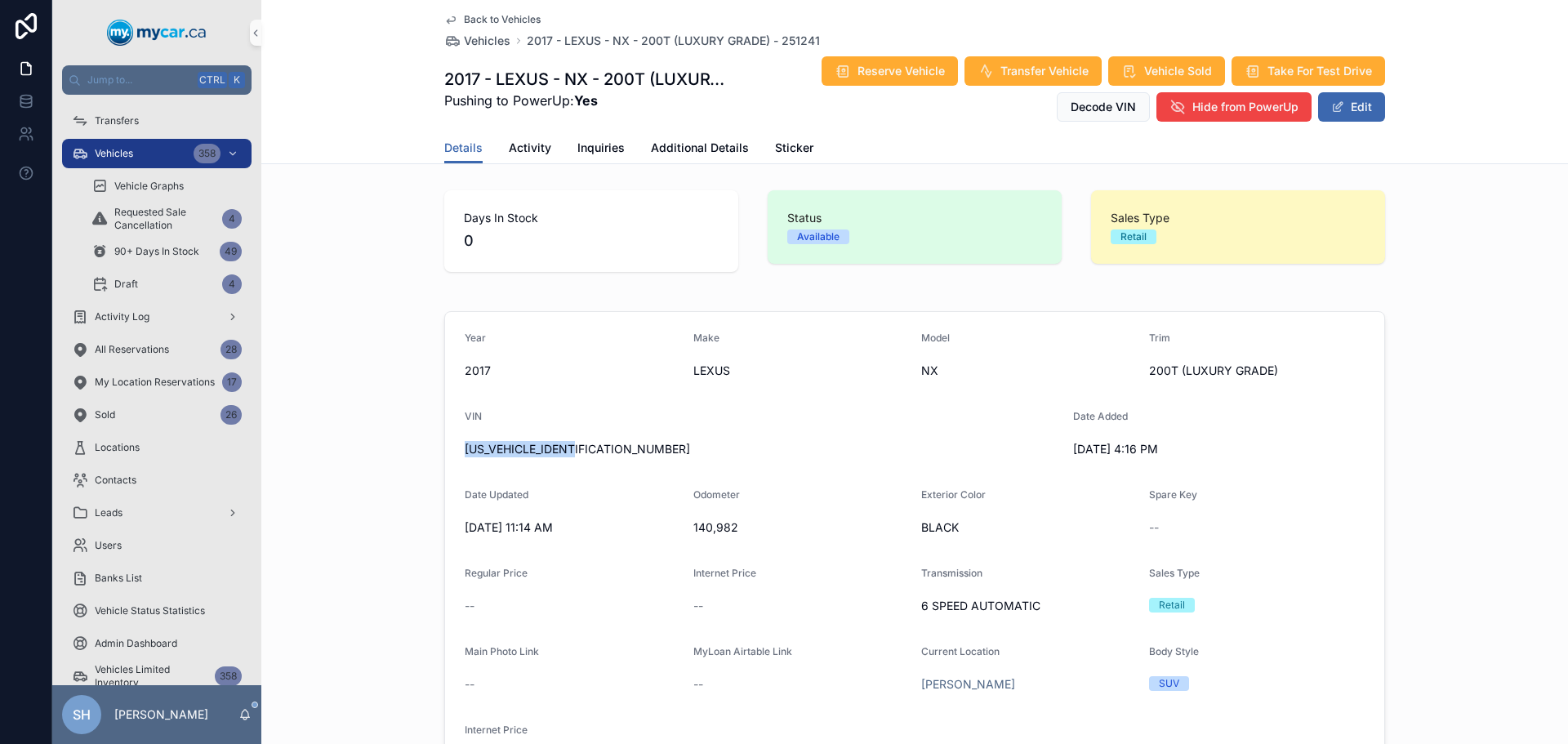
drag, startPoint x: 577, startPoint y: 453, endPoint x: 399, endPoint y: 459, distance: 178.1
click at [399, 459] on div "Year 2017 Make LEXUS Model NX Trim 200T (LUXURY GRADE) VIN JTJBARBZ5H2132531 Da…" at bounding box center [915, 554] width 1306 height 499
copy span "JTJBARBZ5H2132531"
click at [1337, 103] on span at bounding box center [1337, 107] width 13 height 13
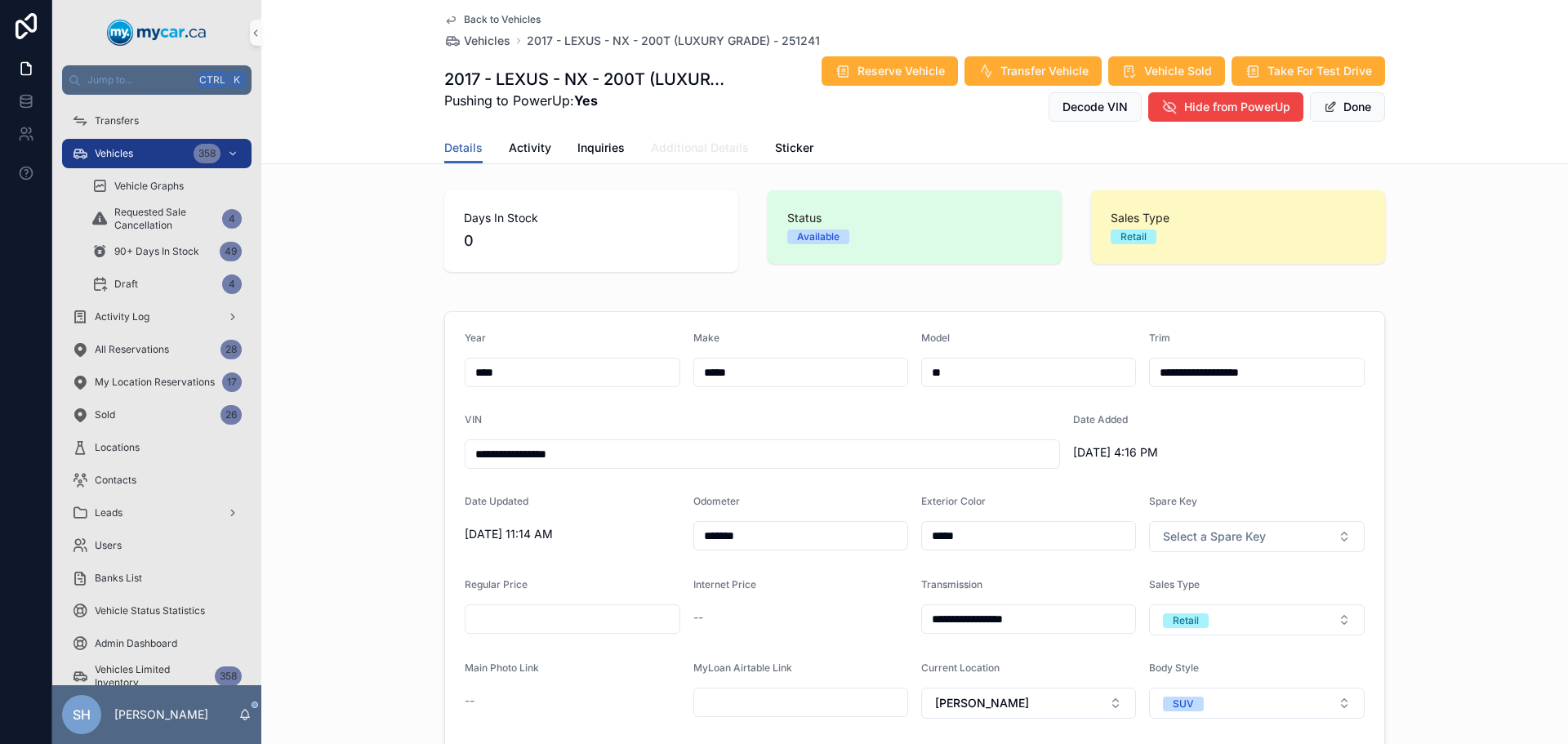
click at [711, 151] on span "Additional Details" at bounding box center [700, 147] width 98 height 16
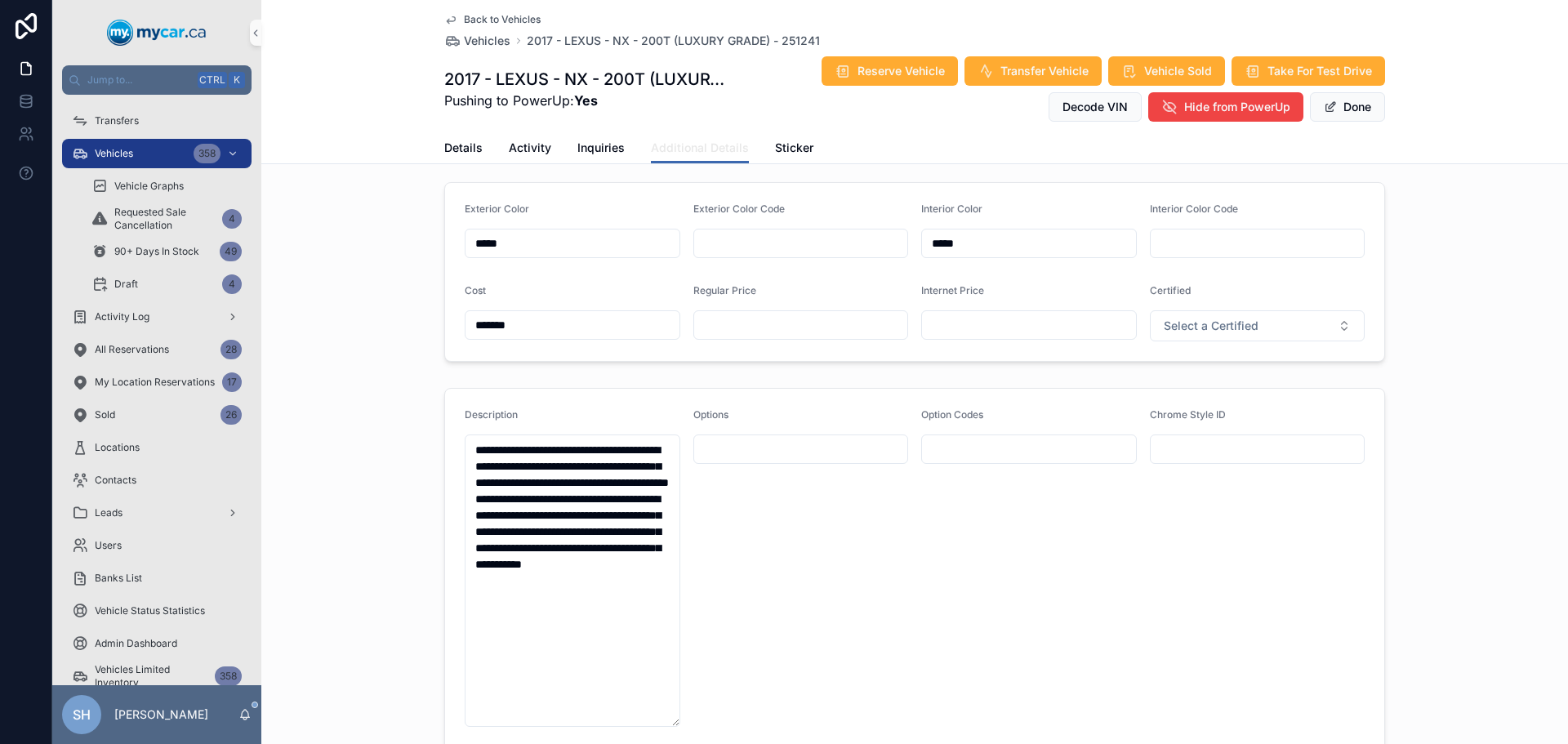
scroll to position [408, 0]
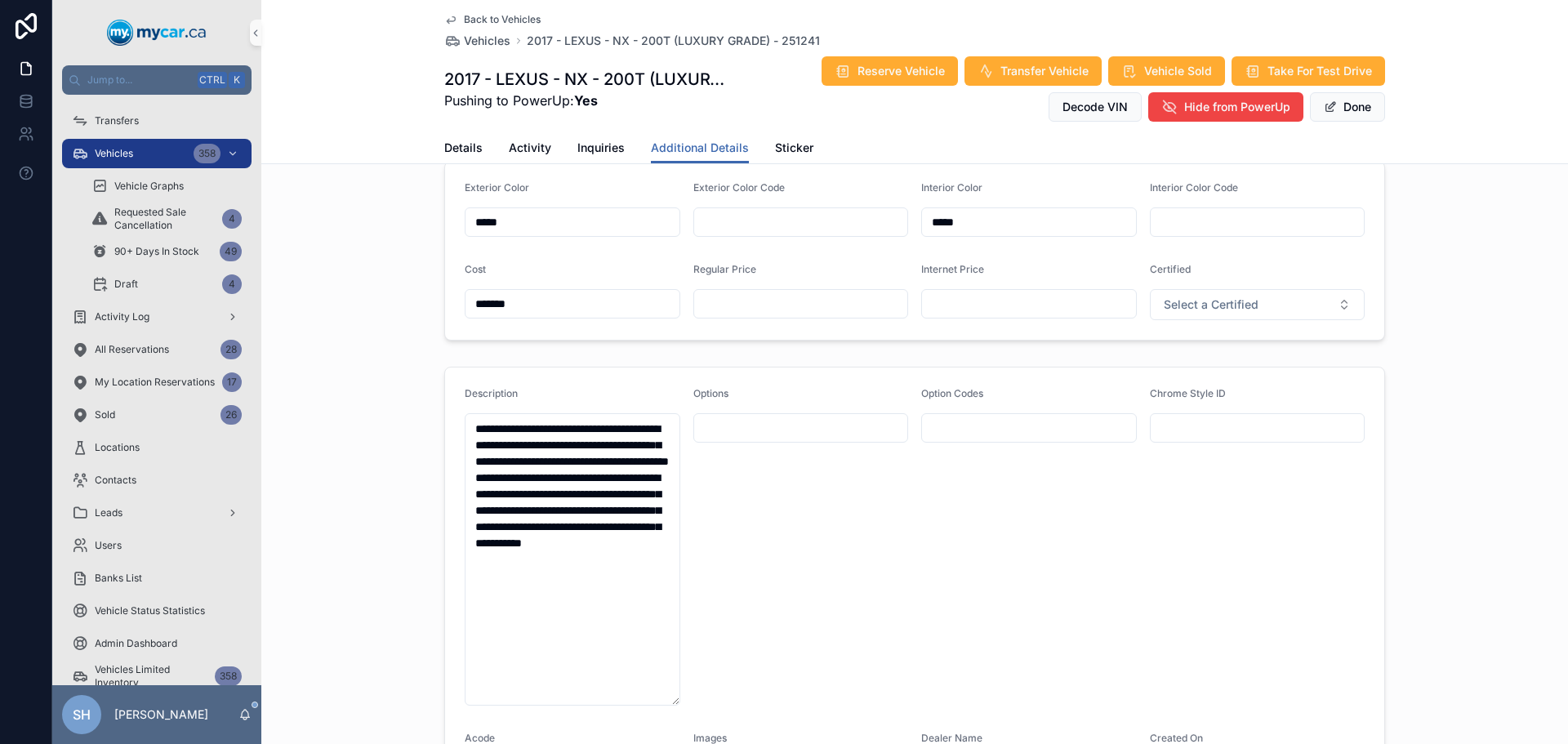
click at [730, 311] on input "text" at bounding box center [800, 304] width 214 height 23
type input "*******"
click at [968, 305] on input "text" at bounding box center [1028, 304] width 214 height 23
type input "*******"
drag, startPoint x: 1458, startPoint y: 273, endPoint x: 1434, endPoint y: 240, distance: 40.8
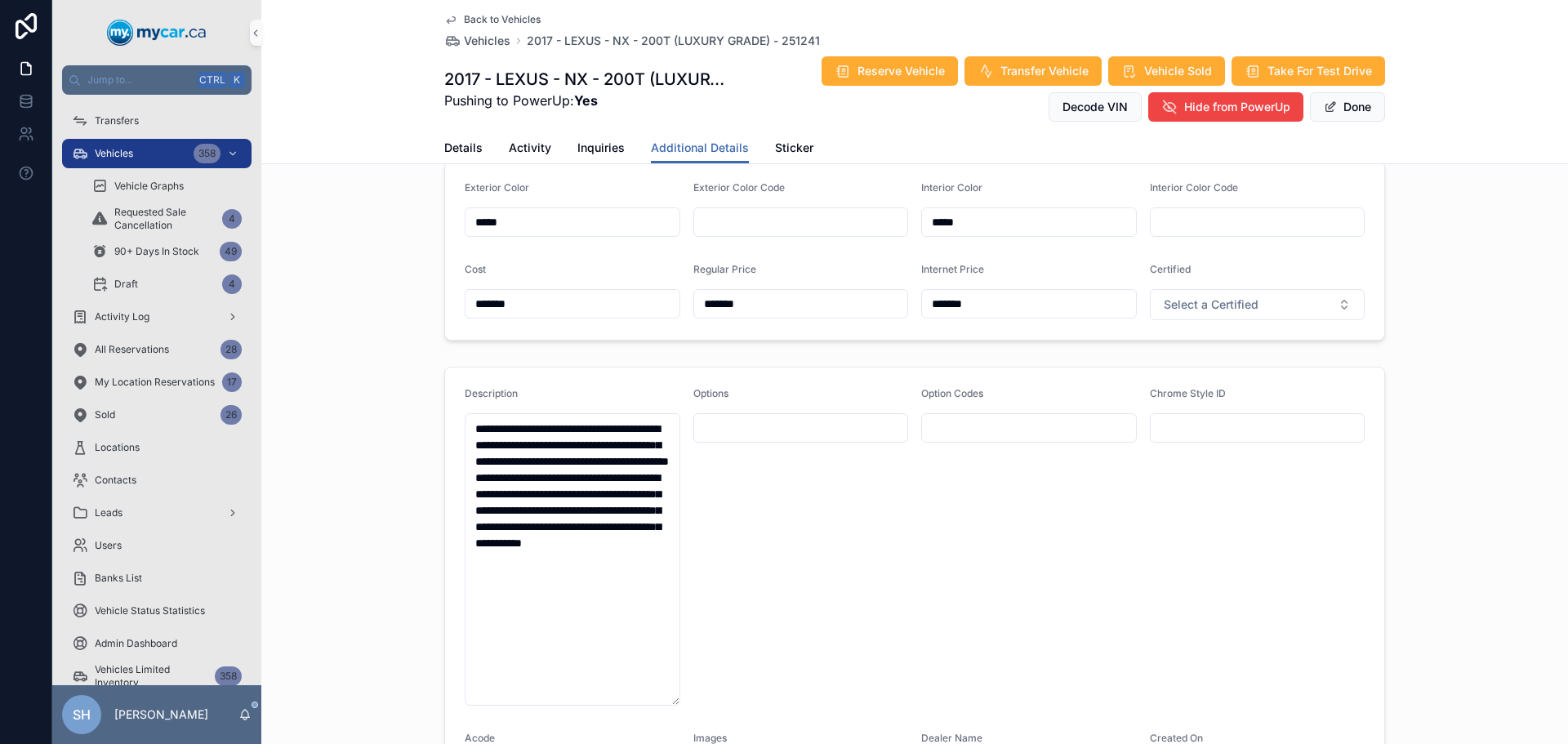
click at [1460, 271] on div "Exterior Color ***** Exterior Color Code Interior Color ***** Interior Color Co…" at bounding box center [915, 251] width 1306 height 193
click at [1337, 102] on button "Done" at bounding box center [1347, 107] width 75 height 29
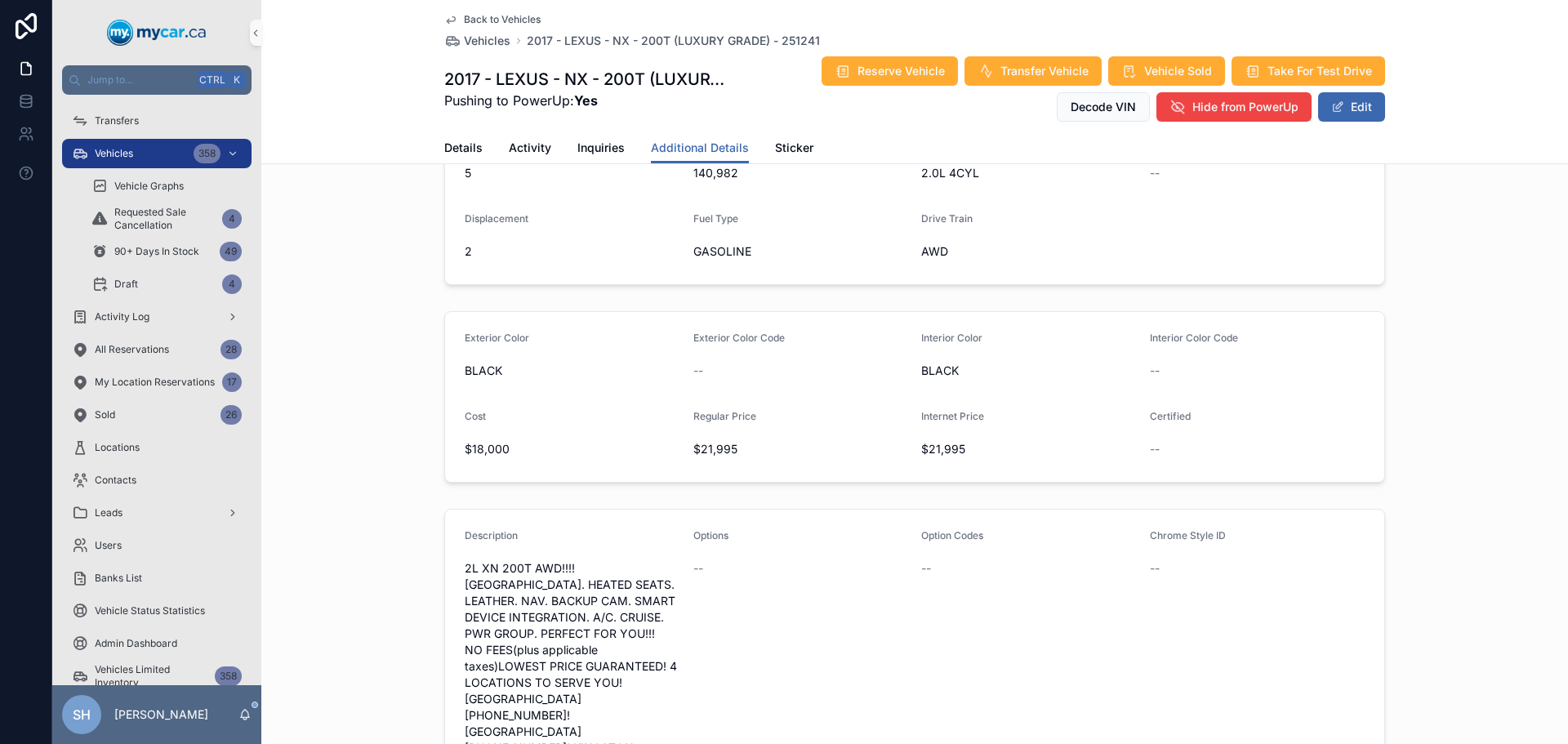
scroll to position [242, 0]
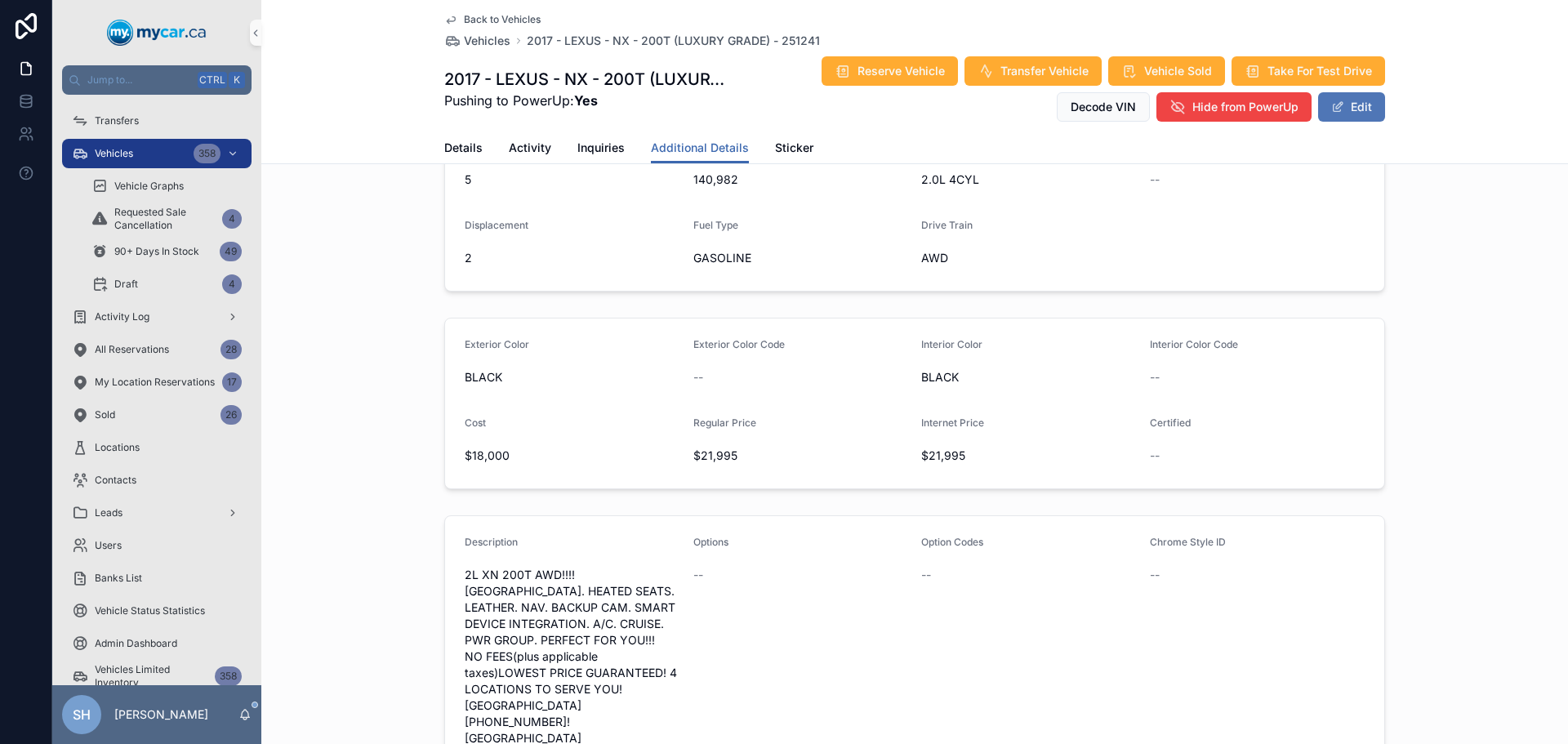
click at [1349, 108] on button "Edit" at bounding box center [1351, 107] width 67 height 29
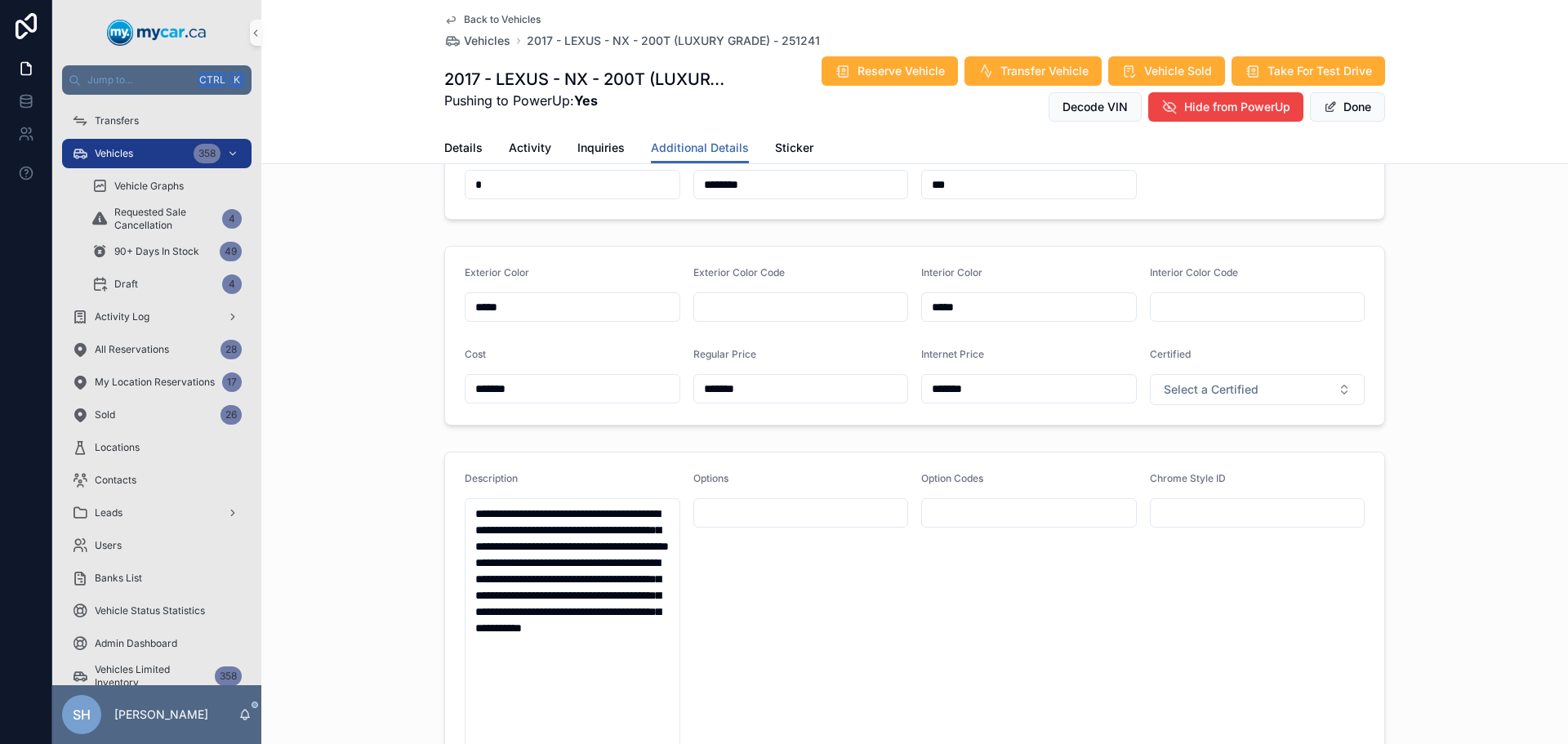
scroll to position [487, 0]
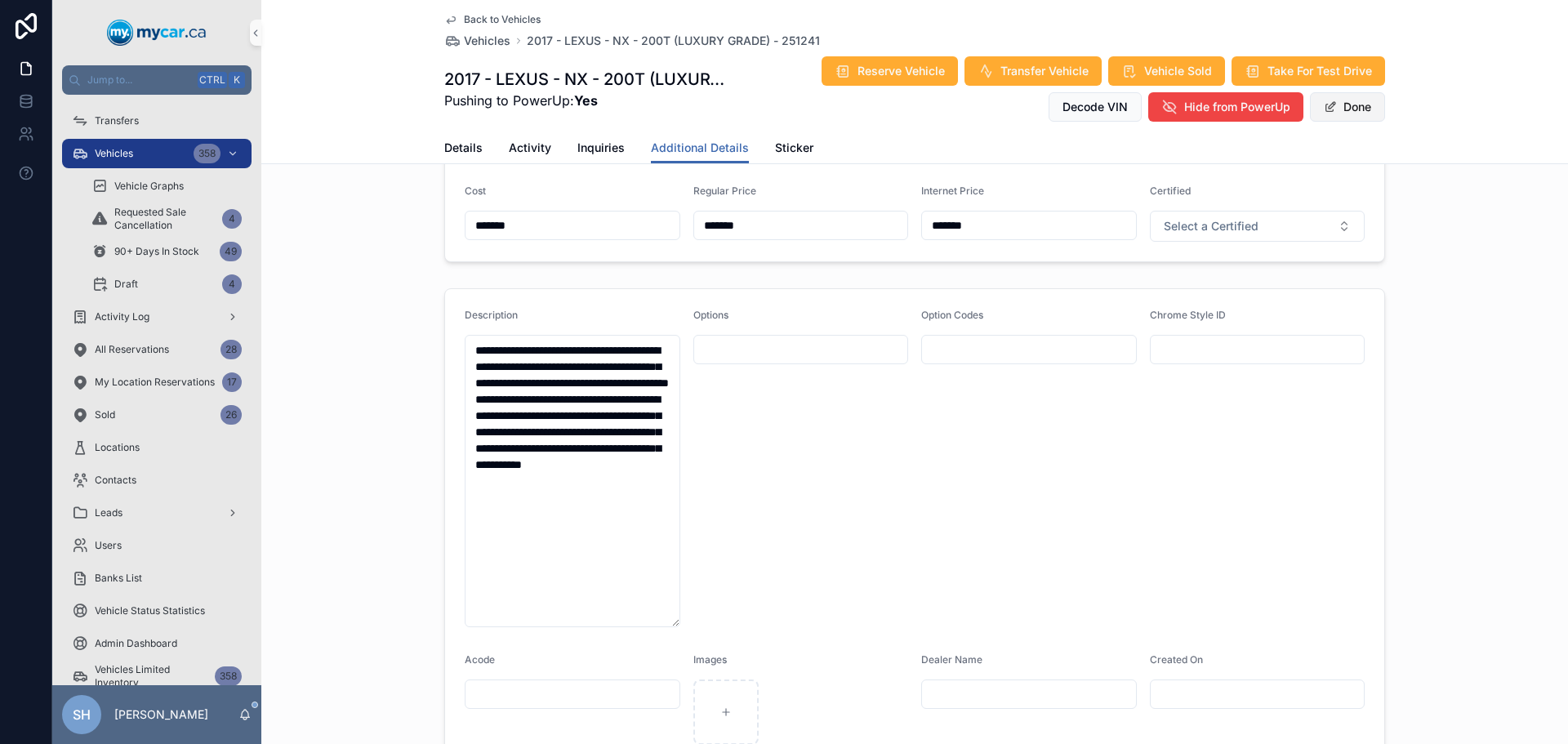
click at [1363, 106] on button "Done" at bounding box center [1347, 107] width 75 height 29
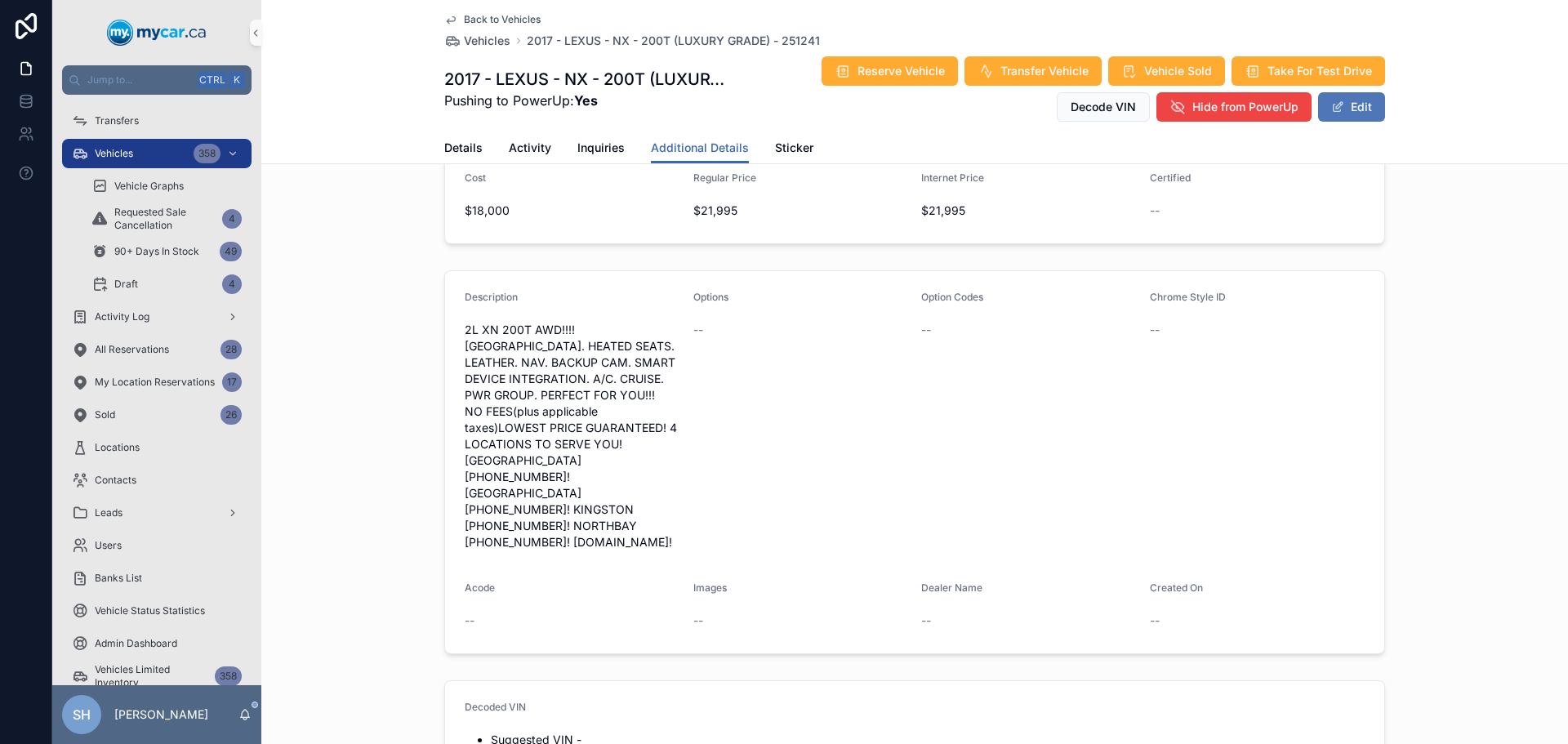
scroll to position [480, 0]
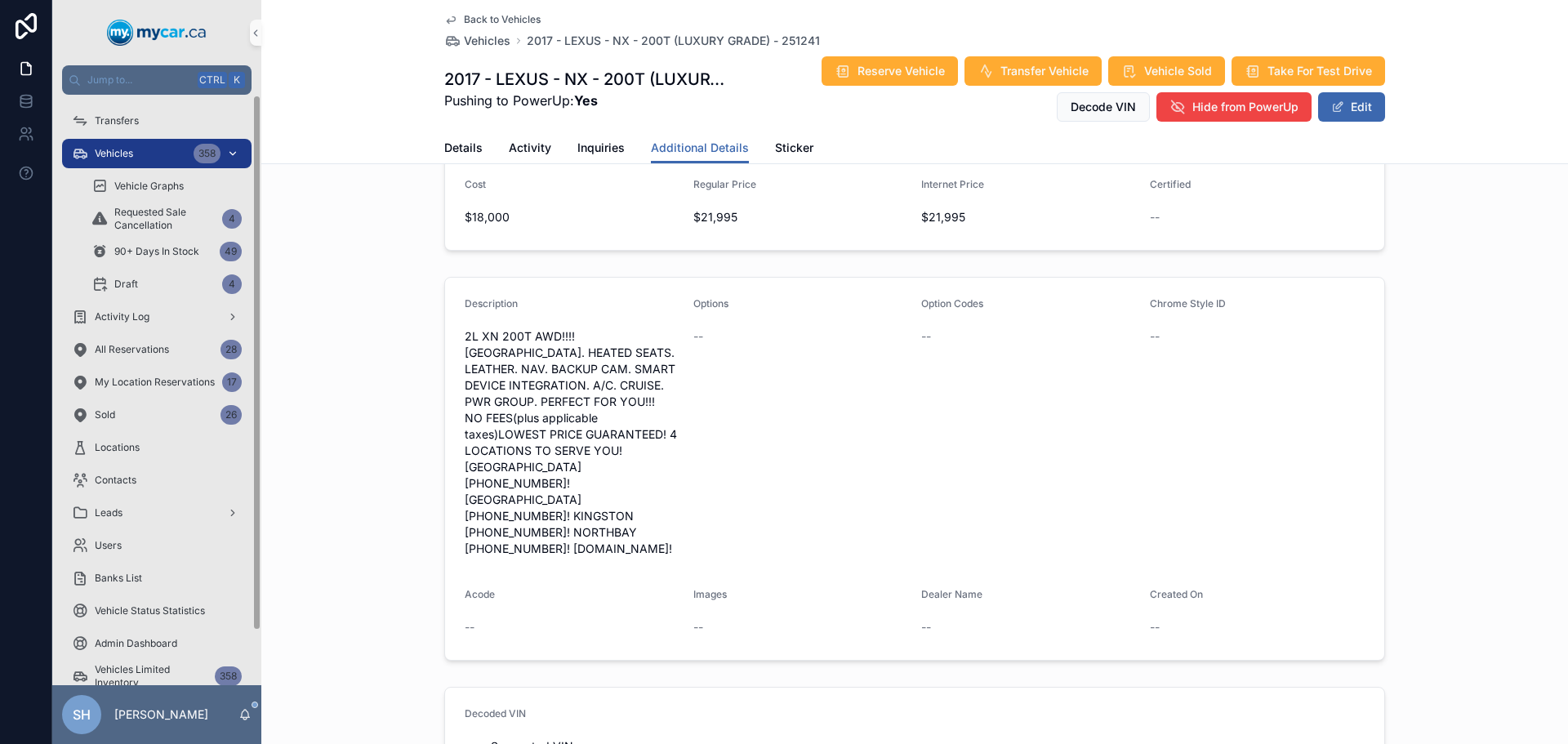
click at [150, 157] on div "Vehicles 358" at bounding box center [156, 153] width 170 height 26
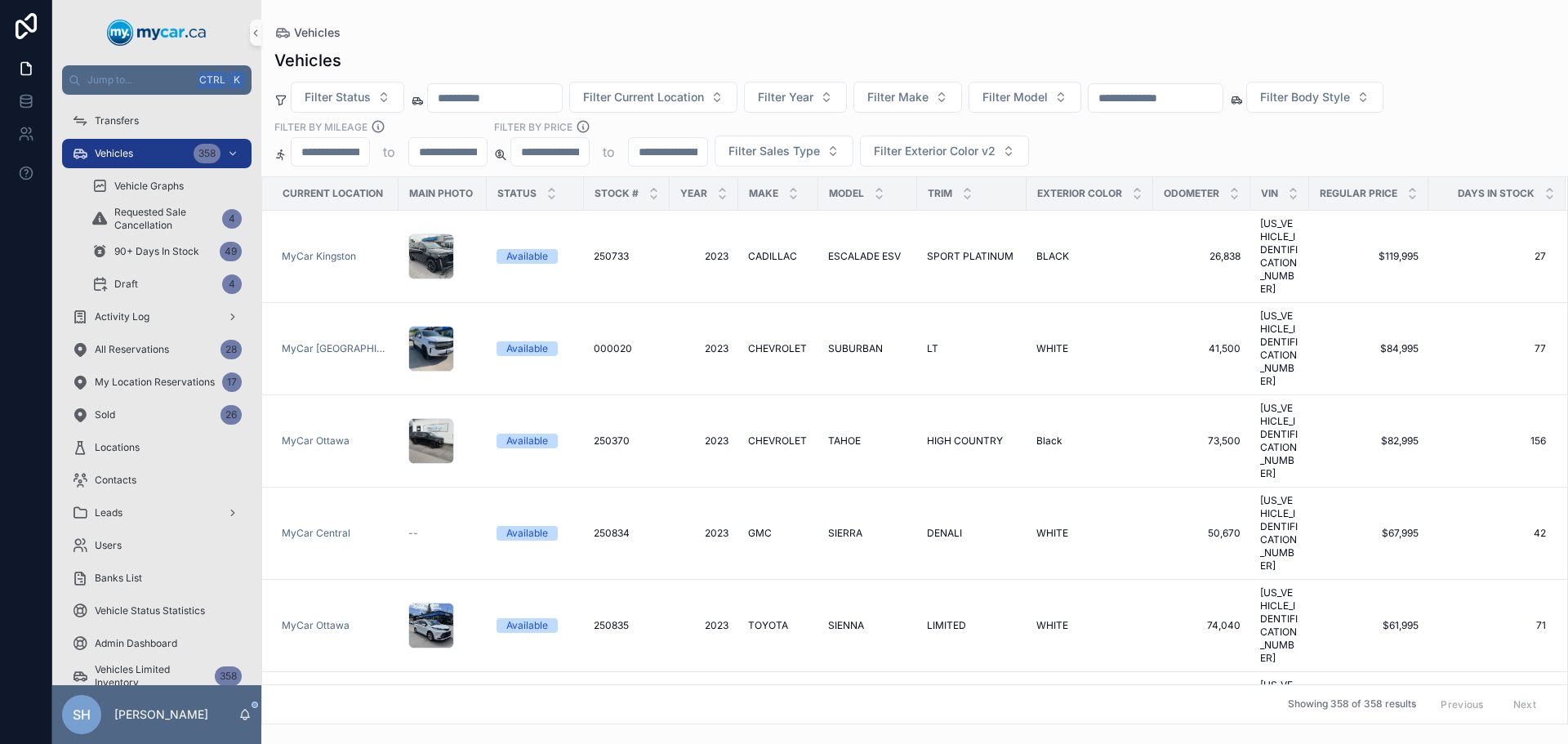
click at [1184, 106] on input "text" at bounding box center [1156, 98] width 134 height 23
type input "******"
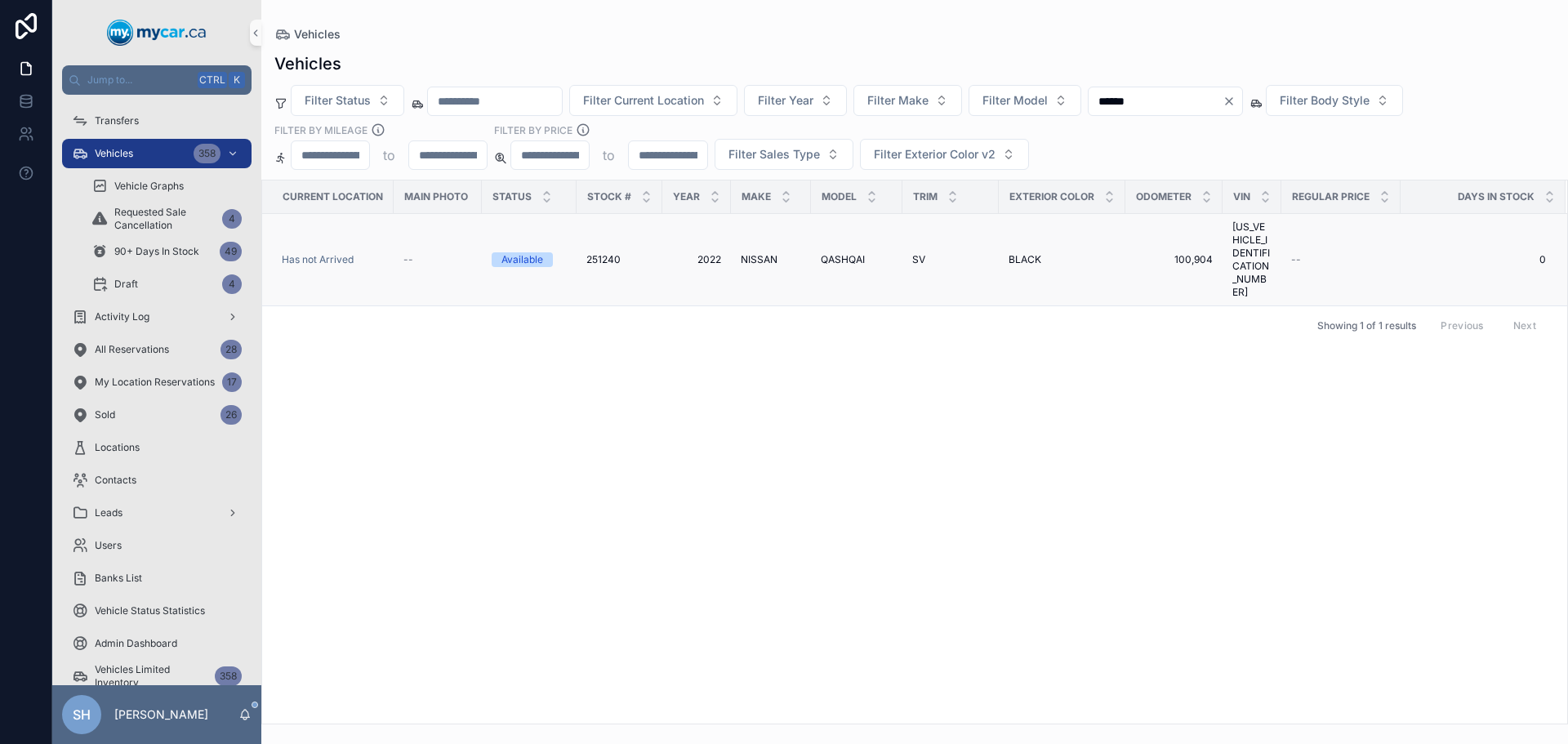
click at [836, 253] on span "QASHQAI" at bounding box center [842, 259] width 44 height 13
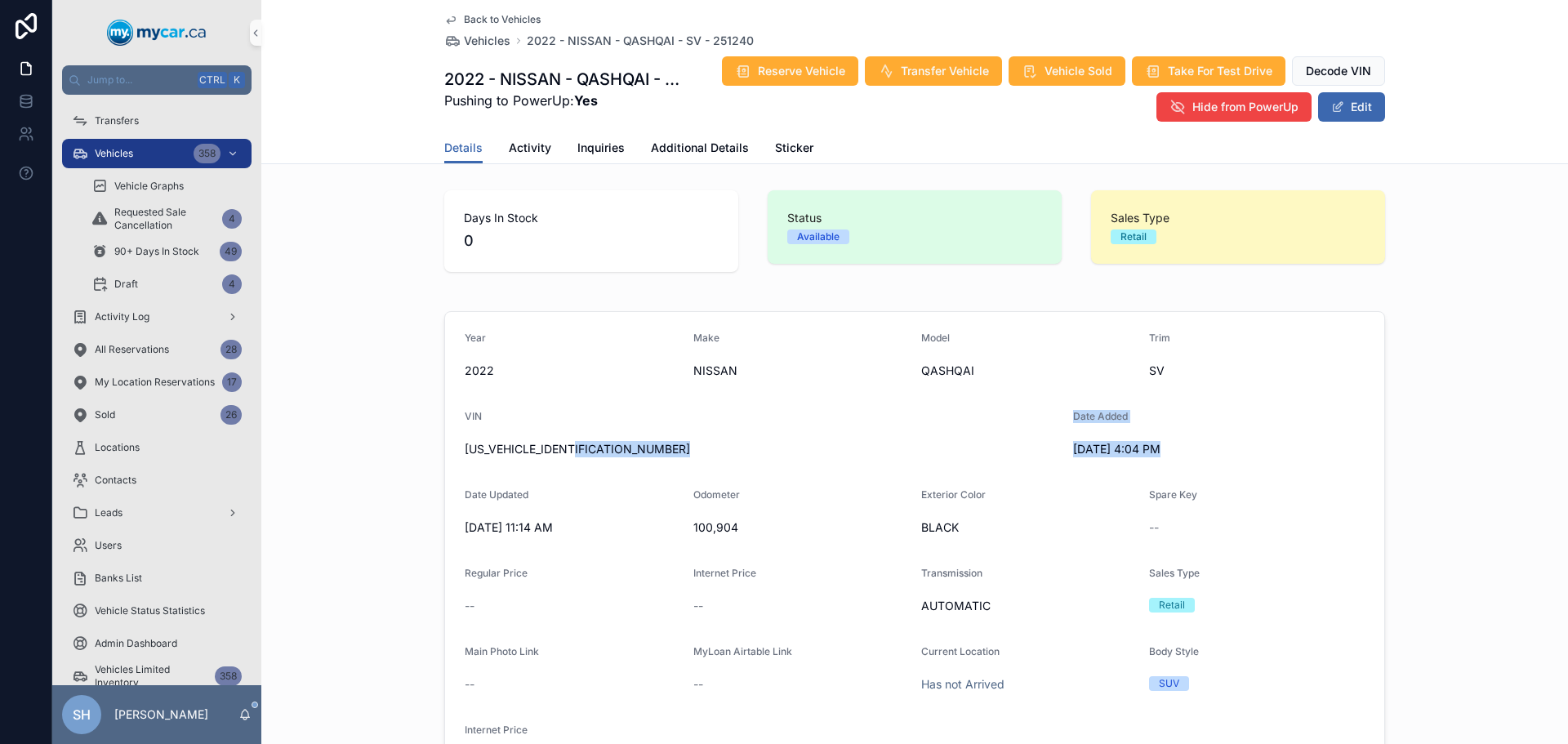
drag, startPoint x: 587, startPoint y: 455, endPoint x: 497, endPoint y: 466, distance: 90.7
click at [401, 488] on div "Year 2022 Make NISSAN Model QASHQAI Trim SV VIN JN1BJ1BW8NW472063 Date Added 9/…" at bounding box center [915, 554] width 1306 height 499
click at [655, 480] on form "Year 2022 Make NISSAN Model QASHQAI Trim SV VIN JN1BJ1BW8NW472063 Date Added 9/…" at bounding box center [914, 554] width 939 height 484
drag, startPoint x: 587, startPoint y: 450, endPoint x: 459, endPoint y: 456, distance: 128.1
click at [465, 456] on span "JN1BJ1BW8NW472063" at bounding box center [762, 449] width 596 height 16
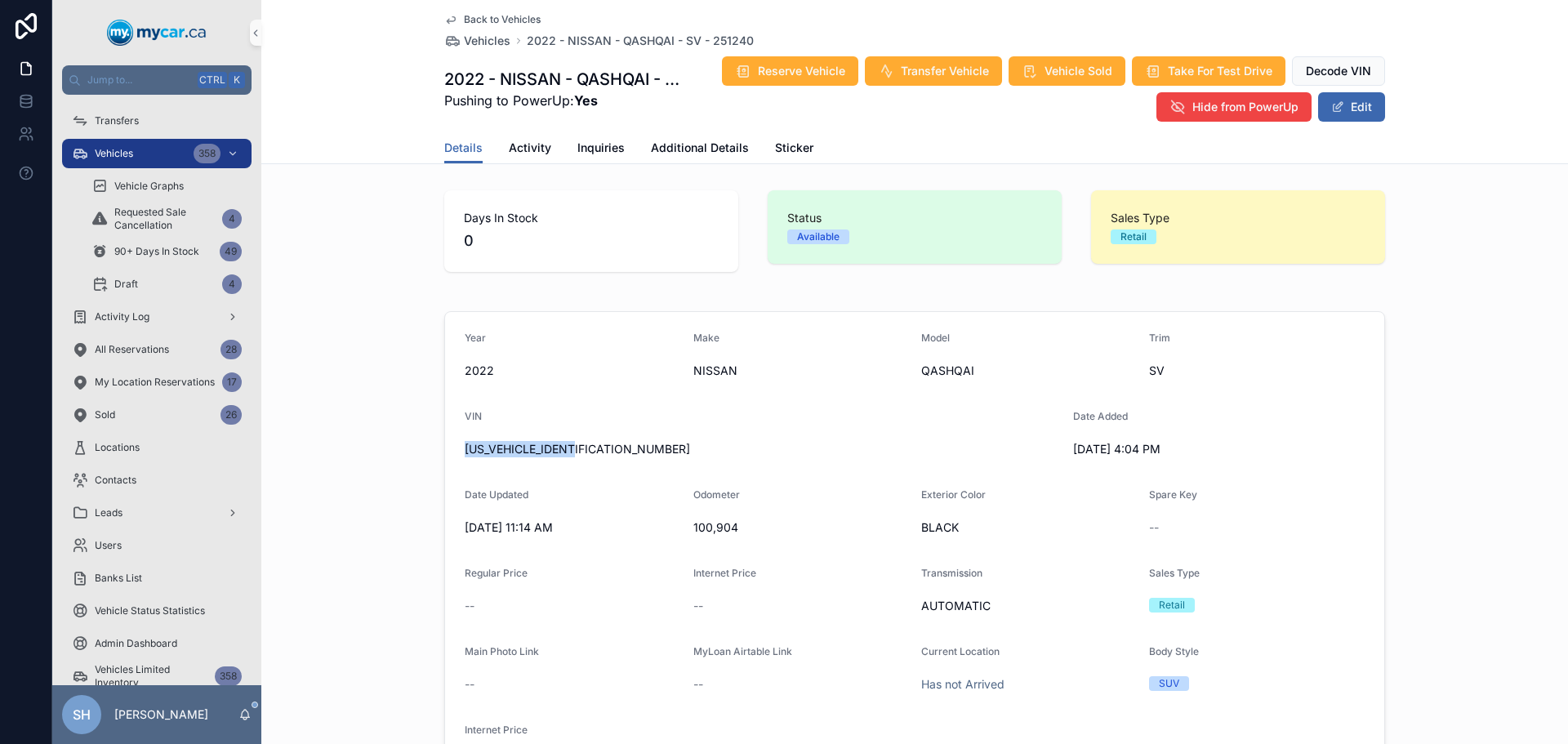
copy span "JN1BJ1BW8NW472063"
click at [701, 145] on span "Additional Details" at bounding box center [700, 147] width 98 height 16
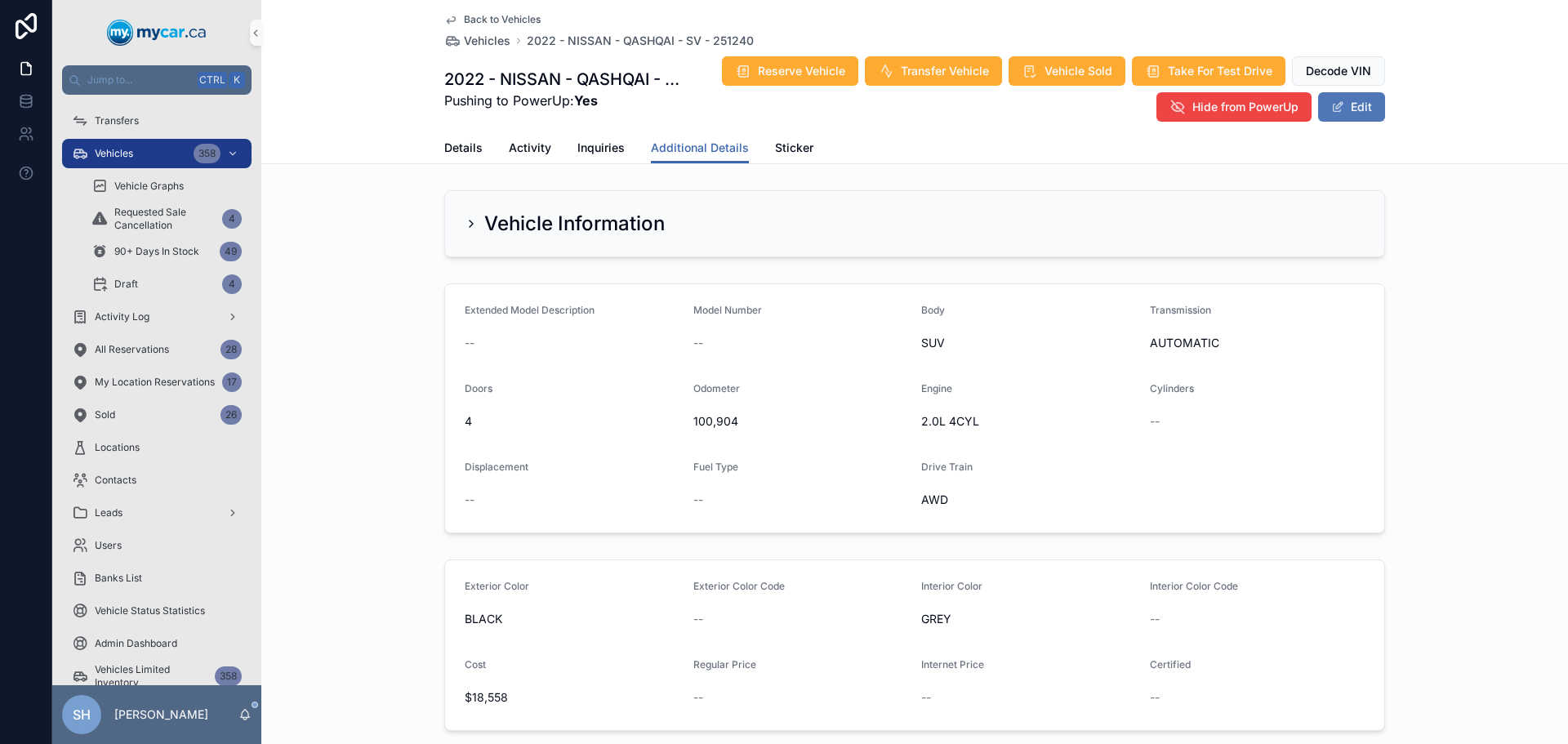
click at [1353, 117] on button "Edit" at bounding box center [1351, 107] width 67 height 29
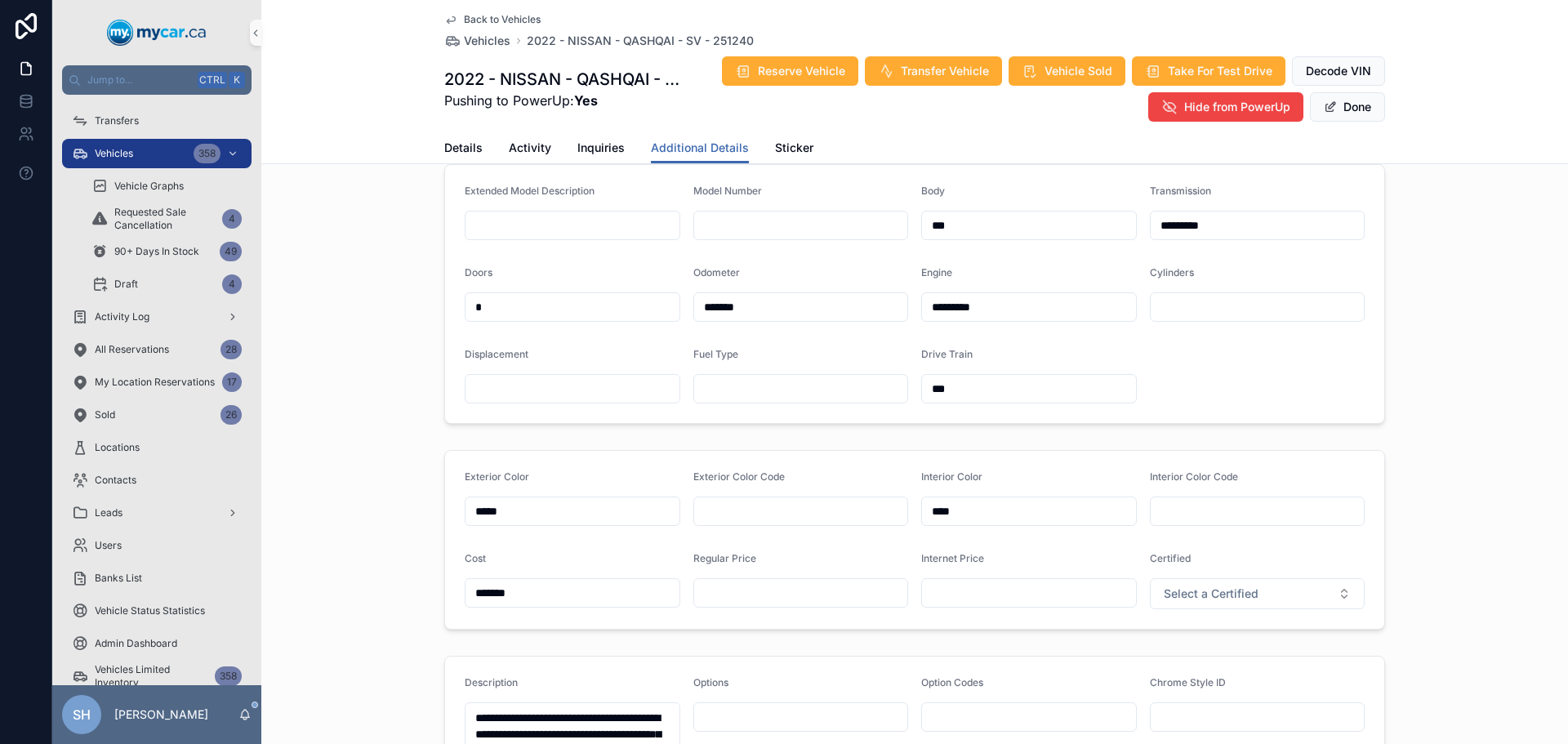
scroll to position [245, 0]
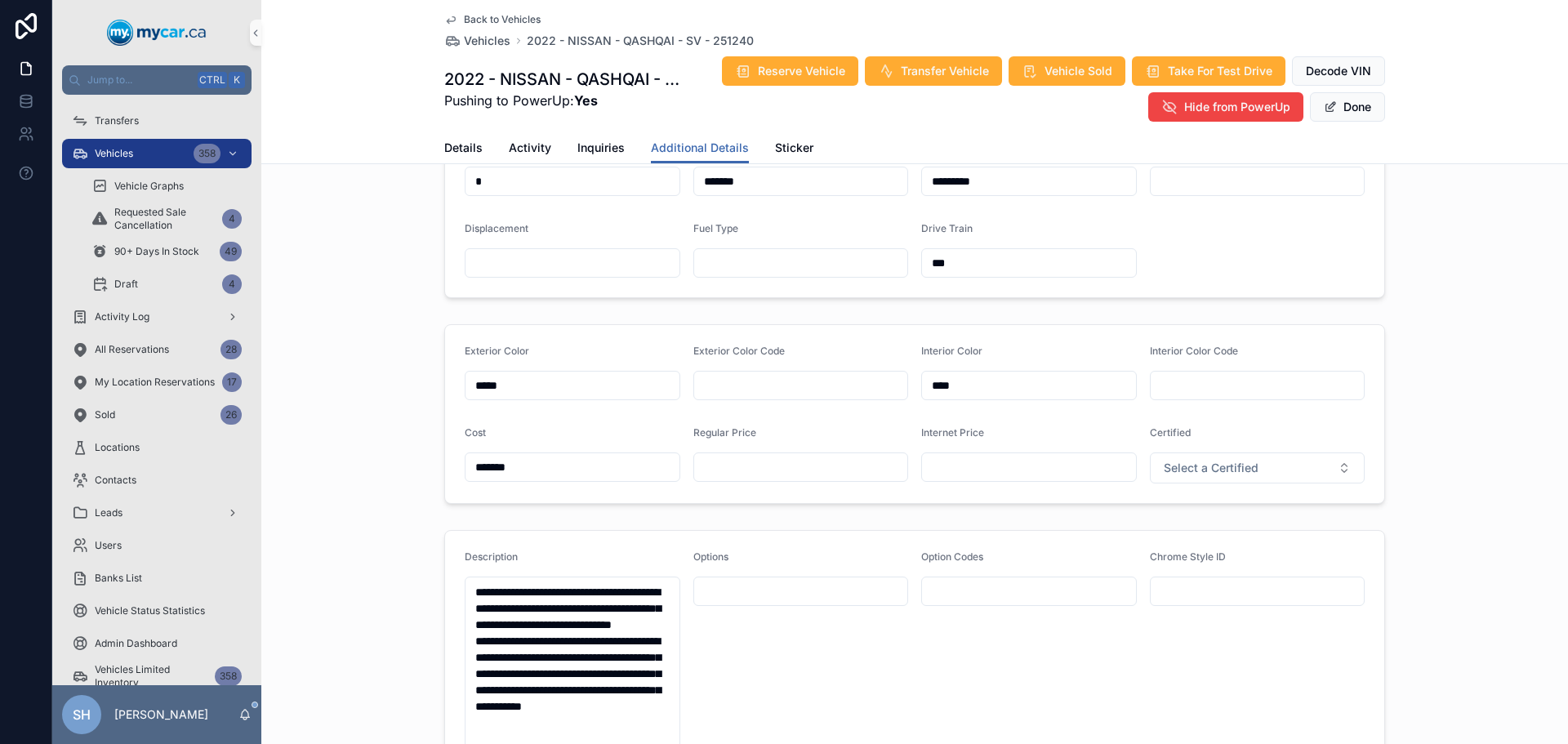
click at [738, 448] on div "Regular Price" at bounding box center [800, 455] width 215 height 57
click at [738, 467] on input "text" at bounding box center [800, 467] width 214 height 23
type input "*******"
click at [1345, 106] on button "Done" at bounding box center [1347, 107] width 75 height 29
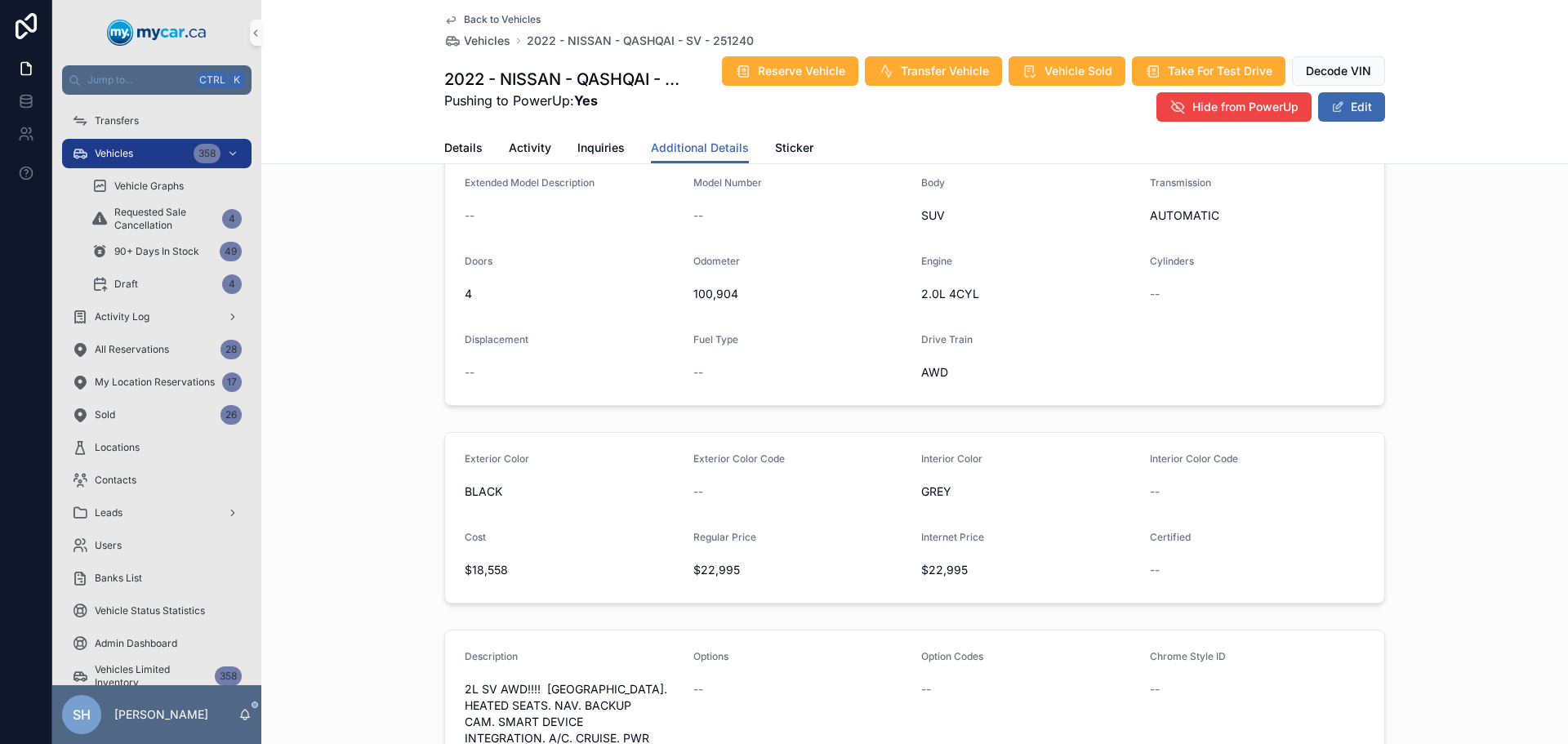
scroll to position [82, 0]
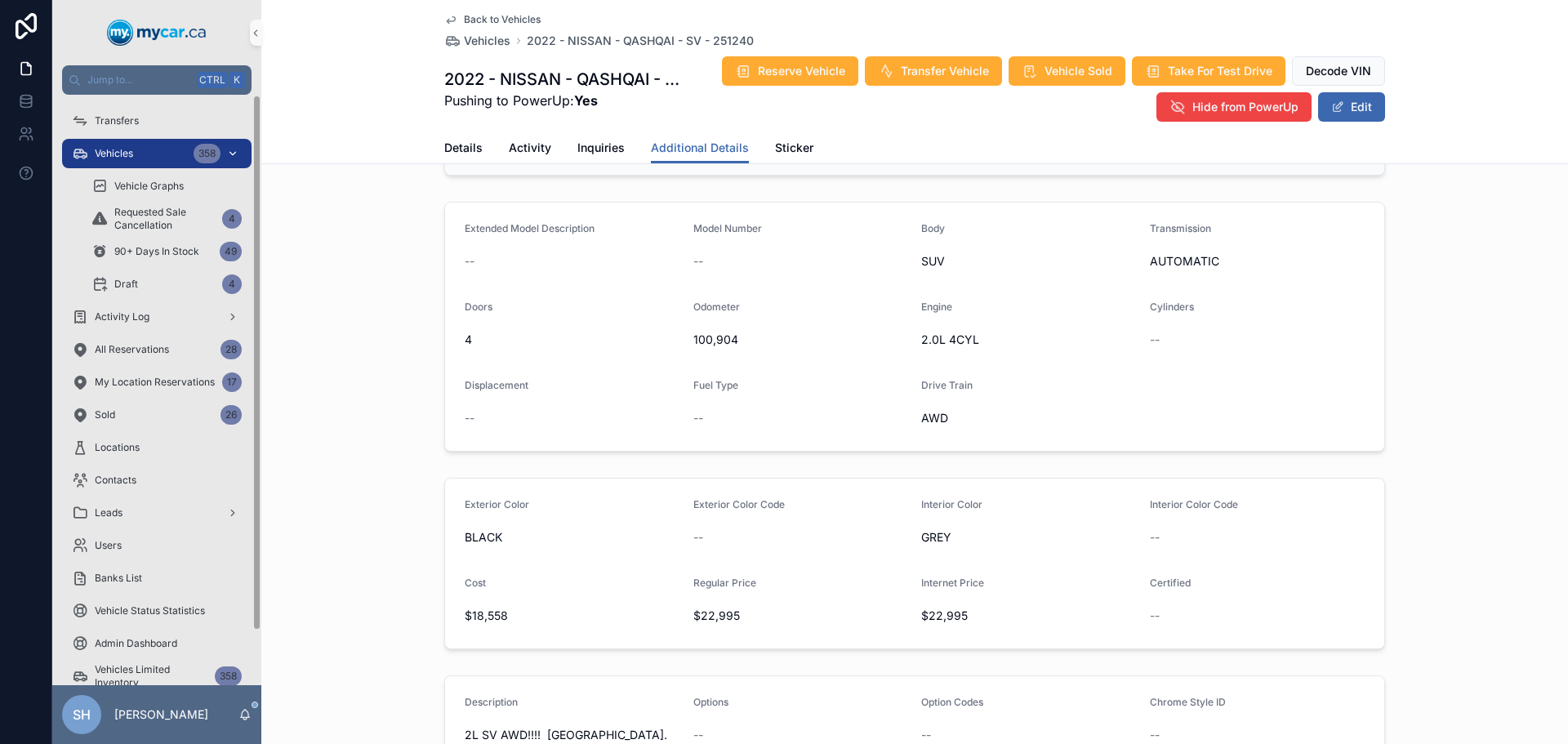
click at [145, 149] on div "Vehicles 358" at bounding box center [156, 153] width 170 height 26
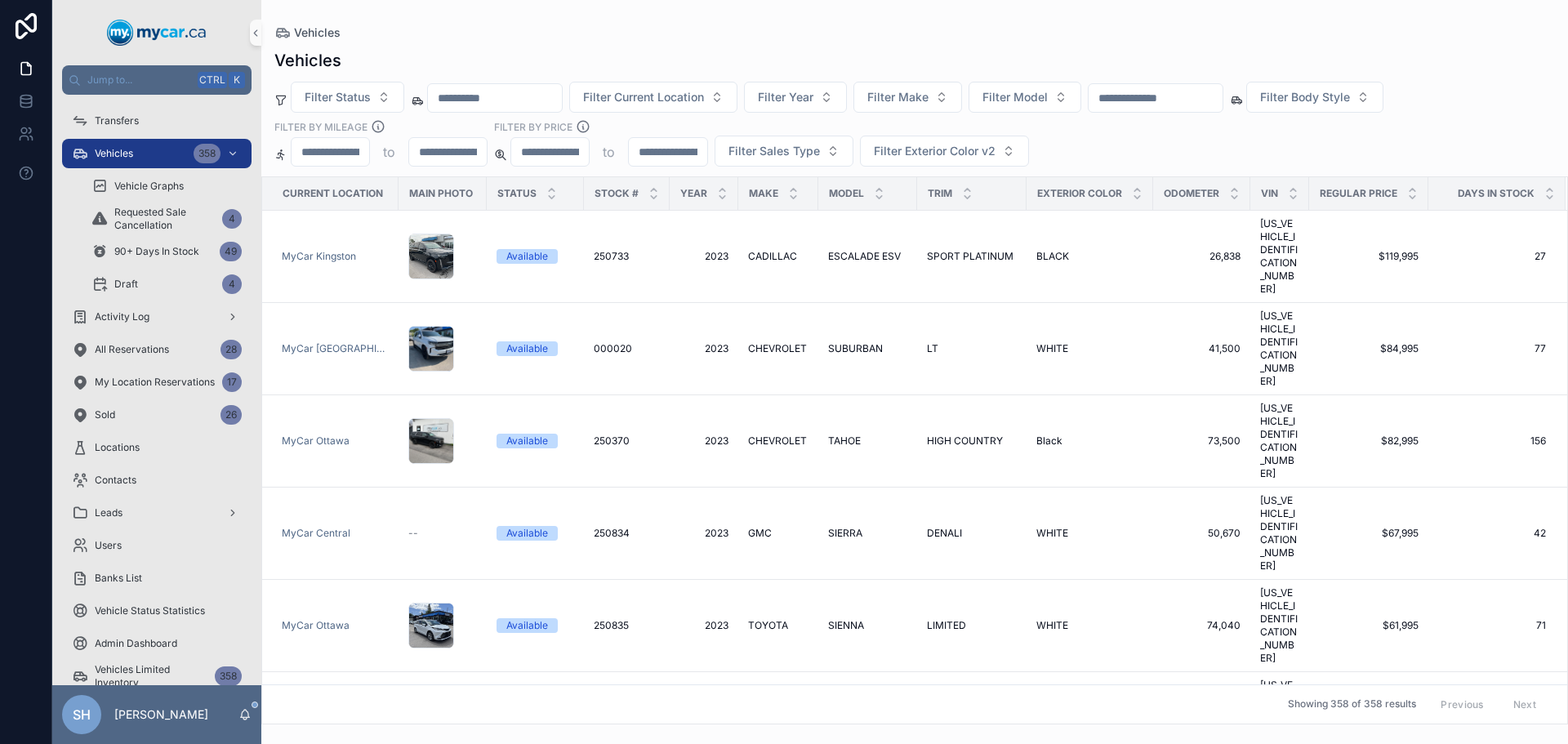
paste input "**********"
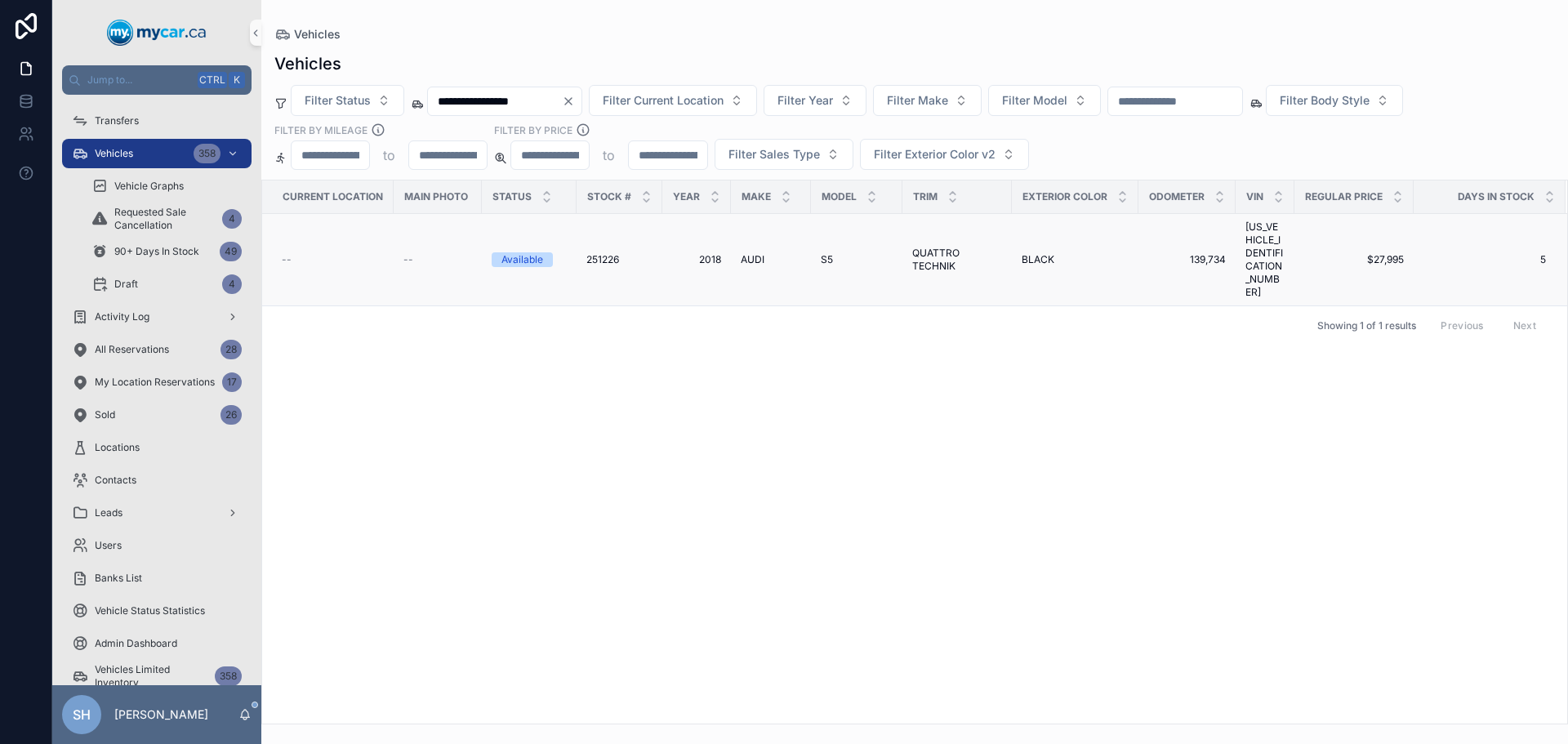
type input "**********"
click at [746, 253] on span "AUDI" at bounding box center [753, 259] width 24 height 13
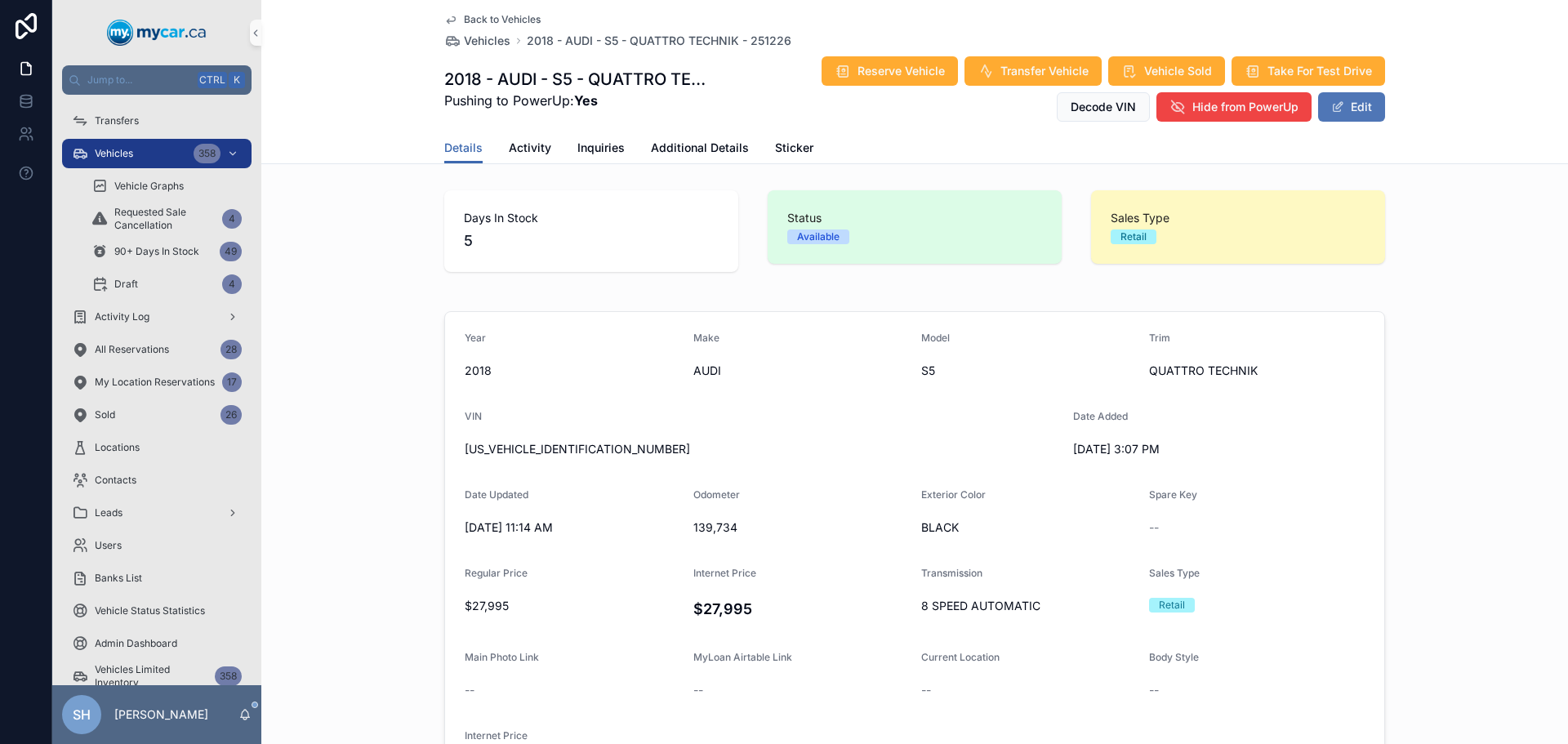
click at [1351, 114] on button "Edit" at bounding box center [1351, 107] width 67 height 29
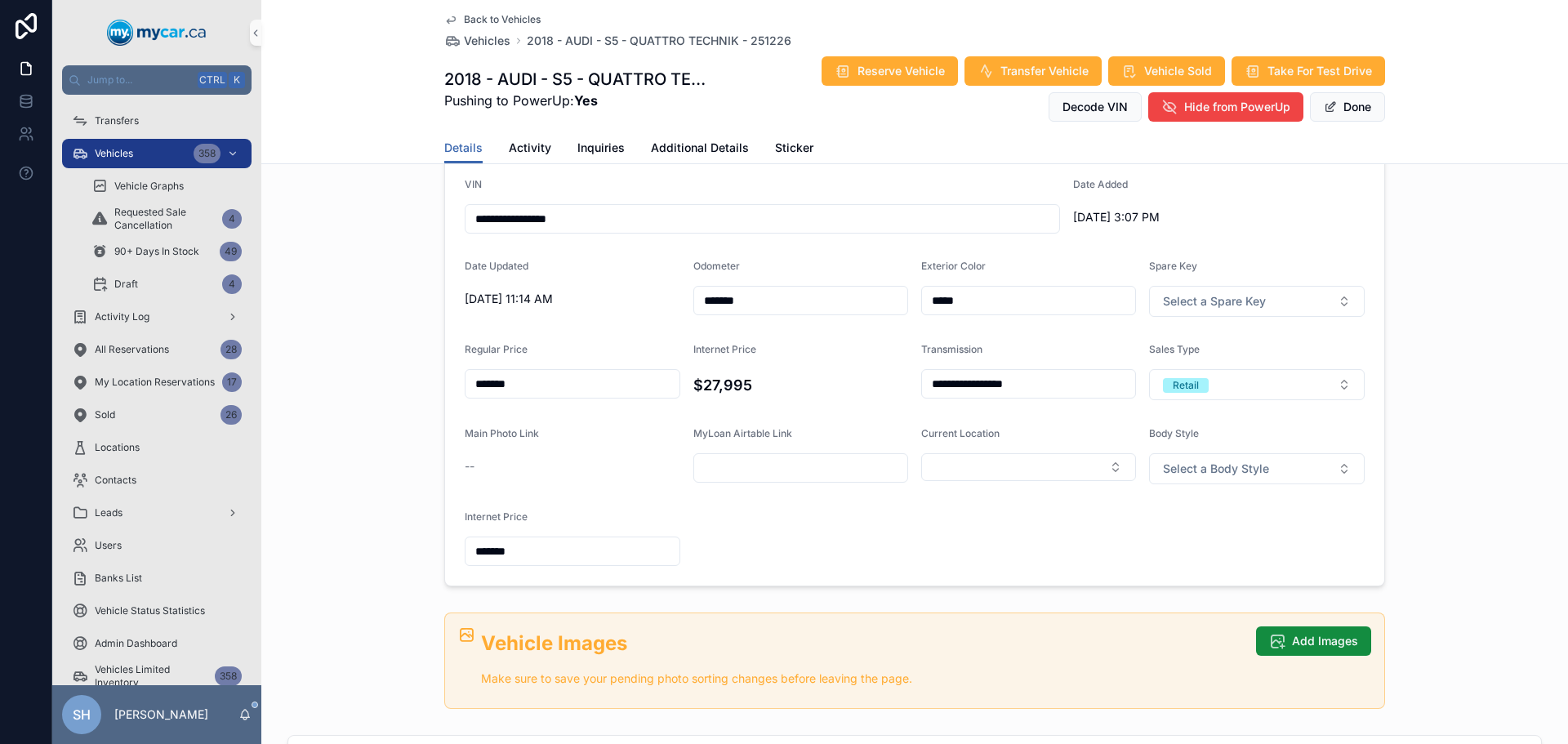
scroll to position [245, 0]
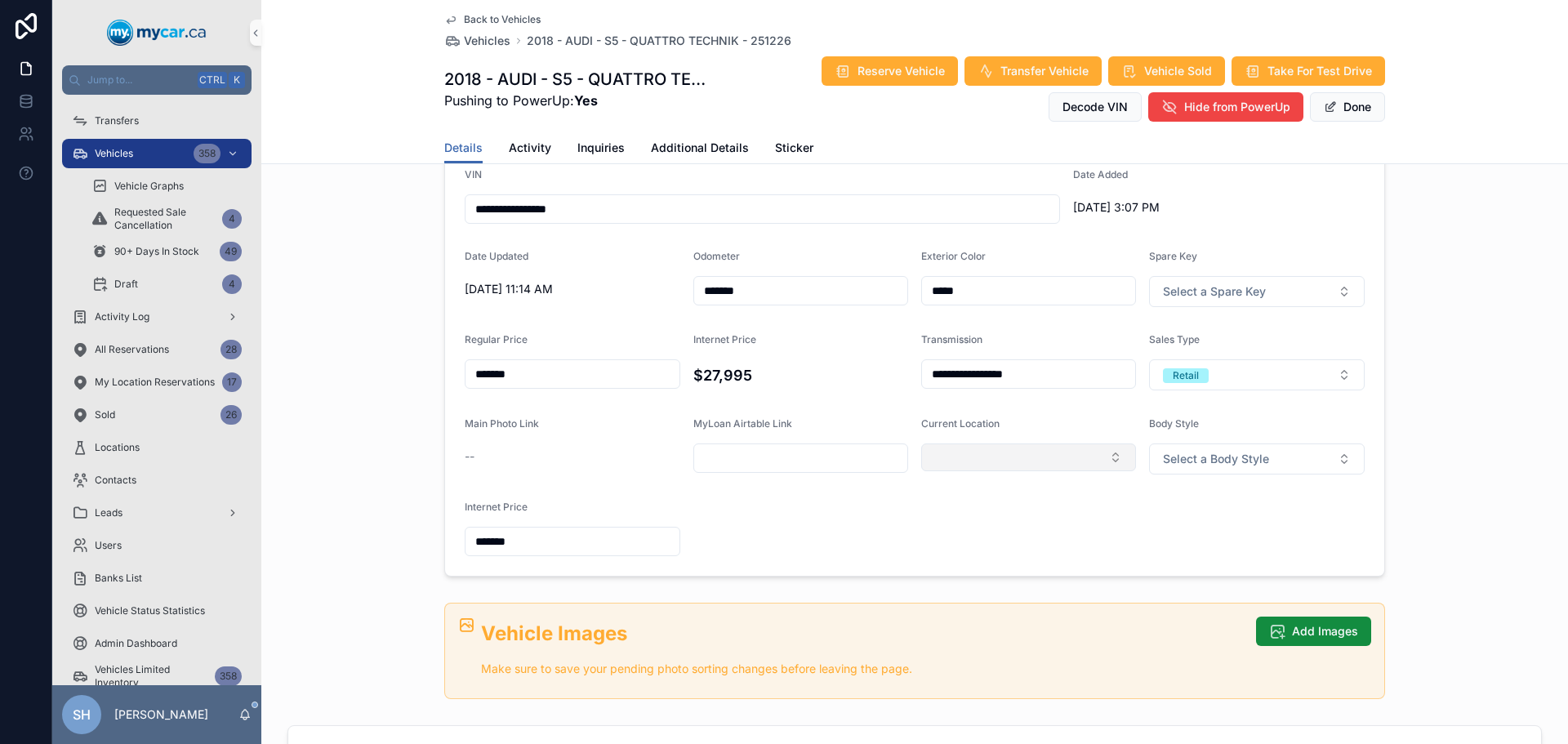
click at [1037, 465] on button "Select Button" at bounding box center [1028, 457] width 215 height 28
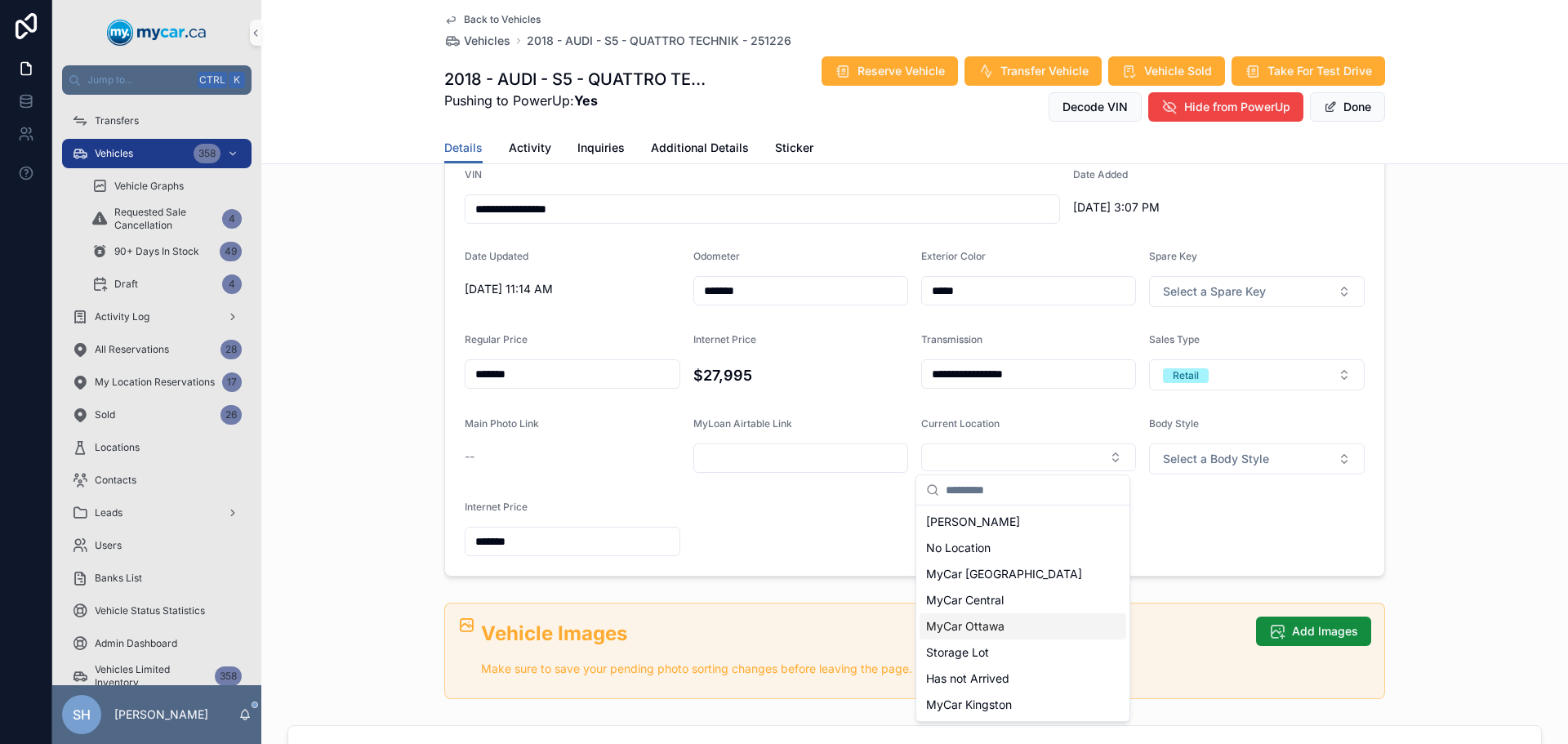
click at [985, 627] on span "MyCar Ottawa" at bounding box center [965, 626] width 78 height 16
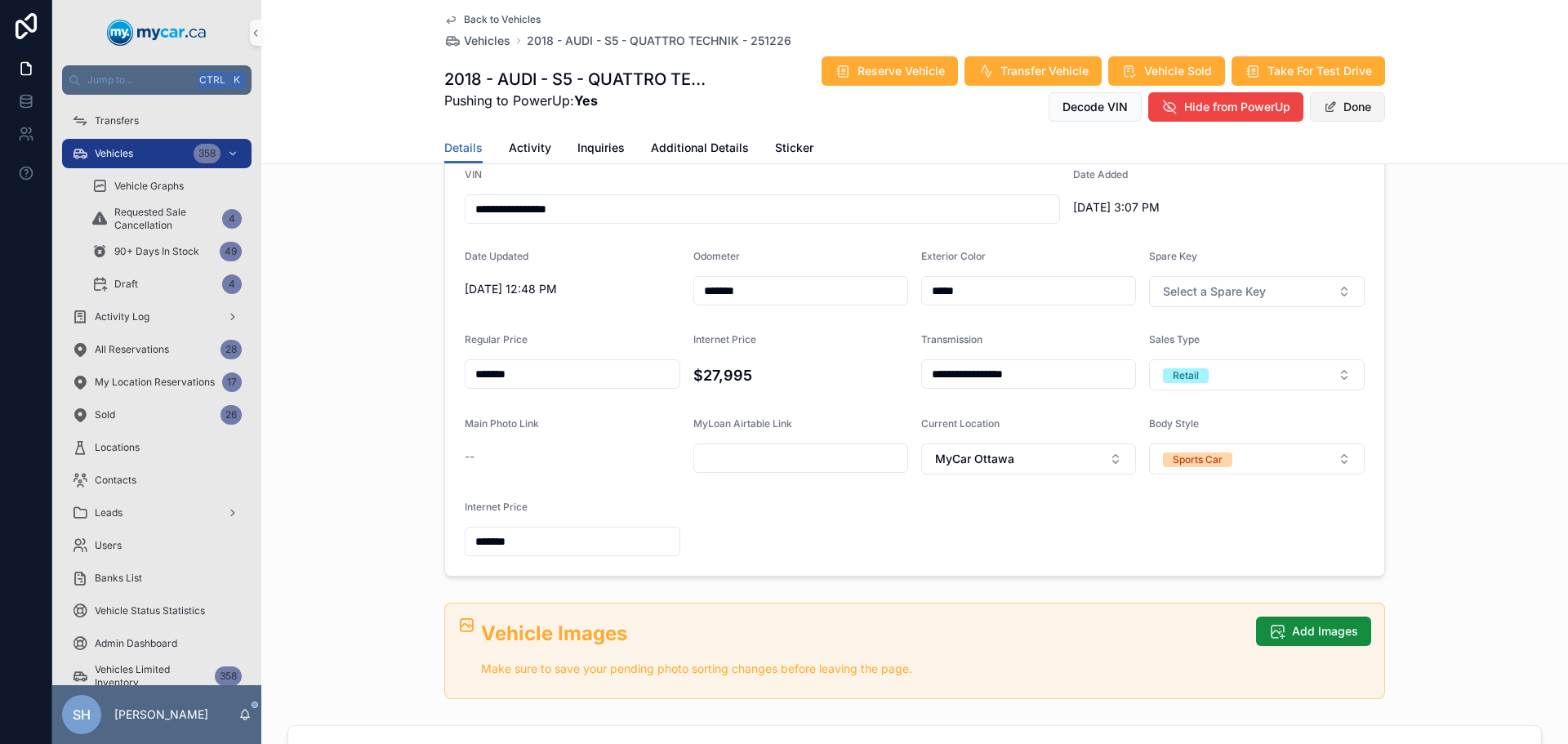
click at [1338, 106] on button "Done" at bounding box center [1347, 107] width 75 height 29
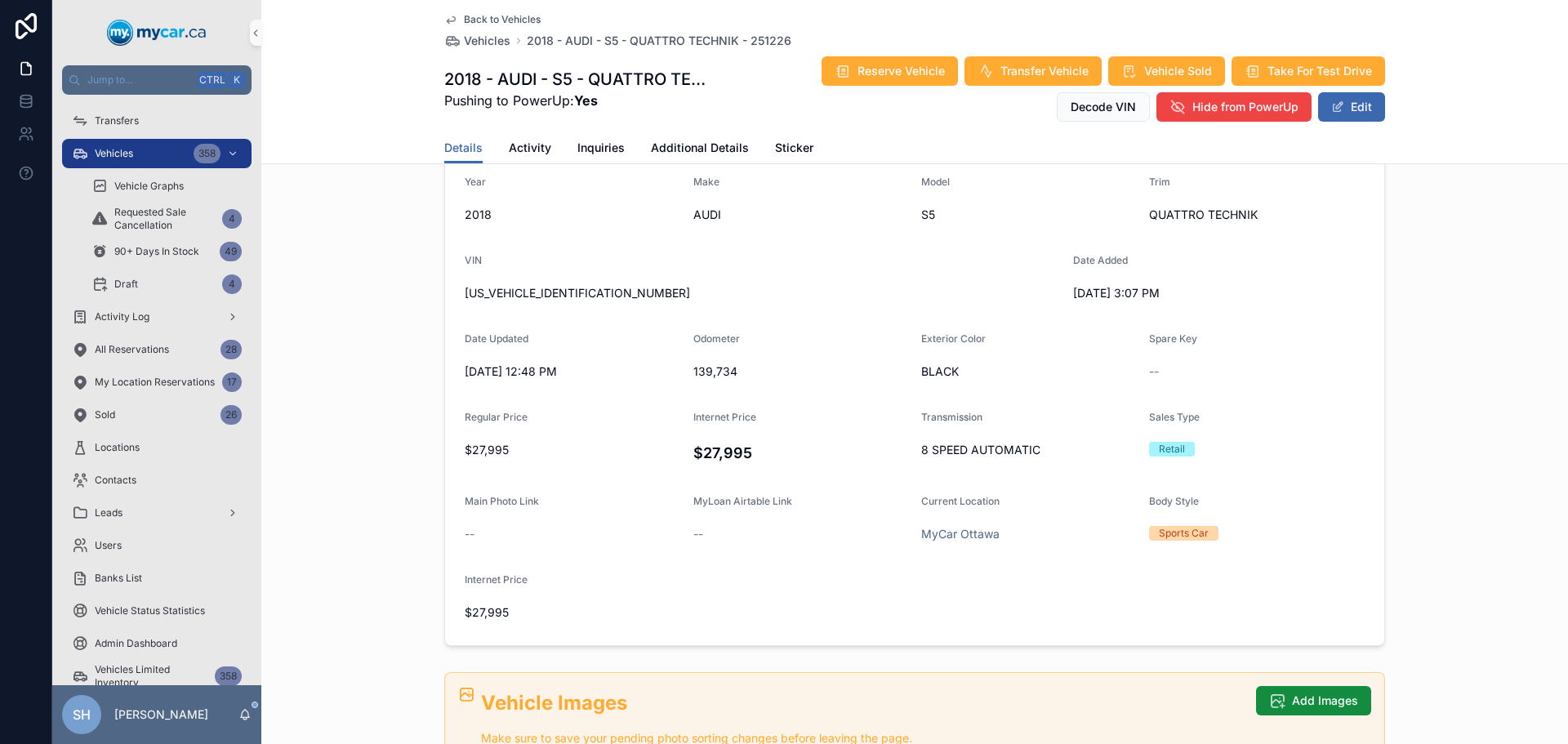
scroll to position [0, 0]
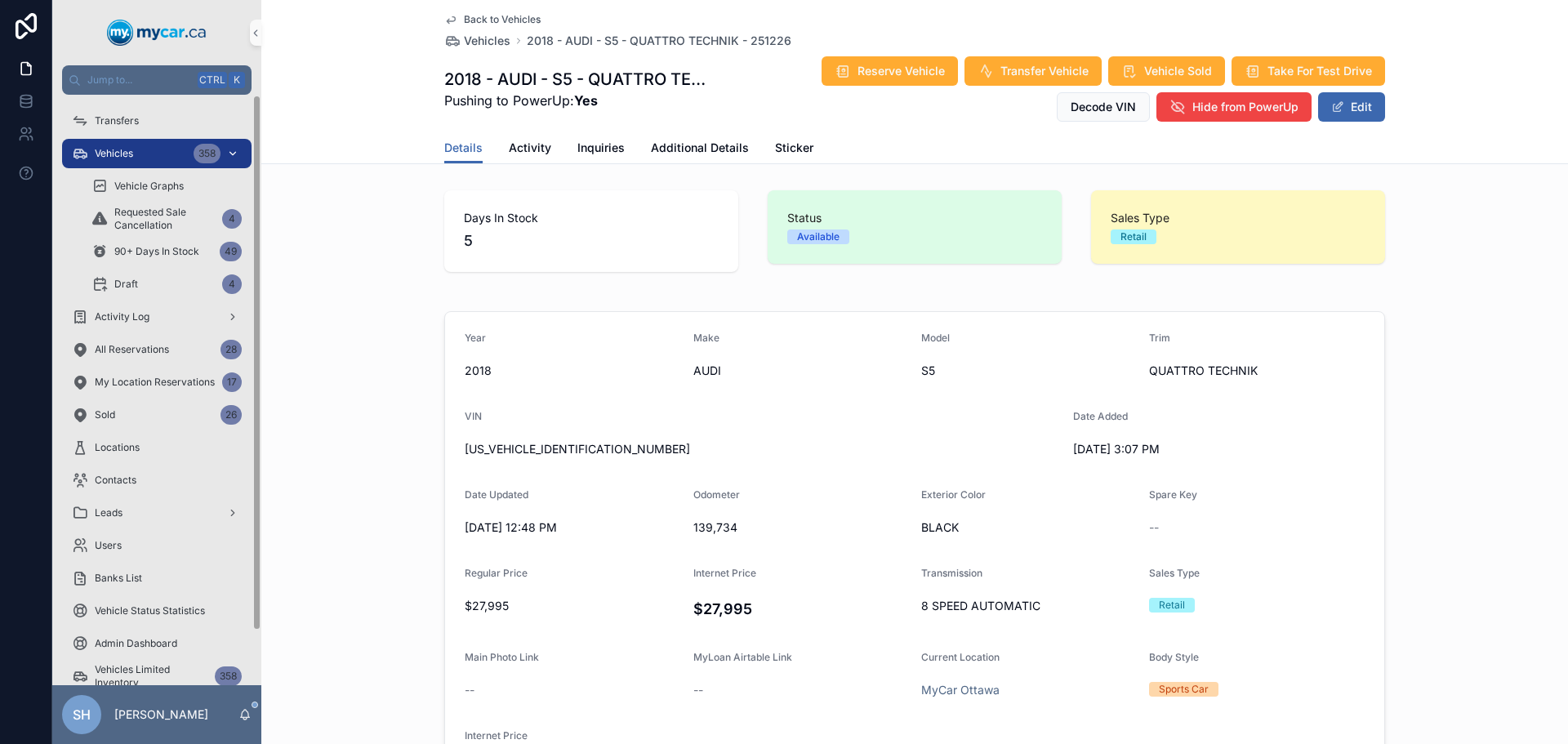
click at [153, 151] on div "Vehicles 358" at bounding box center [156, 153] width 170 height 26
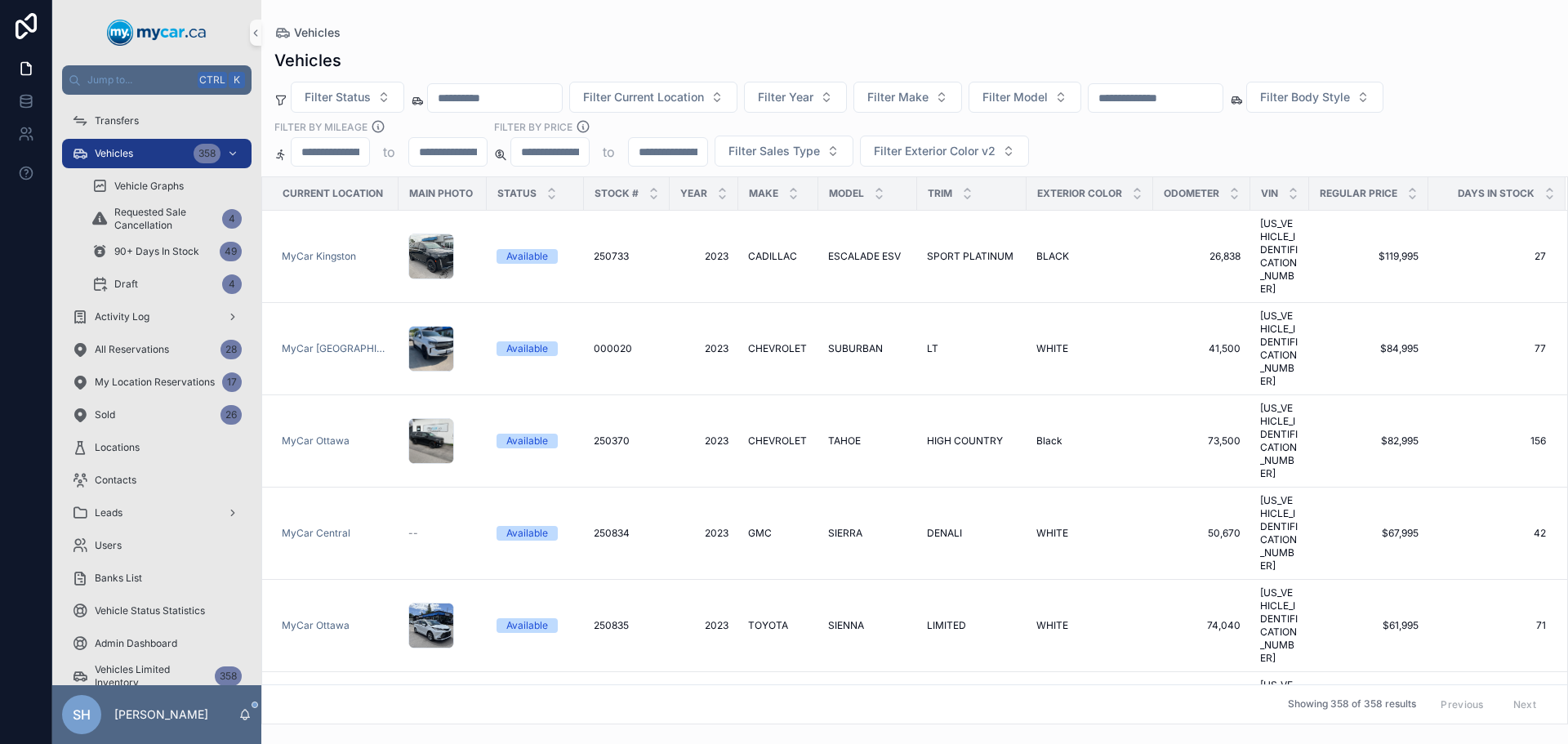
click at [1073, 28] on div "Vehicles" at bounding box center [915, 32] width 1281 height 13
click at [744, 48] on div "Vehicles Filter Status Filter Current Location Filter Year Filter Make Filter M…" at bounding box center [915, 382] width 1306 height 685
click at [705, 31] on div "Vehicles" at bounding box center [915, 32] width 1281 height 13
click at [737, 28] on div "Vehicles" at bounding box center [915, 32] width 1281 height 13
click at [772, 46] on div "Vehicles Filter Status Filter Current Location Filter Year Filter Make Filter M…" at bounding box center [915, 382] width 1306 height 685
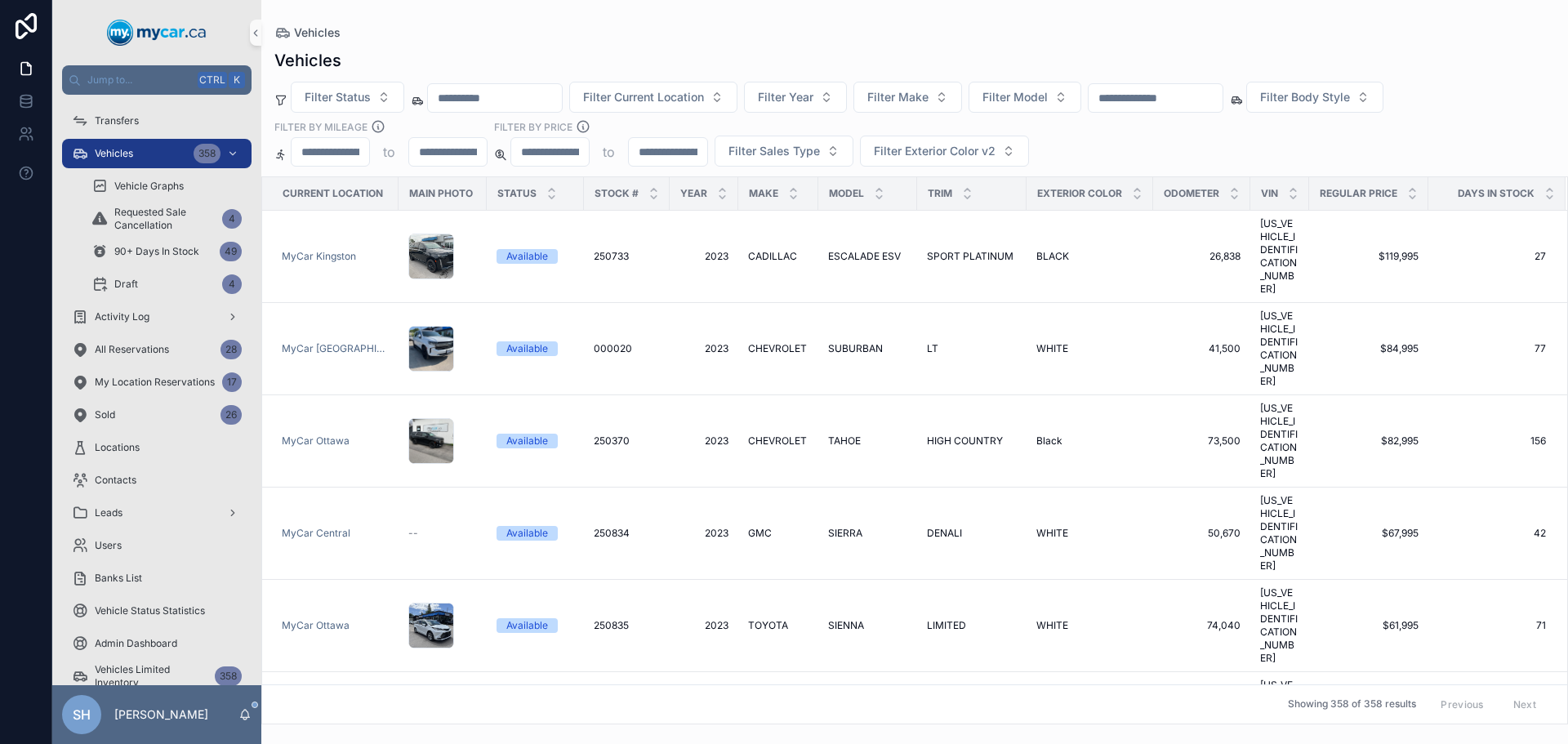
click at [744, 44] on div "Vehicles Filter Status Filter Current Location Filter Year Filter Make Filter M…" at bounding box center [915, 382] width 1306 height 685
click at [1160, 96] on input "text" at bounding box center [1156, 98] width 134 height 23
type input "******"
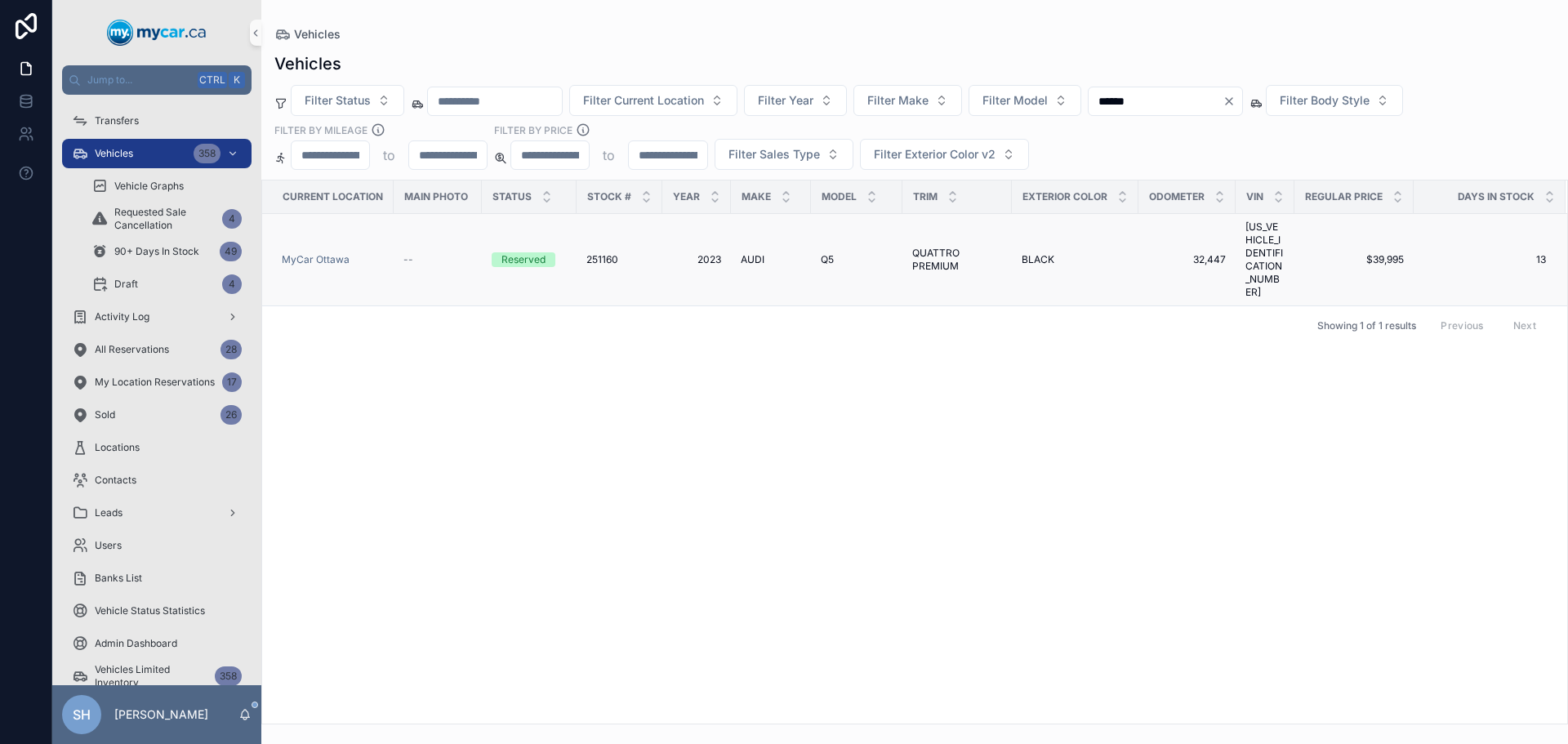
click at [932, 251] on span "QUATTRO PREMIUM" at bounding box center [957, 260] width 90 height 26
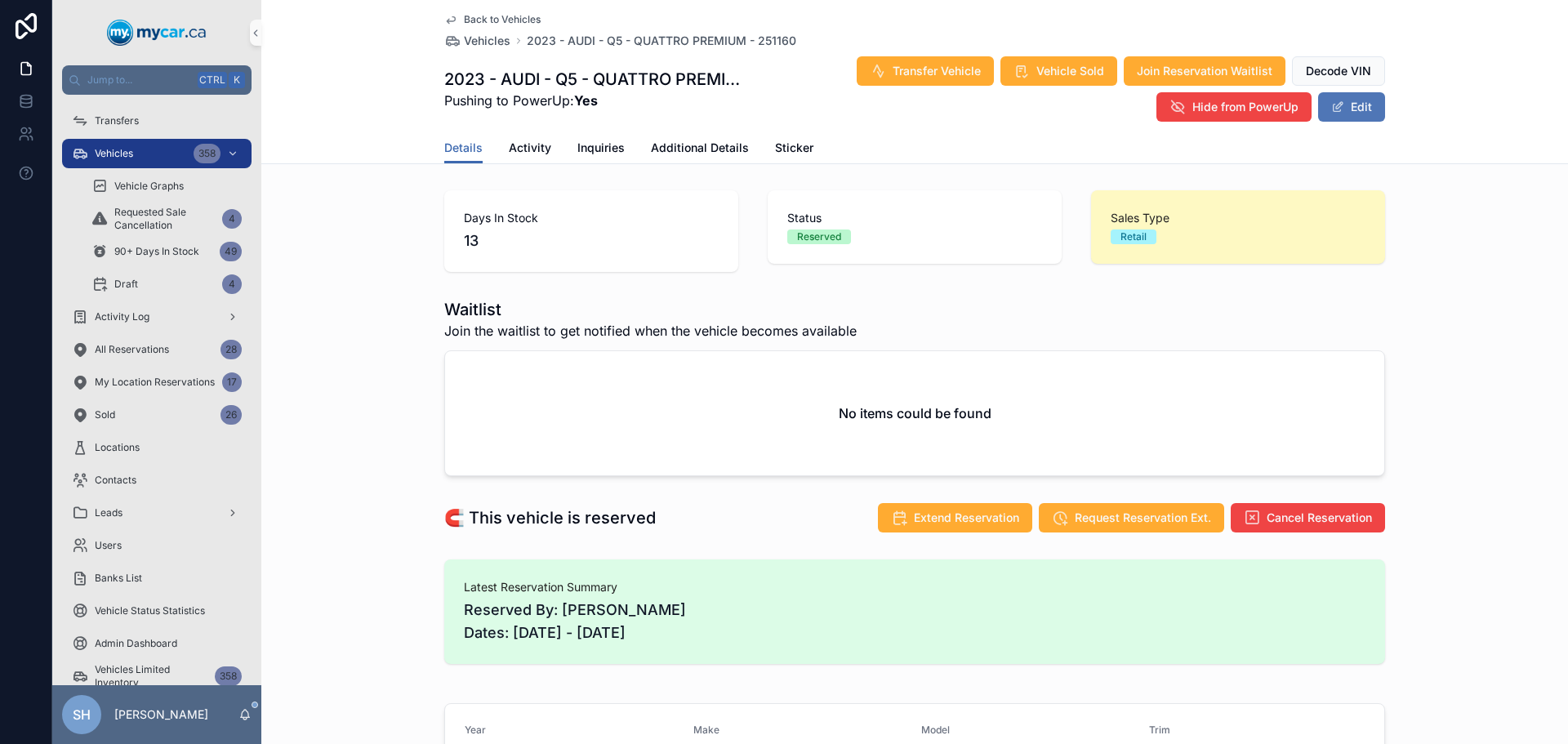
click at [1350, 110] on button "Edit" at bounding box center [1351, 107] width 67 height 29
click at [677, 145] on span "Additional Details" at bounding box center [700, 147] width 98 height 16
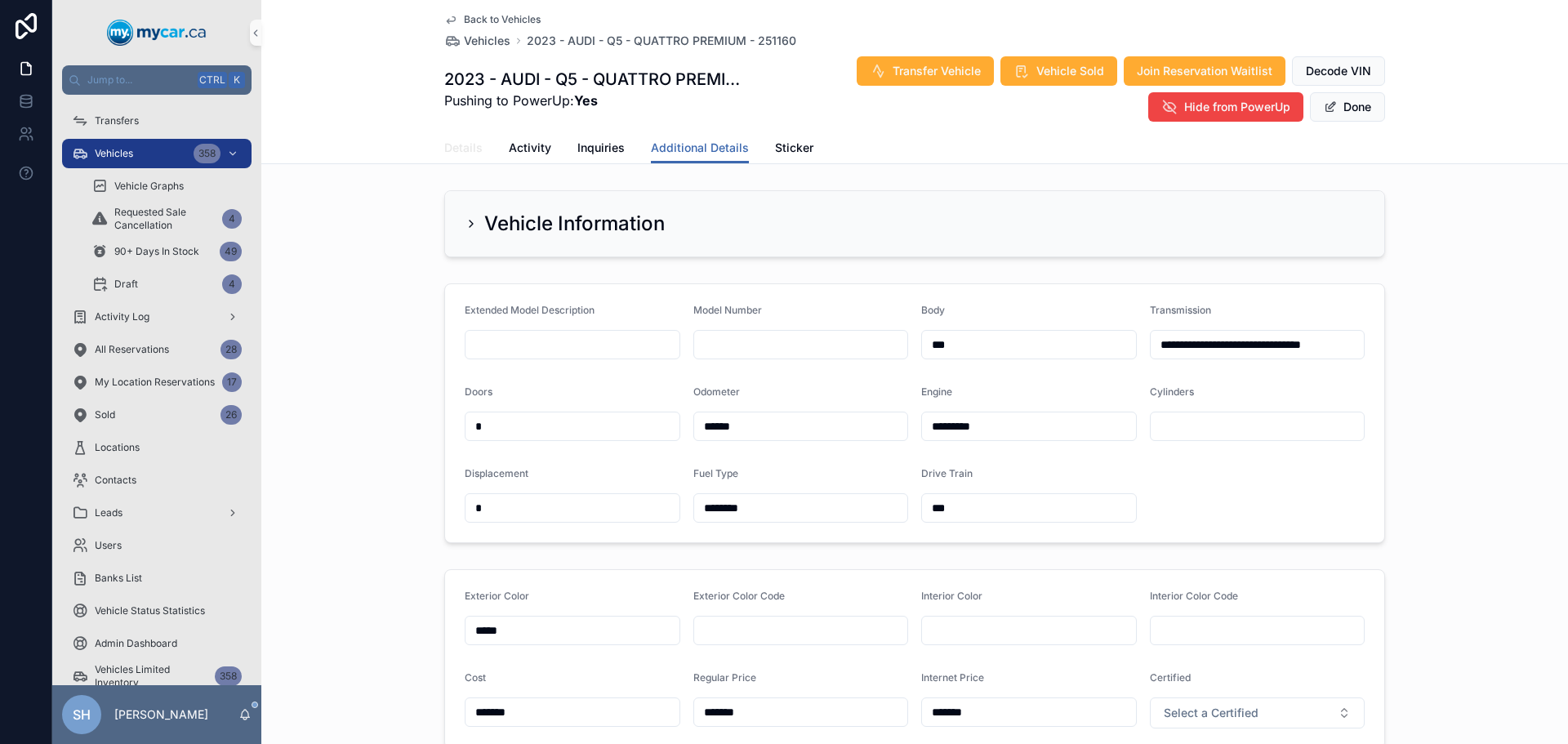
click at [459, 142] on span "Details" at bounding box center [463, 147] width 39 height 16
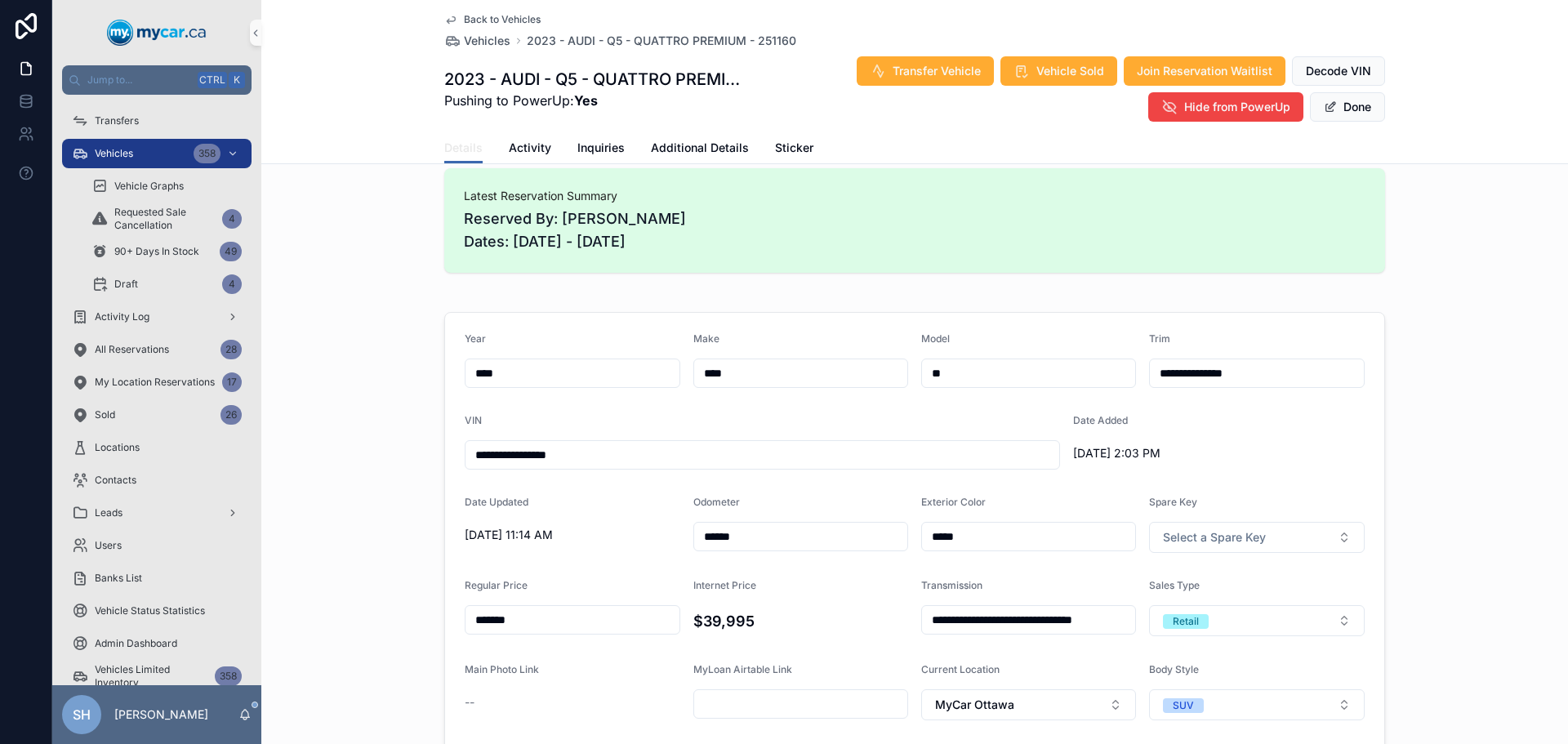
scroll to position [572, 0]
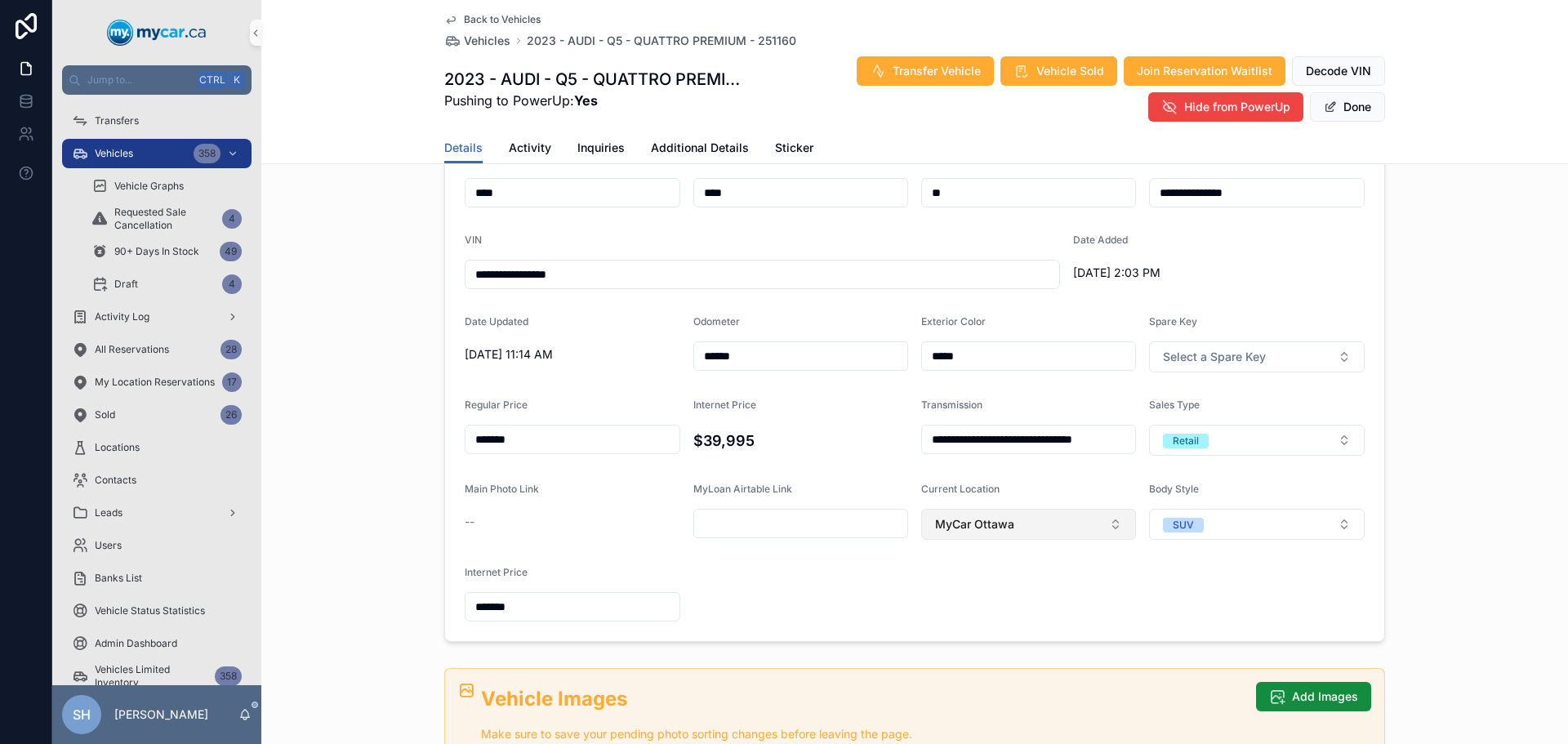
click at [1011, 518] on button "MyCar Ottawa" at bounding box center [1028, 524] width 215 height 31
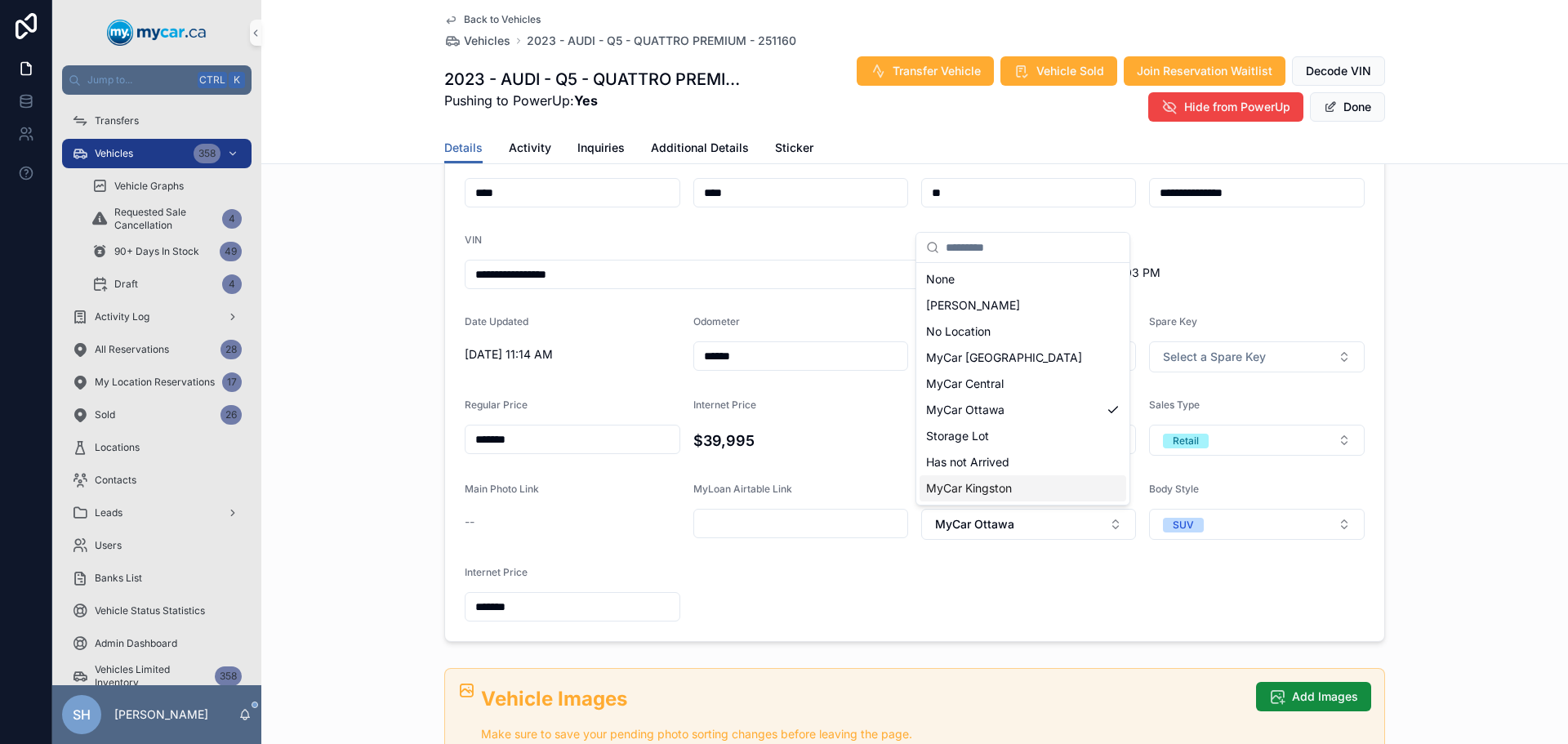
click at [1005, 493] on span "MyCar Kingston" at bounding box center [969, 488] width 86 height 16
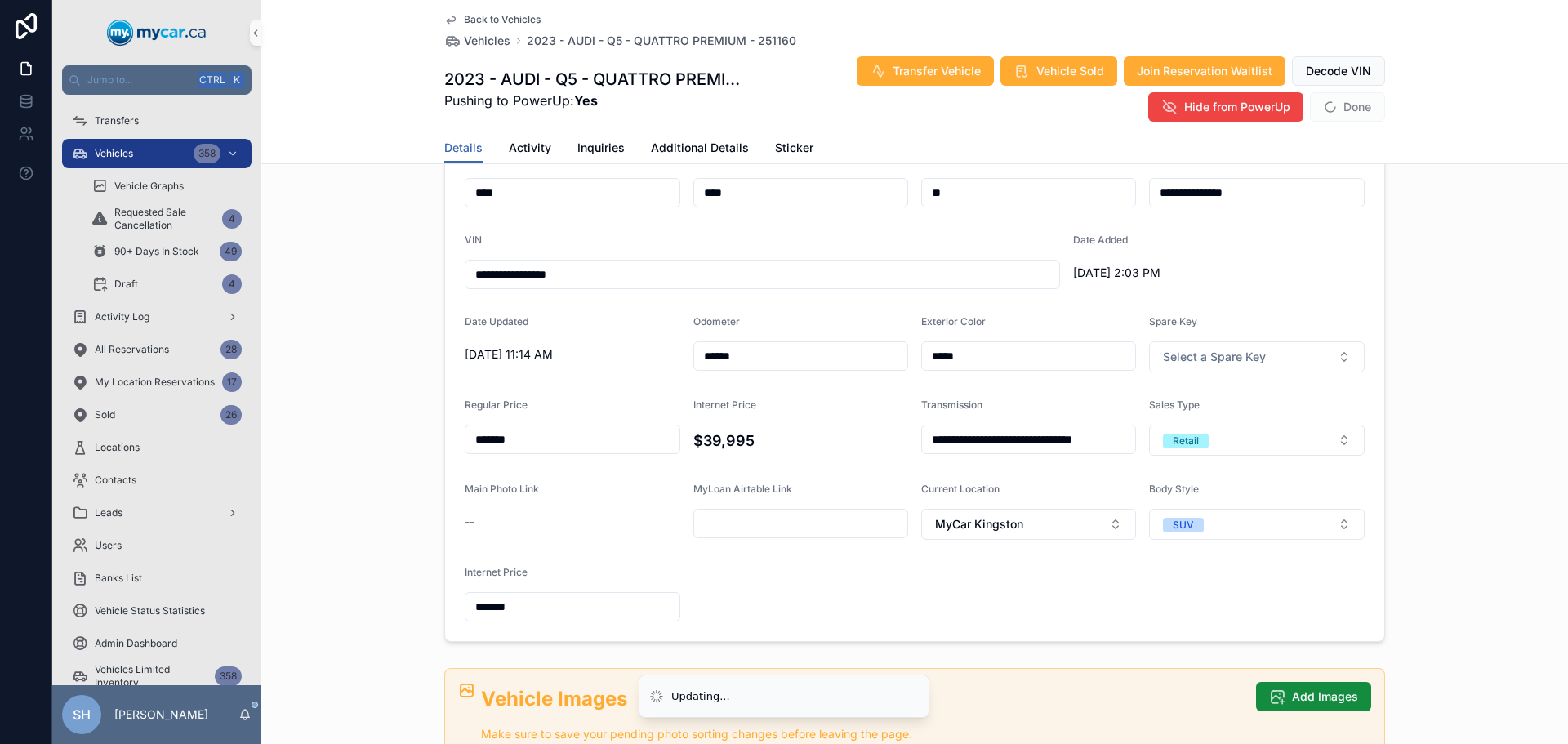
click at [1496, 199] on div "**********" at bounding box center [915, 387] width 1306 height 524
click at [1339, 105] on button "Done" at bounding box center [1347, 107] width 75 height 29
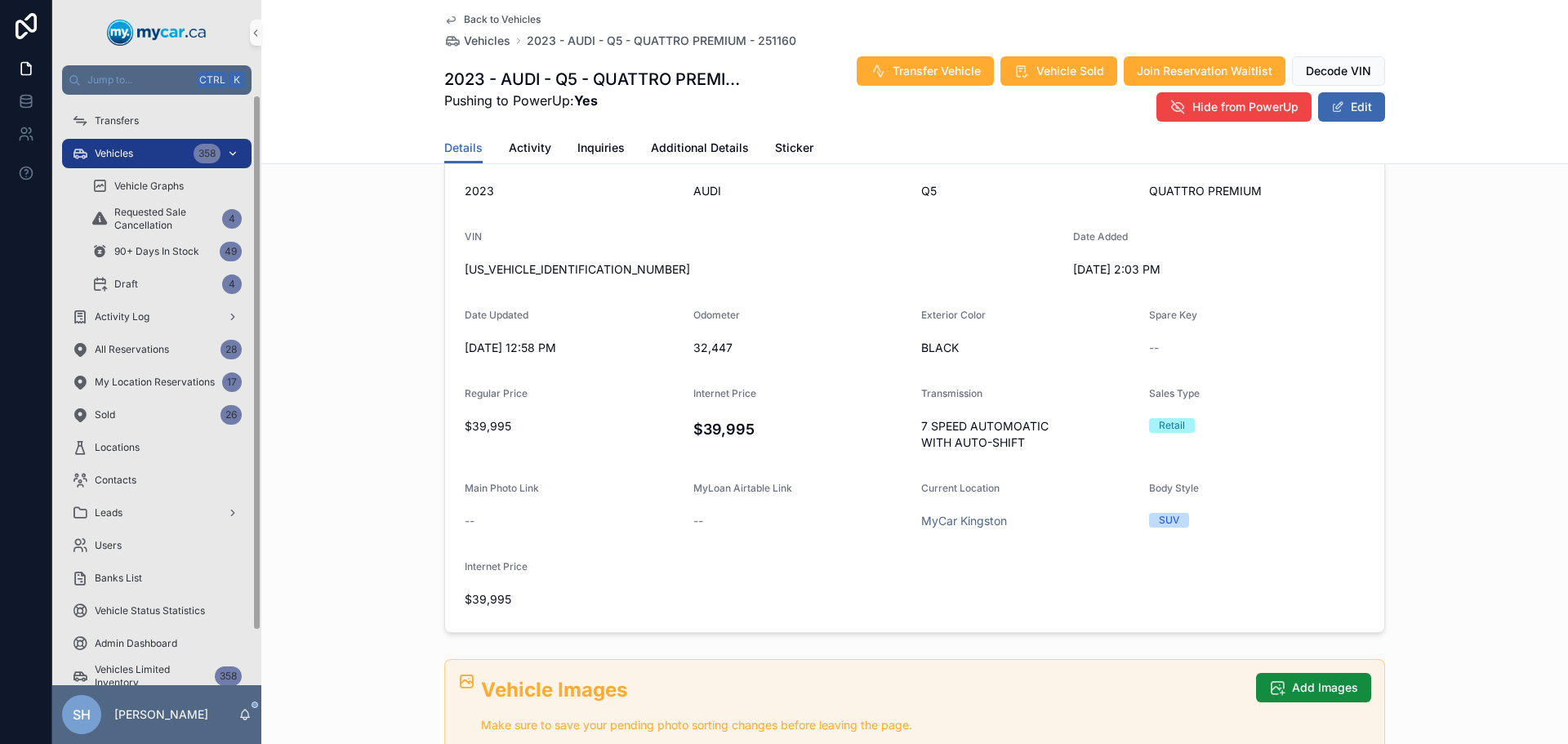
click at [132, 145] on div "Vehicles 358" at bounding box center [156, 153] width 170 height 26
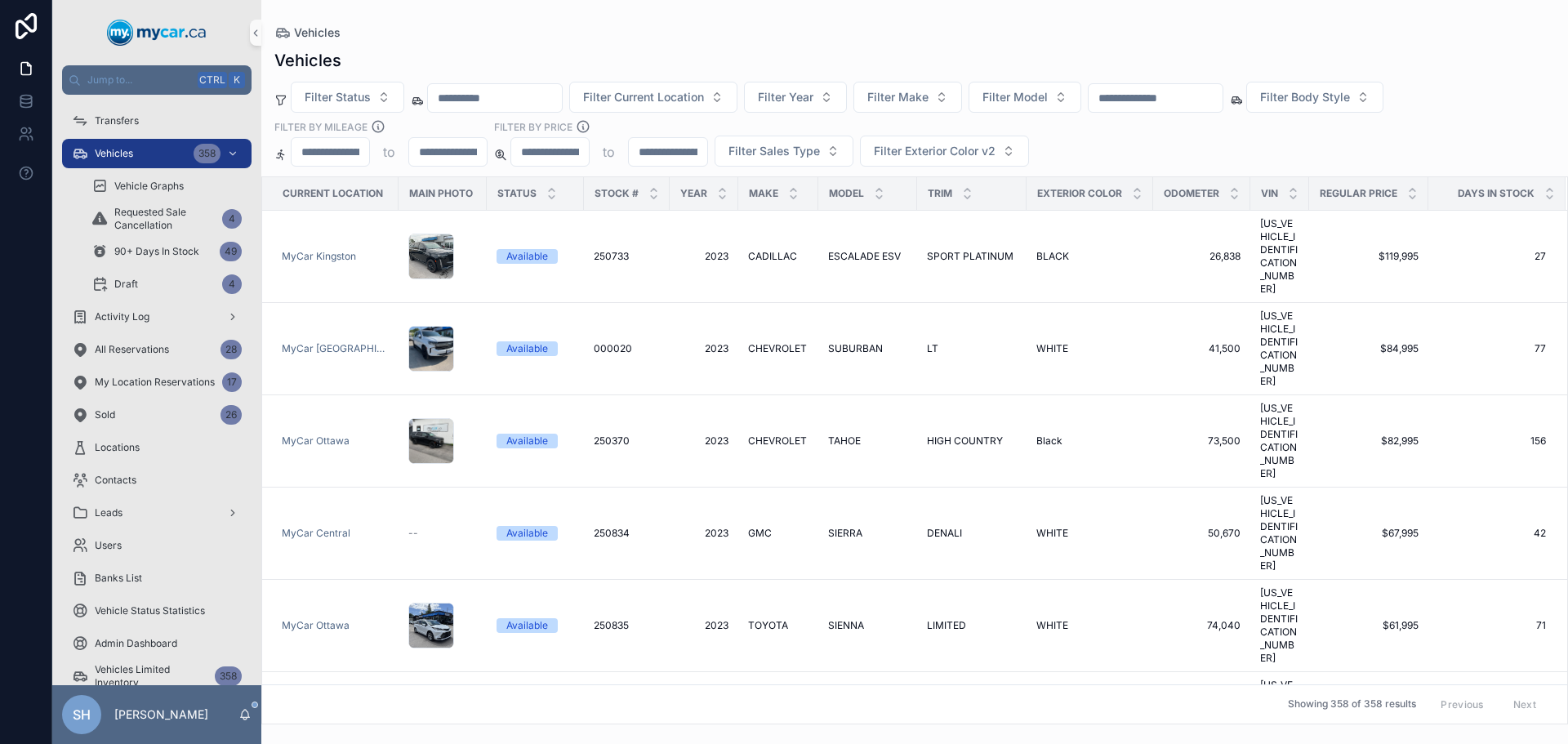
click at [1176, 96] on input "text" at bounding box center [1156, 98] width 134 height 23
type input "******"
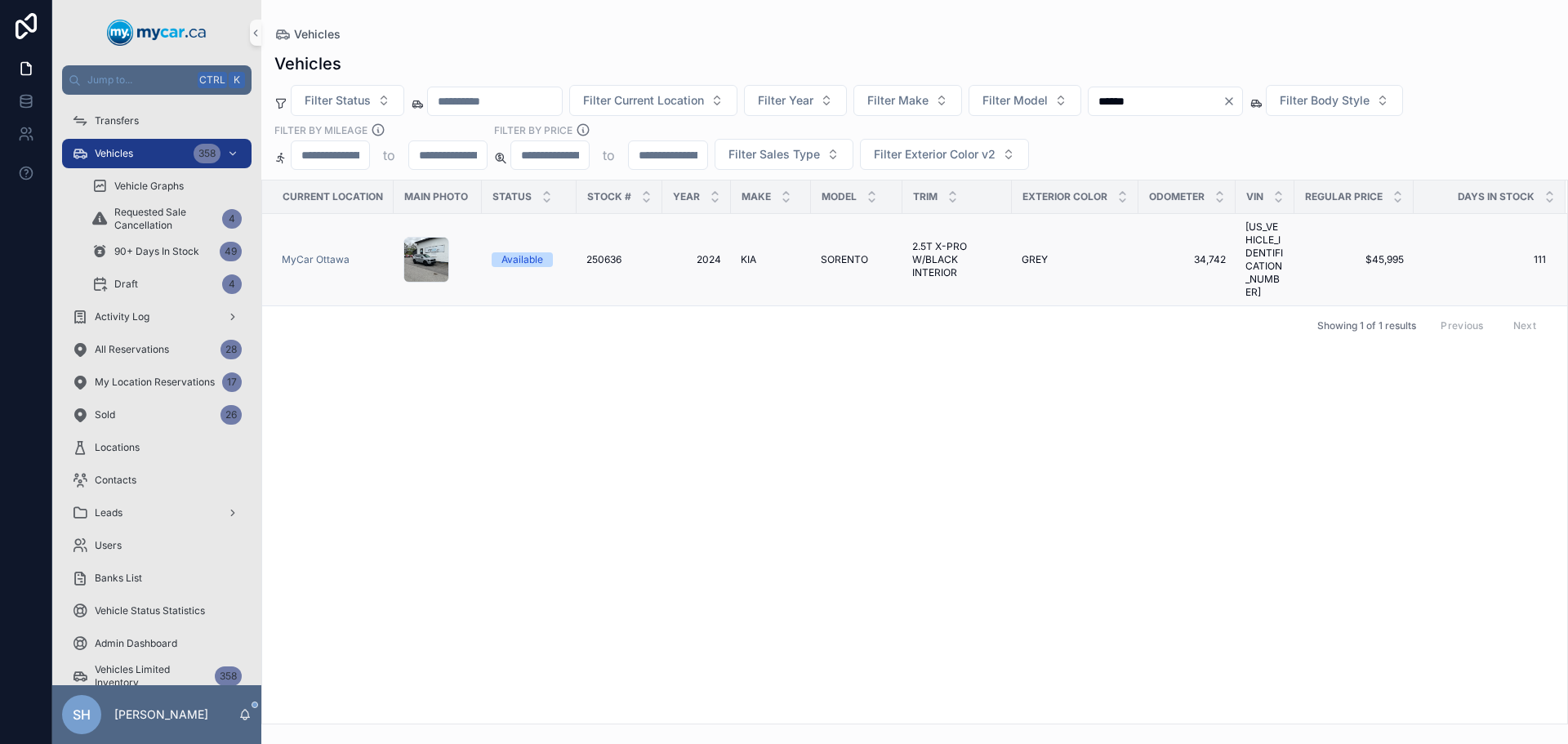
click at [534, 252] on div "Available" at bounding box center [522, 259] width 41 height 15
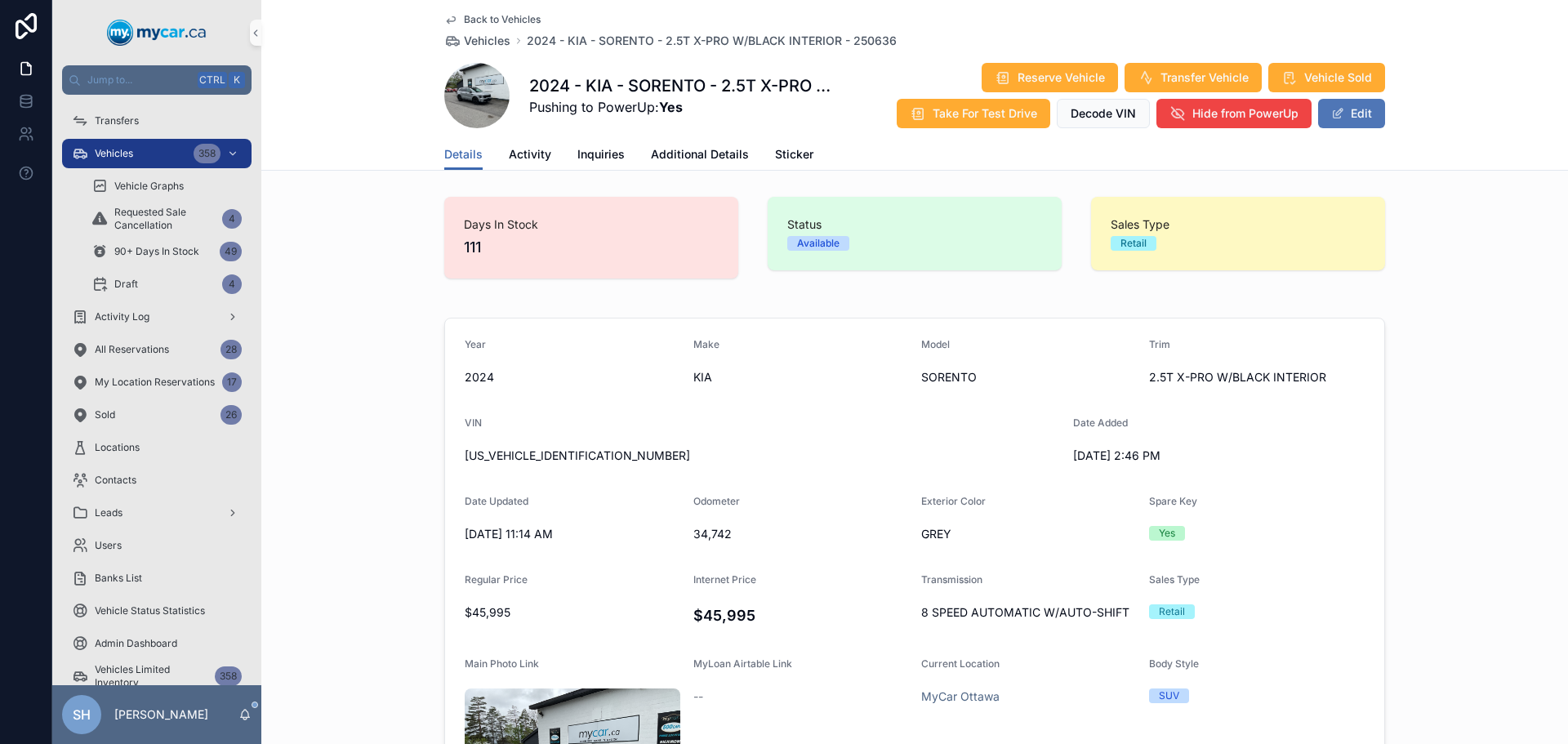
click at [1337, 116] on span at bounding box center [1337, 113] width 13 height 13
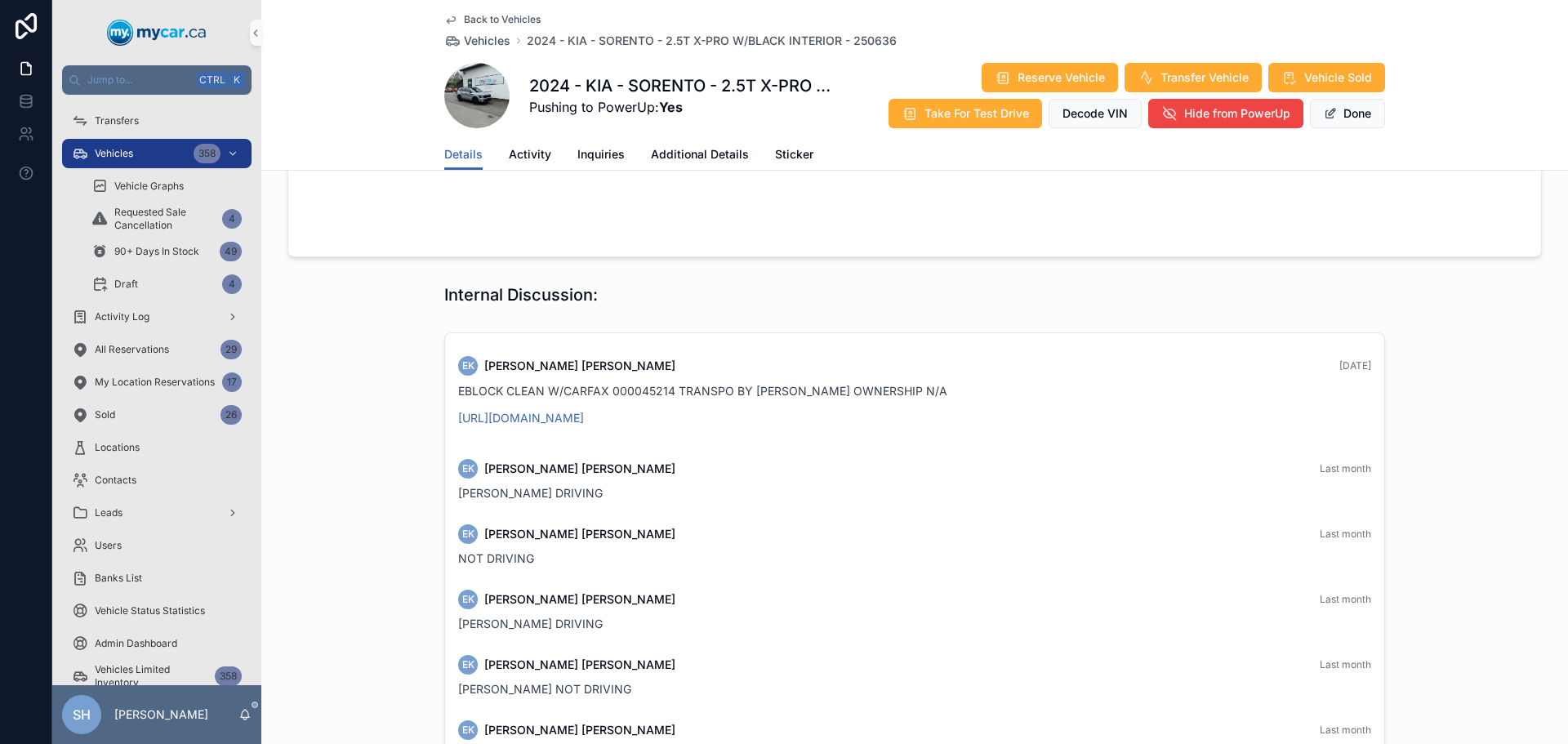
scroll to position [1715, 0]
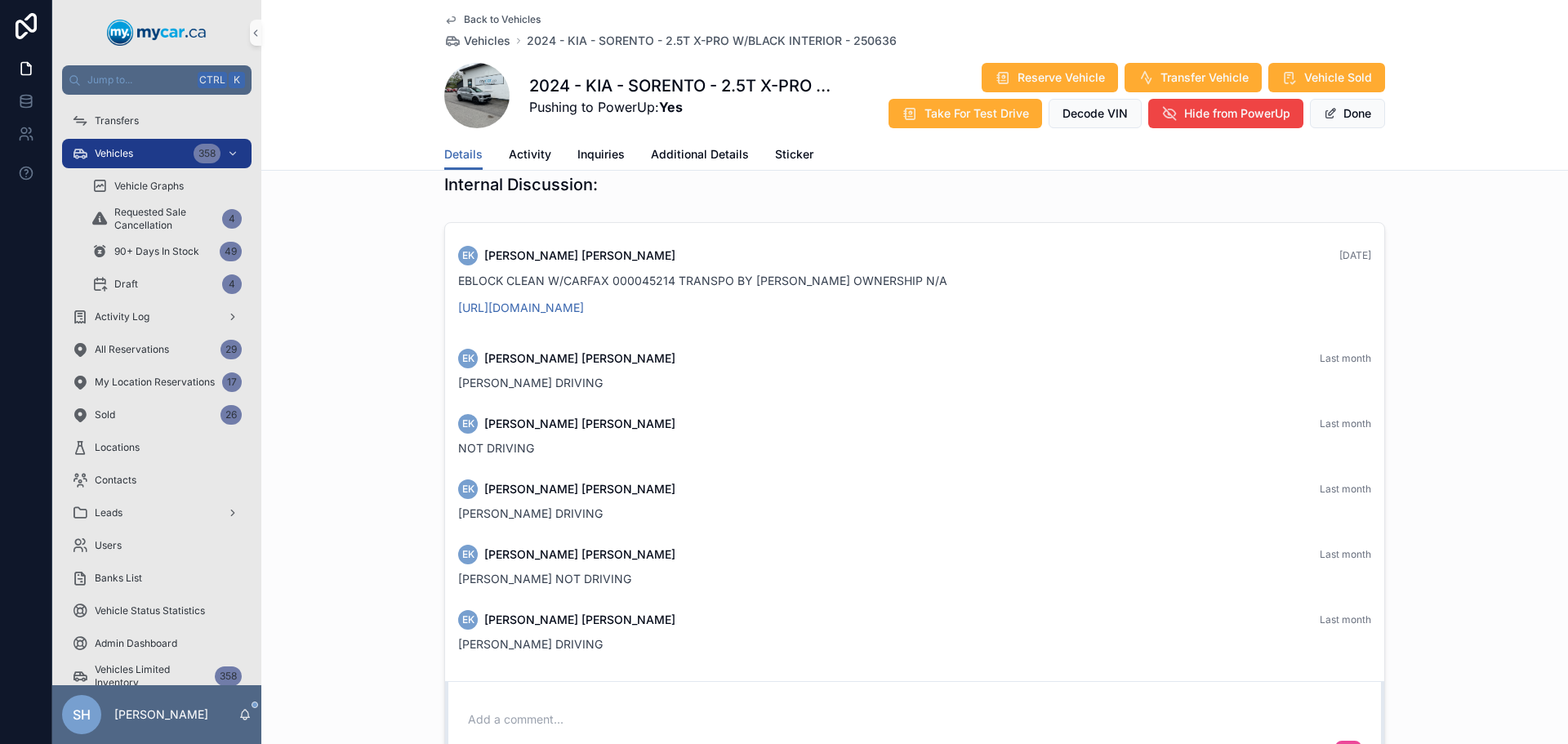
click at [532, 702] on div "Add a comment..." at bounding box center [915, 736] width 900 height 69
click at [505, 702] on div "Add a comment..." at bounding box center [915, 736] width 900 height 69
click at [454, 695] on div "Add a comment..." at bounding box center [914, 735] width 919 height 82
click at [469, 711] on p at bounding box center [918, 719] width 900 height 16
click at [1346, 743] on icon at bounding box center [1348, 753] width 13 height 13
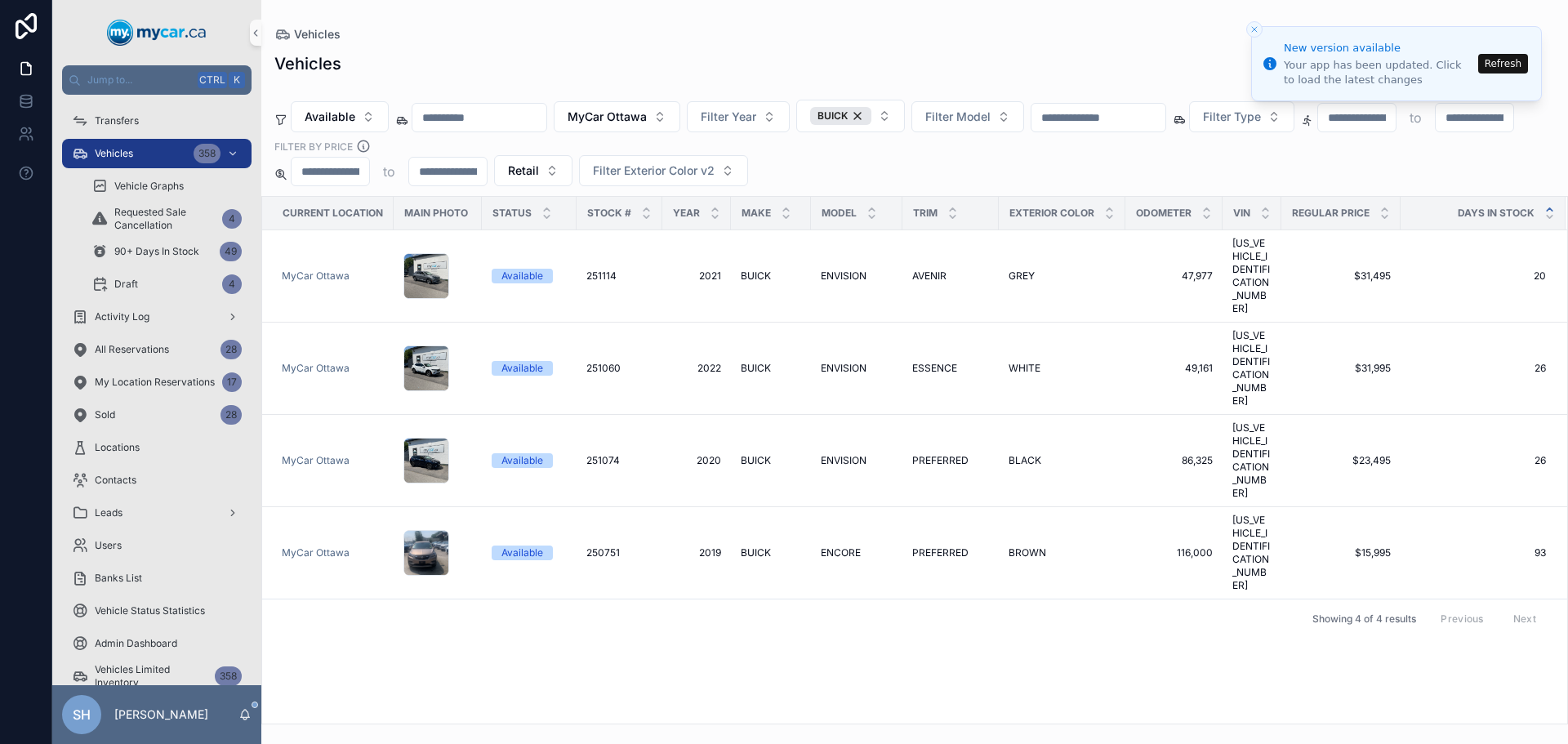
click at [1503, 57] on button "Refresh" at bounding box center [1503, 64] width 50 height 20
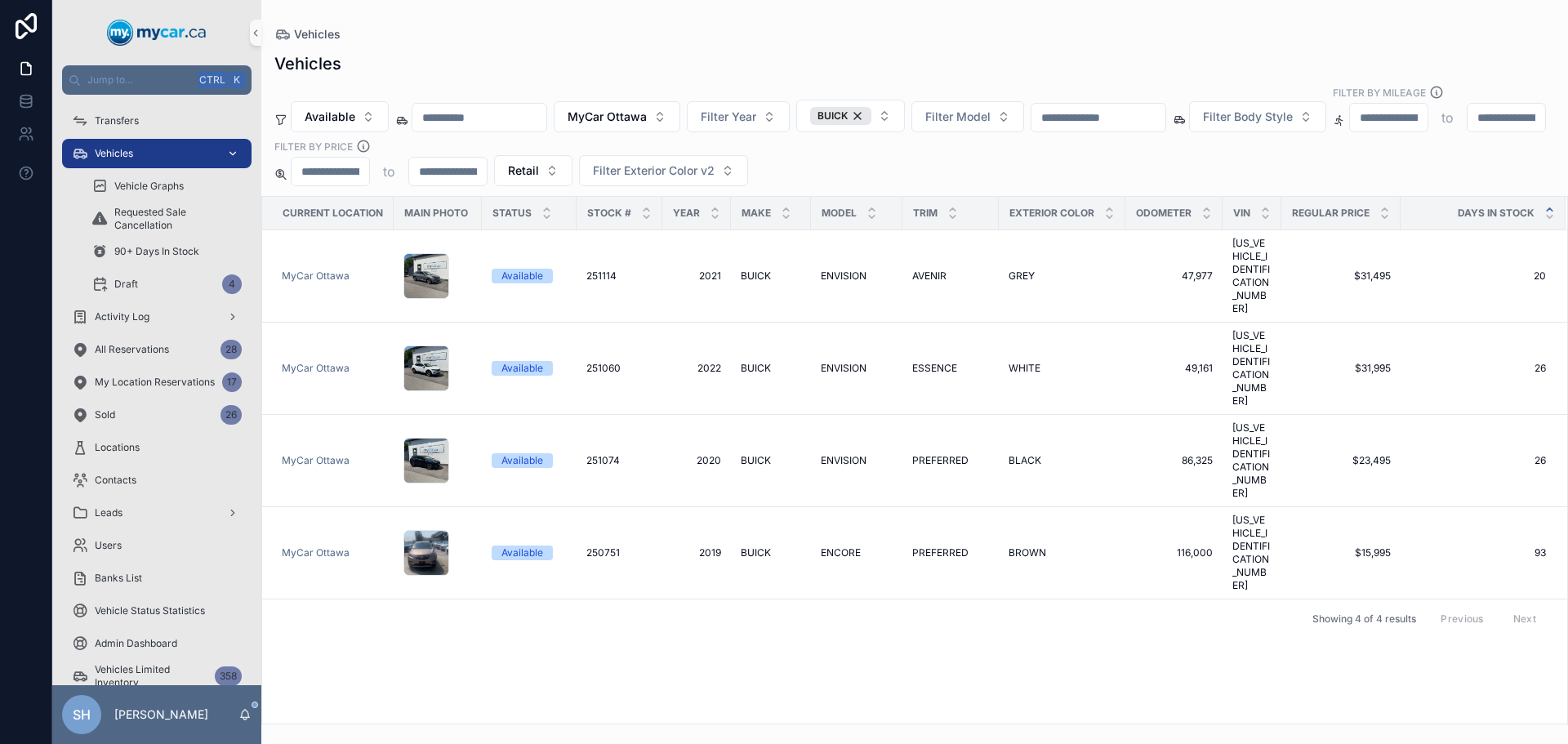
click at [136, 149] on div "Vehicles" at bounding box center [156, 153] width 170 height 26
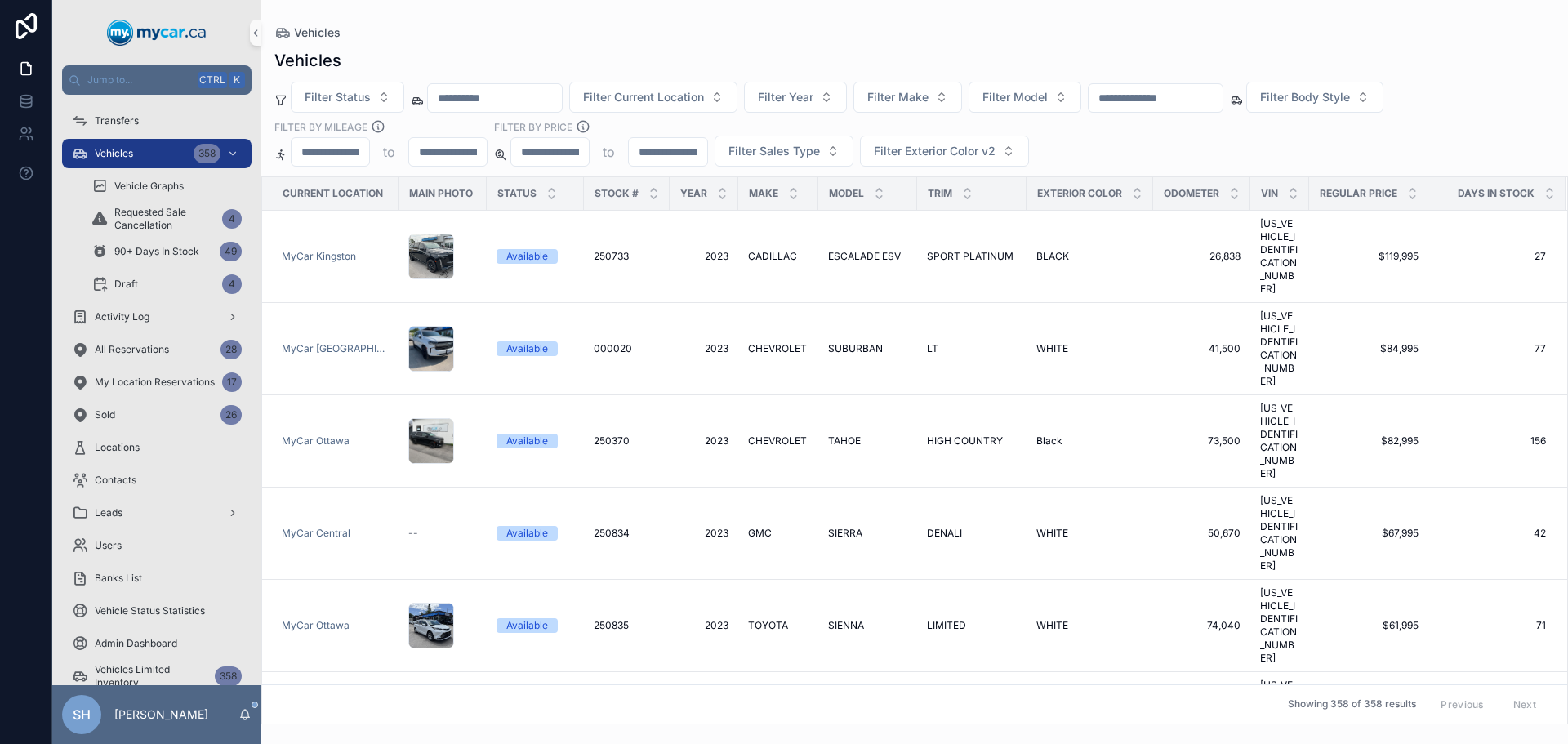
click at [783, 33] on div "Vehicles" at bounding box center [915, 32] width 1281 height 13
click at [1183, 102] on input "text" at bounding box center [1156, 98] width 134 height 23
click at [934, 44] on div "Vehicles Filter Status Filter Current Location Filter Year Filter Make Filter M…" at bounding box center [915, 382] width 1306 height 685
click at [959, 58] on div "Vehicles" at bounding box center [915, 60] width 1281 height 23
click at [1149, 99] on input "text" at bounding box center [1156, 98] width 134 height 23
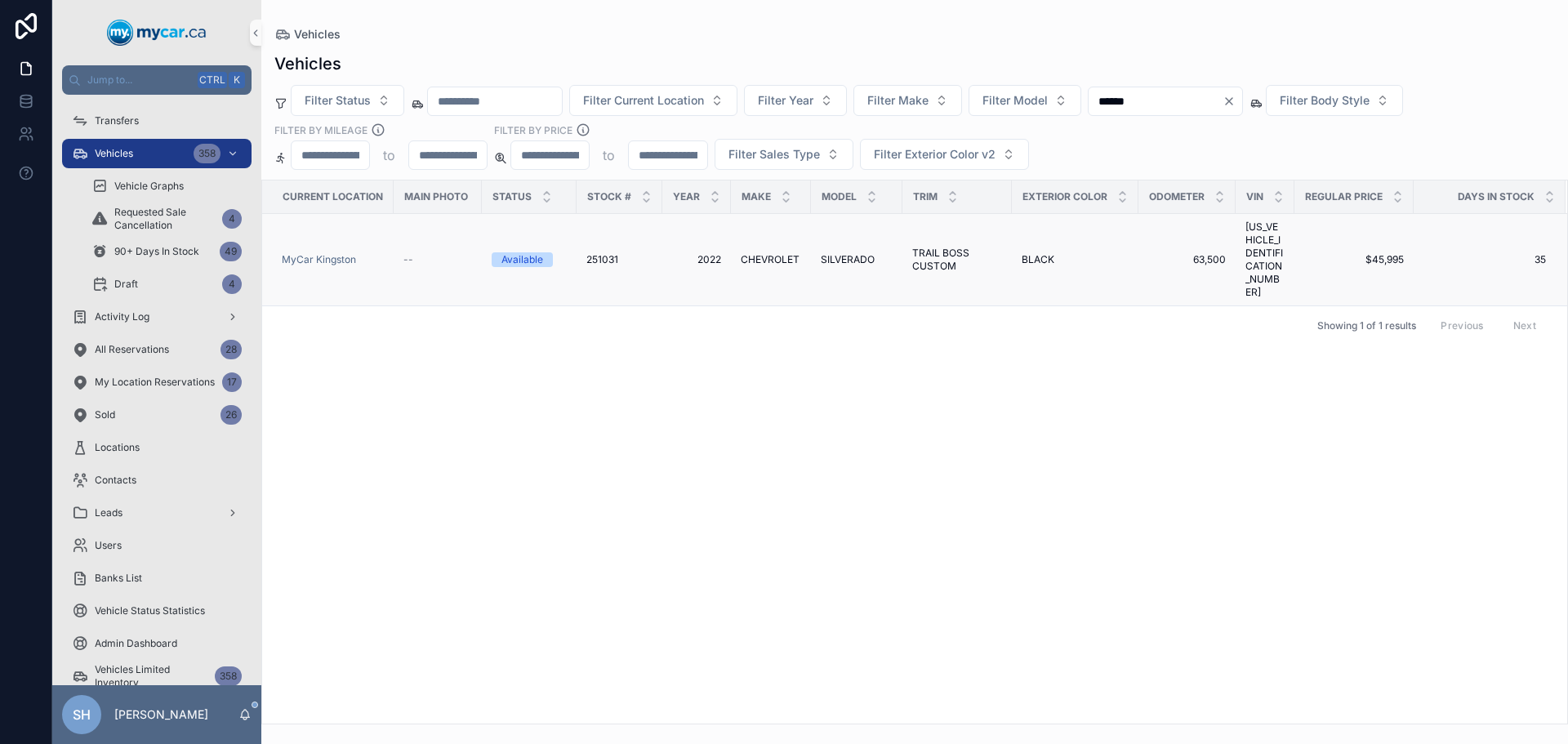
type input "******"
click at [940, 247] on span "TRAIL BOSS CUSTOM" at bounding box center [957, 260] width 90 height 26
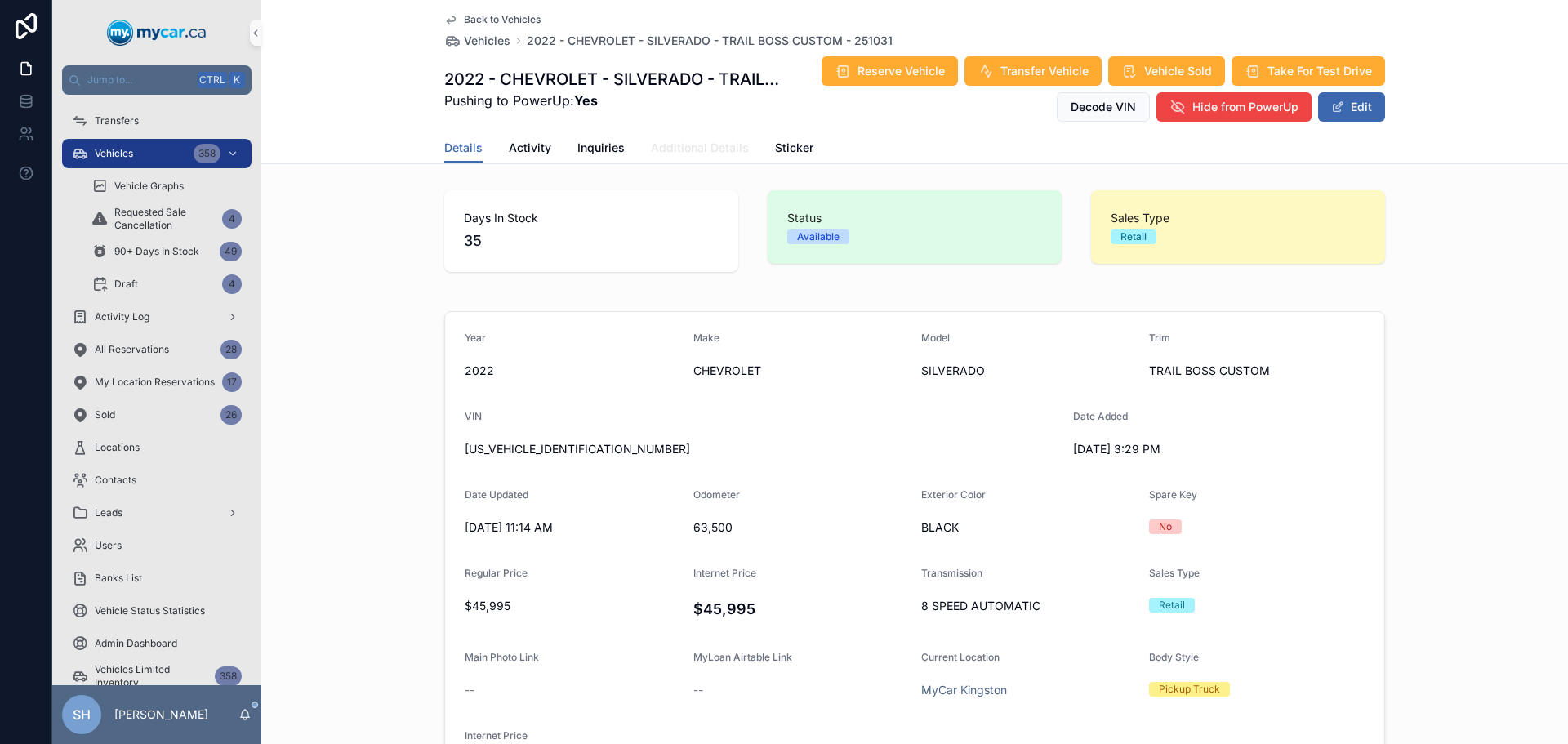
click at [686, 147] on span "Additional Details" at bounding box center [700, 147] width 98 height 16
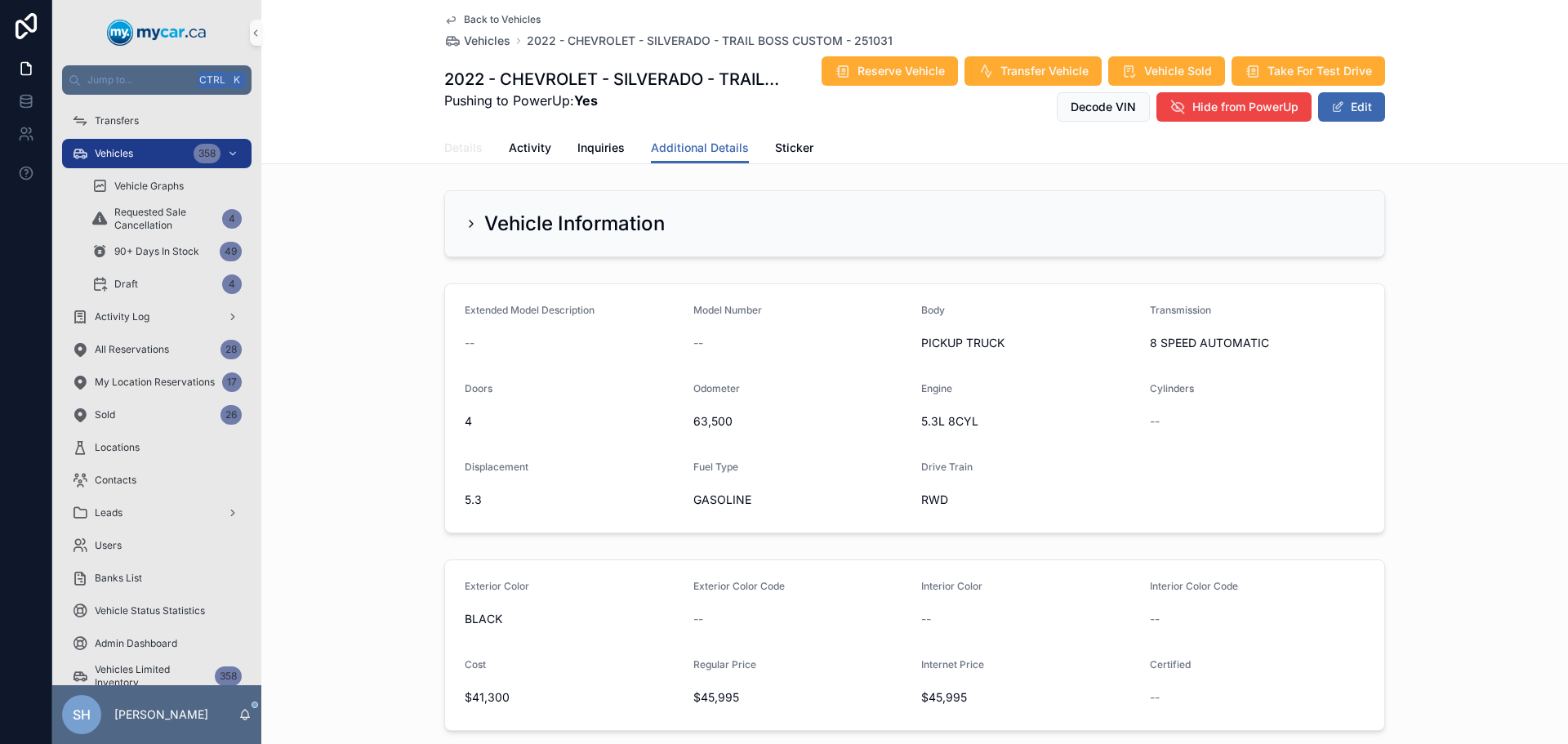
click at [471, 152] on span "Details" at bounding box center [463, 147] width 39 height 16
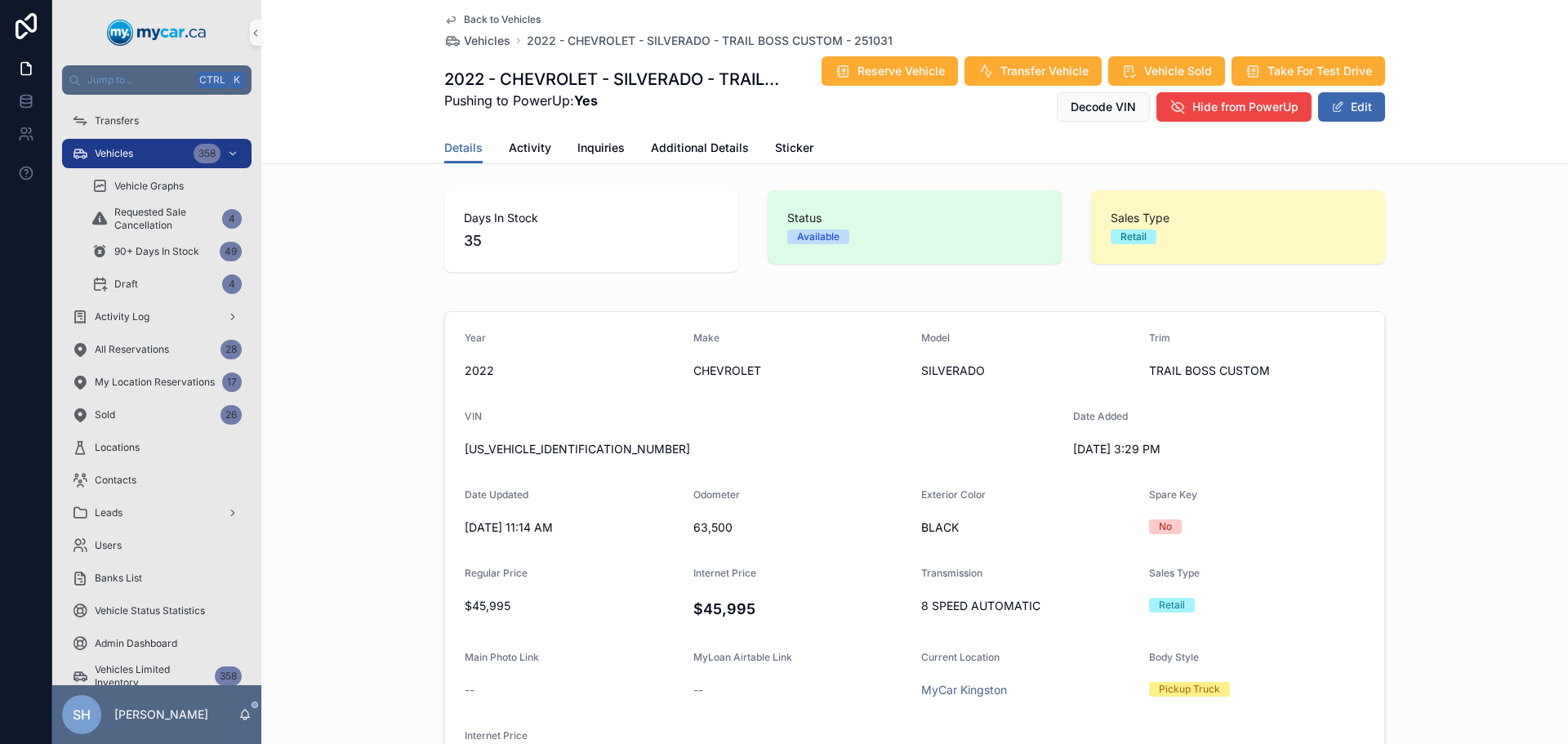
click at [1501, 246] on div "Days In Stock 35 Status Available Sales Type Retail" at bounding box center [915, 231] width 1306 height 95
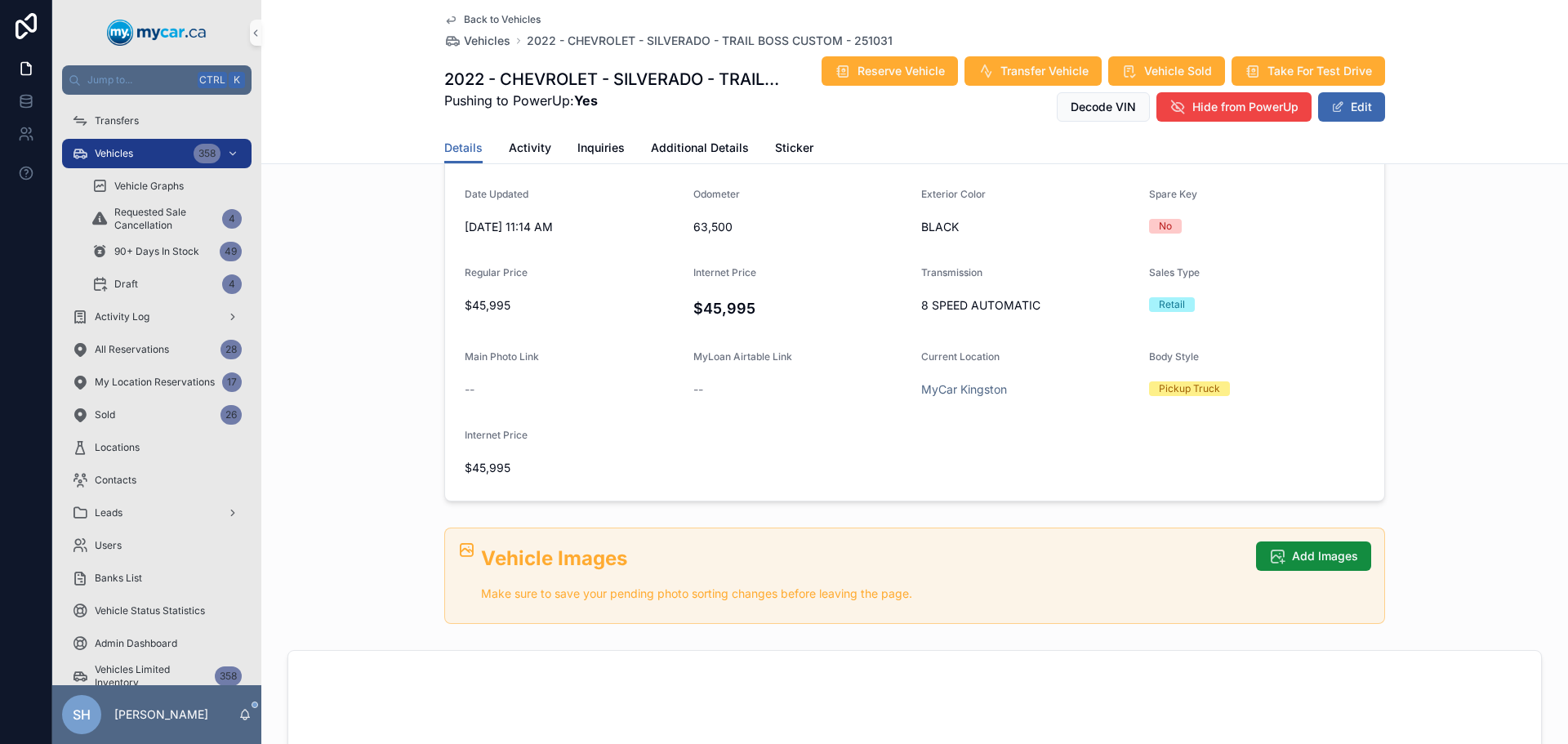
scroll to position [327, 0]
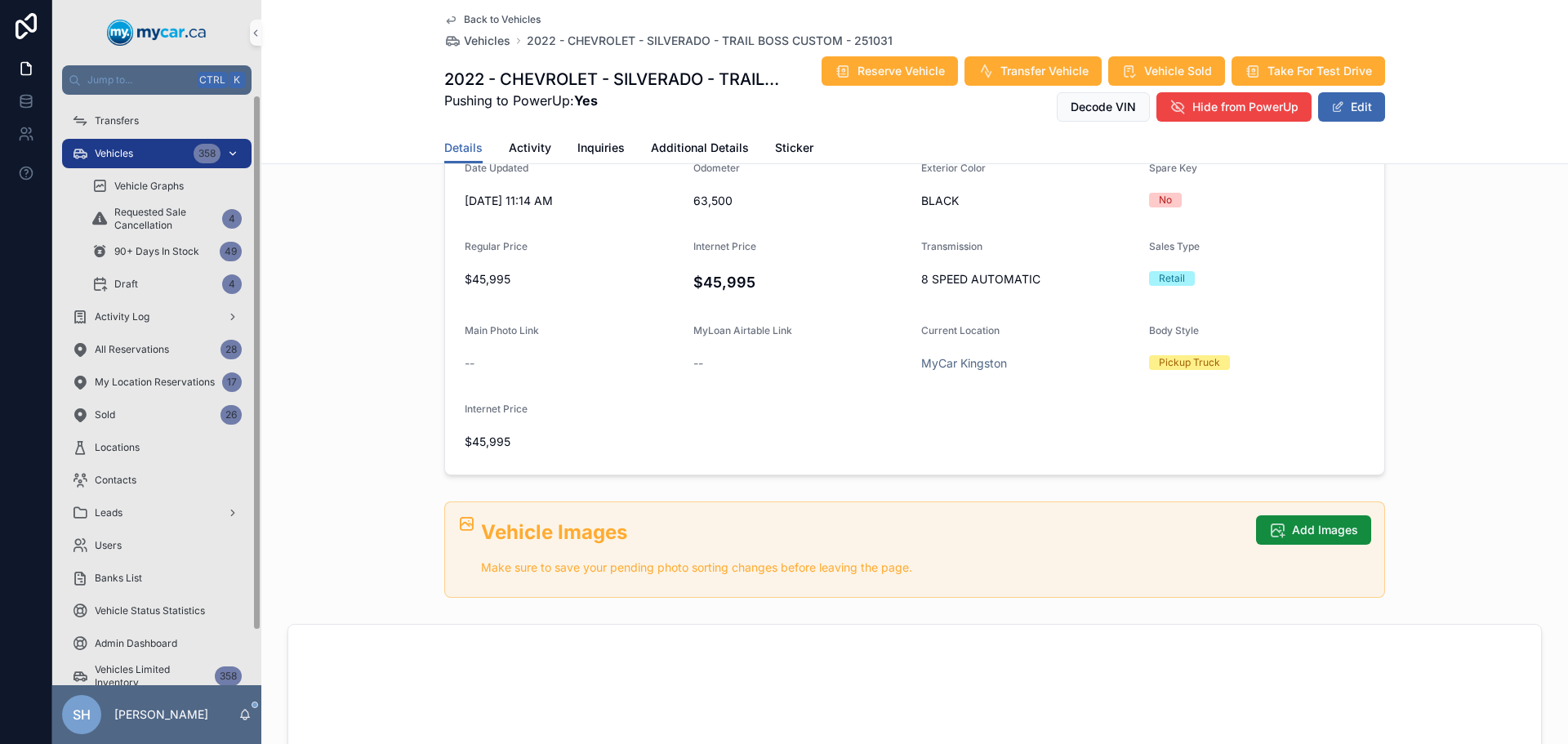
click at [134, 168] on div "Vehicles 358 Vehicle Graphs Requested Sale Cancellation 4 90+ Days In Stock 49 …" at bounding box center [157, 219] width 209 height 164
click at [140, 159] on div "Vehicles 358" at bounding box center [156, 153] width 170 height 26
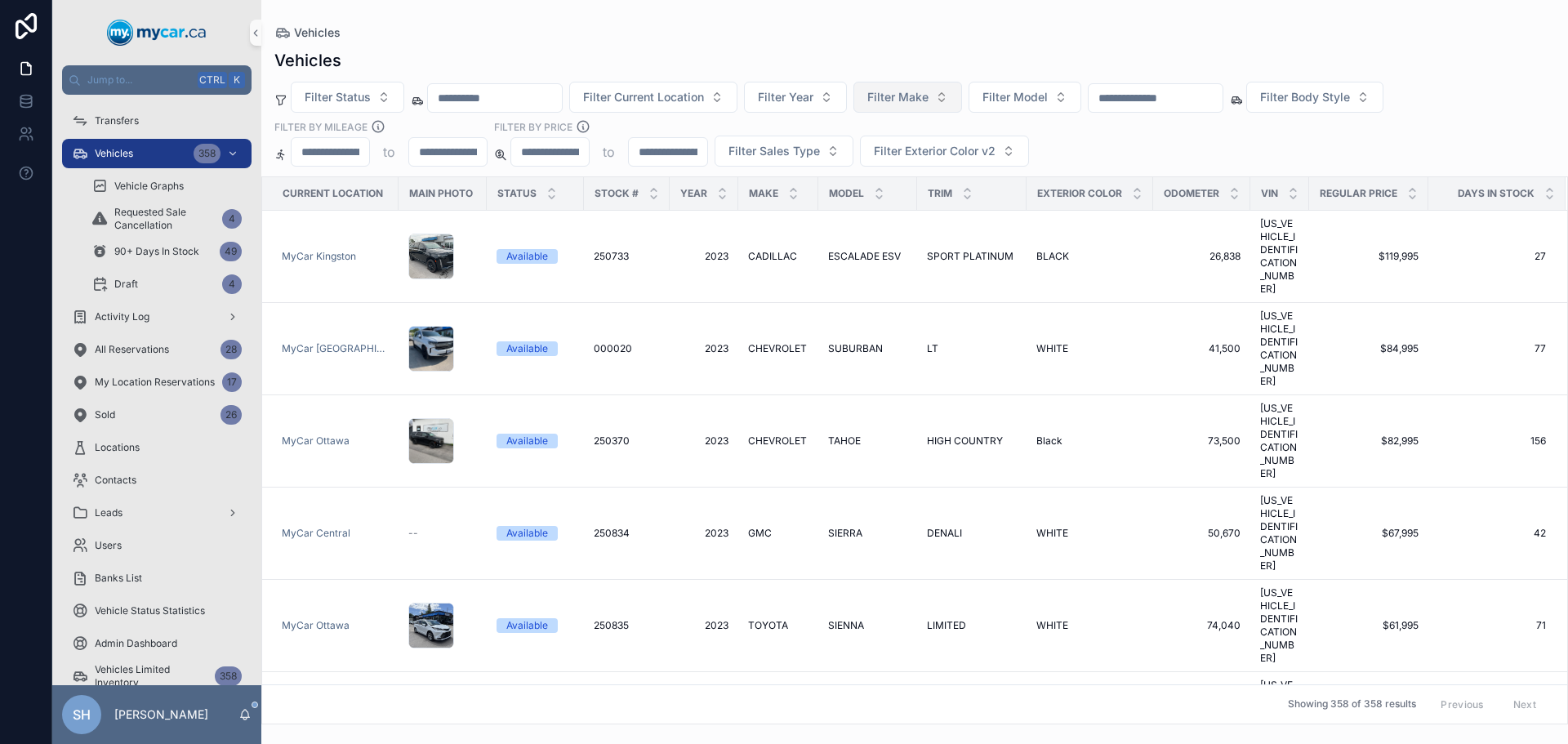
click at [919, 106] on button "Filter Make" at bounding box center [907, 97] width 108 height 31
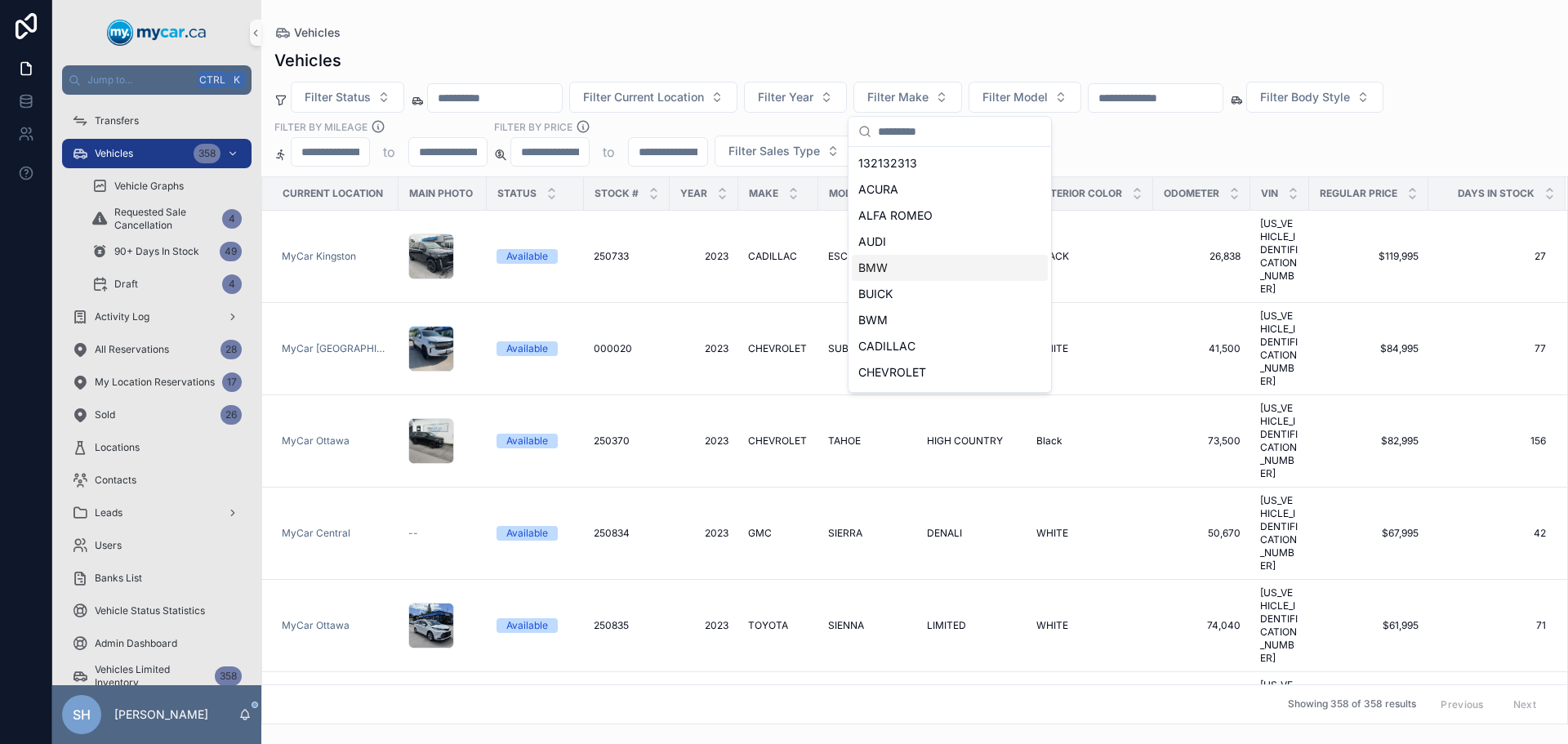
click at [901, 273] on div "BMW" at bounding box center [950, 268] width 196 height 26
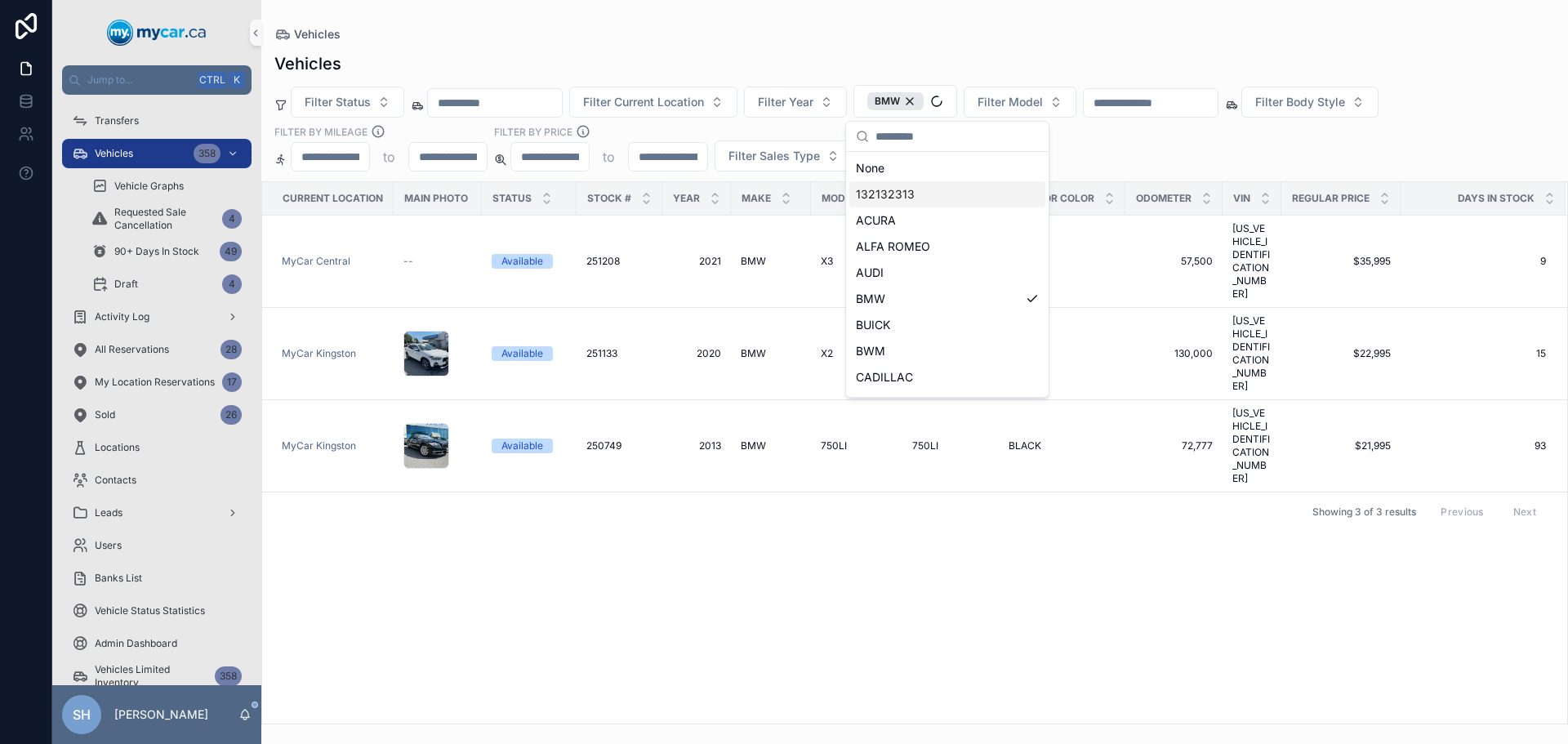
click at [924, 29] on div "Vehicles" at bounding box center [915, 34] width 1281 height 16
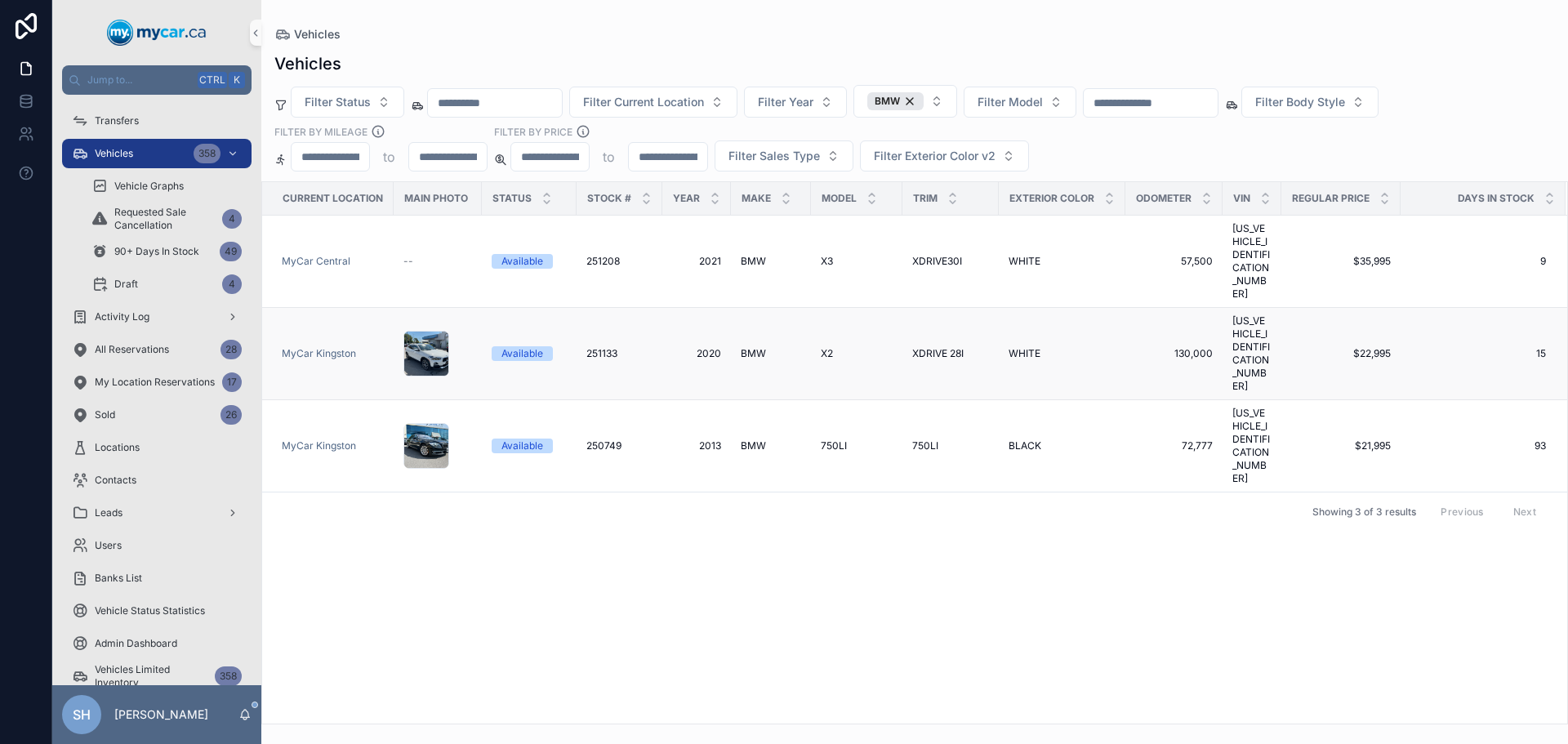
click at [753, 347] on span "BMW" at bounding box center [753, 353] width 25 height 13
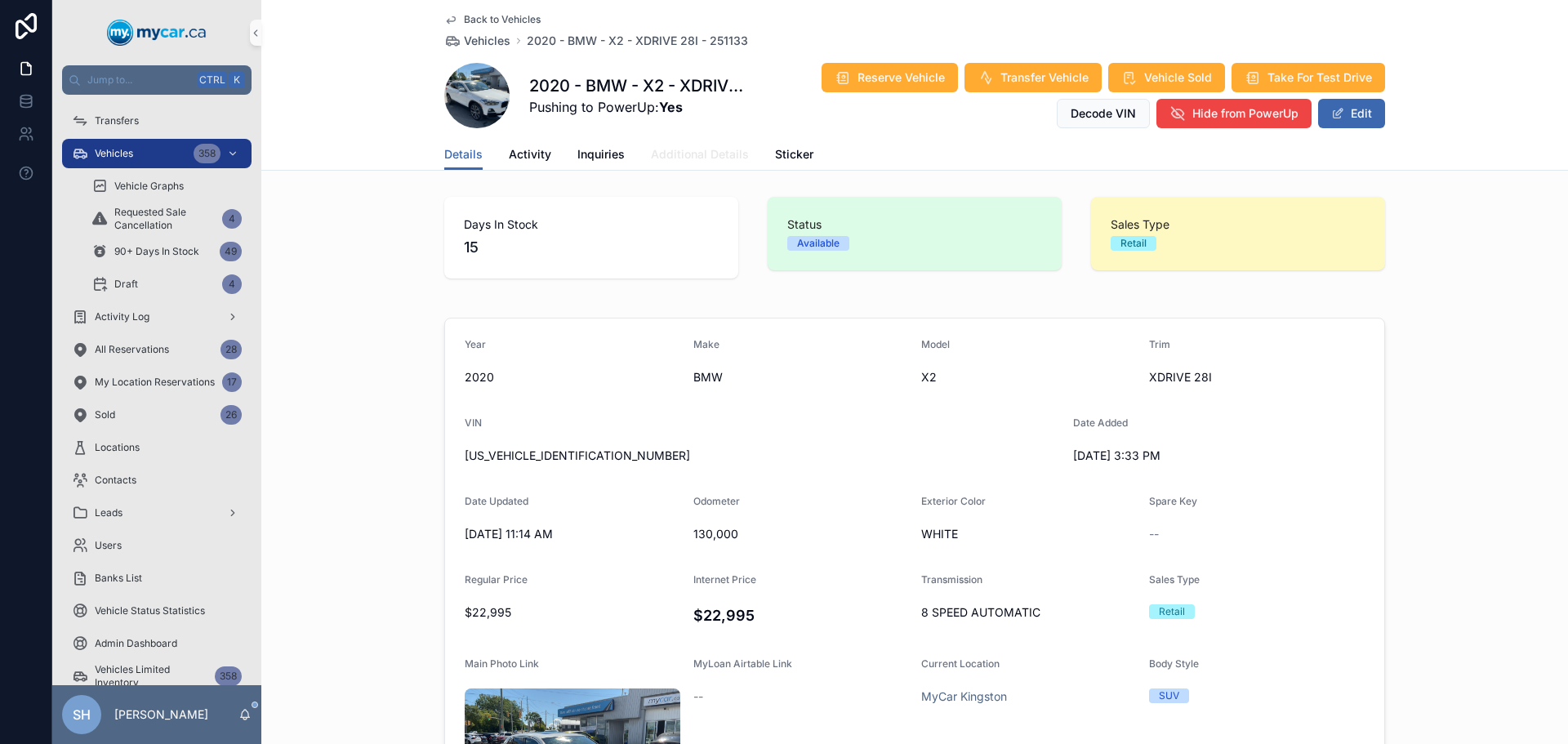
click at [682, 149] on span "Additional Details" at bounding box center [700, 154] width 98 height 16
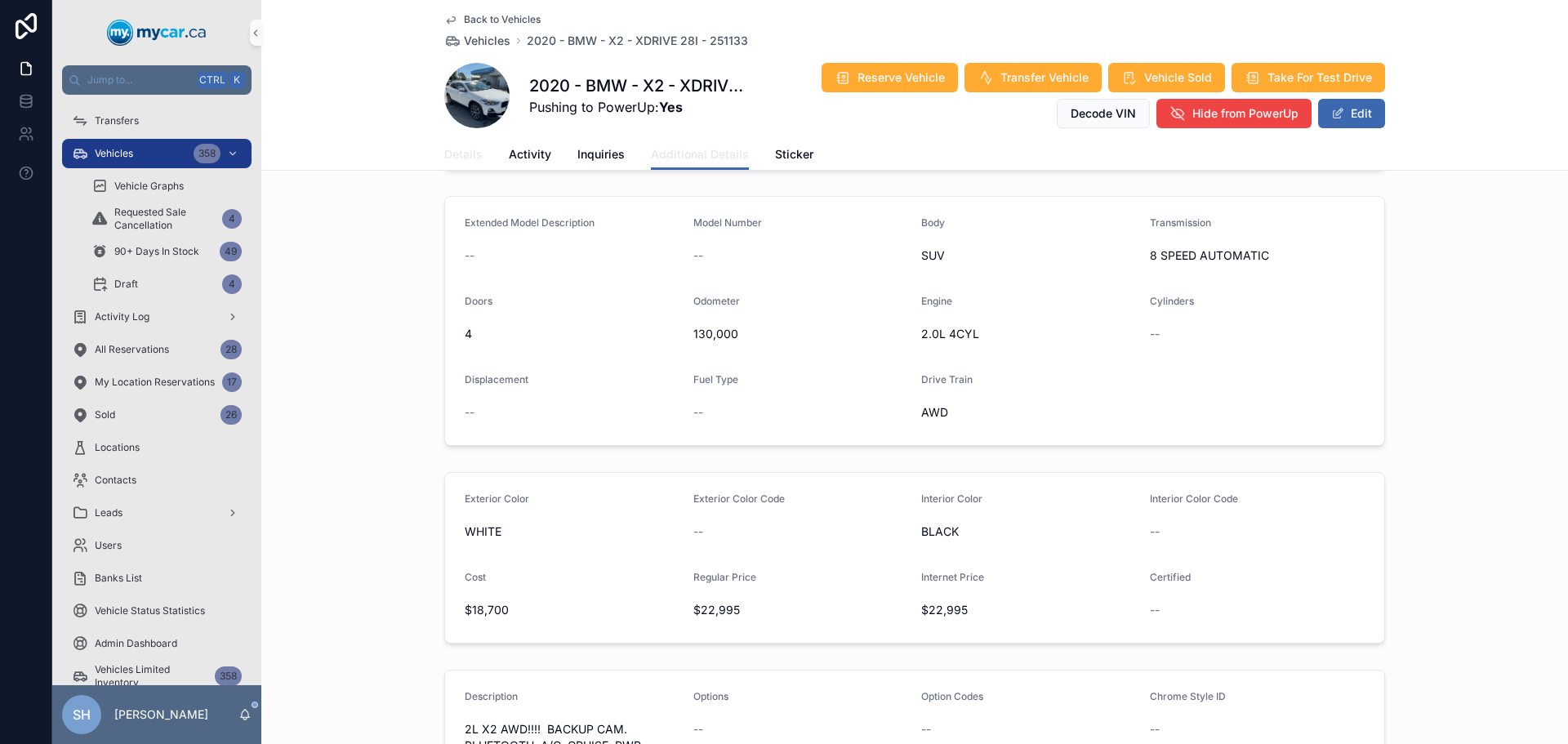
scroll to position [82, 0]
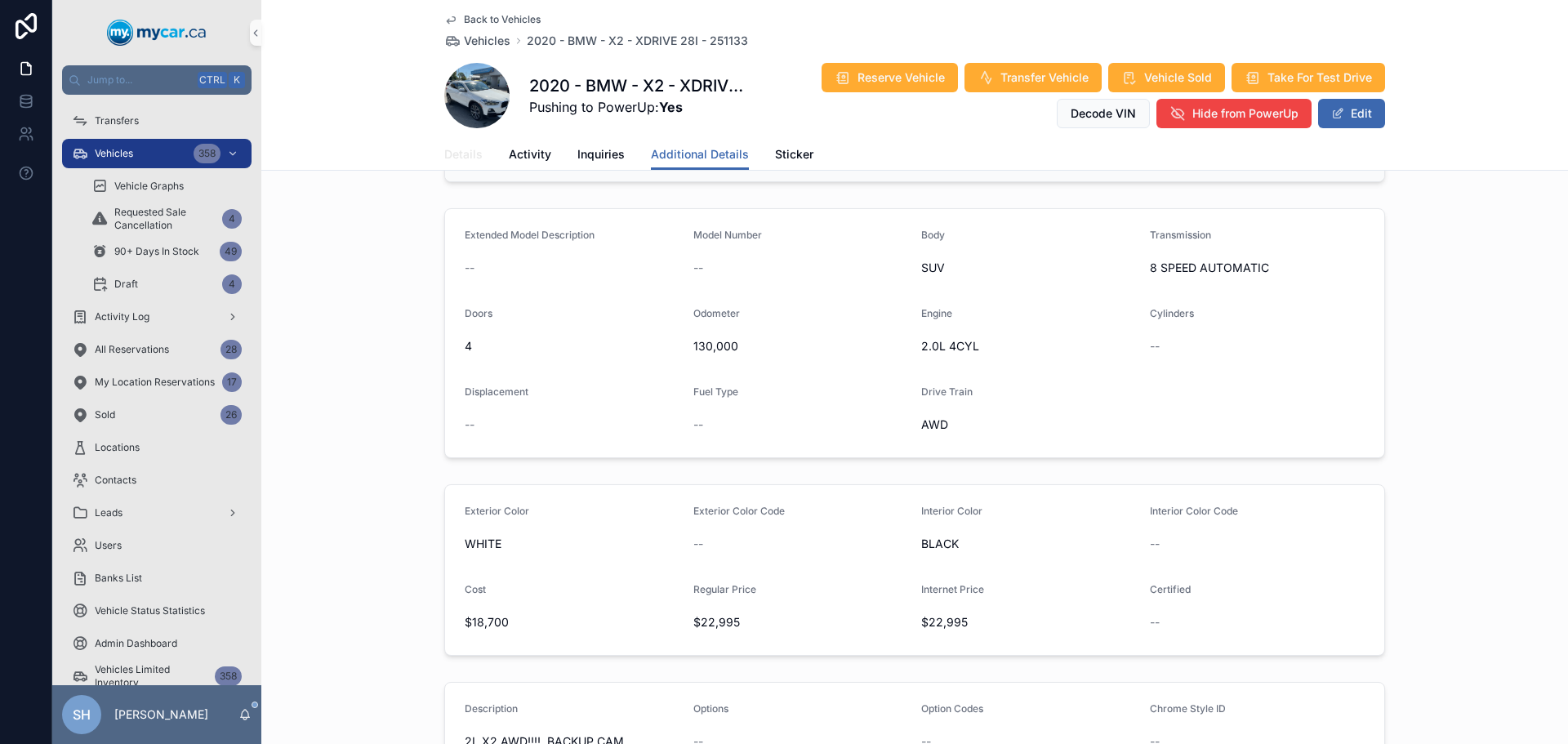
click at [457, 157] on span "Details" at bounding box center [463, 154] width 39 height 16
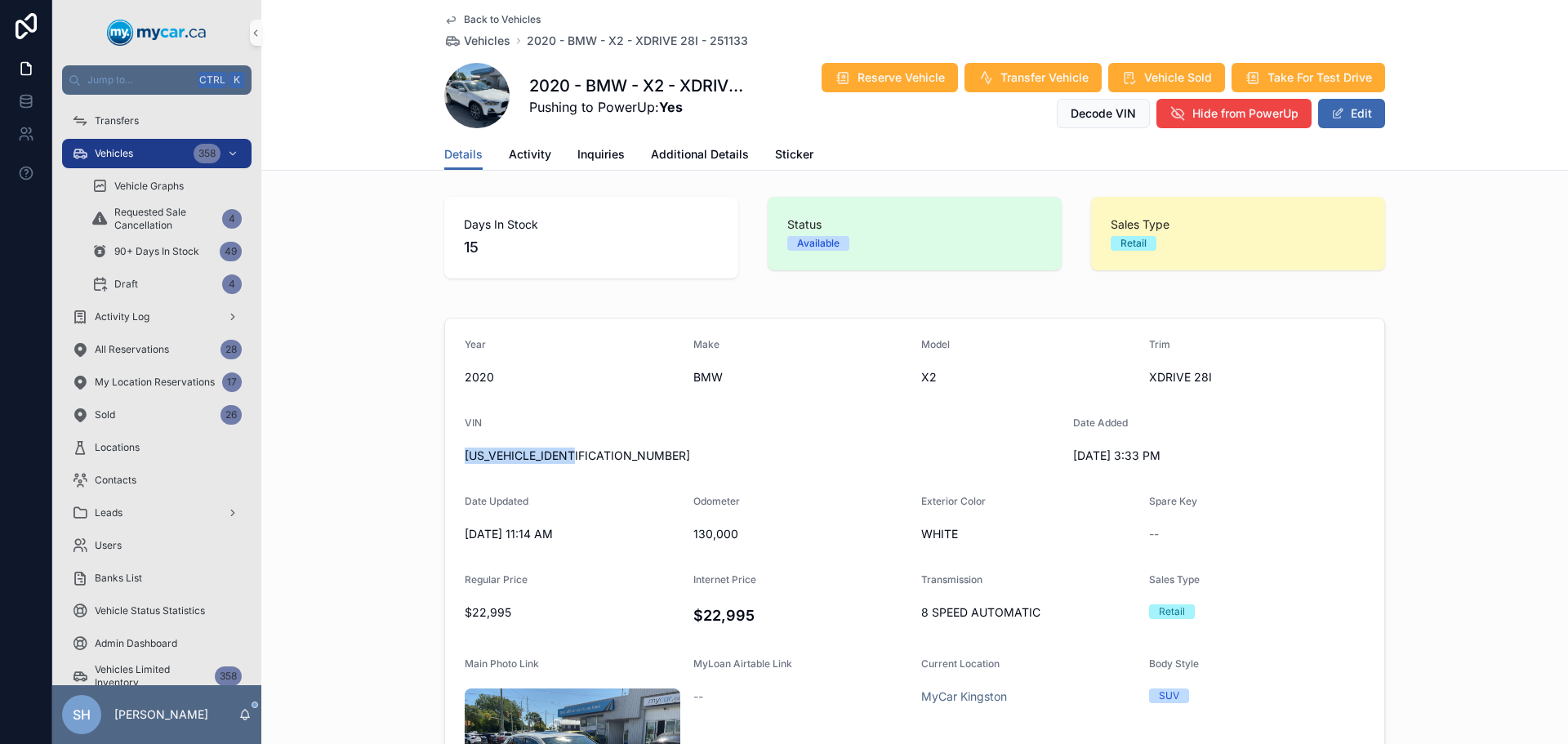
drag, startPoint x: 586, startPoint y: 458, endPoint x: 461, endPoint y: 462, distance: 125.1
click at [432, 474] on div "Year [DATE] Make BMW Model X2 Trim XDRIVE 28I VIN [US_VEHICLE_IDENTIFICATION_NU…" at bounding box center [915, 636] width 1306 height 649
copy span "[US_VEHICLE_IDENTIFICATION_NUMBER]"
drag, startPoint x: 149, startPoint y: 158, endPoint x: 155, endPoint y: 151, distance: 9.2
click at [149, 157] on div "Vehicles 358" at bounding box center [156, 153] width 170 height 26
